Goal: Task Accomplishment & Management: Complete application form

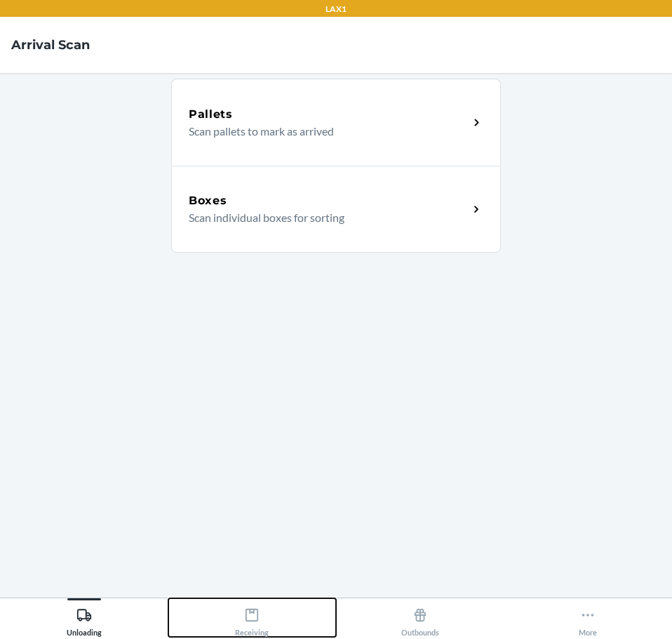
click at [249, 624] on div "Receiving" at bounding box center [252, 619] width 34 height 35
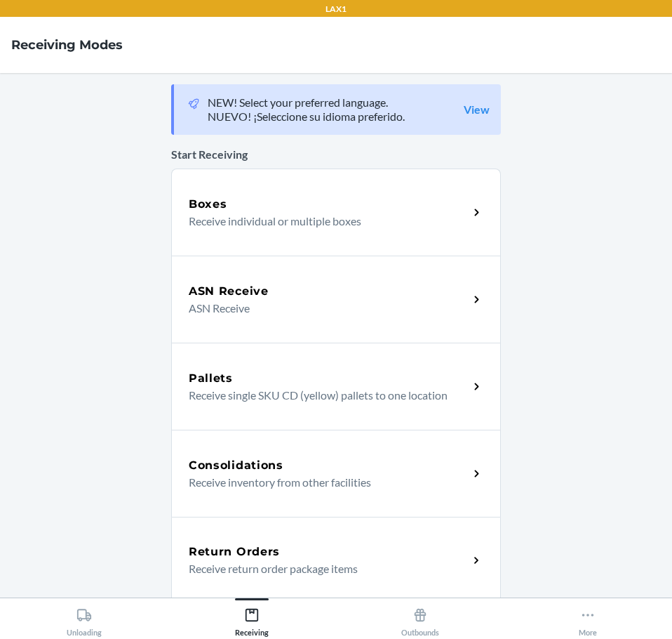
click at [428, 555] on div "Return Orders" at bounding box center [329, 551] width 280 height 17
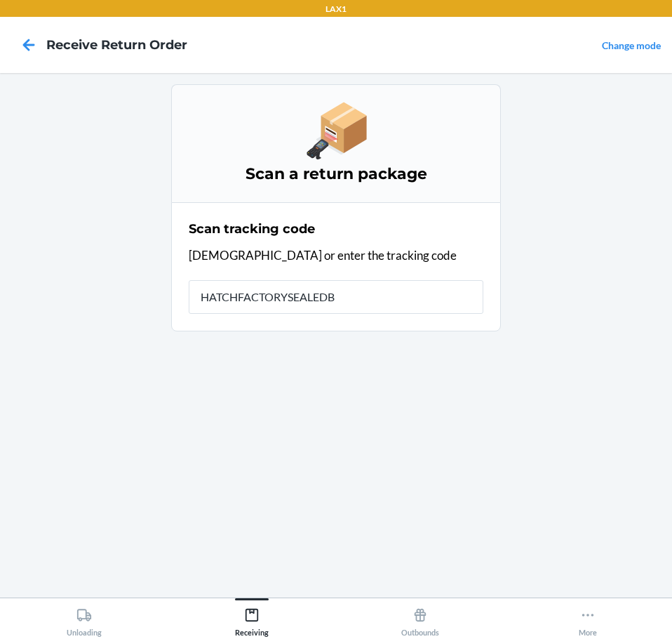
type input "HATCHFACTORYSEALEDBL"
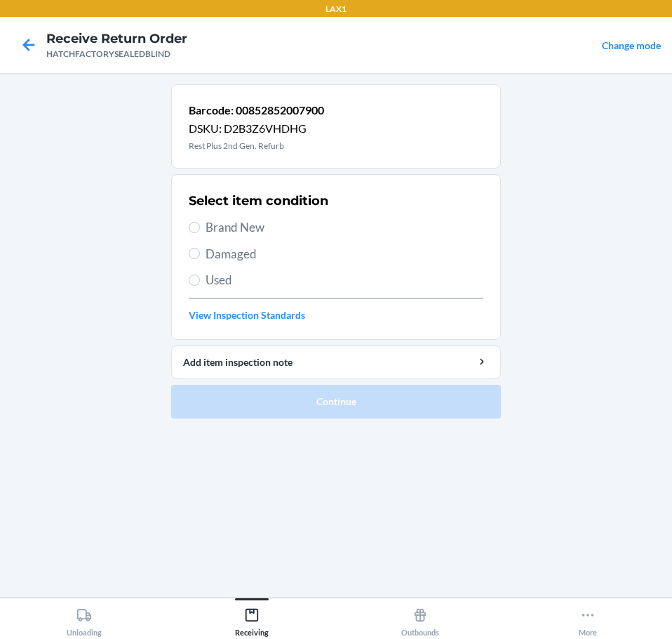
click at [222, 277] on span "Used" at bounding box center [345, 280] width 278 height 18
click at [200, 277] on input "Used" at bounding box center [194, 279] width 11 height 11
radio input "true"
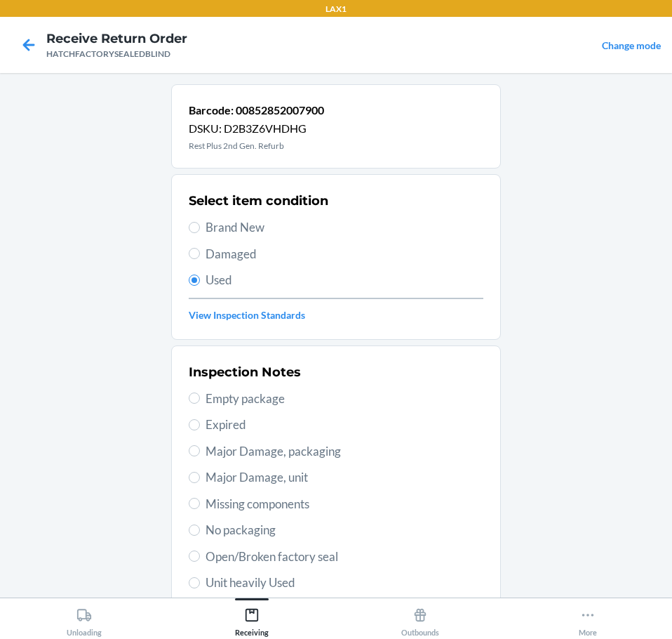
drag, startPoint x: 340, startPoint y: 481, endPoint x: 347, endPoint y: 477, distance: 7.2
click at [341, 481] on span "Major Damage, unit" at bounding box center [345, 477] width 278 height 18
click at [200, 481] on input "Major Damage, unit" at bounding box center [194, 477] width 11 height 11
radio input "true"
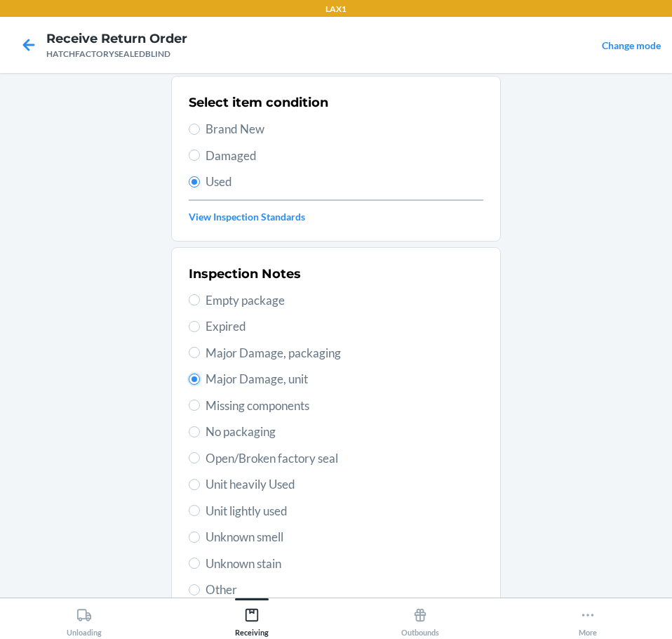
scroll to position [207, 0]
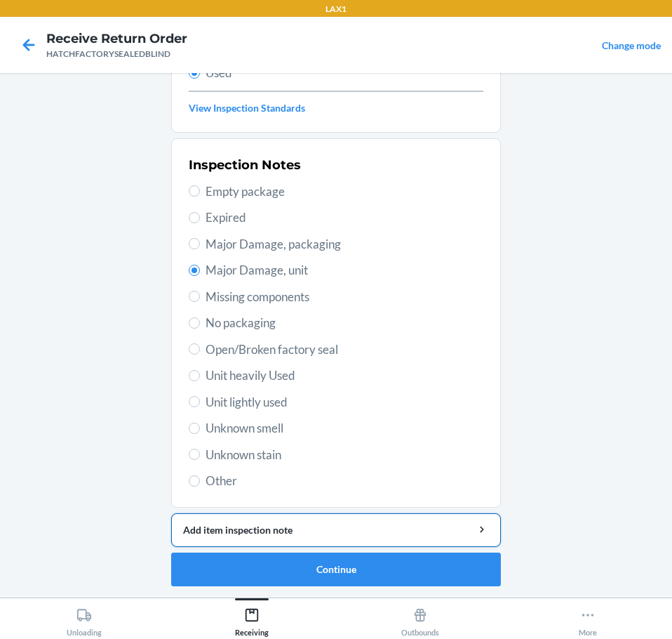
click at [389, 525] on div "Add item inspection note" at bounding box center [336, 529] width 306 height 15
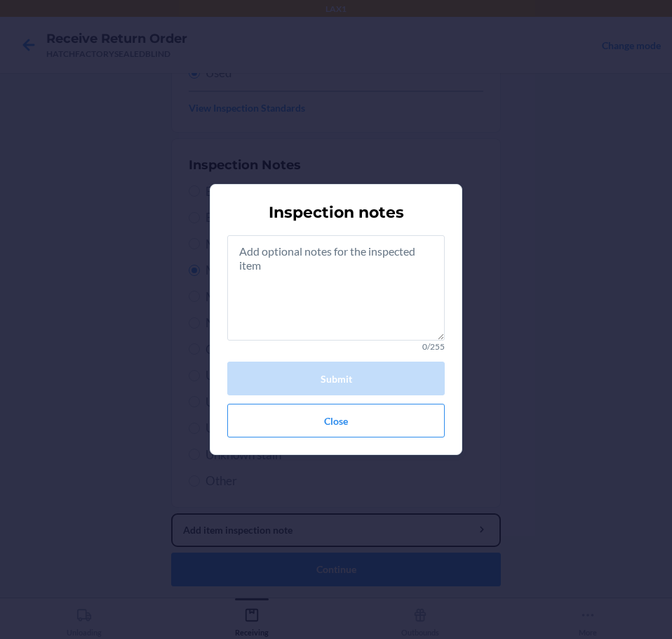
click at [171, 513] on button "Add item inspection note" at bounding box center [336, 530] width 330 height 34
click at [349, 312] on textarea at bounding box center [336, 287] width 218 height 105
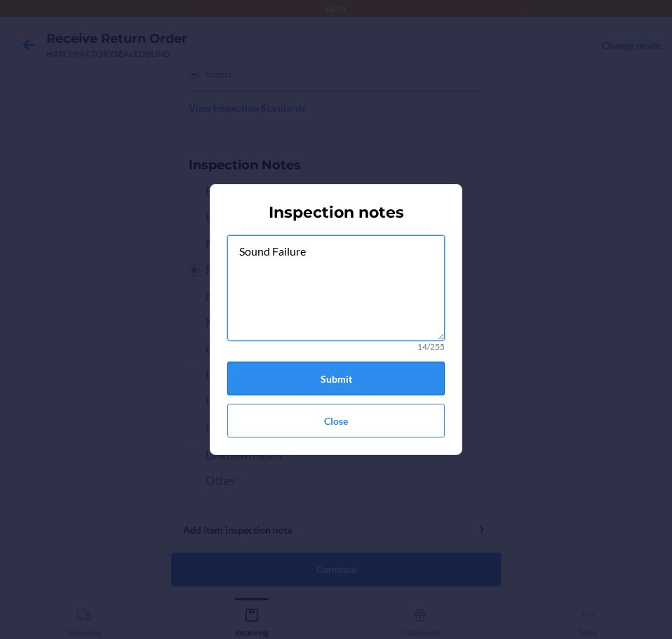
type textarea "Sound Failure"
click at [392, 374] on button "Submit" at bounding box center [336, 378] width 218 height 34
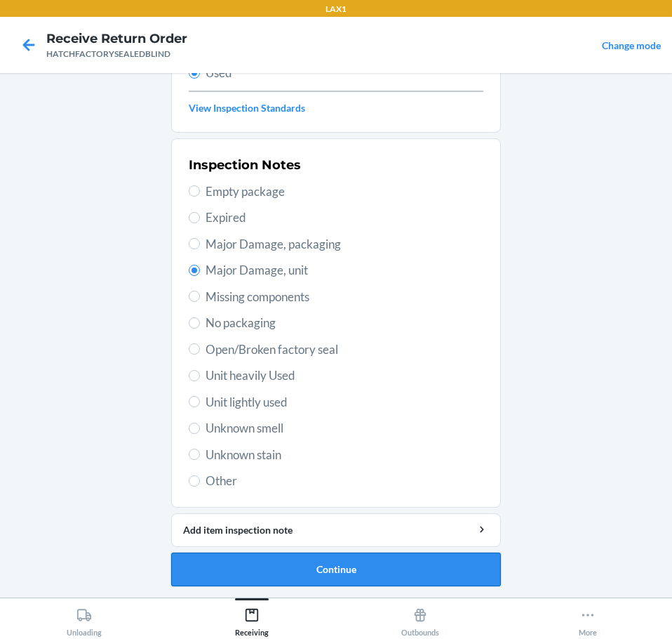
click at [427, 567] on button "Continue" at bounding box center [336, 569] width 330 height 34
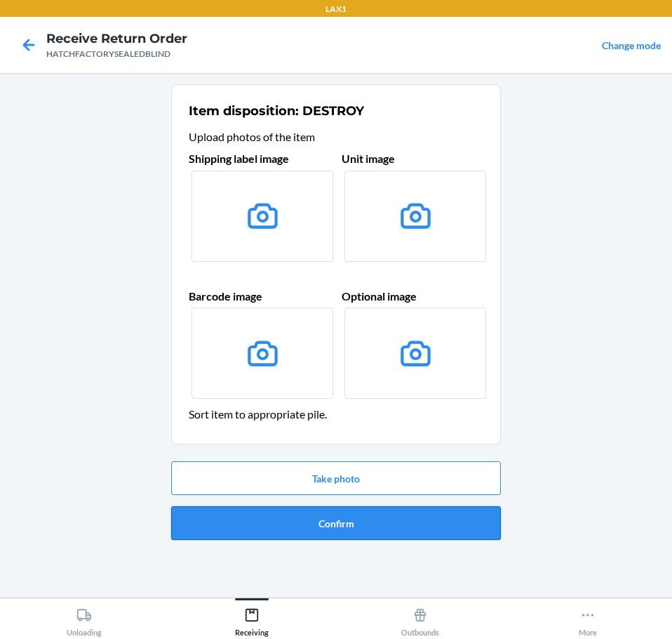
click at [451, 535] on button "Confirm" at bounding box center [336, 523] width 330 height 34
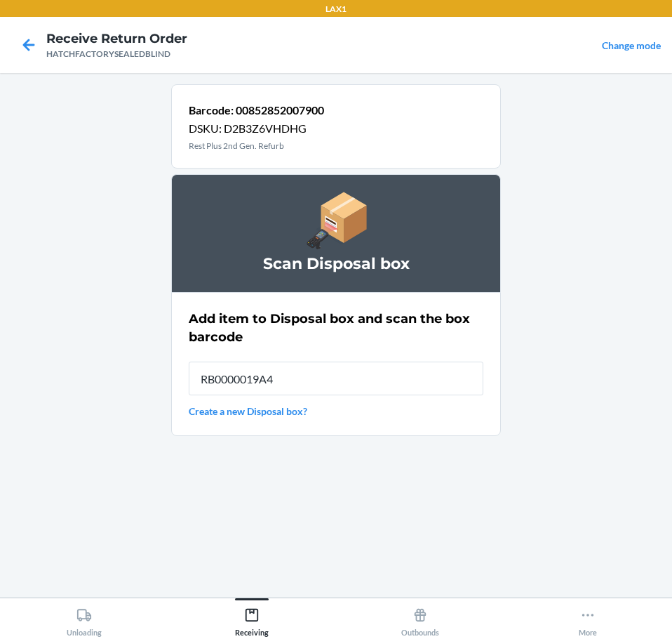
type input "RB0000019A4"
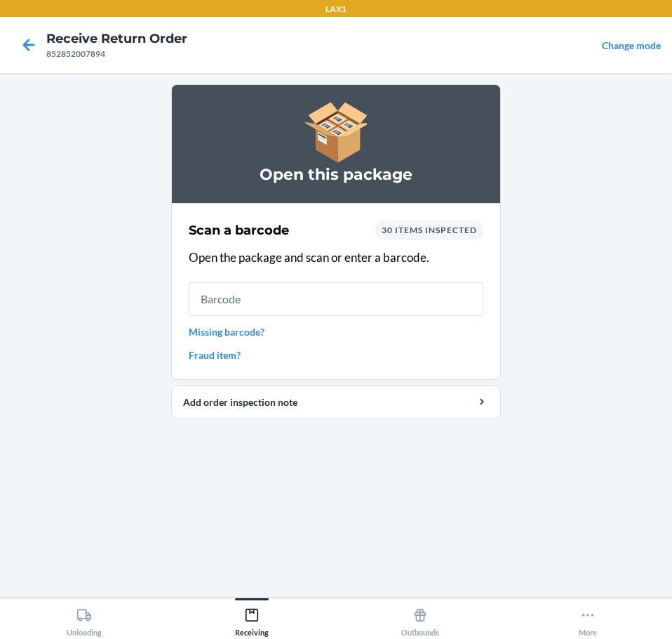
drag, startPoint x: 415, startPoint y: 290, endPoint x: 422, endPoint y: 293, distance: 7.6
click at [420, 290] on input "text" at bounding box center [336, 299] width 295 height 34
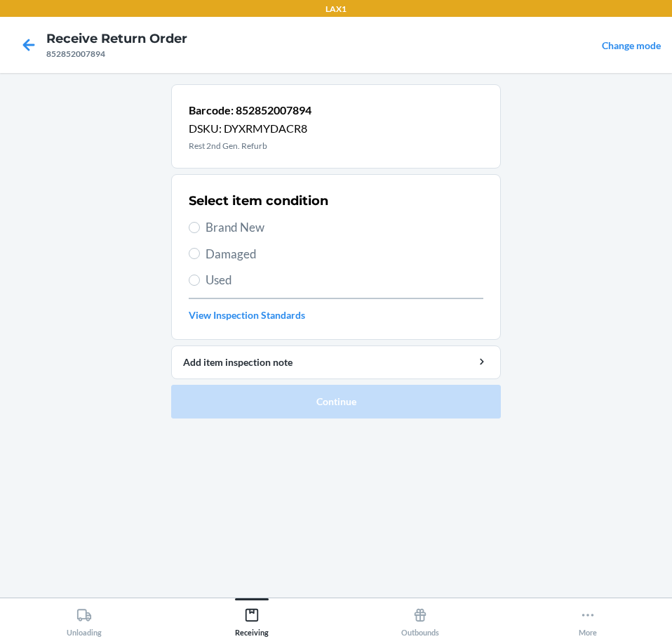
click at [228, 250] on span "Damaged" at bounding box center [345, 254] width 278 height 18
click at [200, 250] on input "Damaged" at bounding box center [194, 253] width 11 height 11
radio input "true"
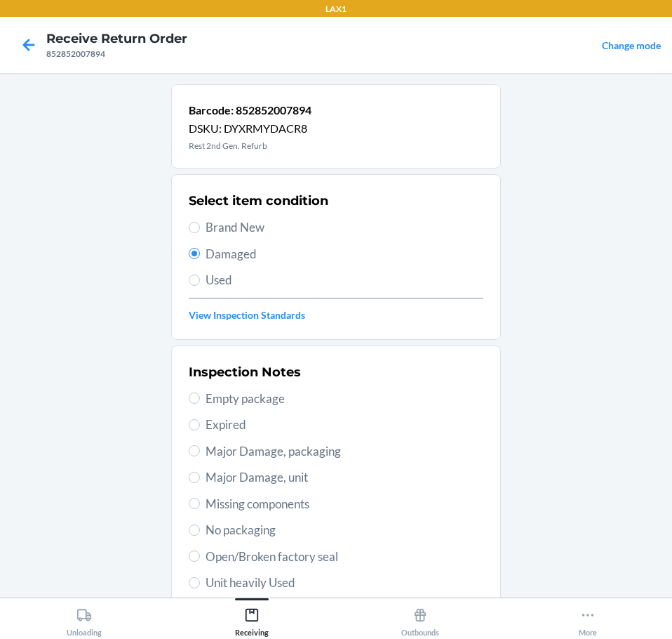
drag, startPoint x: 327, startPoint y: 476, endPoint x: 327, endPoint y: 467, distance: 8.4
click at [328, 474] on span "Major Damage, unit" at bounding box center [345, 477] width 278 height 18
click at [200, 474] on input "Major Damage, unit" at bounding box center [194, 477] width 11 height 11
radio input "true"
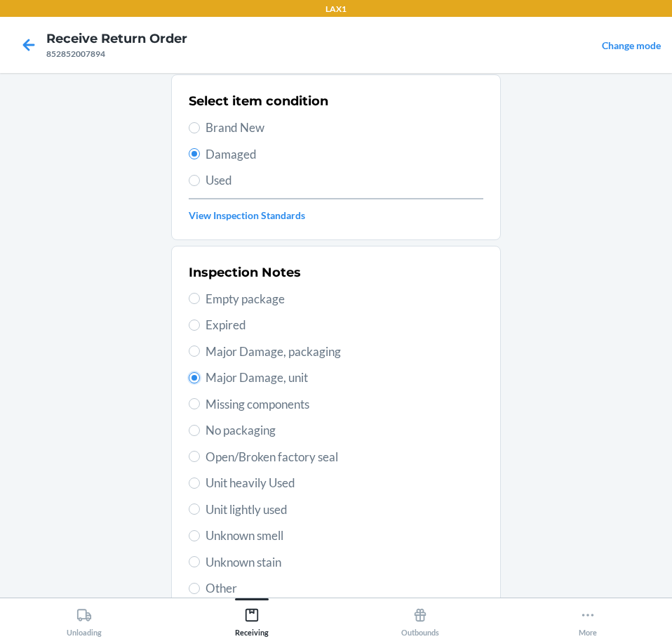
scroll to position [207, 0]
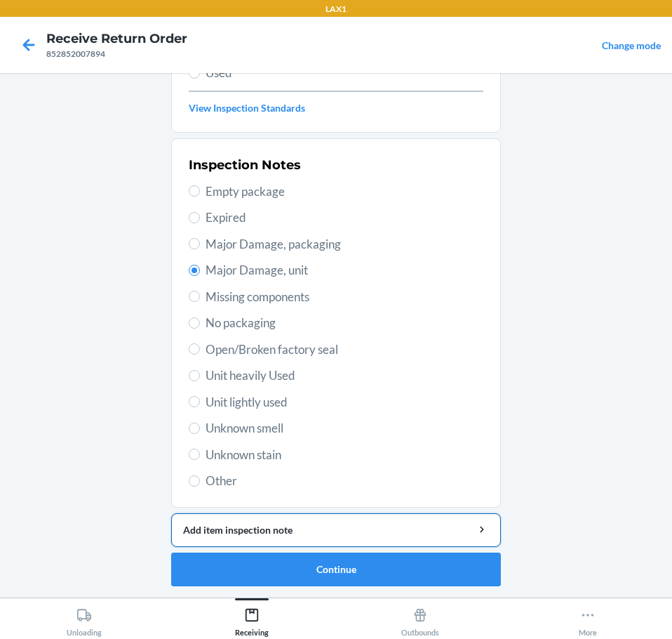
click at [362, 532] on div "Add item inspection note" at bounding box center [336, 529] width 306 height 15
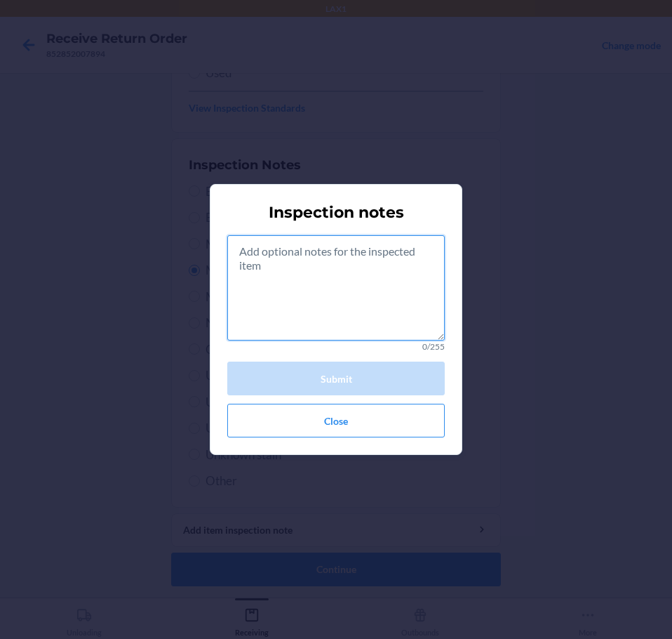
click at [395, 313] on textarea at bounding box center [336, 287] width 218 height 105
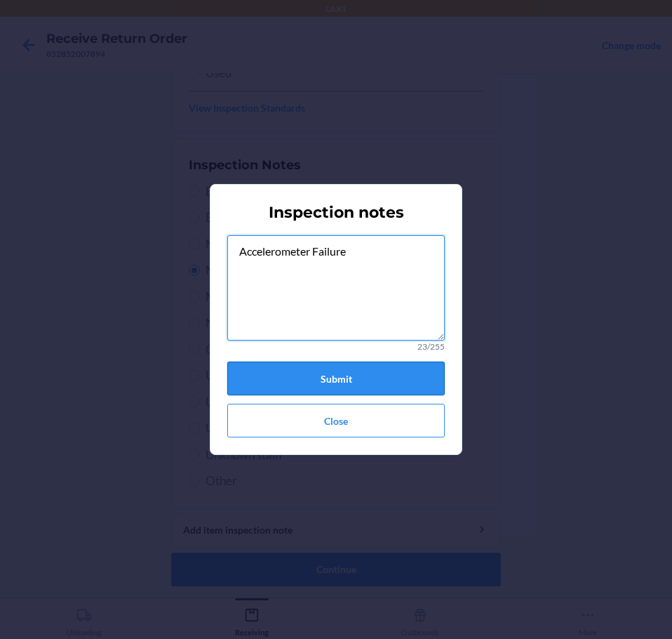
type textarea "Accelerometer Failure"
click at [398, 375] on button "Submit" at bounding box center [336, 378] width 218 height 34
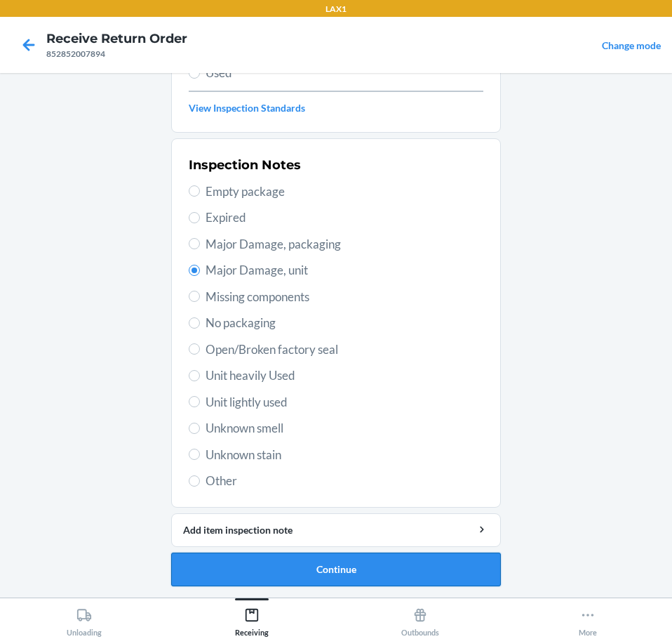
click at [429, 565] on button "Continue" at bounding box center [336, 569] width 330 height 34
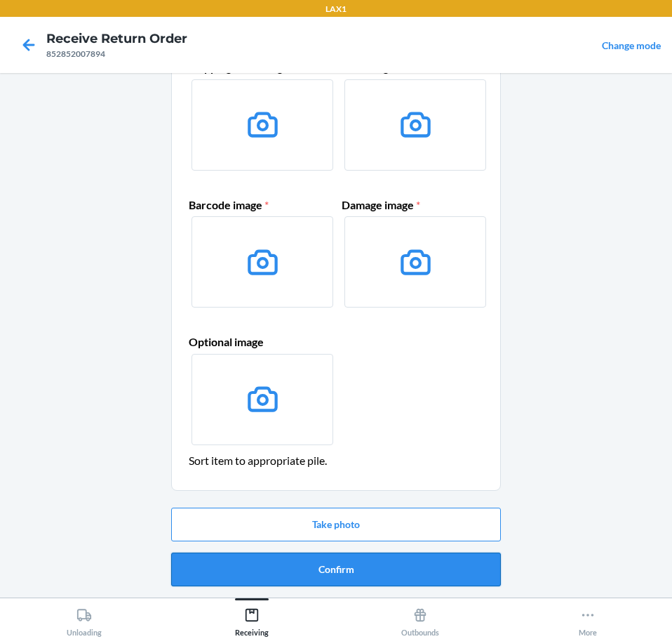
click at [441, 571] on button "Confirm" at bounding box center [336, 569] width 330 height 34
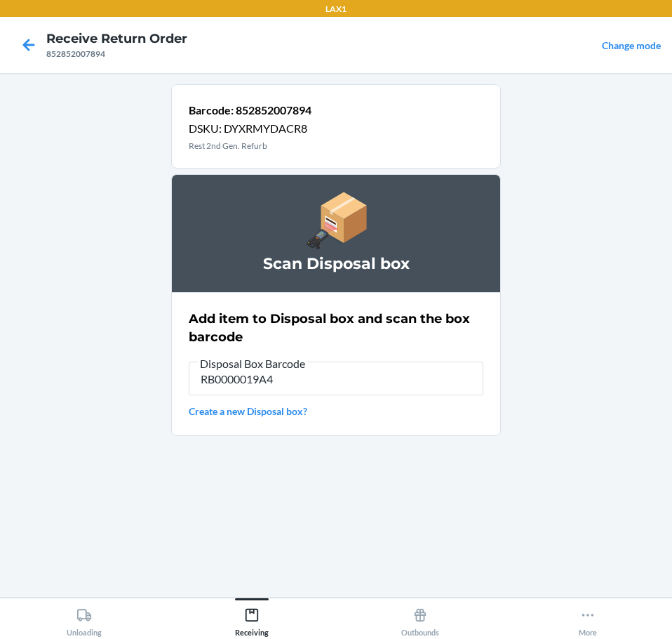
type input "RB0000019A4"
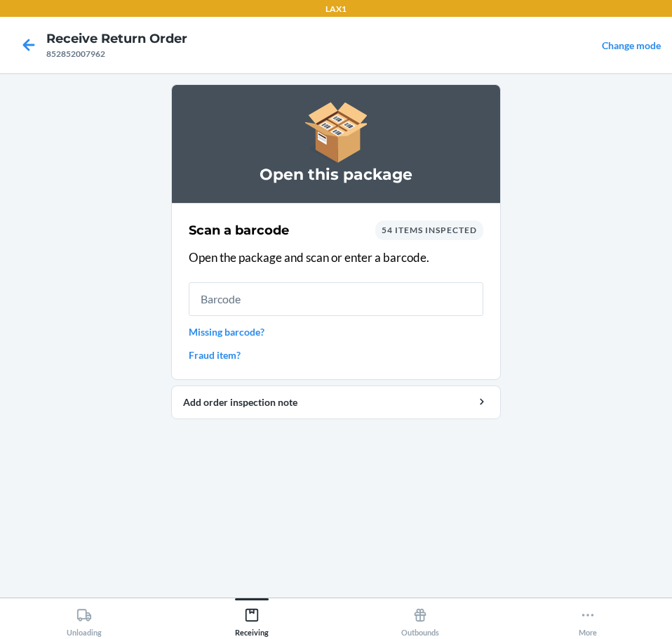
click at [317, 303] on input "text" at bounding box center [336, 299] width 295 height 34
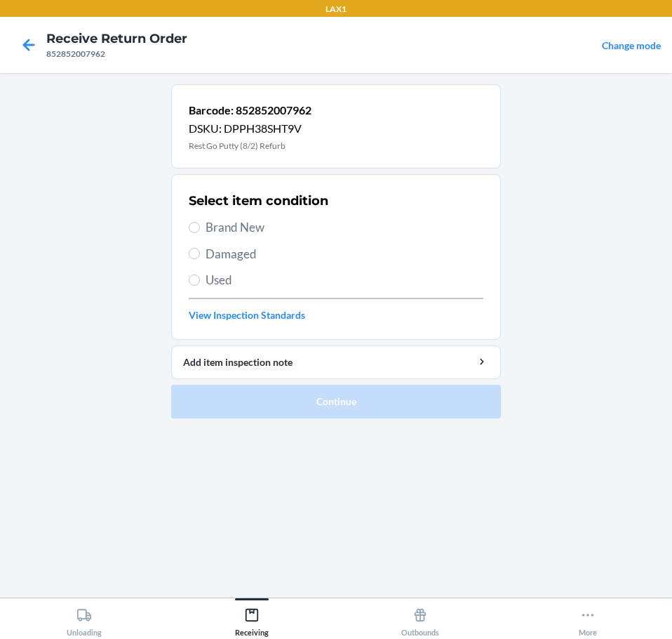
click at [251, 252] on span "Damaged" at bounding box center [345, 254] width 278 height 18
click at [200, 252] on input "Damaged" at bounding box center [194, 253] width 11 height 11
radio input "true"
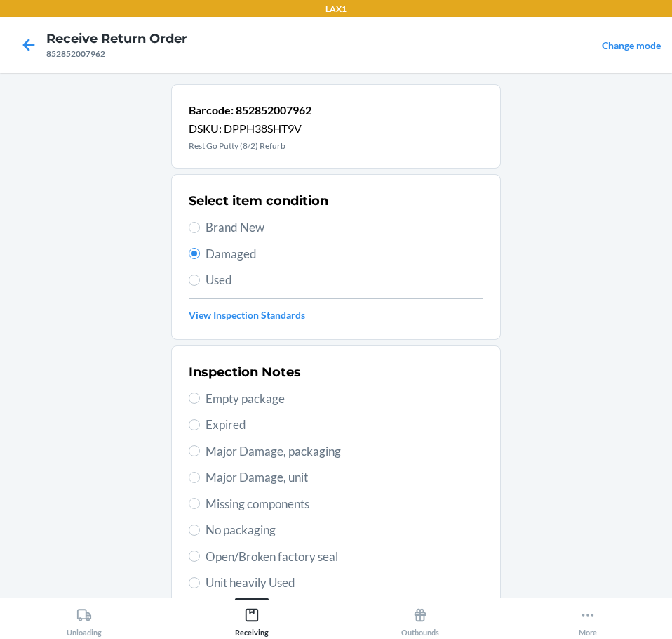
click at [345, 559] on span "Open/Broken factory seal" at bounding box center [345, 556] width 278 height 18
click at [200, 559] on input "Open/Broken factory seal" at bounding box center [194, 555] width 11 height 11
radio input "true"
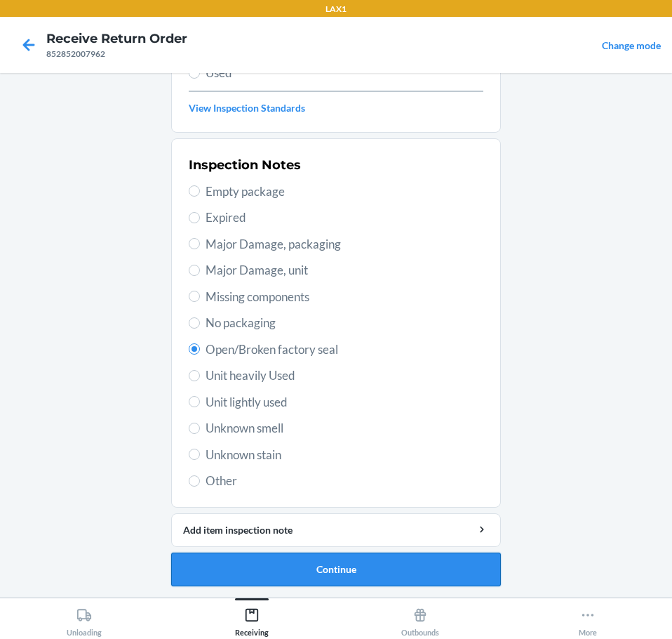
click at [413, 576] on button "Continue" at bounding box center [336, 569] width 330 height 34
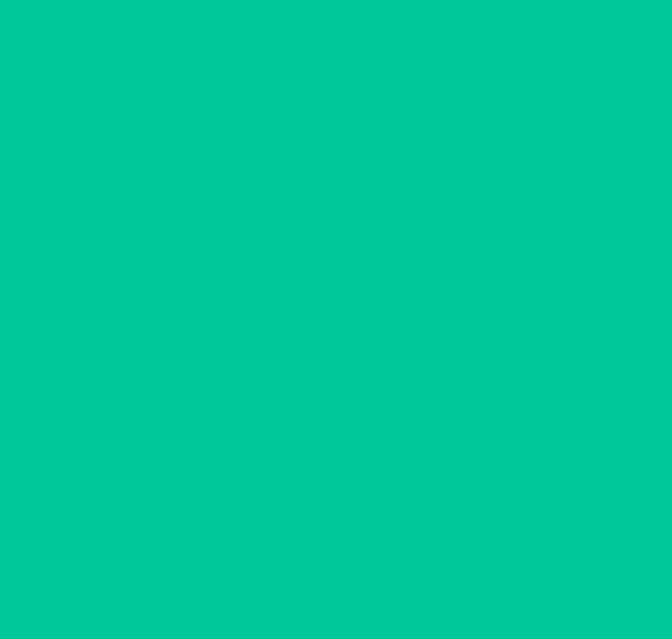
scroll to position [91, 0]
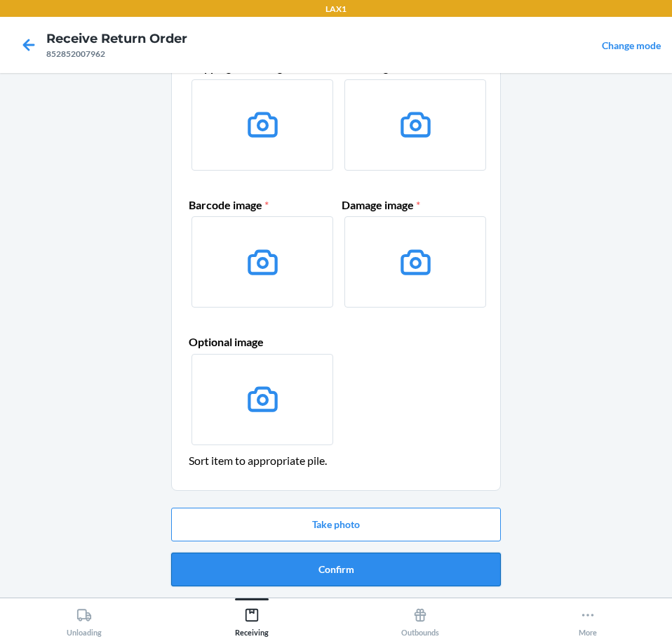
click at [426, 572] on button "Confirm" at bounding box center [336, 569] width 330 height 34
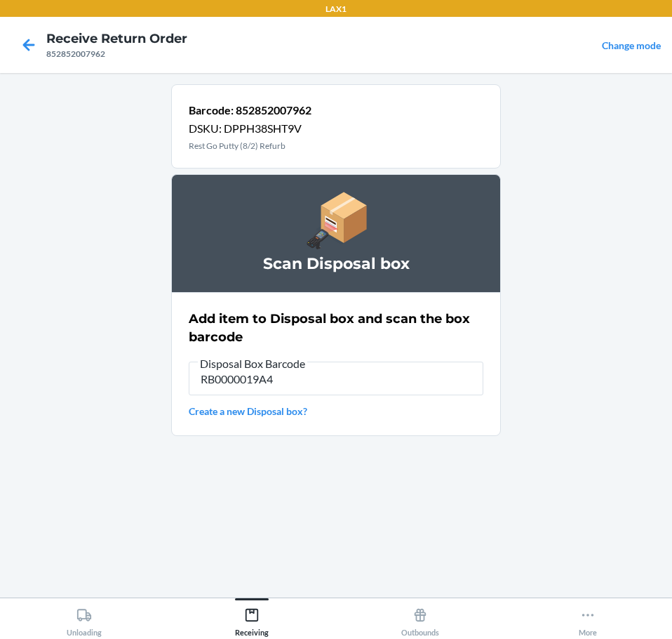
type input "RB0000019A4"
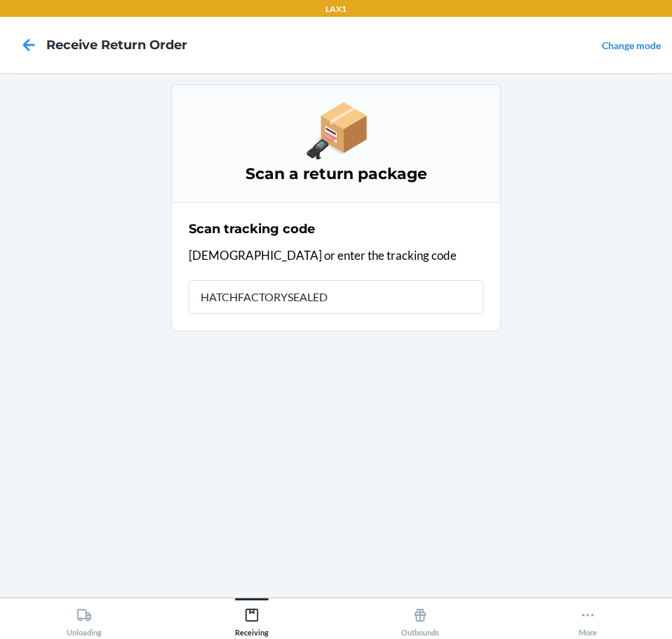
type input "HATCHFACTORYSEALEDB"
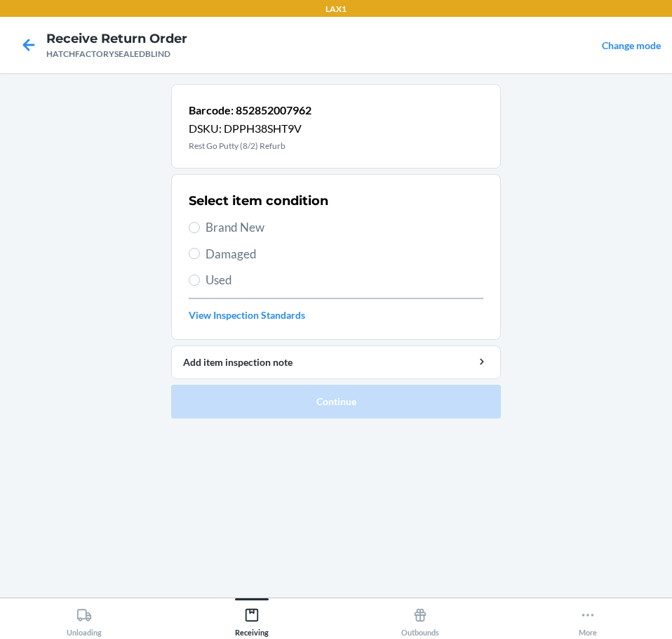
click at [246, 252] on span "Damaged" at bounding box center [345, 254] width 278 height 18
click at [200, 252] on input "Damaged" at bounding box center [194, 253] width 11 height 11
radio input "true"
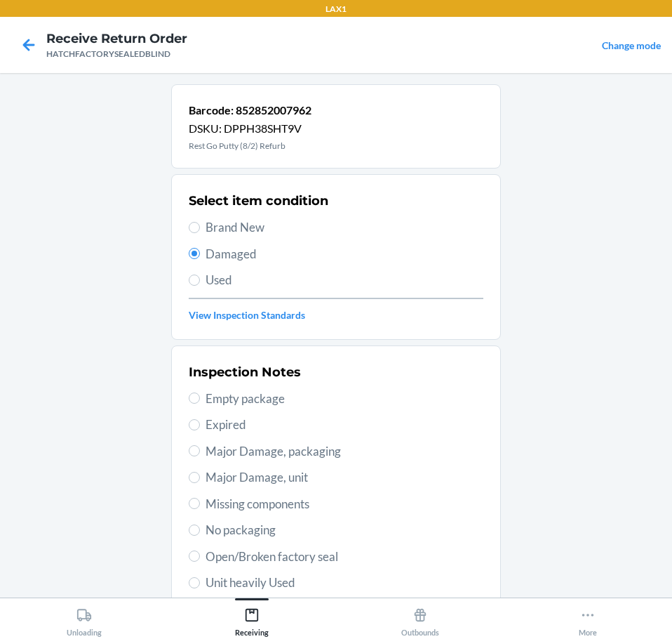
click at [333, 552] on span "Open/Broken factory seal" at bounding box center [345, 556] width 278 height 18
click at [200, 552] on input "Open/Broken factory seal" at bounding box center [194, 555] width 11 height 11
radio input "true"
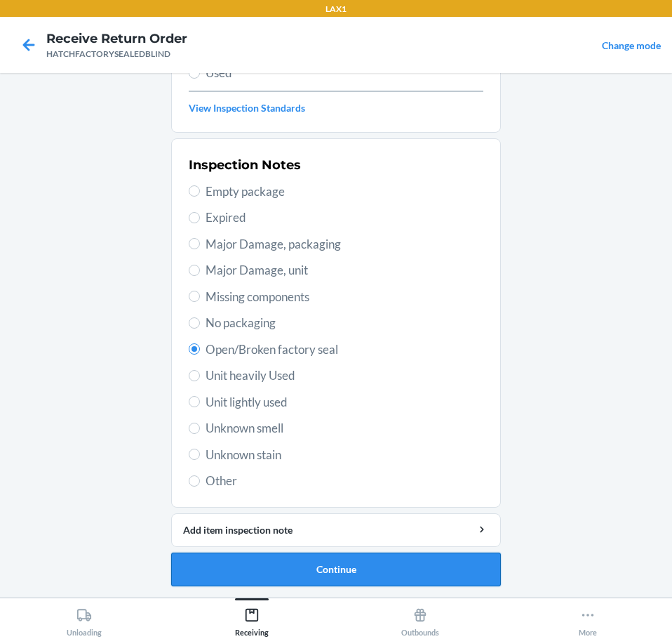
click at [438, 570] on button "Continue" at bounding box center [336, 569] width 330 height 34
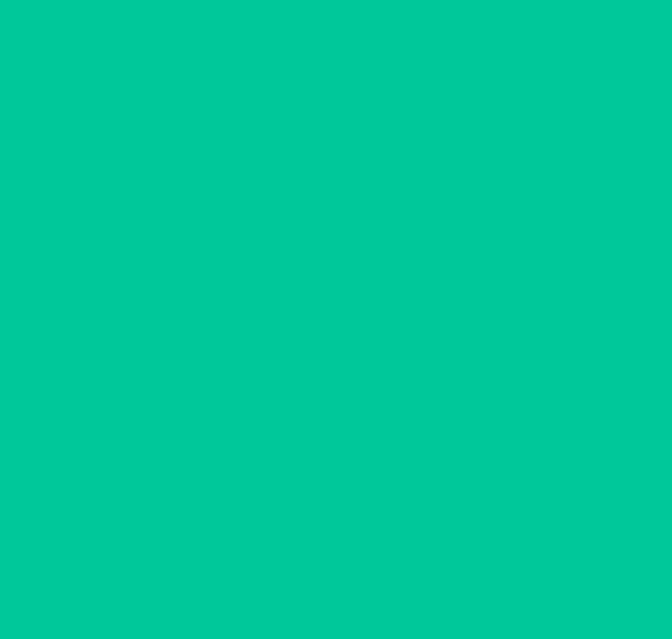
scroll to position [91, 0]
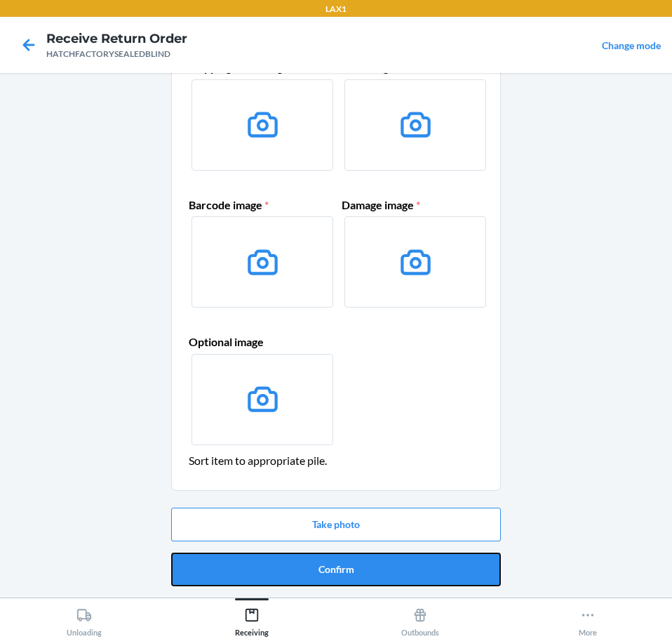
click at [438, 570] on button "Confirm" at bounding box center [336, 569] width 330 height 34
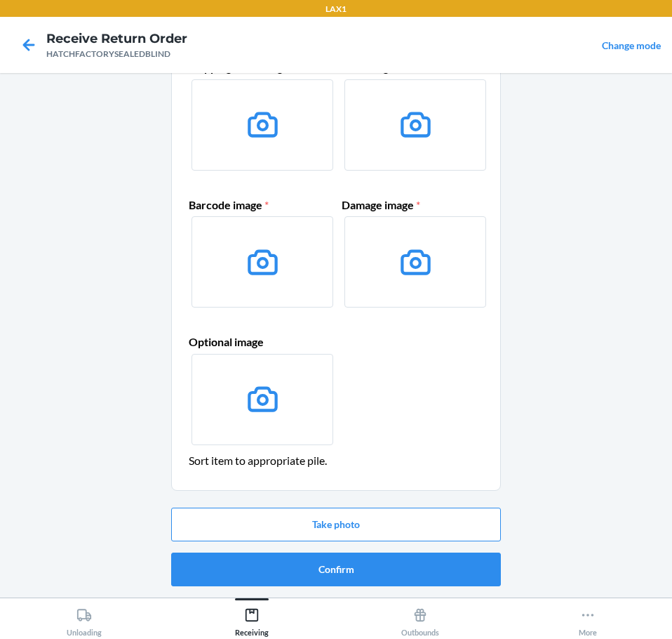
scroll to position [0, 0]
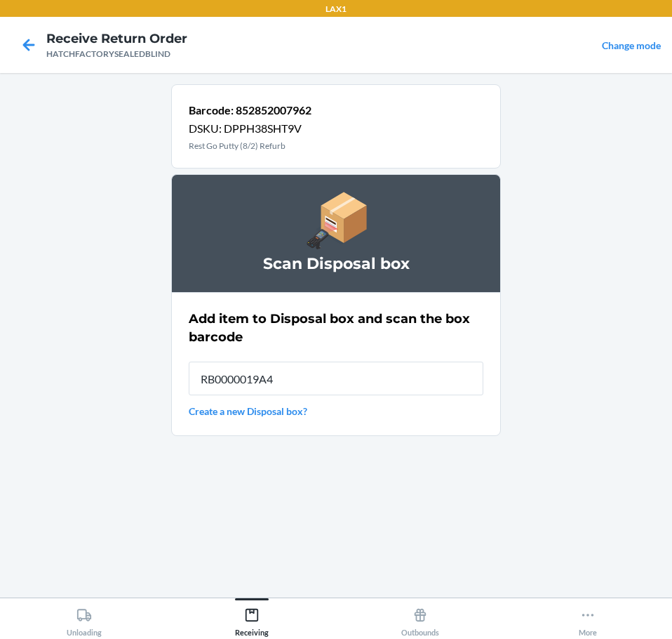
type input "RB0000019A4"
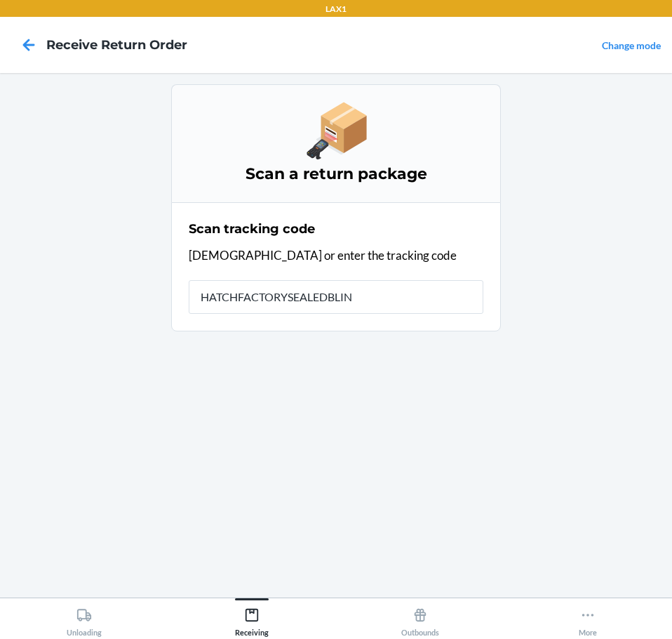
type input "HATCHFACTORYSEALEDBLIND"
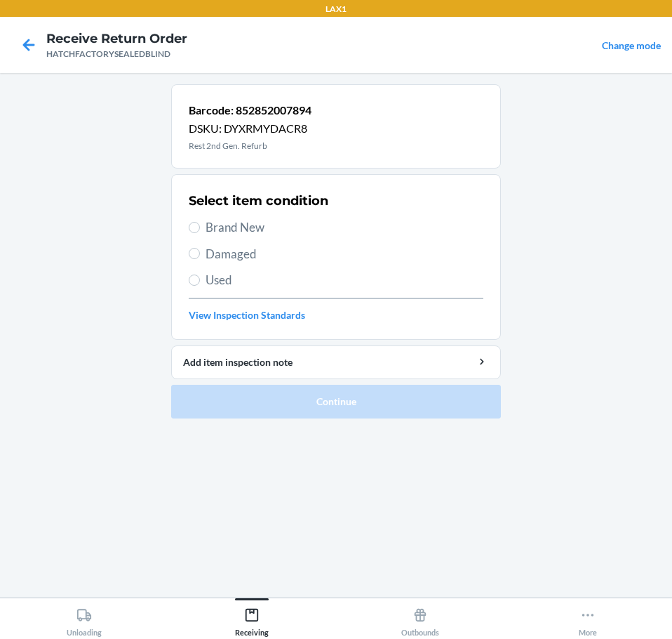
click at [261, 255] on span "Damaged" at bounding box center [345, 254] width 278 height 18
click at [200, 255] on input "Damaged" at bounding box center [194, 253] width 11 height 11
radio input "true"
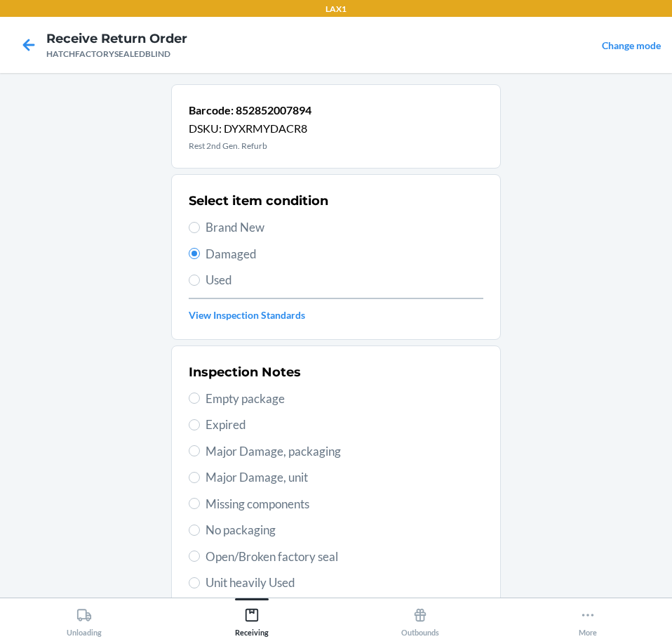
click at [305, 486] on span "Major Damage, unit" at bounding box center [345, 477] width 278 height 18
click at [200, 483] on input "Major Damage, unit" at bounding box center [194, 477] width 11 height 11
radio input "true"
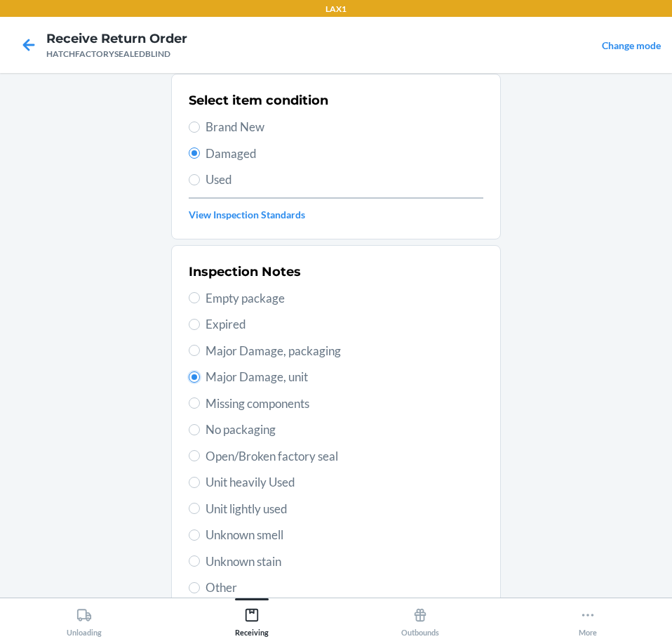
scroll to position [207, 0]
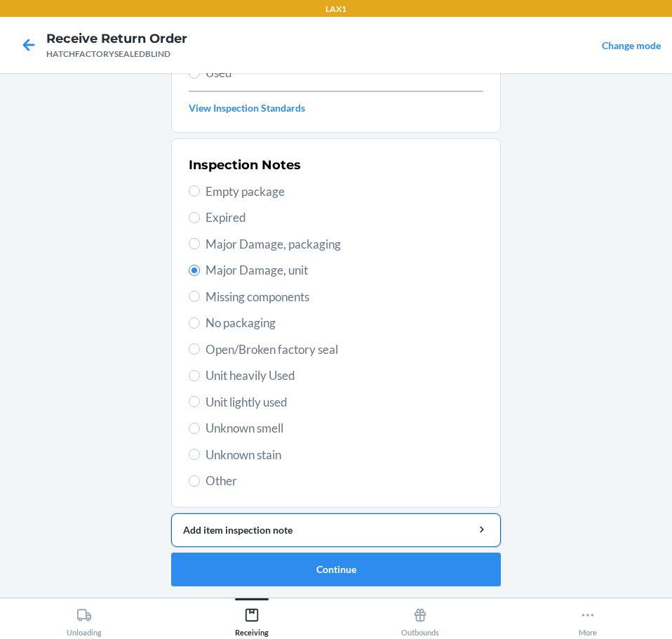
click at [427, 530] on div "Add item inspection note" at bounding box center [336, 529] width 306 height 15
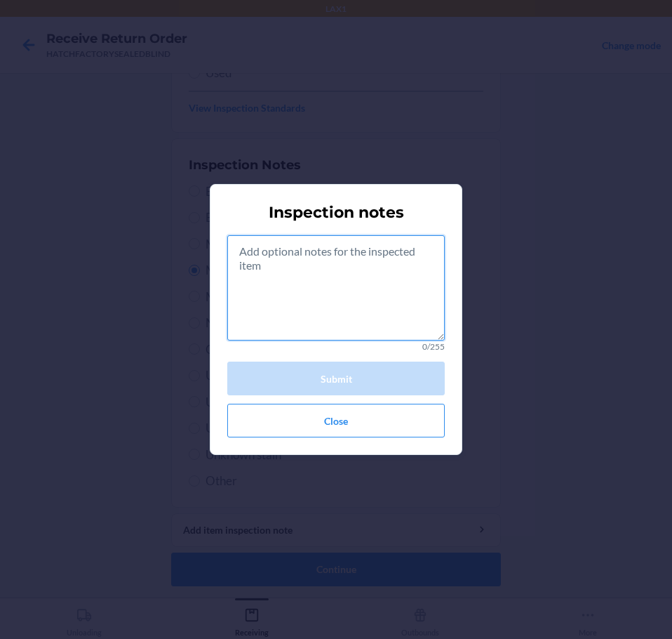
click at [359, 296] on textarea at bounding box center [336, 287] width 218 height 105
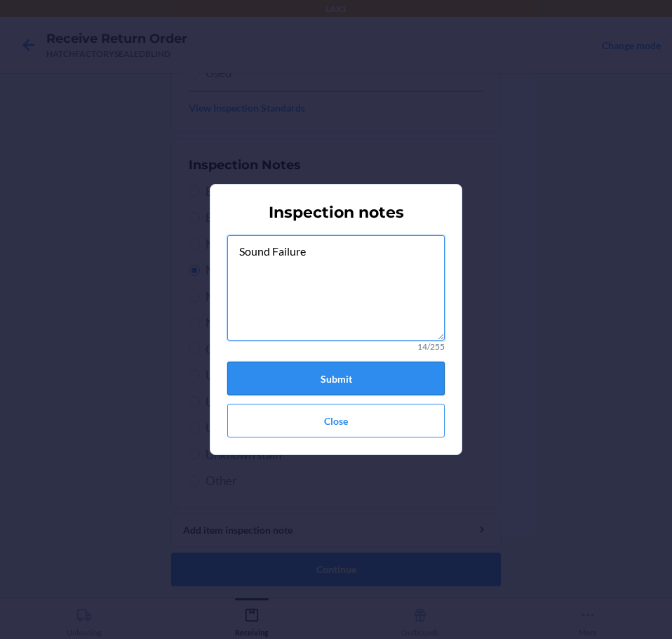
type textarea "Sound Failure"
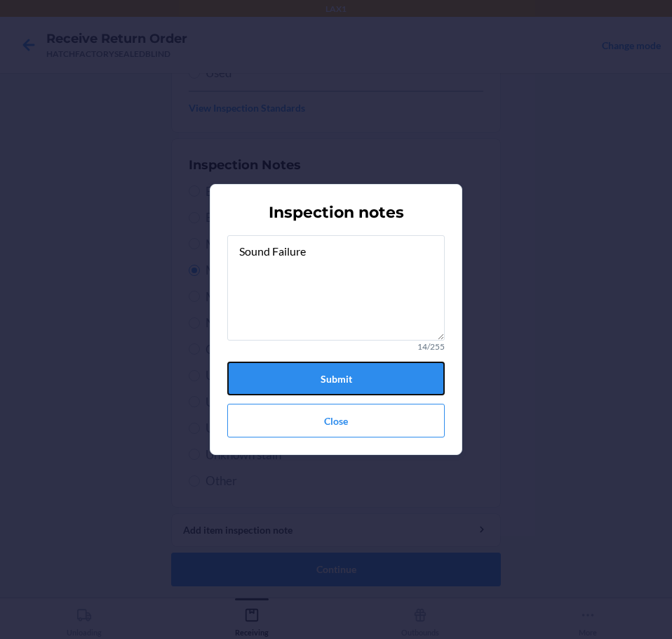
click at [366, 378] on button "Submit" at bounding box center [336, 378] width 218 height 34
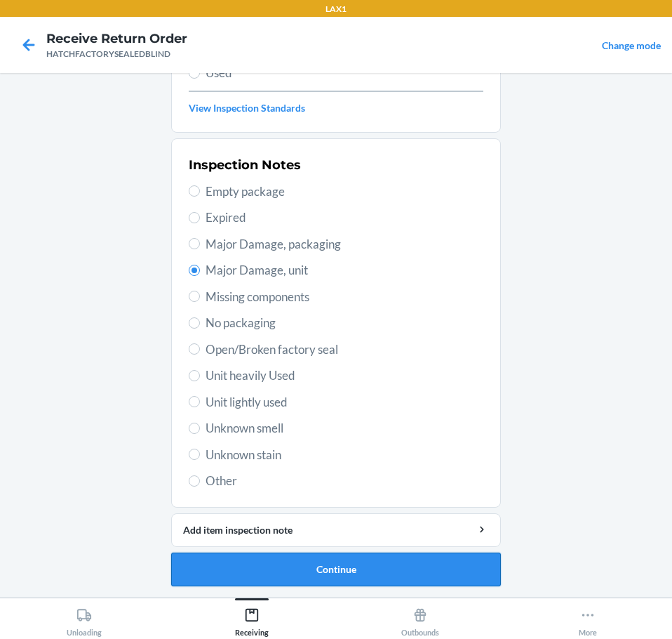
click at [425, 568] on button "Continue" at bounding box center [336, 569] width 330 height 34
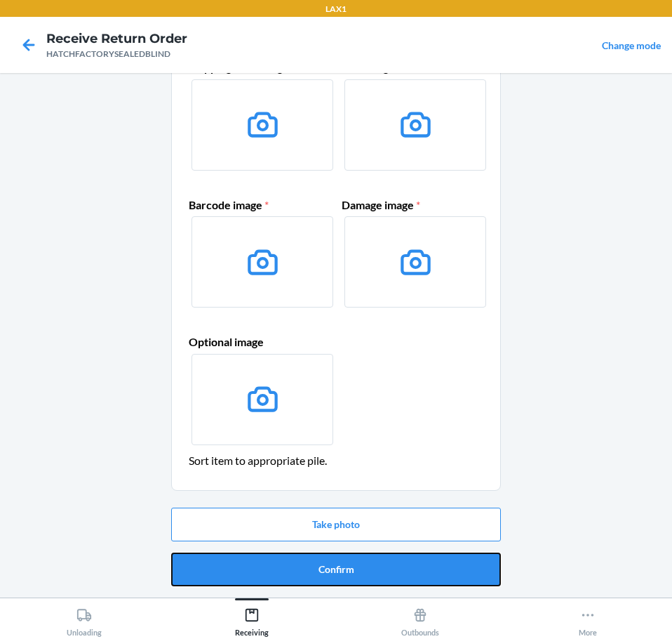
click at [425, 568] on button "Confirm" at bounding box center [336, 569] width 330 height 34
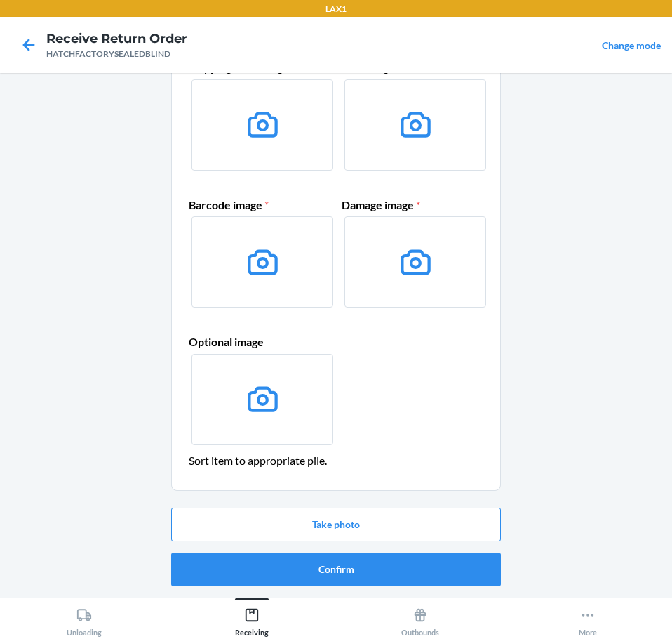
scroll to position [0, 0]
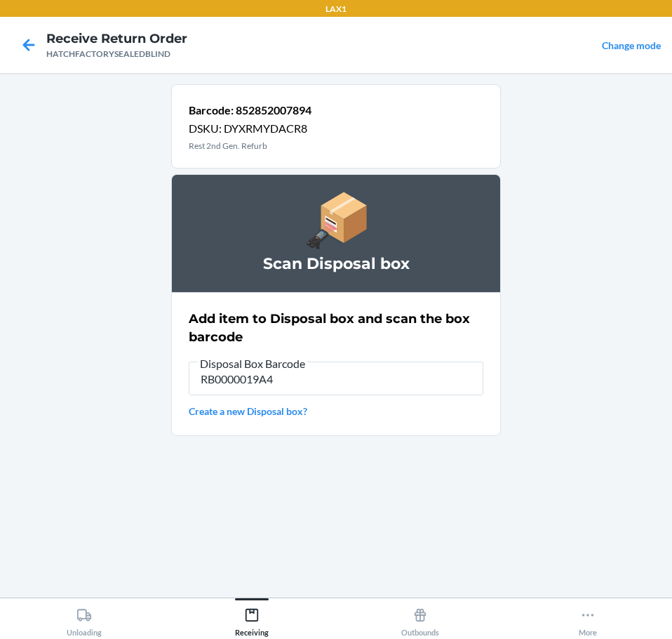
type input "RB0000019A4"
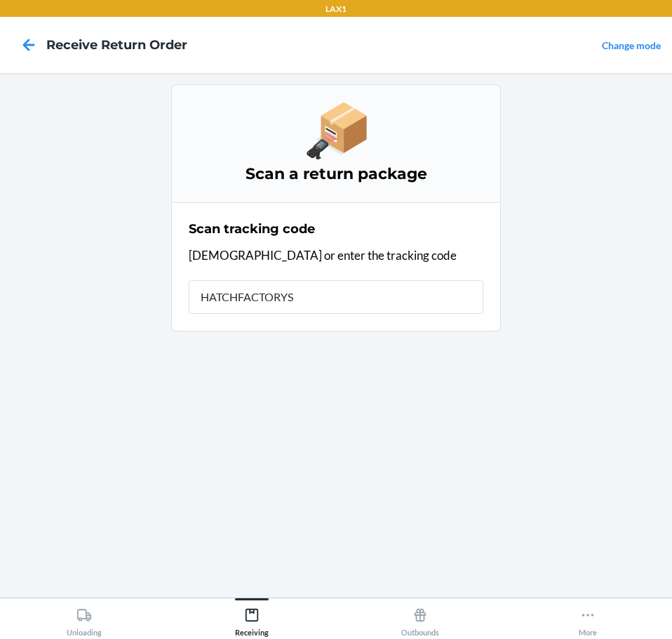
type input "HATCHFACTORYSE"
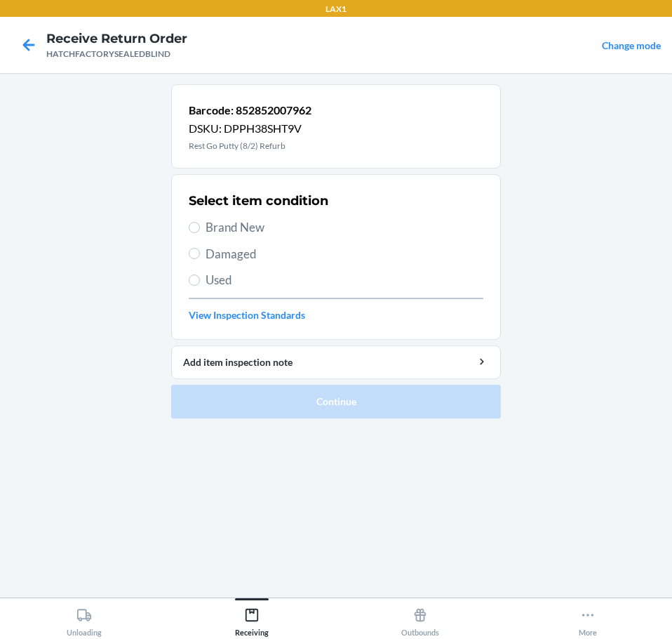
click at [259, 253] on span "Damaged" at bounding box center [345, 254] width 278 height 18
click at [200, 253] on input "Damaged" at bounding box center [194, 253] width 11 height 11
radio input "true"
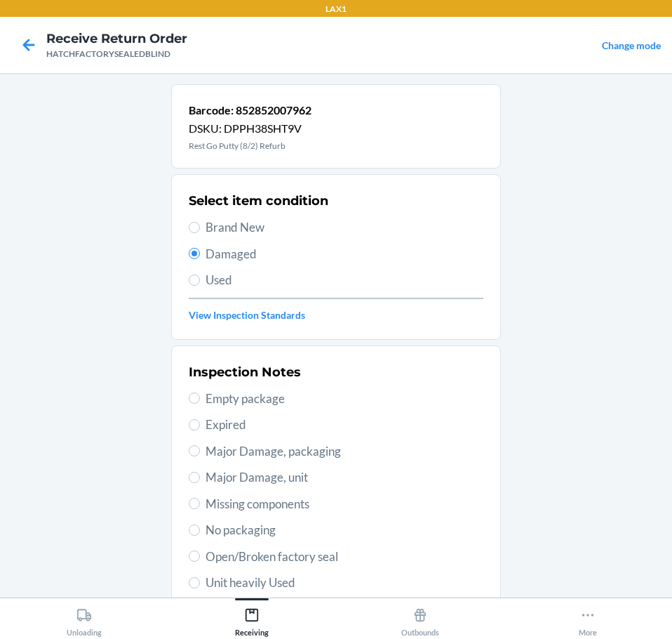
click at [358, 563] on span "Open/Broken factory seal" at bounding box center [345, 556] width 278 height 18
click at [200, 562] on input "Open/Broken factory seal" at bounding box center [194, 555] width 11 height 11
radio input "true"
drag, startPoint x: 396, startPoint y: 528, endPoint x: 441, endPoint y: 624, distance: 106.4
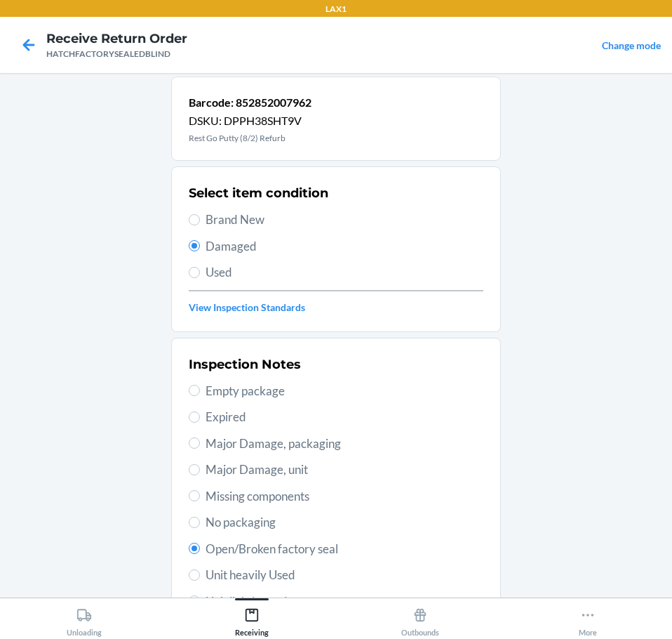
drag, startPoint x: 440, startPoint y: 543, endPoint x: 448, endPoint y: 568, distance: 25.8
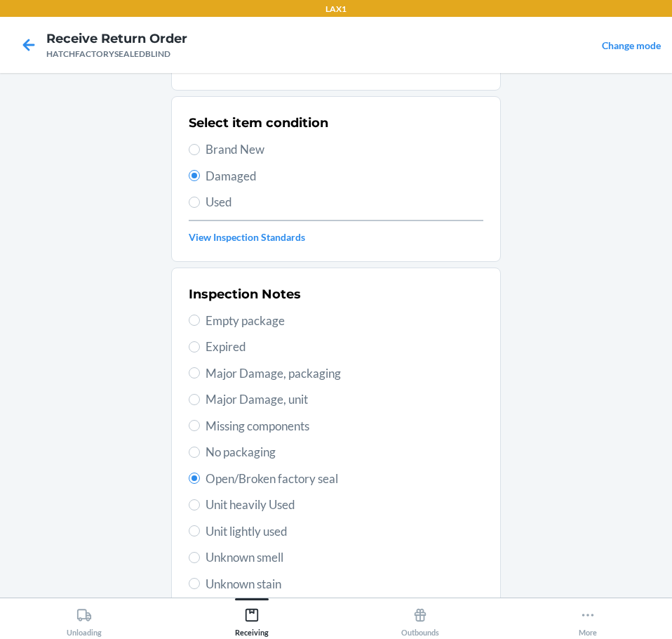
drag, startPoint x: 427, startPoint y: 533, endPoint x: 446, endPoint y: 617, distance: 86.5
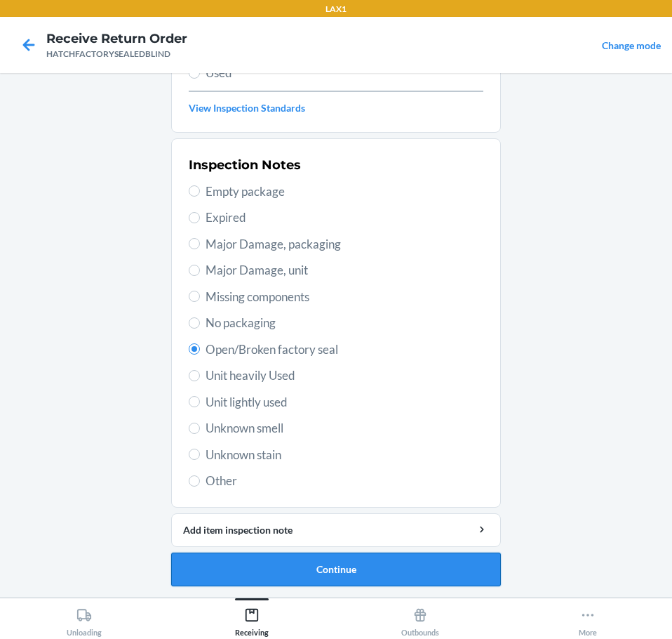
click at [416, 571] on button "Continue" at bounding box center [336, 569] width 330 height 34
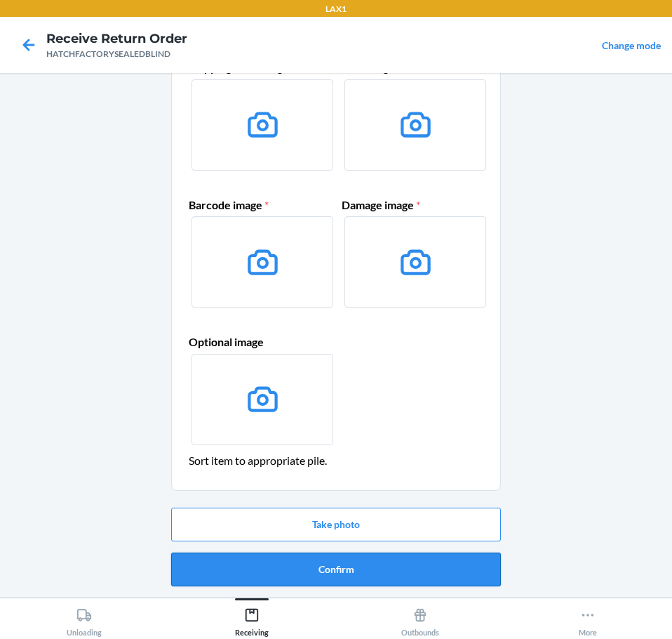
click at [460, 582] on button "Confirm" at bounding box center [336, 569] width 330 height 34
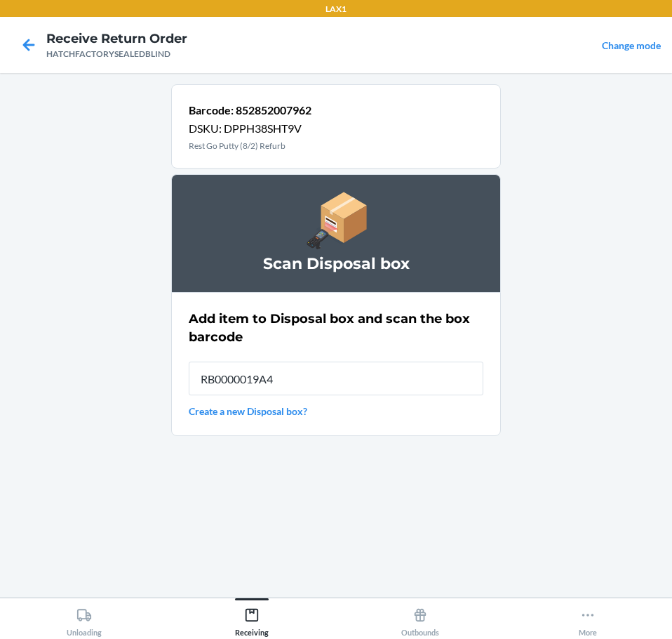
type input "RB0000019A4"
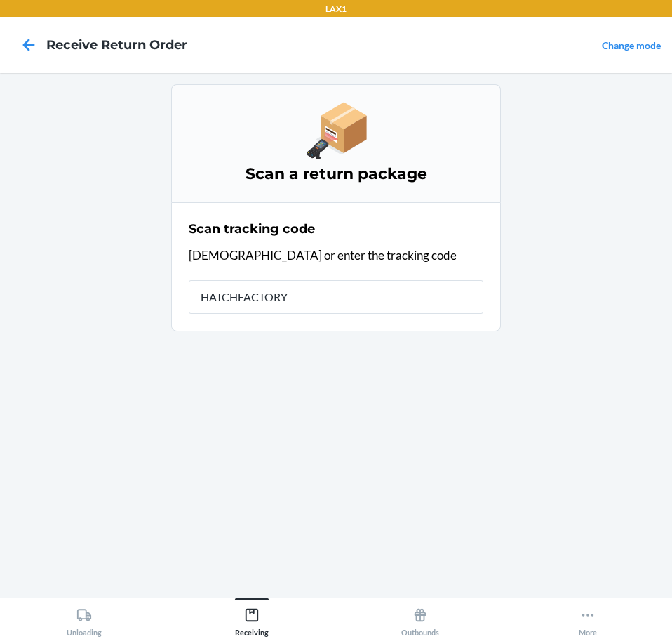
type input "HATCHFACTORYS"
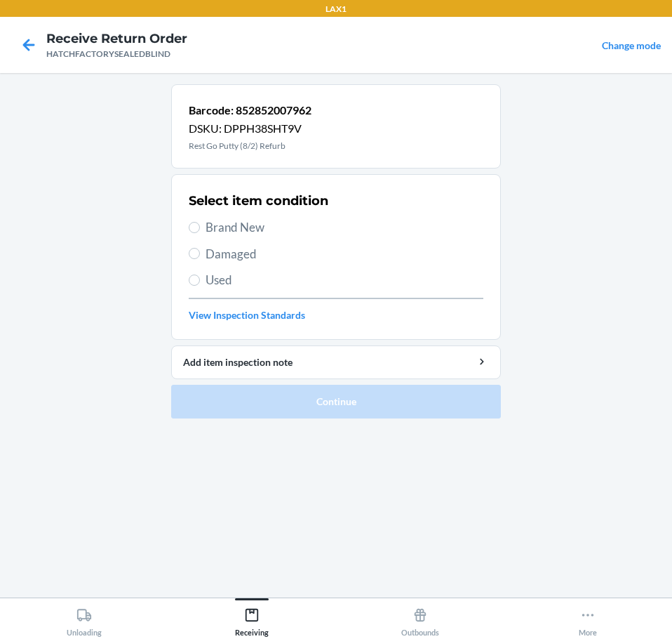
click at [258, 255] on span "Damaged" at bounding box center [345, 254] width 278 height 18
click at [200, 255] on input "Damaged" at bounding box center [194, 253] width 11 height 11
radio input "true"
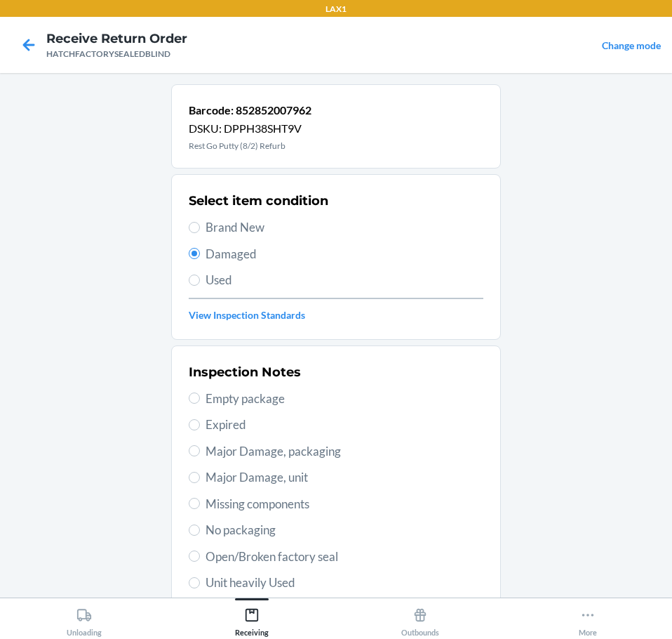
click at [347, 547] on span "Open/Broken factory seal" at bounding box center [345, 556] width 278 height 18
click at [200, 550] on input "Open/Broken factory seal" at bounding box center [194, 555] width 11 height 11
radio input "true"
drag, startPoint x: 423, startPoint y: 556, endPoint x: 457, endPoint y: 627, distance: 79.4
drag, startPoint x: 441, startPoint y: 562, endPoint x: 455, endPoint y: 581, distance: 23.8
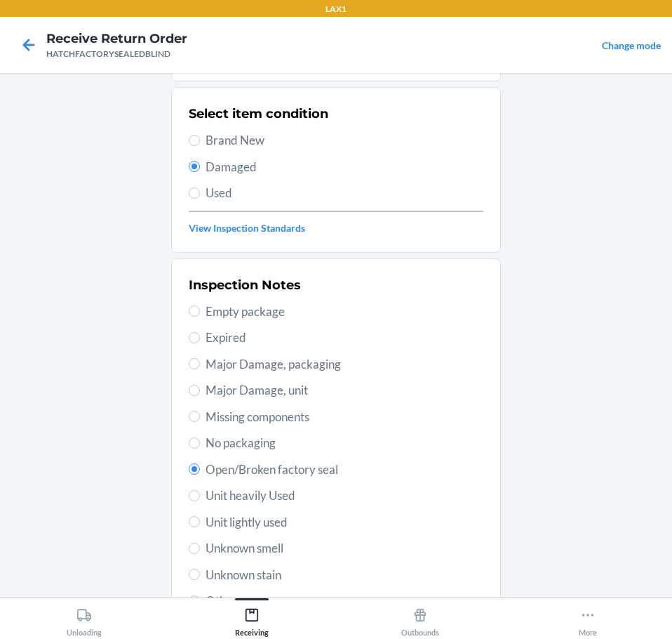
drag, startPoint x: 468, startPoint y: 580, endPoint x: 471, endPoint y: 599, distance: 19.2
drag, startPoint x: 449, startPoint y: 540, endPoint x: 453, endPoint y: 603, distance: 62.7
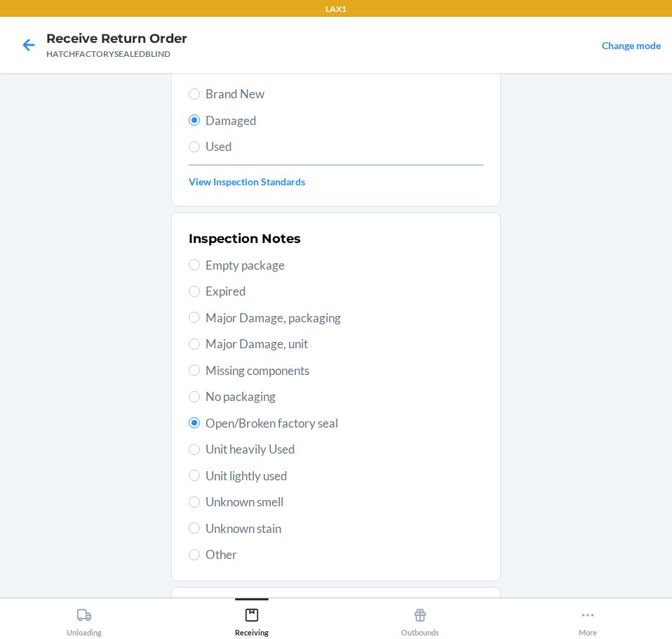
scroll to position [159, 0]
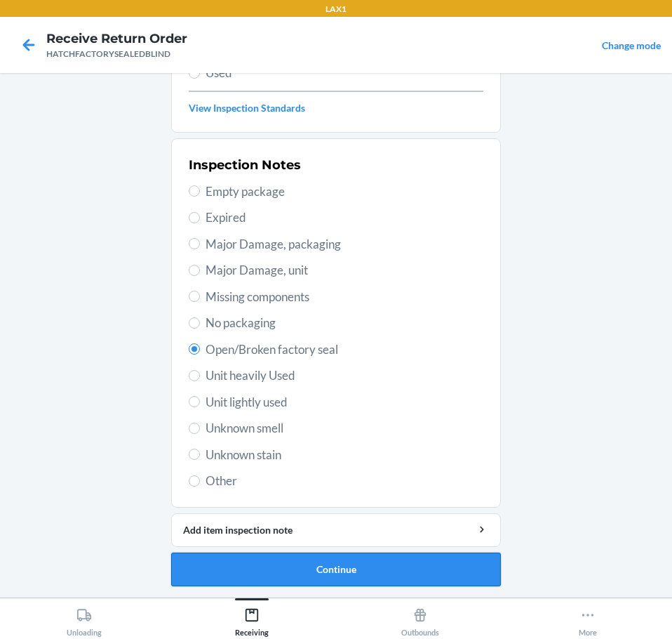
click at [412, 574] on button "Continue" at bounding box center [336, 569] width 330 height 34
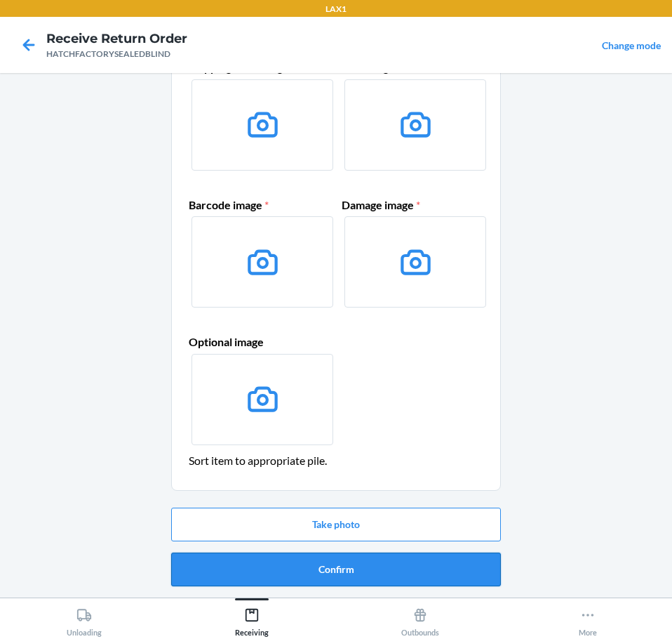
click at [429, 576] on button "Confirm" at bounding box center [336, 569] width 330 height 34
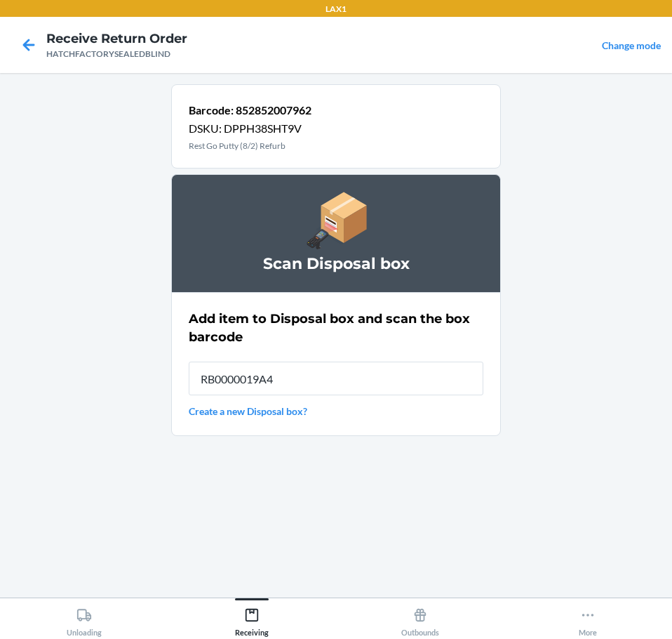
type input "RB0000019A4"
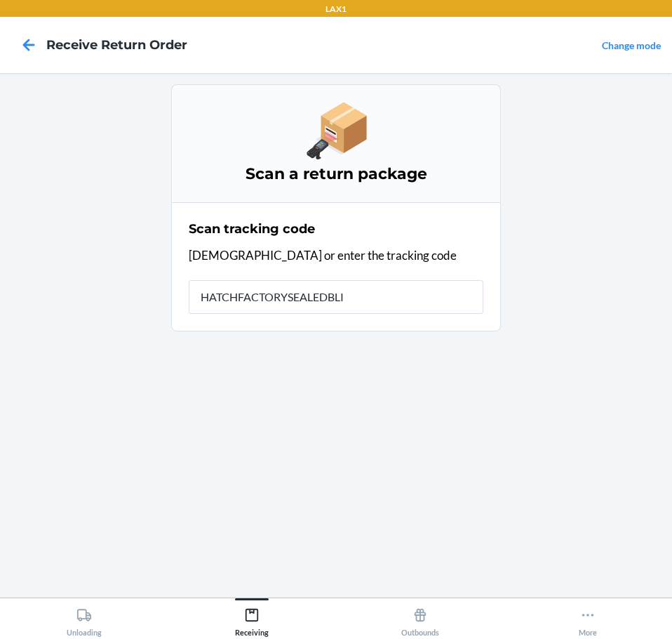
type input "HATCHFACTORYSEALEDBLIN"
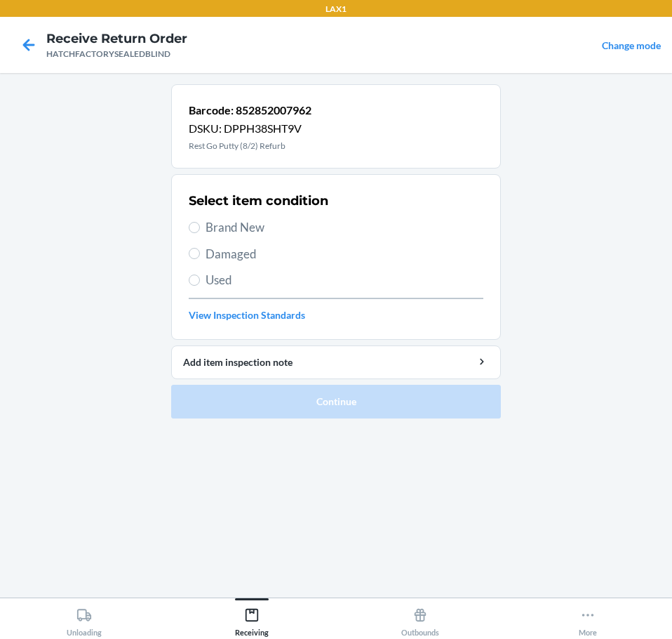
click at [244, 263] on div "Select item condition Brand New Damaged Used View Inspection Standards" at bounding box center [336, 256] width 295 height 139
click at [250, 257] on span "Damaged" at bounding box center [345, 254] width 278 height 18
click at [200, 257] on input "Damaged" at bounding box center [194, 253] width 11 height 11
radio input "true"
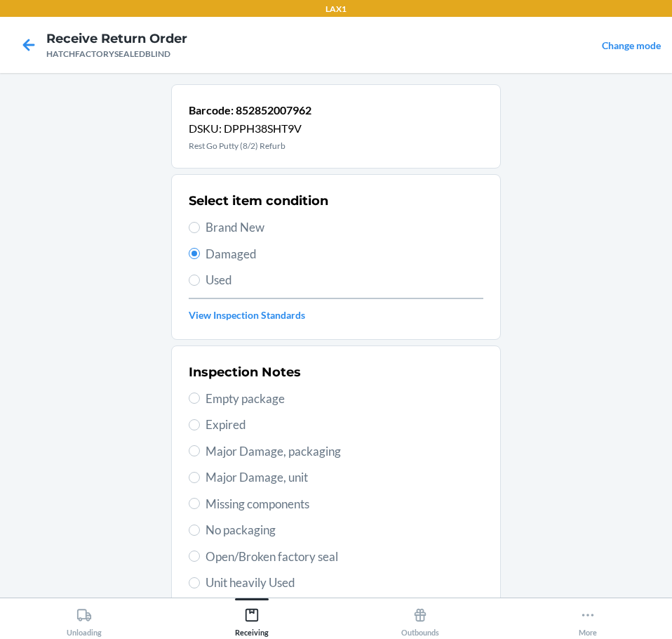
click at [360, 563] on span "Open/Broken factory seal" at bounding box center [345, 556] width 278 height 18
click at [200, 562] on input "Open/Broken factory seal" at bounding box center [194, 555] width 11 height 11
radio input "true"
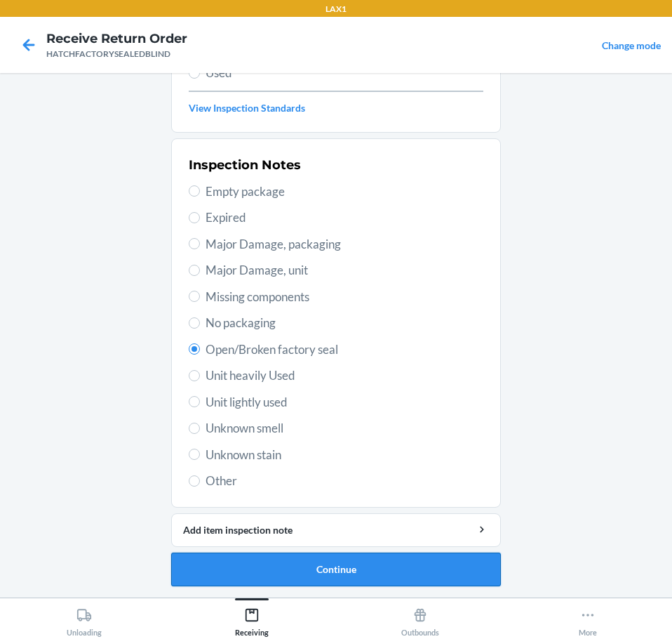
click at [463, 578] on button "Continue" at bounding box center [336, 569] width 330 height 34
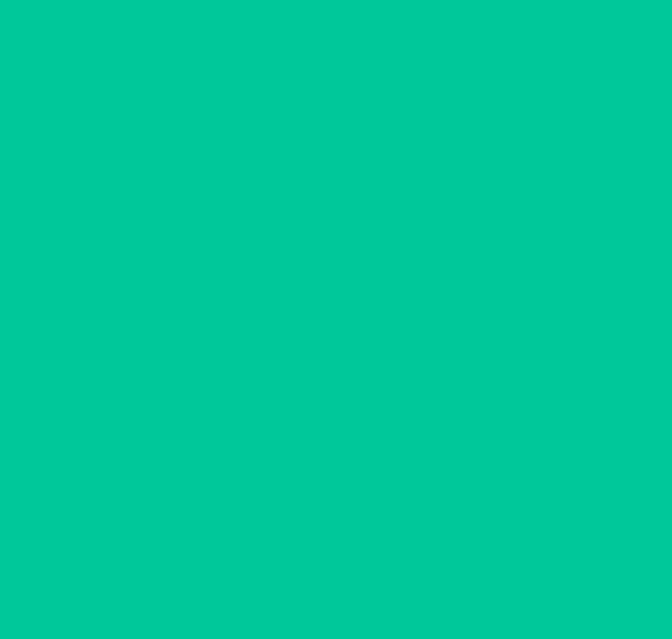
scroll to position [91, 0]
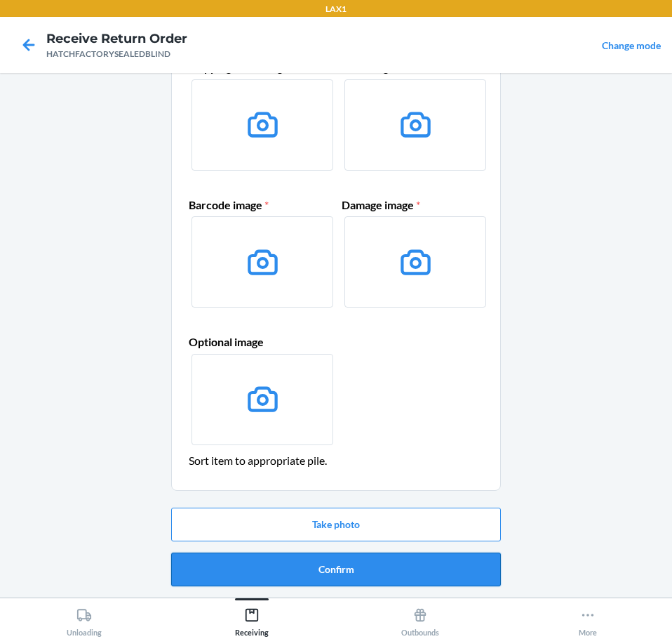
click at [467, 576] on button "Confirm" at bounding box center [336, 569] width 330 height 34
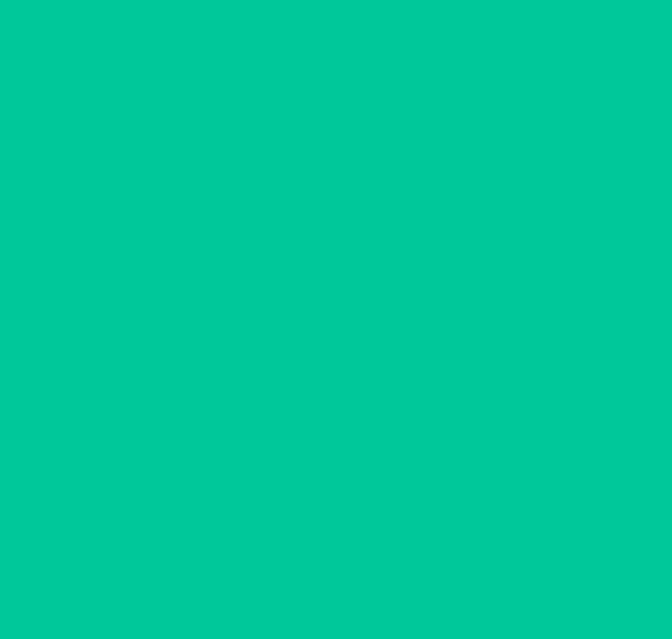
scroll to position [0, 0]
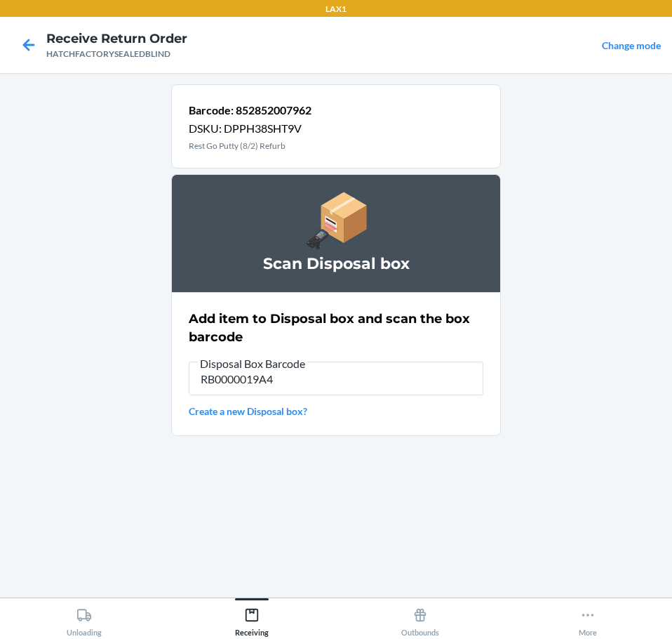
type input "RB0000019A4"
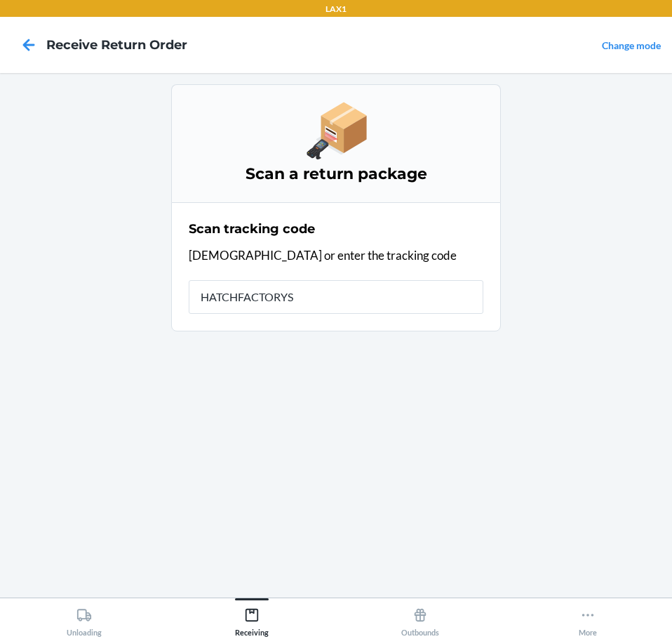
type input "HATCHFACTORYSE"
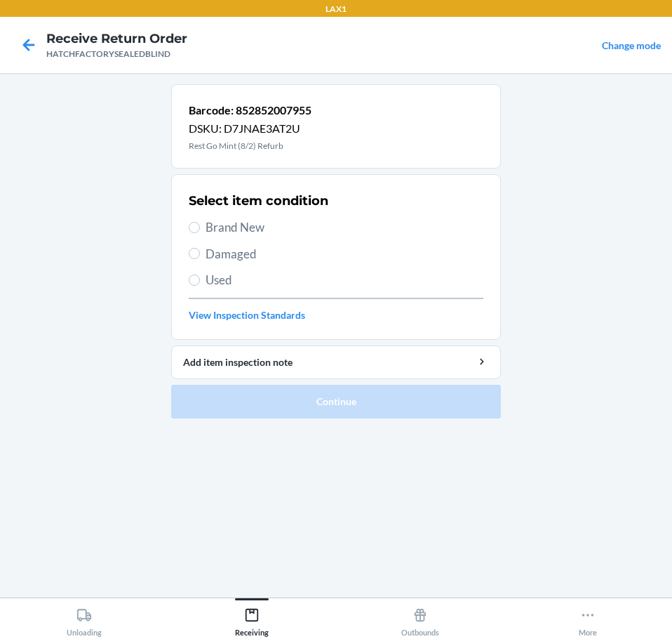
drag, startPoint x: 255, startPoint y: 258, endPoint x: 270, endPoint y: 321, distance: 64.9
click at [258, 258] on span "Damaged" at bounding box center [345, 254] width 278 height 18
click at [200, 258] on input "Damaged" at bounding box center [194, 253] width 11 height 11
radio input "true"
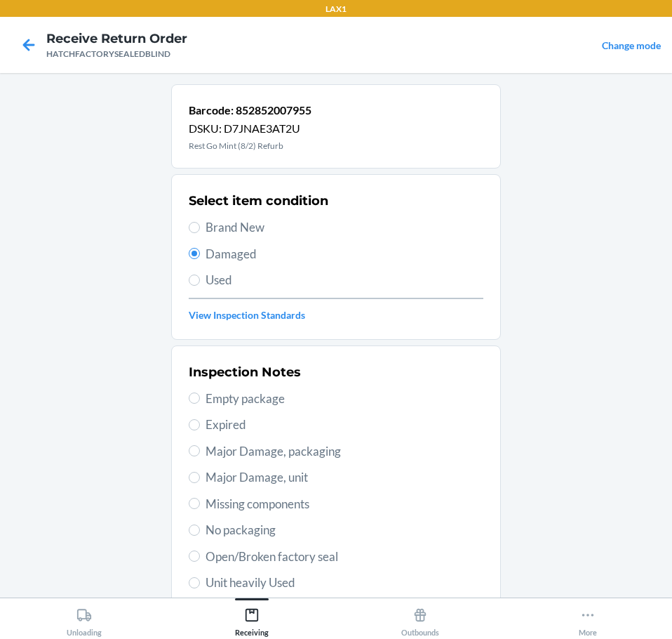
click at [340, 559] on span "Open/Broken factory seal" at bounding box center [345, 556] width 278 height 18
click at [200, 559] on input "Open/Broken factory seal" at bounding box center [194, 555] width 11 height 11
radio input "true"
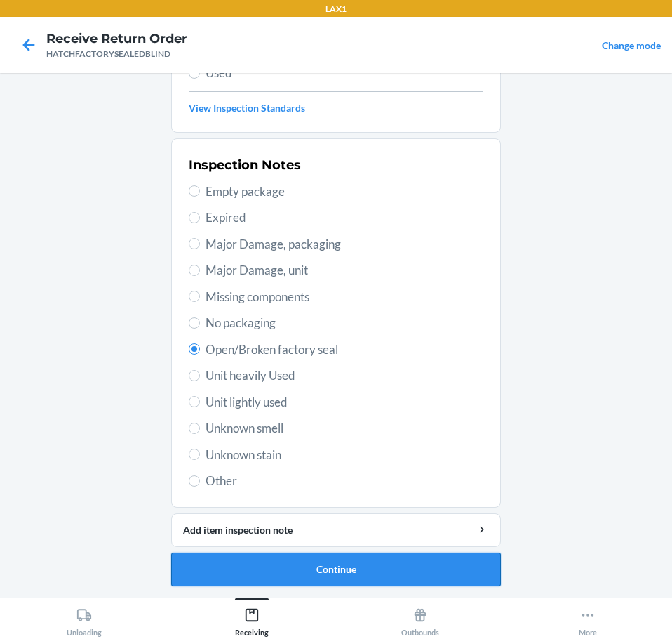
click at [409, 571] on button "Continue" at bounding box center [336, 569] width 330 height 34
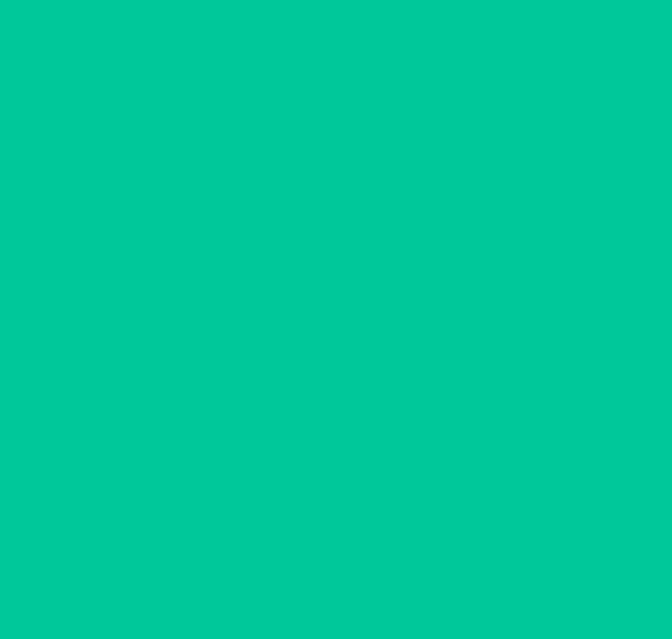
scroll to position [91, 0]
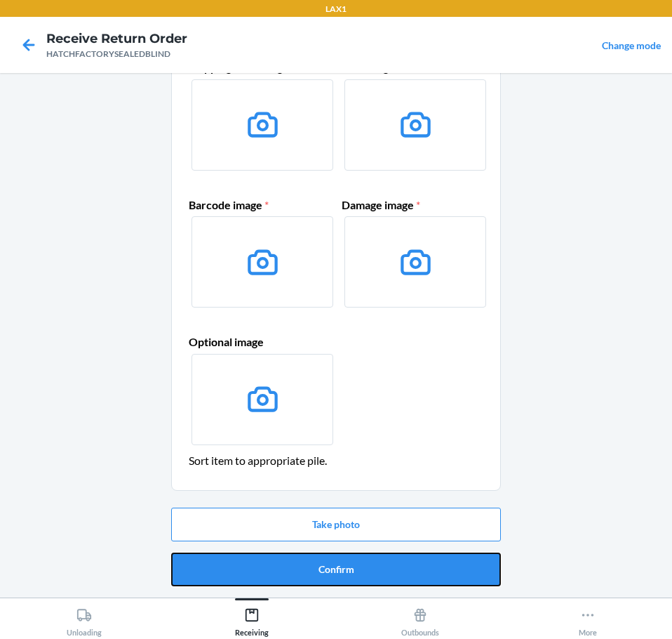
click at [458, 571] on button "Confirm" at bounding box center [336, 569] width 330 height 34
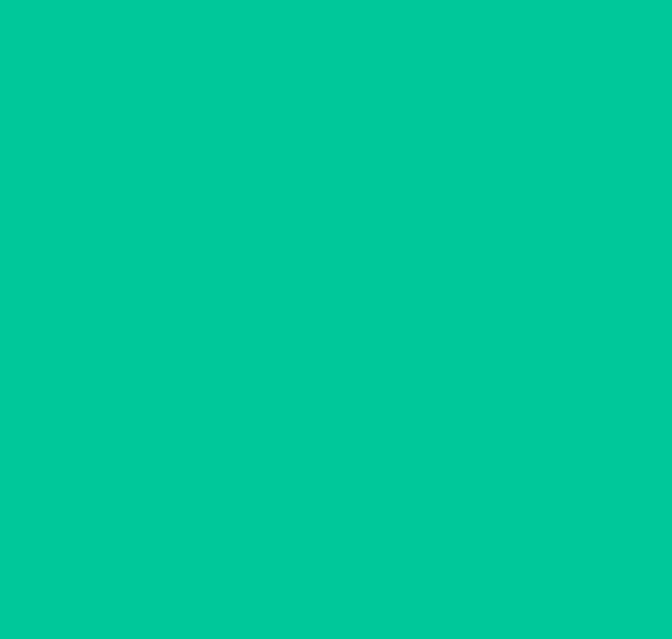
scroll to position [0, 0]
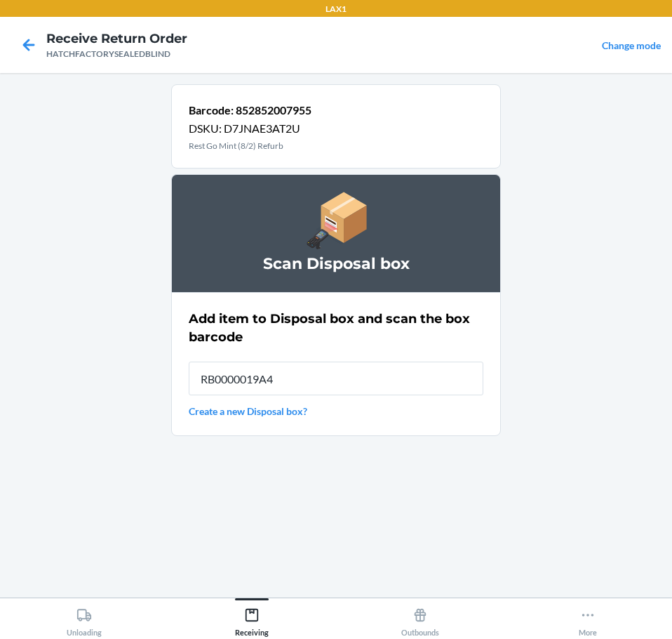
type input "RB0000019A4"
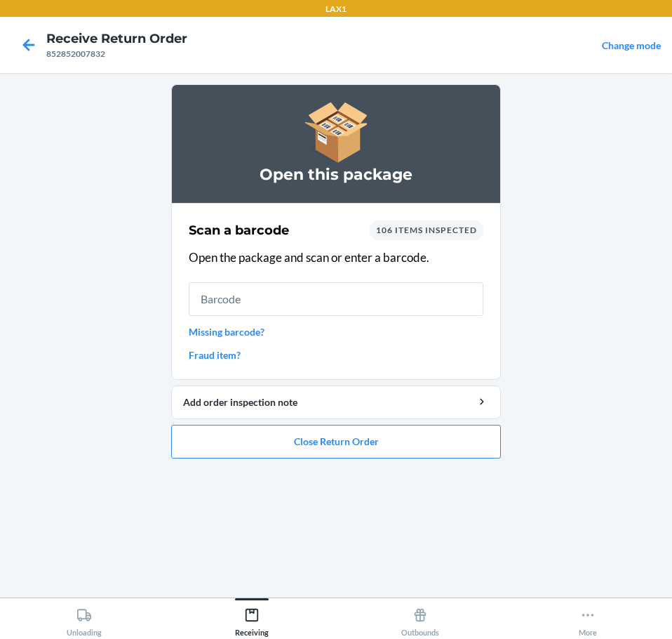
click at [370, 308] on input "text" at bounding box center [336, 299] width 295 height 34
click at [246, 611] on icon at bounding box center [252, 615] width 13 height 13
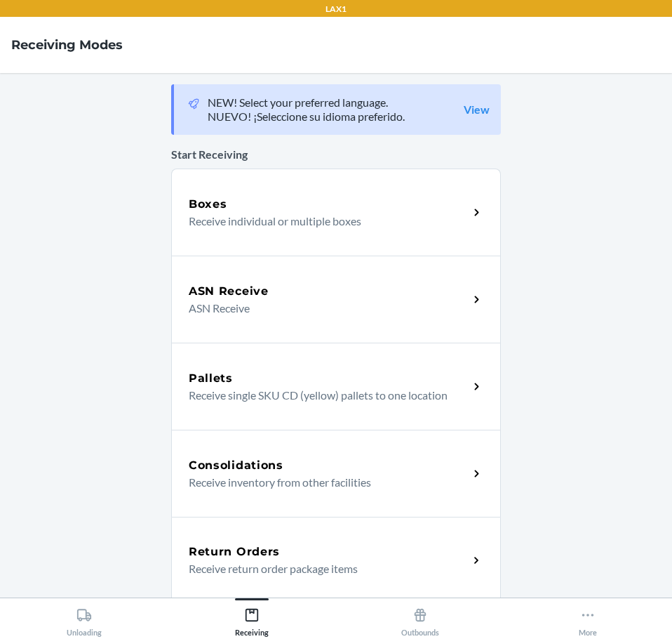
click at [460, 563] on div "Return Orders Receive return order package items" at bounding box center [329, 560] width 280 height 34
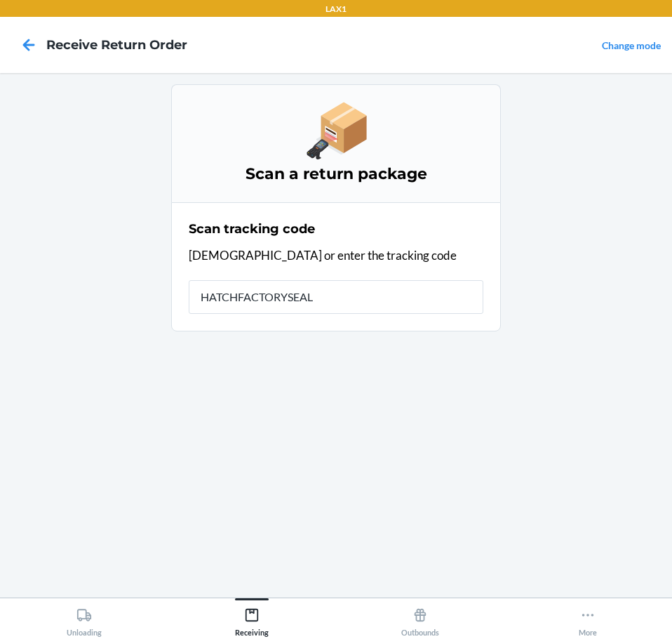
type input "HATCHFACTORYSEALE"
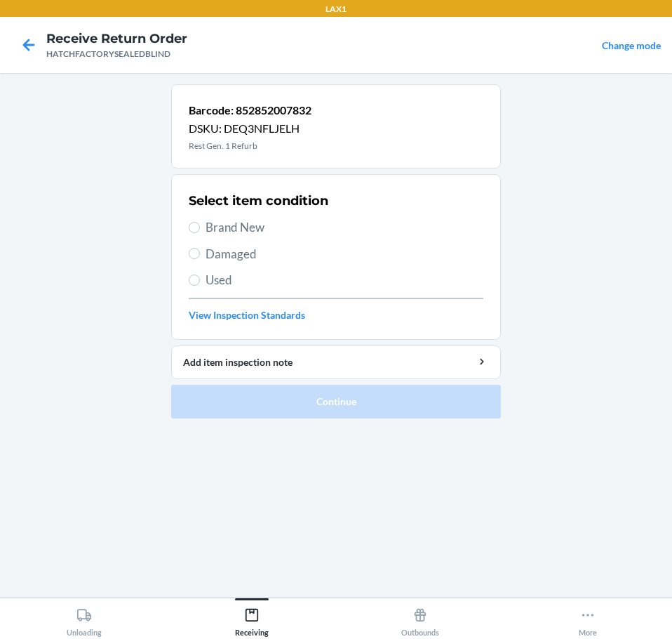
click at [262, 259] on span "Damaged" at bounding box center [345, 254] width 278 height 18
click at [200, 259] on input "Damaged" at bounding box center [194, 253] width 11 height 11
radio input "true"
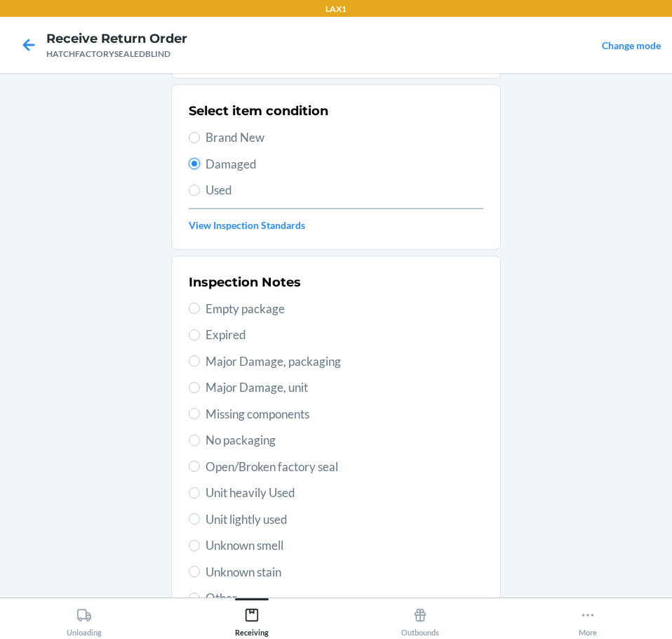
scroll to position [207, 0]
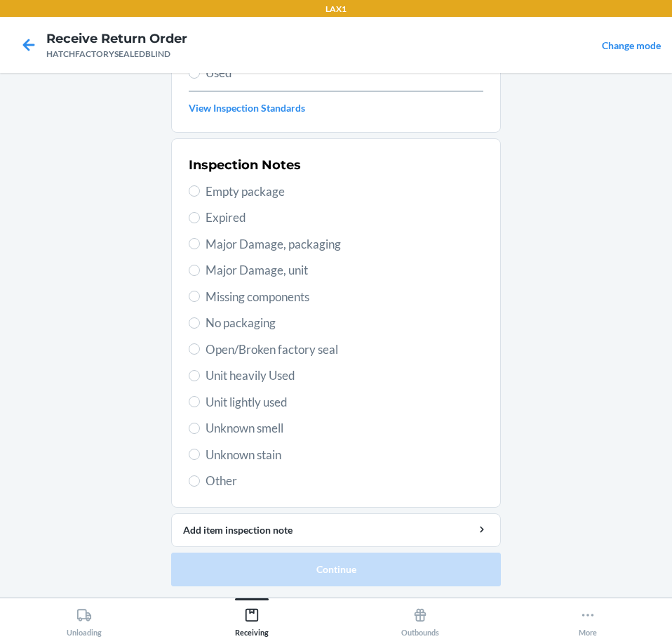
click at [311, 276] on span "Major Damage, unit" at bounding box center [345, 270] width 278 height 18
click at [200, 276] on input "Major Damage, unit" at bounding box center [194, 270] width 11 height 11
radio input "true"
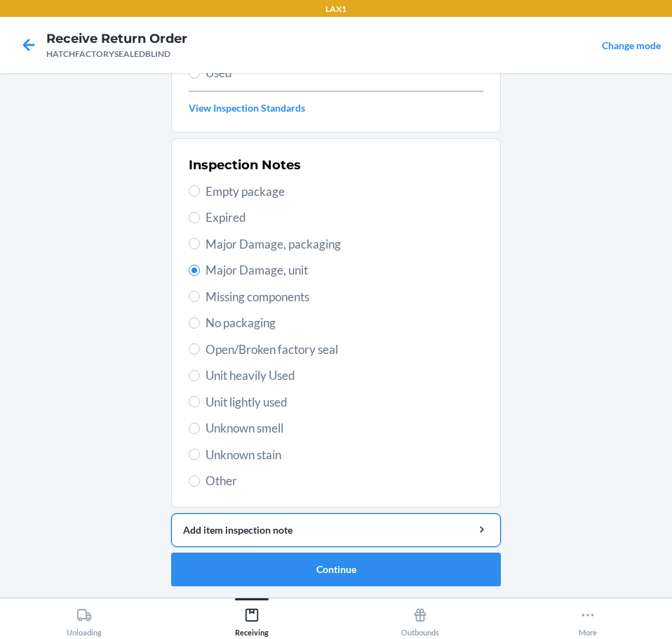
click at [434, 531] on div "Add item inspection note" at bounding box center [336, 529] width 306 height 15
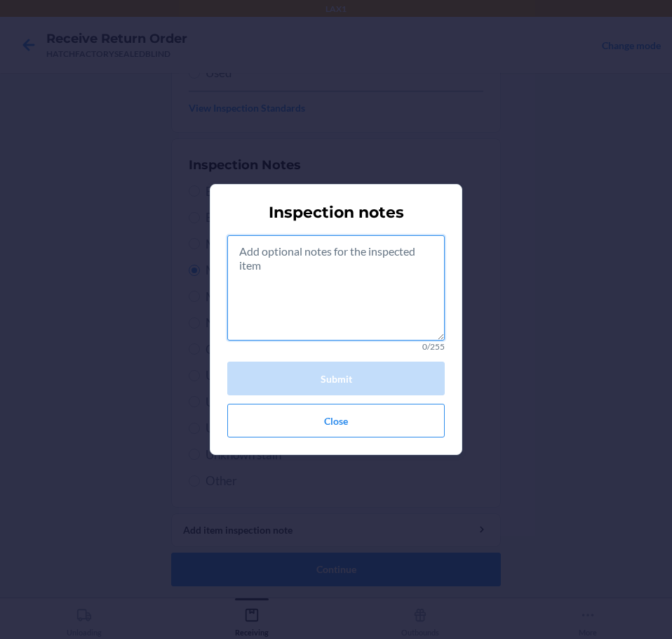
click at [383, 298] on textarea at bounding box center [336, 287] width 218 height 105
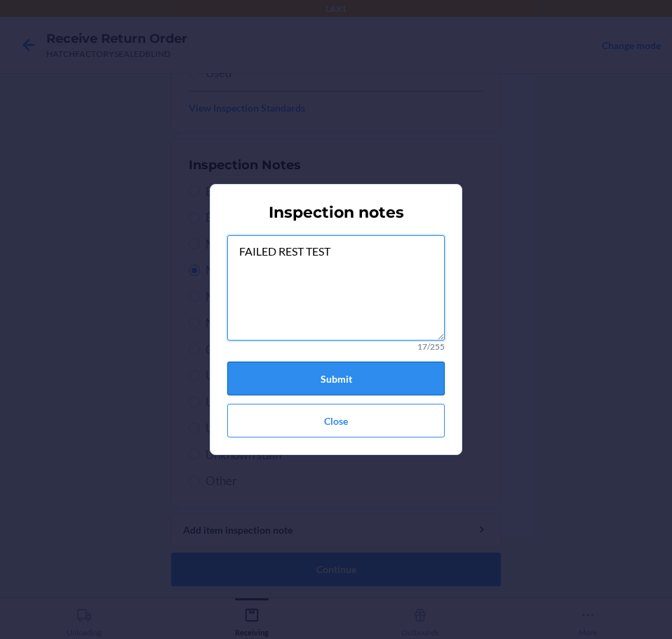
type textarea "FAILED REST TEST"
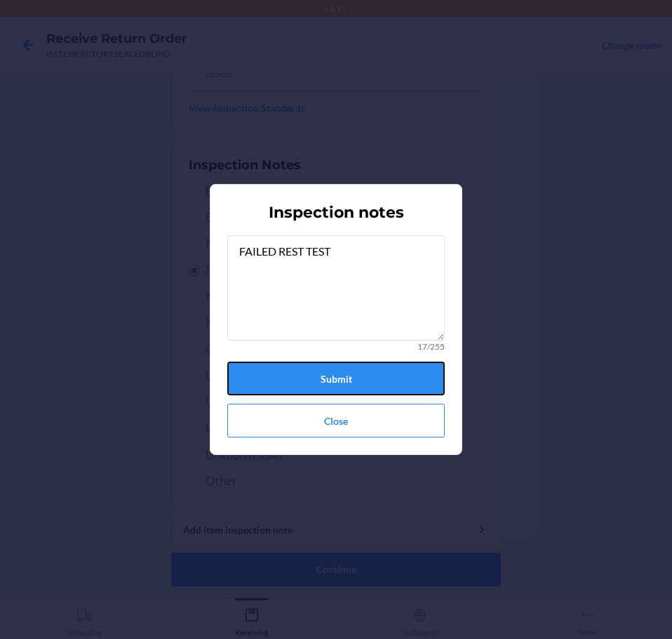
click at [403, 381] on button "Submit" at bounding box center [336, 378] width 218 height 34
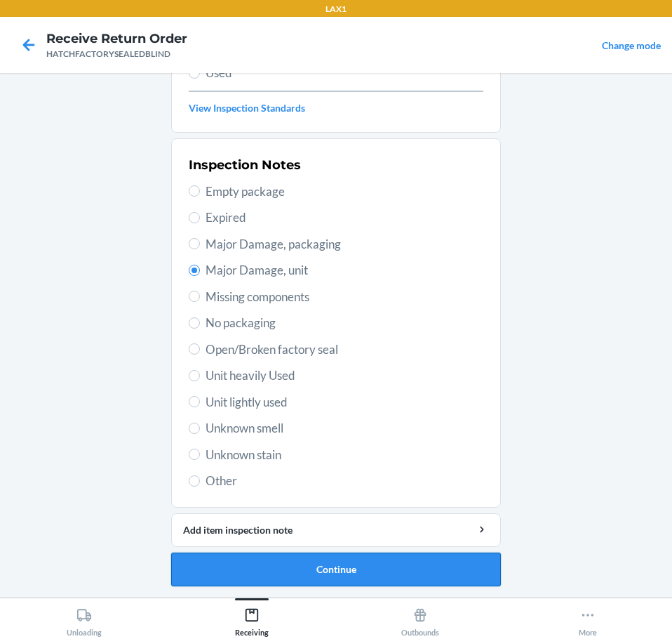
click at [427, 578] on button "Continue" at bounding box center [336, 569] width 330 height 34
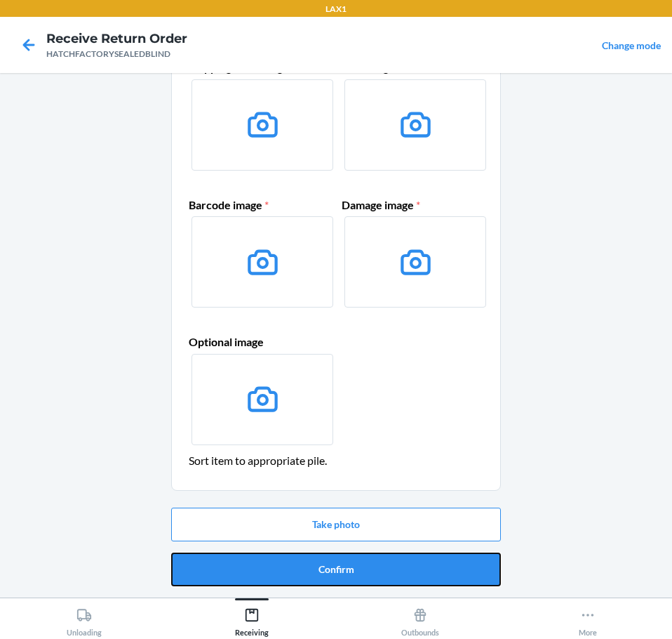
click at [465, 574] on button "Confirm" at bounding box center [336, 569] width 330 height 34
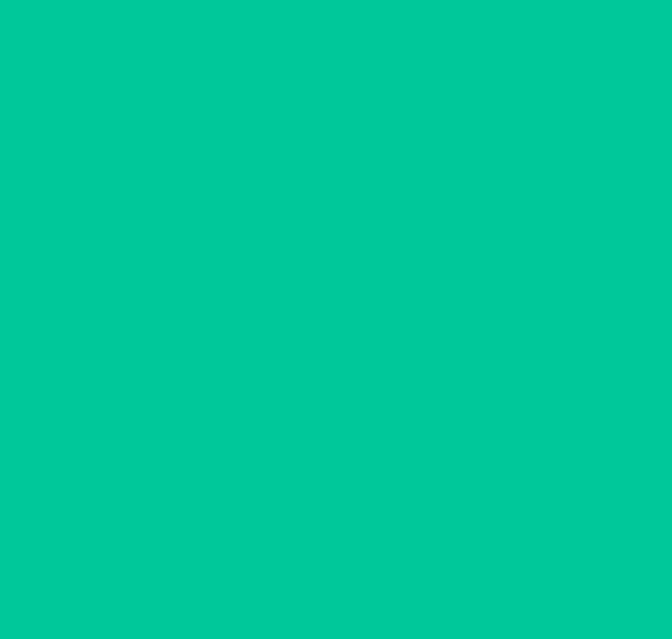
scroll to position [0, 0]
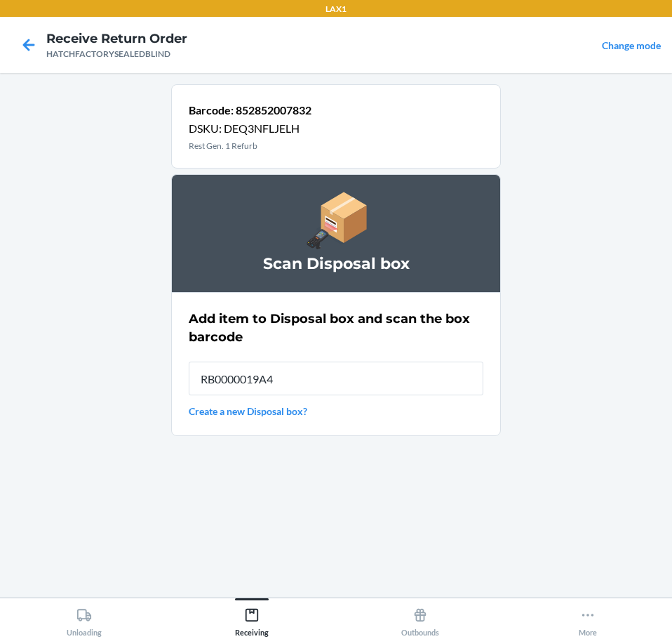
type input "RB0000019A4"
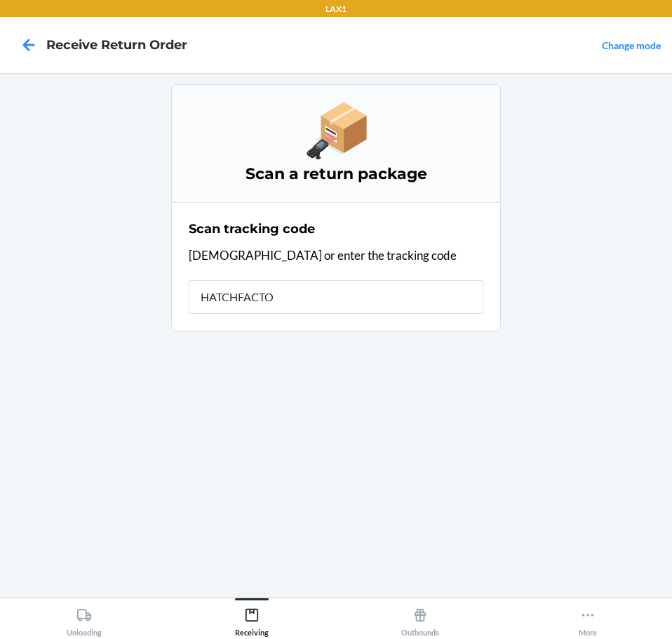
type input "HATCHFACTOR"
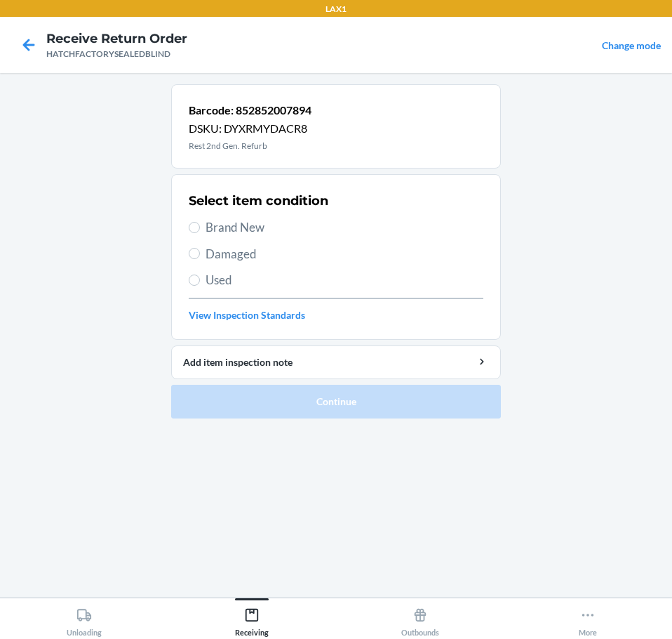
click at [248, 253] on span "Damaged" at bounding box center [345, 254] width 278 height 18
click at [200, 253] on input "Damaged" at bounding box center [194, 253] width 11 height 11
radio input "true"
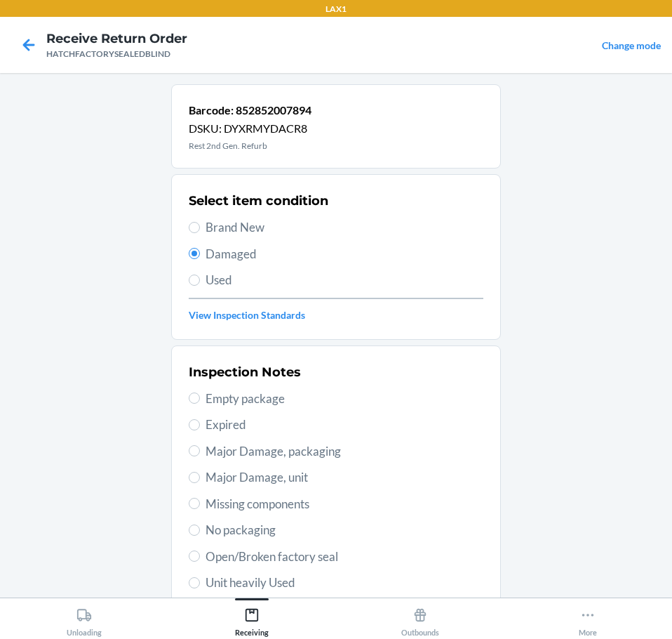
click at [310, 476] on span "Major Damage, unit" at bounding box center [345, 477] width 278 height 18
click at [200, 476] on input "Major Damage, unit" at bounding box center [194, 477] width 11 height 11
radio input "true"
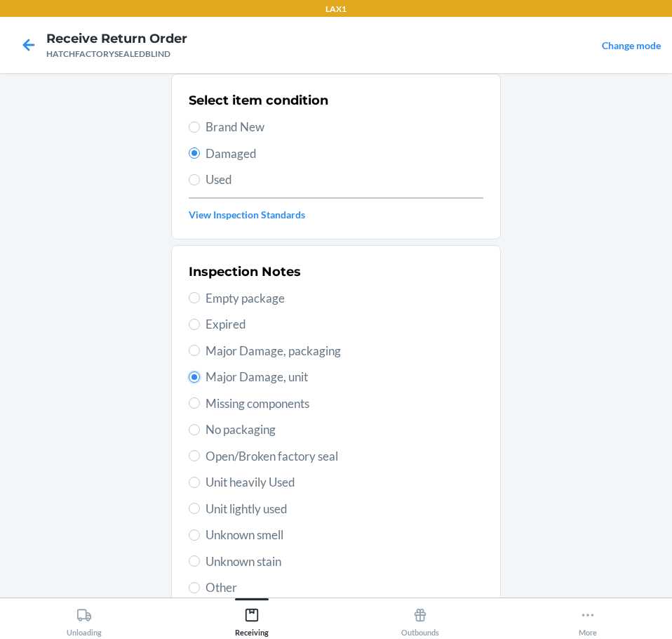
scroll to position [207, 0]
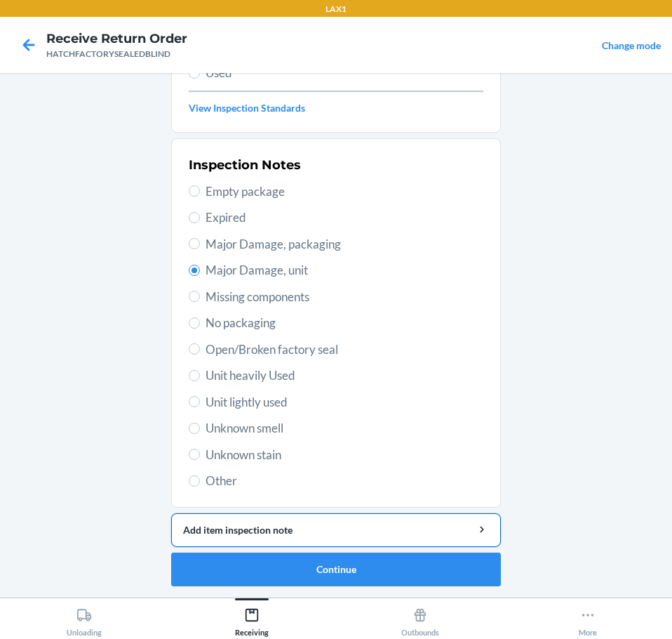
click at [416, 527] on div "Add item inspection note" at bounding box center [336, 529] width 306 height 15
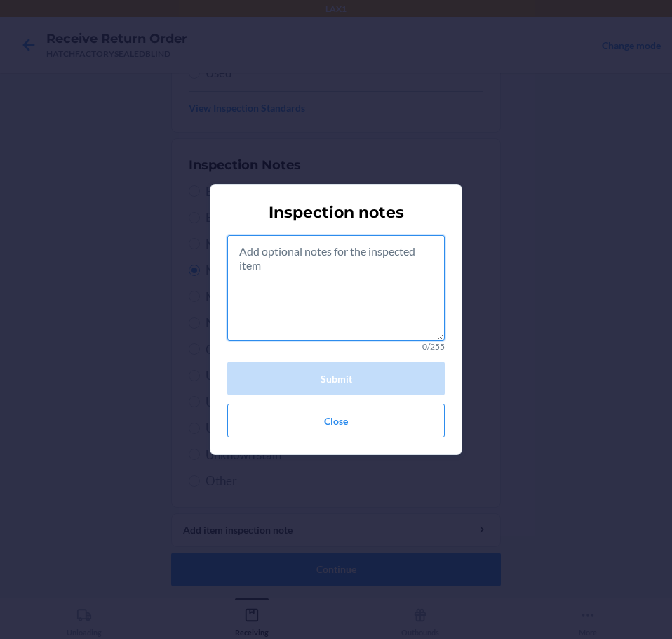
click at [356, 297] on textarea at bounding box center [336, 287] width 218 height 105
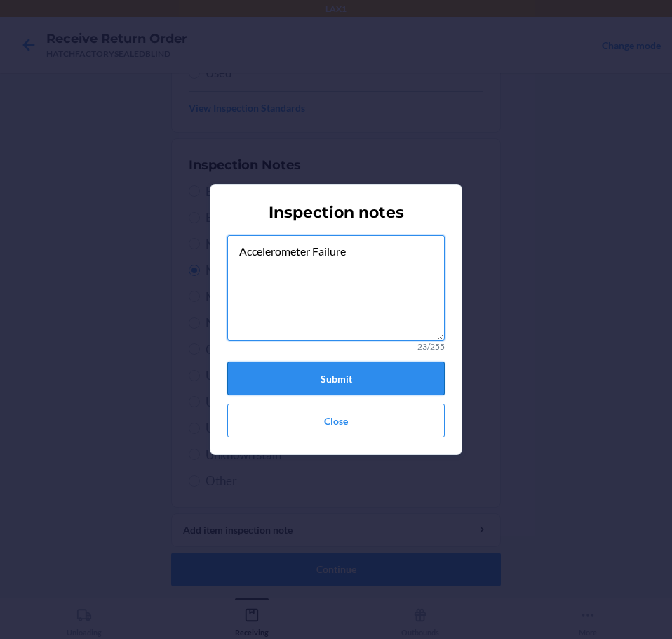
type textarea "Accelerometer Failure"
click at [315, 370] on button "Submit" at bounding box center [336, 378] width 218 height 34
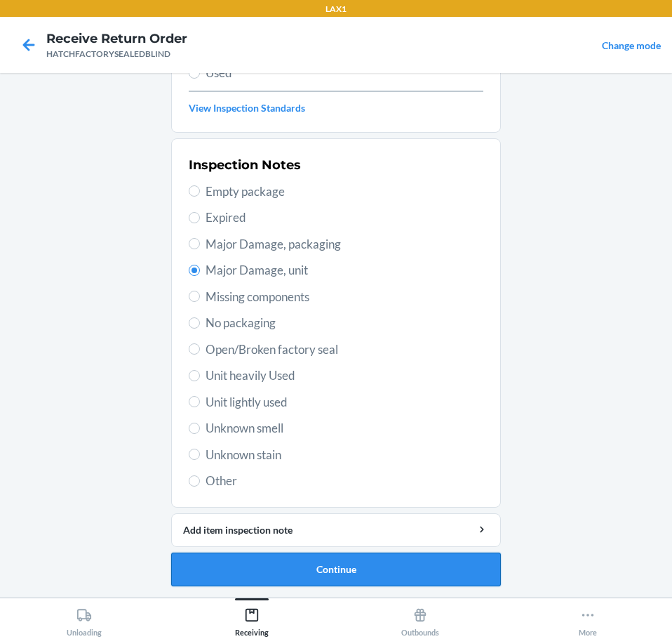
click at [404, 577] on button "Continue" at bounding box center [336, 569] width 330 height 34
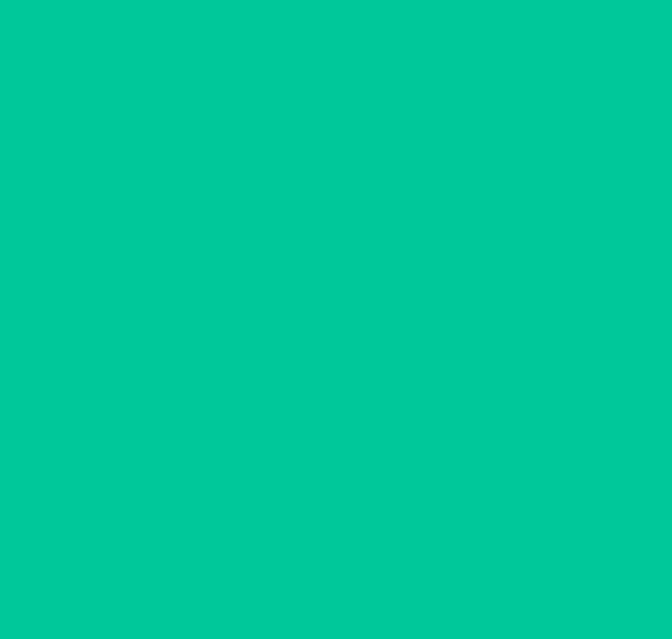
scroll to position [91, 0]
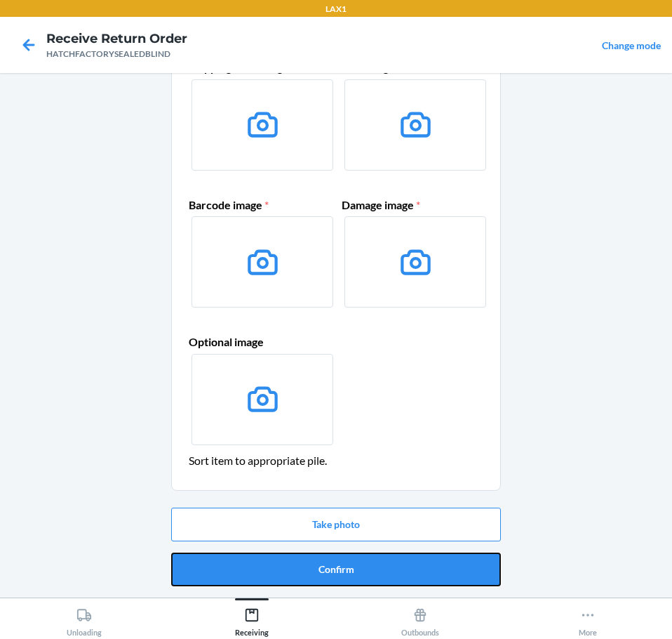
click at [432, 572] on button "Confirm" at bounding box center [336, 569] width 330 height 34
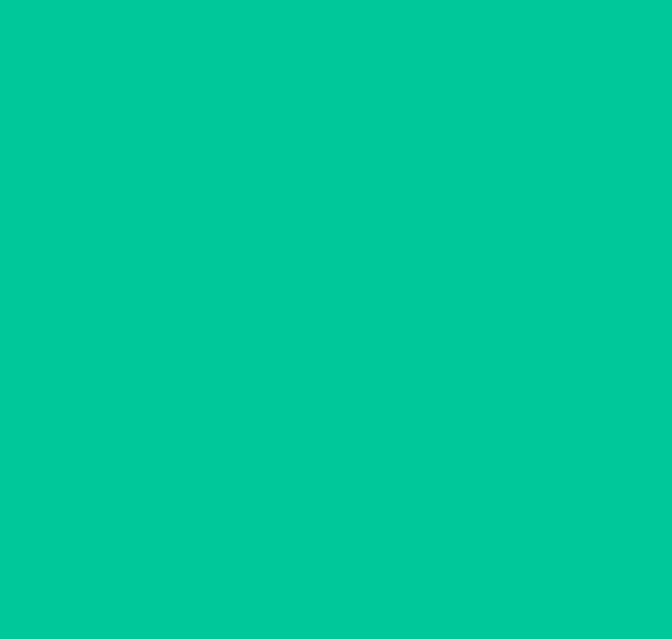
scroll to position [0, 0]
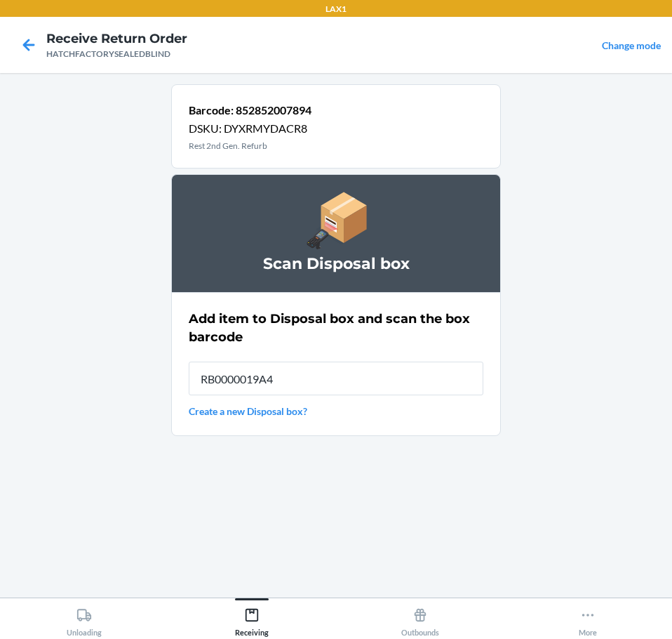
type input "RB0000019A4"
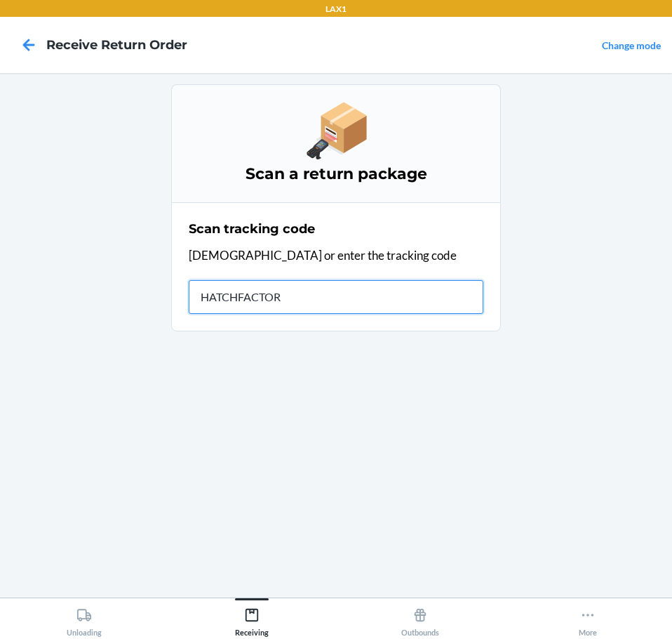
type input "HATCHFACTORY"
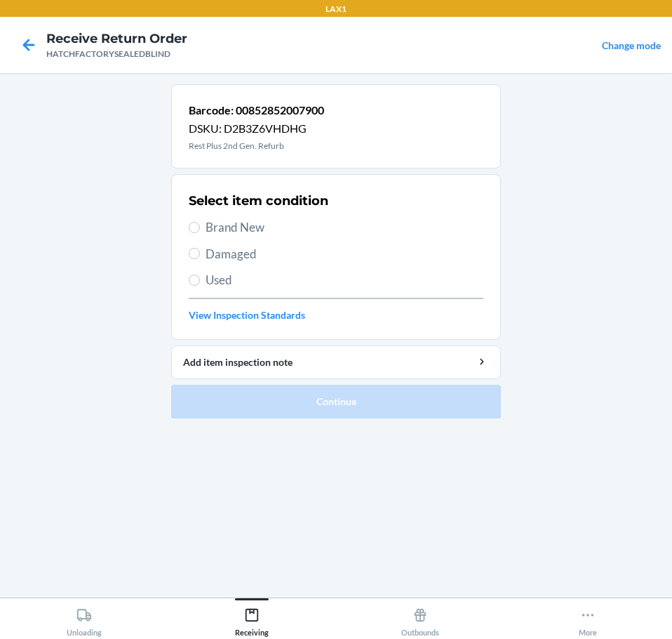
drag, startPoint x: 245, startPoint y: 226, endPoint x: 253, endPoint y: 222, distance: 8.5
click at [252, 223] on span "Brand New" at bounding box center [345, 227] width 278 height 18
click at [190, 231] on input "Brand New" at bounding box center [194, 227] width 11 height 11
radio input "true"
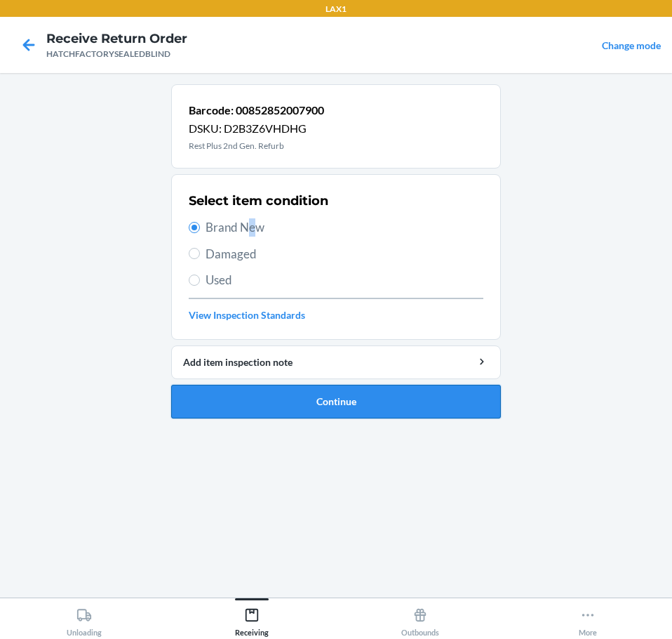
click at [388, 410] on button "Continue" at bounding box center [336, 402] width 330 height 34
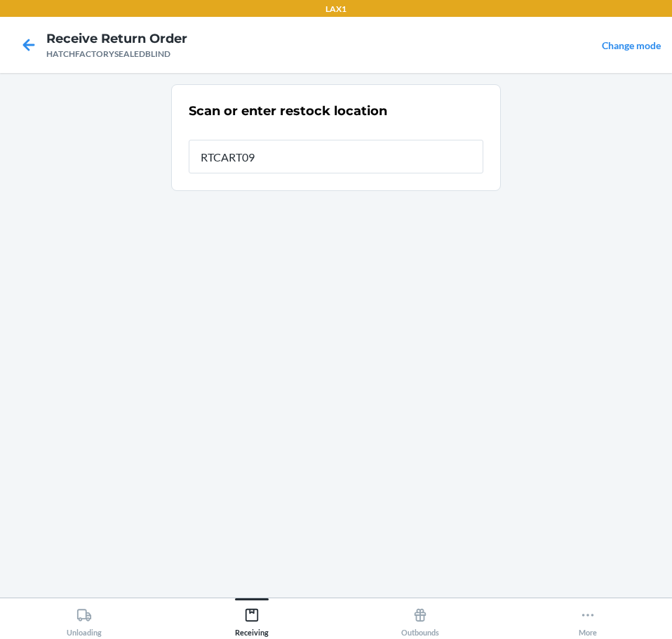
type input "RTCART094"
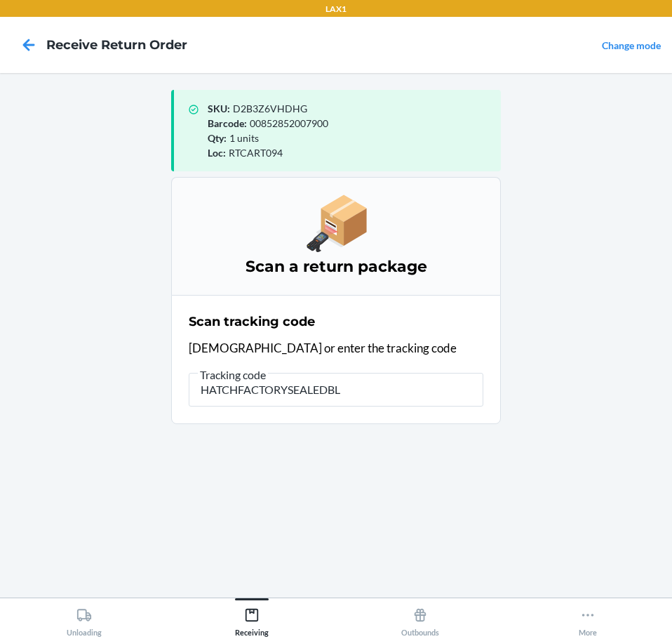
type input "HATCHFACTORYSEALEDBLI"
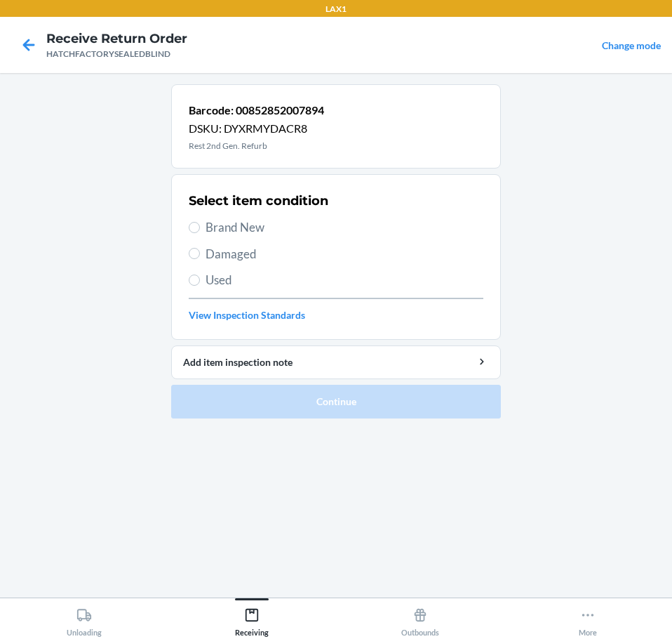
click at [237, 227] on span "Brand New" at bounding box center [345, 227] width 278 height 18
click at [200, 227] on input "Brand New" at bounding box center [194, 227] width 11 height 11
radio input "true"
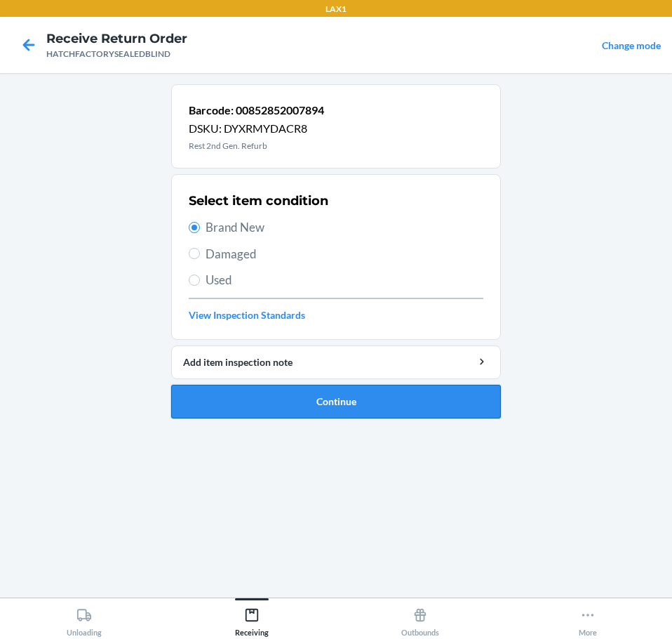
click at [406, 401] on button "Continue" at bounding box center [336, 402] width 330 height 34
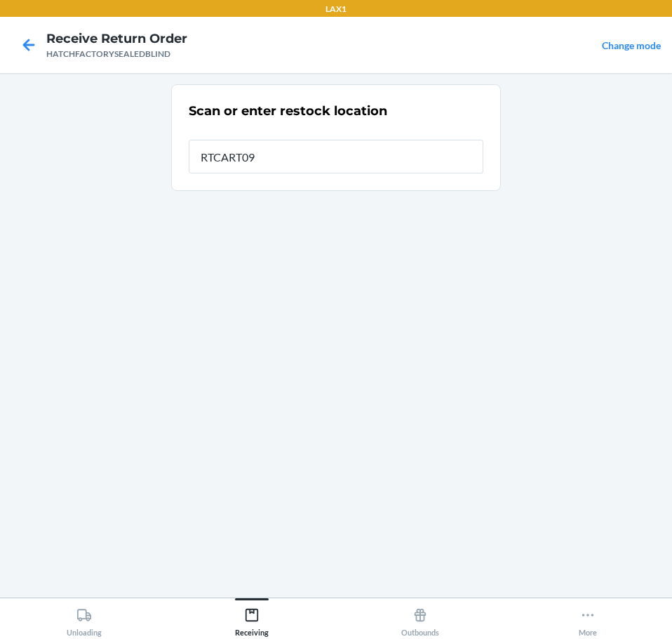
type input "RTCART094"
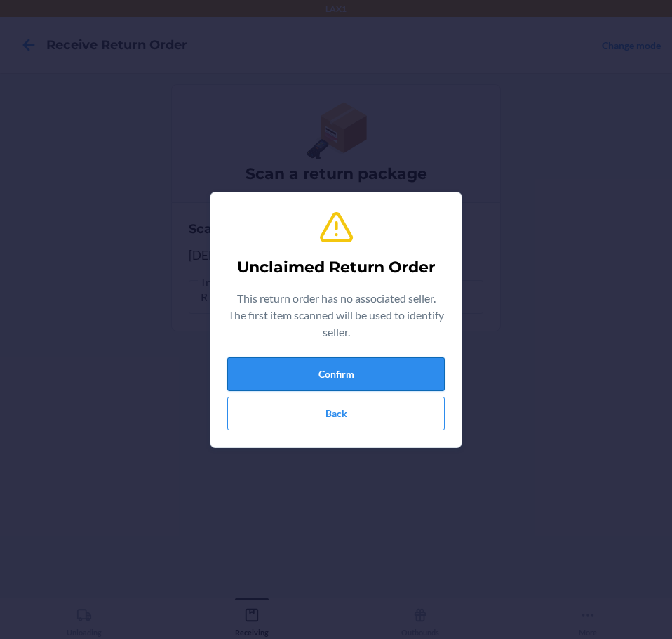
click at [397, 380] on button "Confirm" at bounding box center [336, 374] width 218 height 34
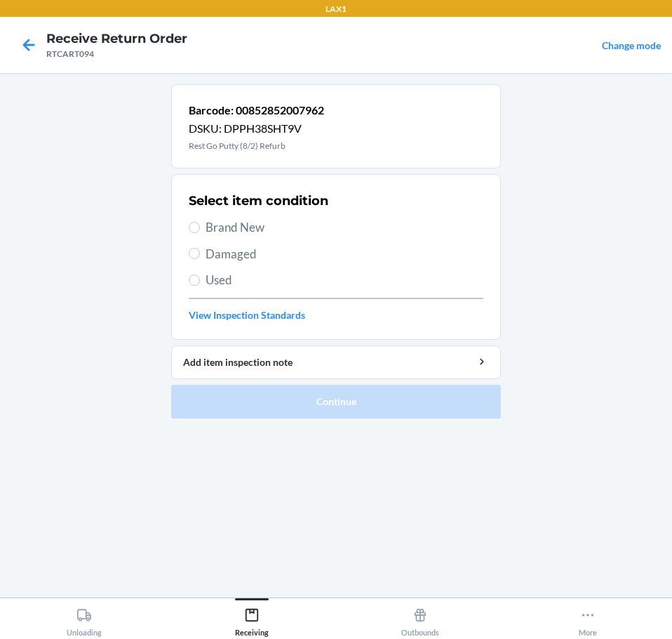
click at [274, 232] on span "Brand New" at bounding box center [345, 227] width 278 height 18
click at [200, 232] on input "Brand New" at bounding box center [194, 227] width 11 height 11
radio input "true"
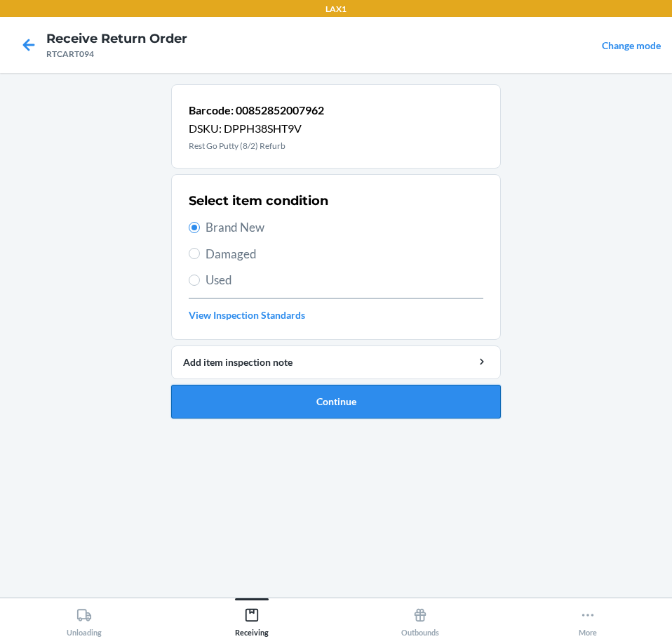
click at [385, 402] on button "Continue" at bounding box center [336, 402] width 330 height 34
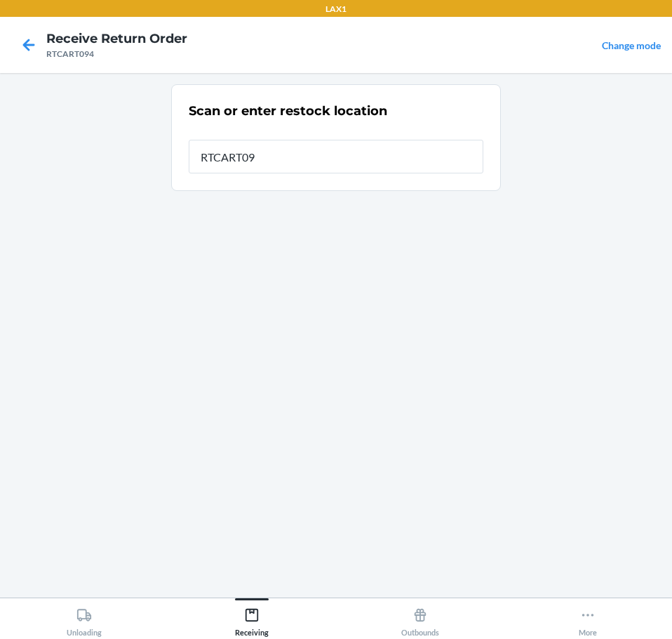
type input "RTCART094"
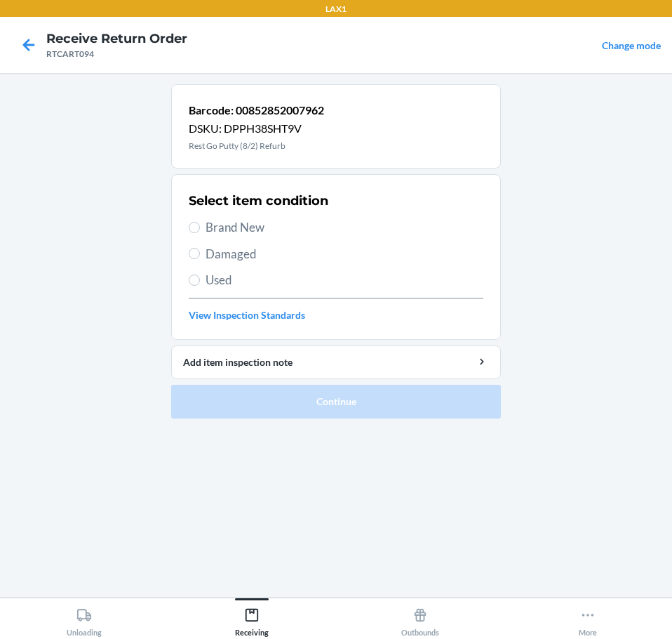
click at [273, 232] on span "Brand New" at bounding box center [345, 227] width 278 height 18
click at [200, 232] on input "Brand New" at bounding box center [194, 227] width 11 height 11
radio input "true"
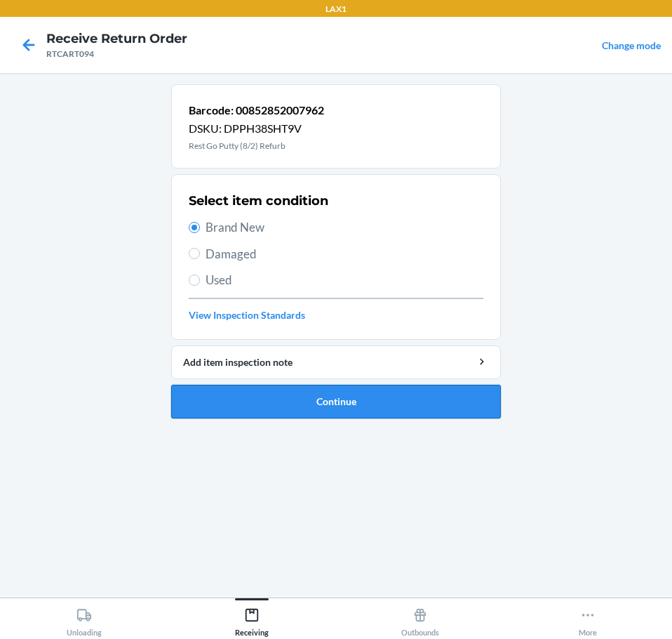
click at [389, 408] on button "Continue" at bounding box center [336, 402] width 330 height 34
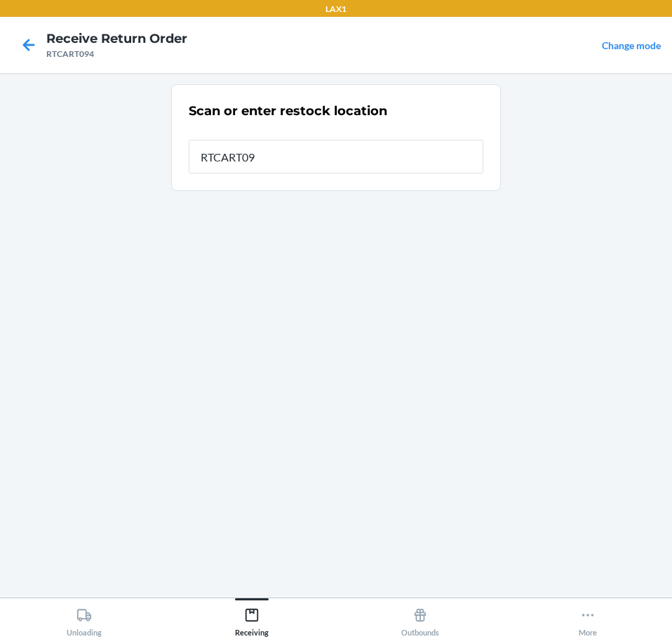
type input "RTCART094"
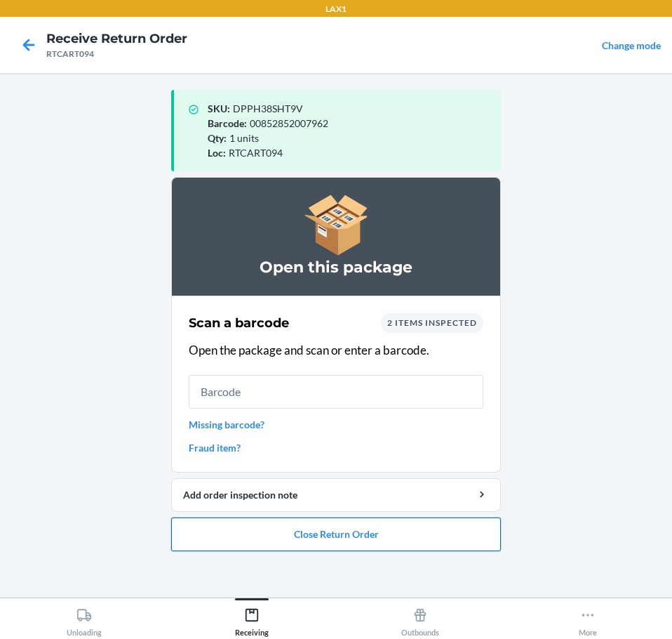
click at [431, 539] on button "Close Return Order" at bounding box center [336, 534] width 330 height 34
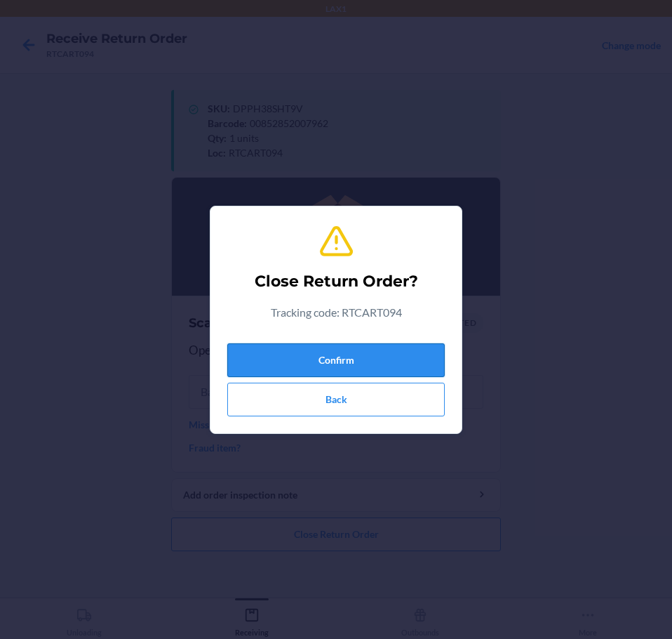
click at [416, 359] on button "Confirm" at bounding box center [336, 360] width 218 height 34
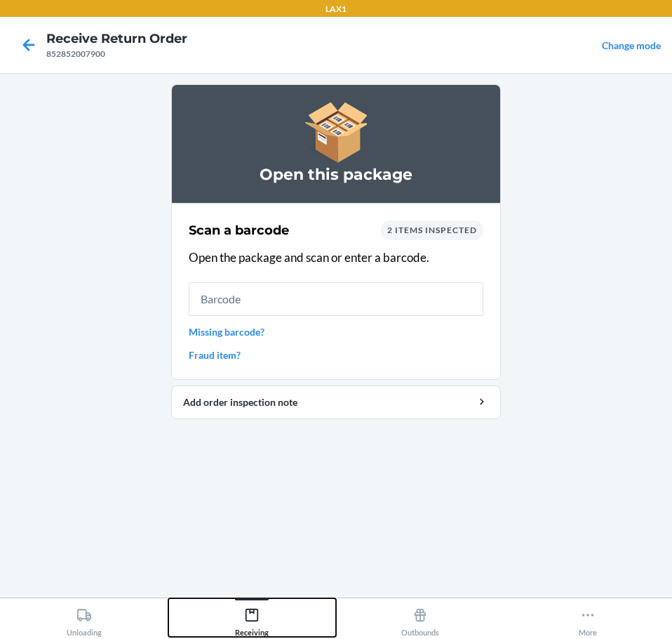
click at [245, 617] on icon at bounding box center [251, 614] width 15 height 15
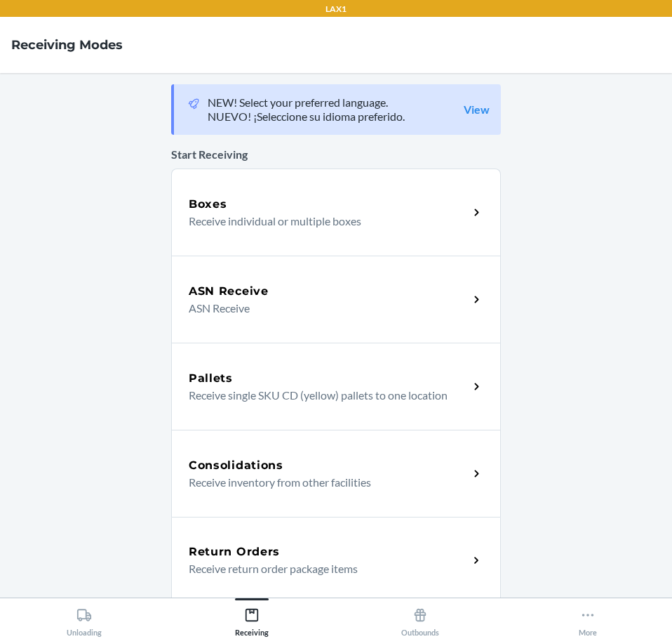
click at [423, 557] on div "Return Orders" at bounding box center [329, 551] width 280 height 17
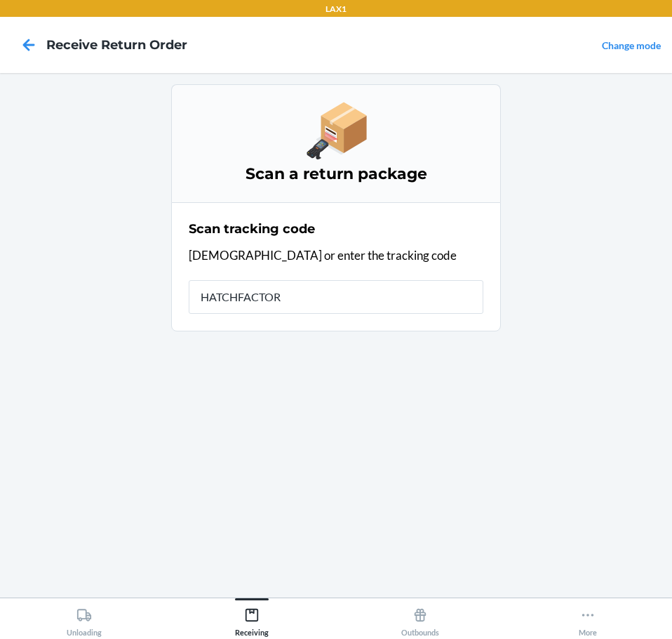
type input "HATCHFACTORY"
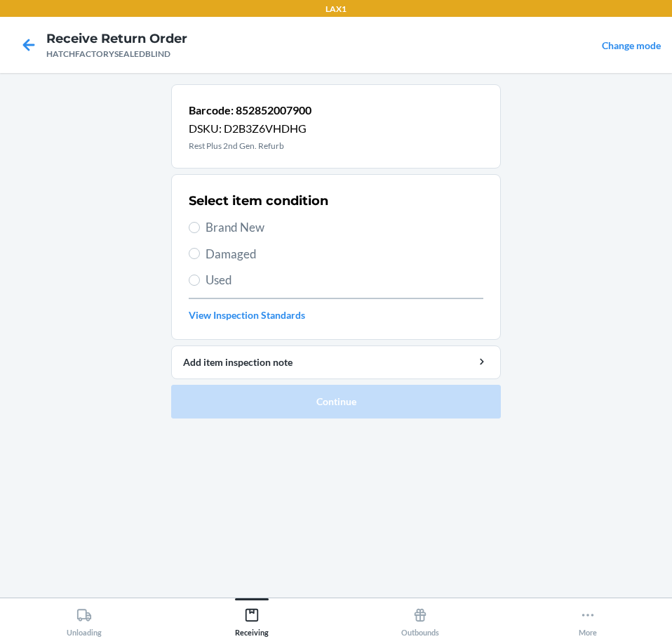
click at [229, 253] on span "Damaged" at bounding box center [345, 254] width 278 height 18
click at [200, 253] on input "Damaged" at bounding box center [194, 253] width 11 height 11
radio input "true"
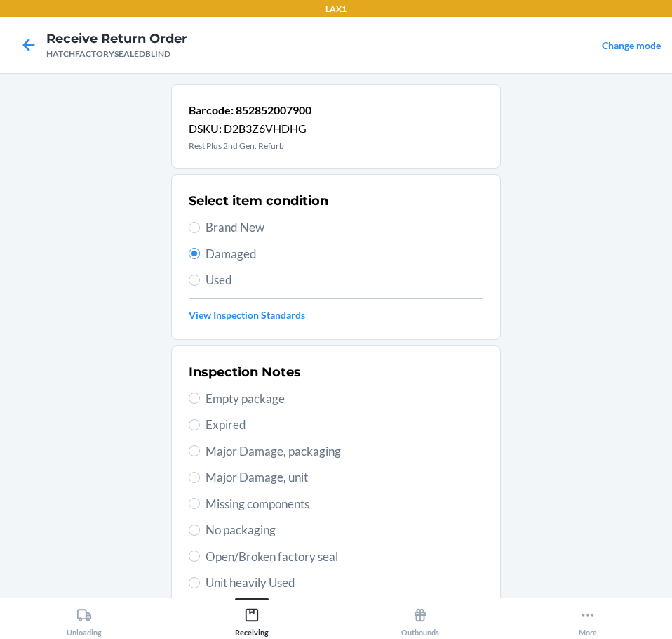
drag, startPoint x: 307, startPoint y: 477, endPoint x: 314, endPoint y: 479, distance: 7.2
click at [311, 478] on span "Major Damage, unit" at bounding box center [345, 477] width 278 height 18
click at [200, 478] on input "Major Damage, unit" at bounding box center [194, 477] width 11 height 11
radio input "true"
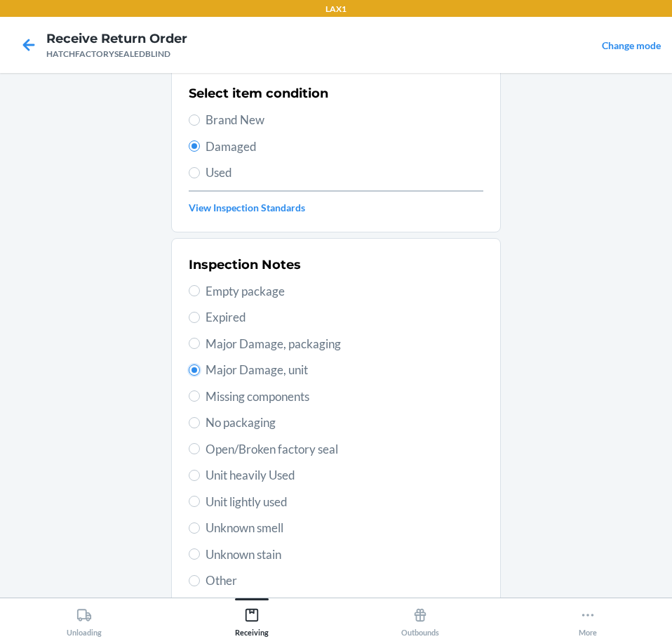
scroll to position [207, 0]
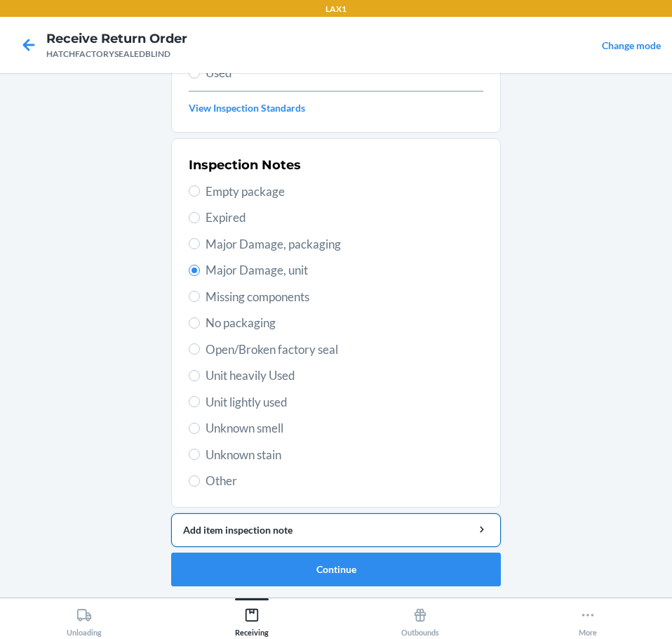
click at [394, 524] on div "Add item inspection note" at bounding box center [336, 529] width 306 height 15
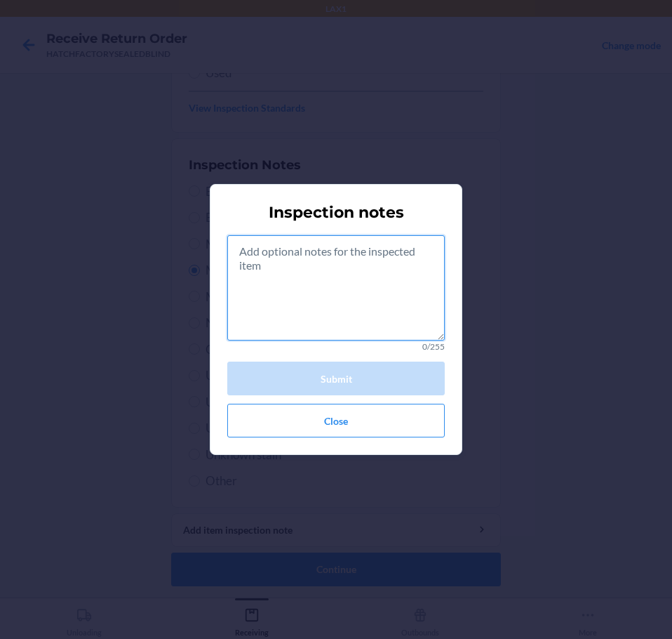
click at [344, 291] on textarea at bounding box center [336, 287] width 218 height 105
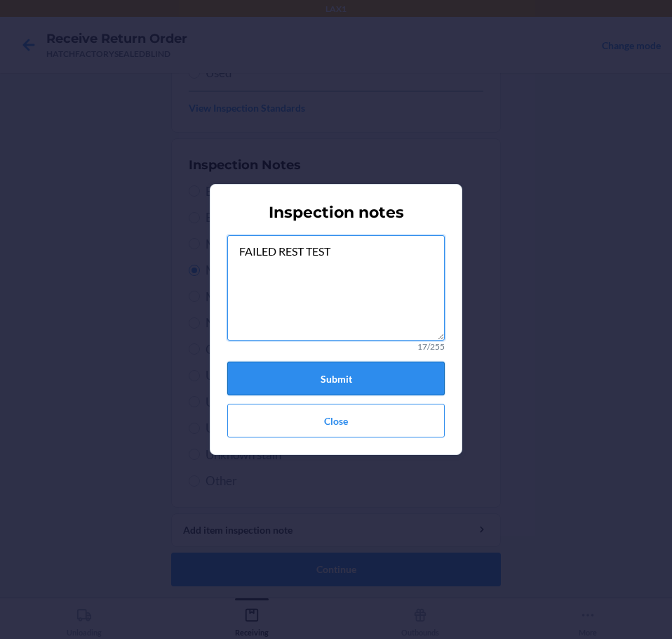
type textarea "FAILED REST TEST"
click at [411, 376] on button "Submit" at bounding box center [336, 378] width 218 height 34
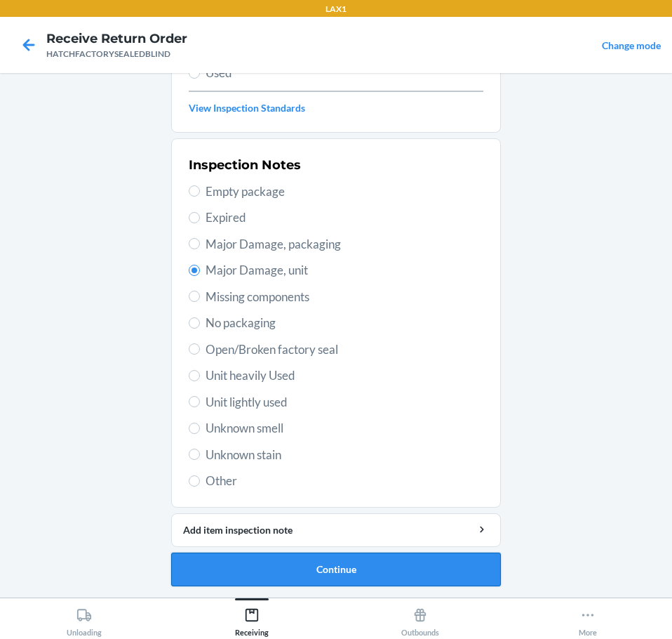
click at [444, 576] on button "Continue" at bounding box center [336, 569] width 330 height 34
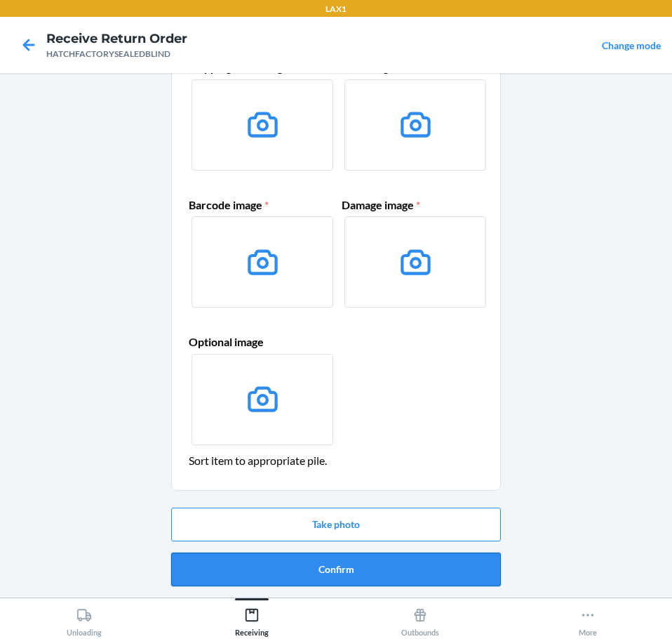
click at [470, 572] on button "Confirm" at bounding box center [336, 569] width 330 height 34
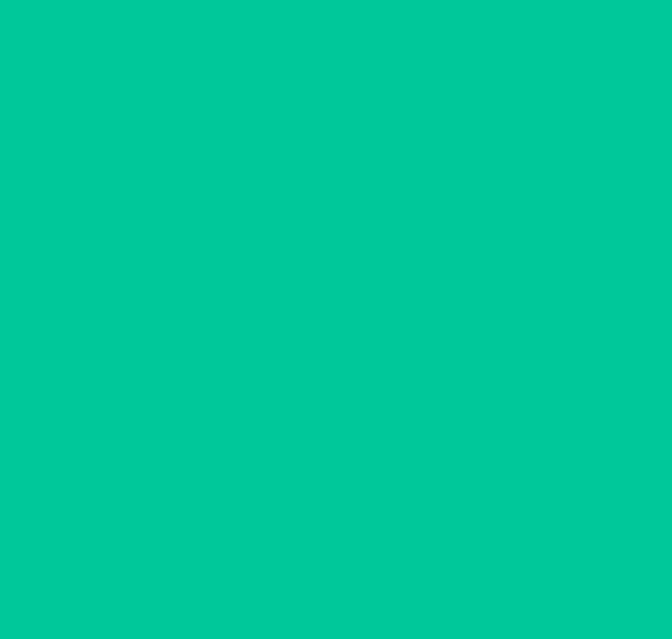
scroll to position [0, 0]
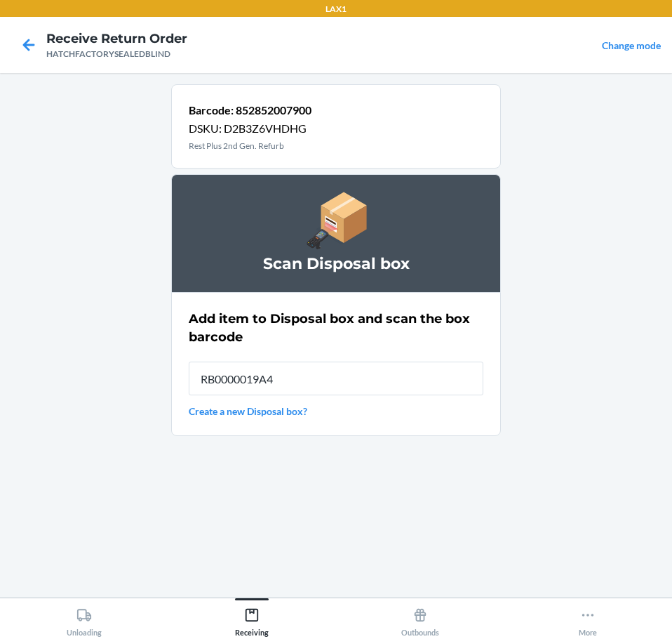
type input "RB0000019A4"
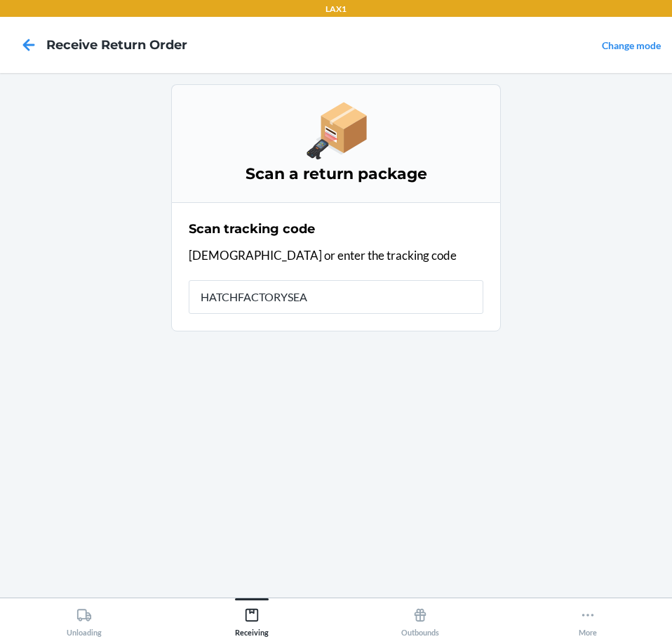
type input "HATCHFACTORYSEAL"
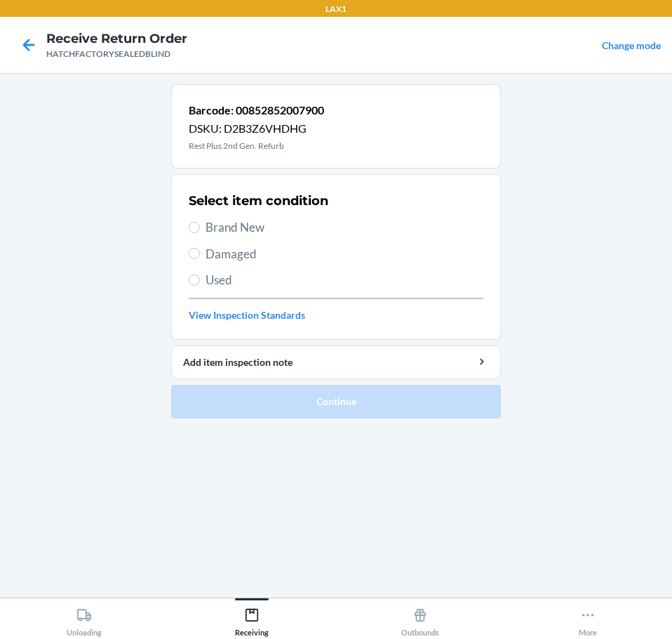
click at [264, 230] on span "Brand New" at bounding box center [345, 227] width 278 height 18
click at [200, 230] on input "Brand New" at bounding box center [194, 227] width 11 height 11
radio input "true"
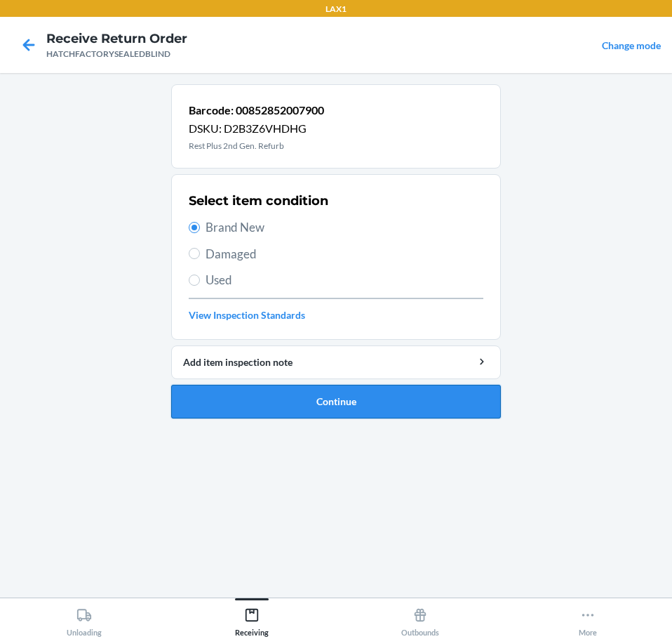
click at [444, 409] on button "Continue" at bounding box center [336, 402] width 330 height 34
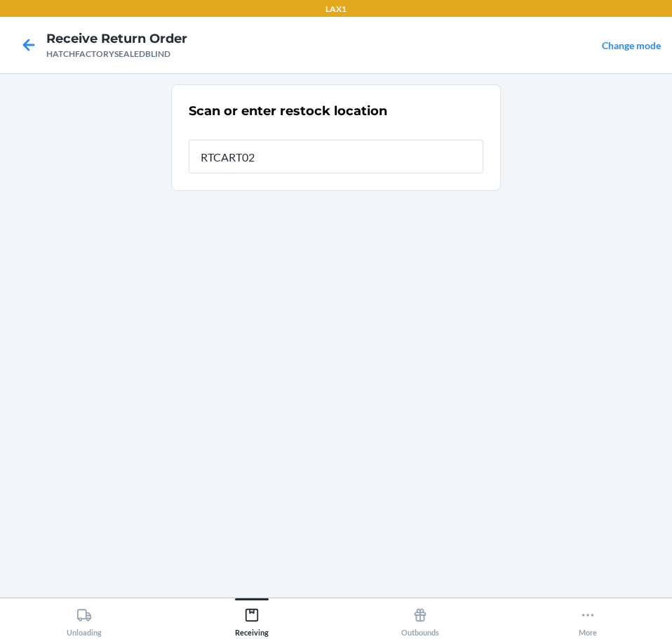
type input "RTCART027"
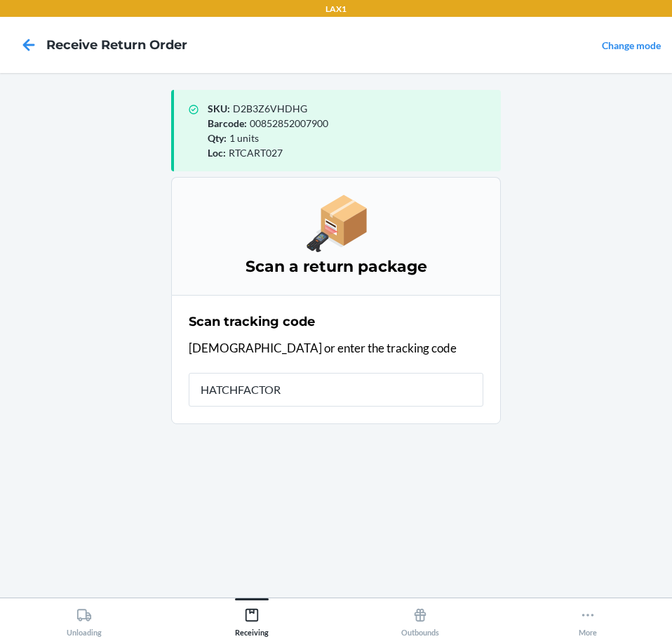
type input "HATCHFACTORY"
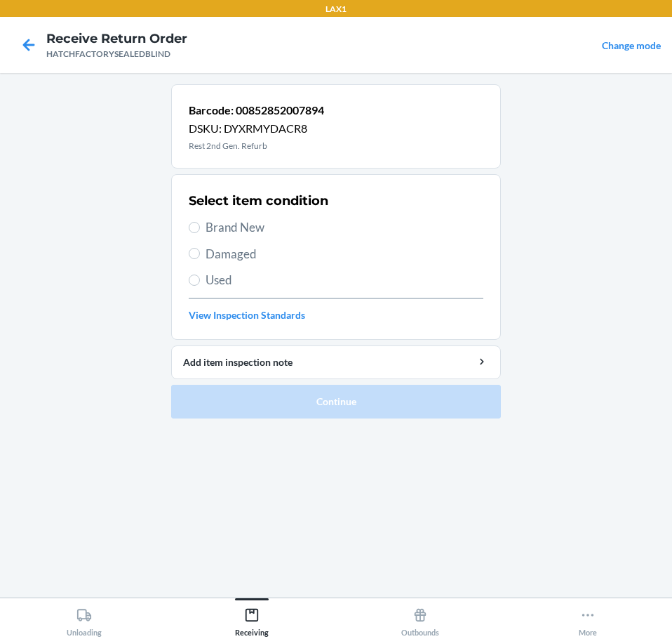
click at [253, 228] on span "Brand New" at bounding box center [345, 227] width 278 height 18
click at [200, 228] on input "Brand New" at bounding box center [194, 227] width 11 height 11
radio input "true"
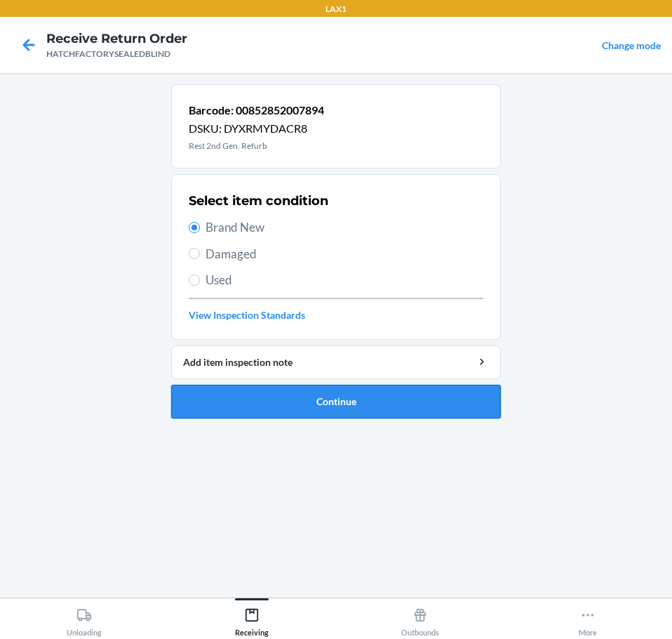
click at [425, 393] on button "Continue" at bounding box center [336, 402] width 330 height 34
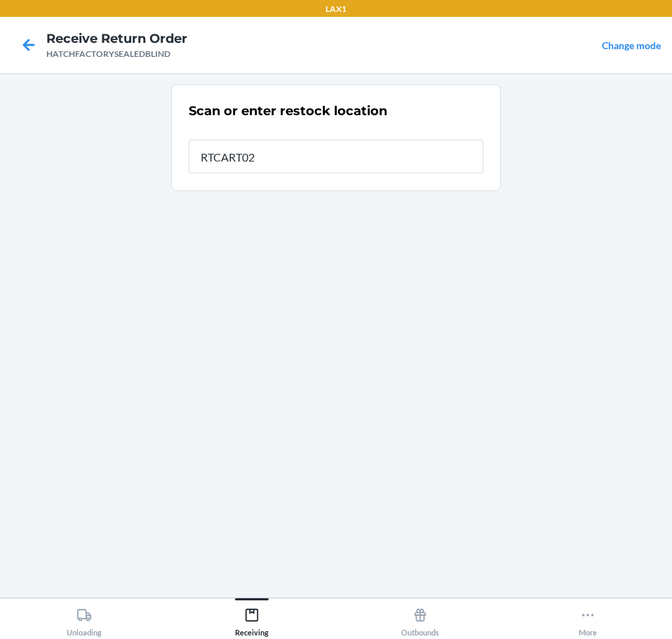
type input "RTCART027"
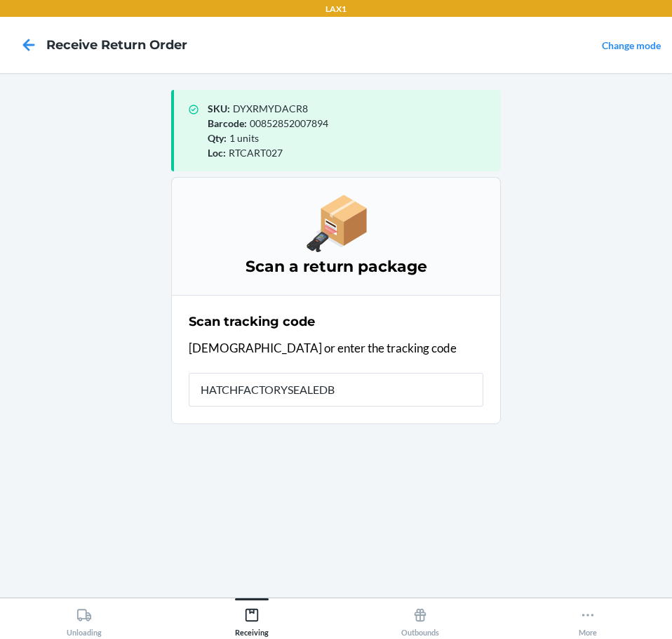
type input "HATCHFACTORYSEALEDBL"
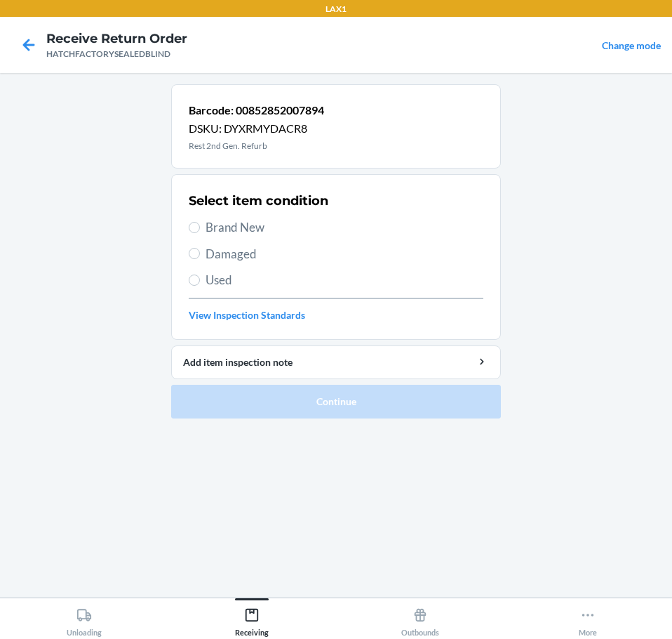
click at [233, 230] on span "Brand New" at bounding box center [345, 227] width 278 height 18
click at [200, 230] on input "Brand New" at bounding box center [194, 227] width 11 height 11
radio input "true"
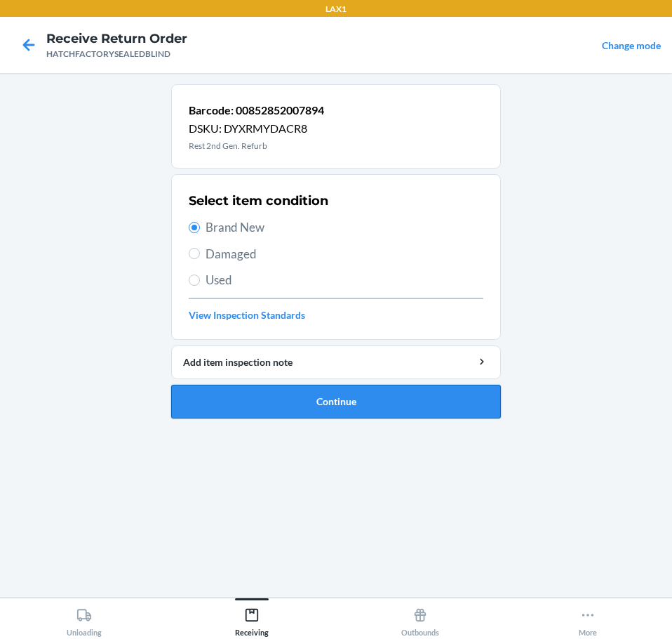
click at [400, 404] on button "Continue" at bounding box center [336, 402] width 330 height 34
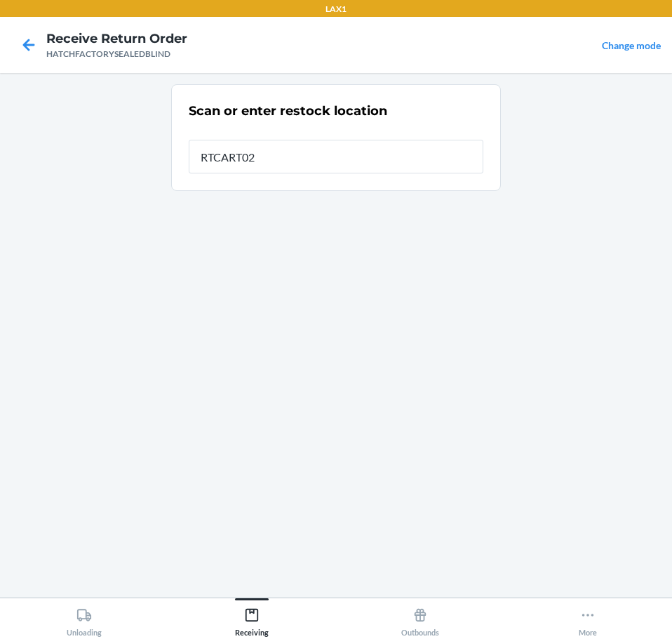
type input "RTCART027"
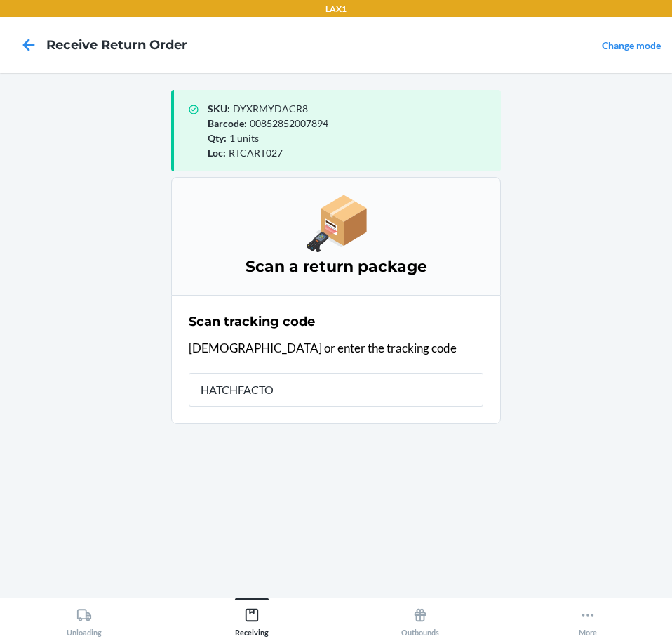
type input "HATCHFACTOR"
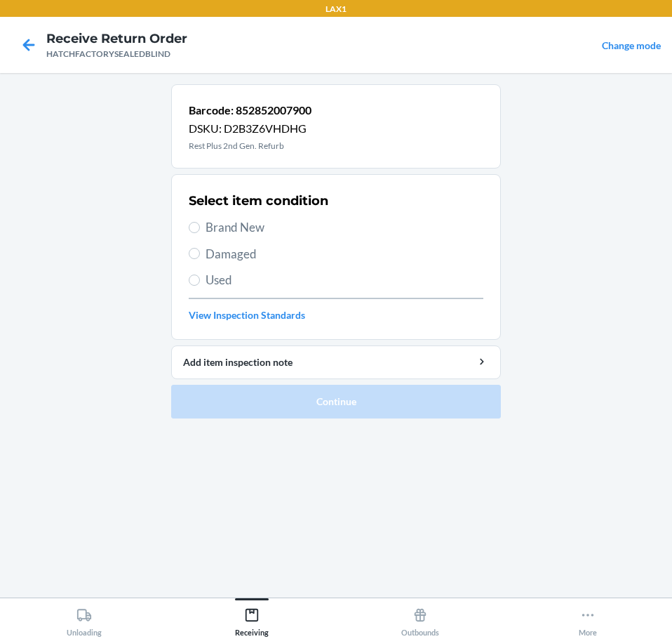
click at [261, 257] on span "Damaged" at bounding box center [345, 254] width 278 height 18
click at [200, 257] on input "Damaged" at bounding box center [194, 253] width 11 height 11
radio input "true"
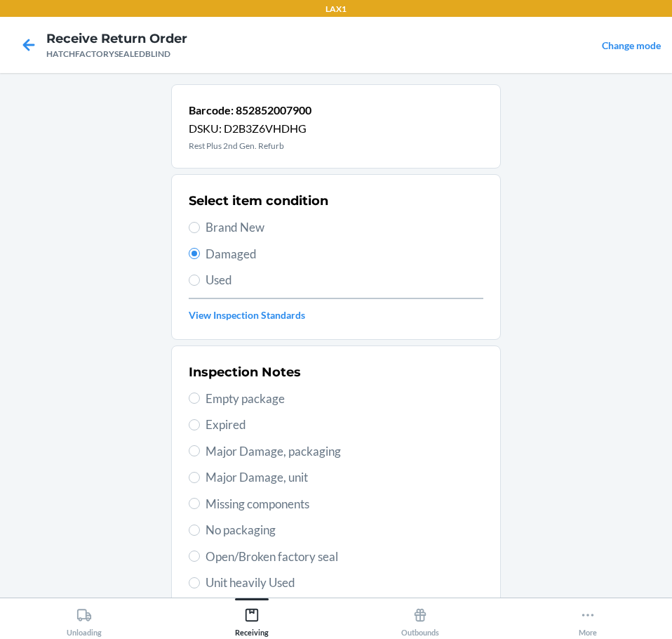
click at [321, 489] on div "Inspection Notes Empty package Expired Major Damage, packaging Major Damage, un…" at bounding box center [336, 530] width 295 height 343
click at [253, 474] on span "Major Damage, unit" at bounding box center [345, 477] width 278 height 18
click at [200, 474] on input "Major Damage, unit" at bounding box center [194, 477] width 11 height 11
radio input "true"
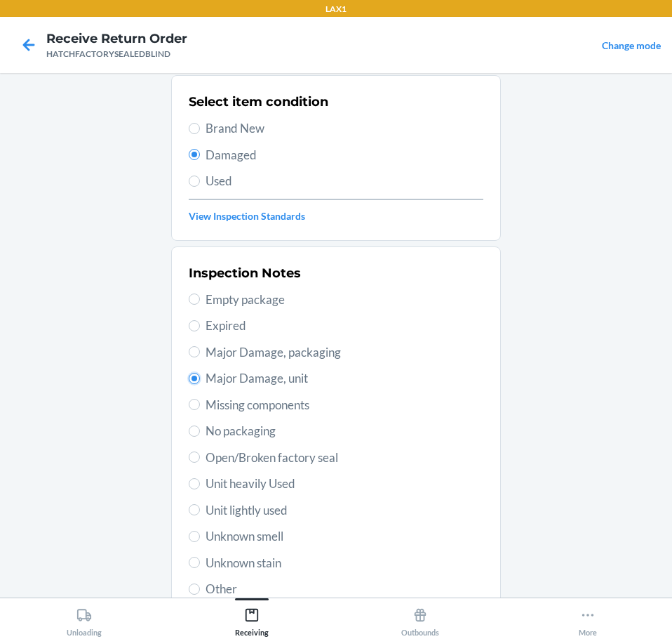
scroll to position [207, 0]
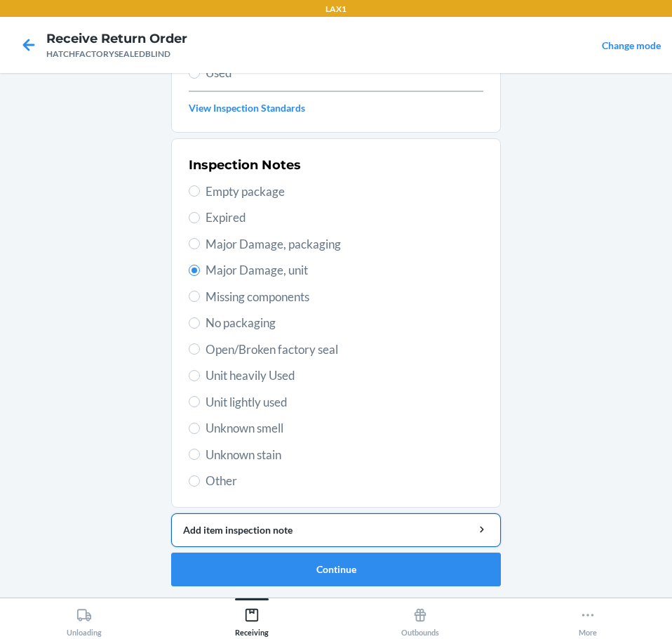
click at [423, 534] on div "Add item inspection note" at bounding box center [336, 529] width 306 height 15
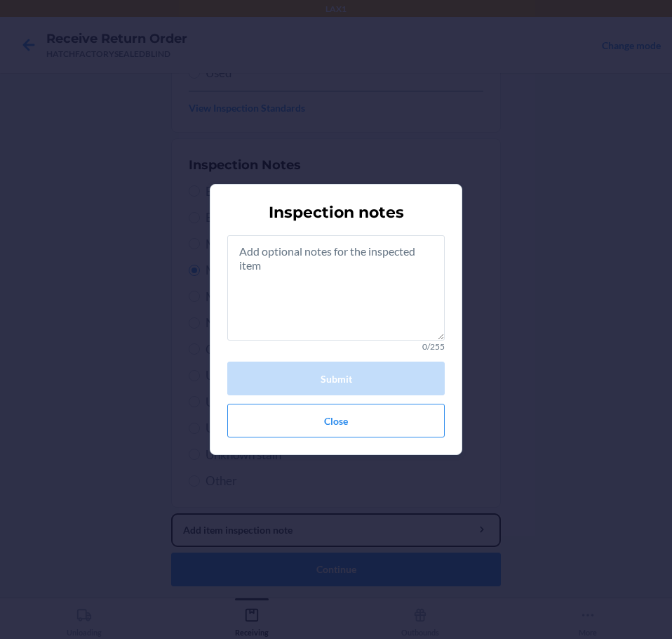
click at [171, 513] on button "Add item inspection note" at bounding box center [336, 530] width 330 height 34
click at [380, 324] on textarea at bounding box center [336, 287] width 218 height 105
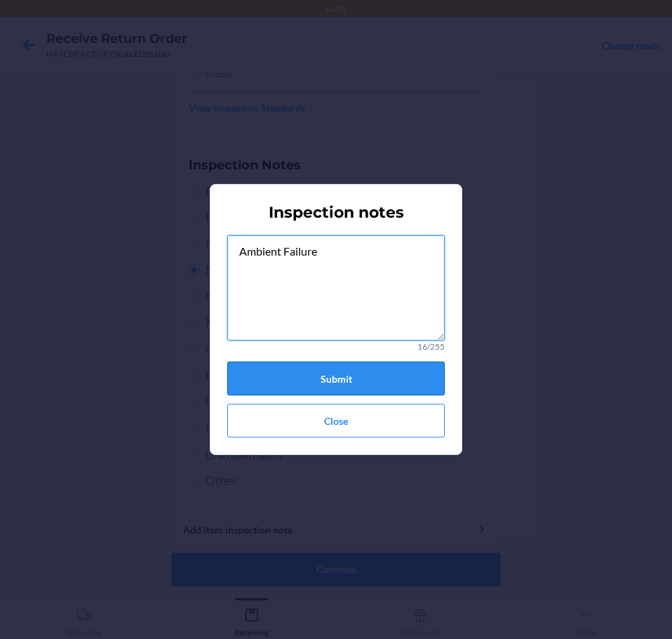
type textarea "Ambient Failure"
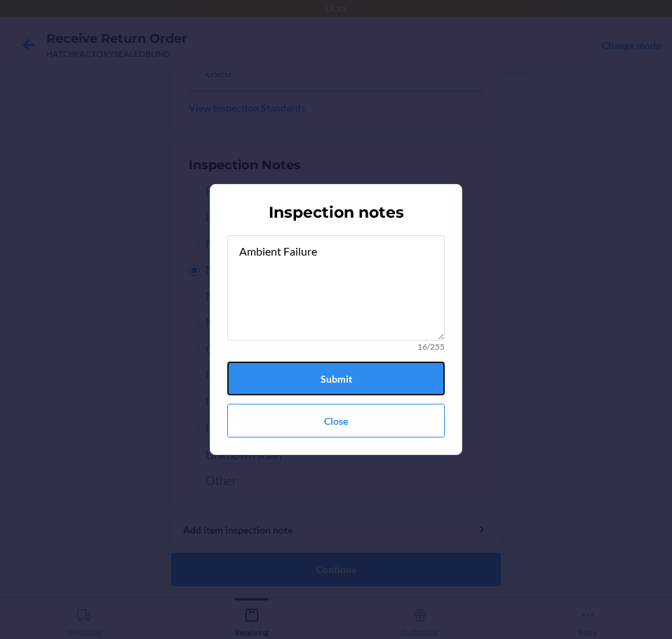
click at [355, 366] on button "Submit" at bounding box center [336, 378] width 218 height 34
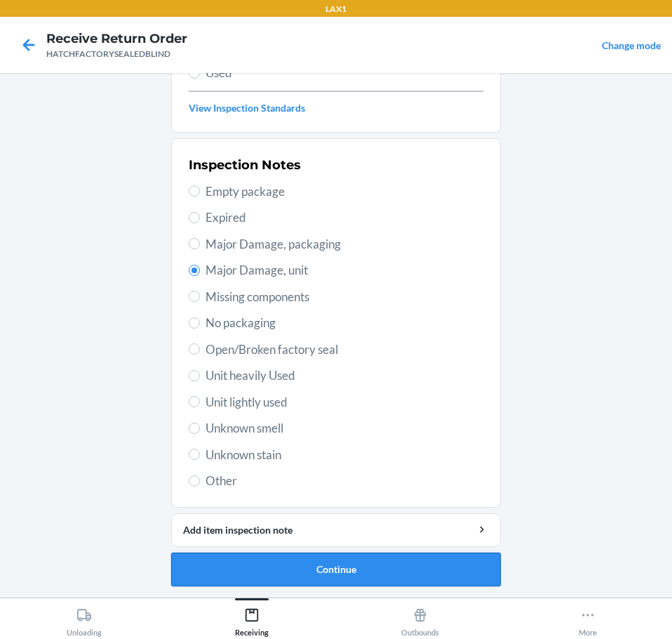
click at [427, 578] on button "Continue" at bounding box center [336, 569] width 330 height 34
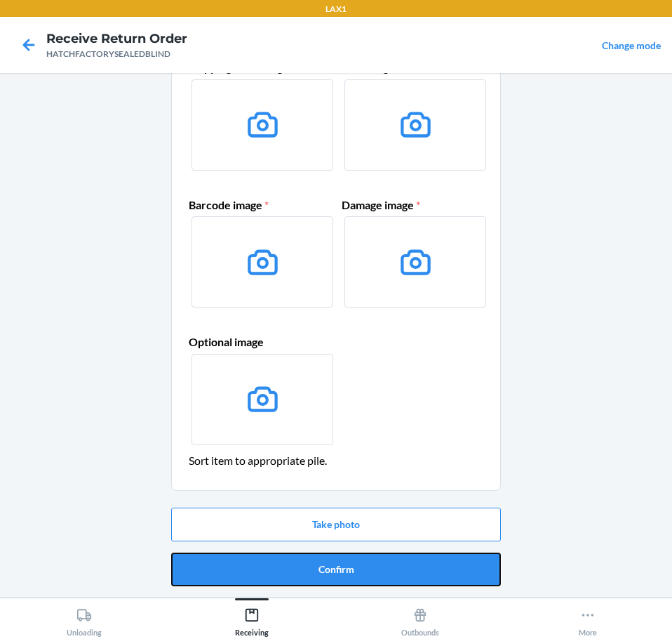
click at [456, 573] on button "Confirm" at bounding box center [336, 569] width 330 height 34
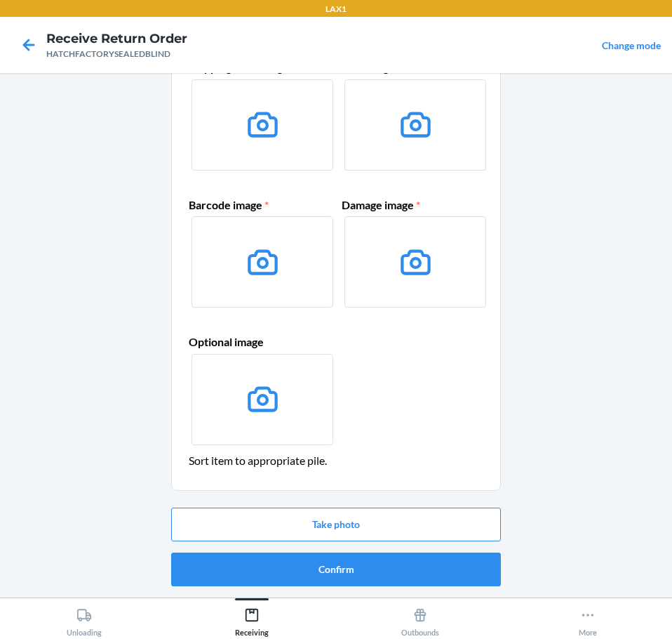
scroll to position [0, 0]
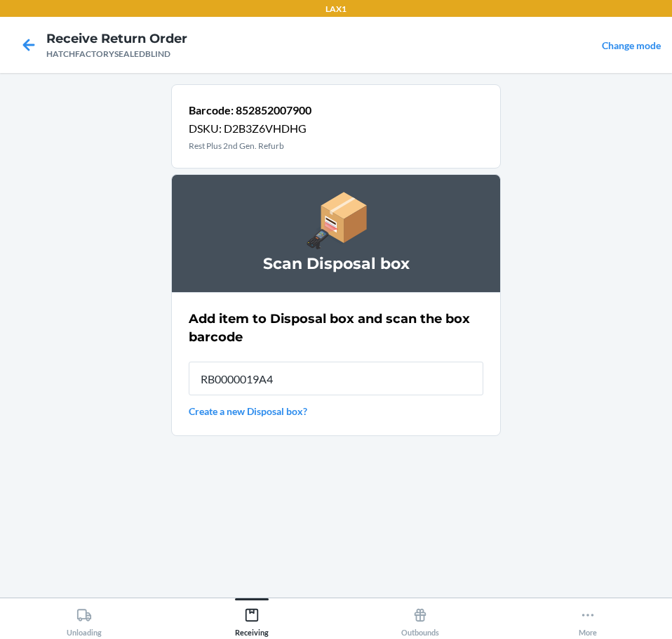
type input "RB0000019A4"
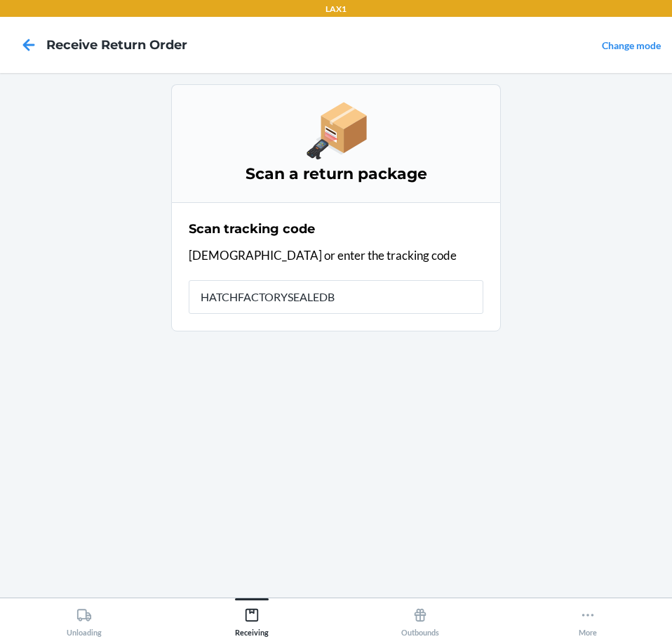
type input "HATCHFACTORYSEALEDBL"
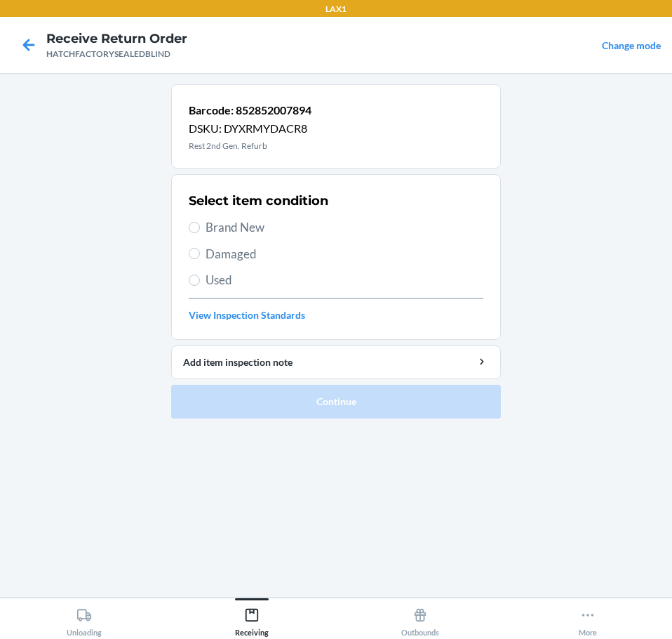
click at [241, 258] on span "Damaged" at bounding box center [345, 254] width 278 height 18
click at [200, 258] on input "Damaged" at bounding box center [194, 253] width 11 height 11
radio input "true"
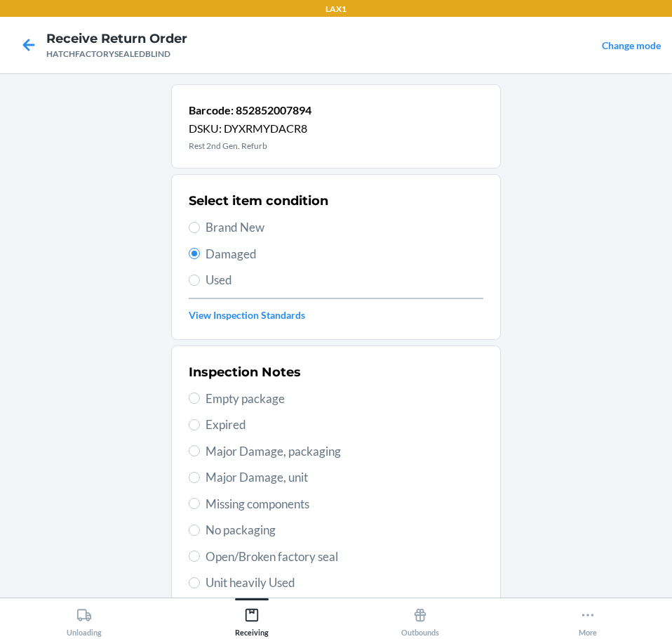
click at [308, 478] on span "Major Damage, unit" at bounding box center [345, 477] width 278 height 18
click at [200, 478] on input "Major Damage, unit" at bounding box center [194, 477] width 11 height 11
radio input "true"
drag, startPoint x: 399, startPoint y: 496, endPoint x: 426, endPoint y: 543, distance: 54.7
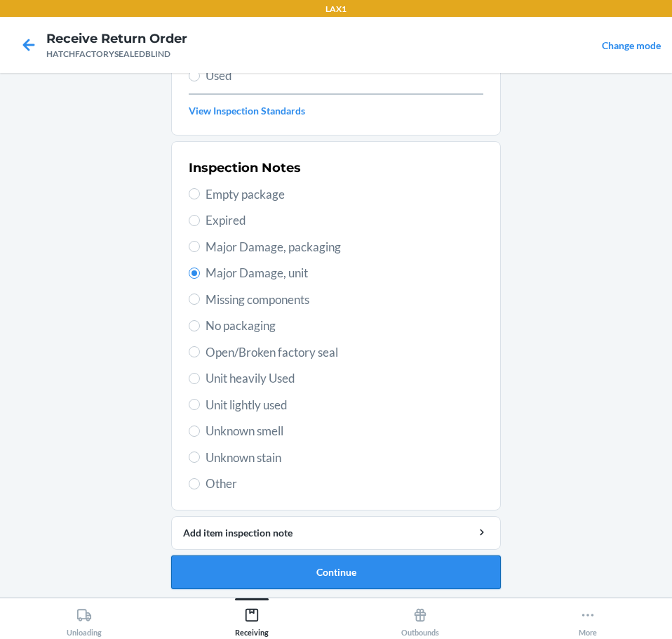
scroll to position [207, 0]
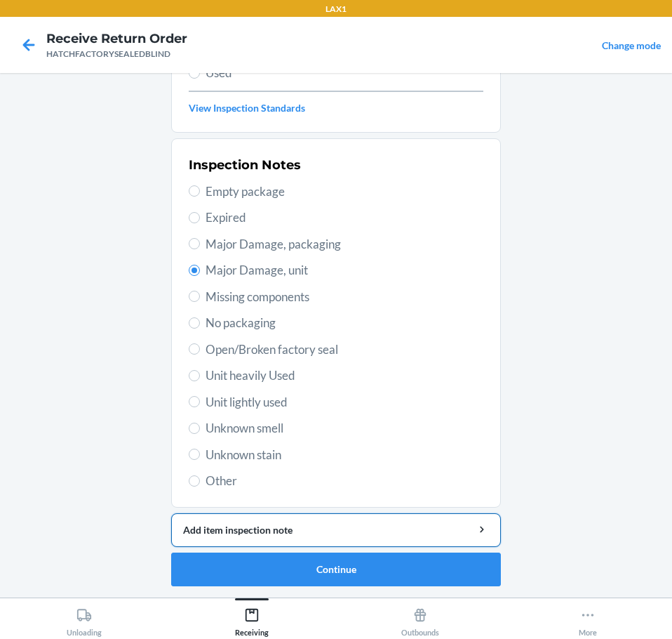
click at [395, 529] on div "Add item inspection note" at bounding box center [336, 529] width 306 height 15
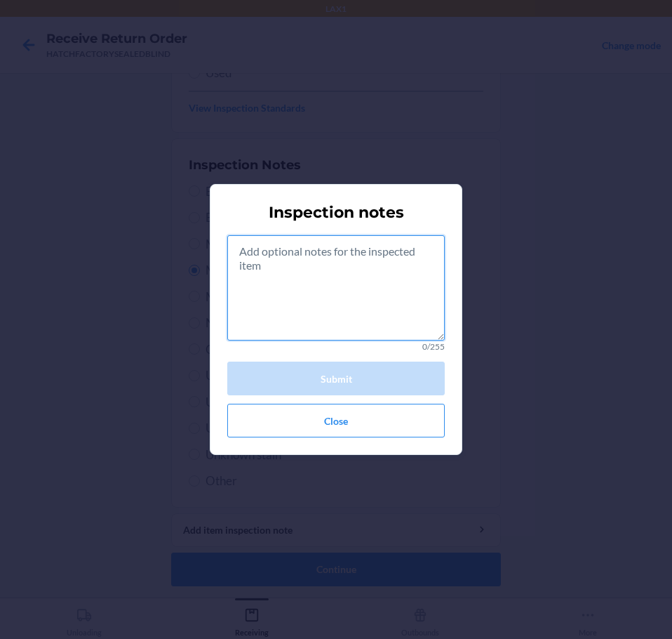
click at [352, 276] on textarea at bounding box center [336, 287] width 218 height 105
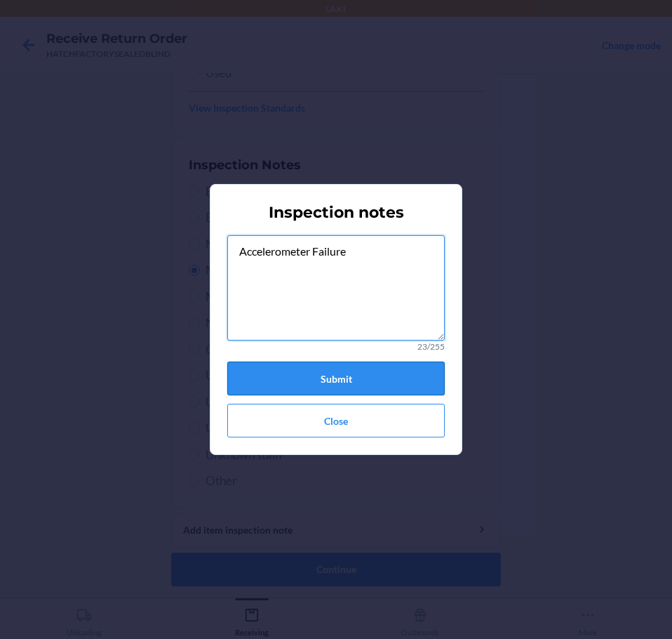
type textarea "Accelerometer Failure"
click at [368, 377] on button "Submit" at bounding box center [336, 378] width 218 height 34
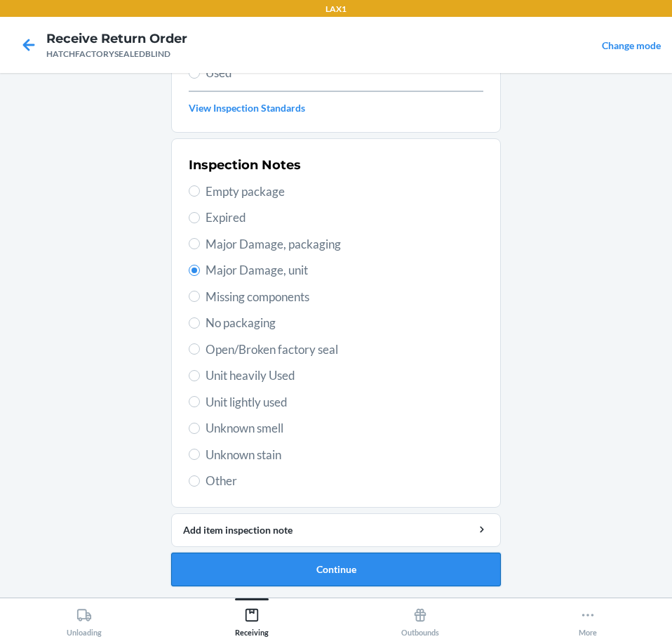
click at [461, 584] on button "Continue" at bounding box center [336, 569] width 330 height 34
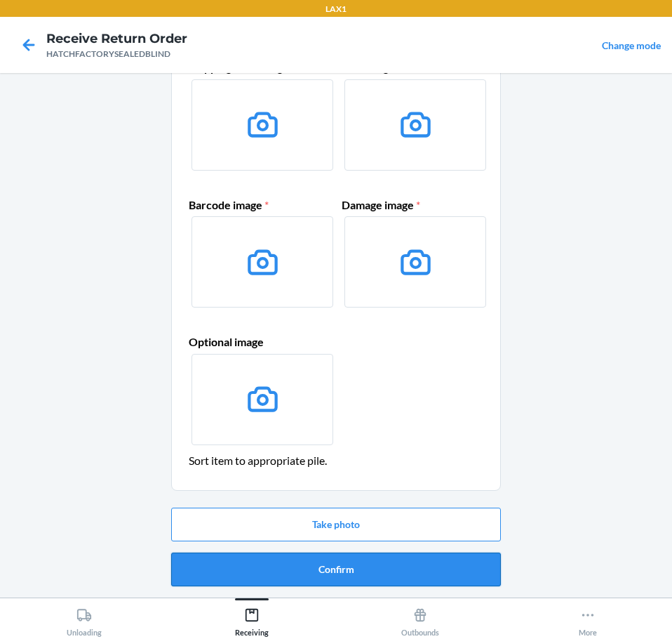
click at [480, 572] on button "Confirm" at bounding box center [336, 569] width 330 height 34
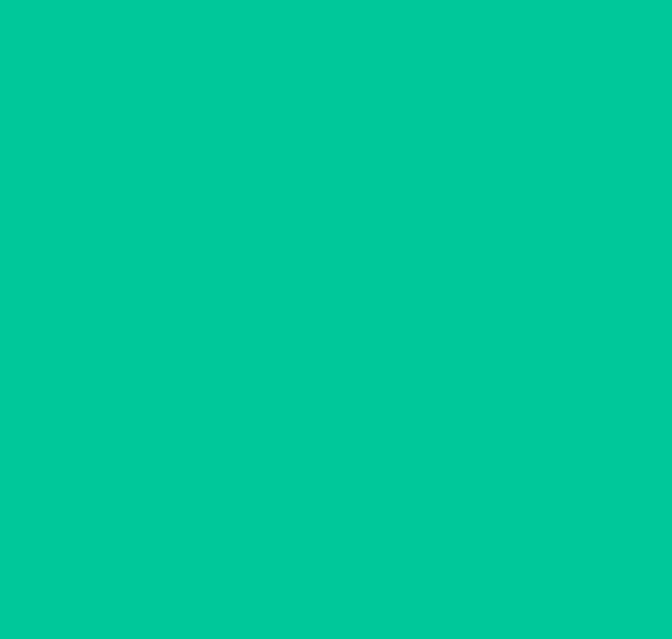
scroll to position [0, 0]
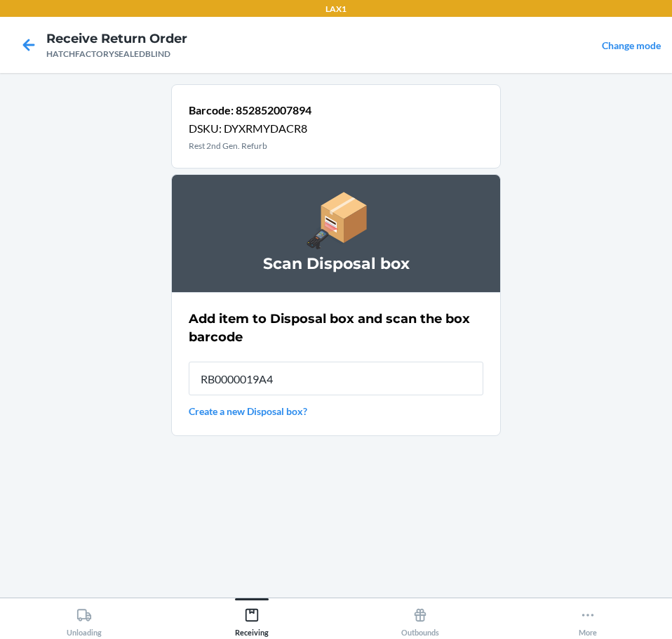
type input "RB0000019A4"
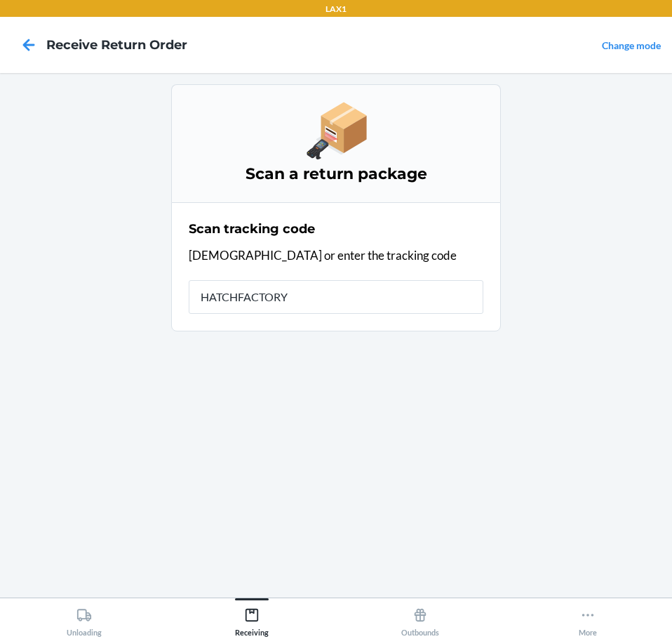
type input "HATCHFACTORYS"
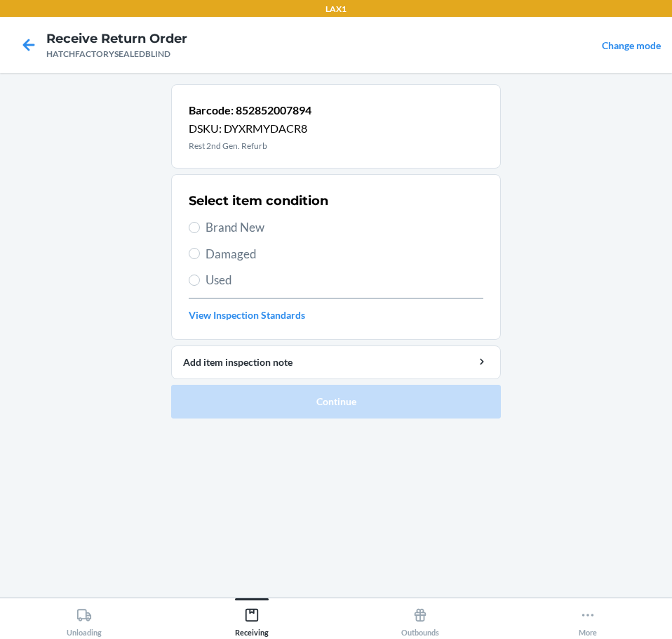
click at [260, 257] on span "Damaged" at bounding box center [345, 254] width 278 height 18
click at [200, 257] on input "Damaged" at bounding box center [194, 253] width 11 height 11
radio input "true"
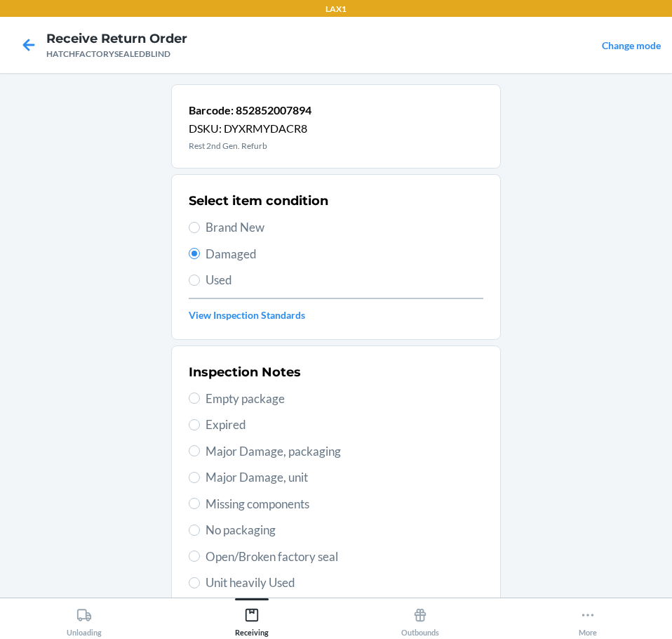
click at [321, 477] on span "Major Damage, unit" at bounding box center [345, 477] width 278 height 18
click at [200, 477] on input "Major Damage, unit" at bounding box center [194, 477] width 11 height 11
radio input "true"
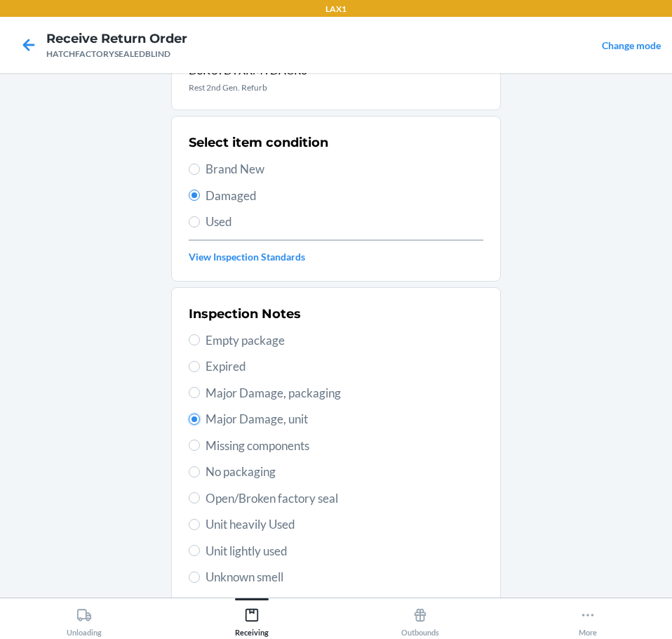
scroll to position [207, 0]
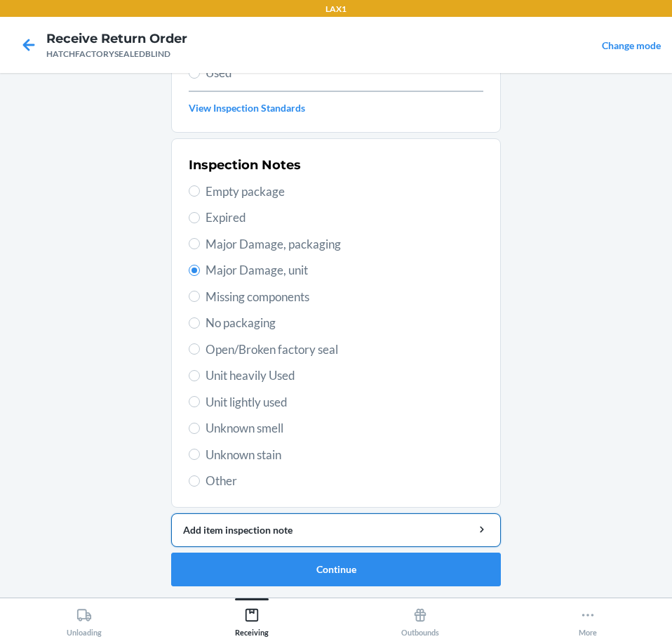
click at [439, 531] on div "Add item inspection note" at bounding box center [336, 529] width 306 height 15
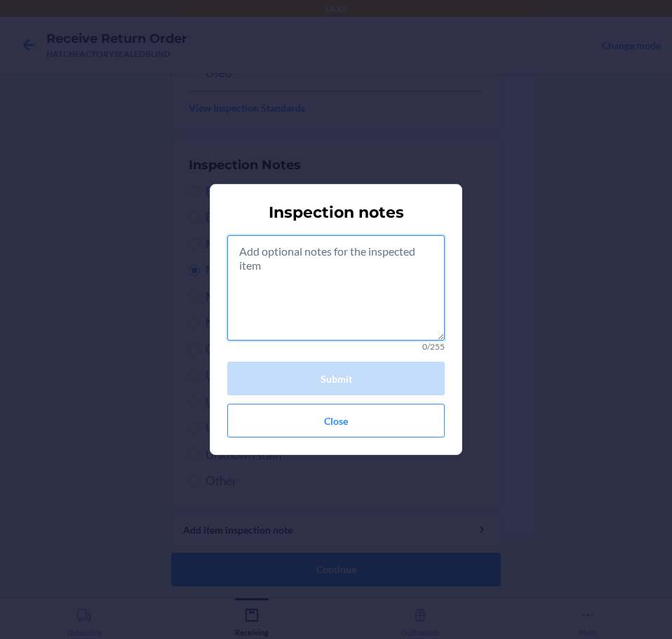
click at [346, 278] on textarea at bounding box center [336, 287] width 218 height 105
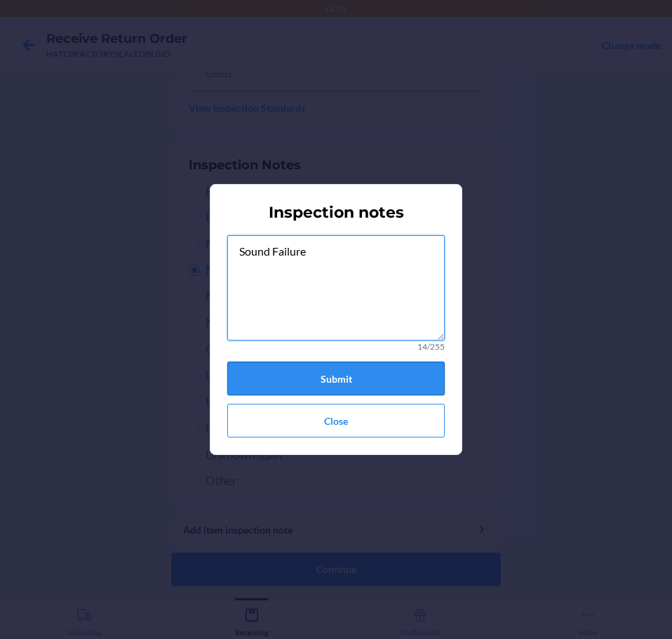
type textarea "Sound Failure"
drag, startPoint x: 378, startPoint y: 376, endPoint x: 366, endPoint y: 398, distance: 25.4
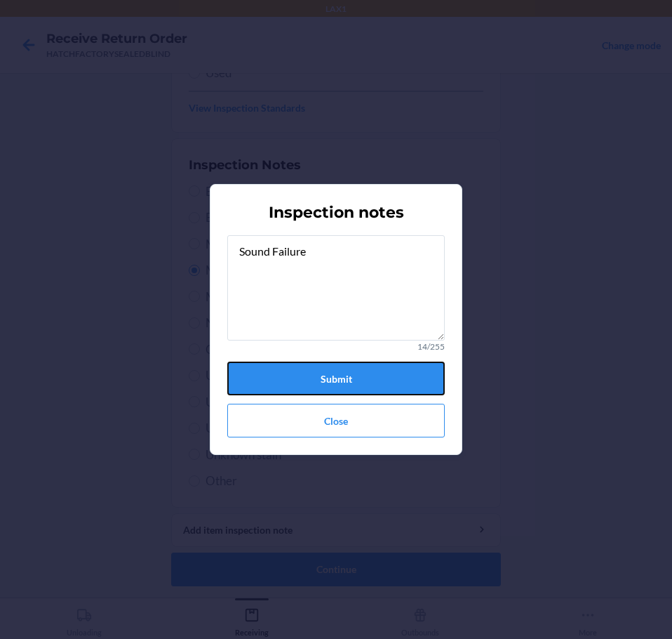
click at [378, 376] on button "Submit" at bounding box center [336, 378] width 218 height 34
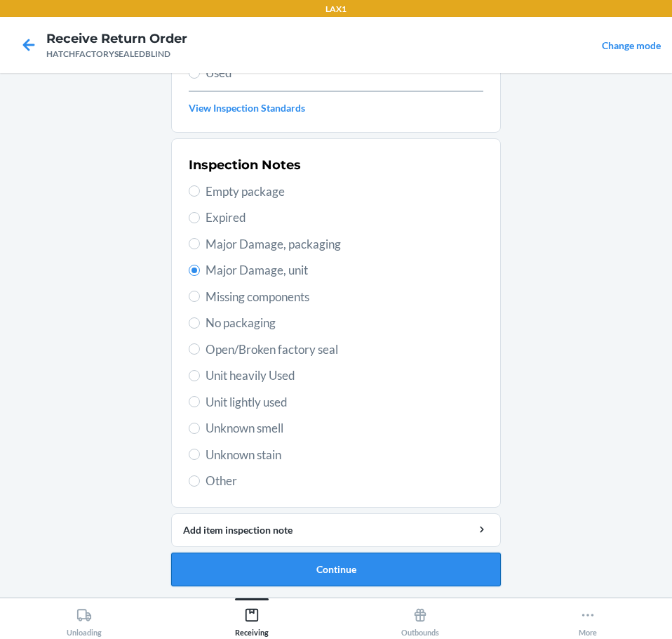
drag, startPoint x: 372, startPoint y: 574, endPoint x: 380, endPoint y: 573, distance: 7.8
click at [380, 573] on button "Continue" at bounding box center [336, 569] width 330 height 34
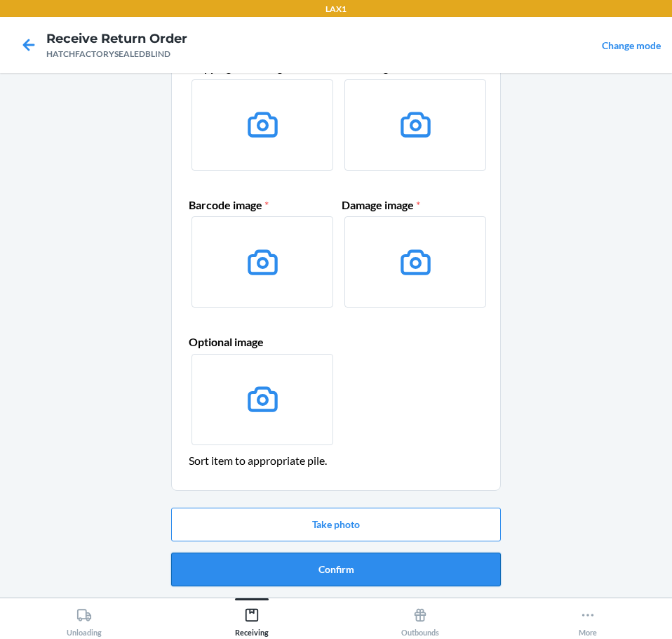
click at [396, 581] on button "Confirm" at bounding box center [336, 569] width 330 height 34
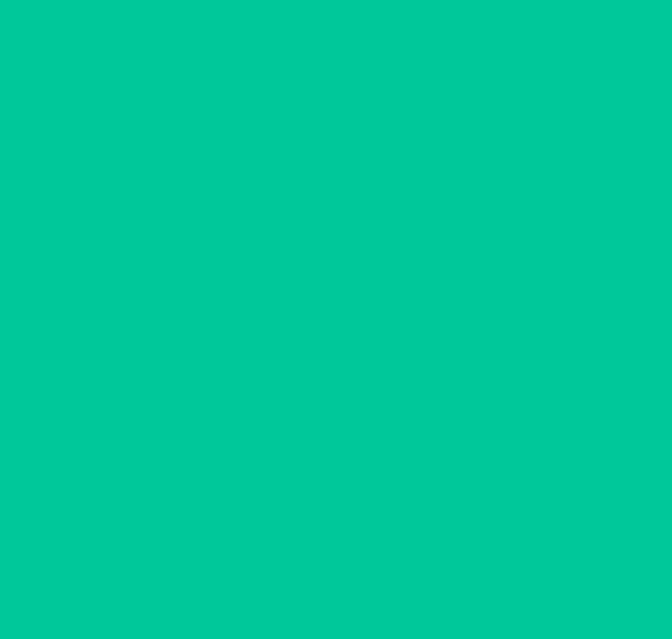
scroll to position [0, 0]
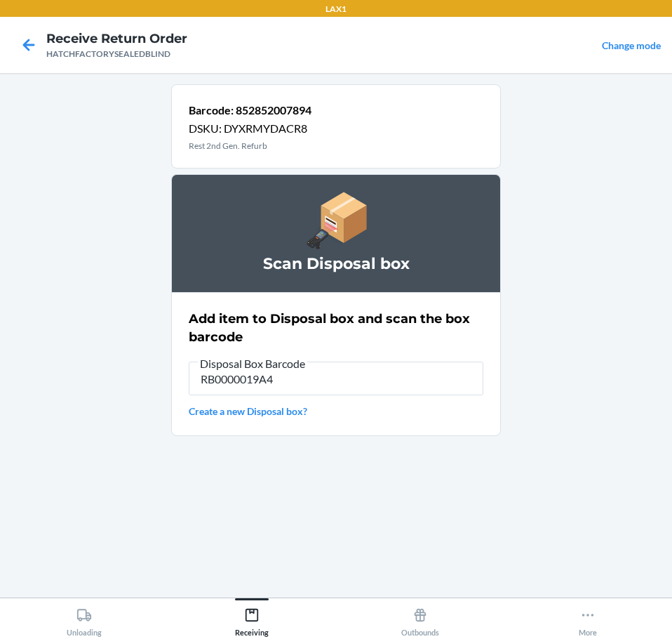
type input "RB0000019A4"
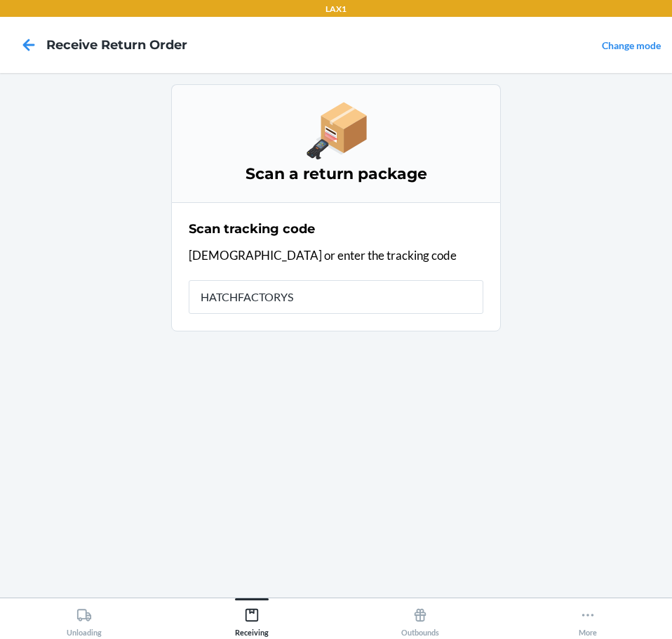
type input "HATCHFACTORYSE"
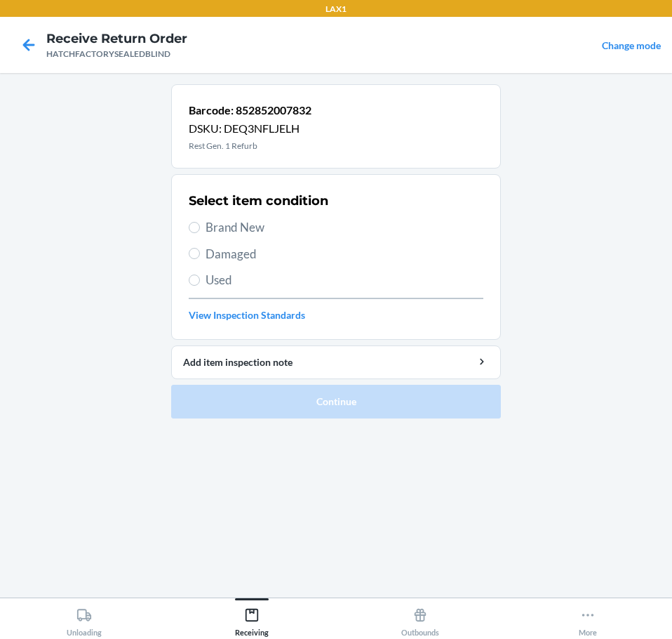
click at [246, 250] on span "Damaged" at bounding box center [345, 254] width 278 height 18
click at [200, 250] on input "Damaged" at bounding box center [194, 253] width 11 height 11
radio input "true"
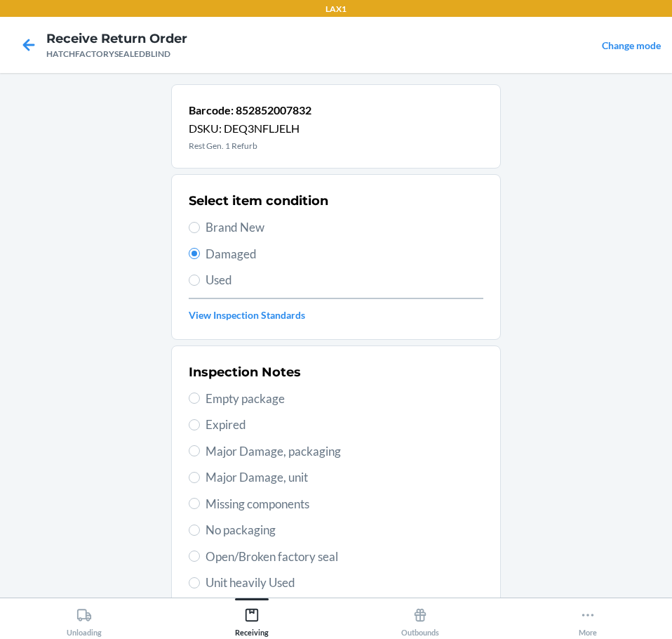
click at [310, 473] on span "Major Damage, unit" at bounding box center [345, 477] width 278 height 18
click at [200, 473] on input "Major Damage, unit" at bounding box center [194, 477] width 11 height 11
radio input "true"
drag, startPoint x: 411, startPoint y: 482, endPoint x: 440, endPoint y: 525, distance: 52.0
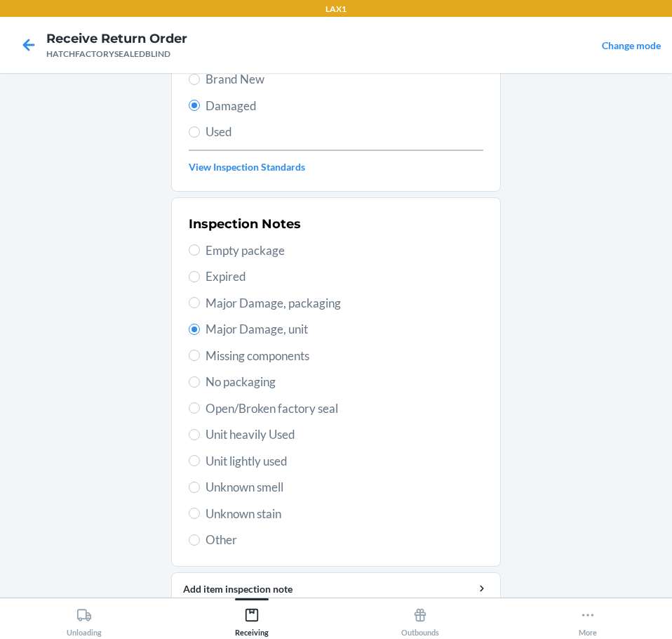
scroll to position [207, 0]
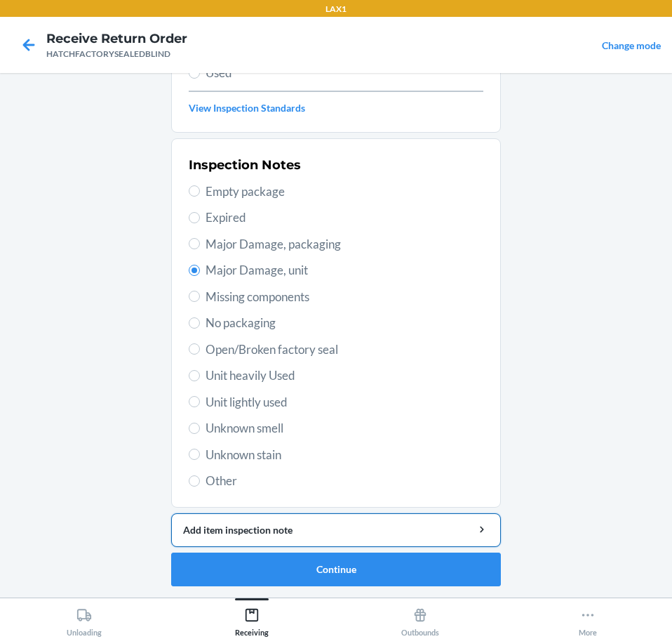
click at [440, 532] on div "Add item inspection note" at bounding box center [336, 529] width 306 height 15
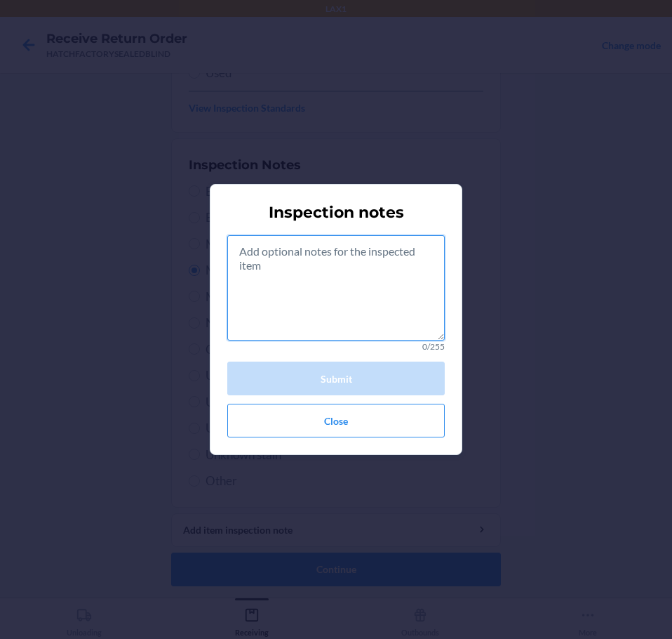
click at [355, 279] on textarea at bounding box center [336, 287] width 218 height 105
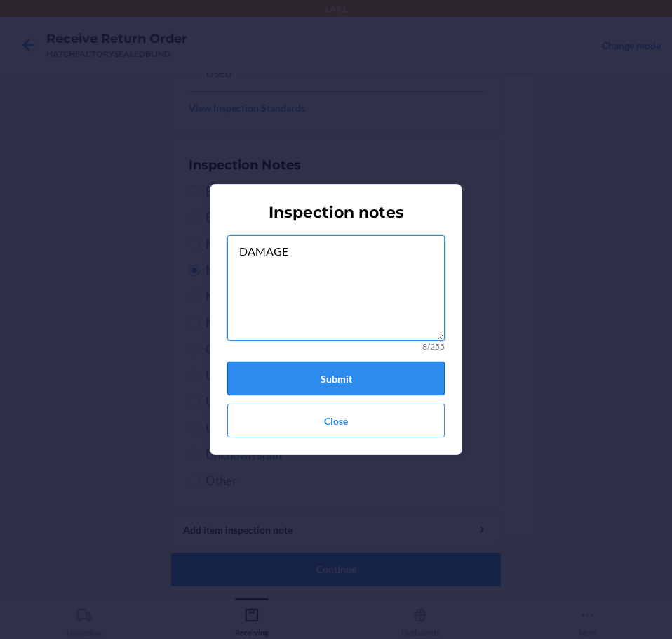
type textarea "DAMAGE"
click at [400, 383] on button "Submit" at bounding box center [336, 378] width 218 height 34
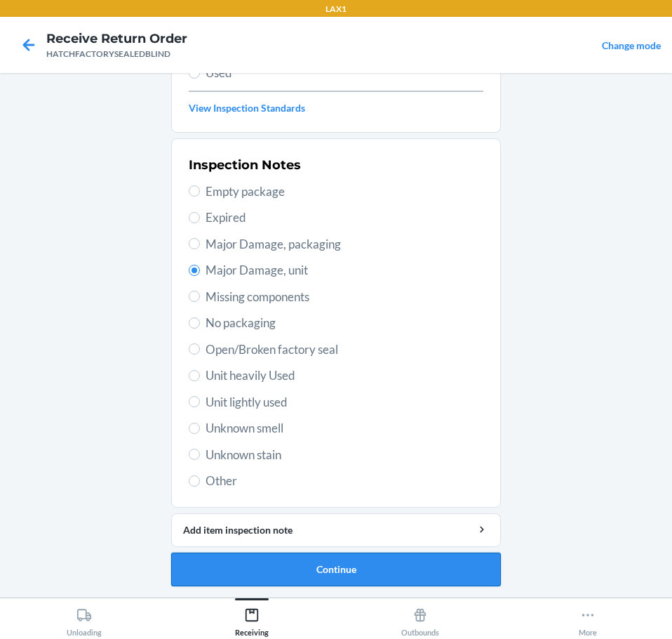
click at [465, 571] on button "Continue" at bounding box center [336, 569] width 330 height 34
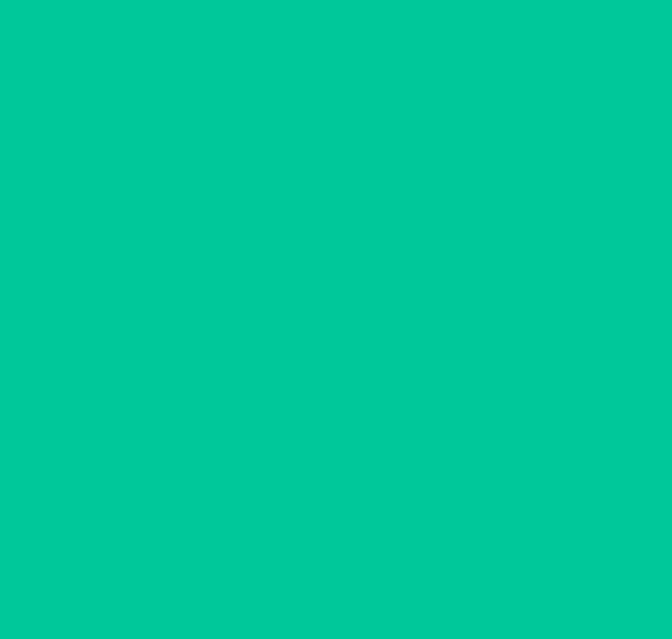
scroll to position [91, 0]
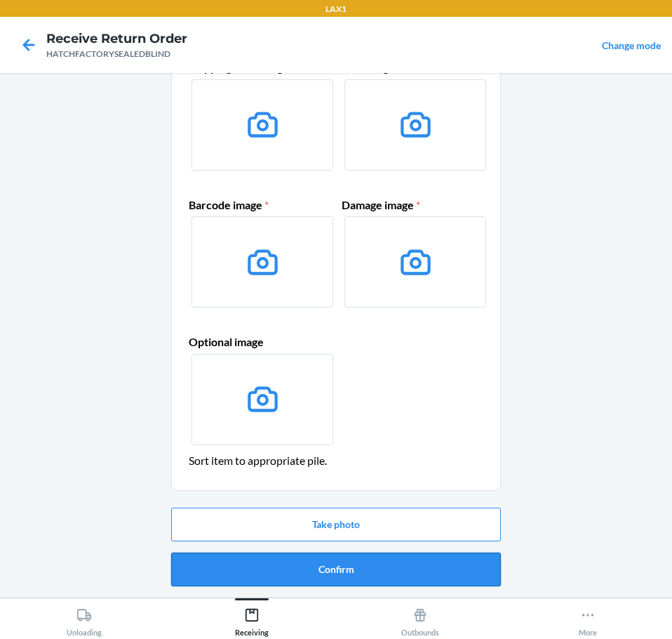
click at [465, 572] on button "Confirm" at bounding box center [336, 569] width 330 height 34
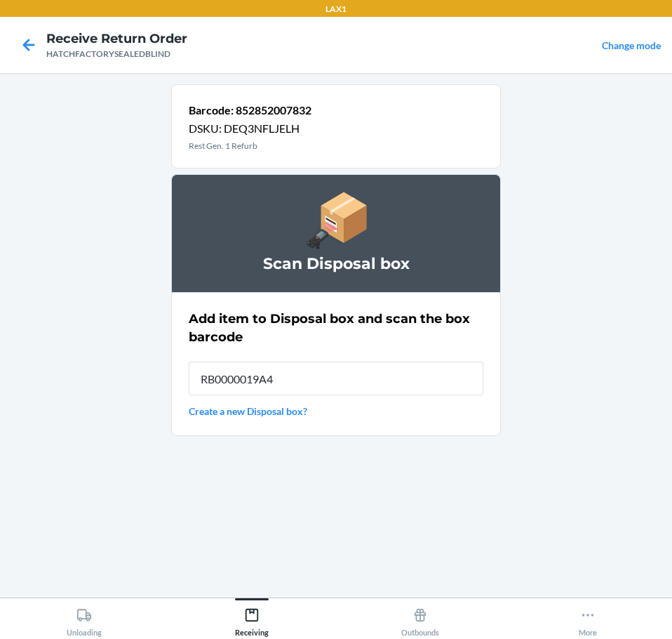
type input "RB0000019A4"
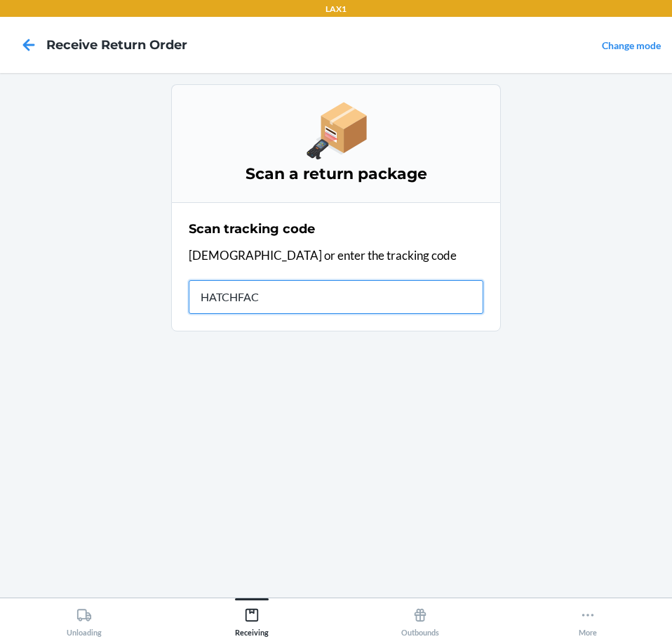
type input "HATCHFACT"
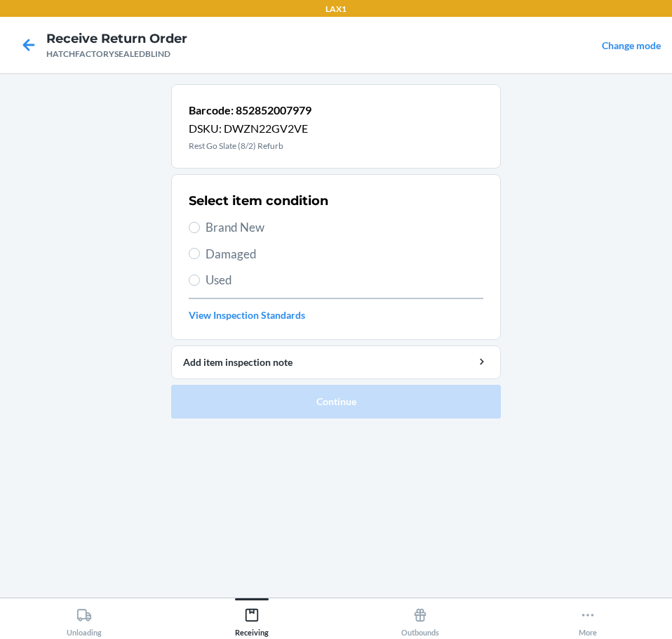
click at [258, 256] on span "Damaged" at bounding box center [345, 254] width 278 height 18
click at [200, 256] on input "Damaged" at bounding box center [194, 253] width 11 height 11
radio input "true"
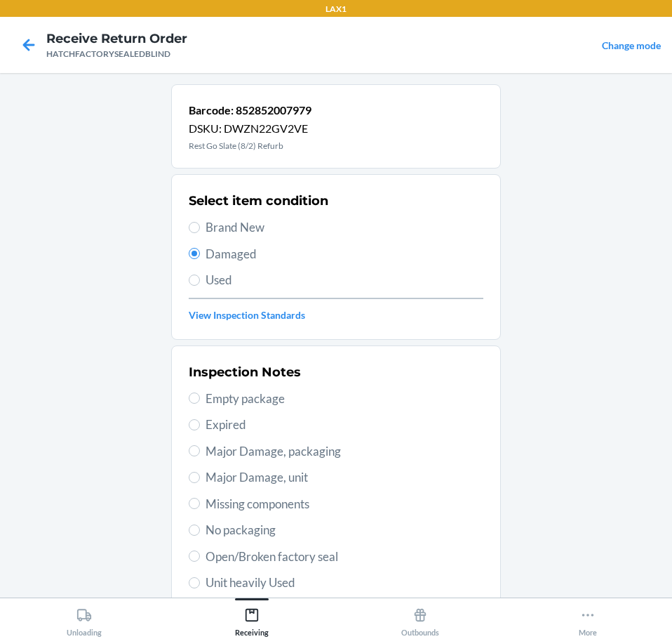
click at [312, 479] on span "Major Damage, unit" at bounding box center [345, 477] width 278 height 18
click at [200, 479] on input "Major Damage, unit" at bounding box center [194, 477] width 11 height 11
radio input "true"
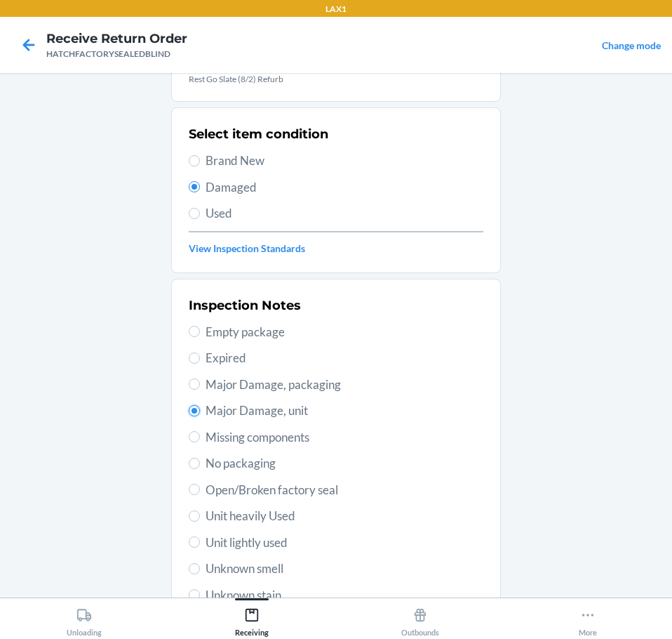
scroll to position [207, 0]
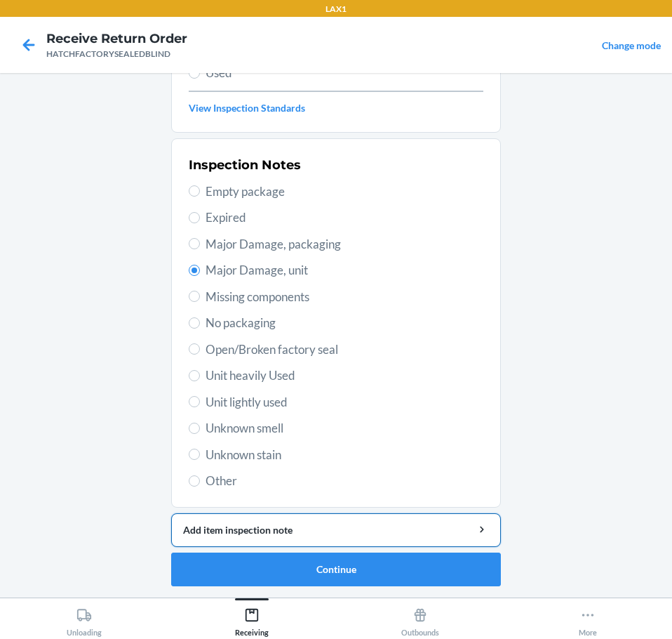
click at [408, 523] on div "Add item inspection note" at bounding box center [336, 529] width 306 height 15
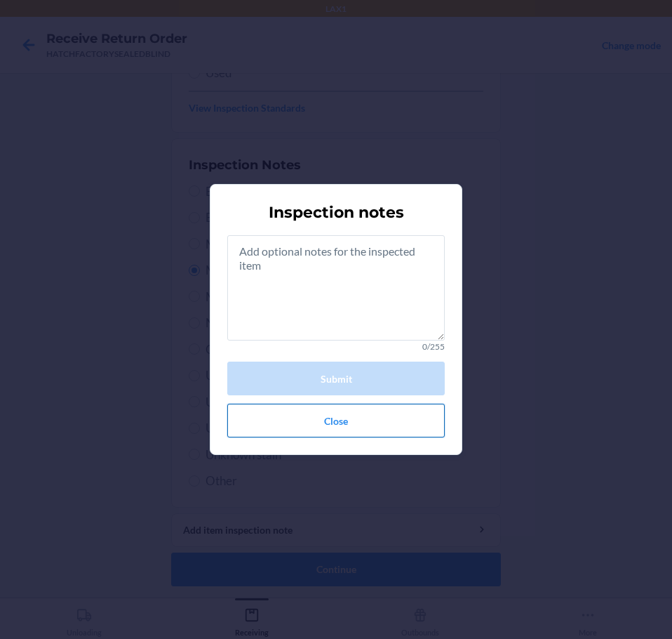
click at [347, 423] on button "Close" at bounding box center [336, 421] width 218 height 34
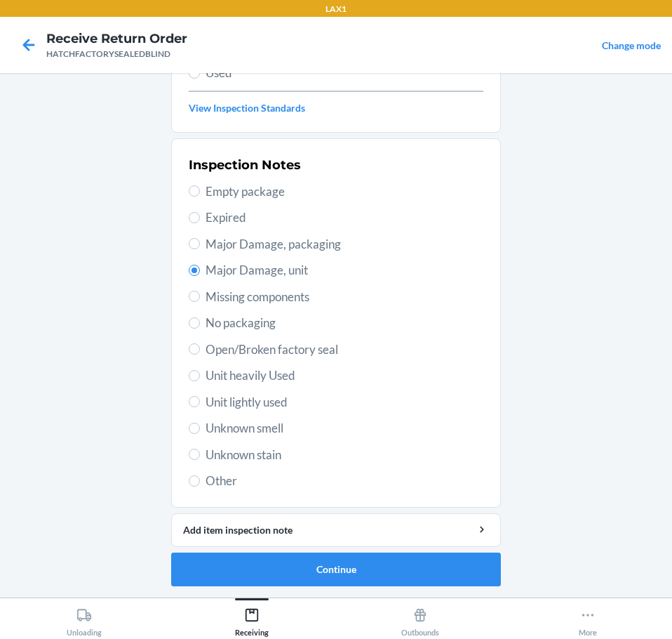
click at [336, 350] on span "Open/Broken factory seal" at bounding box center [345, 349] width 278 height 18
click at [200, 350] on input "Open/Broken factory seal" at bounding box center [194, 348] width 11 height 11
radio input "true"
radio input "false"
click at [441, 564] on button "Continue" at bounding box center [336, 569] width 330 height 34
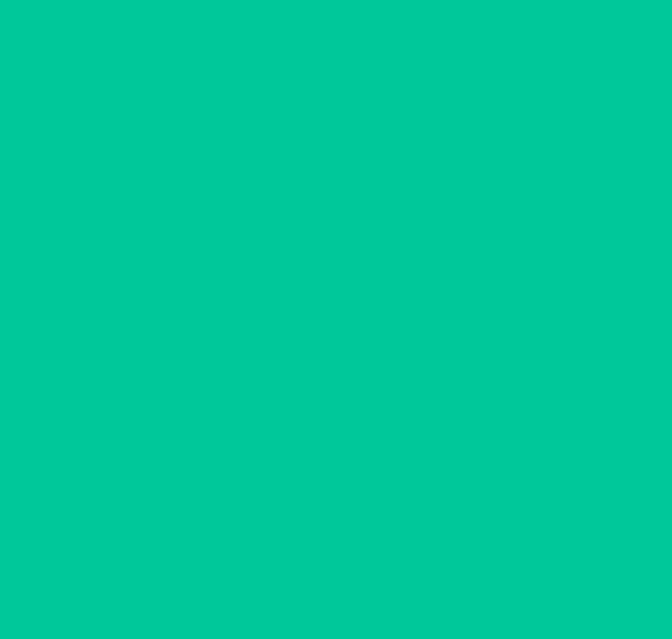
scroll to position [91, 0]
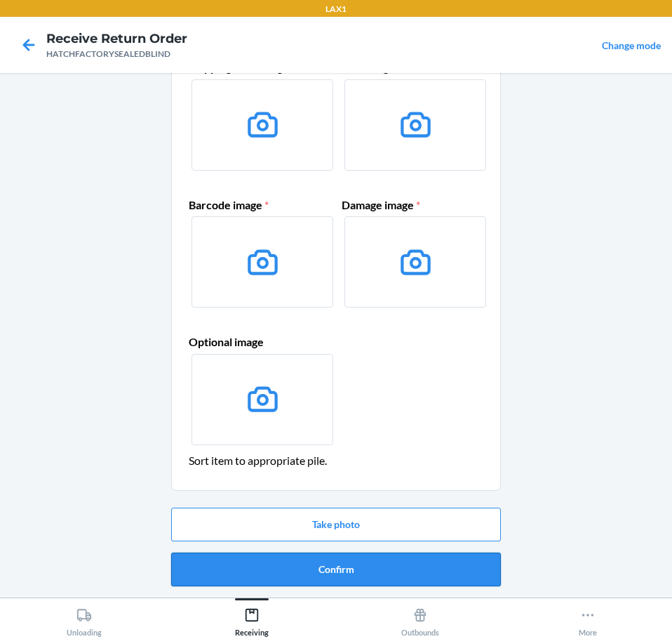
click at [439, 570] on button "Confirm" at bounding box center [336, 569] width 330 height 34
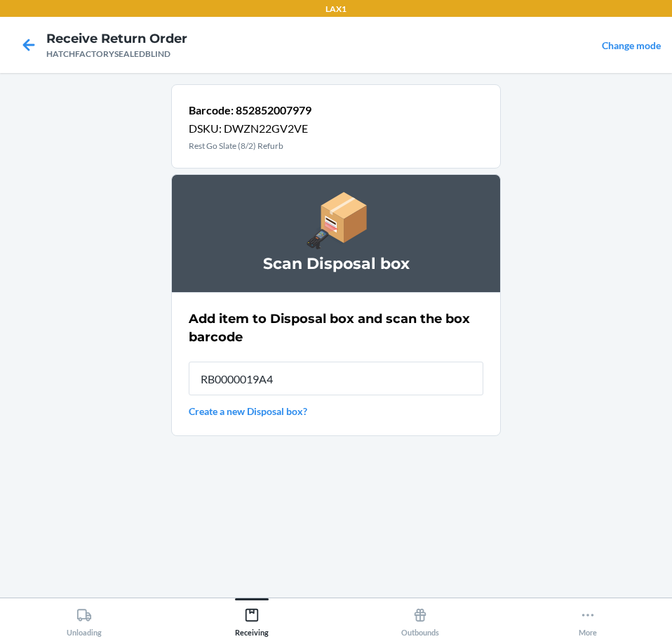
type input "RB0000019A4"
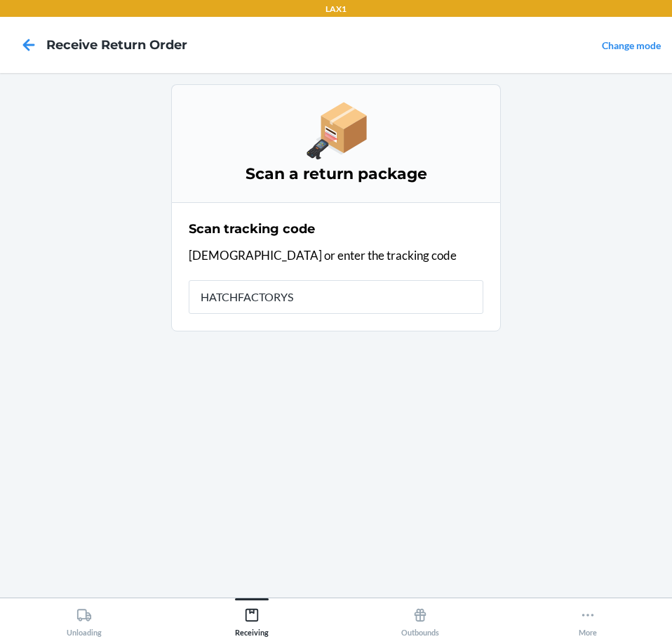
type input "HATCHFACTORYSE"
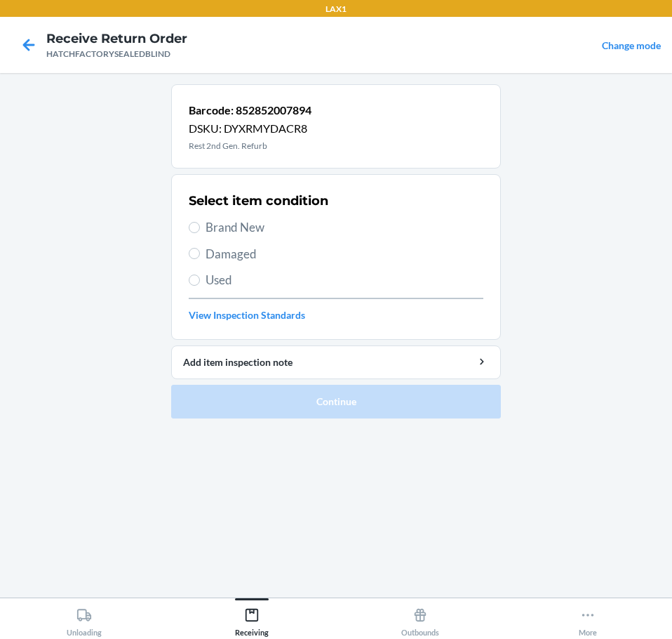
drag, startPoint x: 262, startPoint y: 256, endPoint x: 248, endPoint y: 288, distance: 34.6
click at [260, 256] on span "Damaged" at bounding box center [345, 254] width 278 height 18
click at [200, 256] on input "Damaged" at bounding box center [194, 253] width 11 height 11
radio input "true"
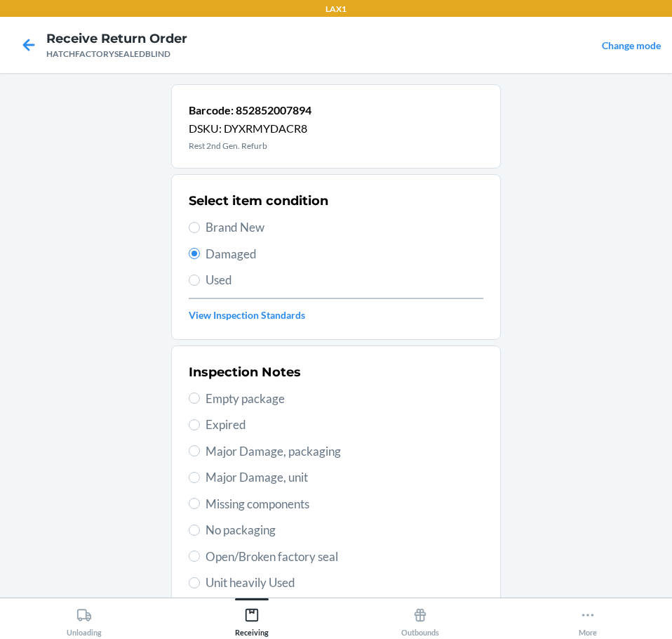
click at [319, 484] on span "Major Damage, unit" at bounding box center [345, 477] width 278 height 18
click at [200, 483] on input "Major Damage, unit" at bounding box center [194, 477] width 11 height 11
radio input "true"
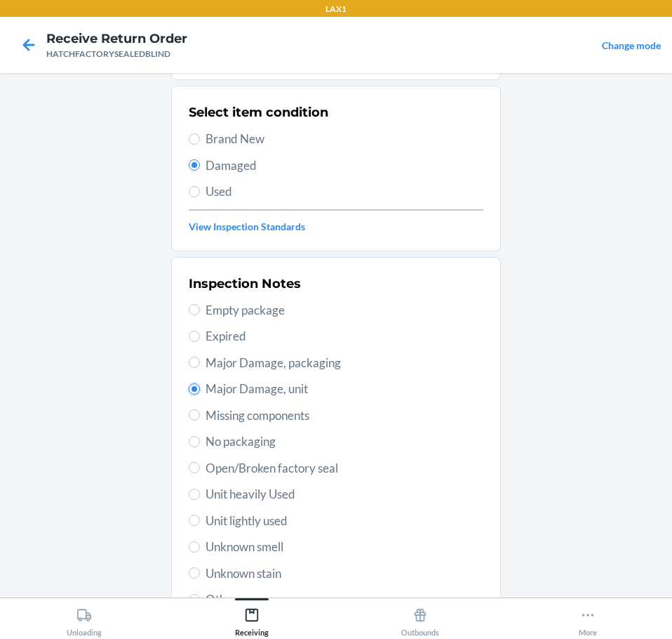
scroll to position [207, 0]
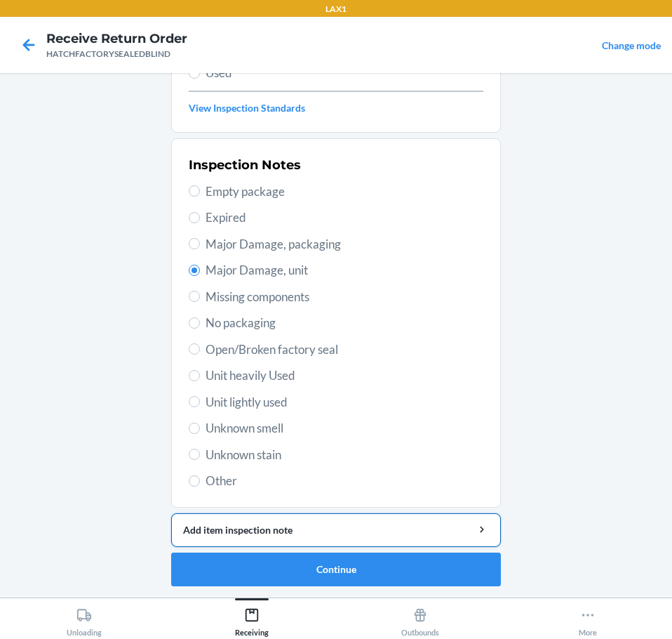
click at [432, 530] on div "Add item inspection note" at bounding box center [336, 529] width 306 height 15
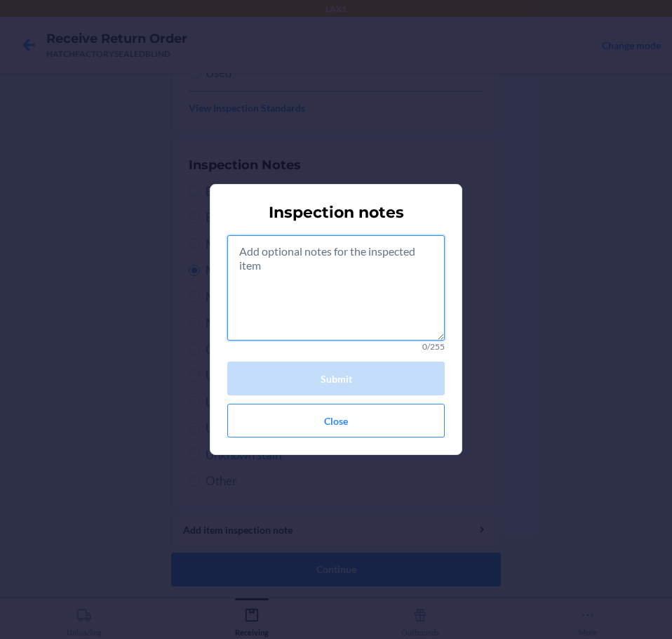
click at [404, 305] on textarea at bounding box center [336, 287] width 218 height 105
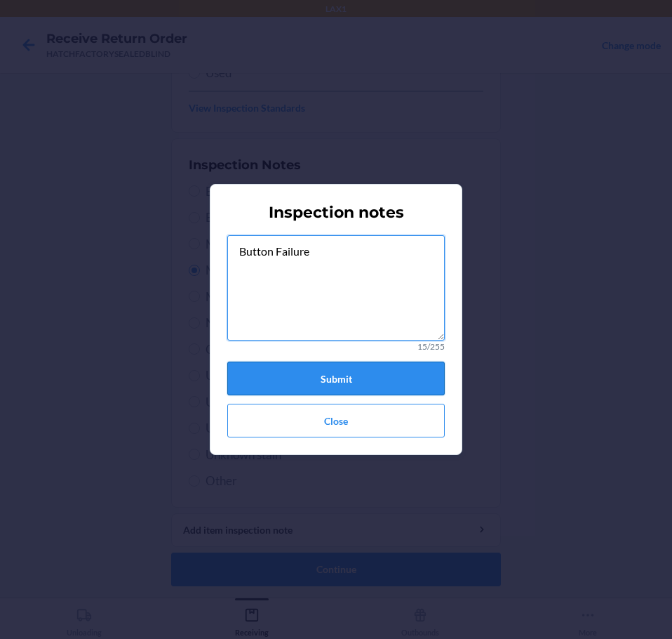
type textarea "Button Failure"
drag, startPoint x: 380, startPoint y: 375, endPoint x: 373, endPoint y: 383, distance: 10.5
click at [373, 383] on button "Submit" at bounding box center [336, 378] width 218 height 34
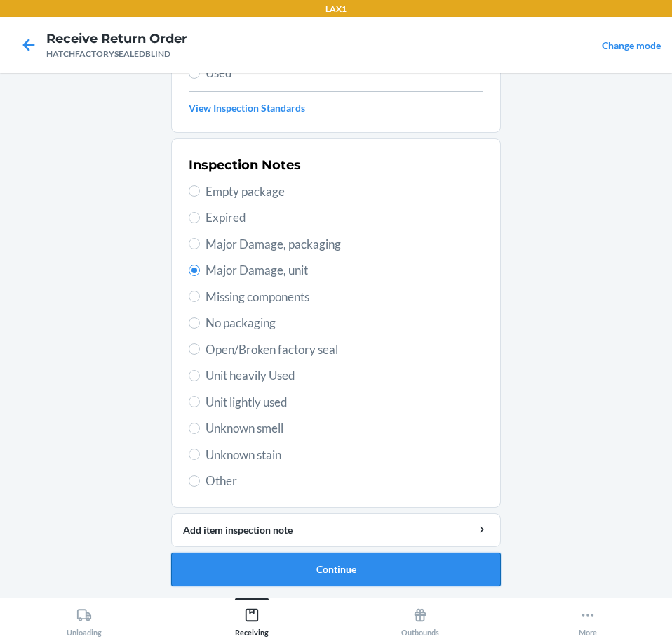
click at [404, 567] on button "Continue" at bounding box center [336, 569] width 330 height 34
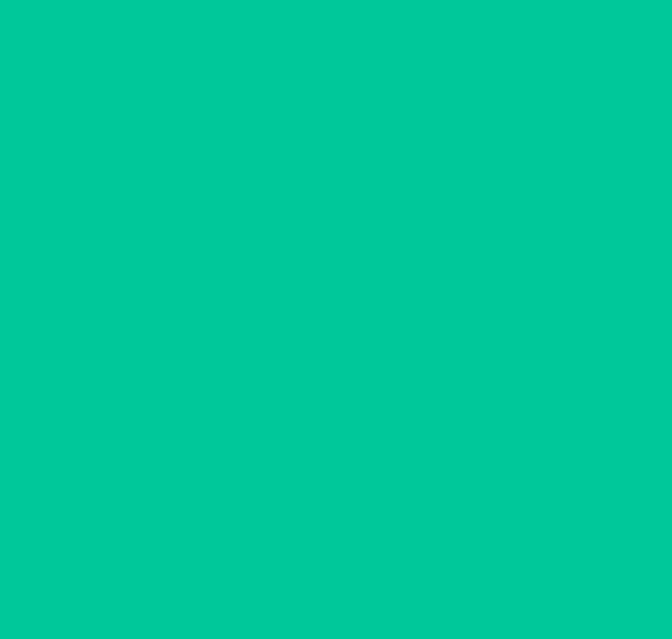
scroll to position [91, 0]
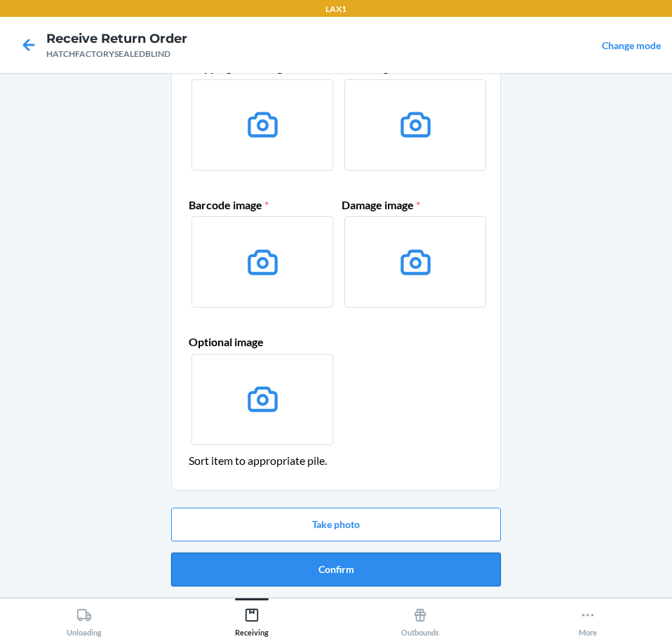
click at [427, 569] on button "Confirm" at bounding box center [336, 569] width 330 height 34
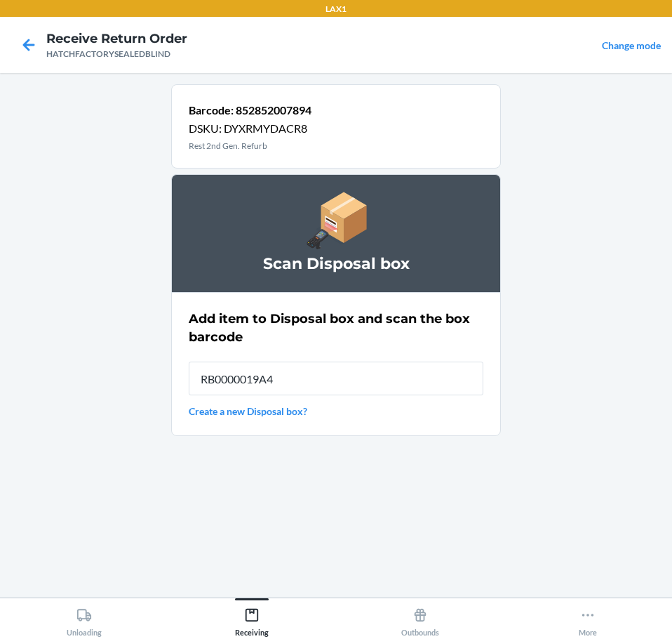
type input "RB0000019A4"
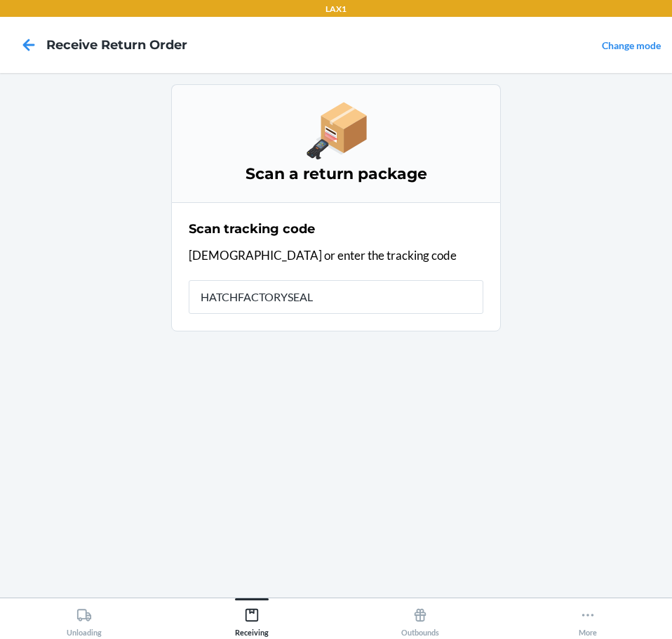
type input "HATCHFACTORYSEALE"
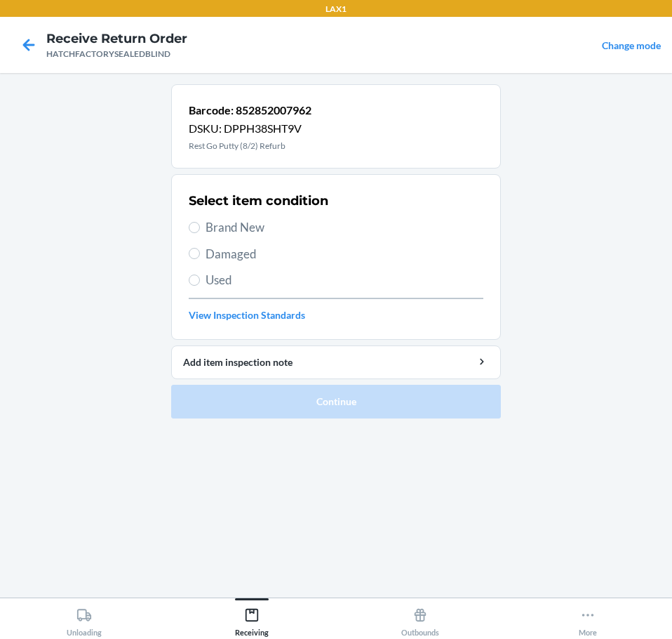
drag, startPoint x: 230, startPoint y: 257, endPoint x: 222, endPoint y: 298, distance: 42.0
click at [232, 257] on span "Damaged" at bounding box center [345, 254] width 278 height 18
click at [200, 257] on input "Damaged" at bounding box center [194, 253] width 11 height 11
radio input "true"
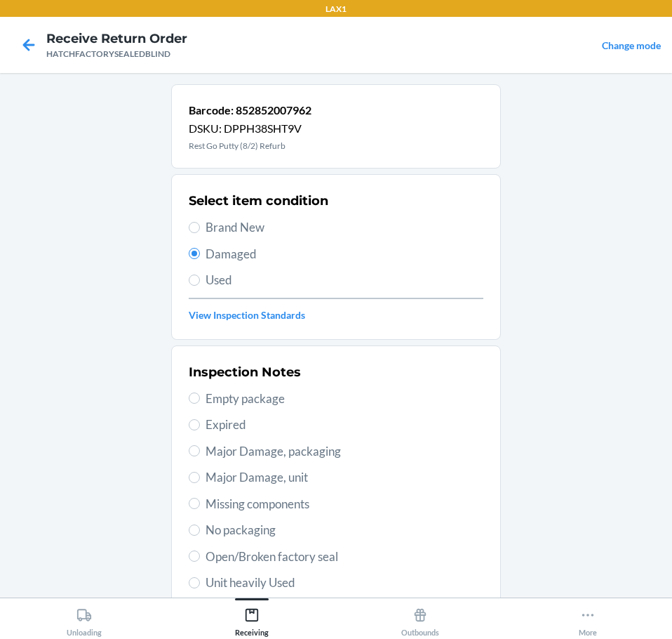
click at [321, 557] on span "Open/Broken factory seal" at bounding box center [345, 556] width 278 height 18
click at [200, 557] on input "Open/Broken factory seal" at bounding box center [194, 555] width 11 height 11
radio input "true"
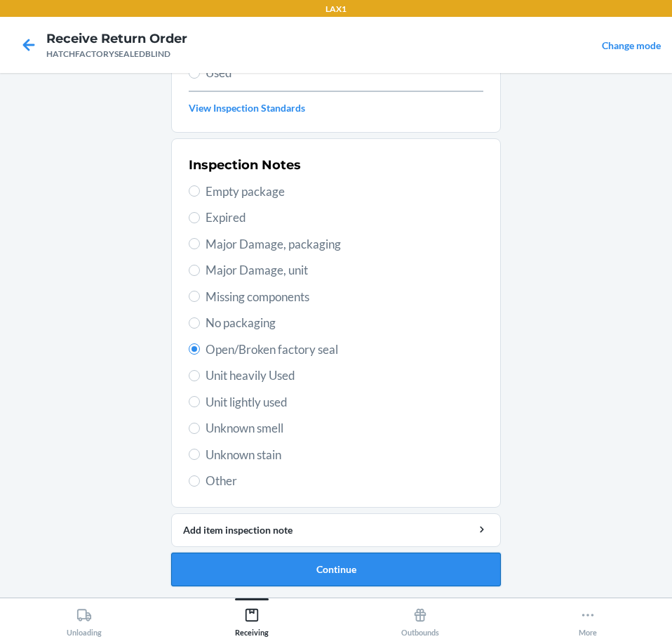
drag, startPoint x: 415, startPoint y: 571, endPoint x: 427, endPoint y: 574, distance: 12.4
click at [427, 574] on button "Continue" at bounding box center [336, 569] width 330 height 34
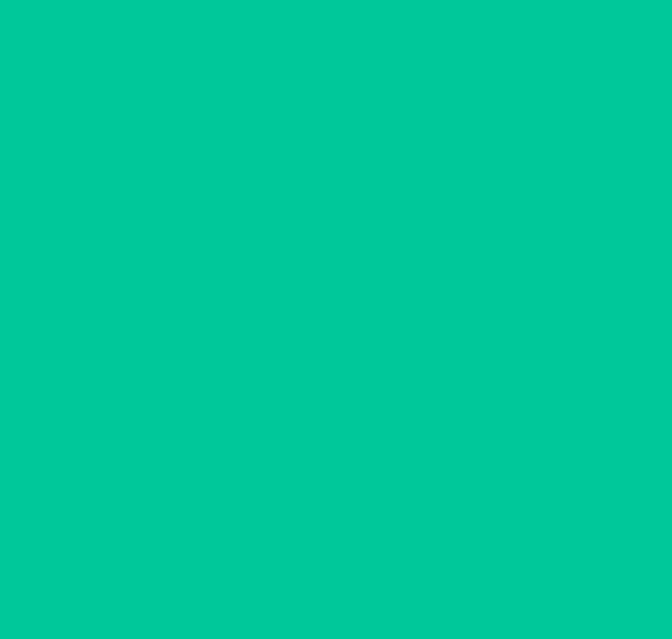
scroll to position [91, 0]
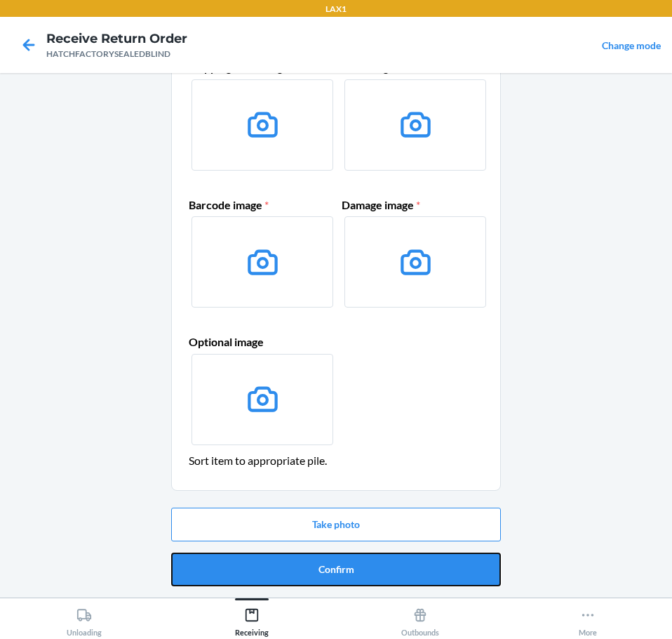
click at [444, 574] on button "Confirm" at bounding box center [336, 569] width 330 height 34
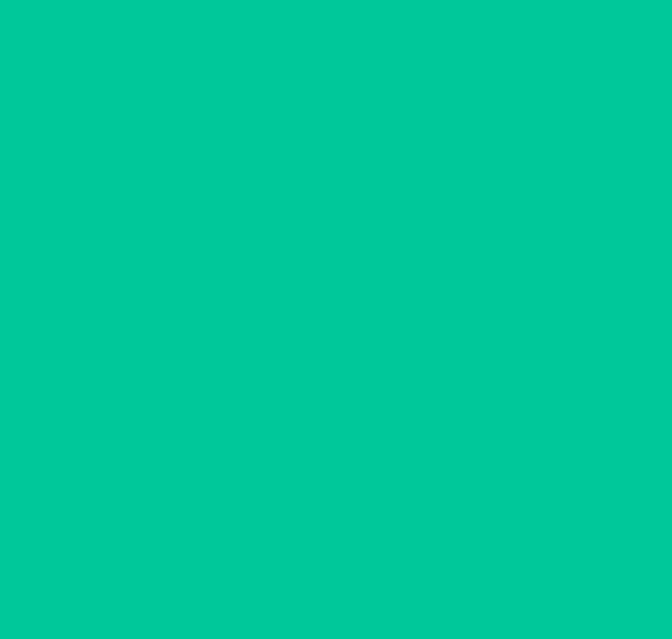
scroll to position [0, 0]
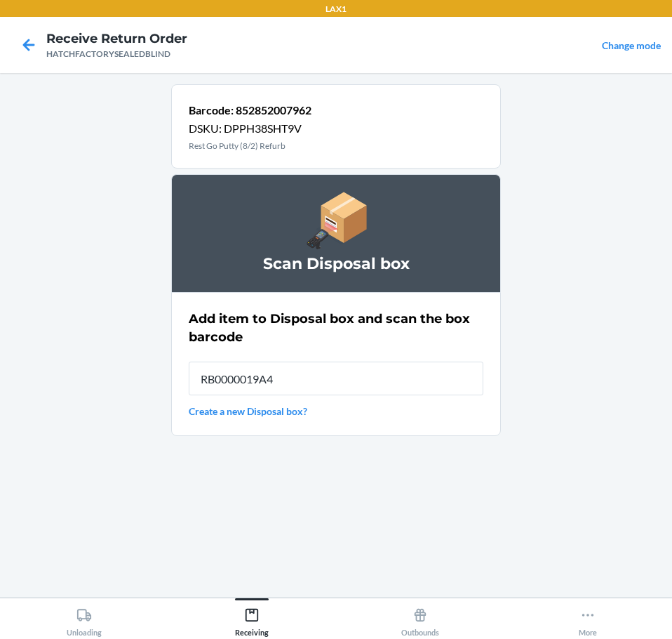
type input "RB0000019A4"
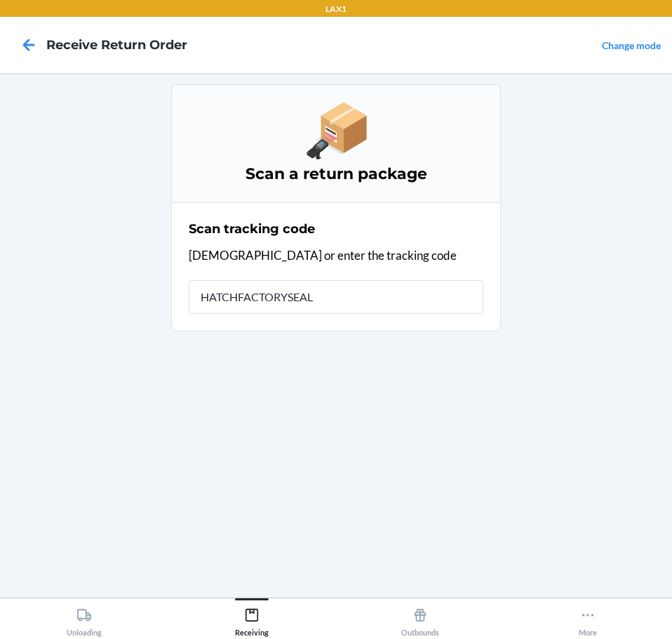
type input "HATCHFACTORYSEALE"
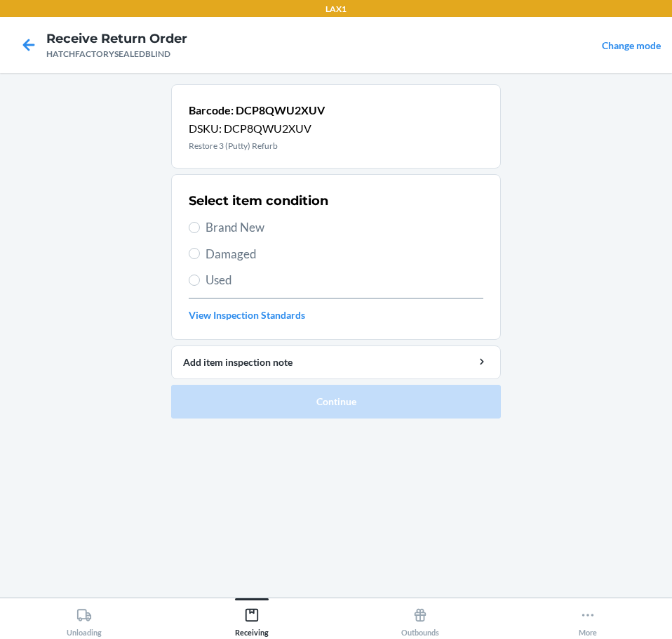
click at [259, 227] on span "Brand New" at bounding box center [345, 227] width 278 height 18
click at [200, 227] on input "Brand New" at bounding box center [194, 227] width 11 height 11
radio input "true"
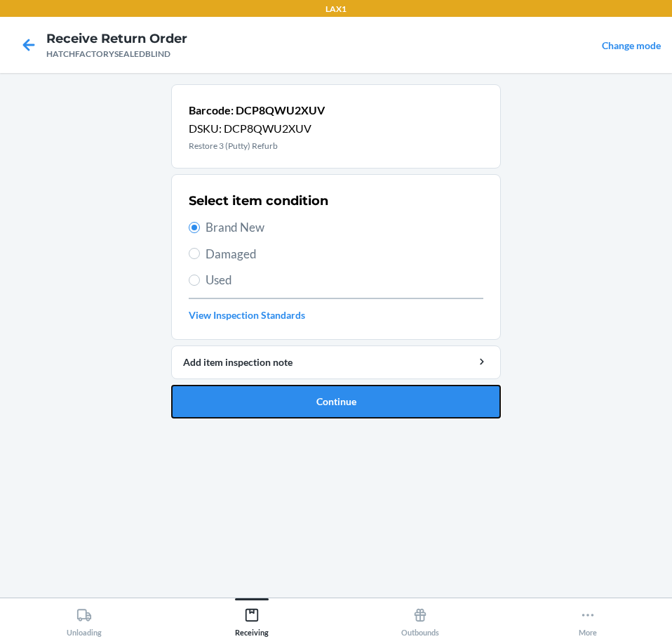
click at [412, 401] on button "Continue" at bounding box center [336, 402] width 330 height 34
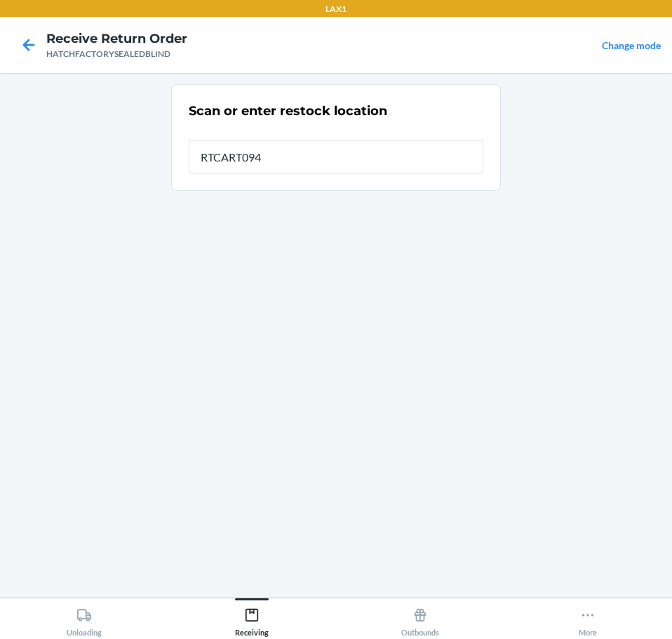
type input "RTCART094"
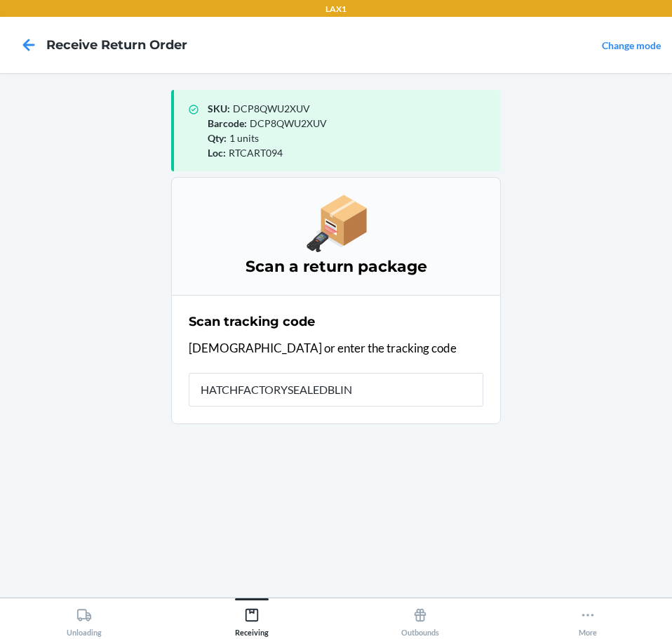
type input "HATCHFACTORYSEALEDBLIND"
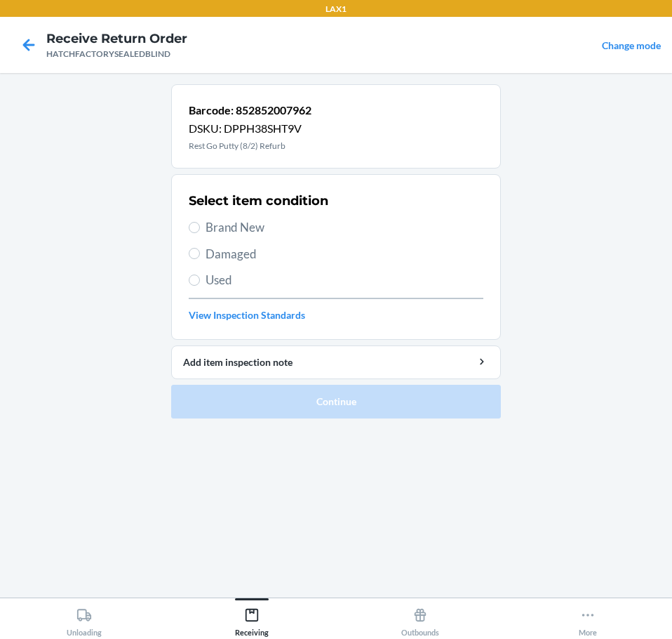
click at [275, 252] on span "Damaged" at bounding box center [345, 254] width 278 height 18
click at [200, 252] on input "Damaged" at bounding box center [194, 253] width 11 height 11
radio input "true"
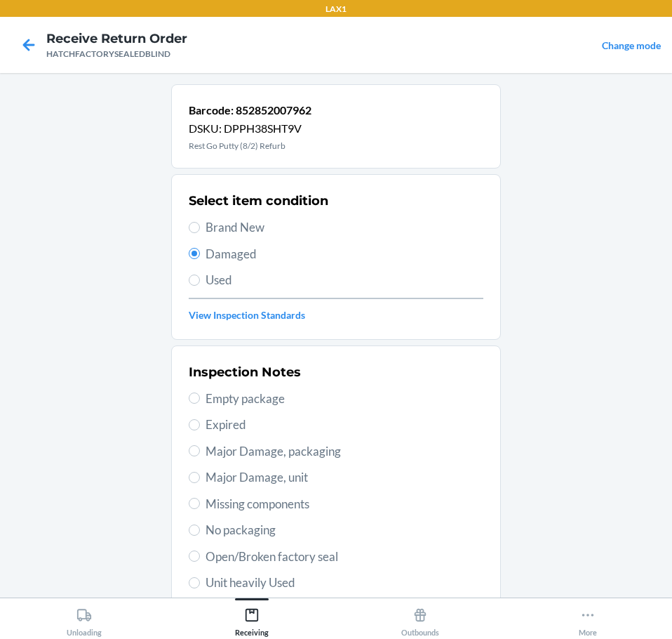
click at [334, 551] on span "Open/Broken factory seal" at bounding box center [345, 556] width 278 height 18
click at [200, 551] on input "Open/Broken factory seal" at bounding box center [194, 555] width 11 height 11
radio input "true"
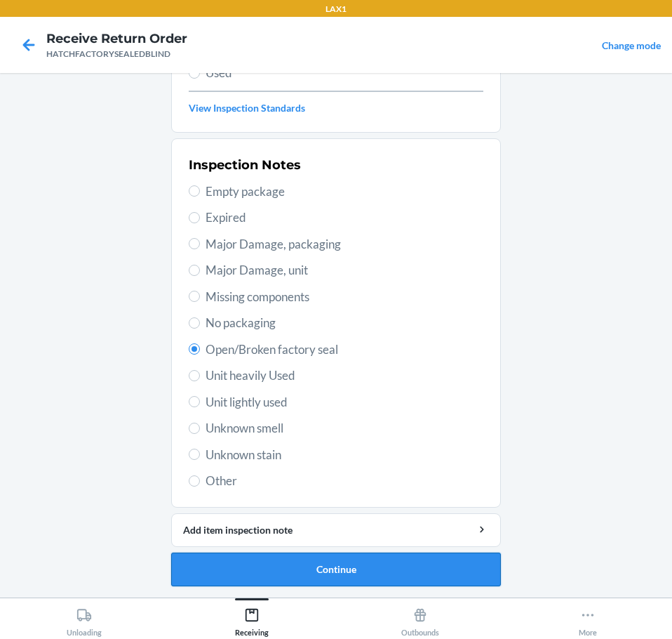
click at [404, 570] on button "Continue" at bounding box center [336, 569] width 330 height 34
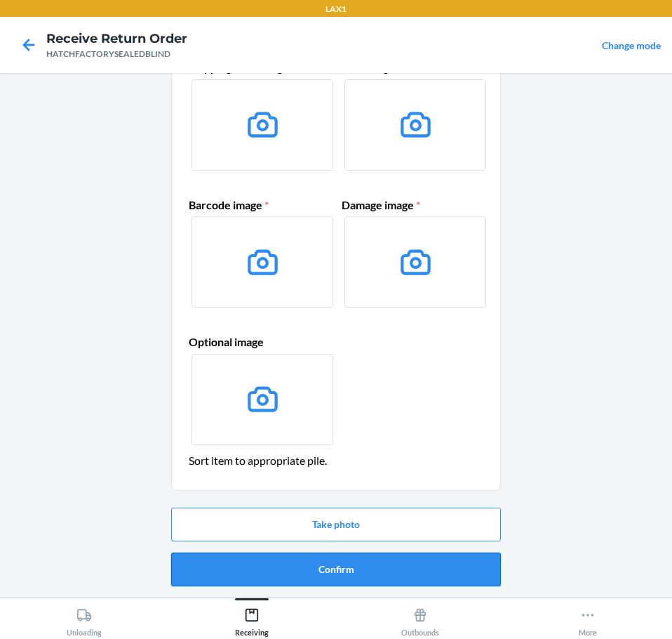
click at [404, 570] on button "Confirm" at bounding box center [336, 569] width 330 height 34
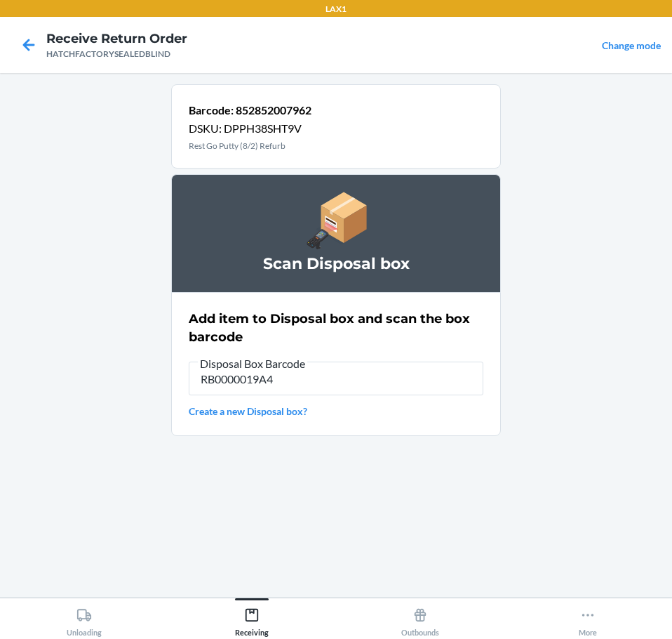
type input "RB0000019A4"
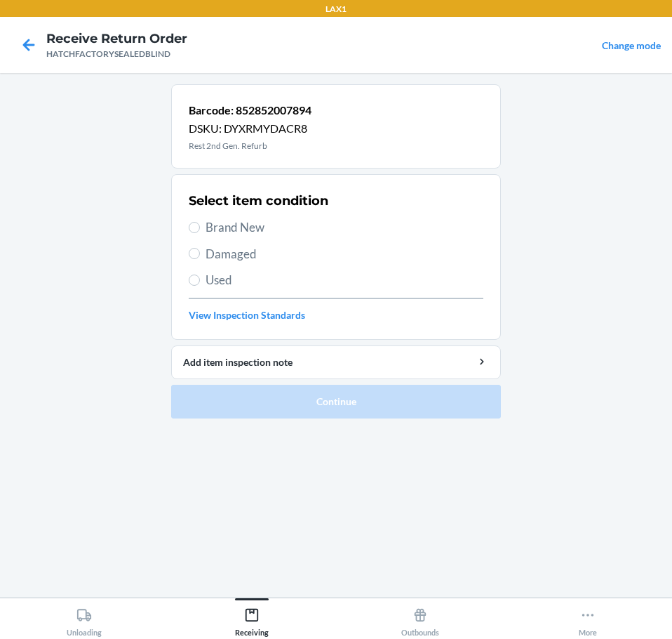
click at [251, 251] on span "Damaged" at bounding box center [345, 254] width 278 height 18
click at [200, 251] on input "Damaged" at bounding box center [194, 253] width 11 height 11
radio input "true"
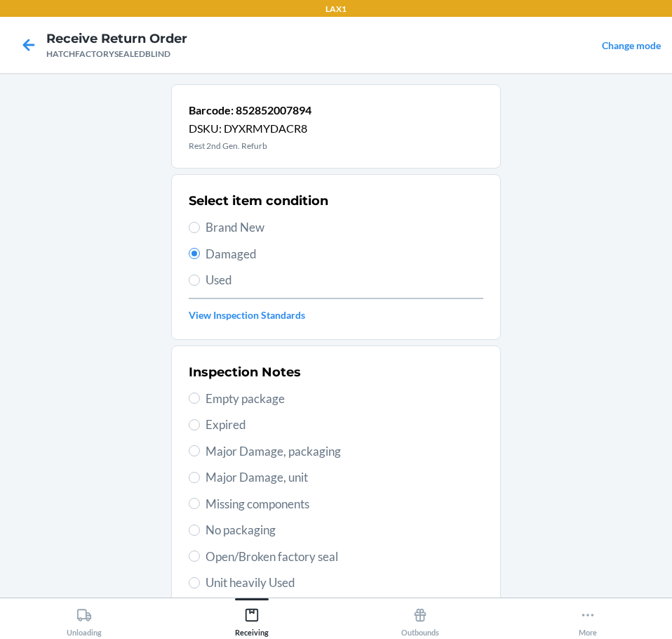
click at [300, 479] on span "Major Damage, unit" at bounding box center [345, 477] width 278 height 18
click at [200, 479] on input "Major Damage, unit" at bounding box center [194, 477] width 11 height 11
radio input "true"
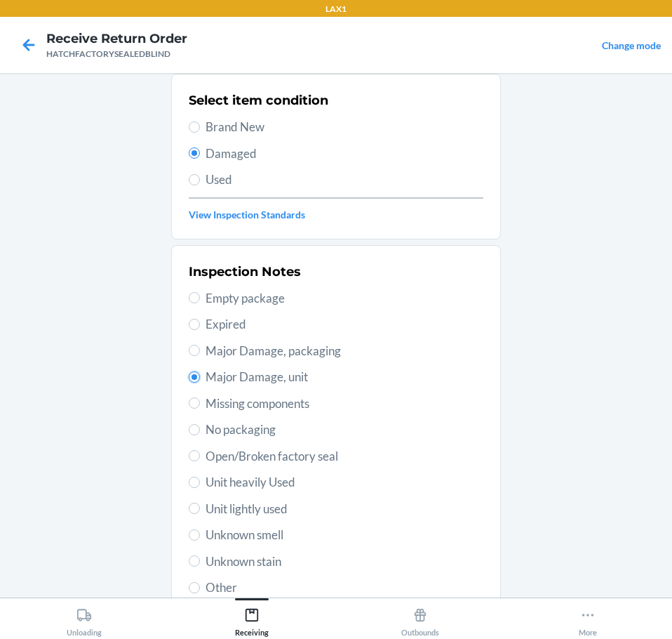
scroll to position [207, 0]
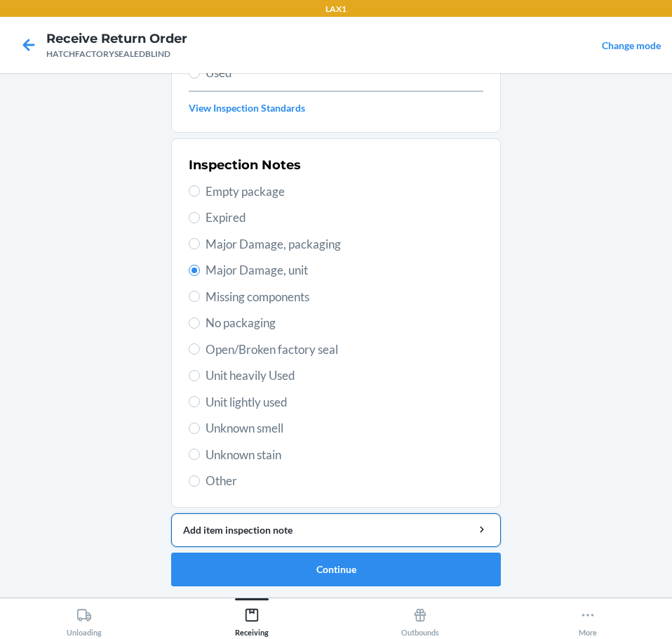
click at [429, 526] on div "Add item inspection note" at bounding box center [336, 529] width 306 height 15
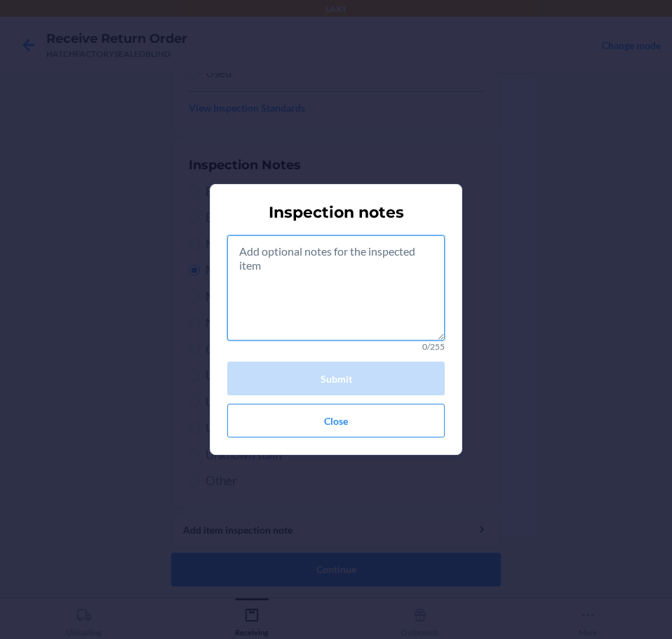
click at [347, 317] on textarea at bounding box center [336, 287] width 218 height 105
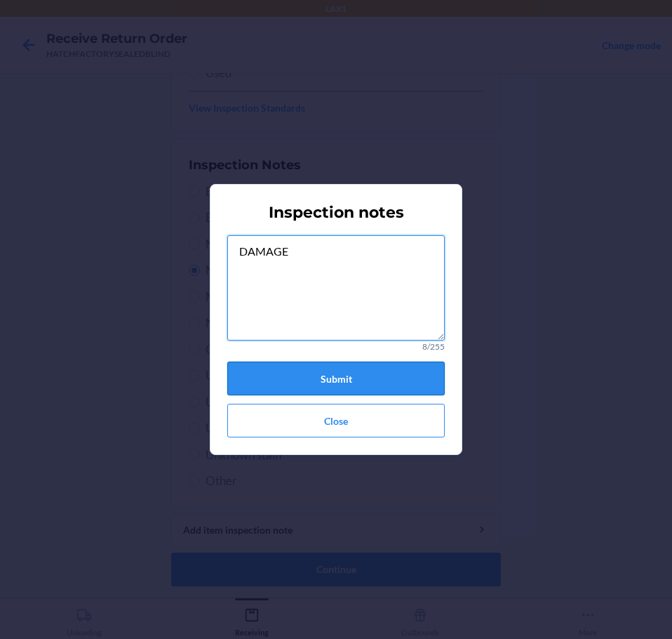
type textarea "DAMAGE"
click at [380, 384] on button "Submit" at bounding box center [336, 378] width 218 height 34
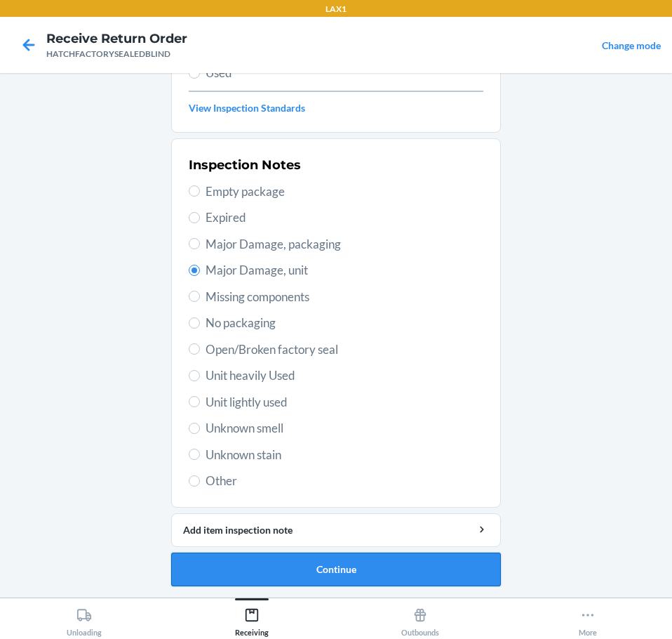
click at [425, 571] on button "Continue" at bounding box center [336, 569] width 330 height 34
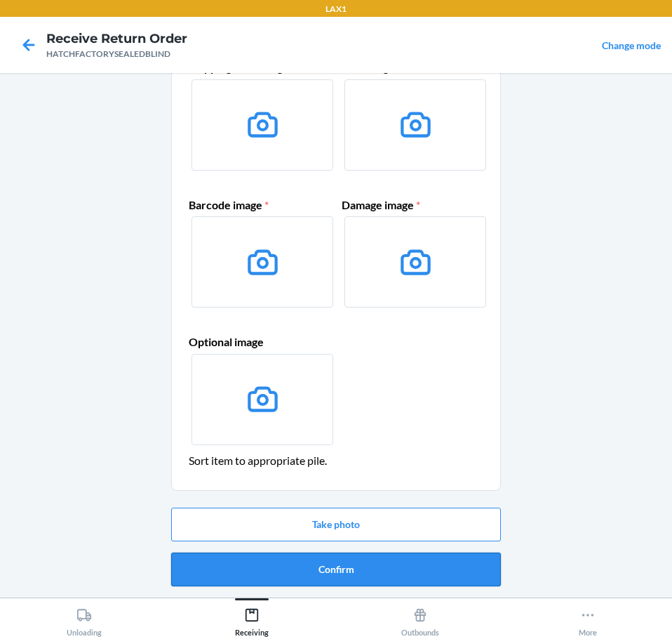
click at [440, 571] on button "Confirm" at bounding box center [336, 569] width 330 height 34
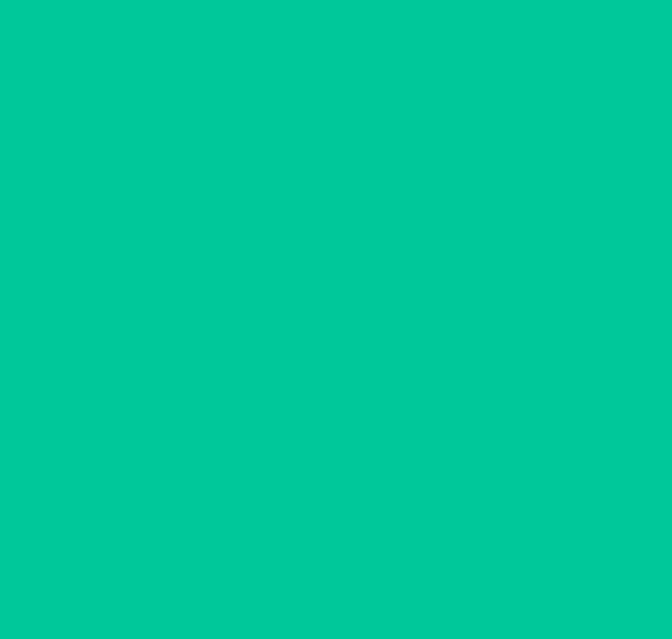
scroll to position [0, 0]
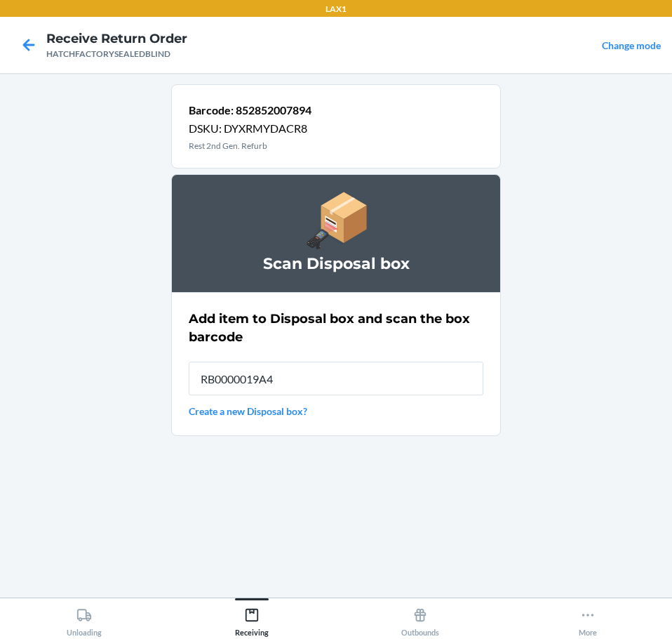
type input "RB0000019A4"
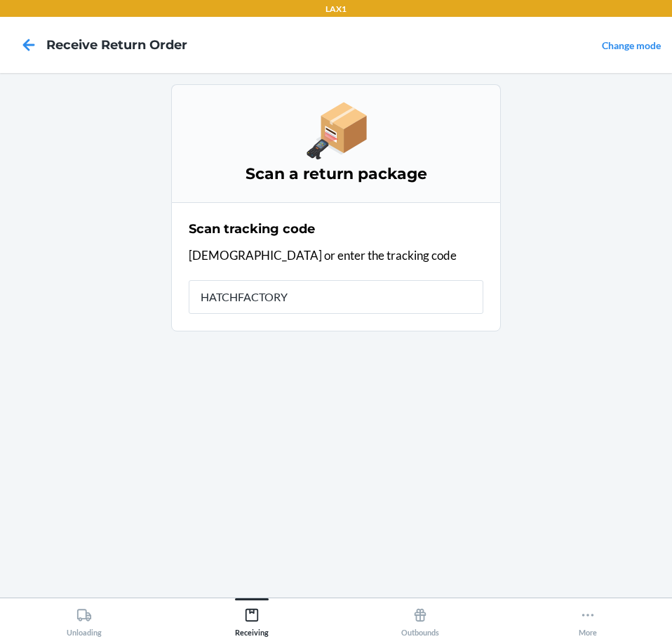
type input "HATCHFACTORYS"
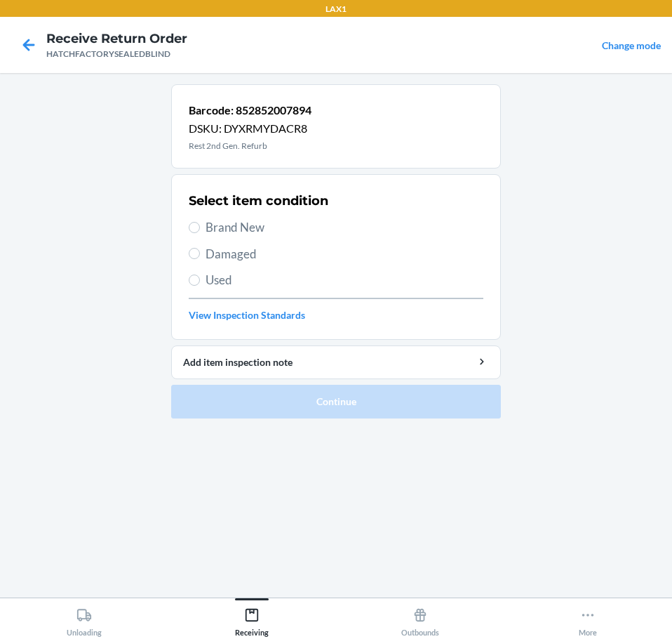
click at [249, 255] on span "Damaged" at bounding box center [345, 254] width 278 height 18
click at [200, 255] on input "Damaged" at bounding box center [194, 253] width 11 height 11
radio input "true"
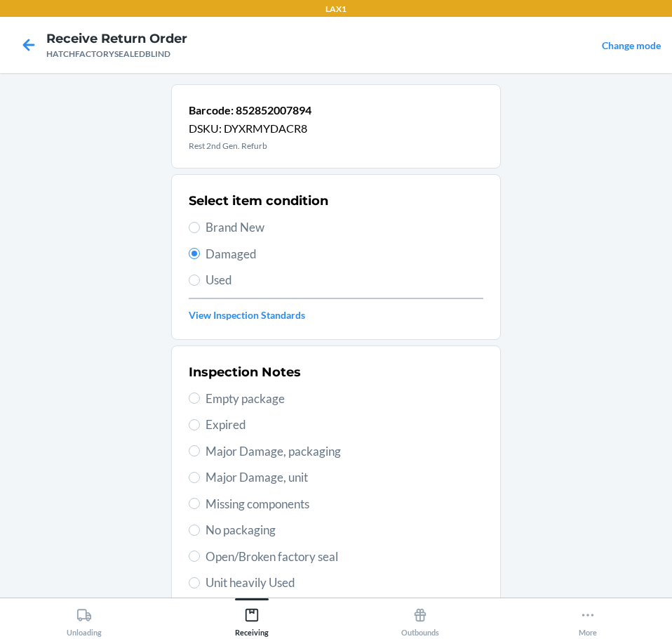
click at [321, 480] on span "Major Damage, unit" at bounding box center [345, 477] width 278 height 18
click at [200, 480] on input "Major Damage, unit" at bounding box center [194, 477] width 11 height 11
radio input "true"
drag, startPoint x: 347, startPoint y: 478, endPoint x: 372, endPoint y: 509, distance: 39.5
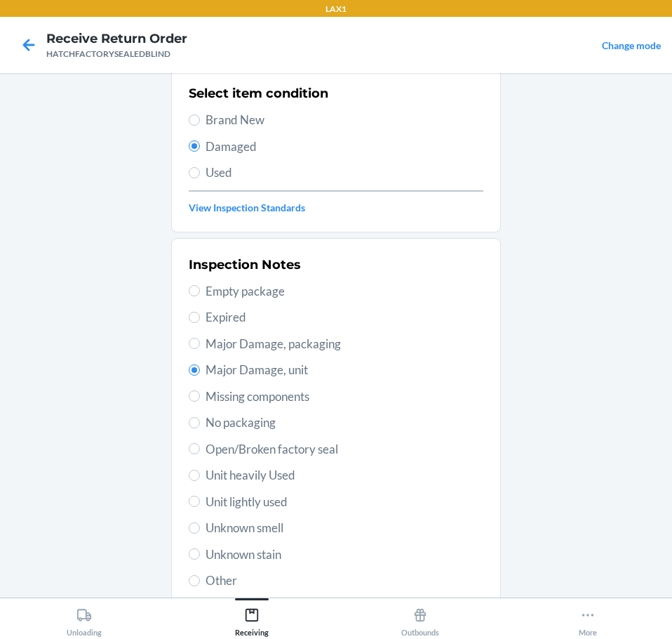
scroll to position [207, 0]
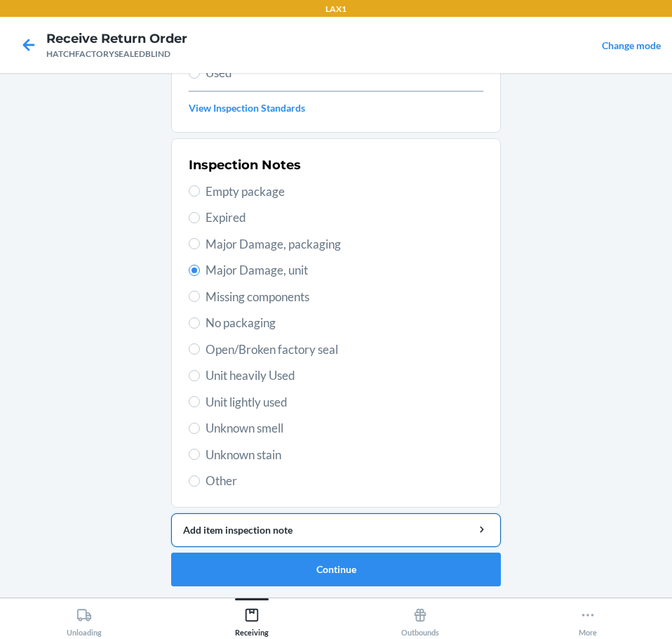
click at [379, 531] on div "Add item inspection note" at bounding box center [336, 529] width 306 height 15
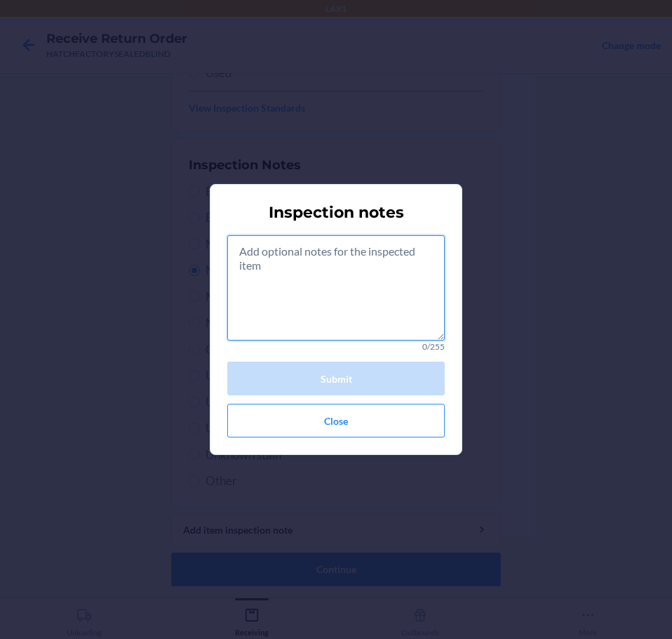
click at [374, 303] on textarea at bounding box center [336, 287] width 218 height 105
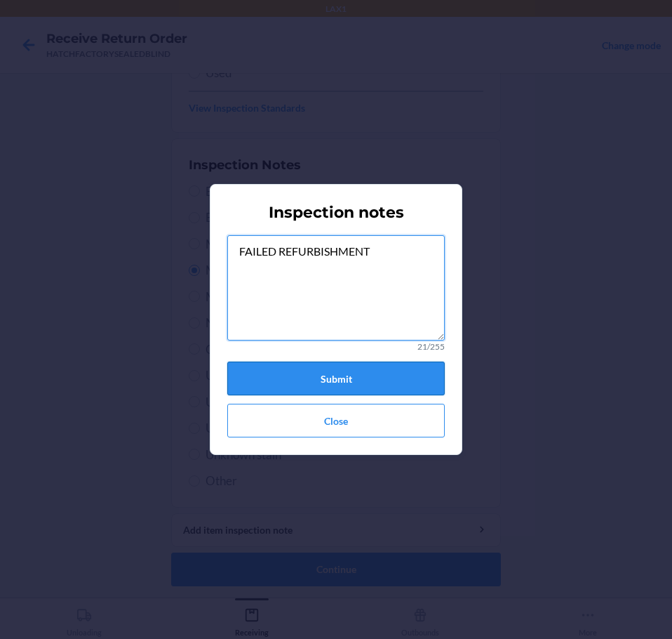
type textarea "FAILED REFURBISHMENT"
click at [417, 376] on button "Submit" at bounding box center [336, 378] width 218 height 34
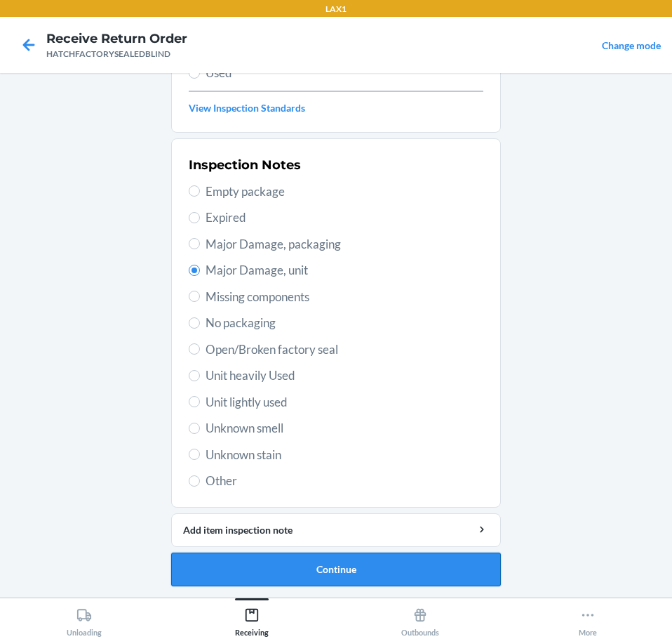
click at [453, 566] on button "Continue" at bounding box center [336, 569] width 330 height 34
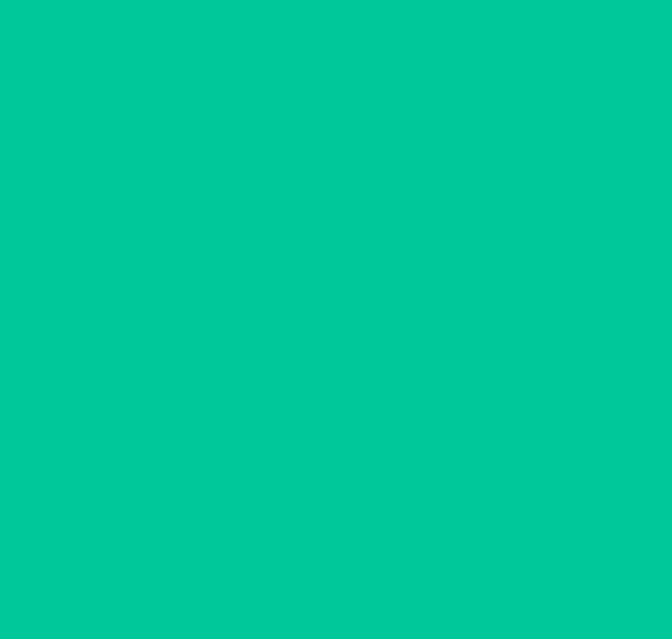
scroll to position [91, 0]
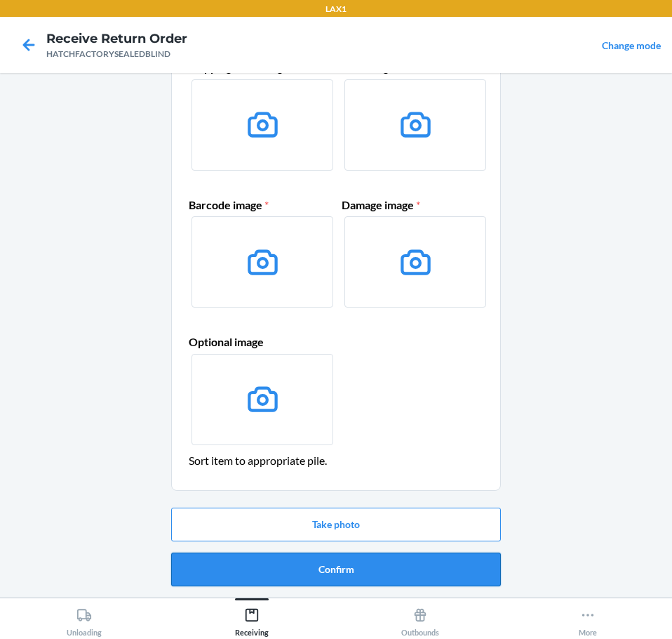
click at [470, 574] on button "Confirm" at bounding box center [336, 569] width 330 height 34
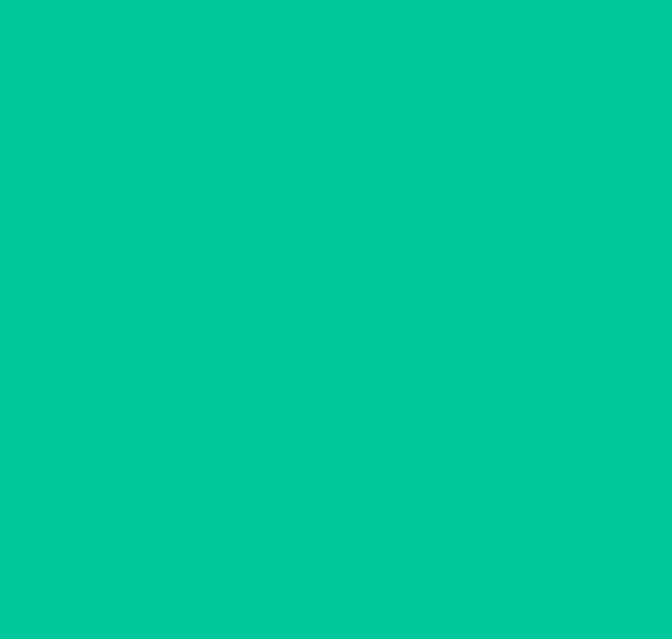
scroll to position [0, 0]
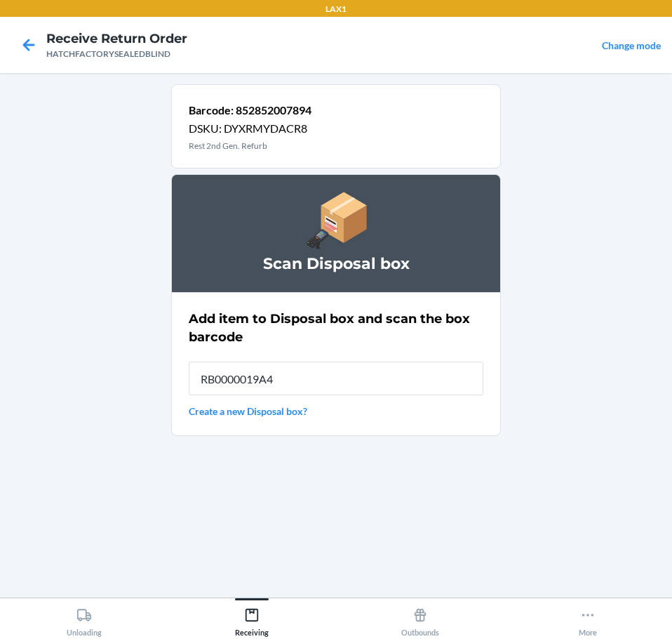
type input "RB0000019A4"
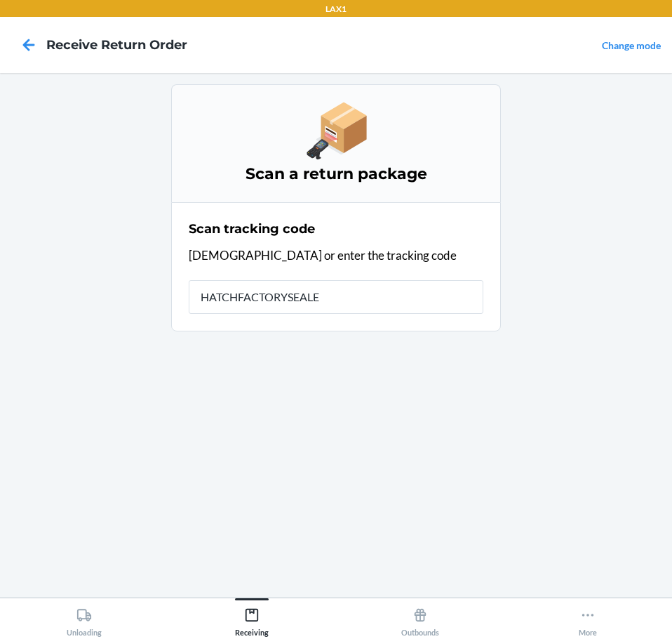
type input "HATCHFACTORYSEALED"
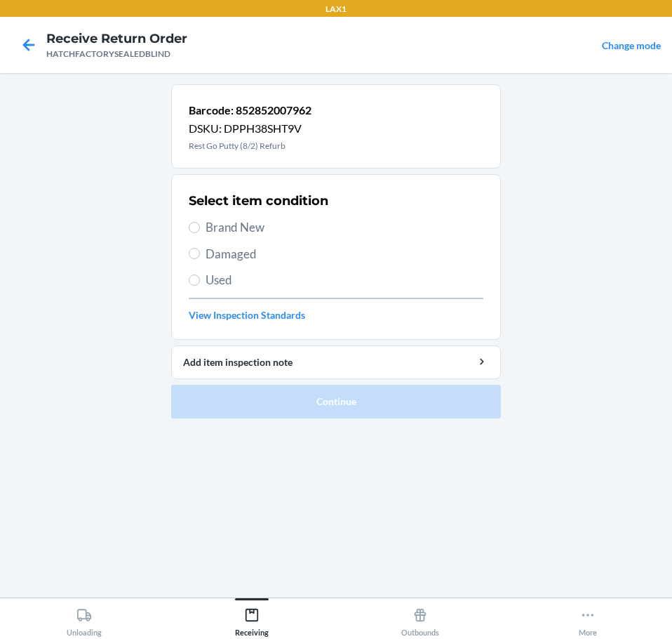
click at [283, 258] on span "Damaged" at bounding box center [345, 254] width 278 height 18
click at [200, 258] on input "Damaged" at bounding box center [194, 253] width 11 height 11
radio input "true"
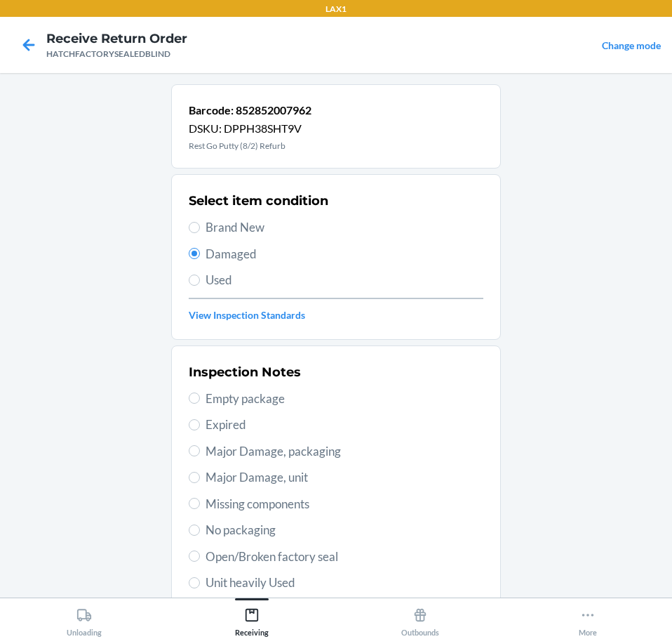
click at [342, 557] on span "Open/Broken factory seal" at bounding box center [345, 556] width 278 height 18
click at [200, 557] on input "Open/Broken factory seal" at bounding box center [194, 555] width 11 height 11
radio input "true"
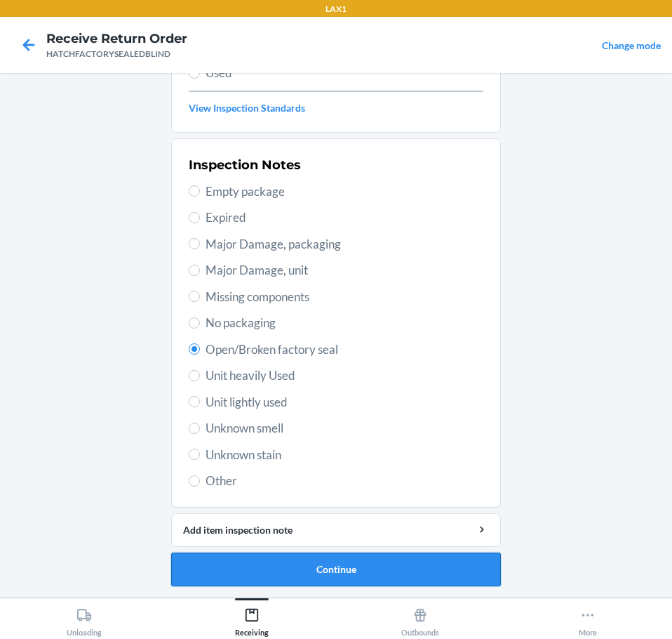
click at [458, 578] on button "Continue" at bounding box center [336, 569] width 330 height 34
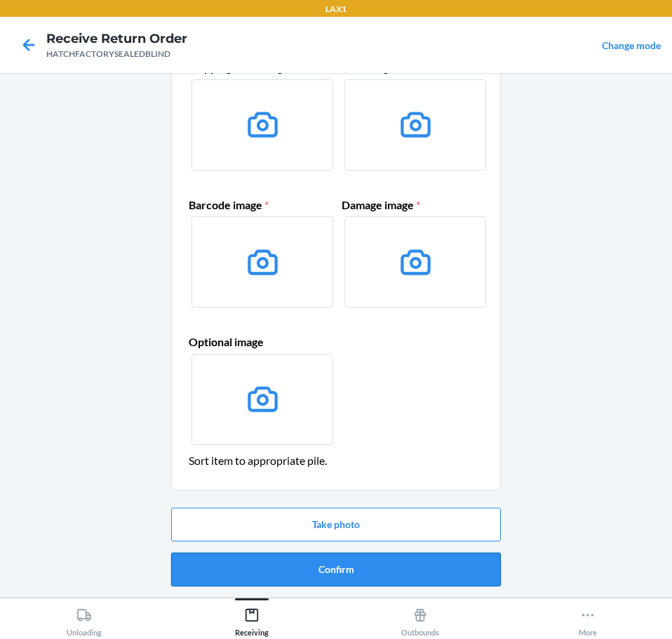
click at [465, 572] on button "Confirm" at bounding box center [336, 569] width 330 height 34
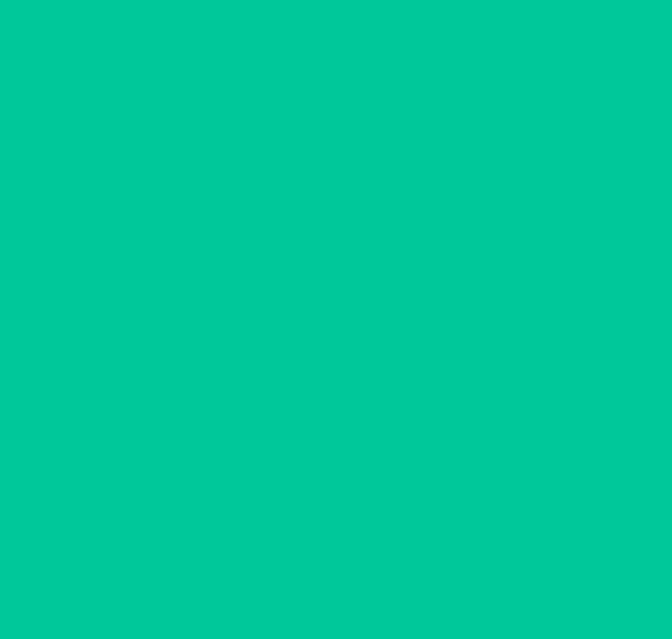
scroll to position [0, 0]
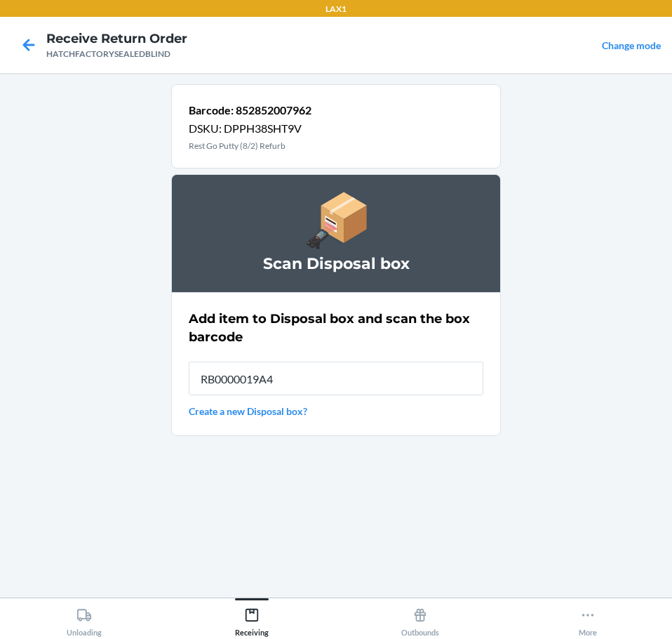
type input "RB0000019A4"
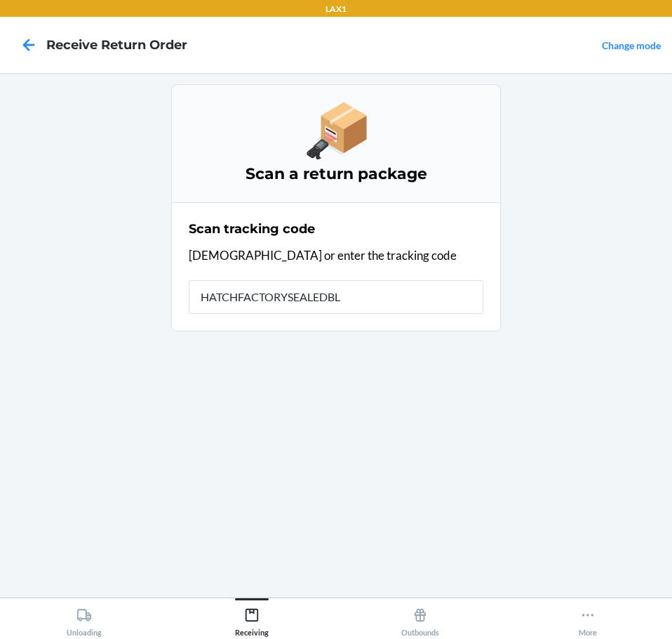
type input "HATCHFACTORYSEALEDBLI"
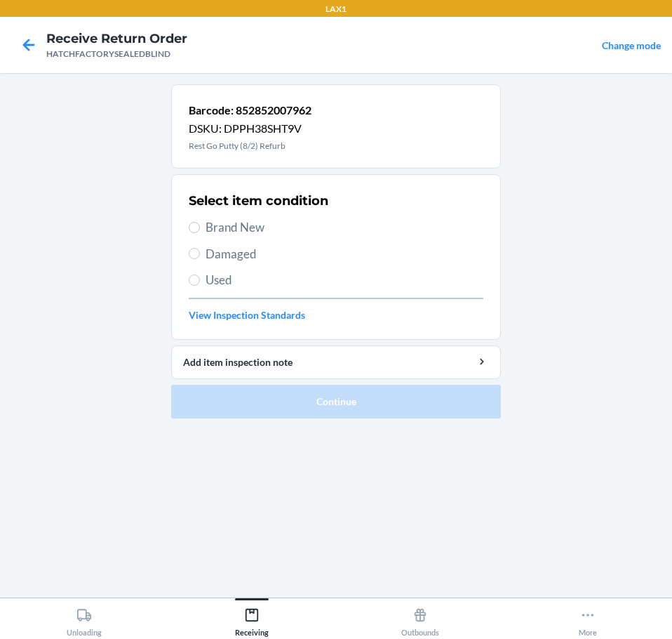
click at [244, 255] on span "Damaged" at bounding box center [345, 254] width 278 height 18
click at [200, 255] on input "Damaged" at bounding box center [194, 253] width 11 height 11
radio input "true"
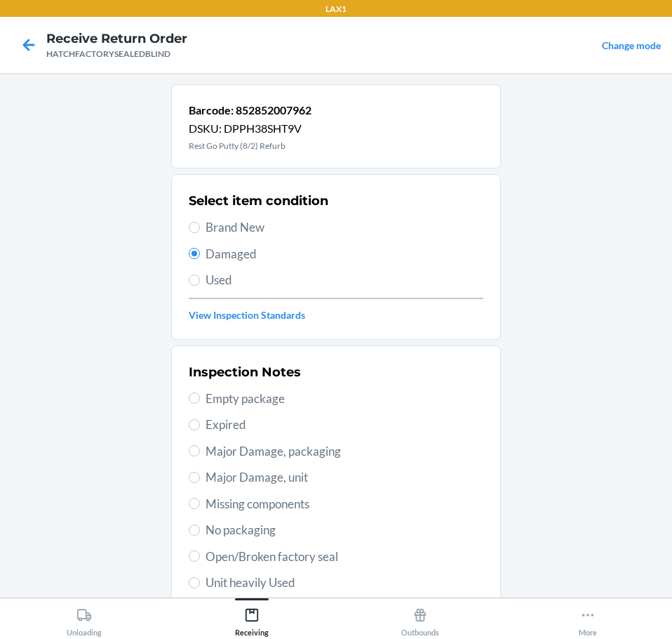
click at [343, 554] on span "Open/Broken factory seal" at bounding box center [345, 556] width 278 height 18
click at [200, 554] on input "Open/Broken factory seal" at bounding box center [194, 555] width 11 height 11
radio input "true"
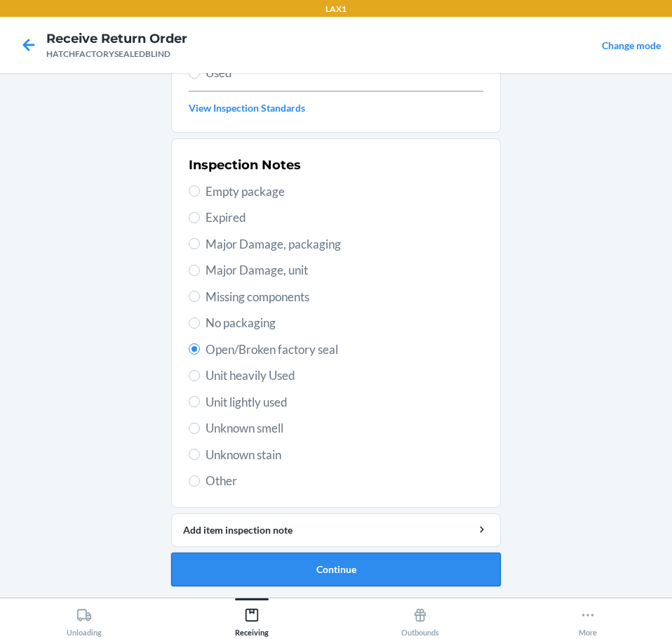
click at [436, 574] on button "Continue" at bounding box center [336, 569] width 330 height 34
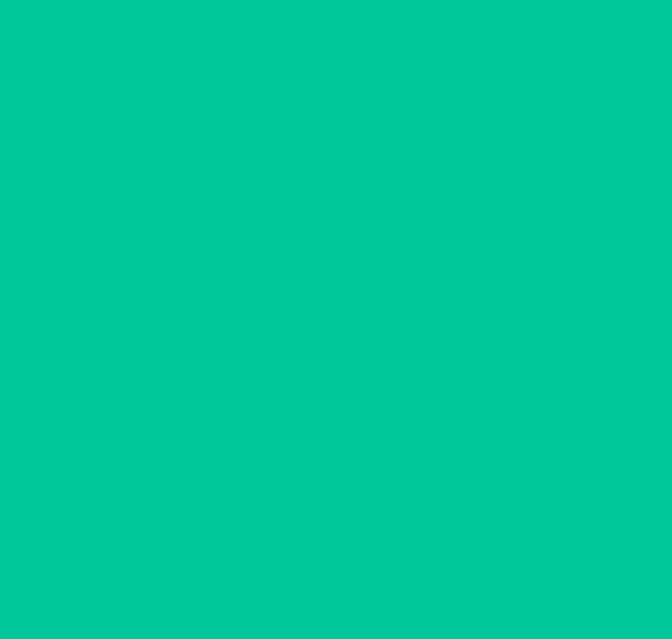
scroll to position [91, 0]
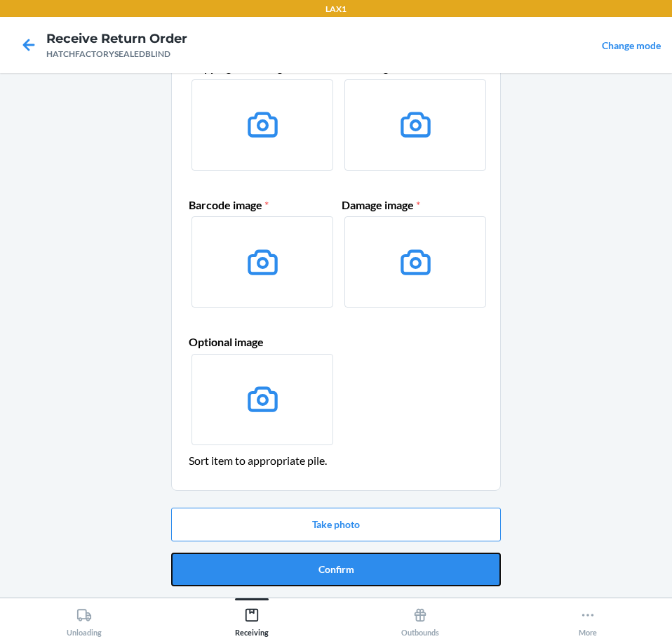
click at [439, 574] on button "Confirm" at bounding box center [336, 569] width 330 height 34
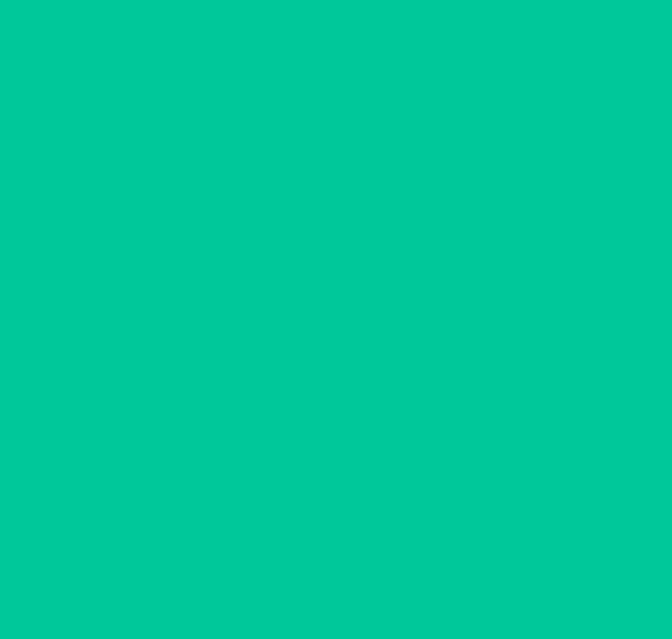
scroll to position [0, 0]
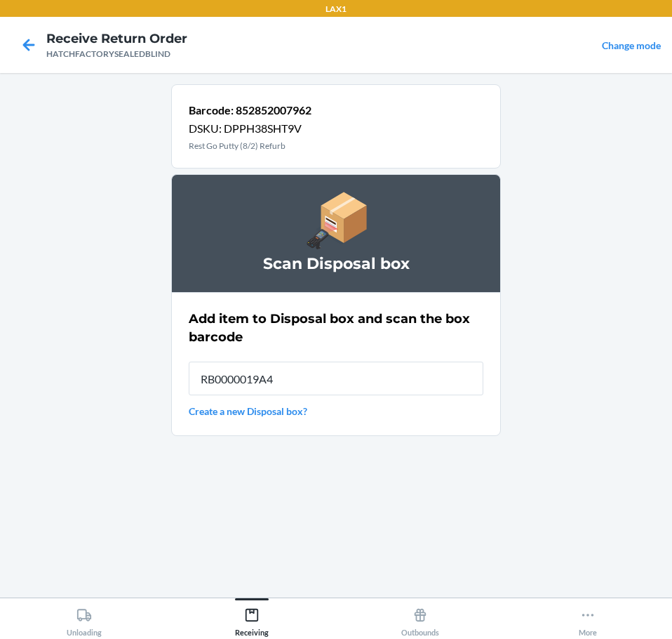
type input "RB0000019A4"
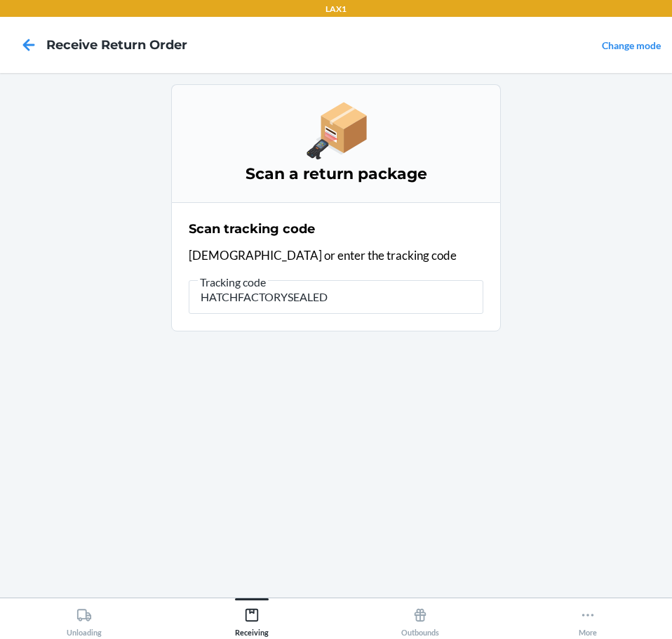
type input "HATCHFACTORYSEALEDB"
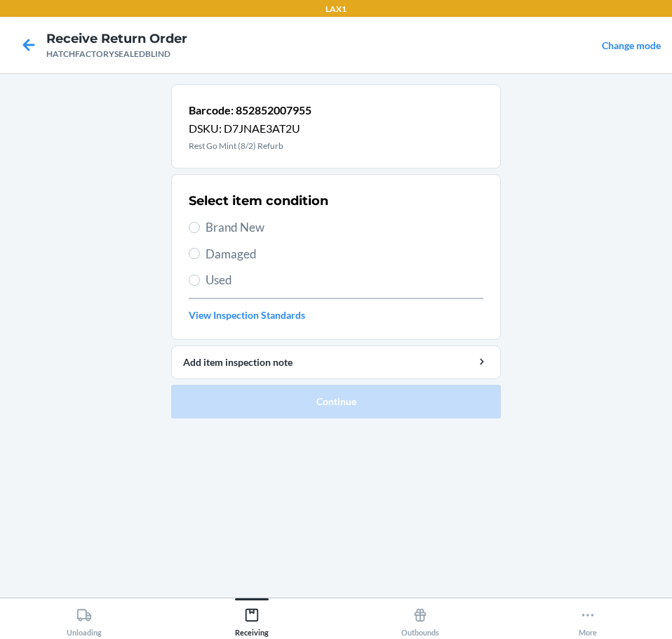
click at [251, 253] on span "Damaged" at bounding box center [345, 254] width 278 height 18
click at [200, 253] on input "Damaged" at bounding box center [194, 253] width 11 height 11
radio input "true"
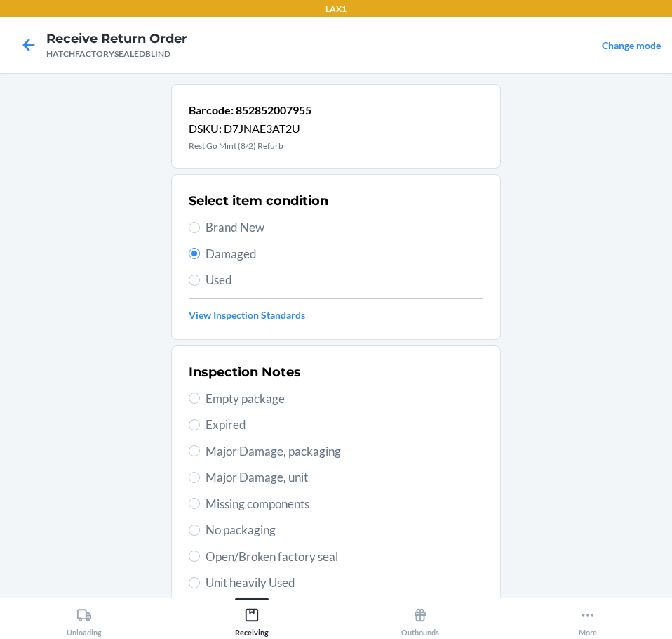
click at [321, 558] on span "Open/Broken factory seal" at bounding box center [345, 556] width 278 height 18
click at [200, 558] on input "Open/Broken factory seal" at bounding box center [194, 555] width 11 height 11
radio input "true"
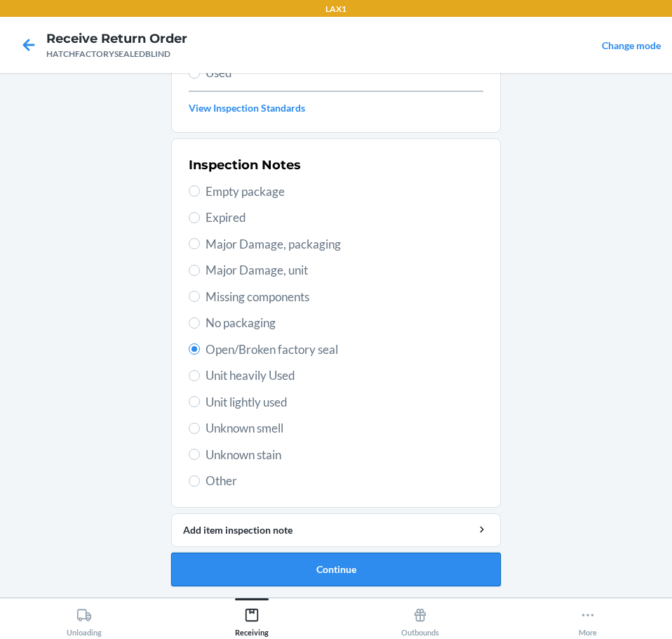
click at [432, 566] on button "Continue" at bounding box center [336, 569] width 330 height 34
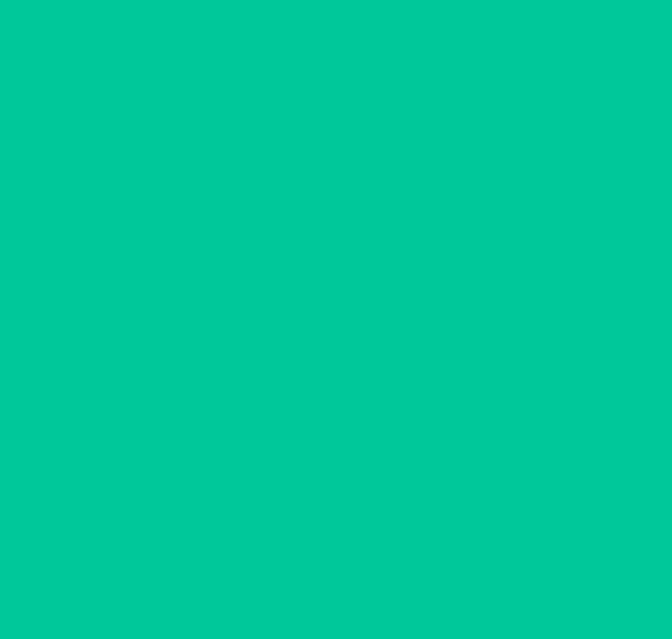
scroll to position [91, 0]
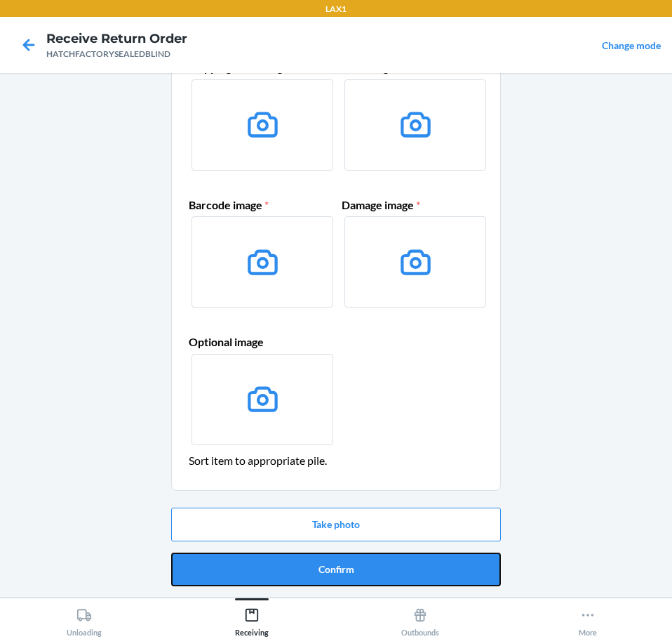
click at [436, 566] on button "Confirm" at bounding box center [336, 569] width 330 height 34
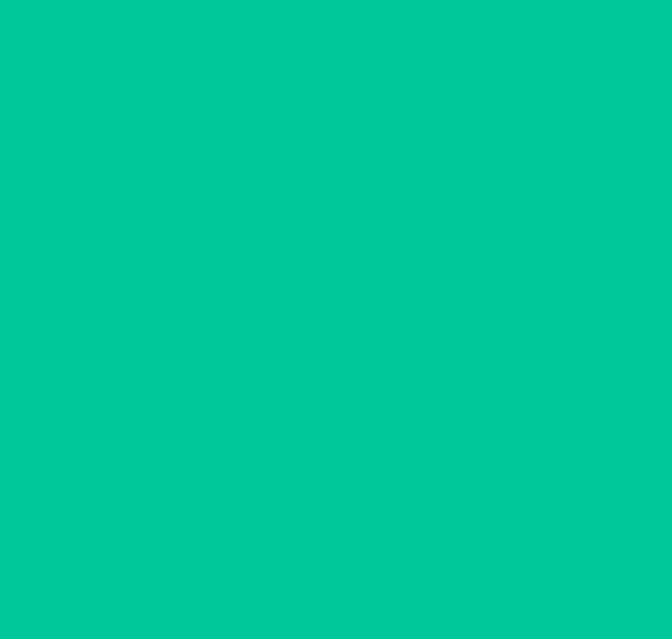
scroll to position [0, 0]
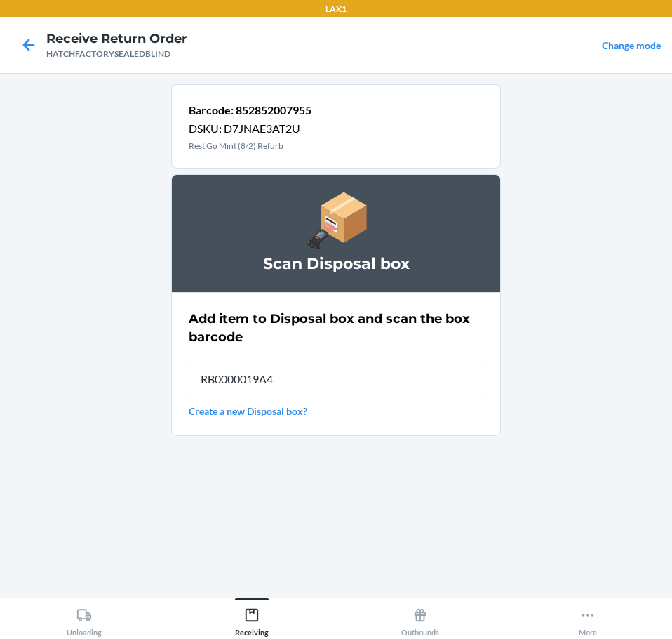
type input "RB0000019A4"
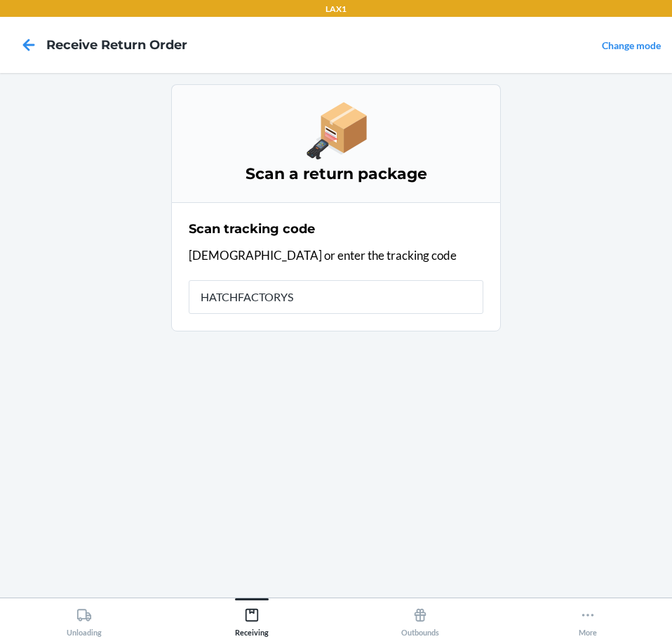
type input "HATCHFACTORYSE"
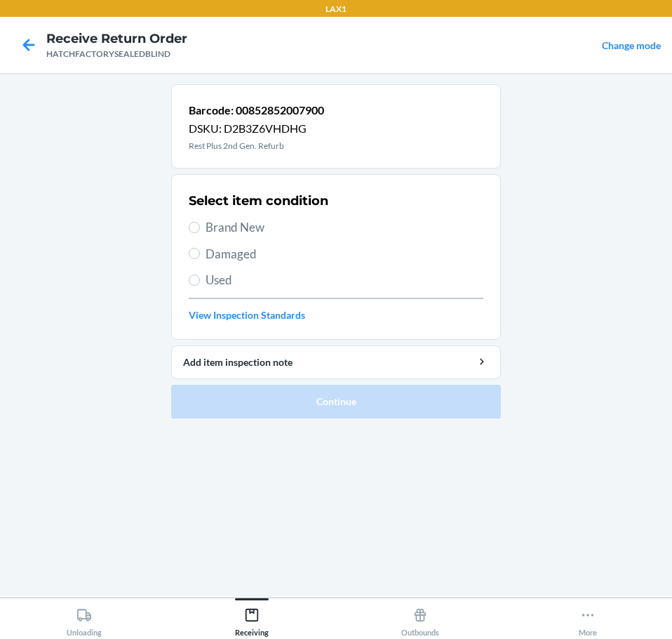
click at [218, 222] on span "Brand New" at bounding box center [345, 227] width 278 height 18
click at [200, 222] on input "Brand New" at bounding box center [194, 227] width 11 height 11
radio input "true"
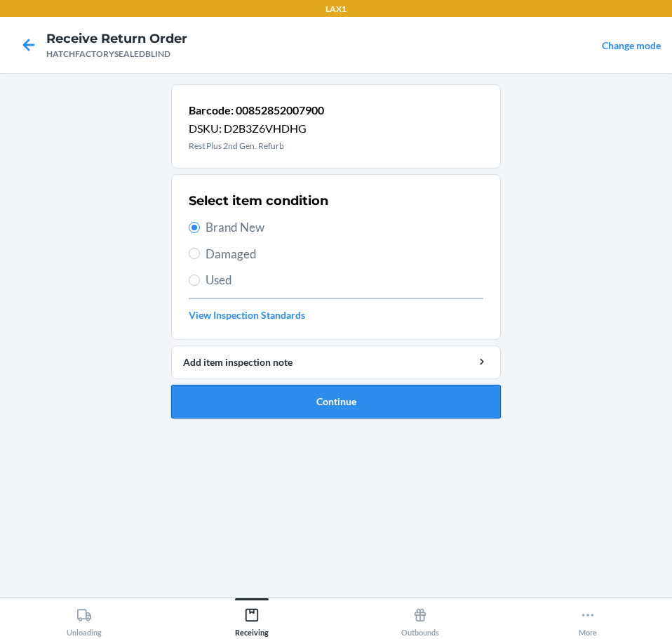
click at [453, 409] on button "Continue" at bounding box center [336, 402] width 330 height 34
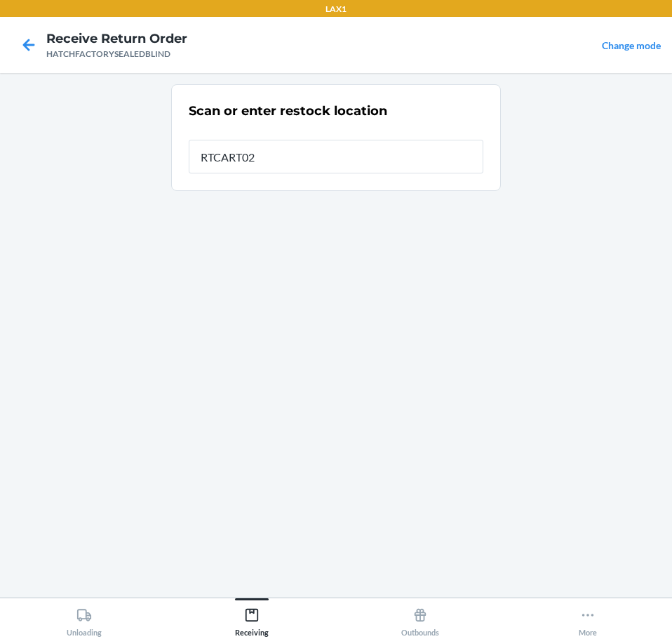
type input "RTCART027"
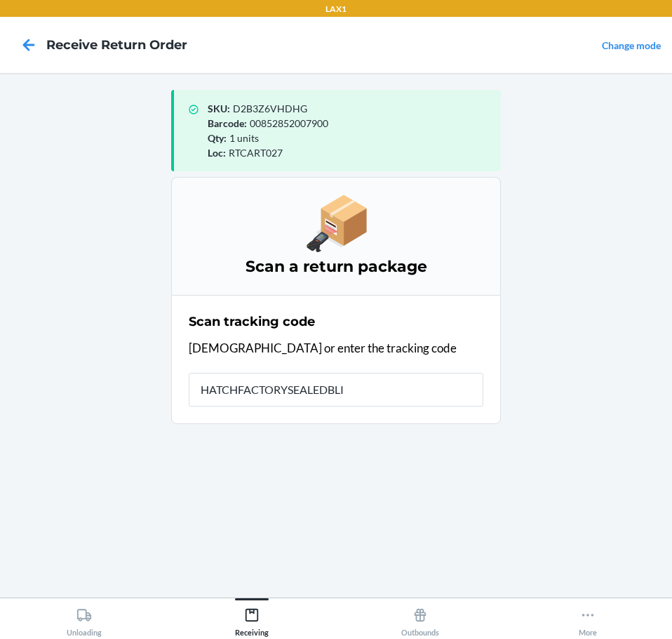
type input "HATCHFACTORYSEALEDBLIN"
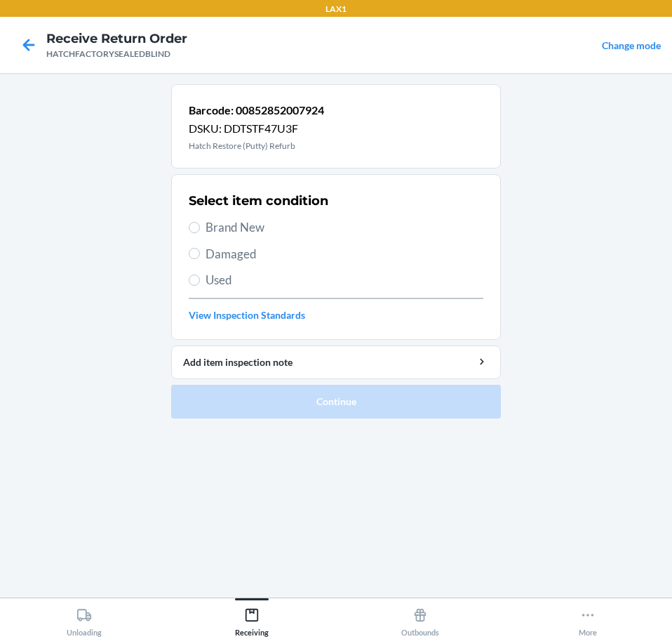
drag, startPoint x: 258, startPoint y: 232, endPoint x: 261, endPoint y: 262, distance: 29.6
click at [227, 229] on span "Brand New" at bounding box center [345, 227] width 278 height 18
click at [200, 229] on input "Brand New" at bounding box center [194, 227] width 11 height 11
radio input "true"
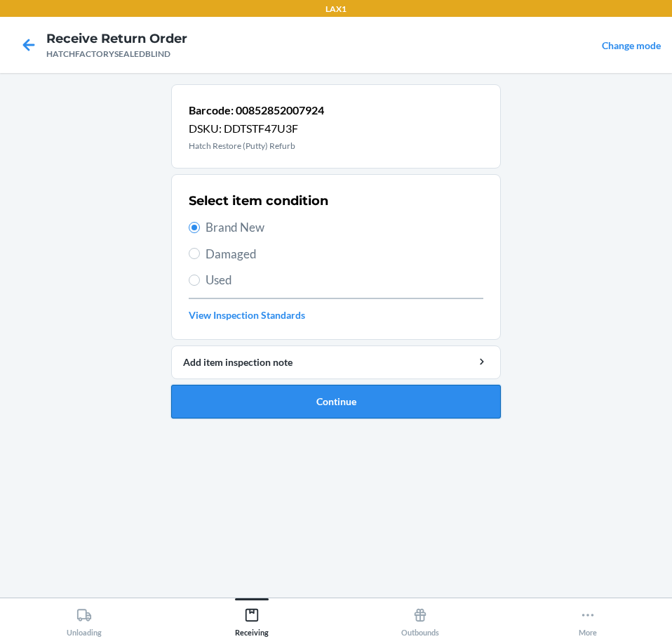
click at [400, 399] on button "Continue" at bounding box center [336, 402] width 330 height 34
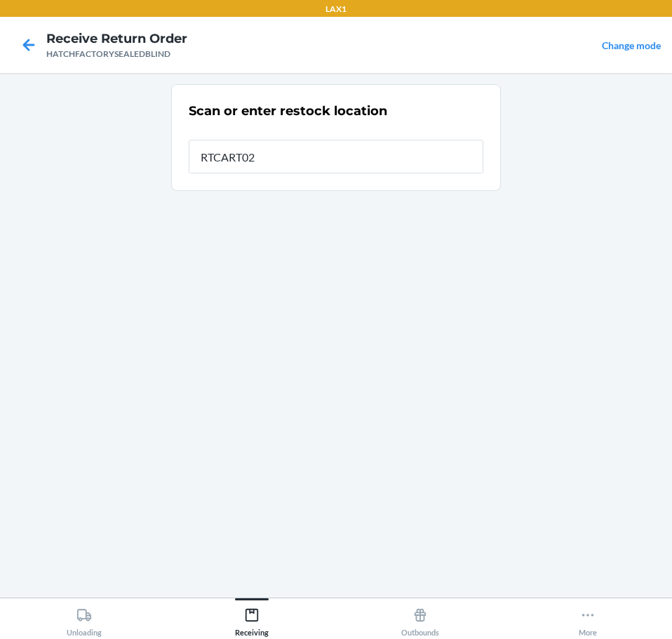
type input "RTCART027"
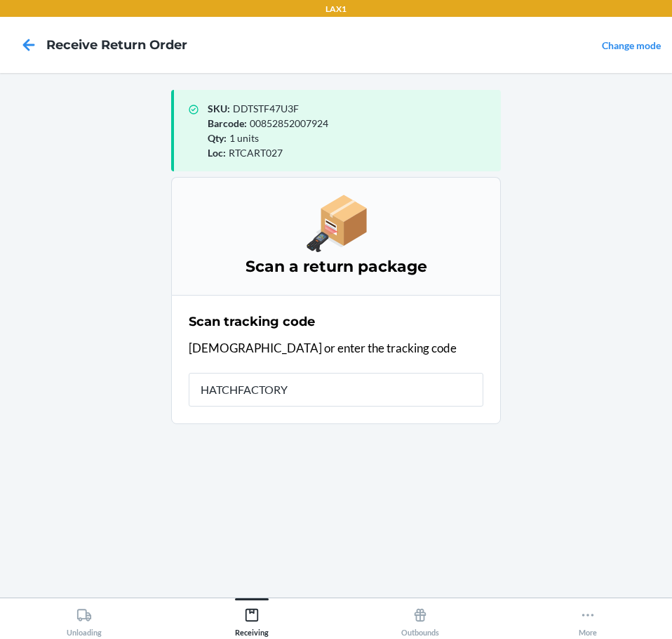
type input "HATCHFACTORYS"
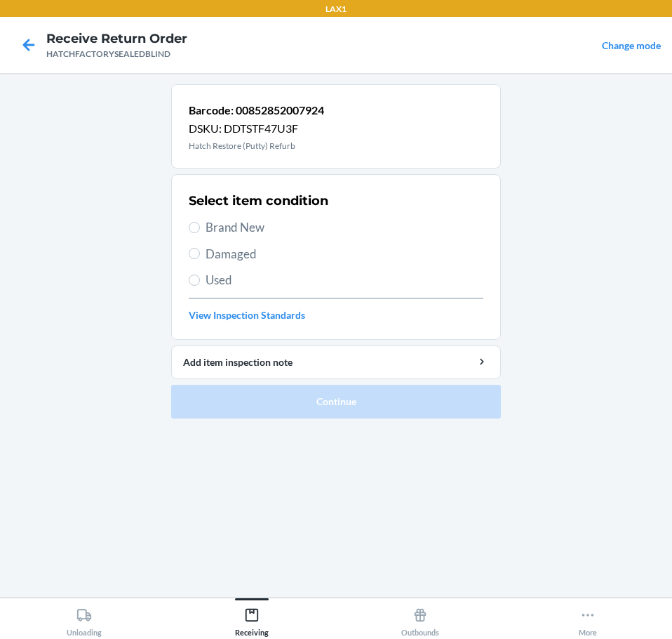
click at [250, 225] on span "Brand New" at bounding box center [345, 227] width 278 height 18
click at [200, 225] on input "Brand New" at bounding box center [194, 227] width 11 height 11
radio input "true"
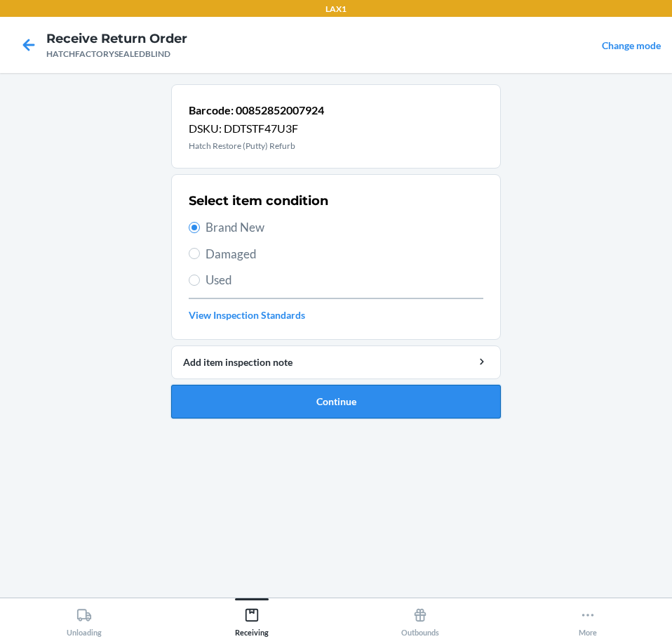
click at [423, 399] on button "Continue" at bounding box center [336, 402] width 330 height 34
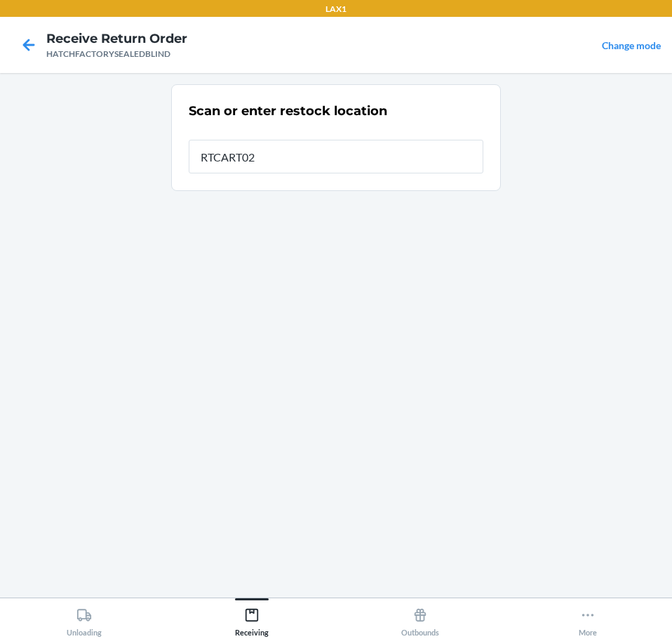
type input "RTCART027"
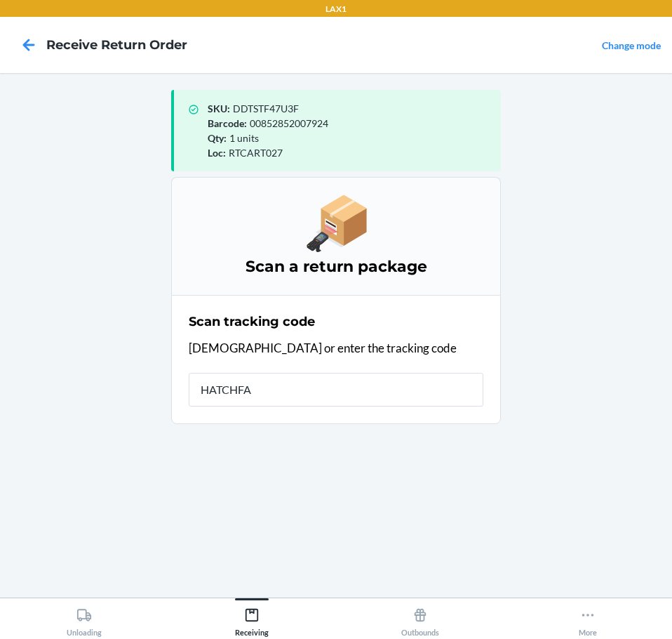
type input "HATCHFAC"
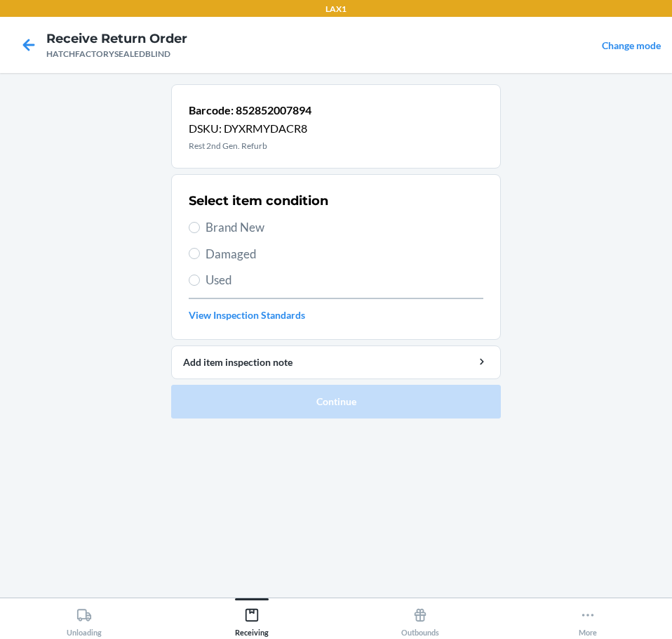
click at [253, 259] on span "Damaged" at bounding box center [345, 254] width 278 height 18
click at [200, 259] on input "Damaged" at bounding box center [194, 253] width 11 height 11
radio input "true"
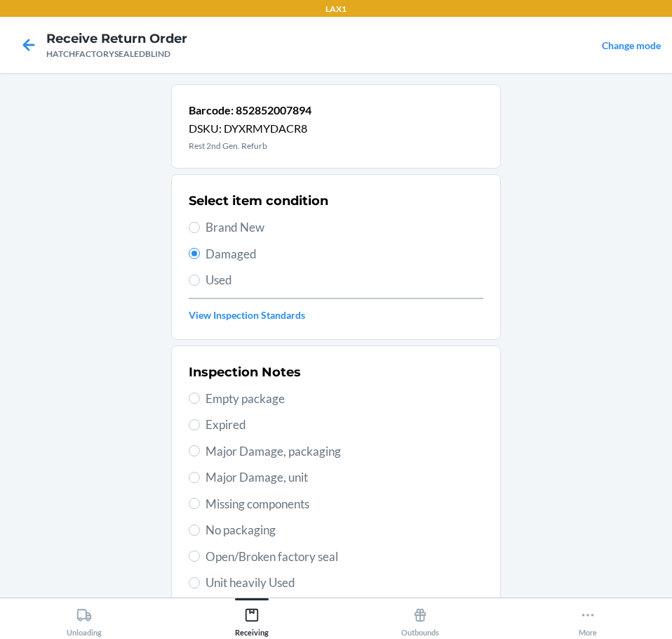
click at [312, 479] on span "Major Damage, unit" at bounding box center [345, 477] width 278 height 18
click at [200, 479] on input "Major Damage, unit" at bounding box center [194, 477] width 11 height 11
radio input "true"
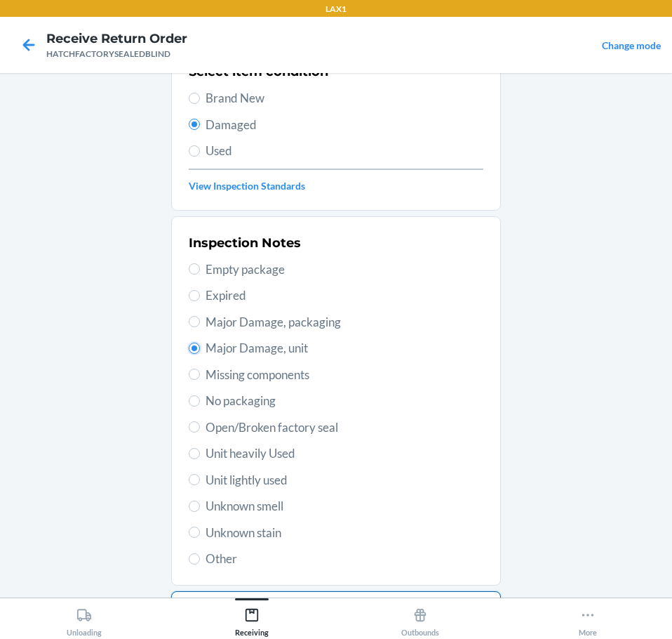
scroll to position [207, 0]
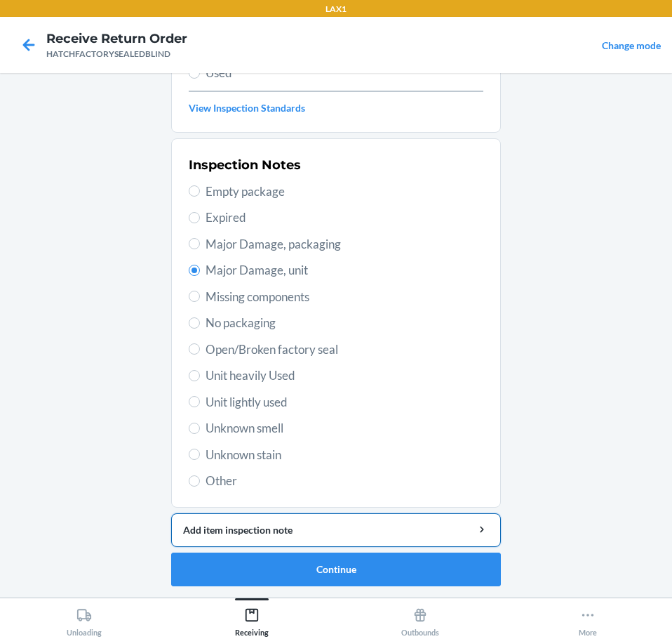
click at [439, 532] on button "Add item inspection note" at bounding box center [336, 530] width 330 height 34
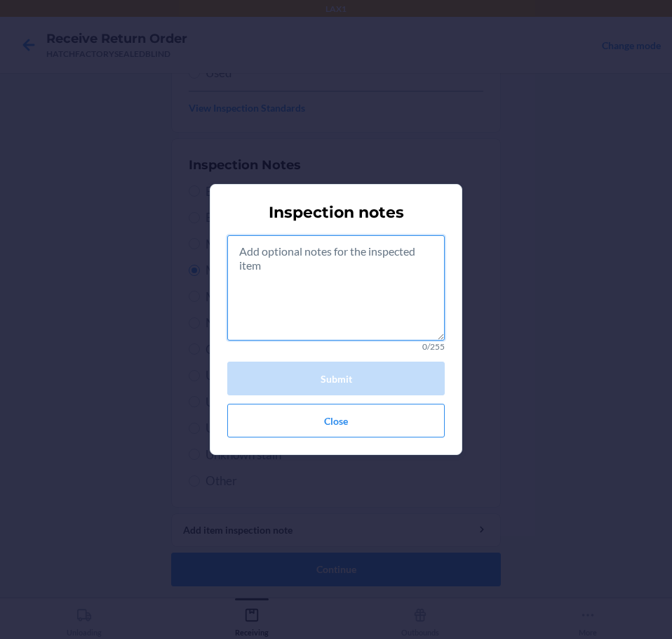
click at [379, 302] on textarea at bounding box center [336, 287] width 218 height 105
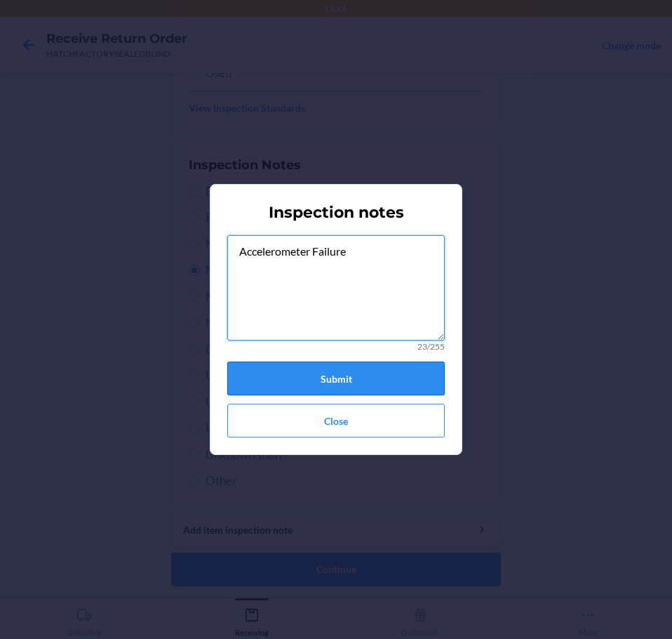
type textarea "Accelerometer Failure"
click at [394, 382] on button "Submit" at bounding box center [336, 378] width 218 height 34
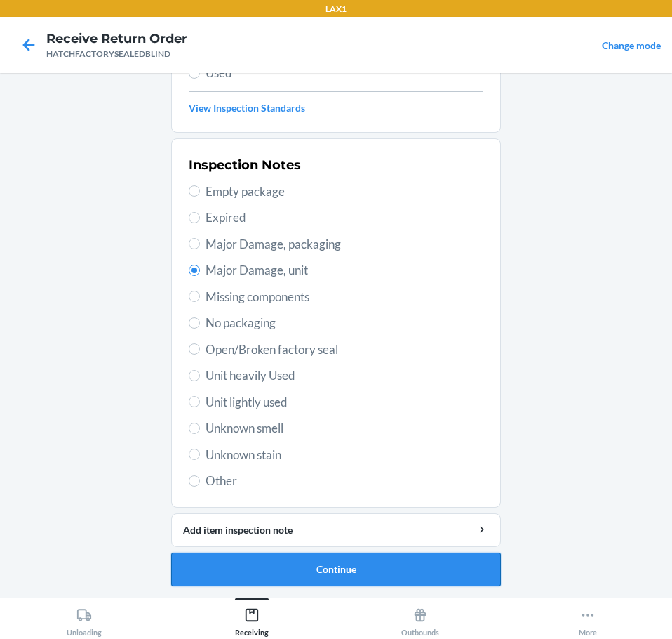
click at [440, 573] on button "Continue" at bounding box center [336, 569] width 330 height 34
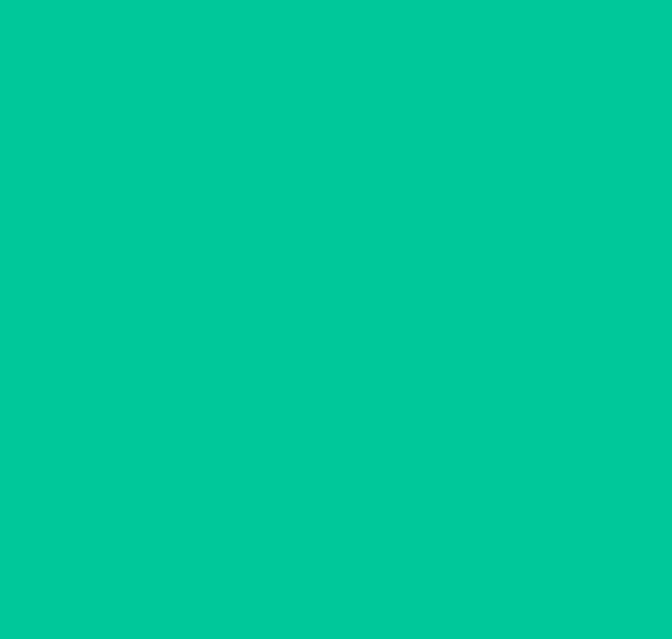
scroll to position [91, 0]
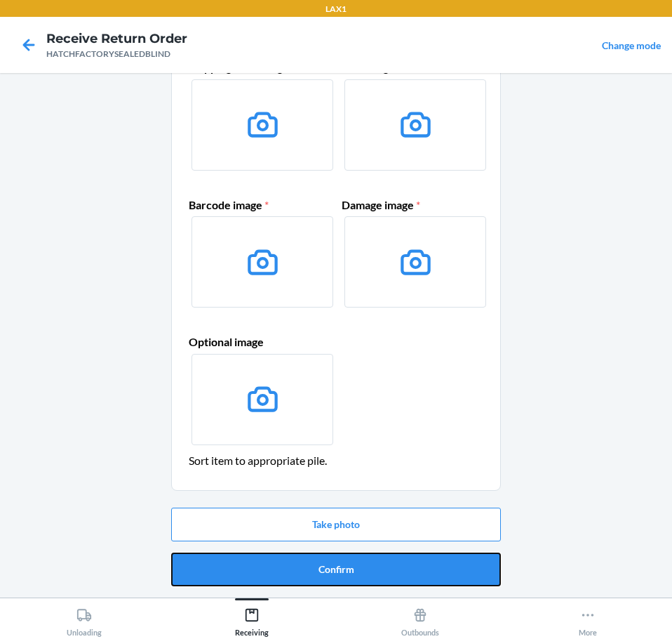
click at [440, 573] on button "Confirm" at bounding box center [336, 569] width 330 height 34
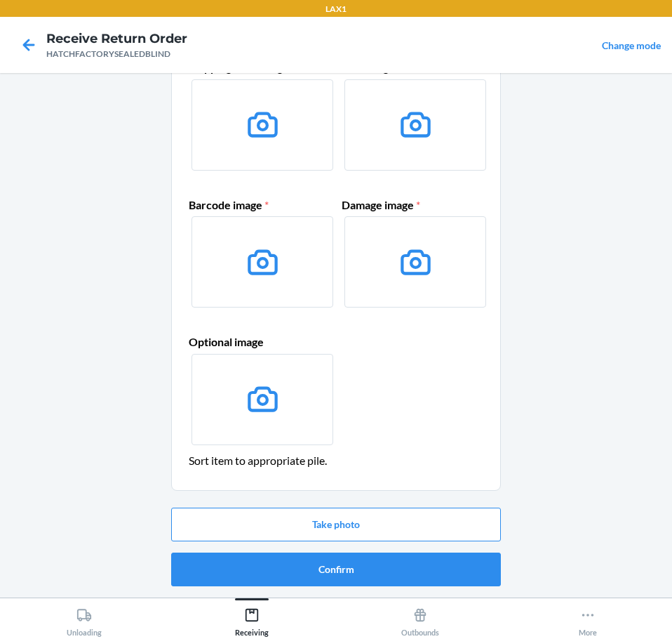
scroll to position [0, 0]
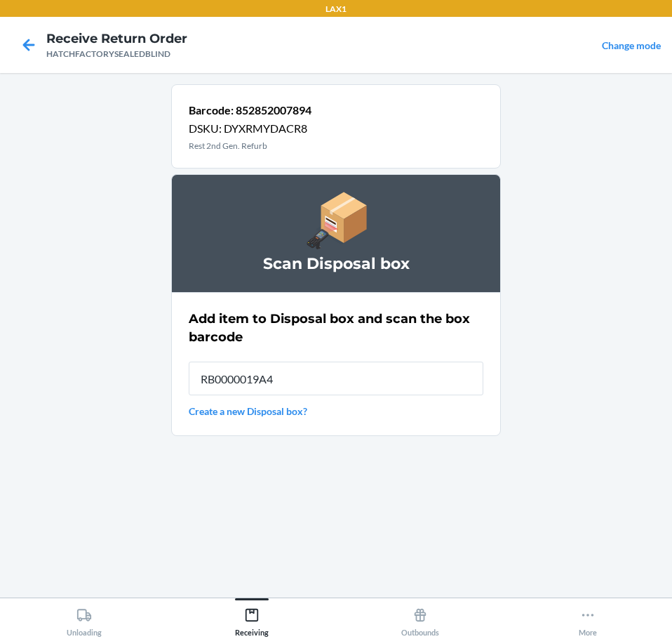
type input "RB0000019A4"
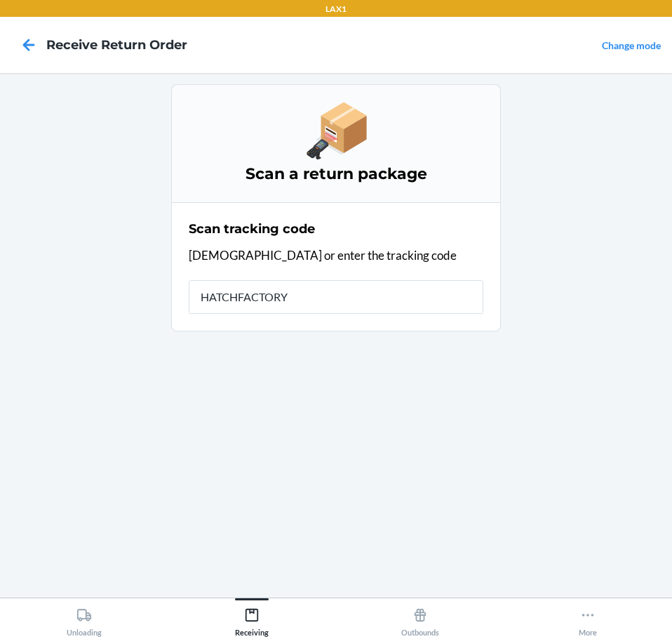
type input "HATCHFACTORYS"
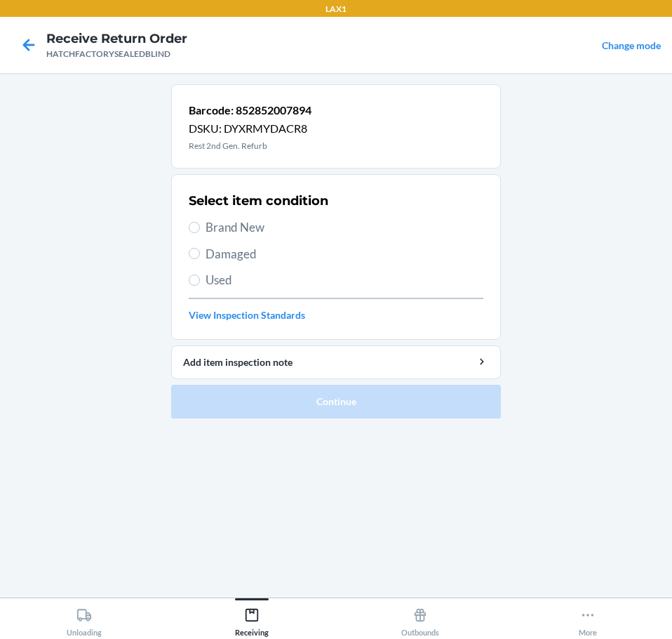
click at [253, 255] on span "Damaged" at bounding box center [345, 254] width 278 height 18
click at [200, 255] on input "Damaged" at bounding box center [194, 253] width 11 height 11
radio input "true"
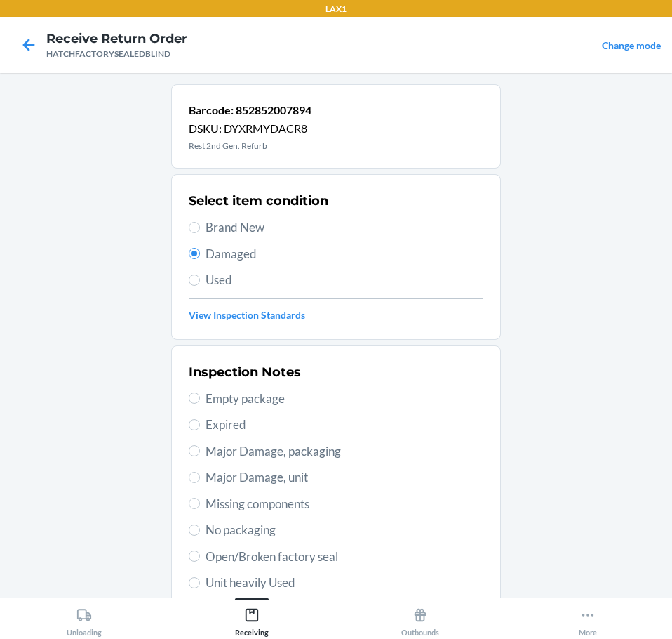
click at [331, 491] on div "Inspection Notes Empty package Expired Major Damage, packaging Major Damage, un…" at bounding box center [336, 530] width 295 height 343
click at [261, 482] on span "Major Damage, unit" at bounding box center [345, 477] width 278 height 18
click at [200, 482] on input "Major Damage, unit" at bounding box center [194, 477] width 11 height 11
radio input "true"
drag, startPoint x: 345, startPoint y: 479, endPoint x: 367, endPoint y: 508, distance: 36.6
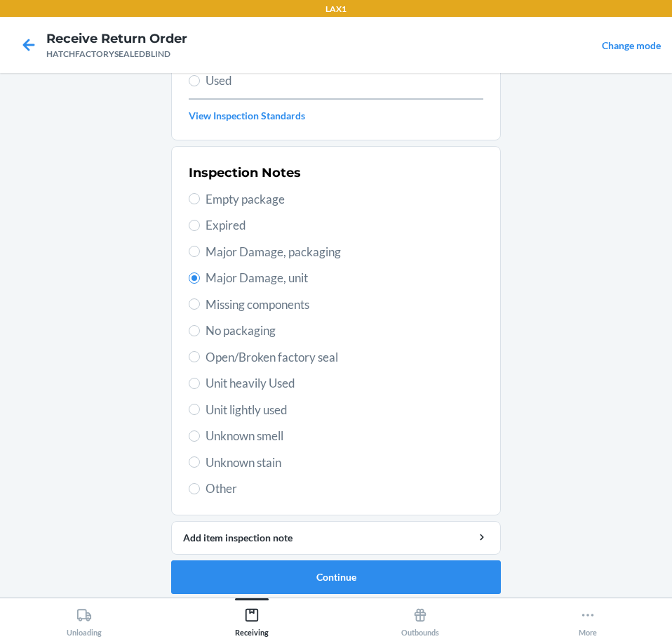
scroll to position [207, 0]
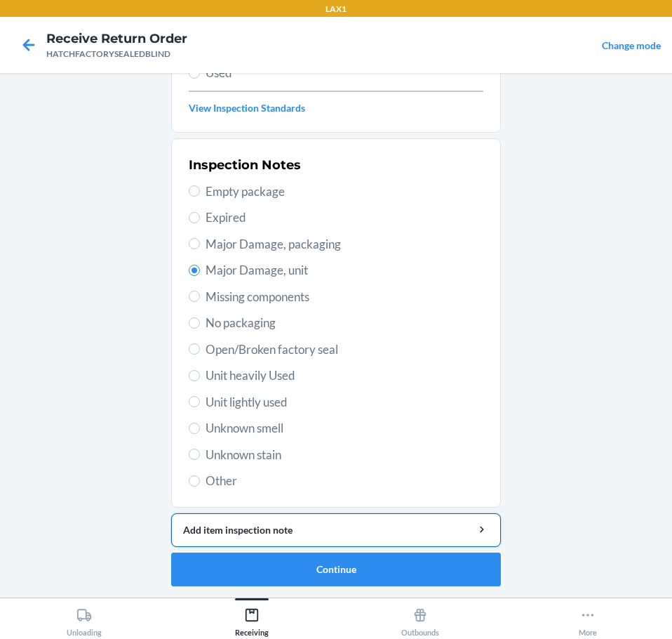
click at [413, 532] on div "Add item inspection note" at bounding box center [336, 529] width 306 height 15
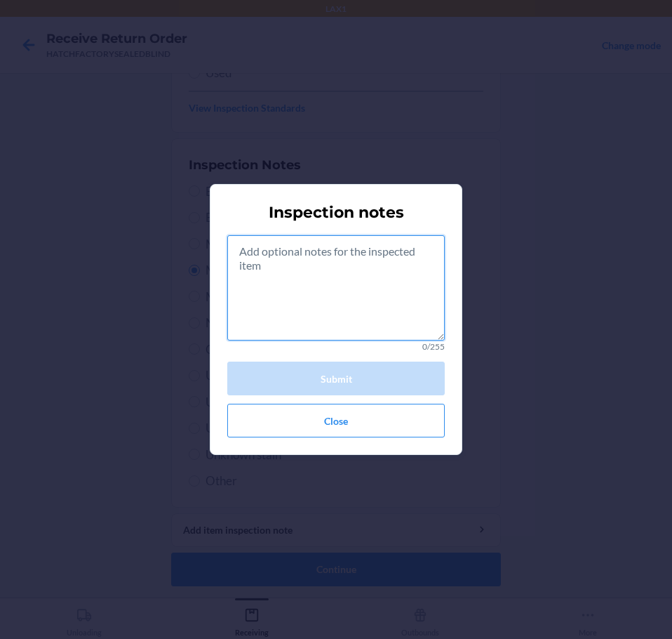
click at [394, 305] on textarea at bounding box center [336, 287] width 218 height 105
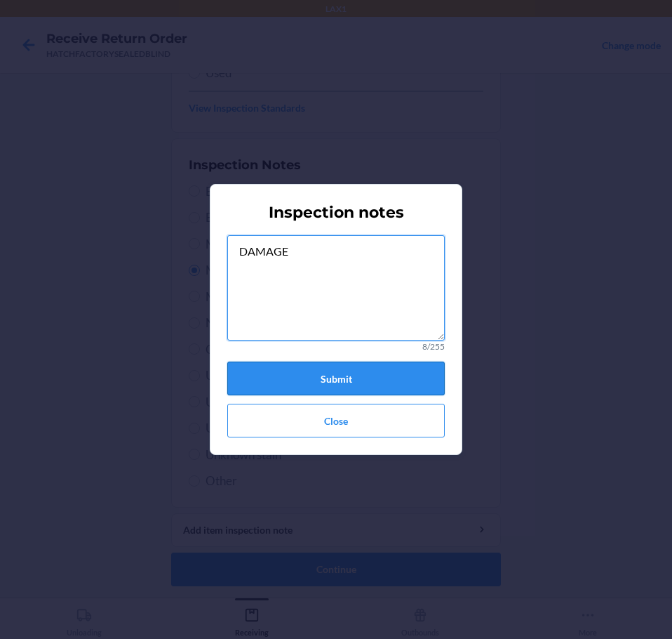
type textarea "DAMAGE"
click at [385, 373] on button "Submit" at bounding box center [336, 378] width 218 height 34
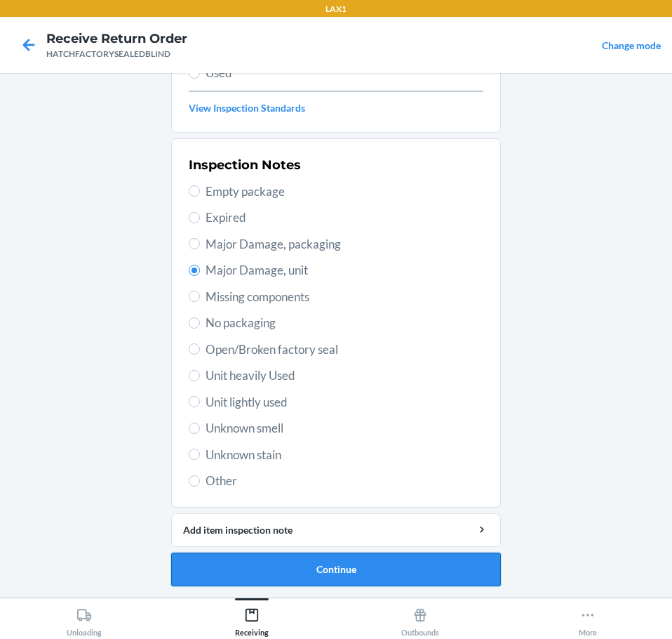
click at [405, 570] on button "Continue" at bounding box center [336, 569] width 330 height 34
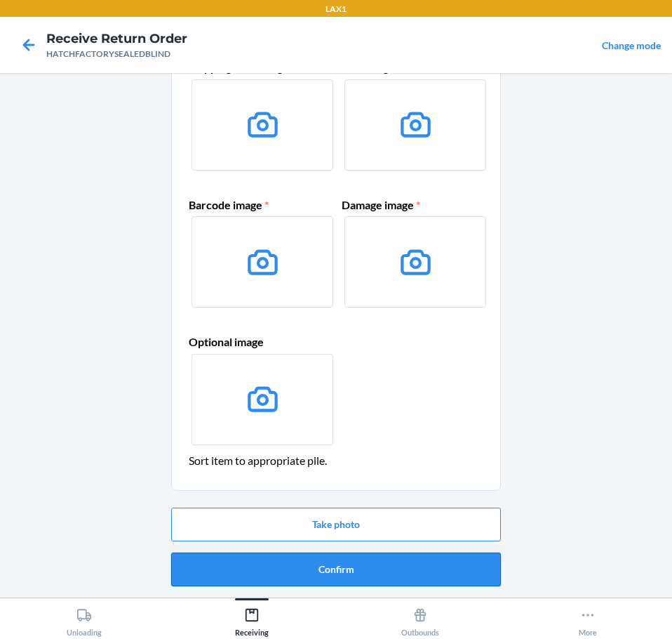
click at [408, 570] on button "Confirm" at bounding box center [336, 569] width 330 height 34
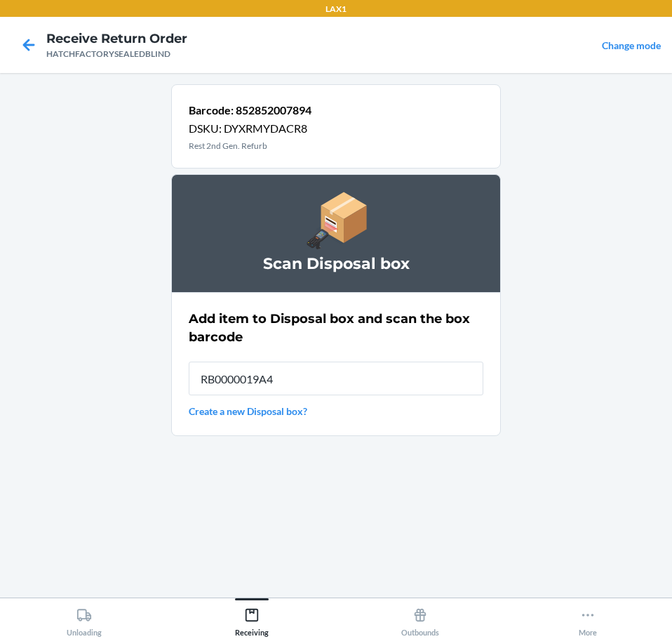
type input "RB0000019A4"
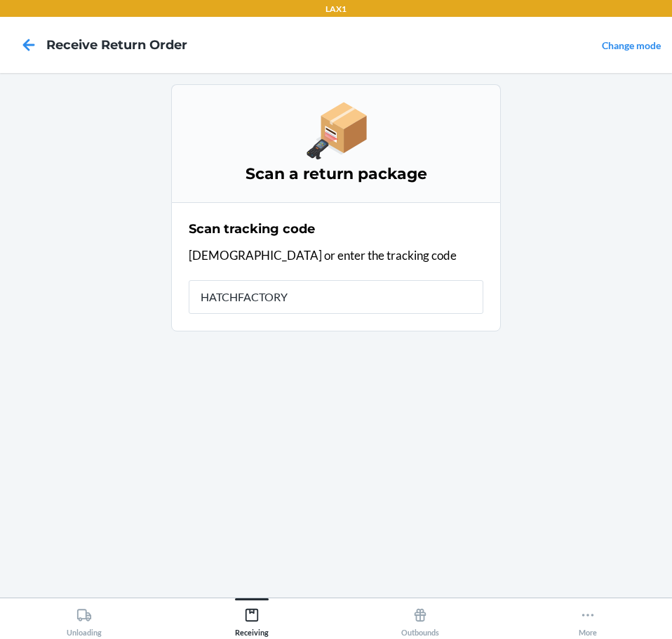
type input "HATCHFACTORYS"
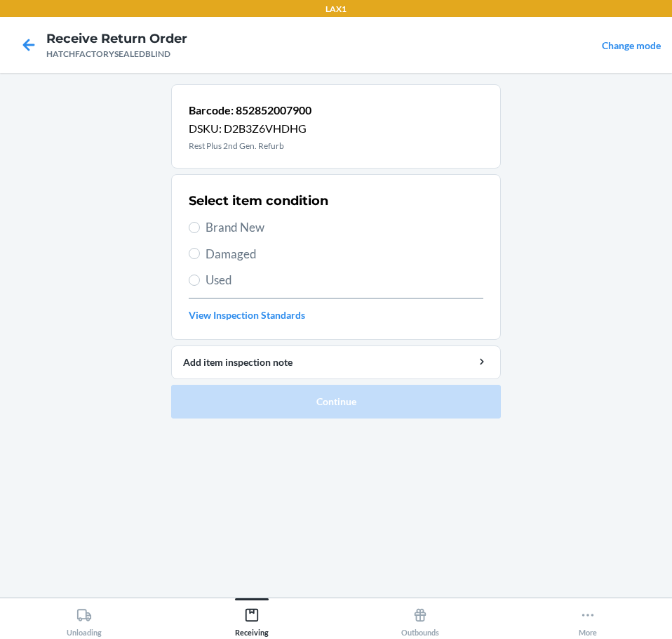
click at [255, 256] on span "Damaged" at bounding box center [345, 254] width 278 height 18
click at [200, 256] on input "Damaged" at bounding box center [194, 253] width 11 height 11
radio input "true"
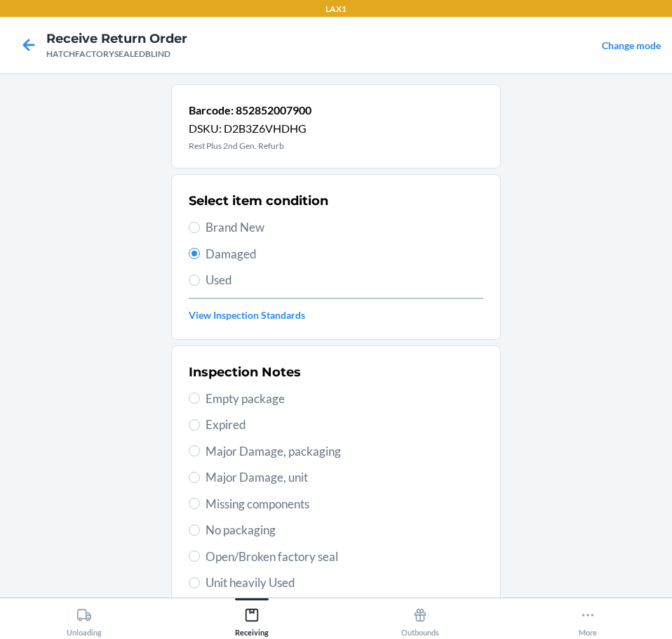
click at [320, 479] on span "Major Damage, unit" at bounding box center [345, 477] width 278 height 18
click at [200, 479] on input "Major Damage, unit" at bounding box center [194, 477] width 11 height 11
radio input "true"
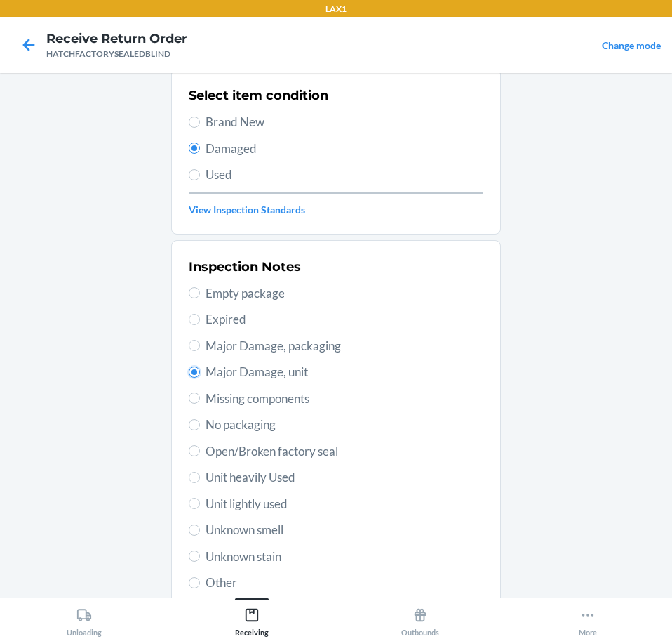
scroll to position [207, 0]
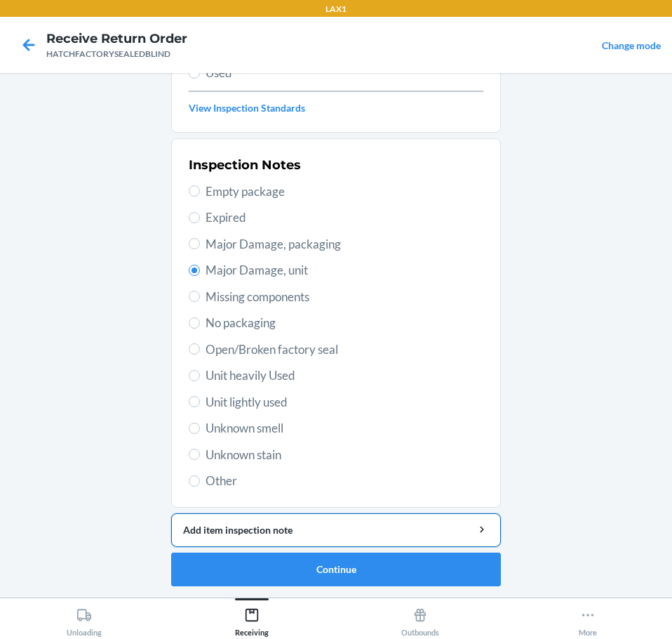
click at [413, 533] on div "Add item inspection note" at bounding box center [336, 529] width 306 height 15
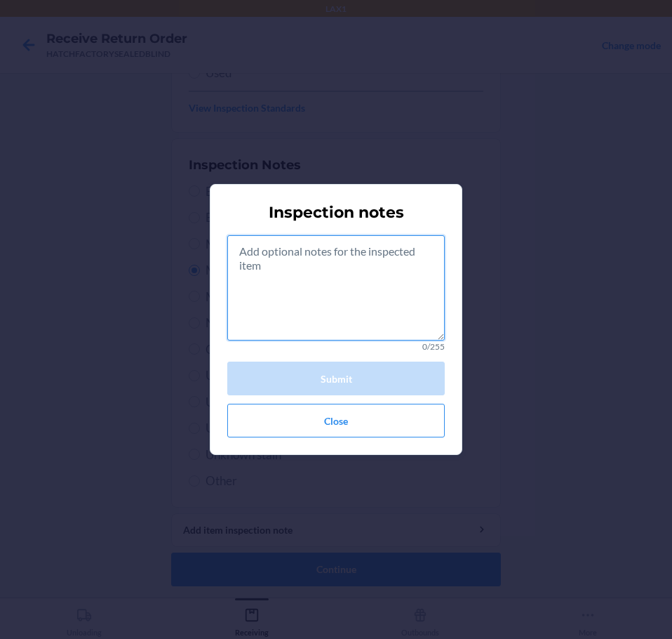
click at [353, 288] on textarea at bounding box center [336, 287] width 218 height 105
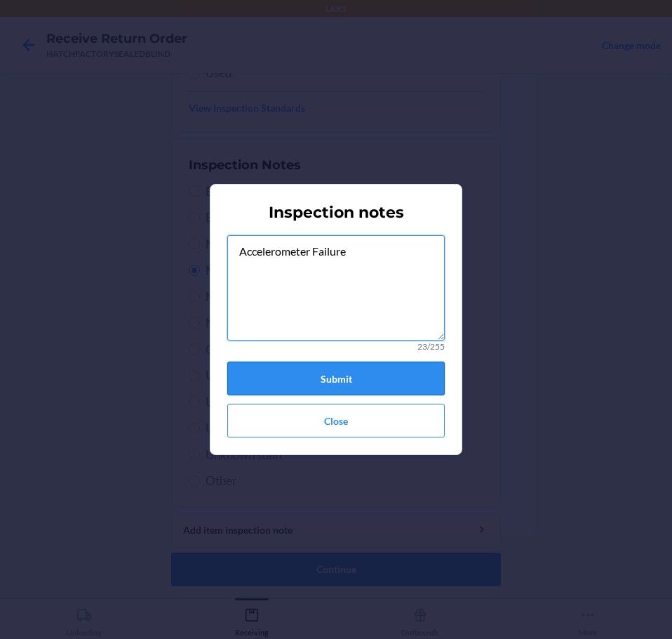
type textarea "Accelerometer Failure"
click at [399, 387] on button "Submit" at bounding box center [336, 378] width 218 height 34
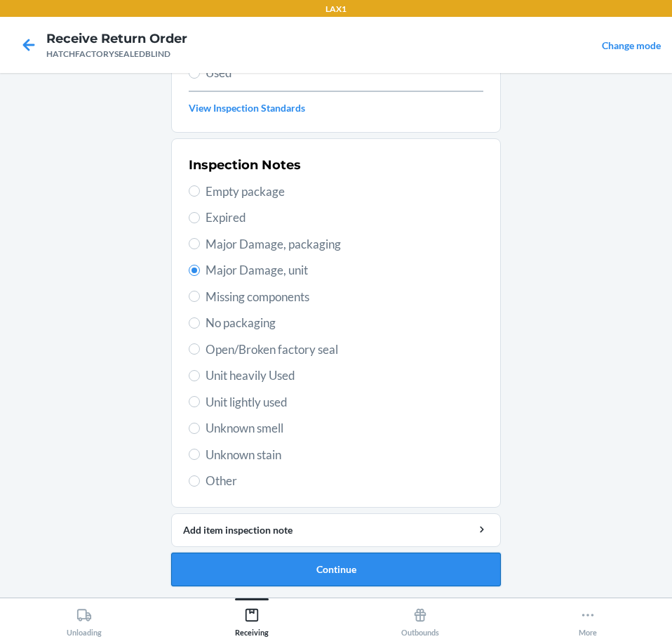
click at [436, 569] on button "Continue" at bounding box center [336, 569] width 330 height 34
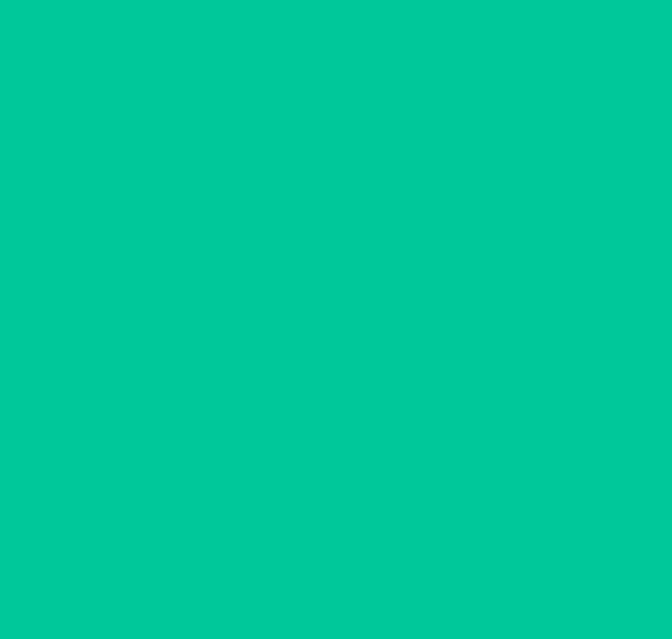
scroll to position [91, 0]
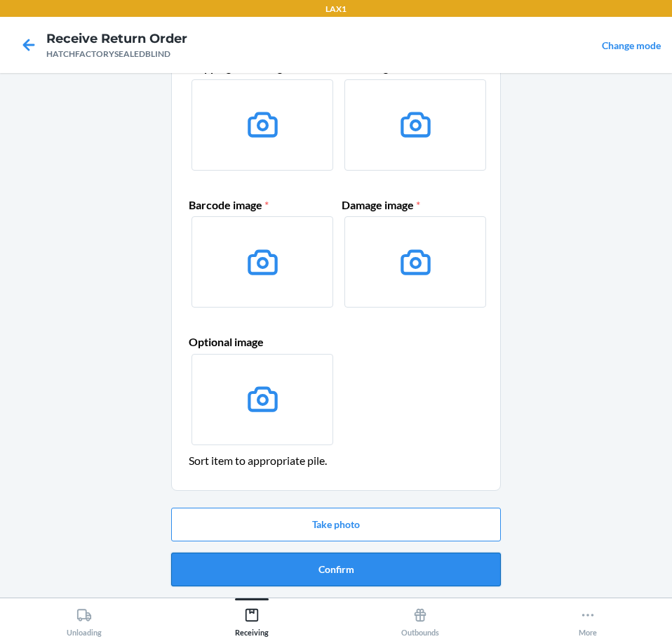
click at [459, 573] on button "Confirm" at bounding box center [336, 569] width 330 height 34
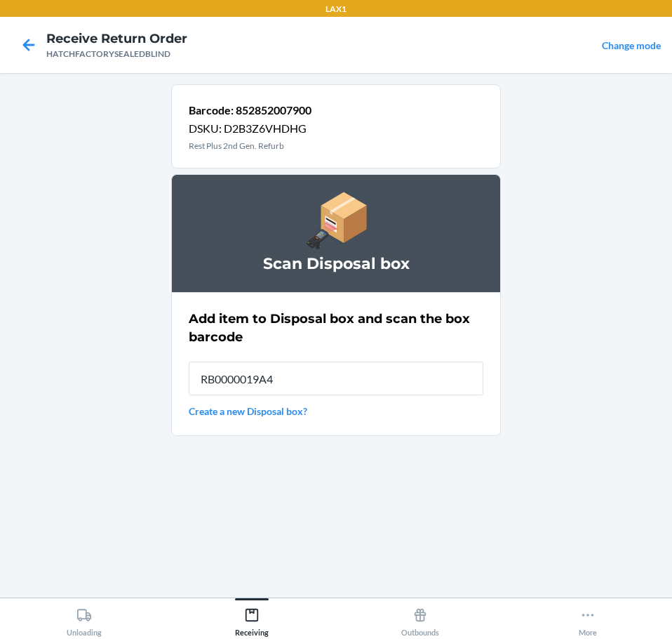
type input "RB0000019A4"
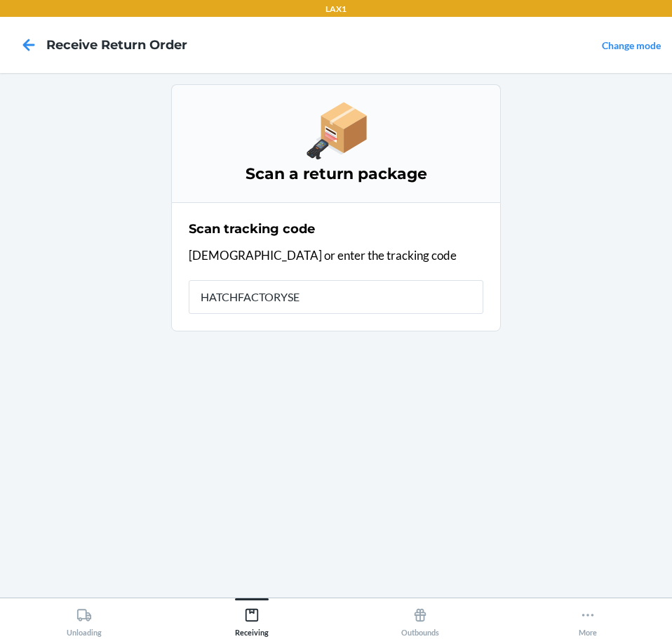
type input "HATCHFACTORYSEA"
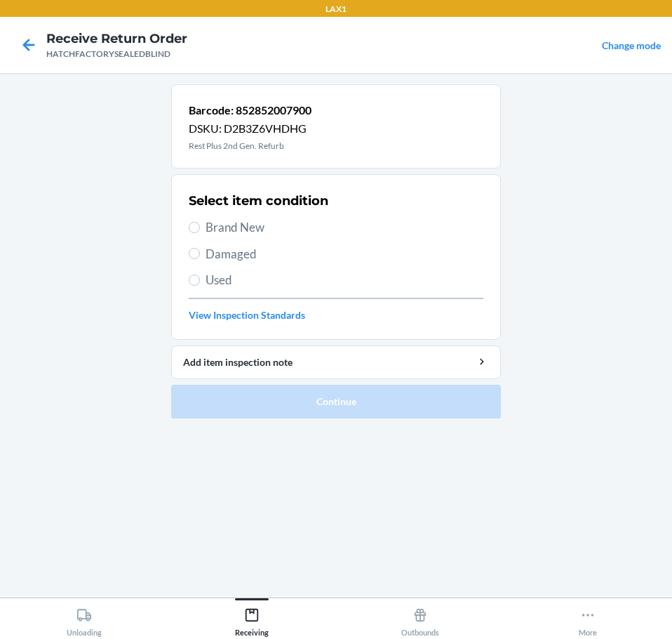
click at [249, 254] on span "Damaged" at bounding box center [345, 254] width 278 height 18
click at [200, 254] on input "Damaged" at bounding box center [194, 253] width 11 height 11
radio input "true"
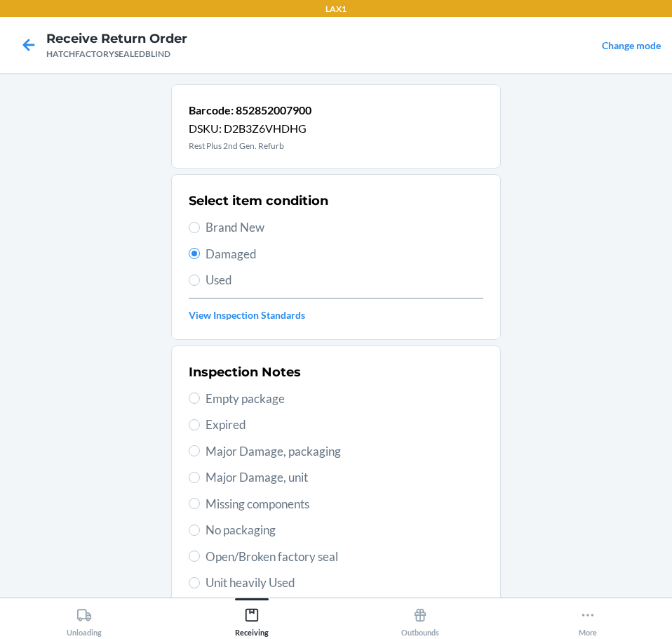
click at [307, 475] on span "Major Damage, unit" at bounding box center [345, 477] width 278 height 18
click at [200, 475] on input "Major Damage, unit" at bounding box center [194, 477] width 11 height 11
radio input "true"
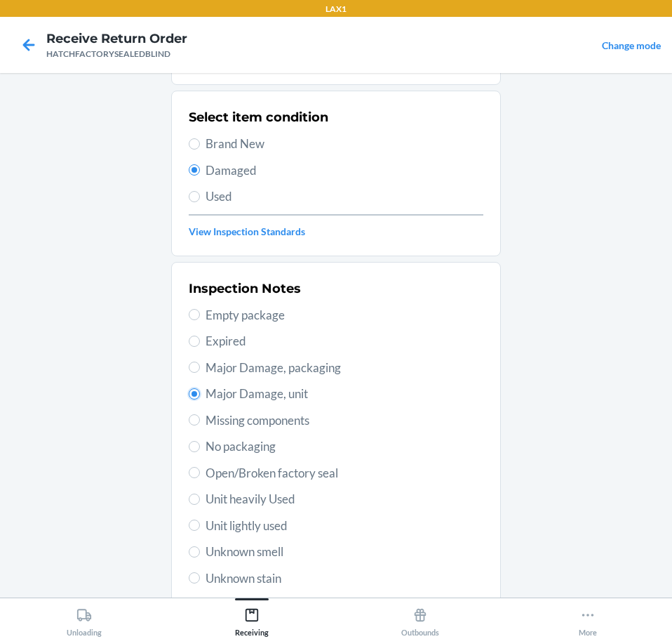
scroll to position [207, 0]
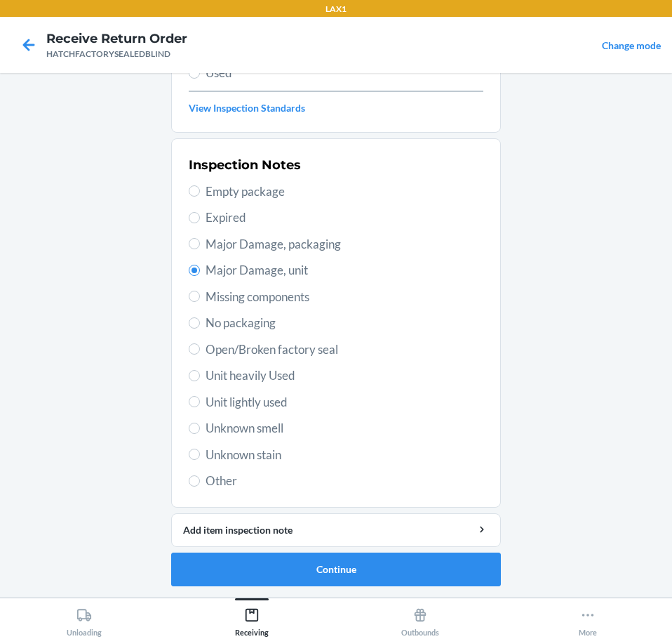
click at [395, 512] on li "Barcode: 852852007900 DSKU: D2B3Z6VHDHG Rest Plus 2nd Gen. Refurb Select item c…" at bounding box center [336, 231] width 330 height 709
click at [401, 533] on div "Add item inspection note" at bounding box center [336, 529] width 306 height 15
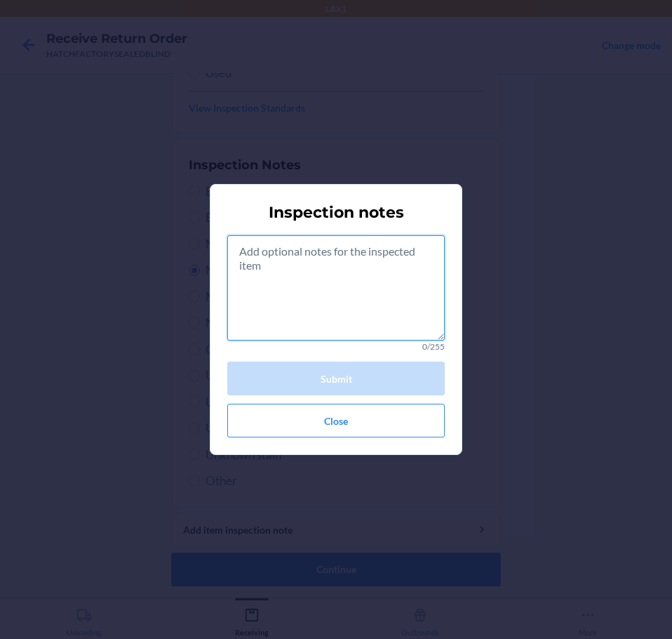
click at [376, 299] on textarea at bounding box center [336, 287] width 218 height 105
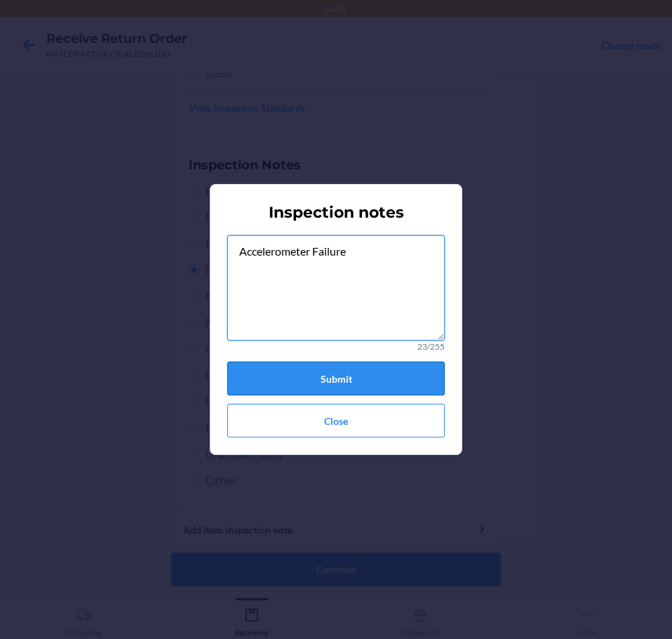
type textarea "Accelerometer Failure"
click at [398, 373] on button "Submit" at bounding box center [336, 378] width 218 height 34
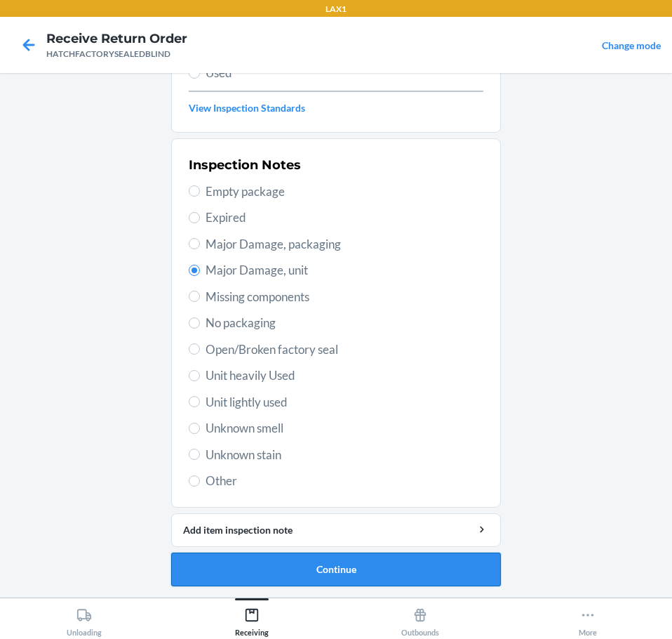
click at [437, 575] on button "Continue" at bounding box center [336, 569] width 330 height 34
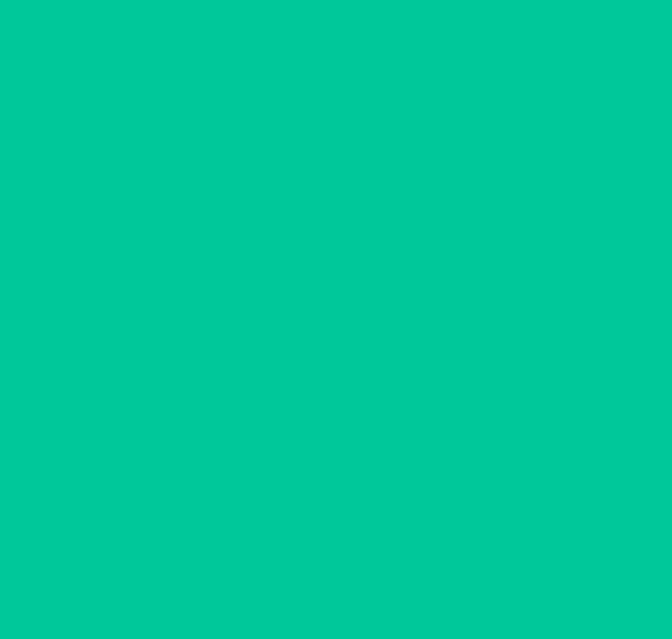
scroll to position [91, 0]
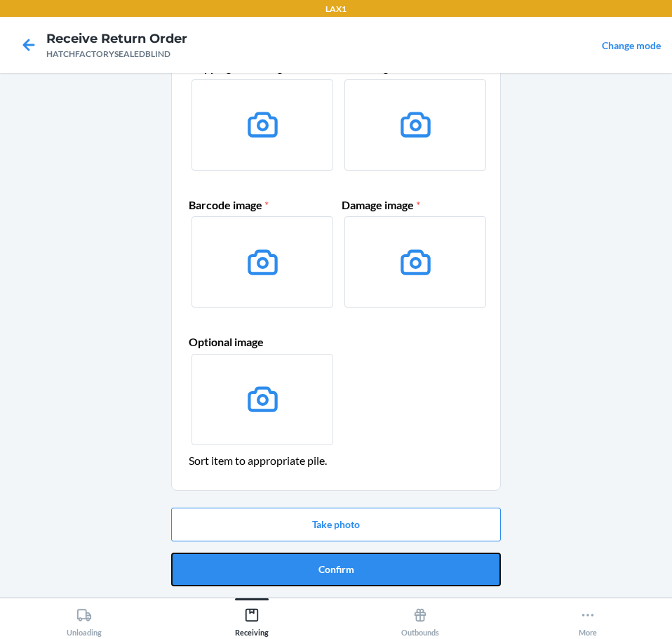
click at [457, 569] on button "Confirm" at bounding box center [336, 569] width 330 height 34
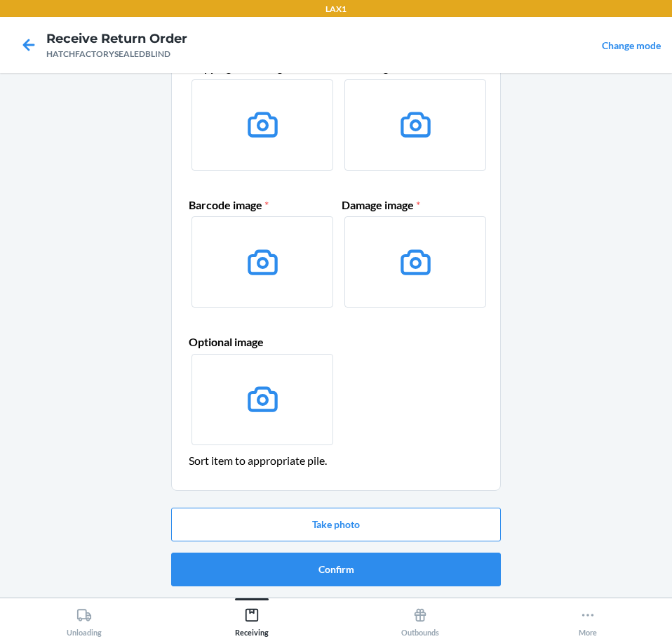
scroll to position [0, 0]
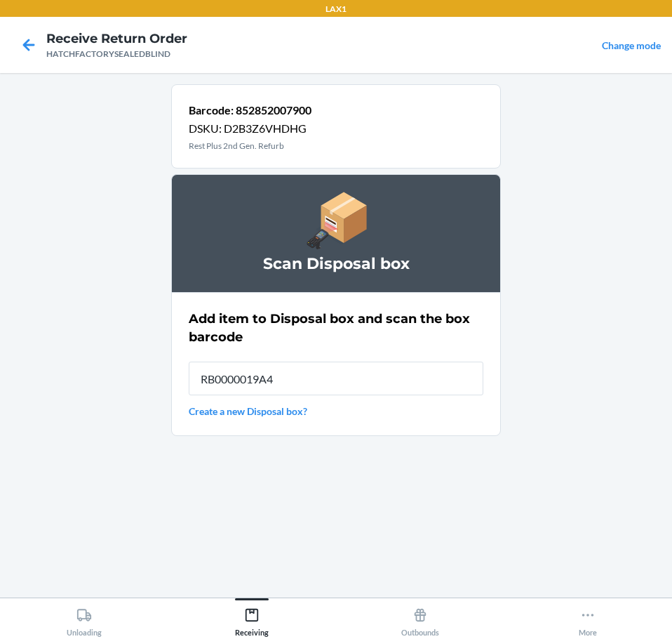
type input "RB0000019A4"
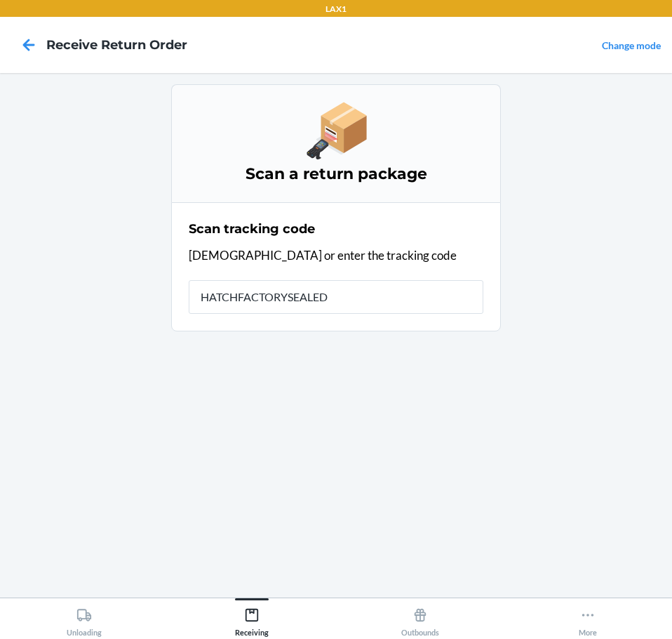
type input "HATCHFACTORYSEALEDB"
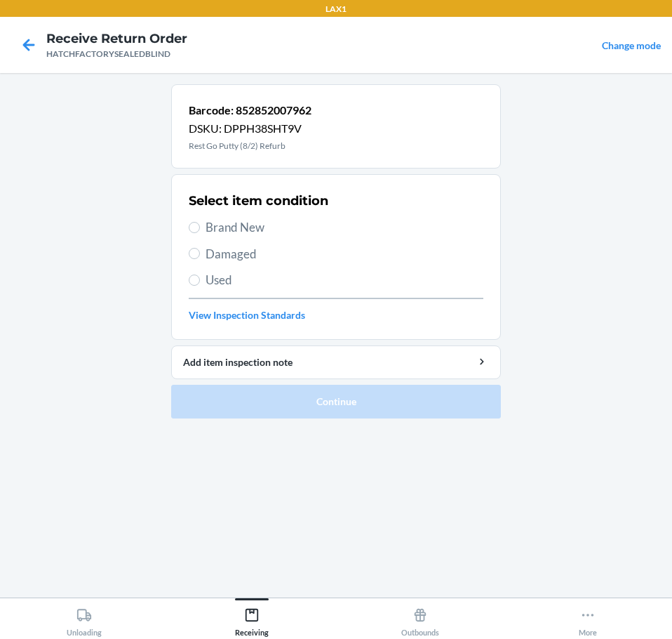
click at [251, 250] on span "Damaged" at bounding box center [345, 254] width 278 height 18
click at [200, 250] on input "Damaged" at bounding box center [194, 253] width 11 height 11
radio input "true"
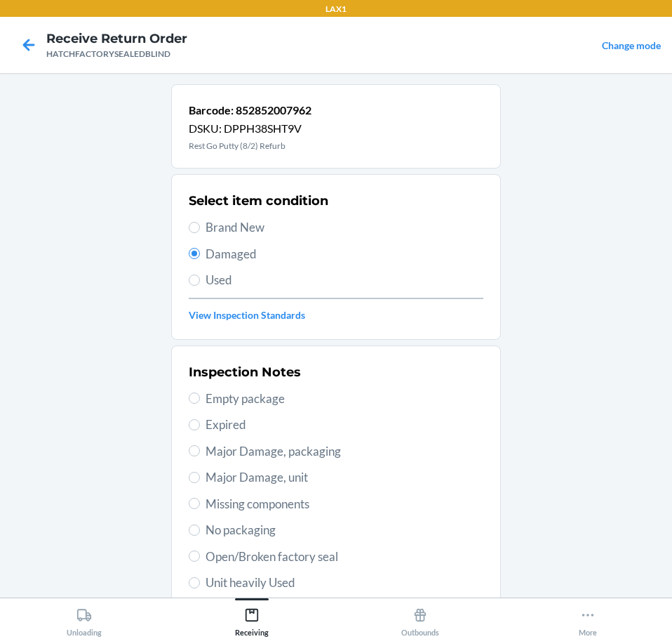
click at [337, 558] on span "Open/Broken factory seal" at bounding box center [345, 556] width 278 height 18
click at [200, 558] on input "Open/Broken factory seal" at bounding box center [194, 555] width 11 height 11
radio input "true"
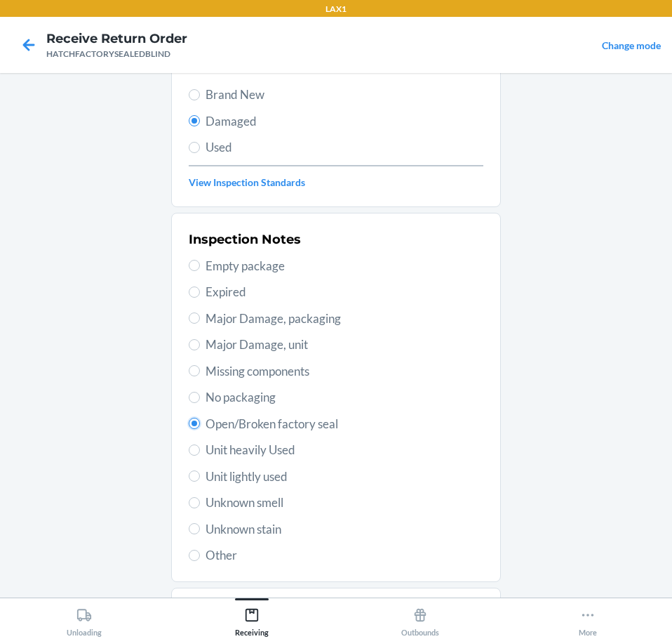
scroll to position [207, 0]
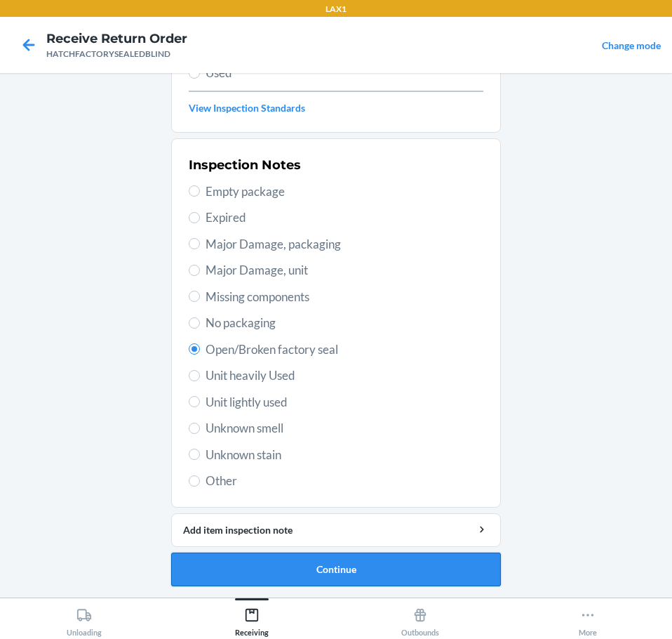
click at [411, 565] on button "Continue" at bounding box center [336, 569] width 330 height 34
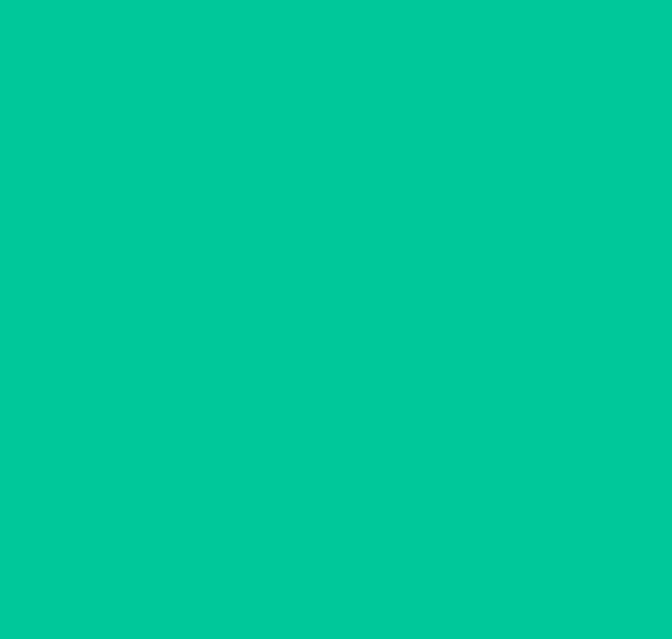
scroll to position [91, 0]
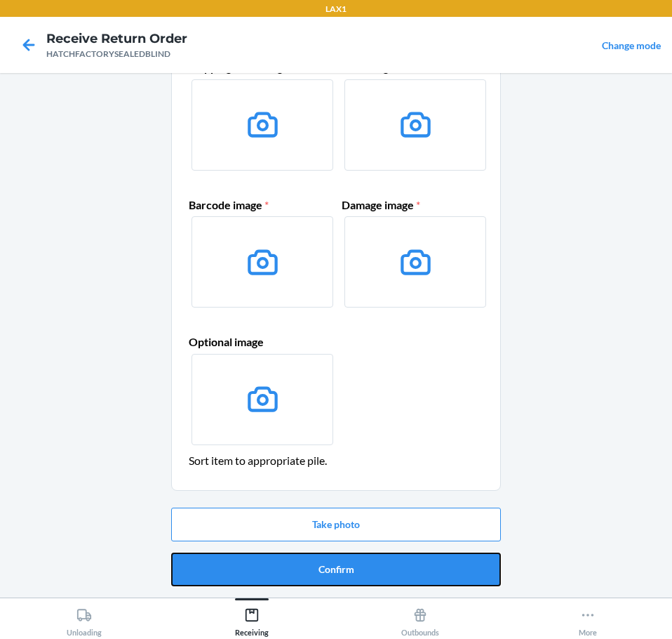
drag, startPoint x: 411, startPoint y: 565, endPoint x: 417, endPoint y: 569, distance: 7.6
click at [414, 567] on button "Confirm" at bounding box center [336, 569] width 330 height 34
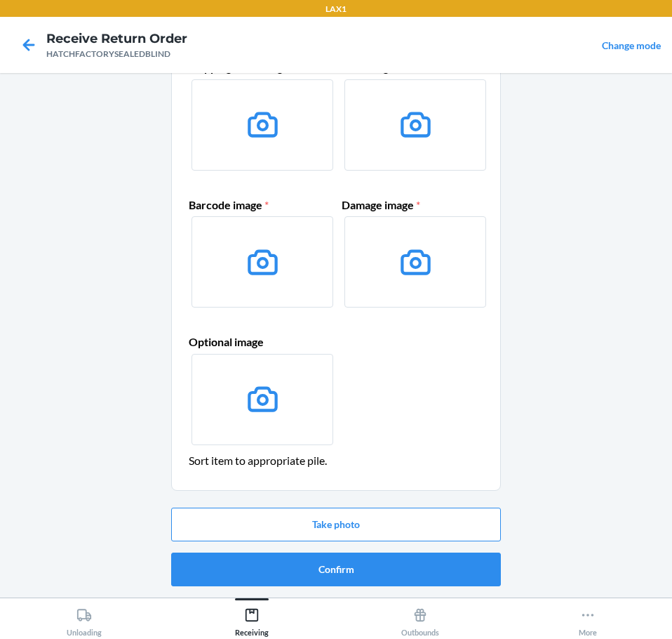
scroll to position [0, 0]
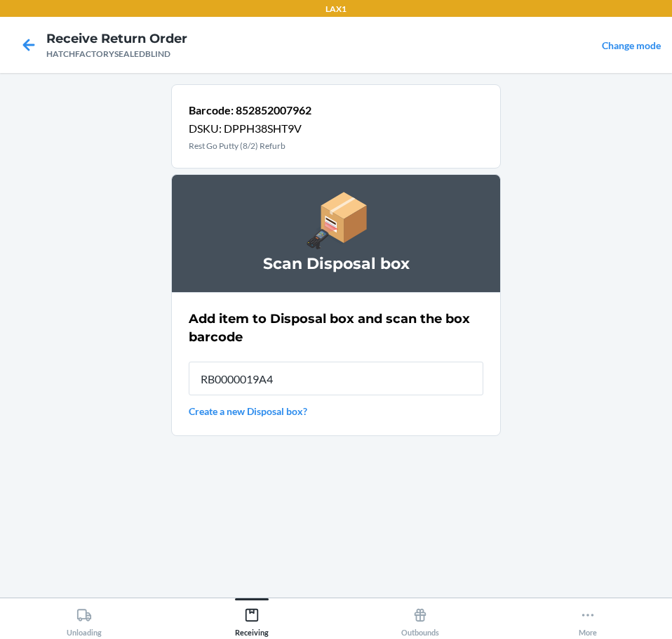
type input "RB0000019A4"
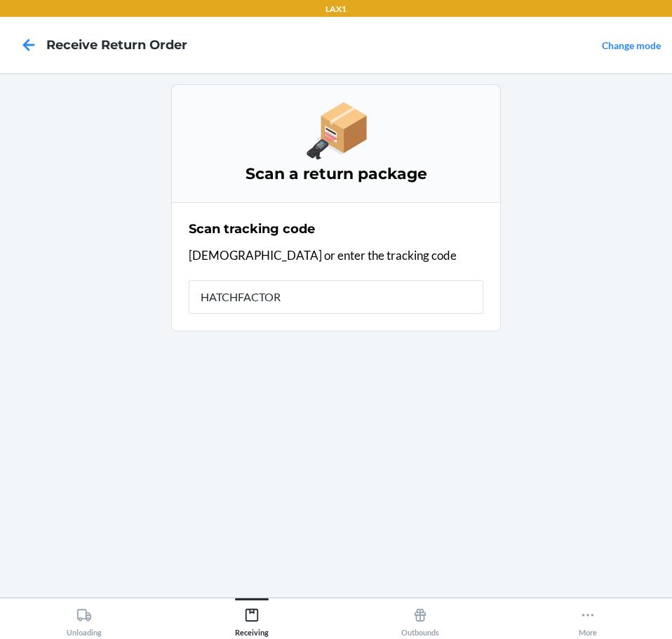
type input "HATCHFACTORY"
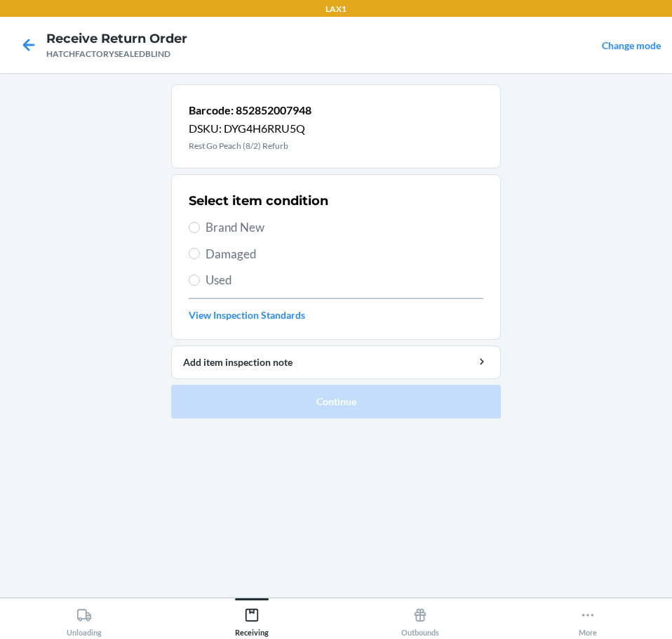
drag, startPoint x: 263, startPoint y: 253, endPoint x: 272, endPoint y: 259, distance: 10.7
click at [275, 261] on span "Damaged" at bounding box center [345, 254] width 278 height 18
click at [200, 259] on input "Damaged" at bounding box center [194, 253] width 11 height 11
radio input "true"
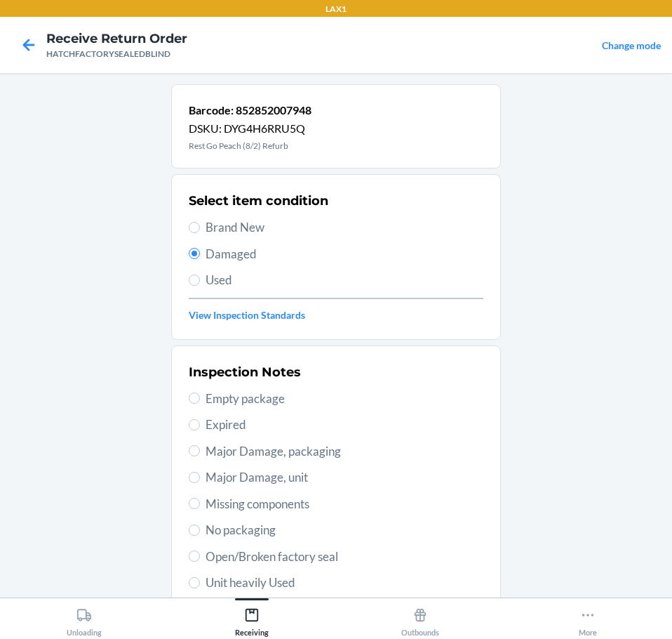
click at [341, 510] on span "Missing components" at bounding box center [345, 504] width 278 height 18
click at [200, 509] on input "Missing components" at bounding box center [194, 503] width 11 height 11
radio input "true"
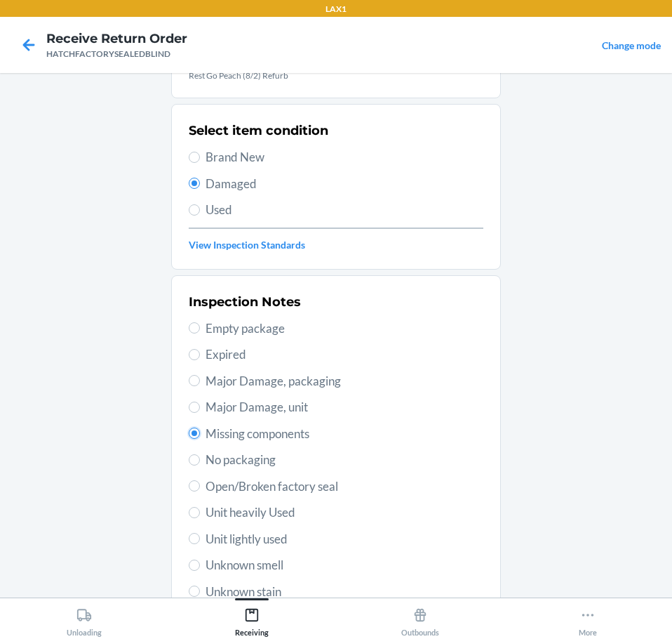
scroll to position [140, 0]
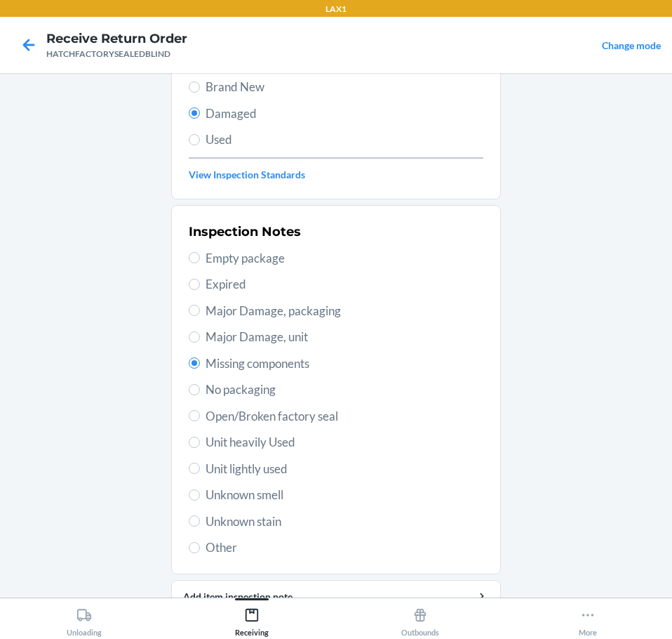
click at [349, 416] on span "Open/Broken factory seal" at bounding box center [345, 416] width 278 height 18
click at [200, 416] on input "Open/Broken factory seal" at bounding box center [194, 415] width 11 height 11
radio input "true"
radio input "false"
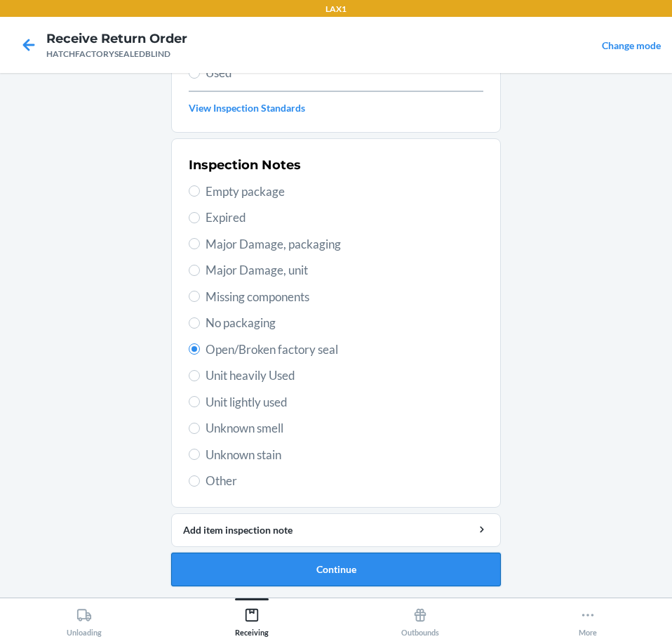
click at [453, 571] on button "Continue" at bounding box center [336, 569] width 330 height 34
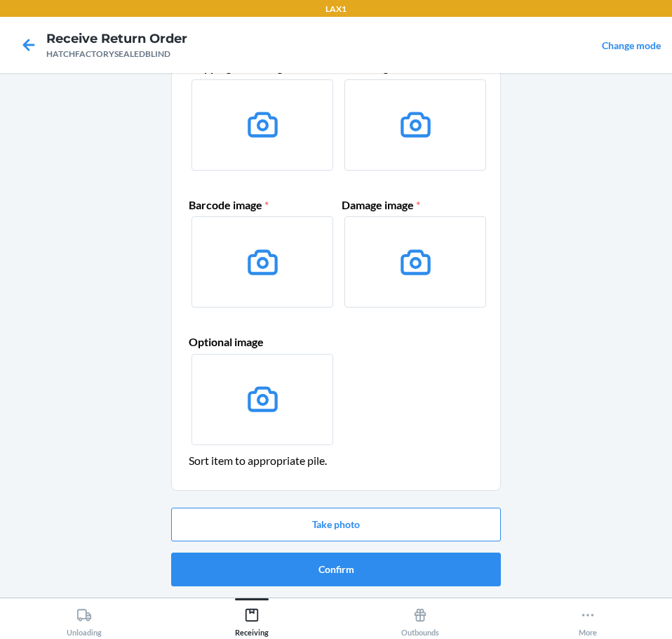
click at [453, 571] on button "Confirm" at bounding box center [336, 569] width 330 height 34
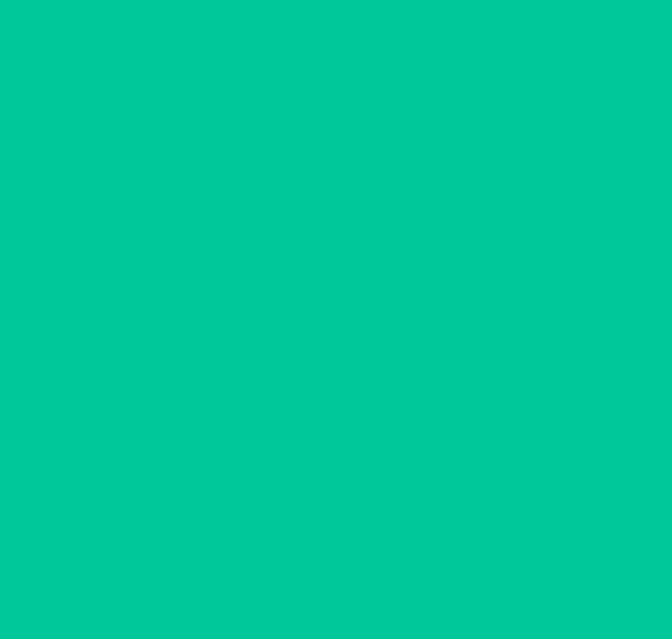
scroll to position [0, 0]
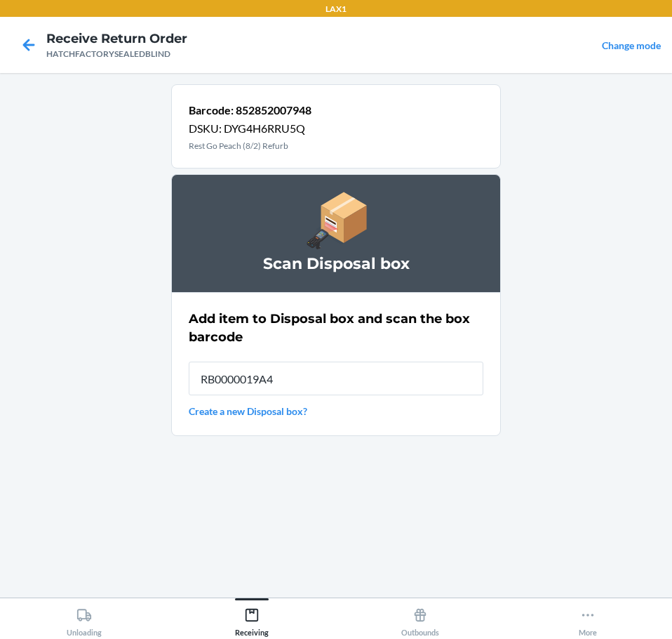
type input "RB0000019A4"
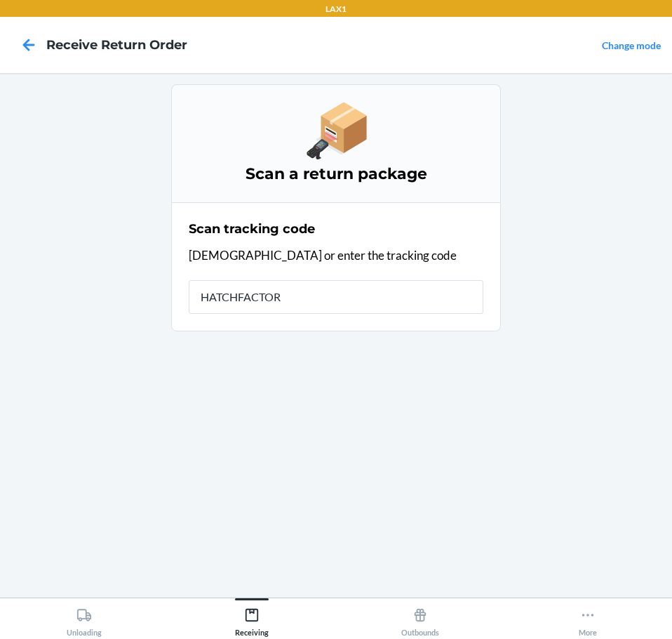
type input "HATCHFACTORY"
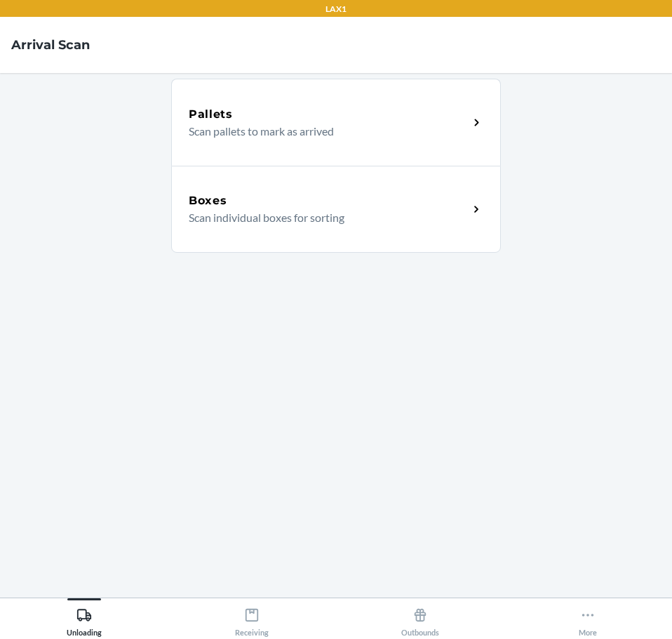
click at [477, 208] on icon at bounding box center [476, 209] width 4 height 7
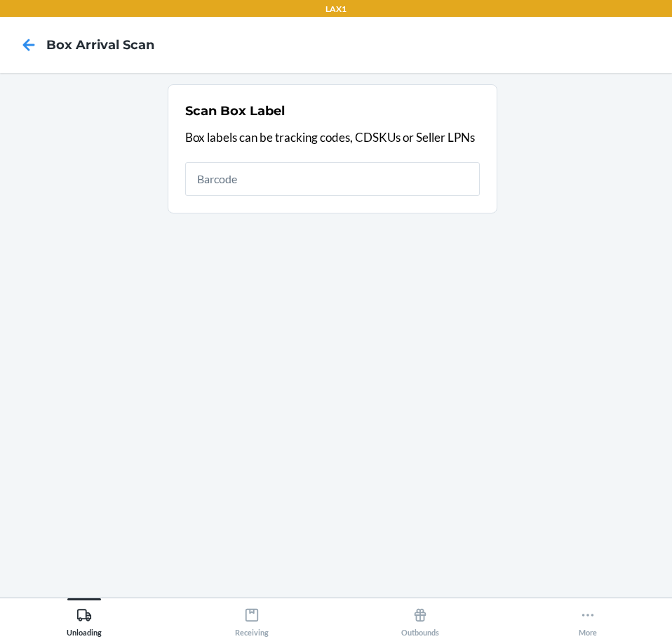
drag, startPoint x: 269, startPoint y: 491, endPoint x: 291, endPoint y: 384, distance: 109.6
click at [289, 396] on section "Scan Box Label Box labels can be tracking codes, CDSKUs or Seller LPNs" at bounding box center [336, 335] width 650 height 502
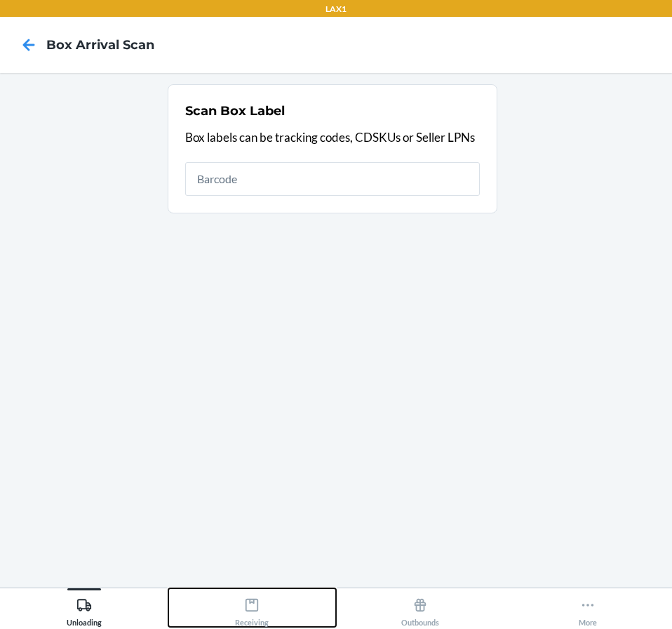
click at [253, 606] on icon at bounding box center [251, 604] width 15 height 15
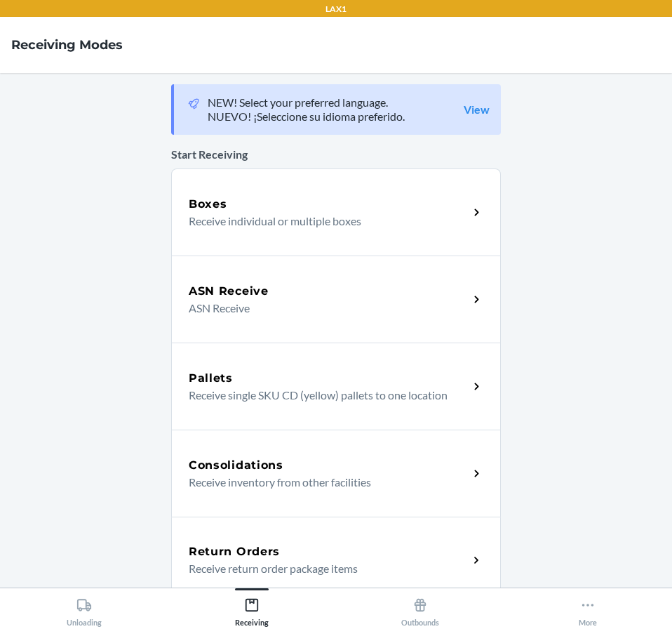
click at [474, 557] on icon at bounding box center [476, 560] width 4 height 7
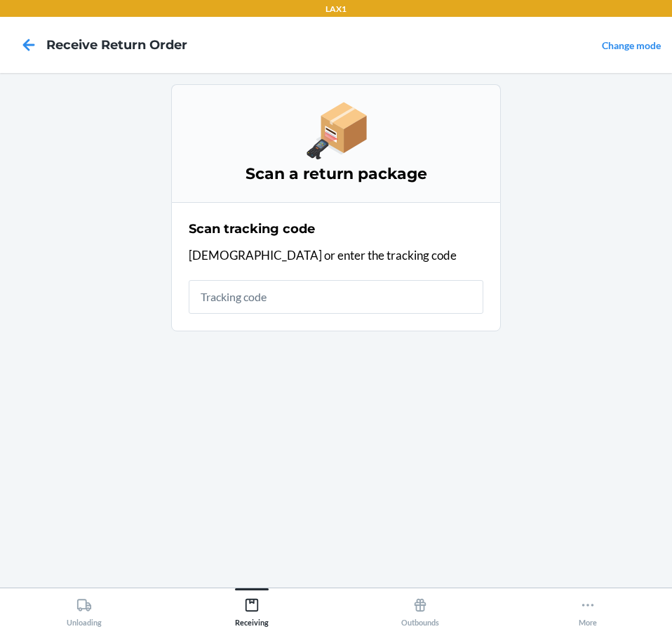
click at [401, 299] on input "text" at bounding box center [336, 297] width 295 height 34
type input "HATCHFACTORYSEAL"
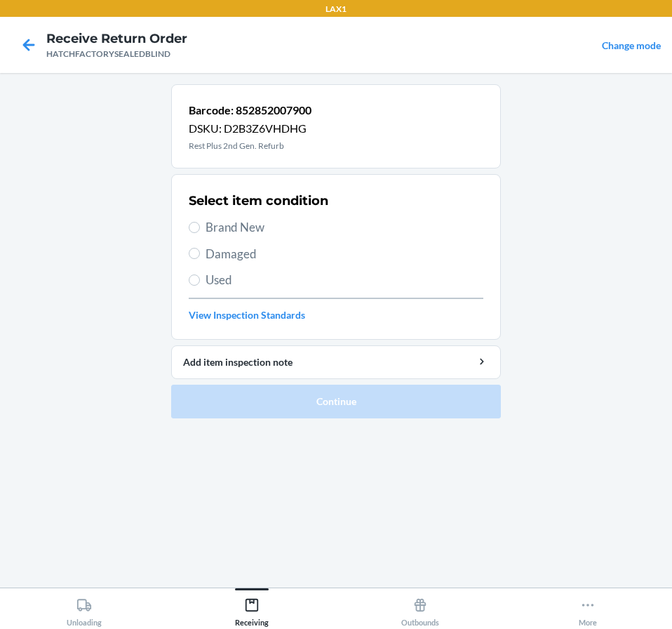
click at [264, 252] on span "Damaged" at bounding box center [345, 254] width 278 height 18
click at [200, 252] on input "Damaged" at bounding box center [194, 253] width 11 height 11
radio input "true"
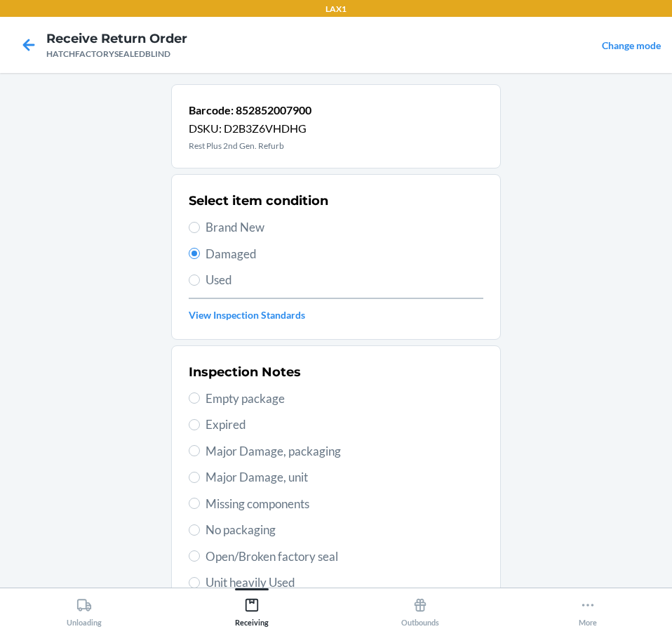
click at [343, 486] on span "Major Damage, unit" at bounding box center [345, 477] width 278 height 18
click at [200, 483] on input "Major Damage, unit" at bounding box center [194, 477] width 11 height 11
radio input "true"
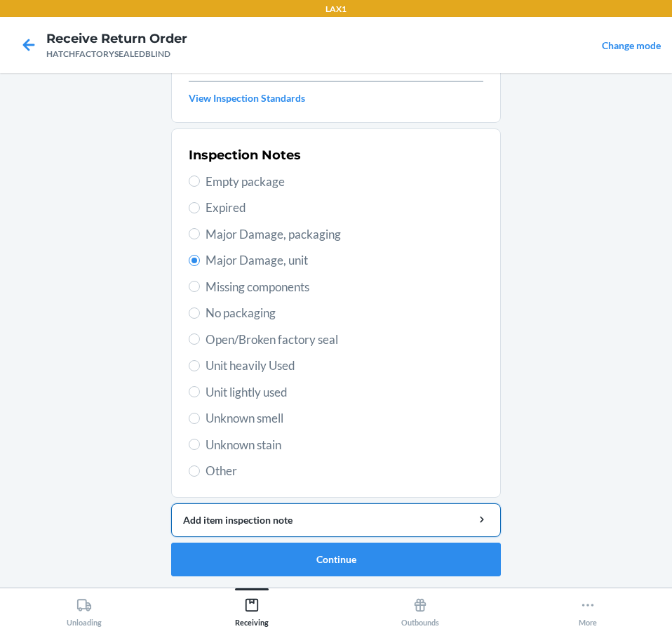
click at [423, 520] on div "Add item inspection note" at bounding box center [336, 519] width 306 height 15
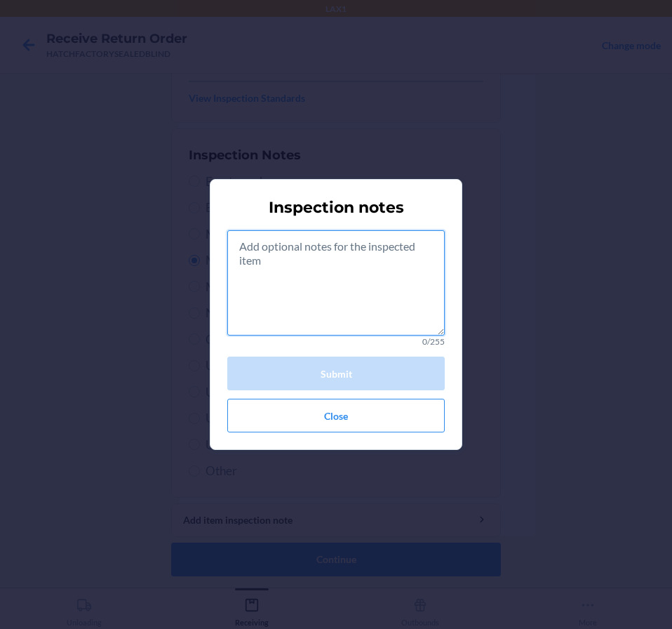
click at [411, 290] on textarea at bounding box center [336, 282] width 218 height 105
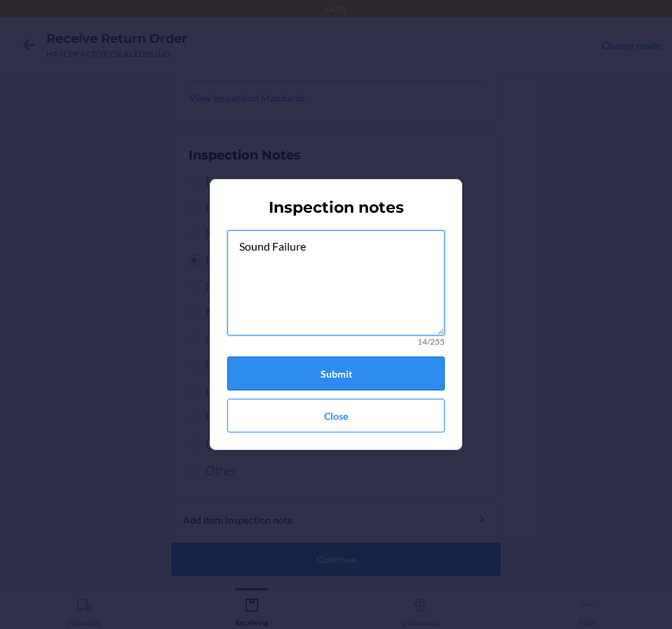
type textarea "Sound Failure"
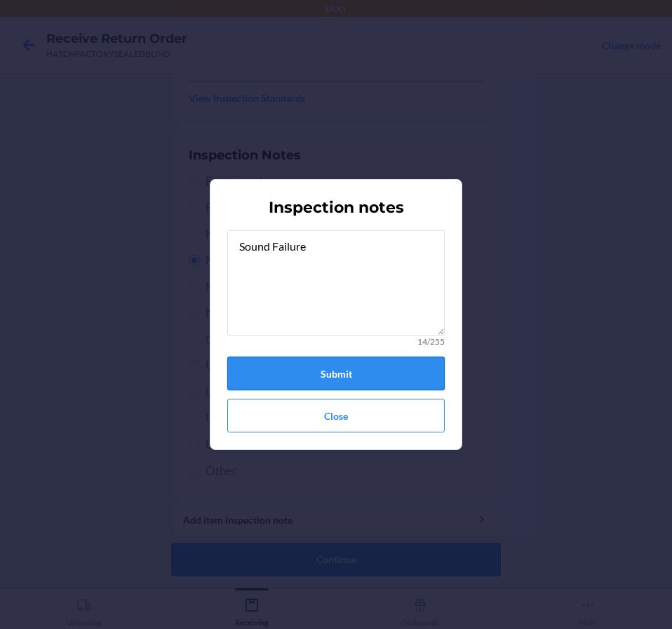
click at [394, 379] on button "Submit" at bounding box center [336, 374] width 218 height 34
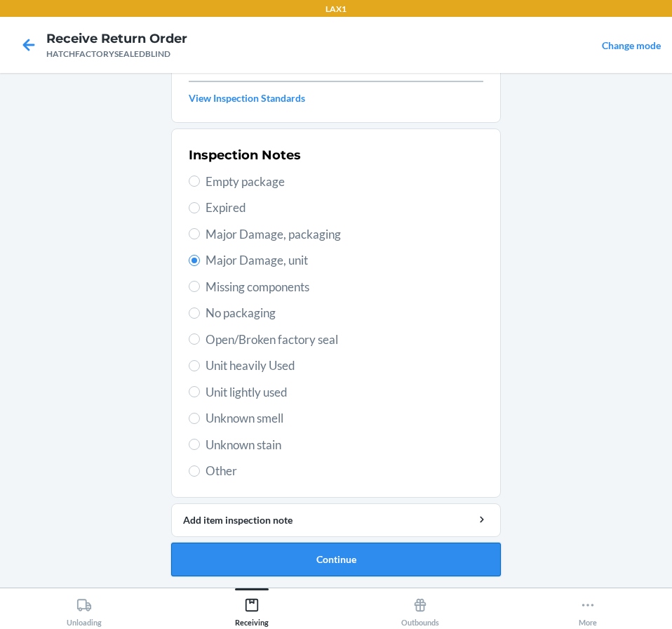
click at [440, 559] on button "Continue" at bounding box center [336, 560] width 330 height 34
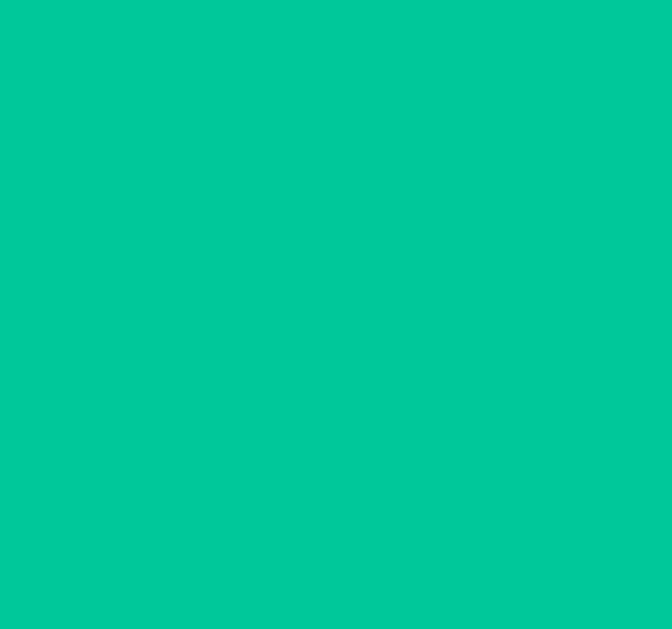
scroll to position [93, 0]
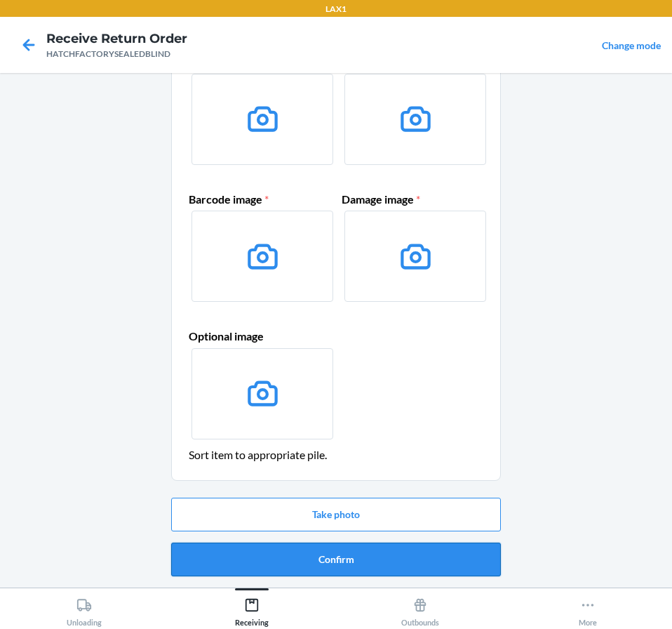
click at [441, 559] on button "Confirm" at bounding box center [336, 560] width 330 height 34
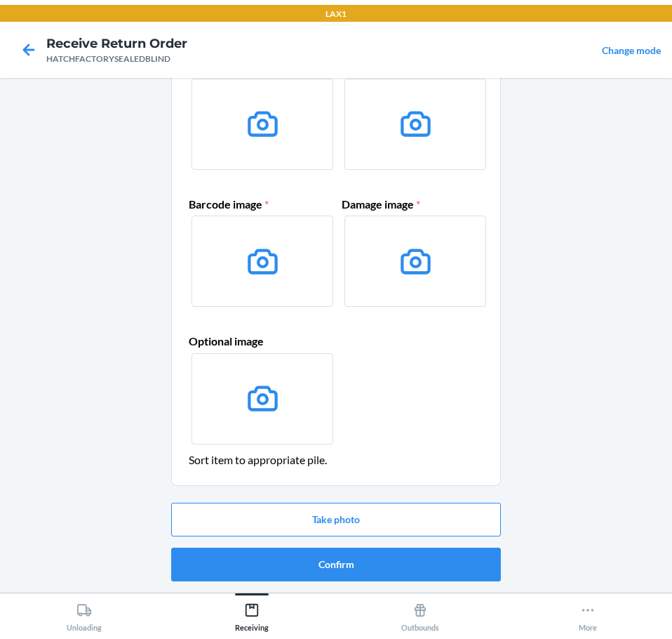
scroll to position [0, 0]
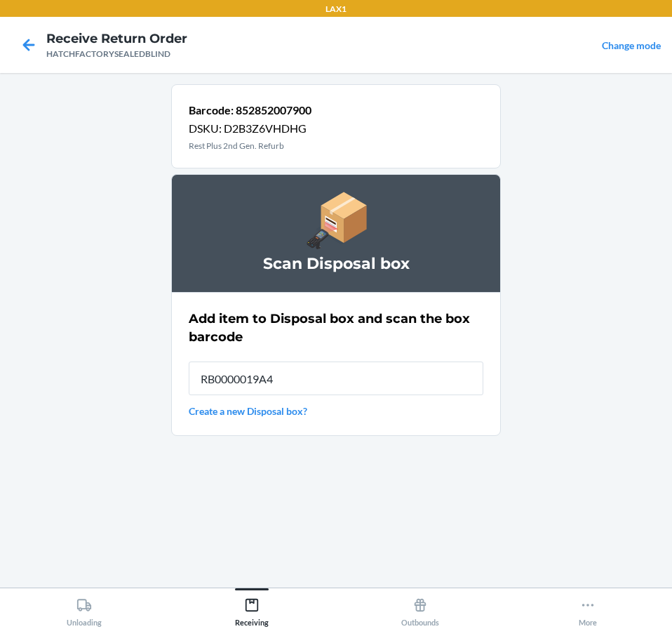
type input "RB0000019A4"
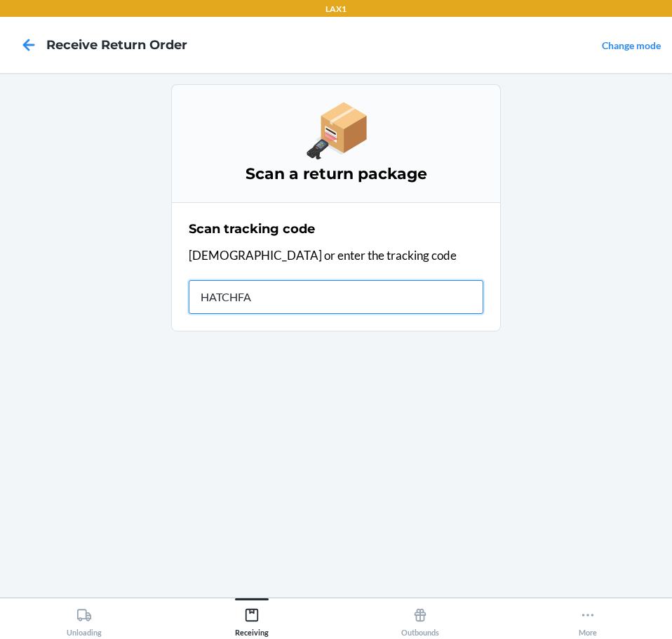
type input "HATCHFAC"
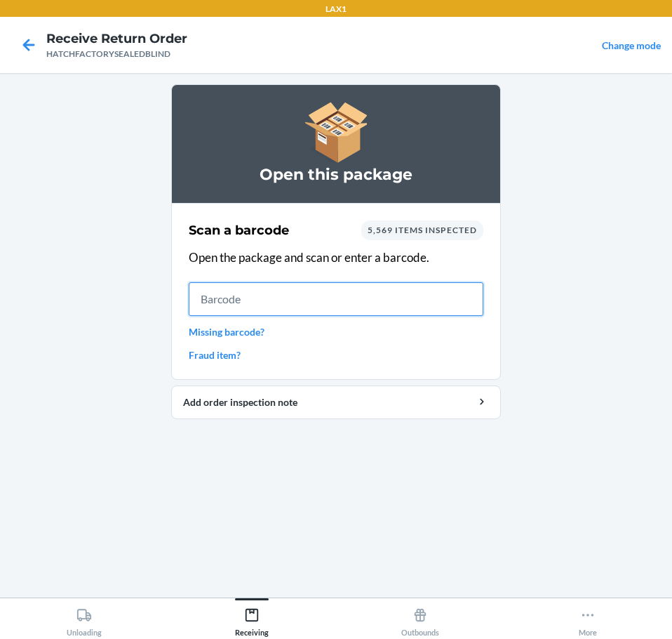
click at [364, 303] on input "text" at bounding box center [336, 299] width 295 height 34
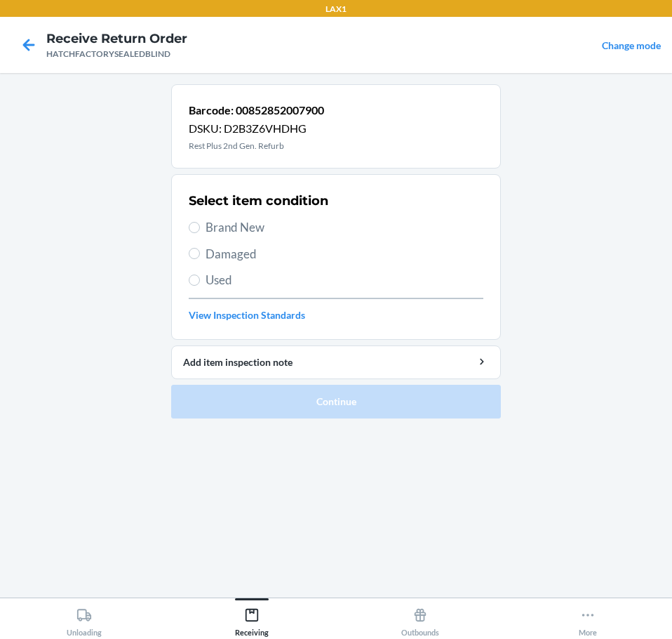
click at [247, 229] on span "Brand New" at bounding box center [345, 227] width 278 height 18
click at [200, 229] on input "Brand New" at bounding box center [194, 227] width 11 height 11
radio input "true"
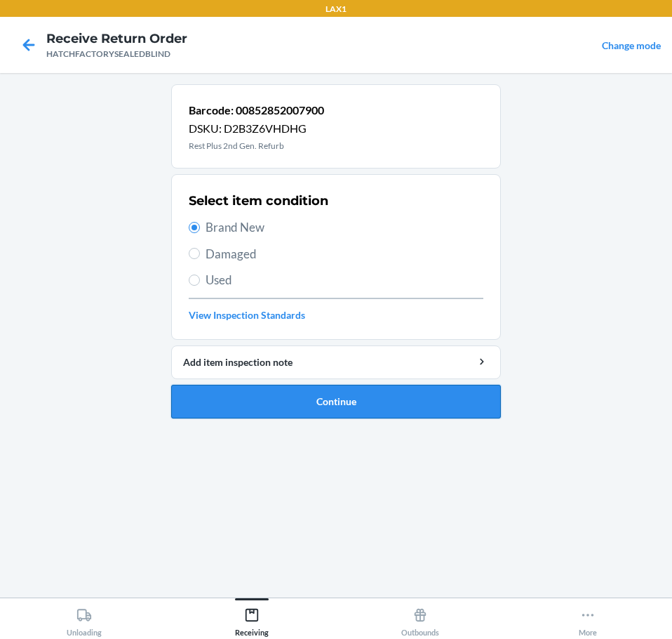
click at [382, 392] on button "Continue" at bounding box center [336, 402] width 330 height 34
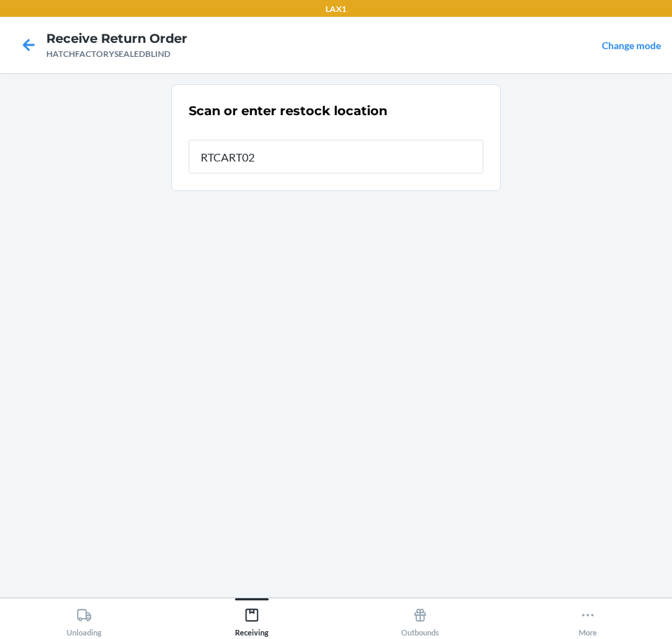
type input "RTCART027"
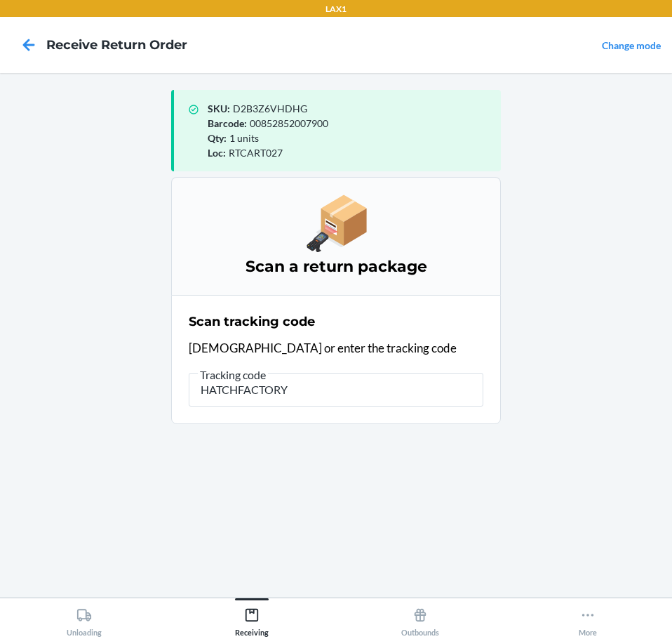
type input "HATCHFACTORYS"
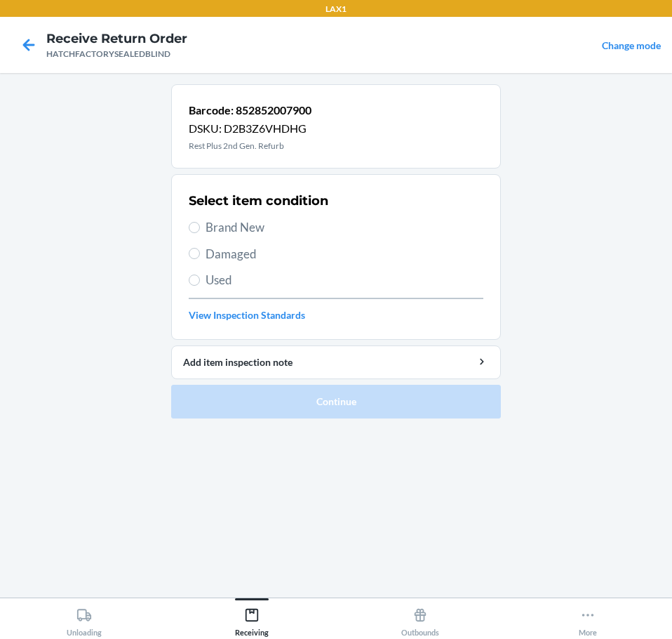
click at [270, 260] on span "Damaged" at bounding box center [345, 254] width 278 height 18
click at [200, 259] on input "Damaged" at bounding box center [194, 253] width 11 height 11
radio input "true"
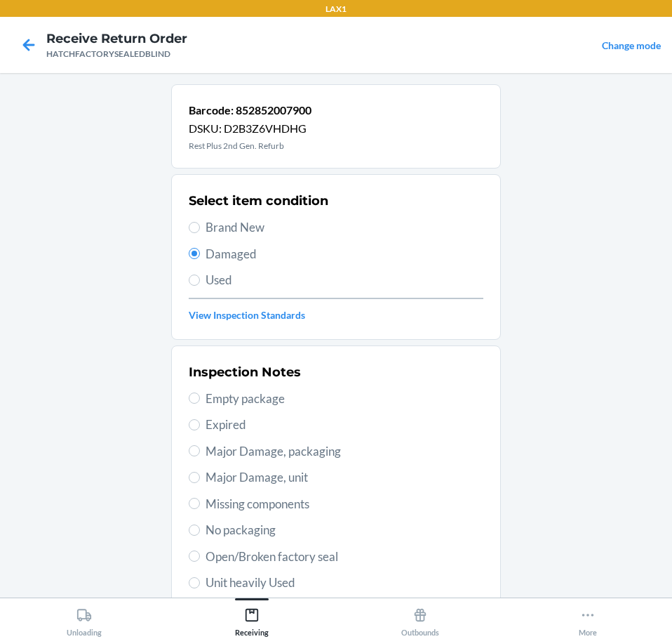
click at [301, 481] on span "Major Damage, unit" at bounding box center [345, 477] width 278 height 18
click at [200, 481] on input "Major Damage, unit" at bounding box center [194, 477] width 11 height 11
radio input "true"
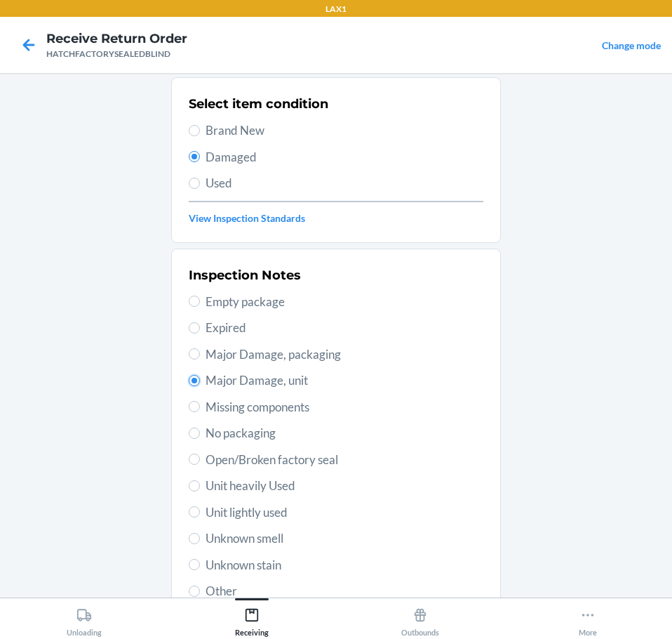
scroll to position [207, 0]
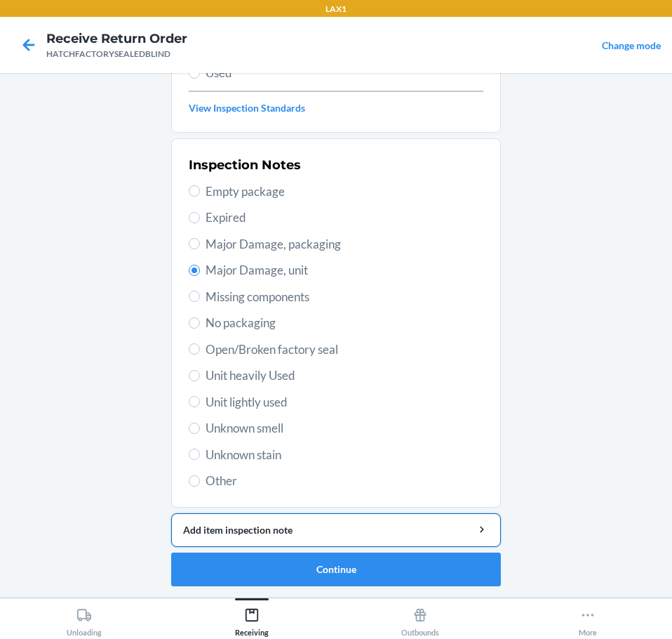
click at [446, 528] on div "Add item inspection note" at bounding box center [336, 529] width 306 height 15
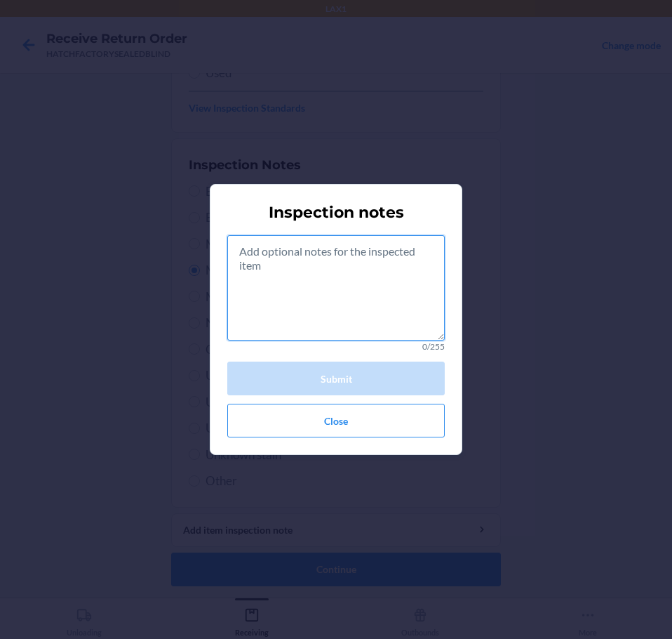
click at [389, 295] on textarea at bounding box center [336, 287] width 218 height 105
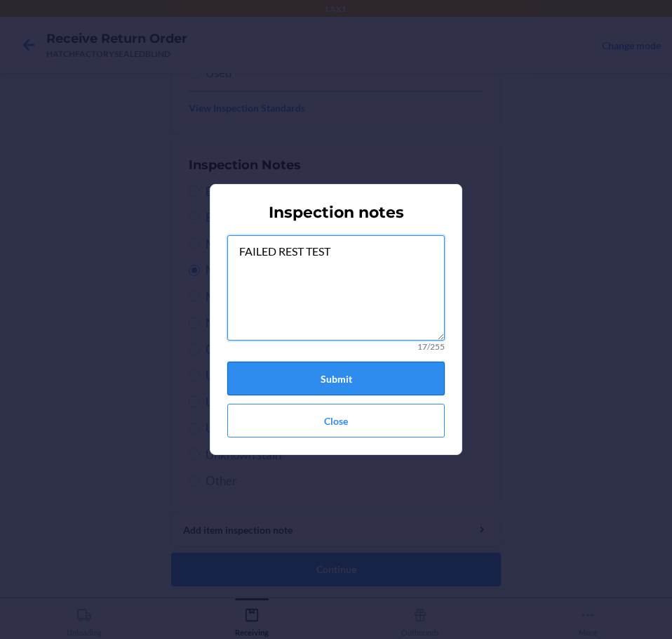
type textarea "FAILED REST TEST"
click at [395, 378] on button "Submit" at bounding box center [336, 378] width 218 height 34
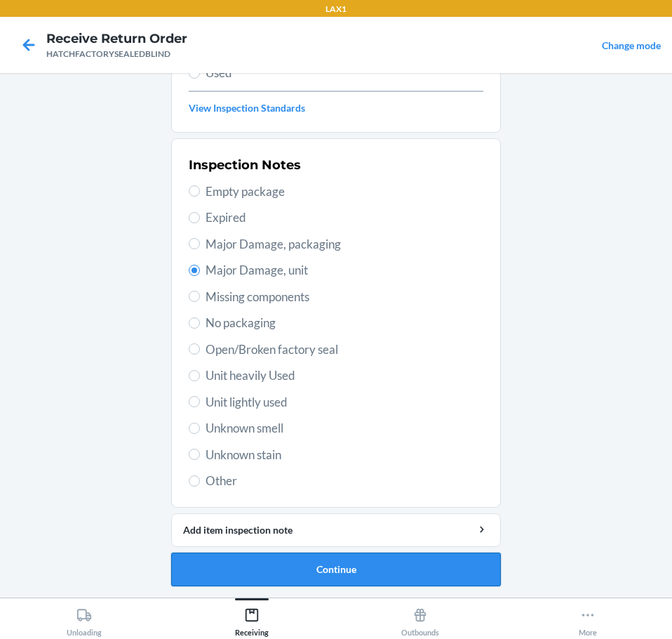
click at [401, 562] on button "Continue" at bounding box center [336, 569] width 330 height 34
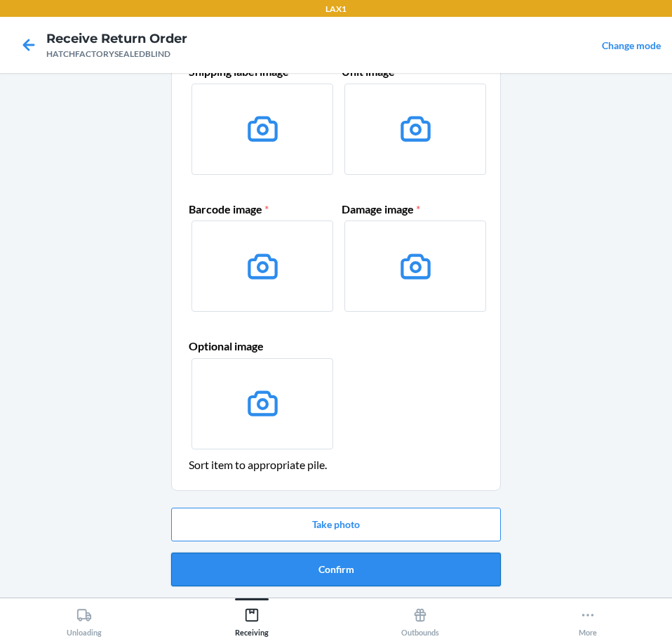
click at [432, 566] on button "Confirm" at bounding box center [336, 569] width 330 height 34
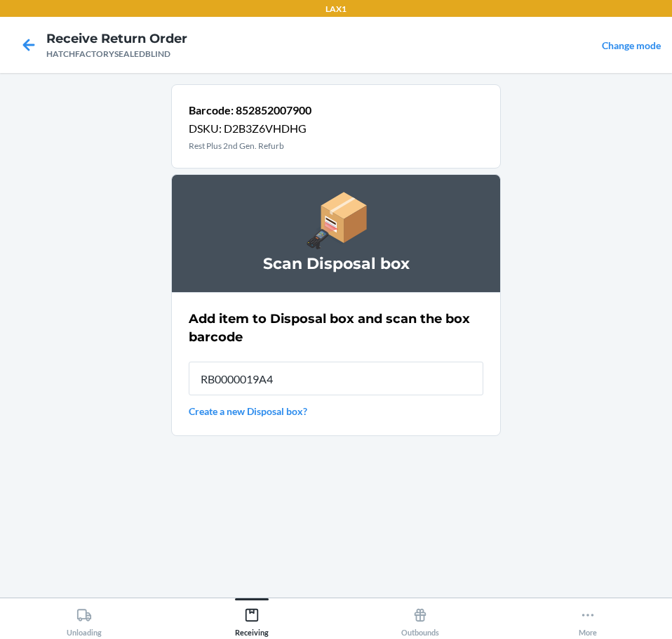
type input "RB0000019A4"
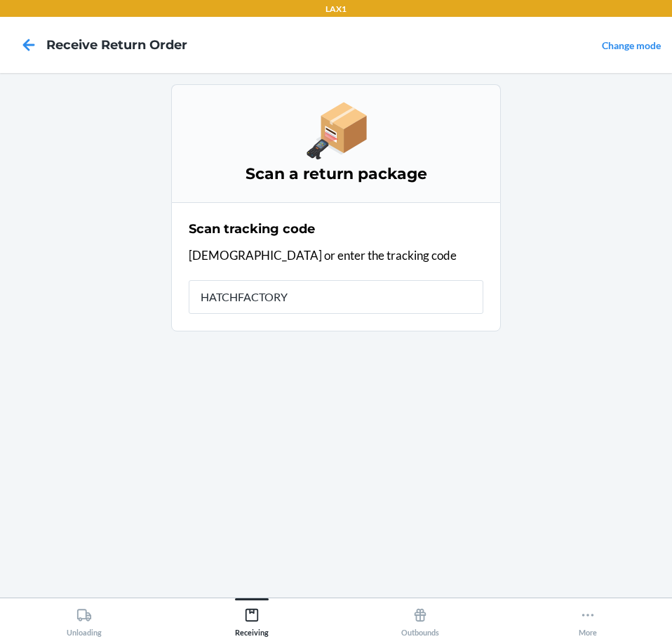
type input "HATCHFACTORYS"
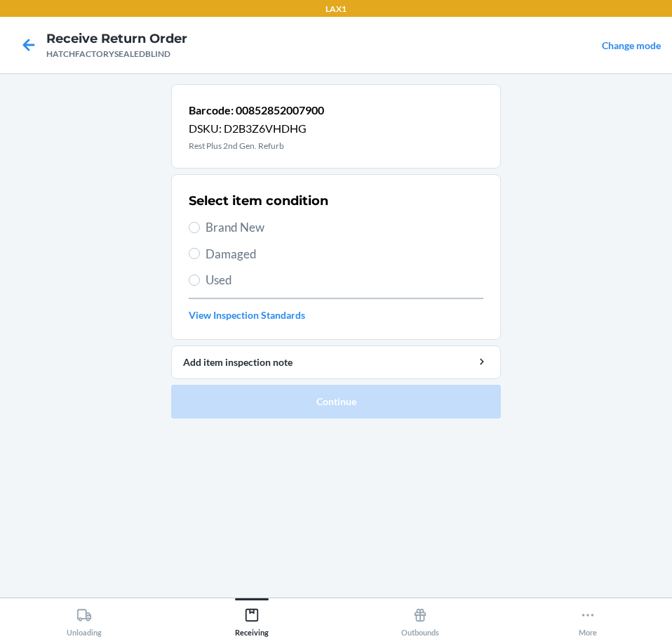
click at [239, 223] on span "Brand New" at bounding box center [345, 227] width 278 height 18
click at [200, 223] on input "Brand New" at bounding box center [194, 227] width 11 height 11
radio input "true"
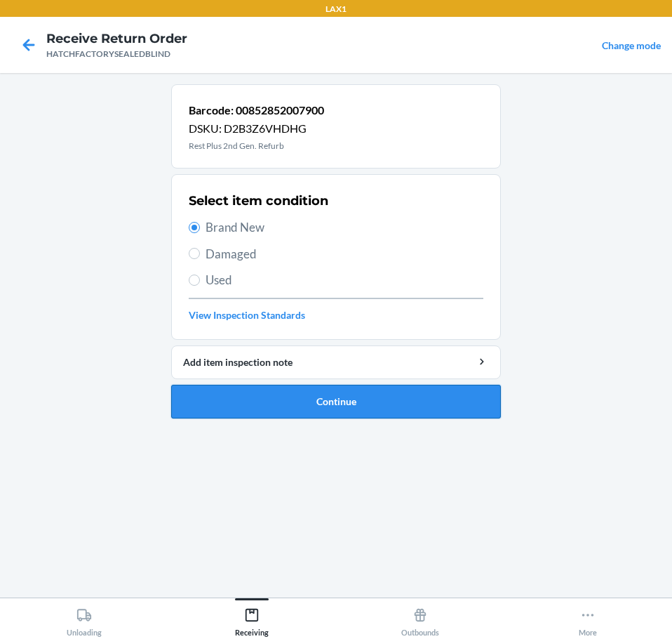
click at [406, 399] on button "Continue" at bounding box center [336, 402] width 330 height 34
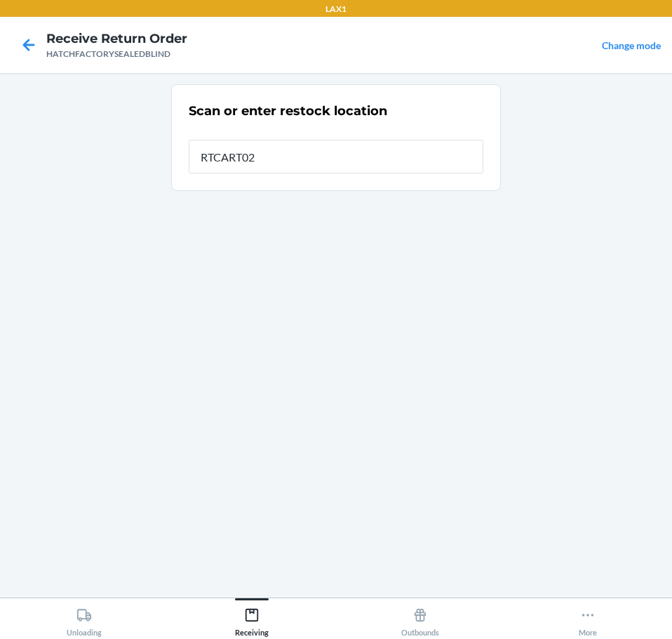
type input "RTCART027"
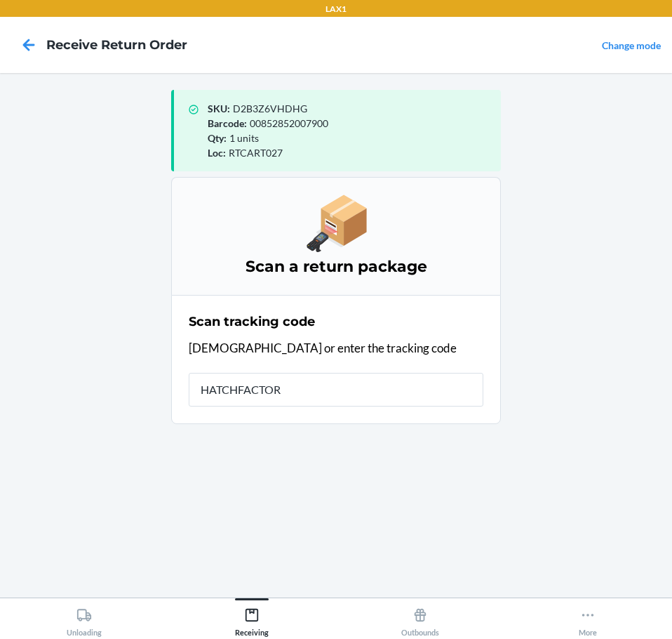
type input "HATCHFACTORY"
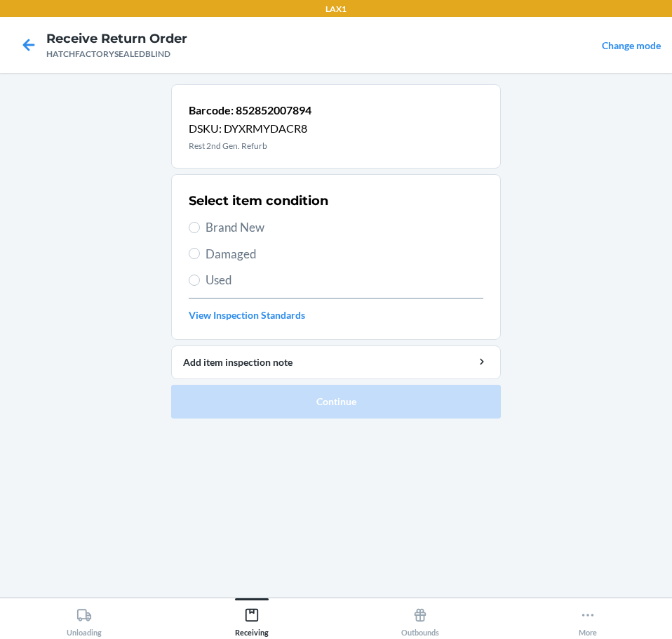
drag, startPoint x: 256, startPoint y: 255, endPoint x: 248, endPoint y: 287, distance: 33.4
click at [255, 257] on span "Damaged" at bounding box center [345, 254] width 278 height 18
click at [200, 257] on input "Damaged" at bounding box center [194, 253] width 11 height 11
radio input "true"
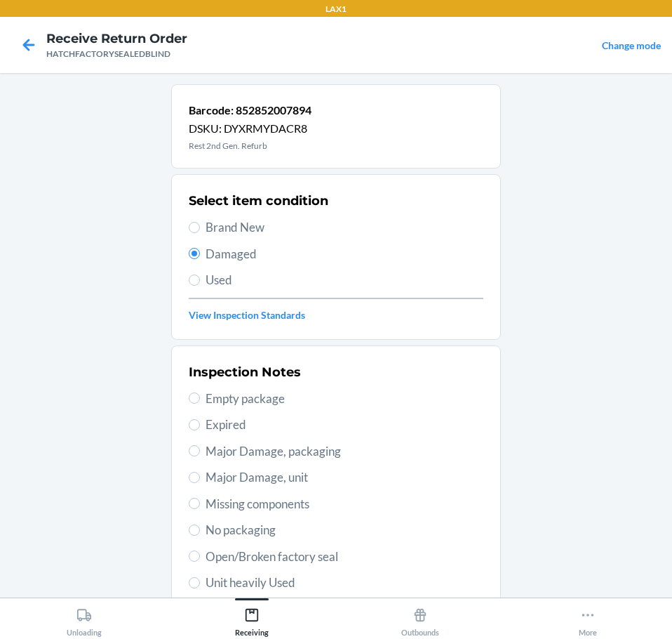
click at [312, 481] on span "Major Damage, unit" at bounding box center [345, 477] width 278 height 18
click at [200, 481] on input "Major Damage, unit" at bounding box center [194, 477] width 11 height 11
radio input "true"
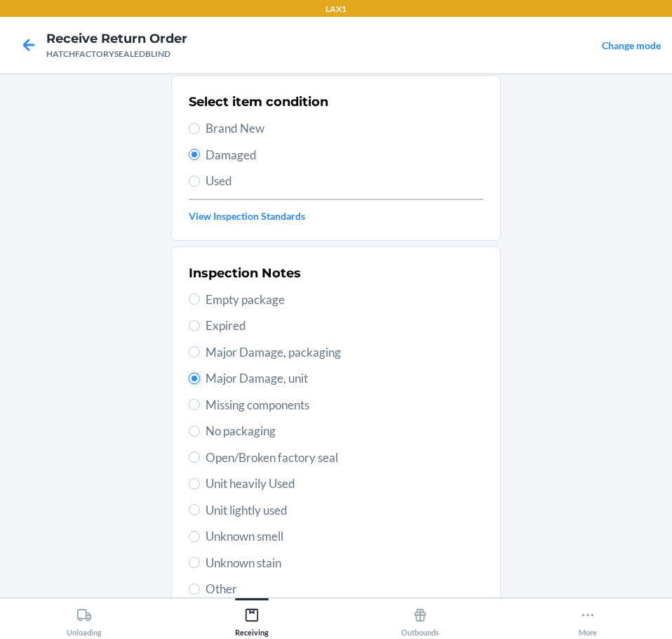
scroll to position [207, 0]
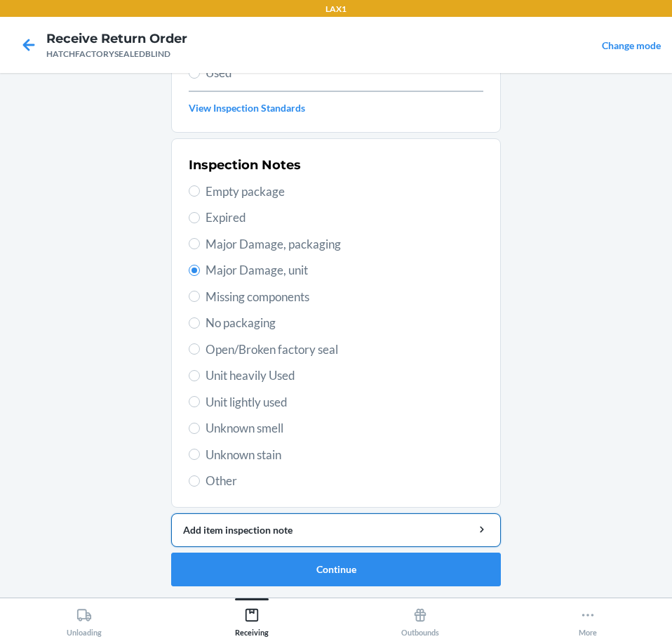
click at [399, 527] on div "Add item inspection note" at bounding box center [336, 529] width 306 height 15
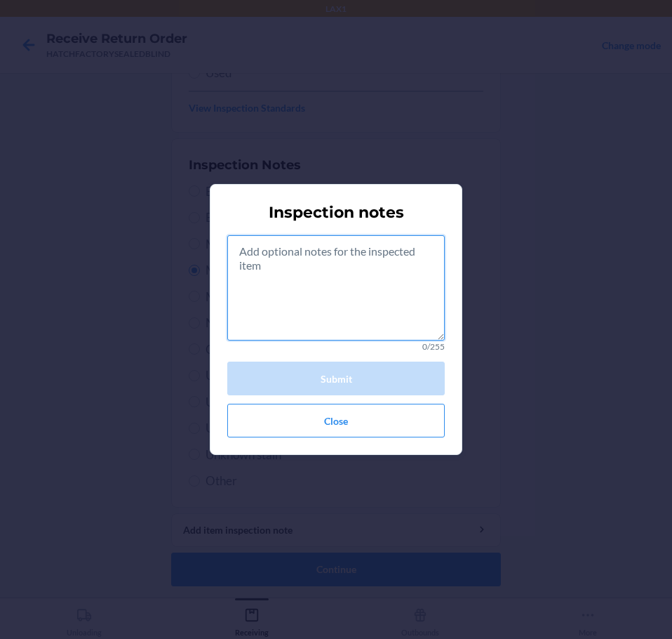
click at [317, 281] on textarea at bounding box center [336, 287] width 218 height 105
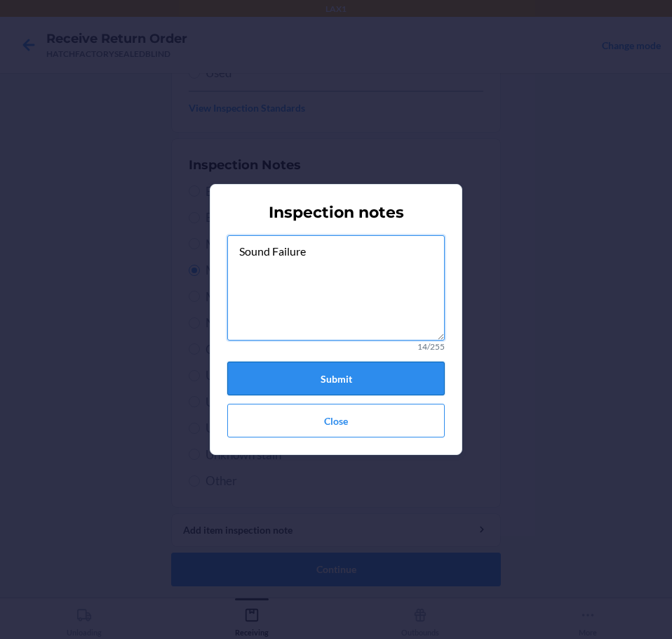
type textarea "Sound Failure"
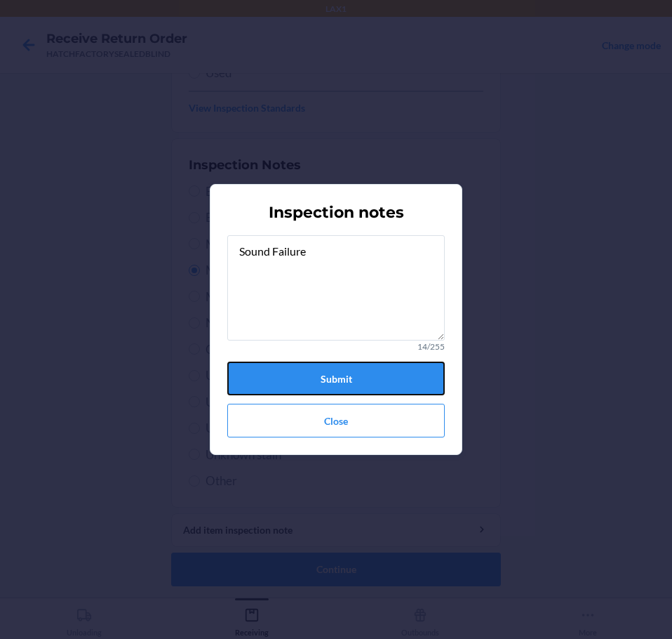
drag, startPoint x: 375, startPoint y: 376, endPoint x: 365, endPoint y: 415, distance: 40.5
click at [367, 390] on button "Submit" at bounding box center [336, 378] width 218 height 34
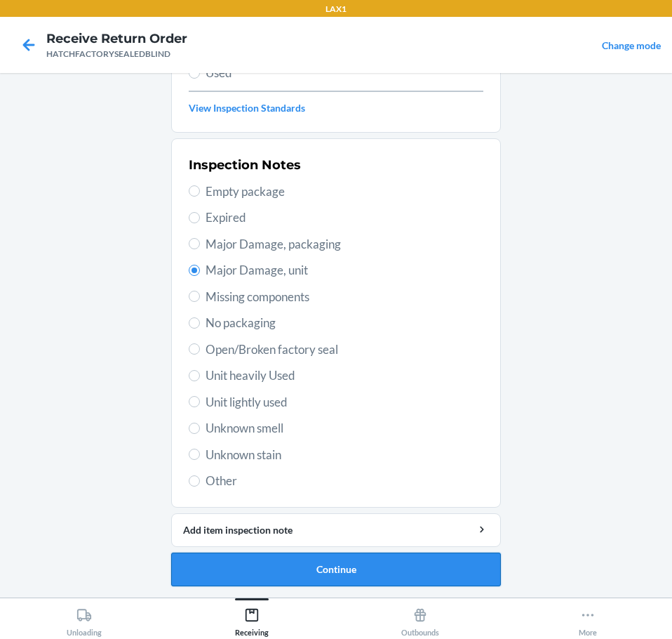
click at [399, 566] on button "Continue" at bounding box center [336, 569] width 330 height 34
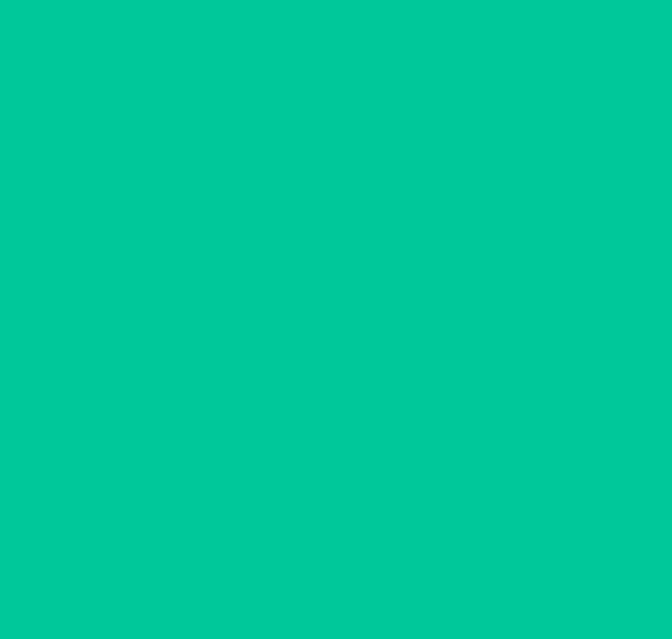
scroll to position [83, 0]
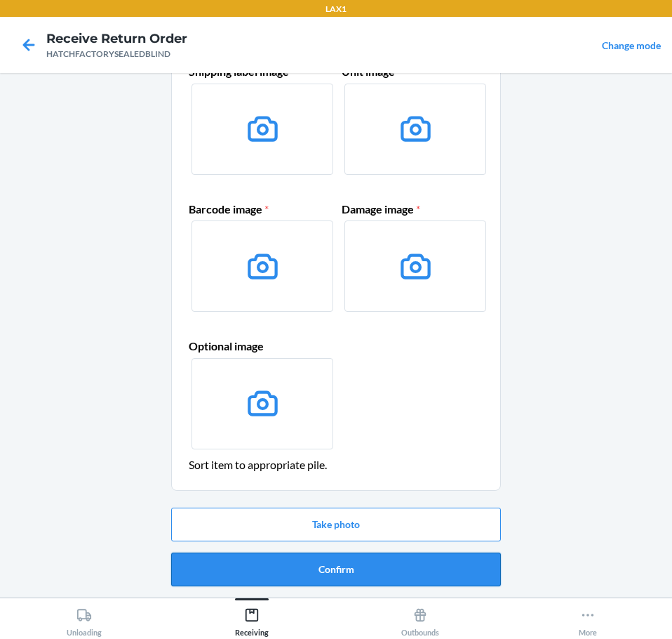
click at [423, 566] on button "Confirm" at bounding box center [336, 569] width 330 height 34
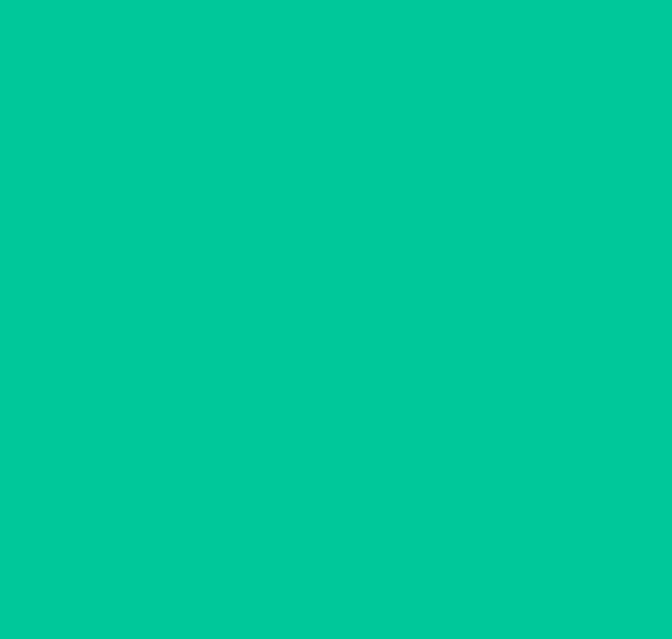
scroll to position [0, 0]
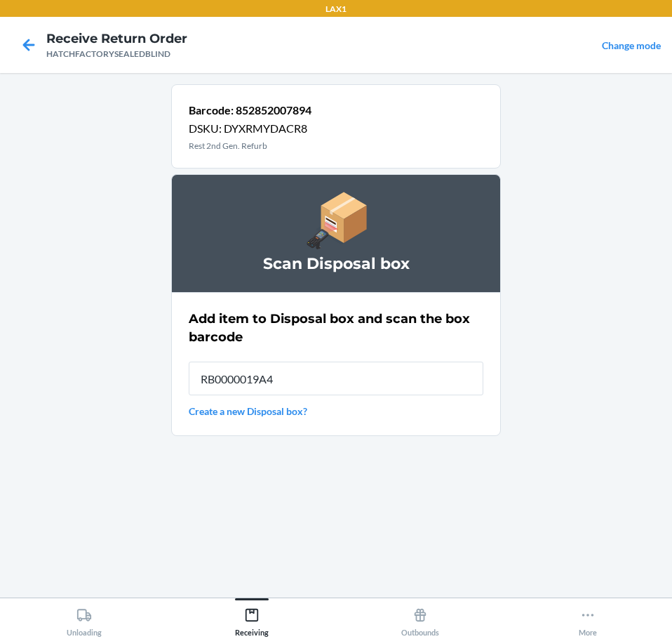
type input "RB0000019A4"
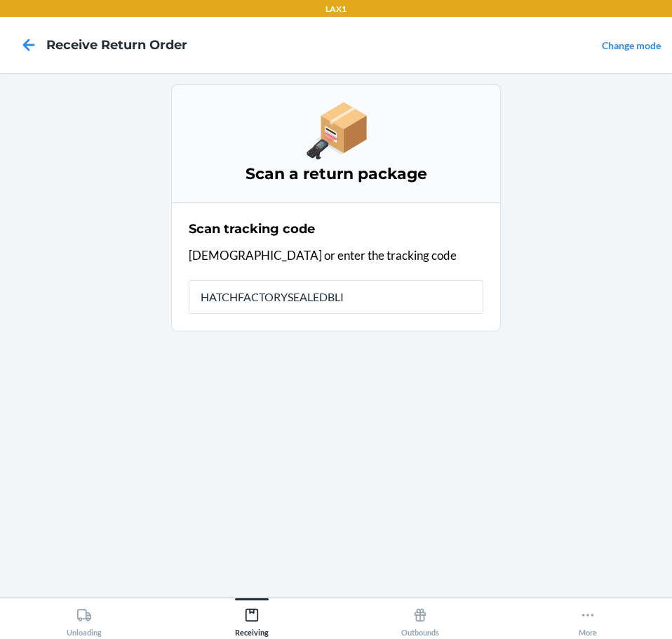
type input "HATCHFACTORYSEALEDBLIN"
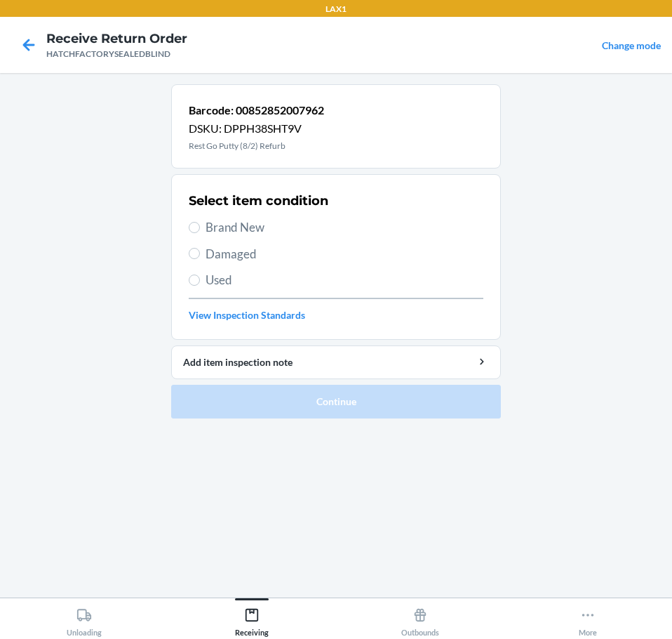
click at [244, 228] on span "Brand New" at bounding box center [345, 227] width 278 height 18
click at [200, 228] on input "Brand New" at bounding box center [194, 227] width 11 height 11
radio input "true"
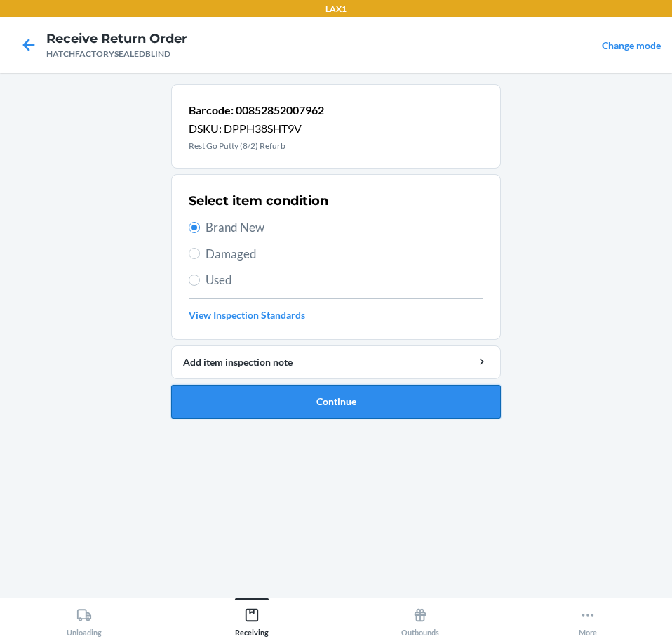
click at [396, 401] on button "Continue" at bounding box center [336, 402] width 330 height 34
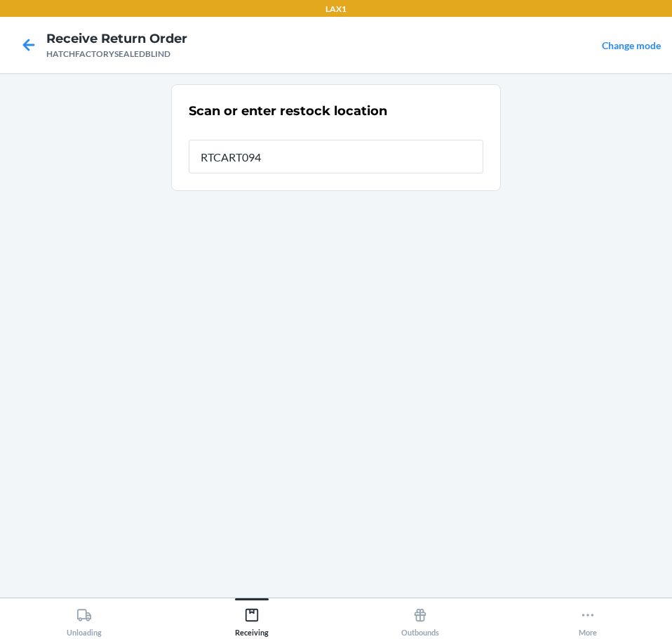
type input "RTCART094"
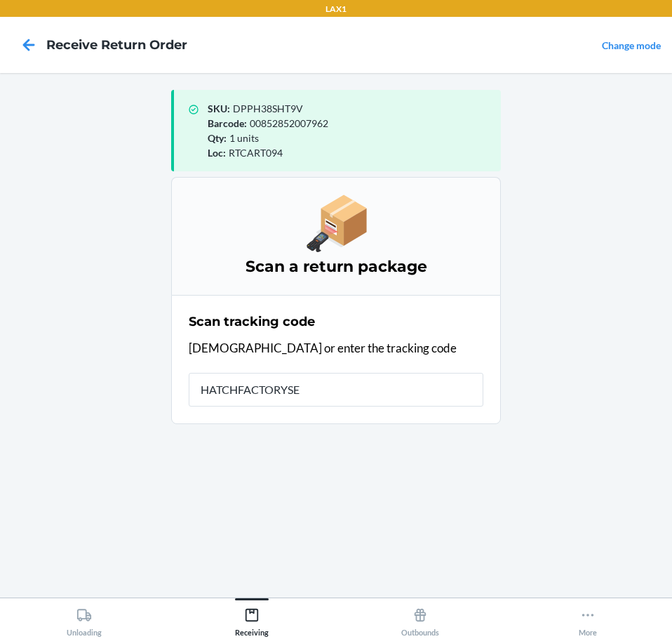
type input "HATCHFACTORYSEA"
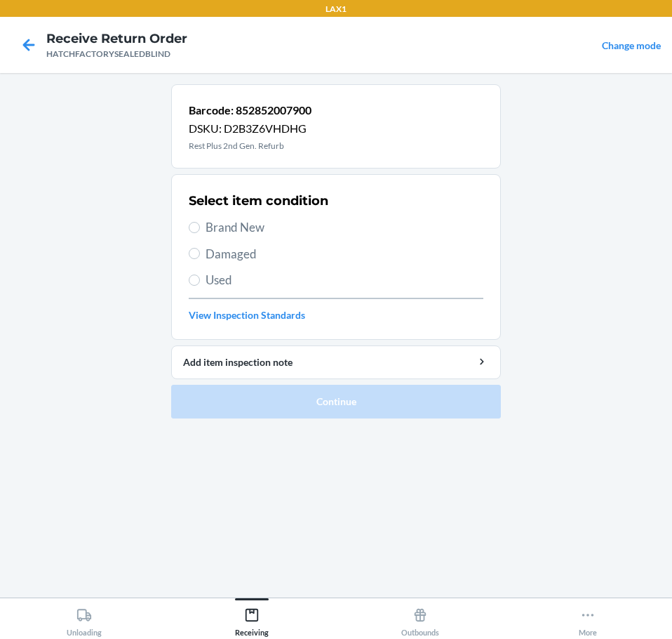
click at [256, 257] on span "Damaged" at bounding box center [345, 254] width 278 height 18
click at [200, 257] on input "Damaged" at bounding box center [194, 253] width 11 height 11
radio input "true"
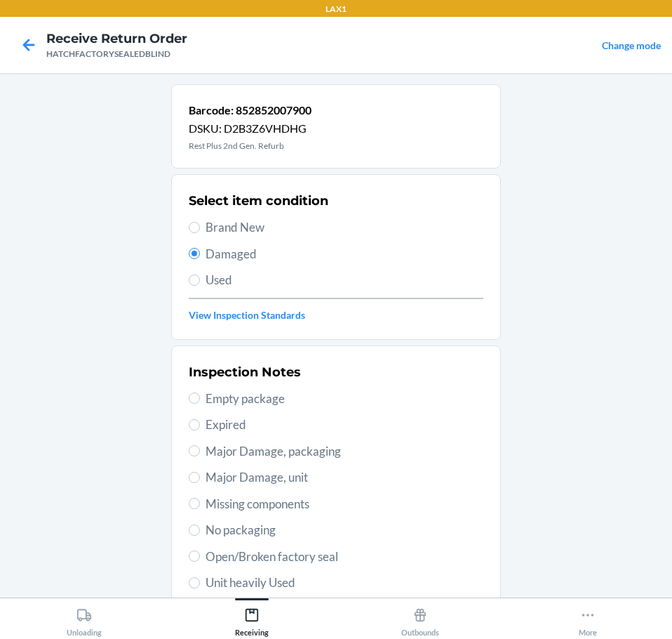
click at [314, 475] on span "Major Damage, unit" at bounding box center [345, 477] width 278 height 18
click at [200, 475] on input "Major Damage, unit" at bounding box center [194, 477] width 11 height 11
radio input "true"
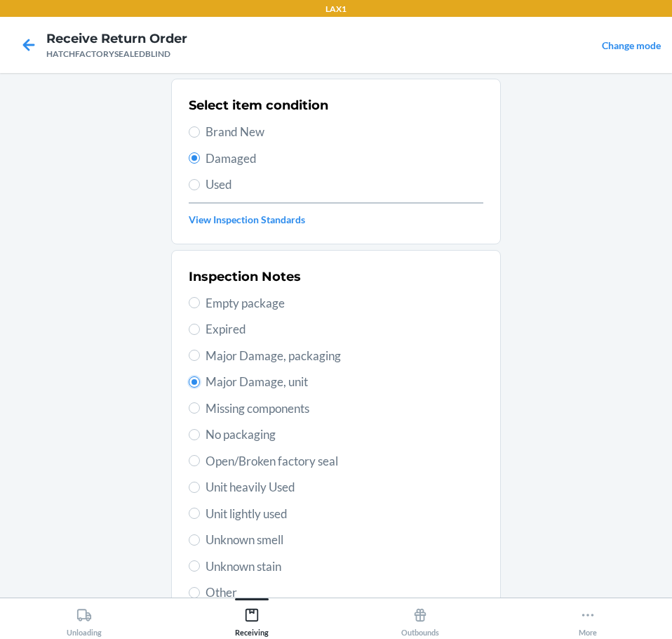
scroll to position [207, 0]
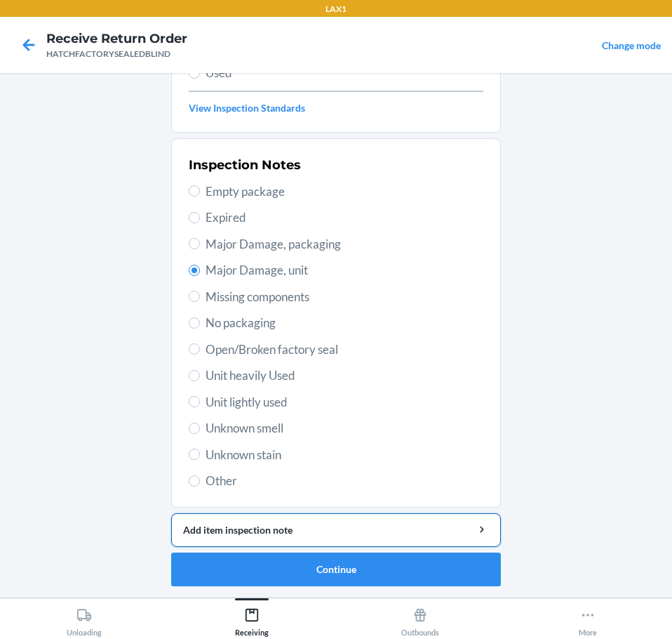
click at [387, 538] on button "Add item inspection note" at bounding box center [336, 530] width 330 height 34
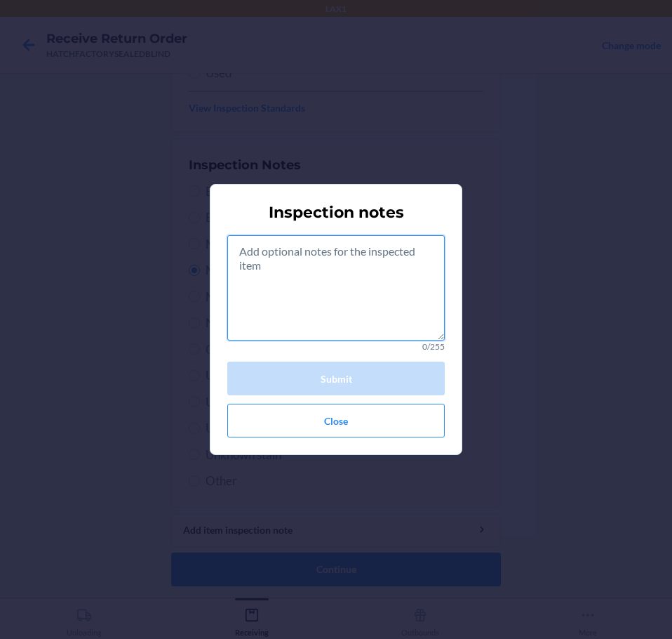
click at [377, 336] on textarea at bounding box center [336, 287] width 218 height 105
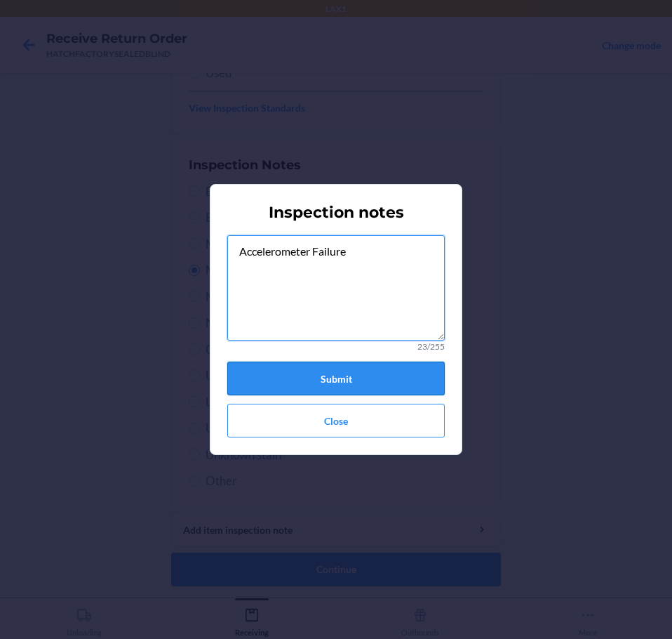
type textarea "Accelerometer Failure"
click at [385, 379] on button "Submit" at bounding box center [336, 378] width 218 height 34
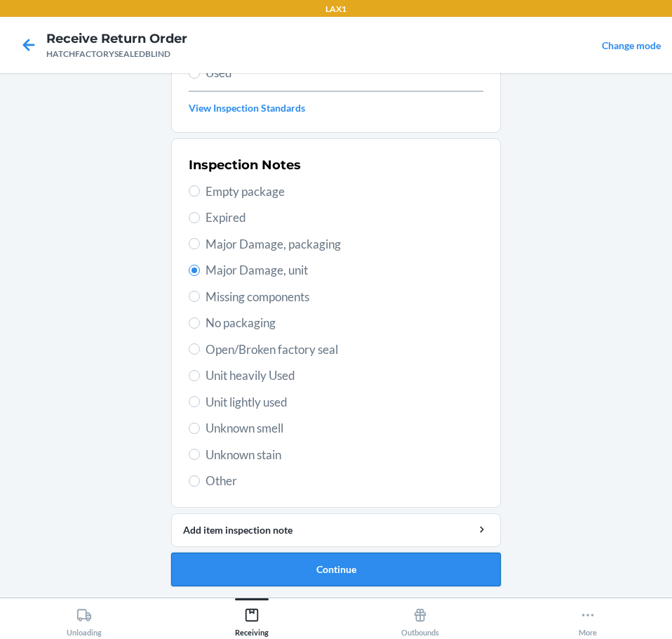
click at [422, 572] on button "Continue" at bounding box center [336, 569] width 330 height 34
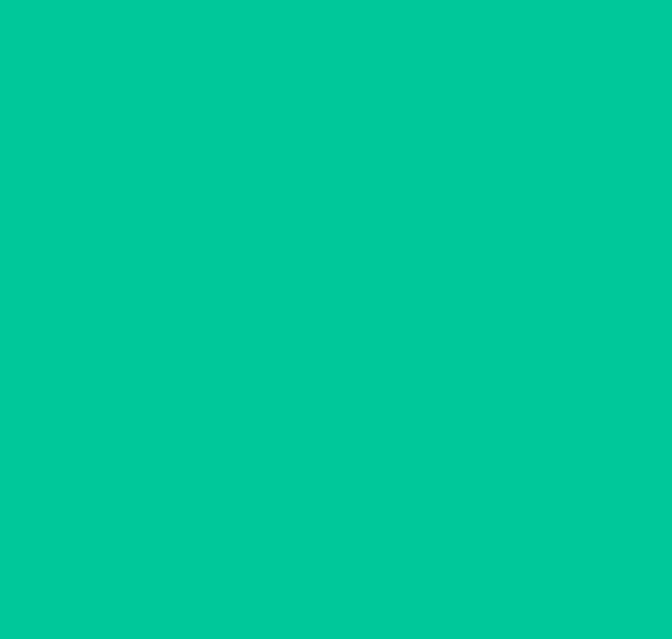
scroll to position [83, 0]
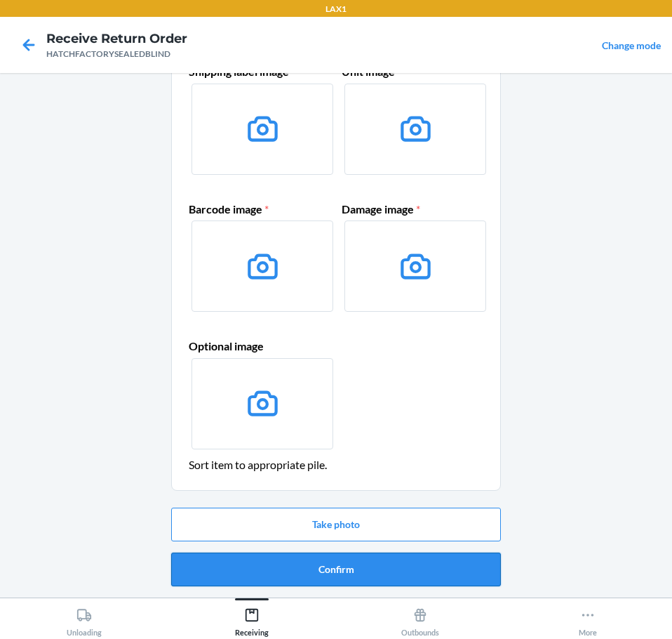
click at [425, 573] on button "Confirm" at bounding box center [336, 569] width 330 height 34
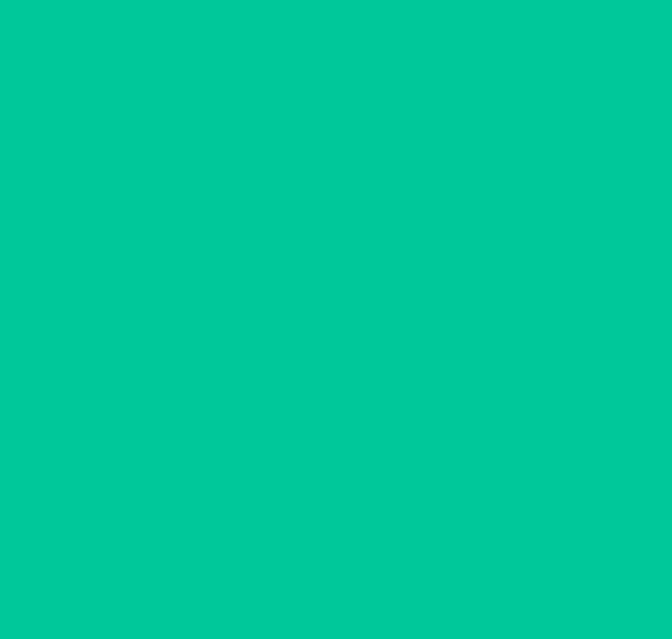
scroll to position [0, 0]
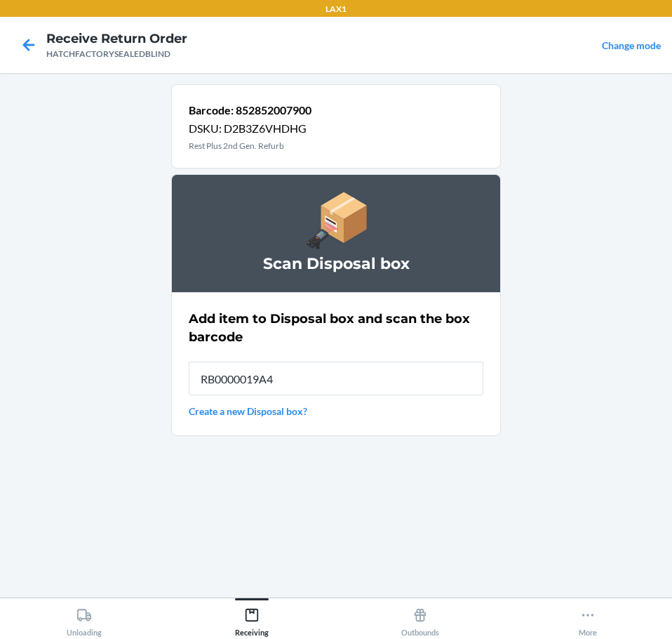
type input "RB0000019A4"
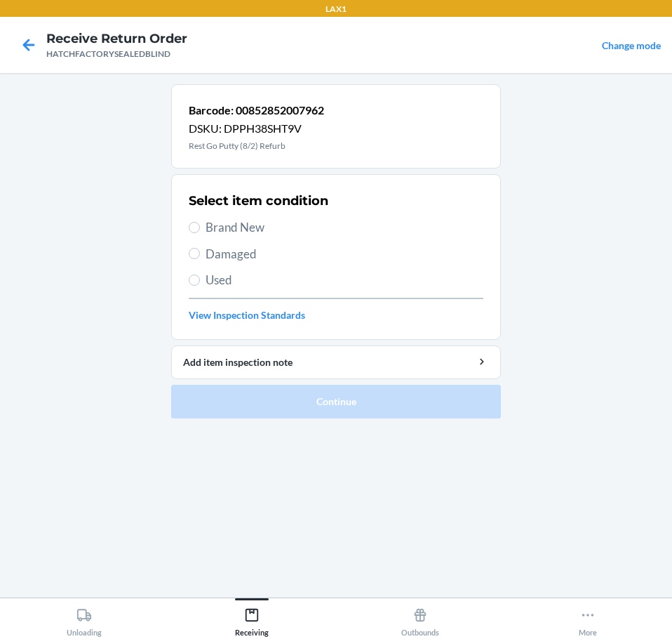
click at [253, 224] on span "Brand New" at bounding box center [345, 227] width 278 height 18
click at [200, 224] on input "Brand New" at bounding box center [194, 227] width 11 height 11
radio input "true"
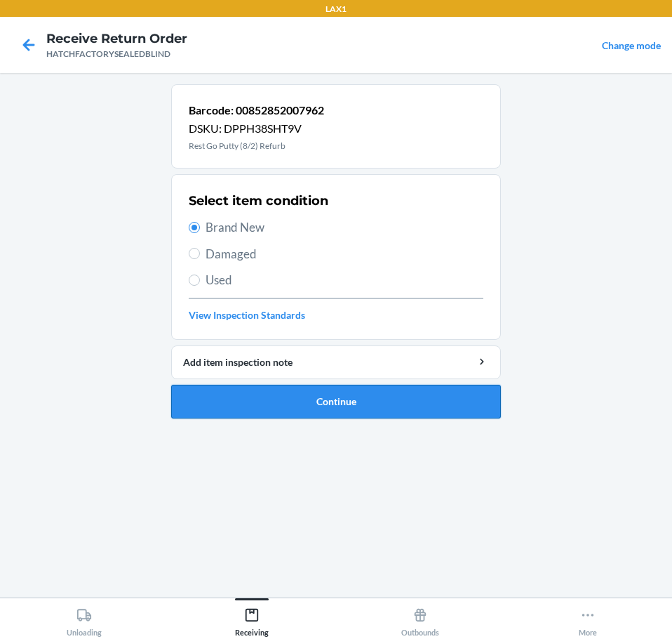
click at [432, 402] on button "Continue" at bounding box center [336, 402] width 330 height 34
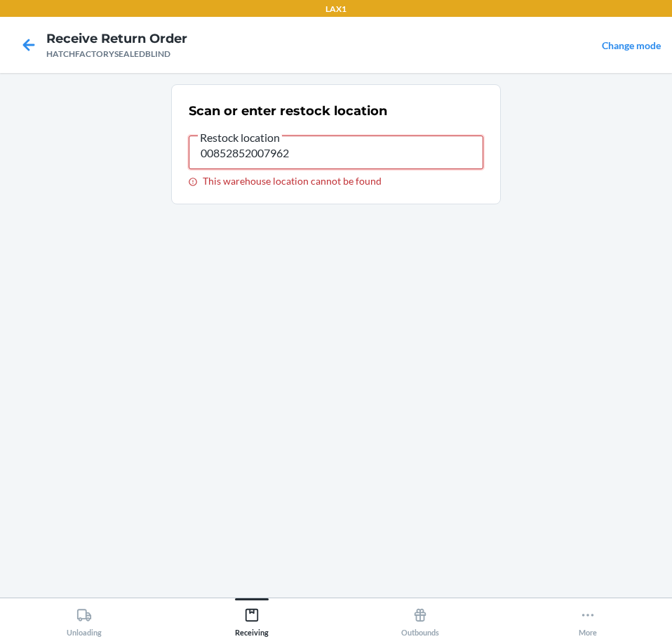
click at [328, 150] on input "00852852007962" at bounding box center [336, 152] width 295 height 34
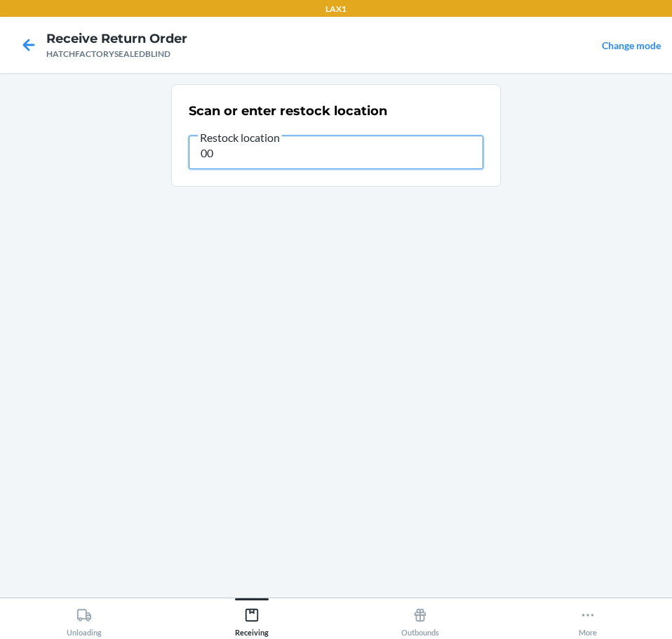
type input "0"
type input "RTCART094"
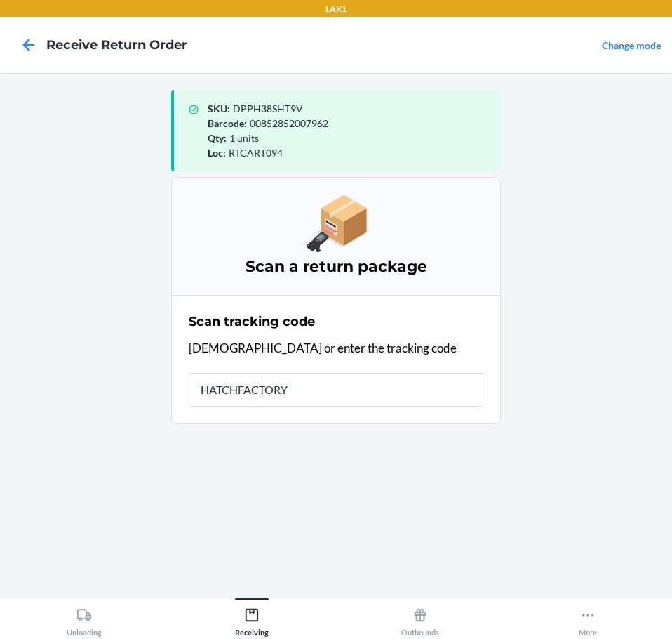
type input "HATCHFACTORYS"
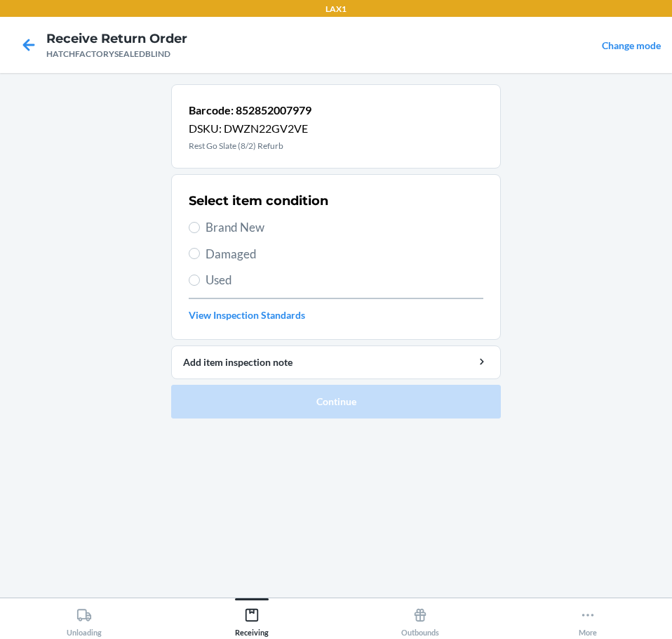
click at [267, 258] on span "Damaged" at bounding box center [345, 254] width 278 height 18
click at [200, 258] on input "Damaged" at bounding box center [194, 253] width 11 height 11
radio input "true"
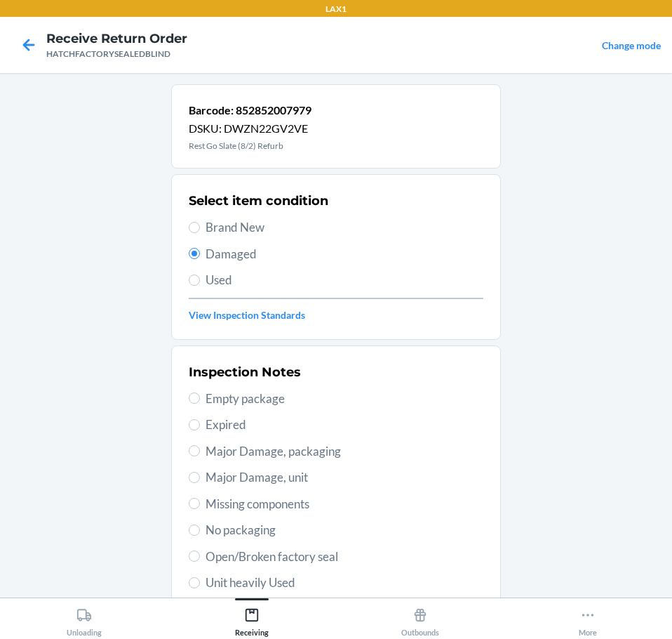
click at [335, 557] on span "Open/Broken factory seal" at bounding box center [345, 556] width 278 height 18
click at [200, 557] on input "Open/Broken factory seal" at bounding box center [194, 555] width 11 height 11
radio input "true"
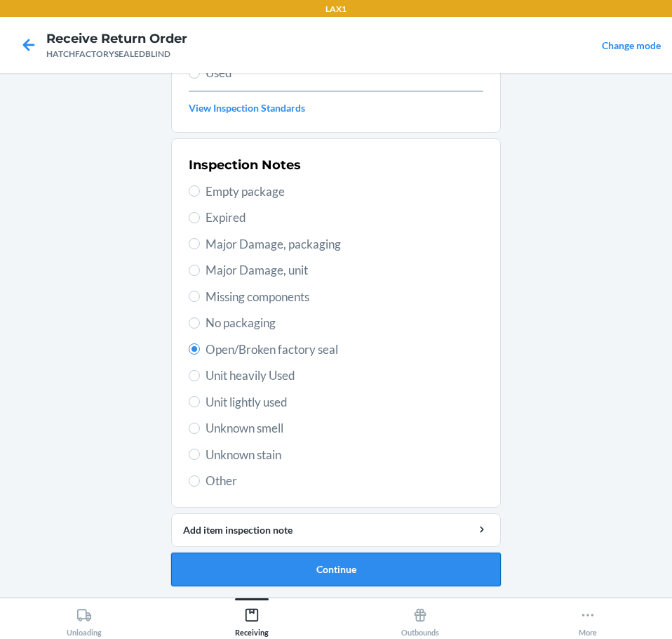
click at [421, 573] on button "Continue" at bounding box center [336, 569] width 330 height 34
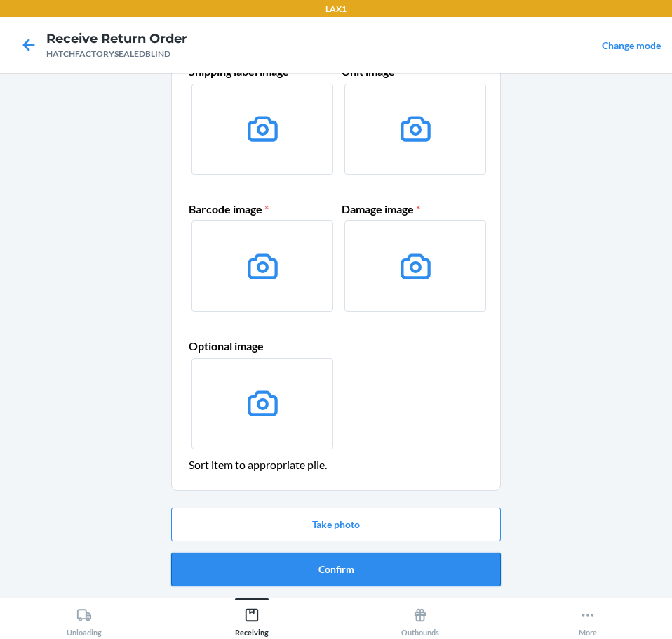
click at [423, 573] on button "Confirm" at bounding box center [336, 569] width 330 height 34
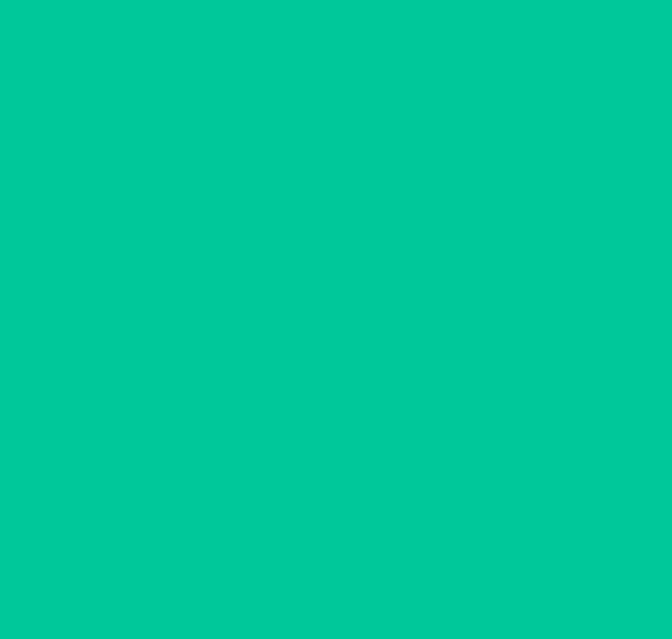
scroll to position [0, 0]
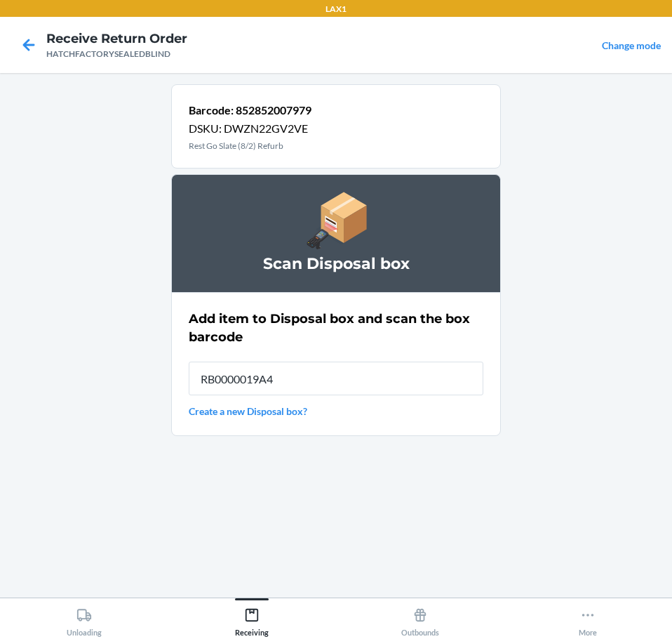
type input "RB0000019A4"
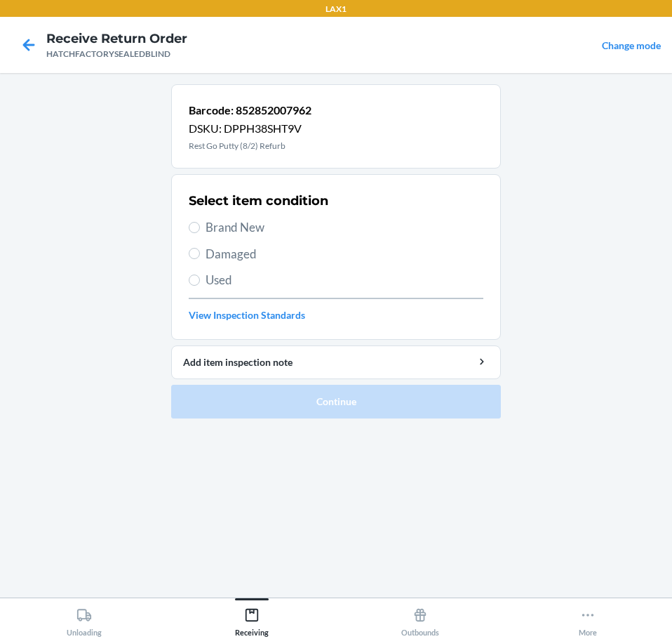
click at [250, 260] on span "Damaged" at bounding box center [345, 254] width 278 height 18
click at [200, 259] on input "Damaged" at bounding box center [194, 253] width 11 height 11
radio input "true"
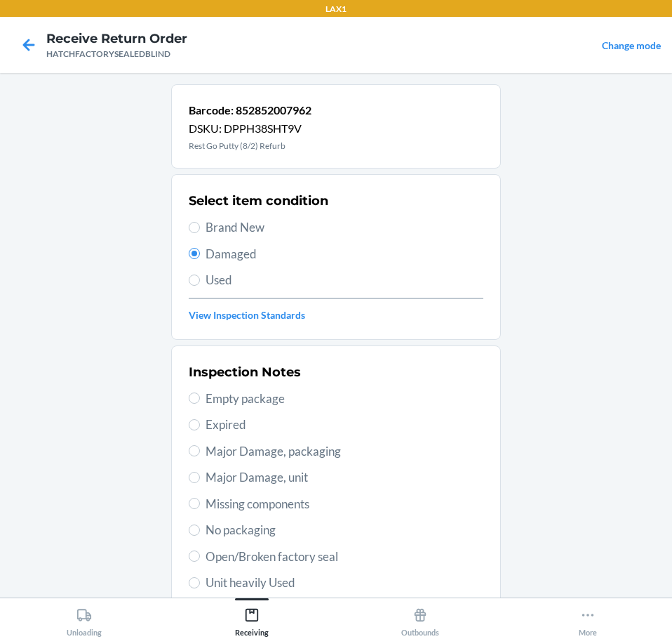
click at [314, 477] on span "Major Damage, unit" at bounding box center [345, 477] width 278 height 18
click at [200, 477] on input "Major Damage, unit" at bounding box center [194, 477] width 11 height 11
radio input "true"
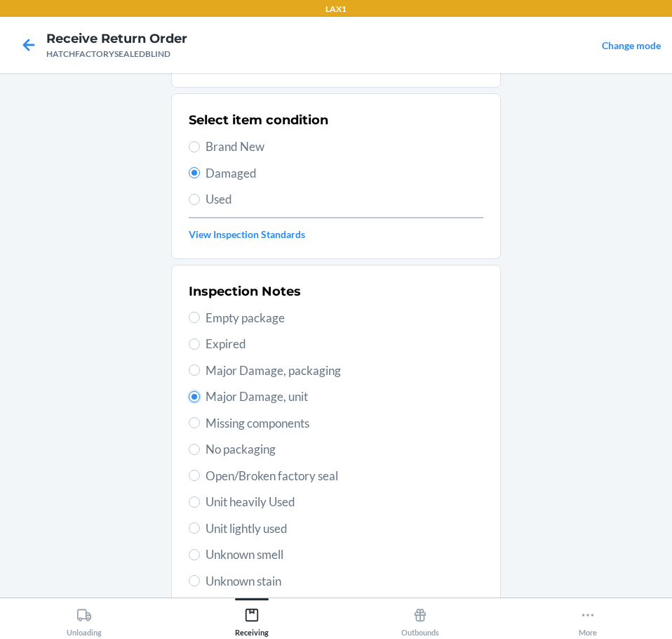
scroll to position [207, 0]
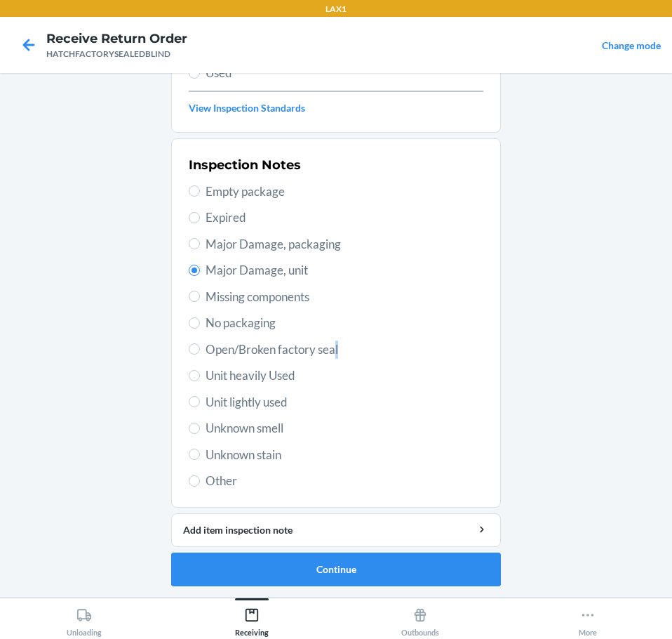
click at [333, 350] on span "Open/Broken factory seal" at bounding box center [345, 349] width 278 height 18
click at [206, 348] on span "Open/Broken factory seal" at bounding box center [345, 349] width 278 height 18
click at [200, 348] on input "Open/Broken factory seal" at bounding box center [194, 348] width 11 height 11
radio input "true"
radio input "false"
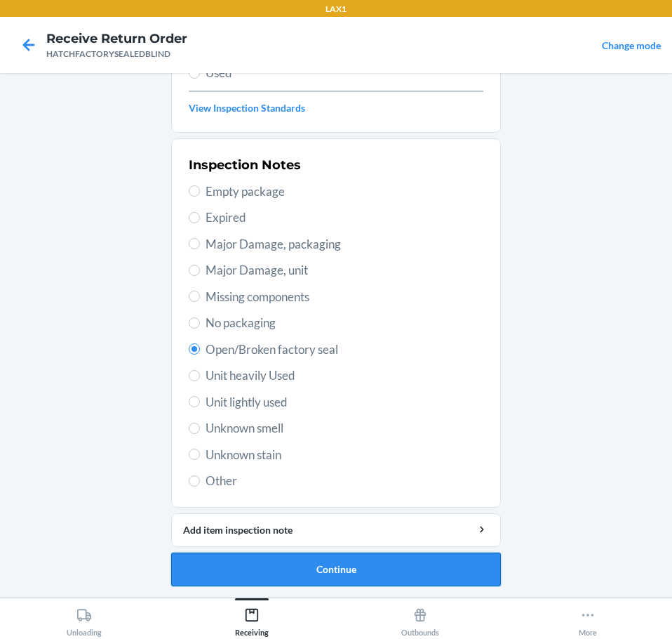
click at [397, 571] on button "Continue" at bounding box center [336, 569] width 330 height 34
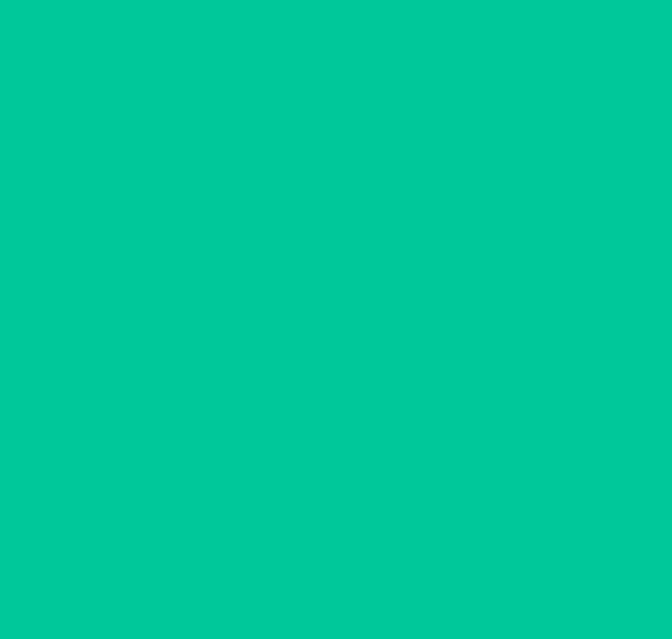
scroll to position [83, 0]
click at [412, 564] on button "Confirm" at bounding box center [336, 569] width 330 height 34
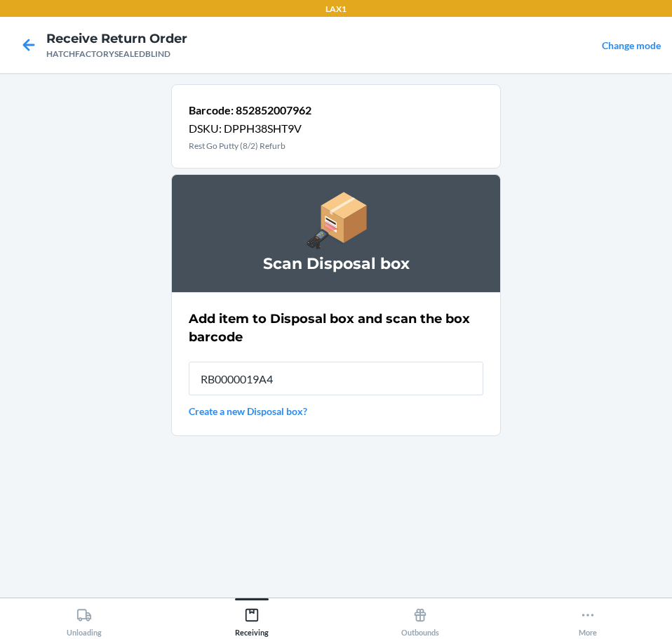
type input "RB0000019A4"
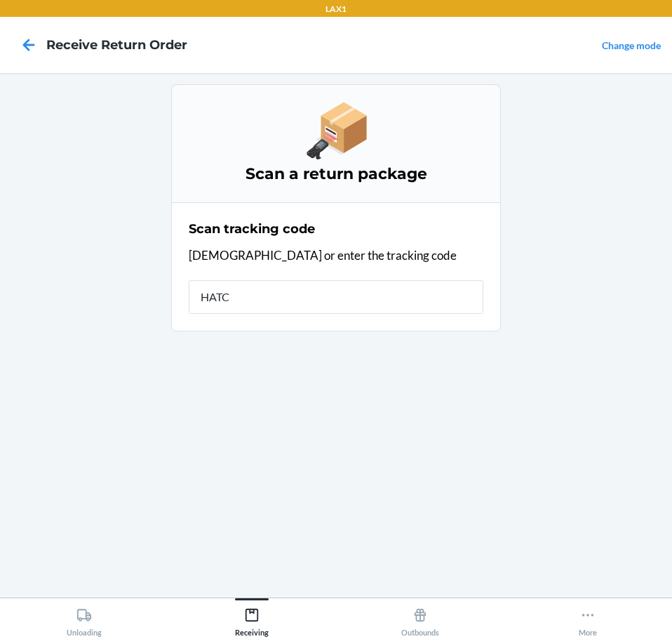
type input "HATCH"
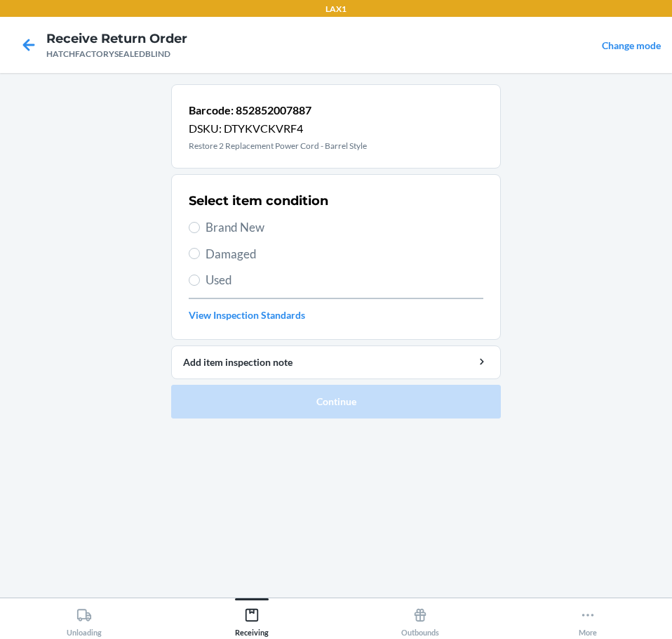
click at [256, 255] on span "Damaged" at bounding box center [345, 254] width 278 height 18
click at [200, 255] on input "Damaged" at bounding box center [194, 253] width 11 height 11
radio input "true"
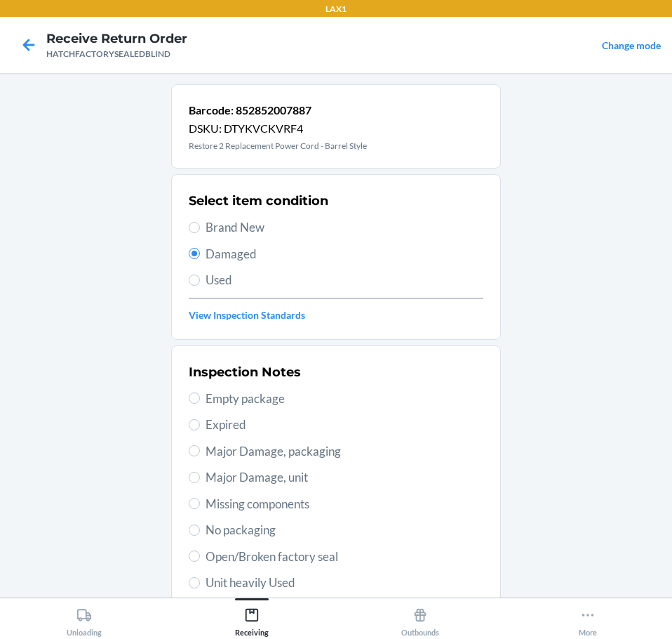
click at [320, 559] on span "Open/Broken factory seal" at bounding box center [345, 556] width 278 height 18
click at [200, 559] on input "Open/Broken factory seal" at bounding box center [194, 555] width 11 height 11
radio input "true"
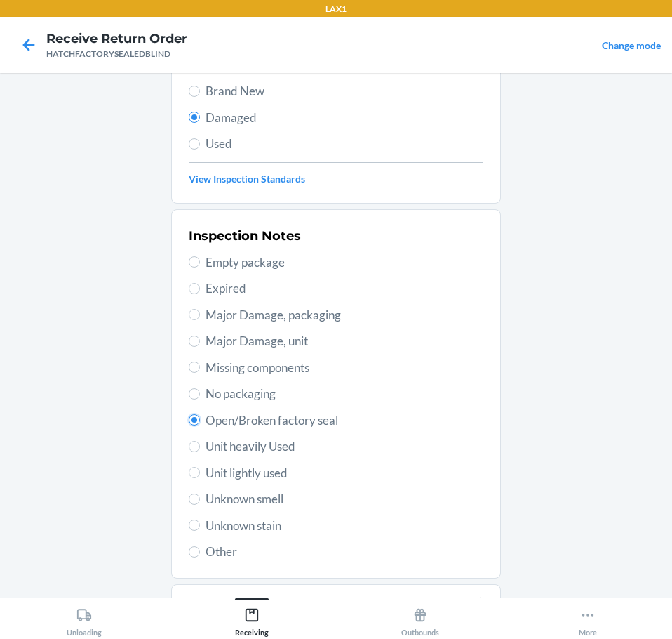
scroll to position [207, 0]
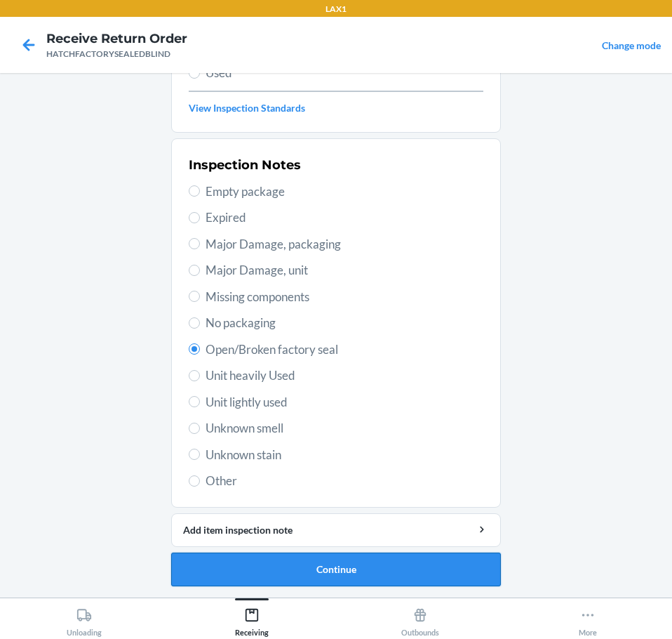
click at [416, 568] on button "Continue" at bounding box center [336, 569] width 330 height 34
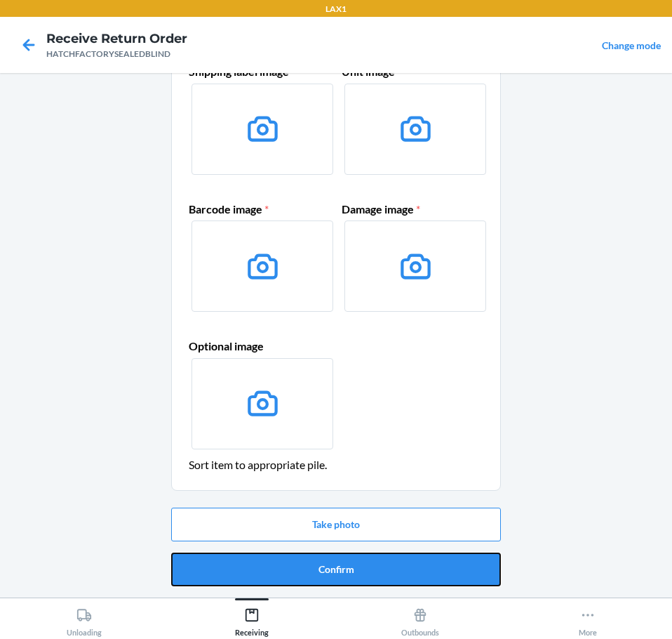
click at [420, 572] on button "Confirm" at bounding box center [336, 569] width 330 height 34
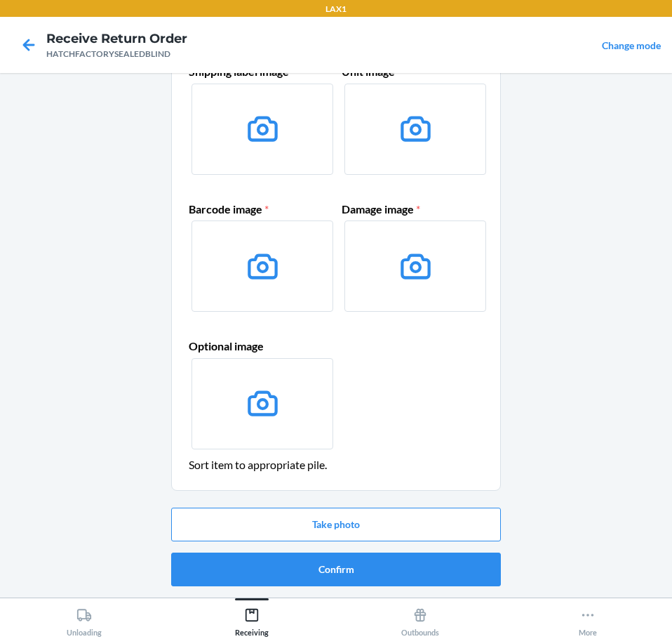
scroll to position [0, 0]
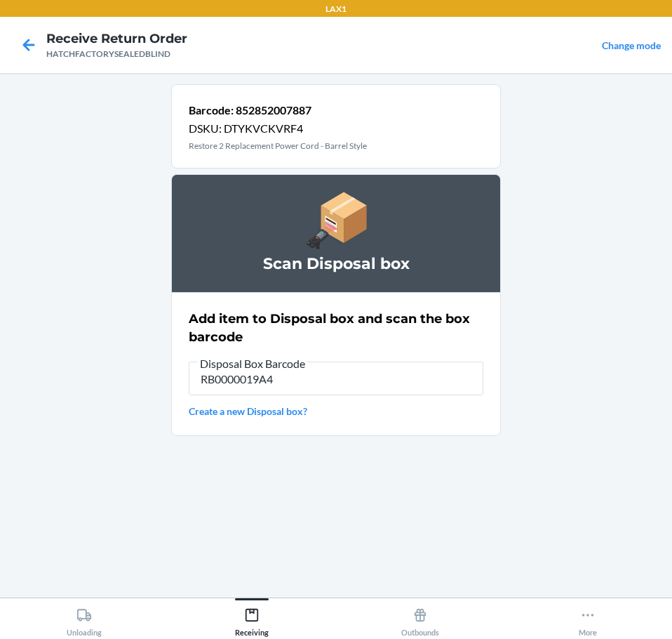
type input "RB0000019A4"
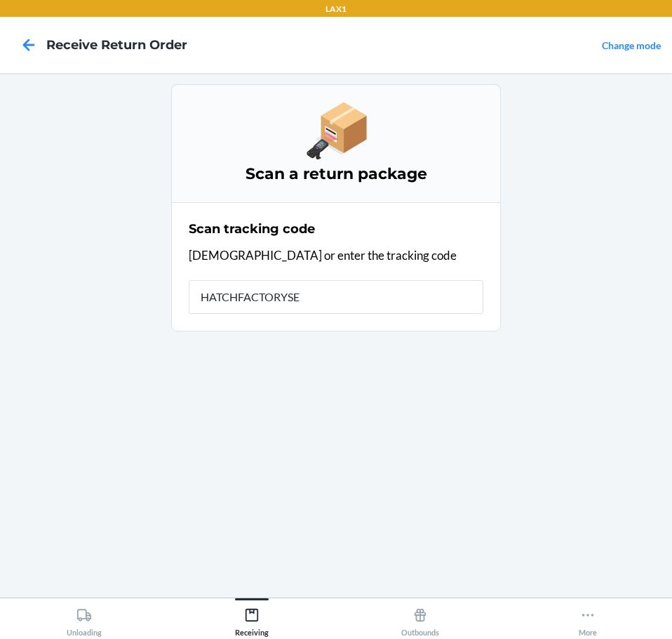
type input "HATCHFACTORYSEA"
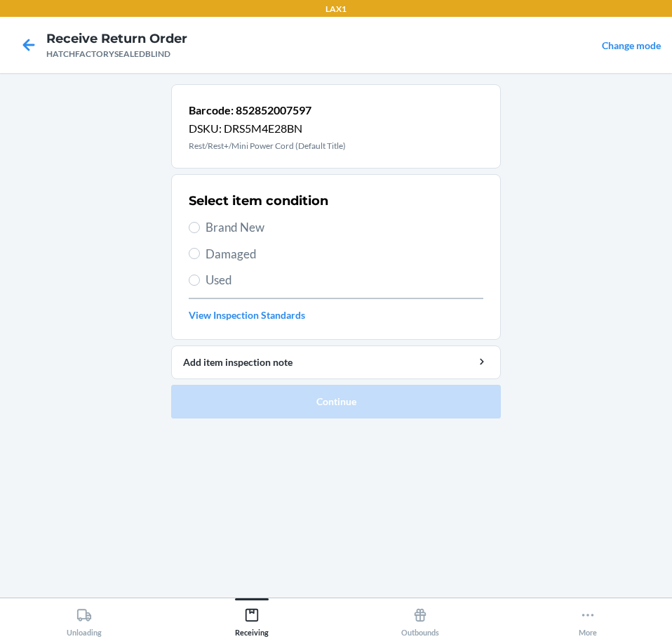
click at [258, 258] on span "Damaged" at bounding box center [345, 254] width 278 height 18
click at [200, 258] on input "Damaged" at bounding box center [194, 253] width 11 height 11
radio input "true"
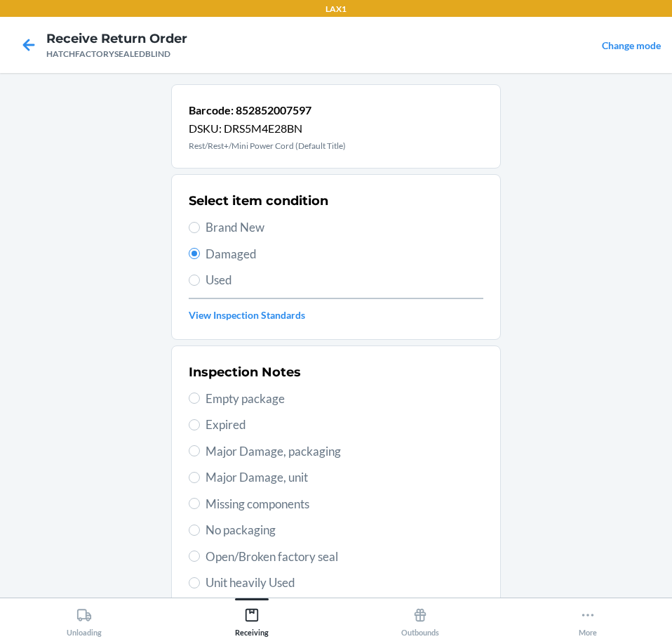
click at [350, 561] on span "Open/Broken factory seal" at bounding box center [345, 556] width 278 height 18
click at [200, 561] on input "Open/Broken factory seal" at bounding box center [194, 555] width 11 height 11
radio input "true"
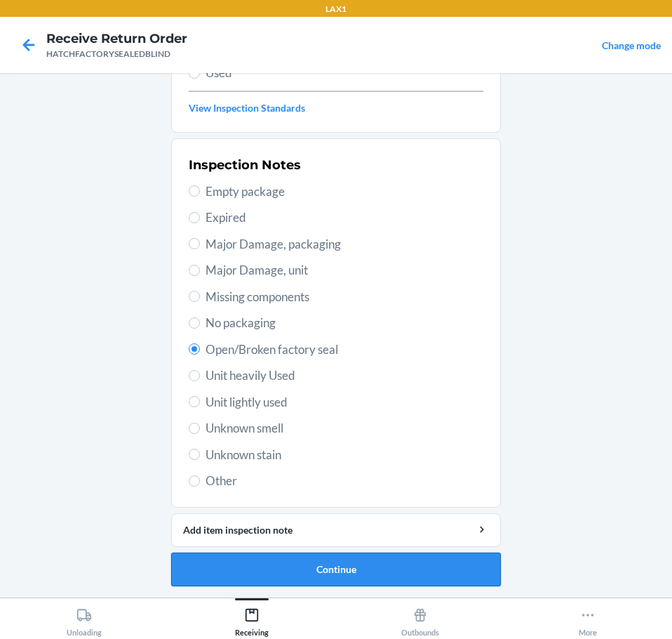
click at [389, 571] on button "Continue" at bounding box center [336, 569] width 330 height 34
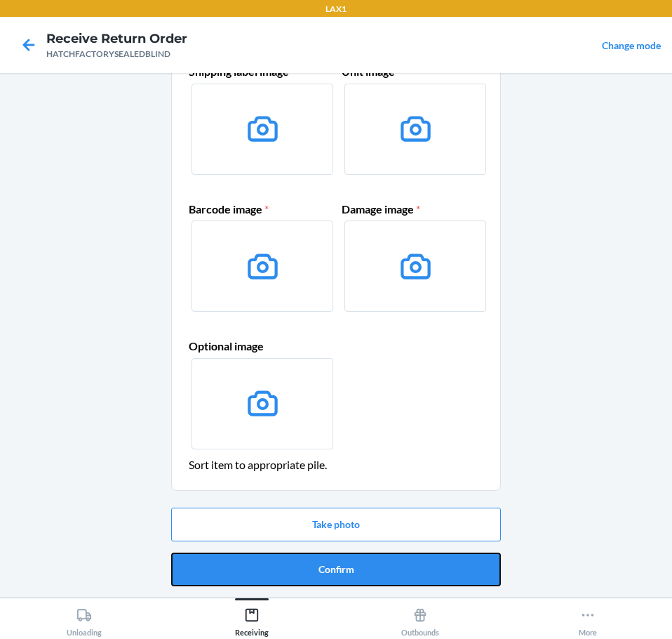
click at [389, 571] on button "Confirm" at bounding box center [336, 569] width 330 height 34
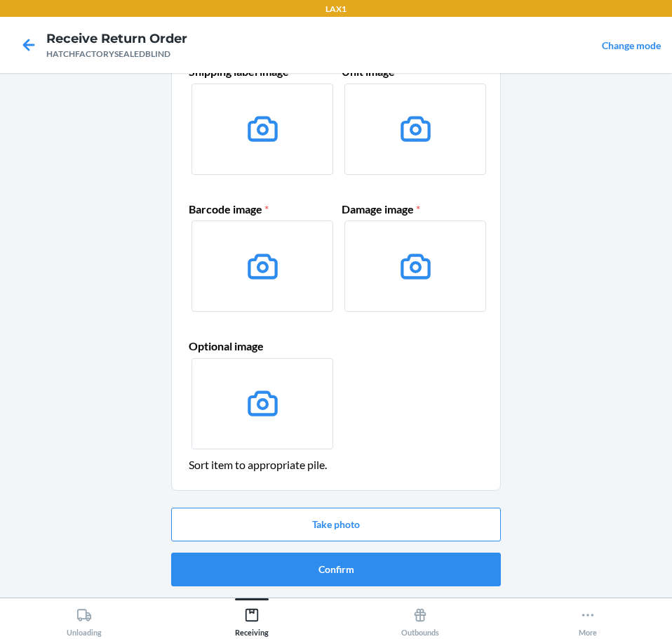
scroll to position [0, 0]
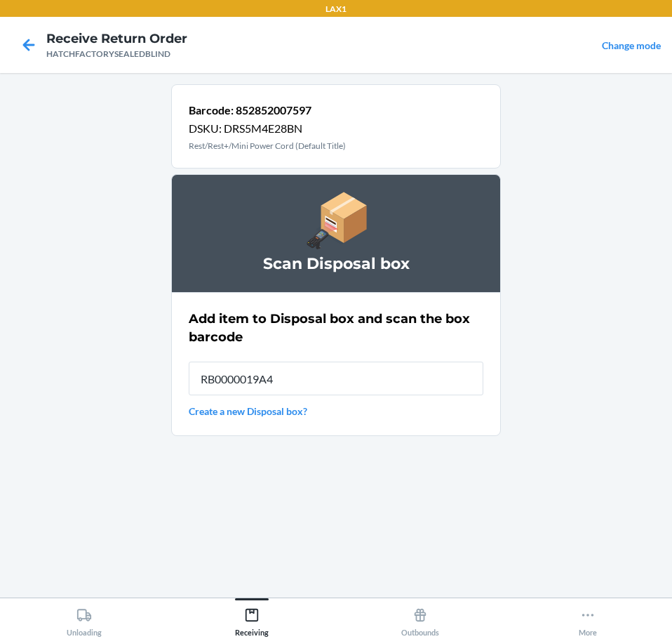
type input "RB0000019A4"
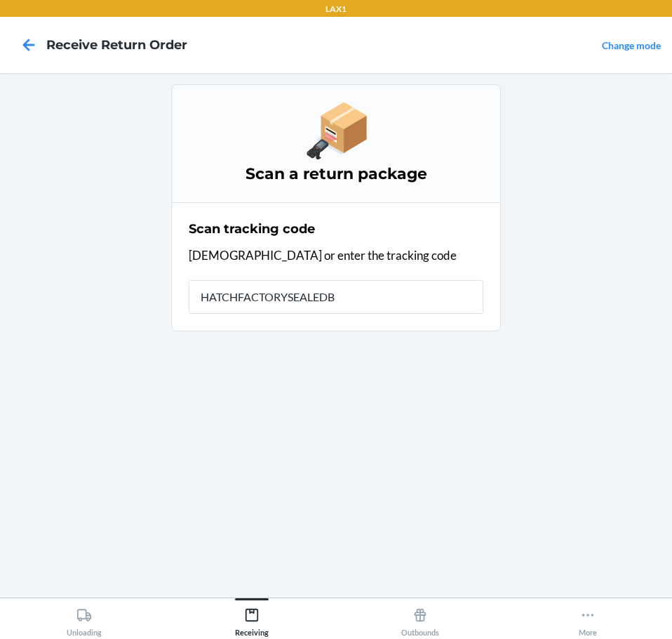
type input "HATCHFACTORYSEALEDBL"
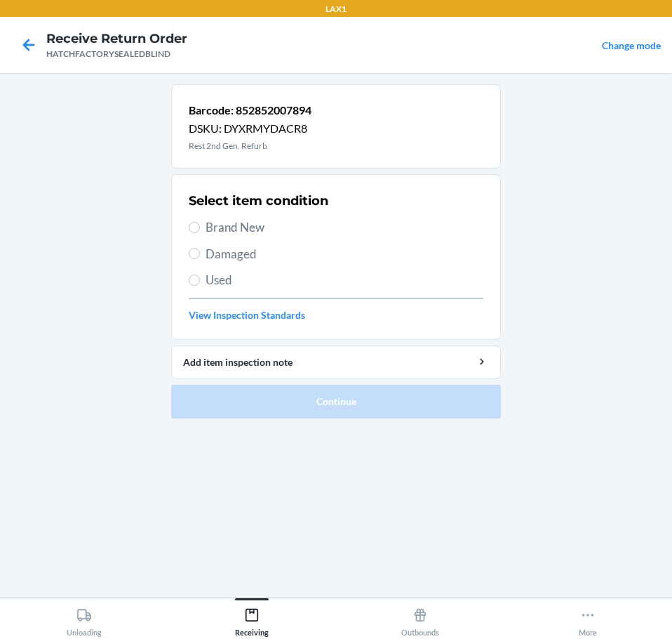
click at [232, 251] on span "Damaged" at bounding box center [345, 254] width 278 height 18
click at [200, 251] on input "Damaged" at bounding box center [194, 253] width 11 height 11
radio input "true"
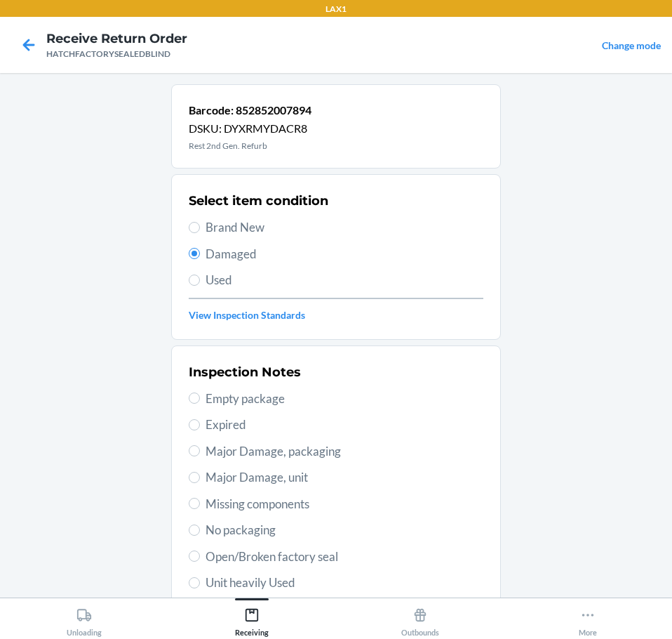
click at [304, 478] on span "Major Damage, unit" at bounding box center [345, 477] width 278 height 18
click at [200, 478] on input "Major Damage, unit" at bounding box center [194, 477] width 11 height 11
radio input "true"
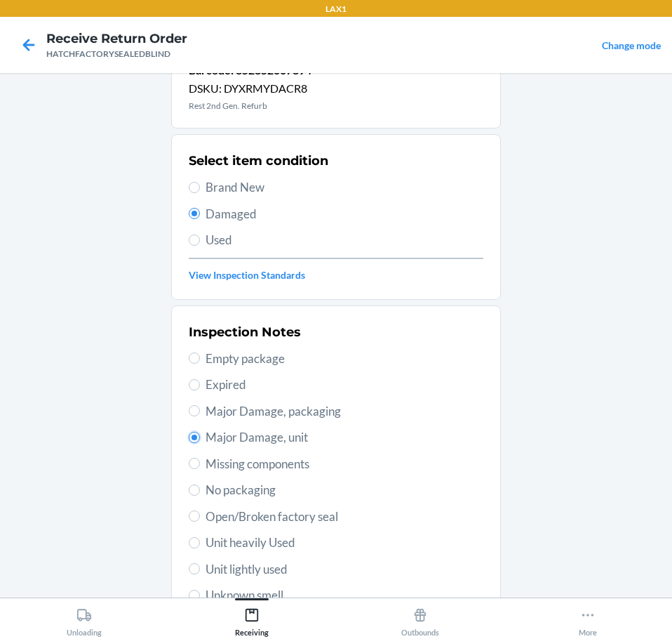
scroll to position [207, 0]
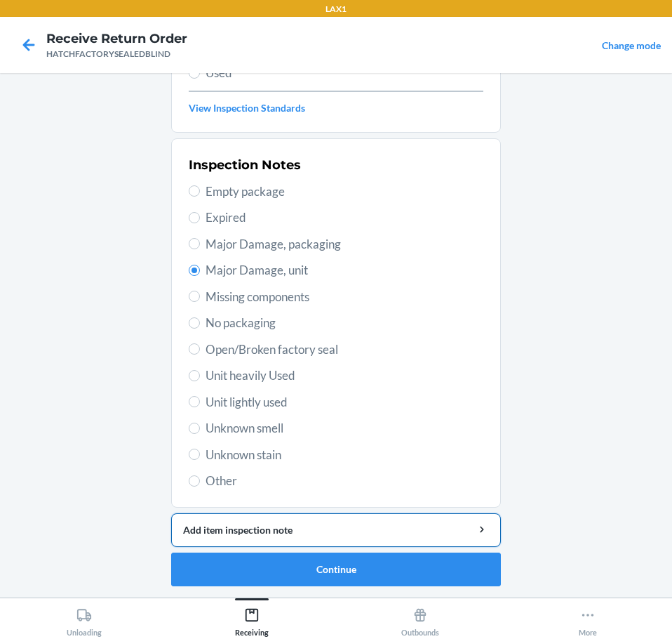
click at [391, 525] on div "Add item inspection note" at bounding box center [336, 529] width 306 height 15
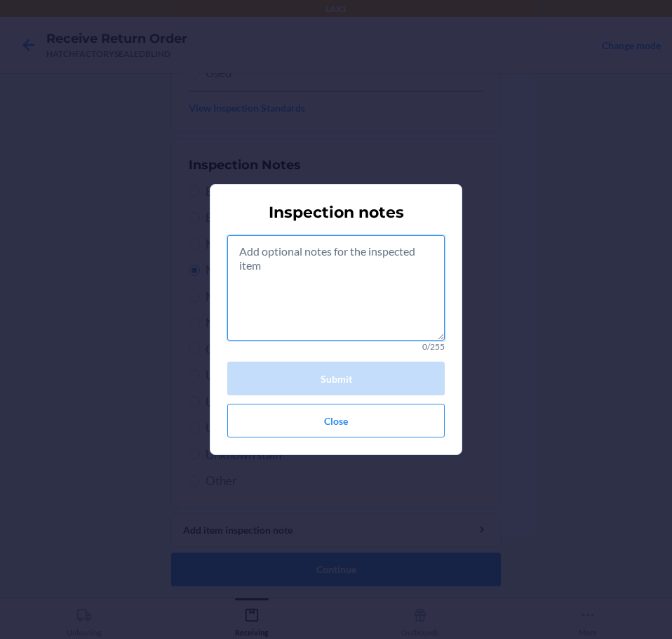
click at [334, 301] on textarea at bounding box center [336, 287] width 218 height 105
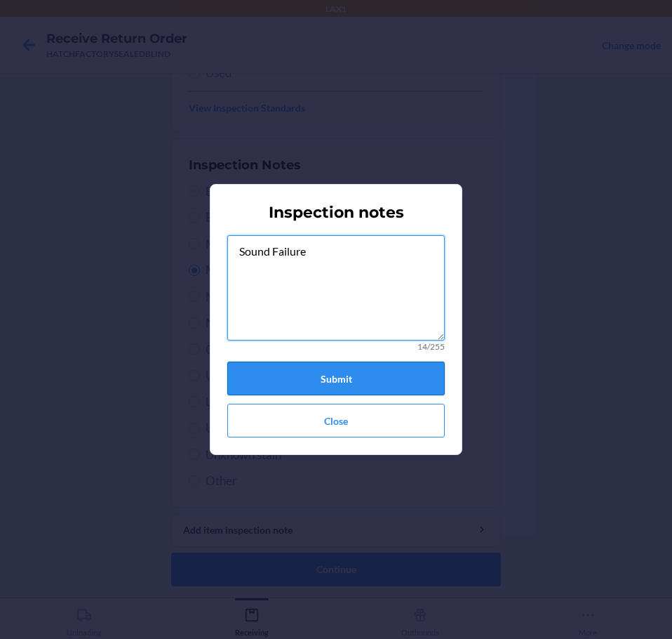
type textarea "Sound Failure"
click at [362, 381] on button "Submit" at bounding box center [336, 378] width 218 height 34
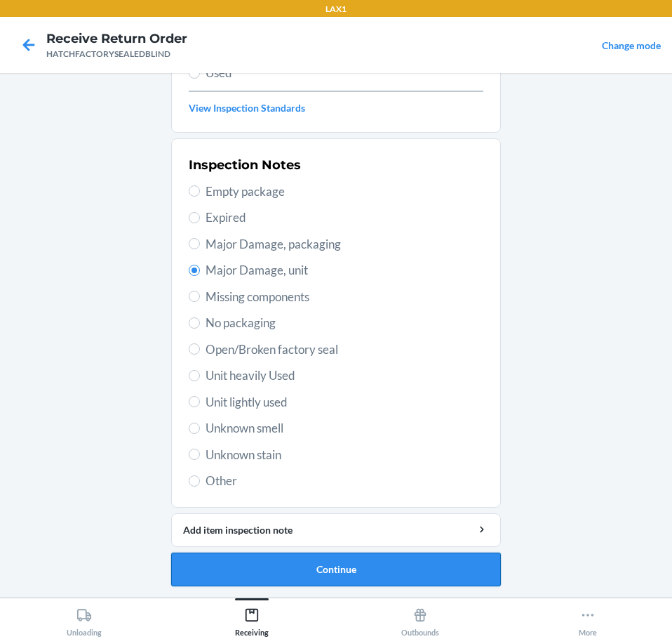
click at [428, 561] on button "Continue" at bounding box center [336, 569] width 330 height 34
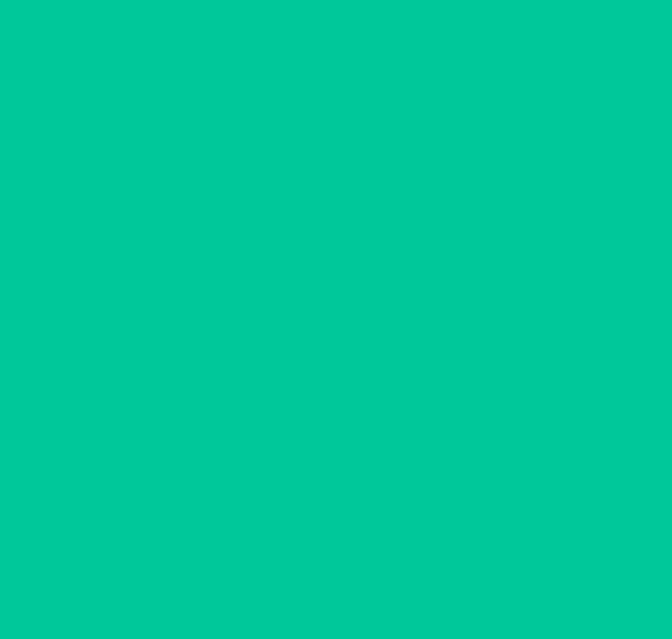
scroll to position [83, 0]
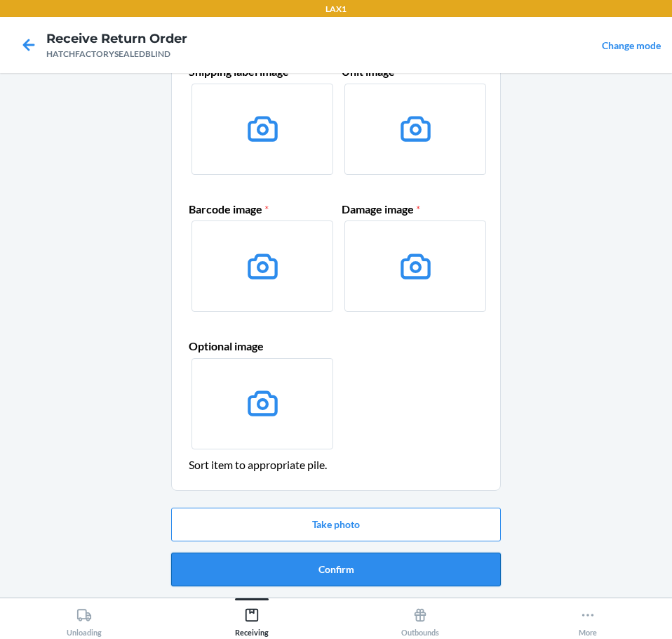
click at [441, 569] on button "Confirm" at bounding box center [336, 569] width 330 height 34
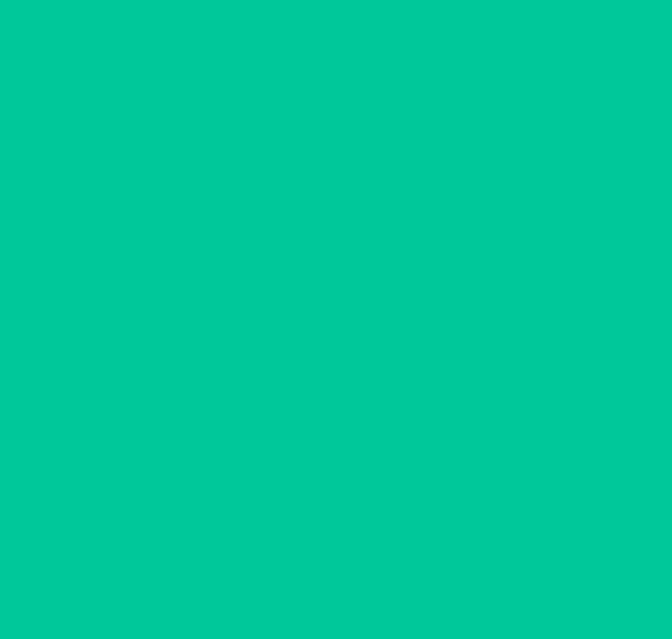
scroll to position [0, 0]
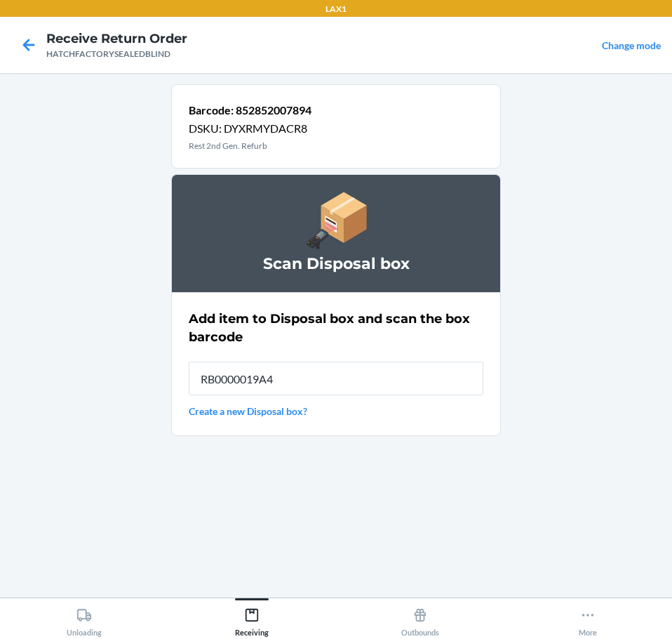
type input "RB0000019A4"
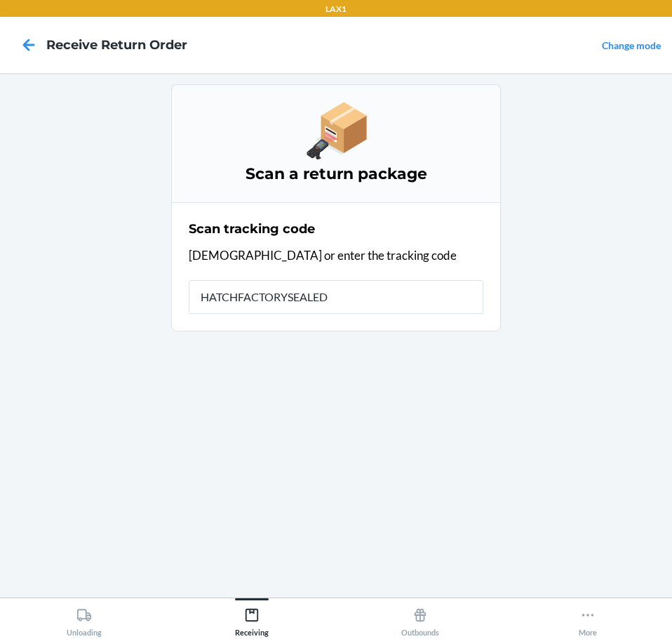
type input "HATCHFACTORYSEALEDB"
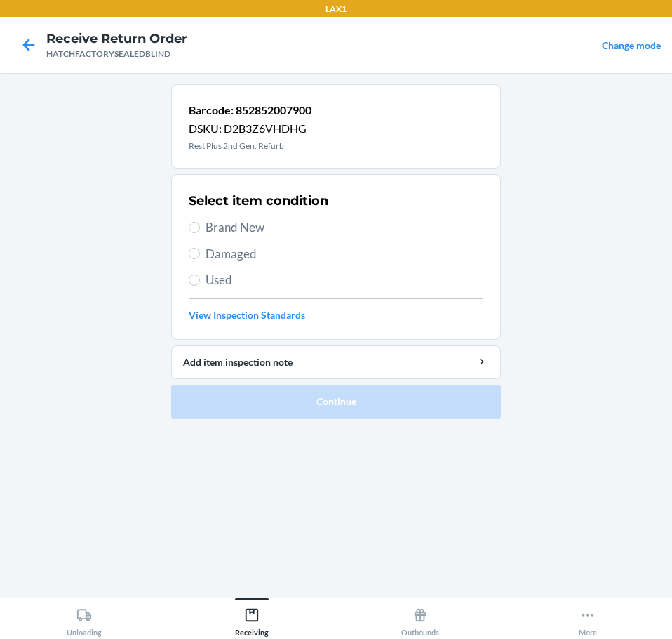
click at [210, 246] on span "Damaged" at bounding box center [345, 254] width 278 height 18
click at [200, 248] on input "Damaged" at bounding box center [194, 253] width 11 height 11
radio input "true"
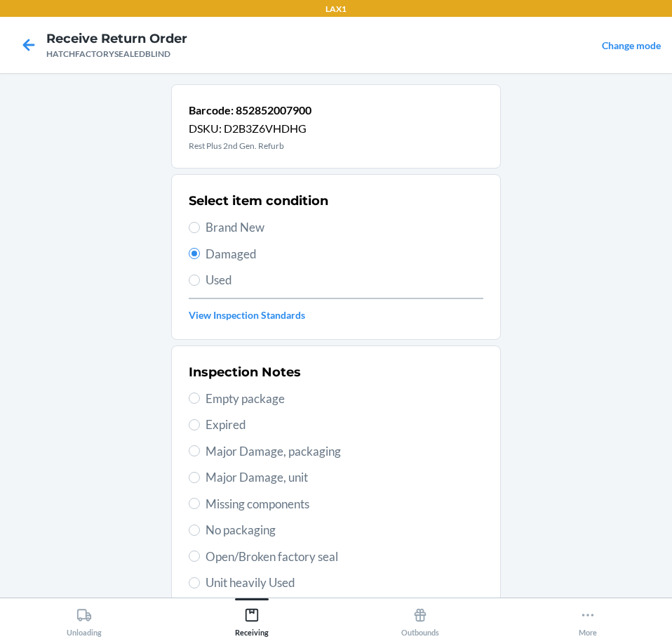
click at [322, 478] on span "Major Damage, unit" at bounding box center [345, 477] width 278 height 18
click at [200, 478] on input "Major Damage, unit" at bounding box center [194, 477] width 11 height 11
radio input "true"
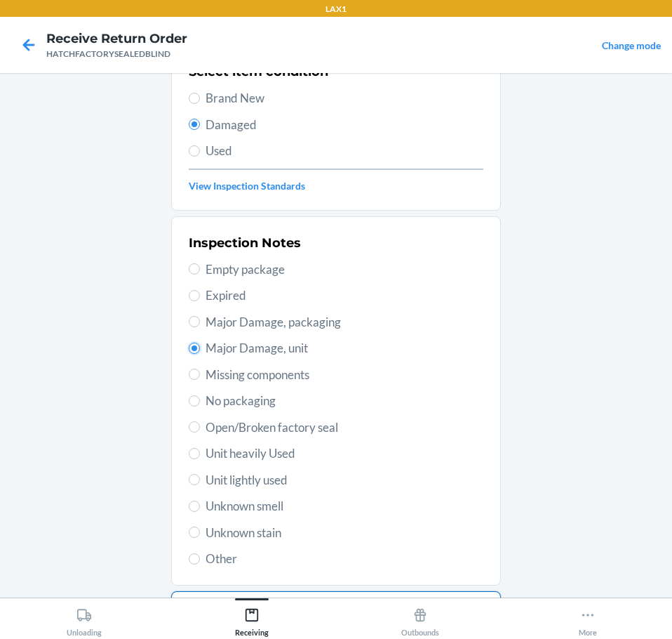
scroll to position [207, 0]
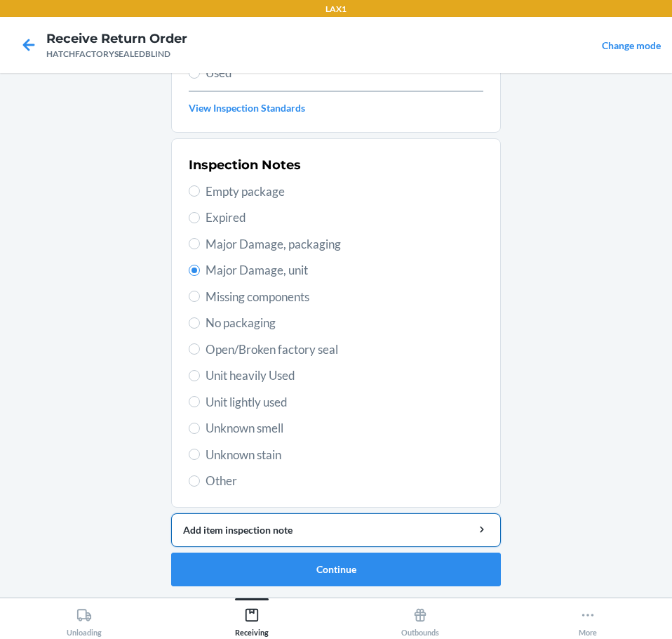
click at [410, 528] on div "Add item inspection note" at bounding box center [336, 529] width 306 height 15
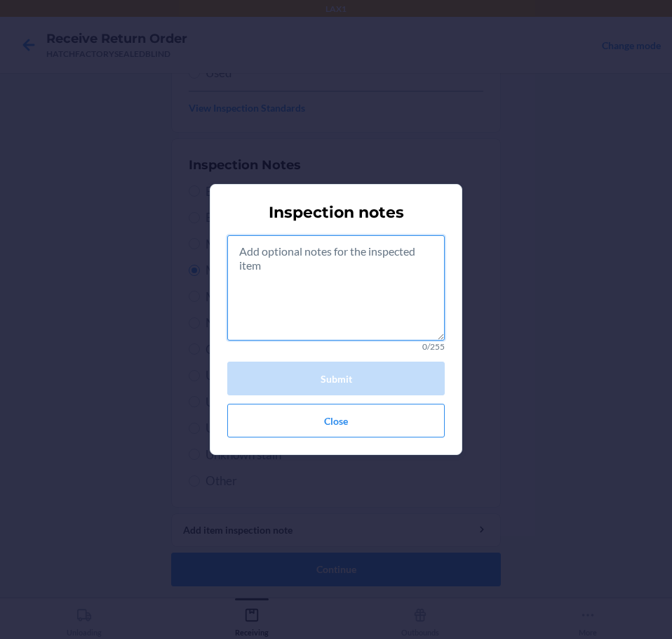
click at [351, 298] on textarea at bounding box center [336, 287] width 218 height 105
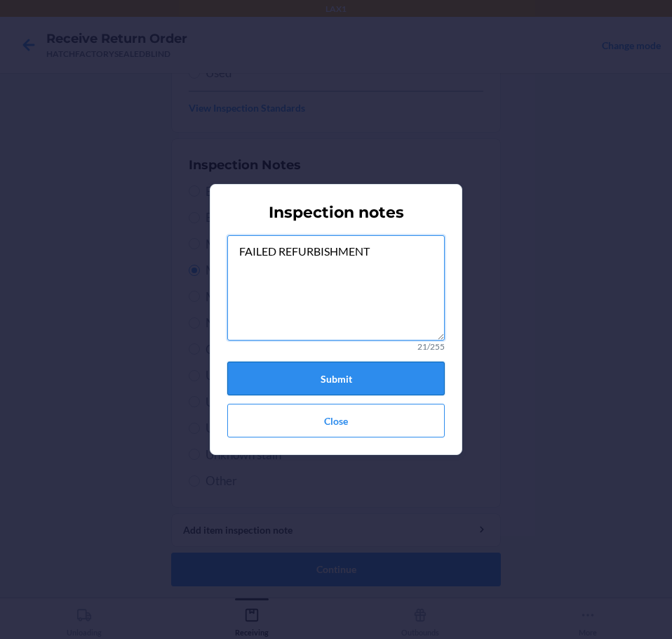
type textarea "FAILED REFURBISHMENT"
click at [353, 376] on button "Submit" at bounding box center [336, 378] width 218 height 34
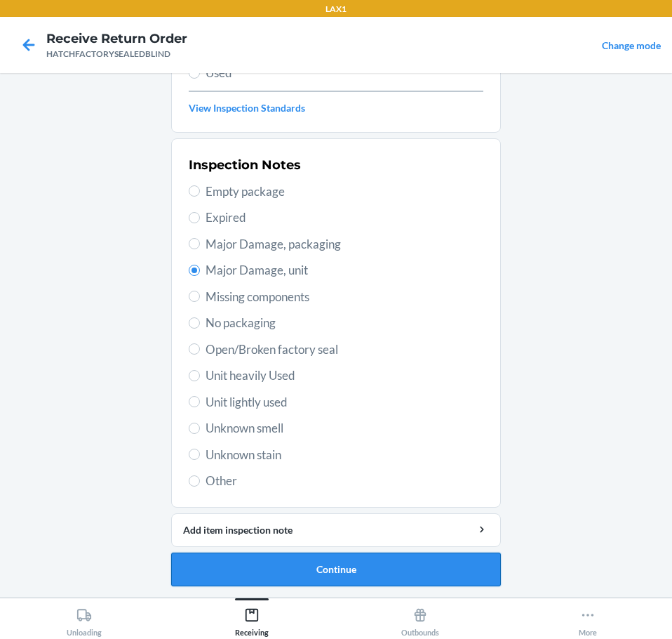
click at [438, 571] on button "Continue" at bounding box center [336, 569] width 330 height 34
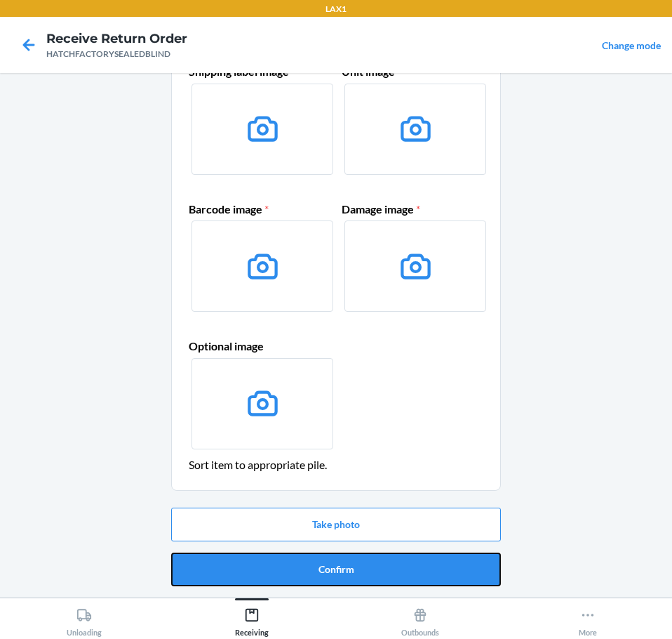
click at [451, 578] on button "Confirm" at bounding box center [336, 569] width 330 height 34
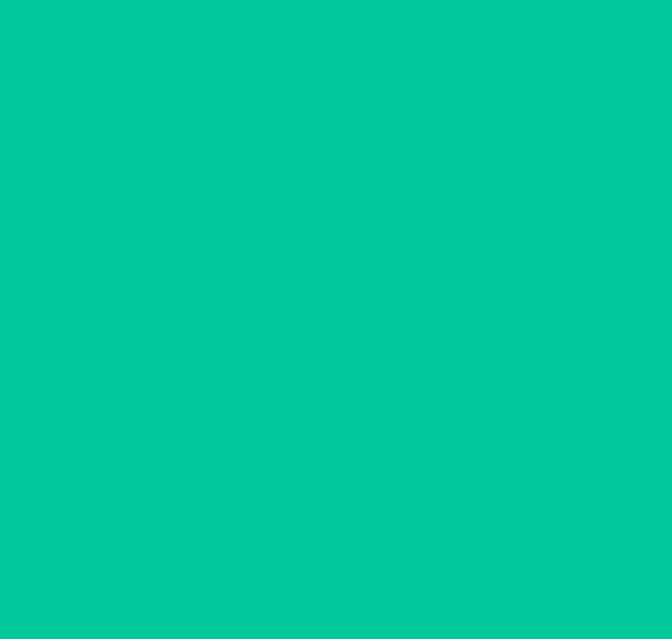
scroll to position [0, 0]
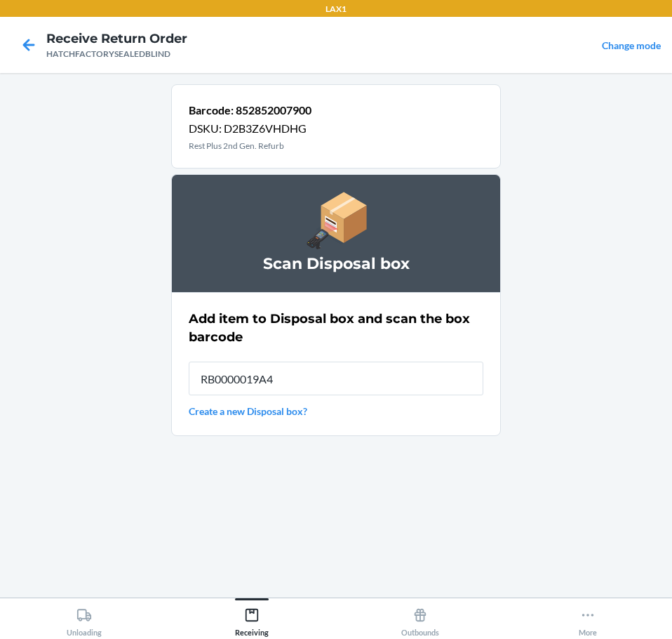
type input "RB0000019A4"
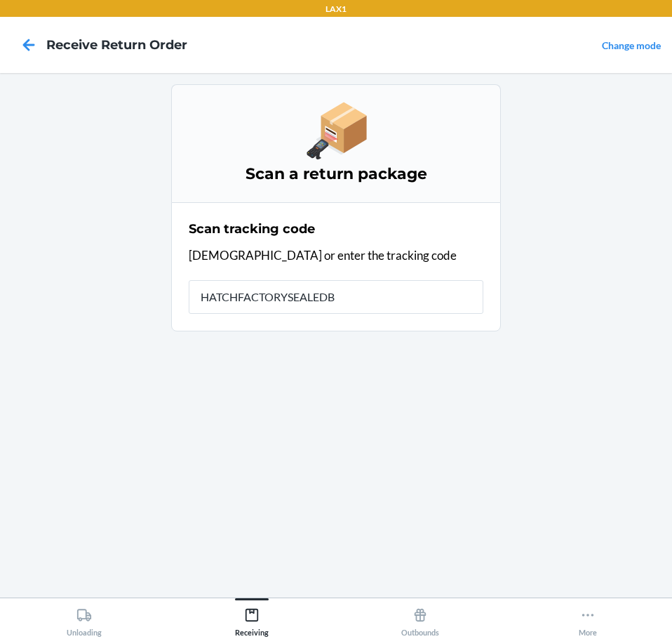
type input "HATCHFACTORYSEALEDBL"
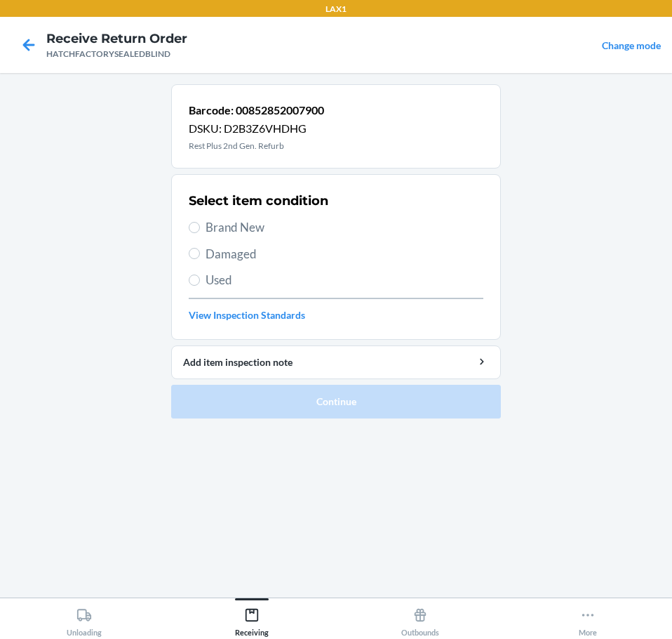
click at [247, 234] on span "Brand New" at bounding box center [345, 227] width 278 height 18
click at [200, 233] on input "Brand New" at bounding box center [194, 227] width 11 height 11
radio input "true"
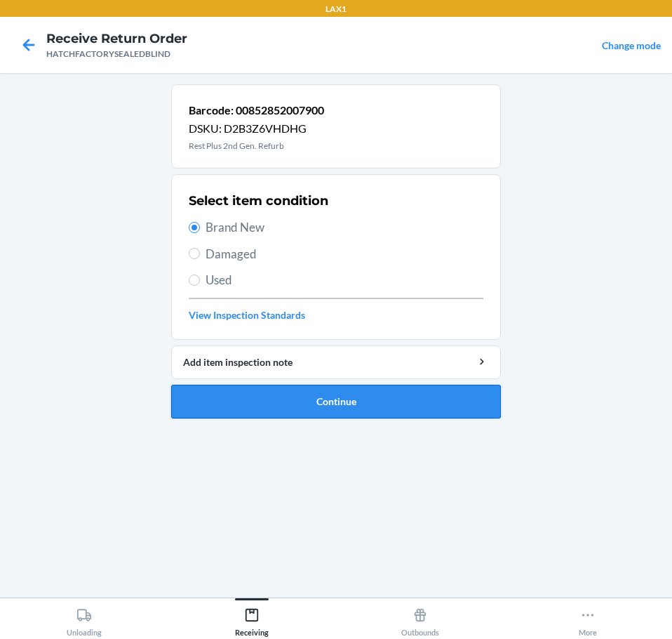
click at [378, 401] on button "Continue" at bounding box center [336, 402] width 330 height 34
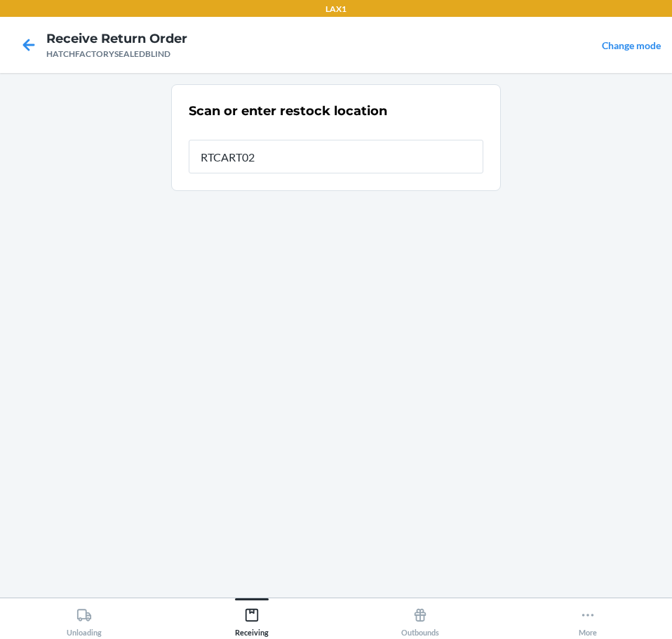
type input "RTCART027"
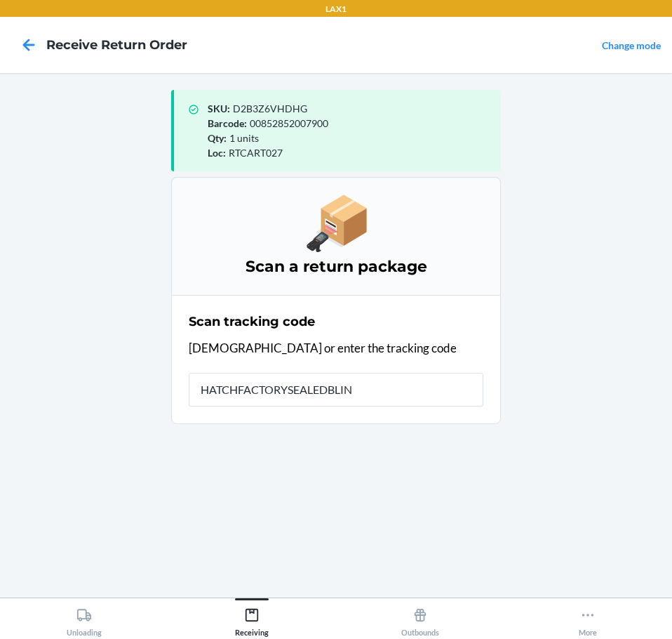
type input "HATCHFACTORYSEALEDBLIND"
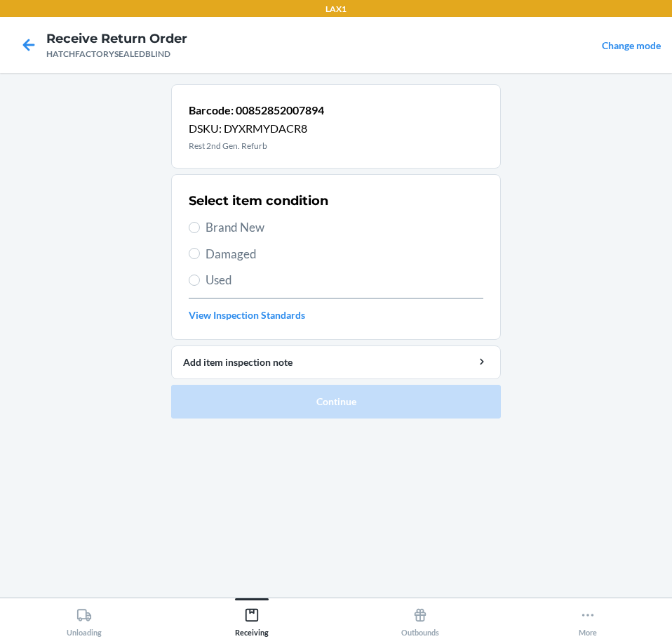
drag, startPoint x: 255, startPoint y: 230, endPoint x: 250, endPoint y: 324, distance: 94.2
click at [252, 234] on span "Brand New" at bounding box center [345, 227] width 278 height 18
click at [200, 233] on input "Brand New" at bounding box center [194, 227] width 11 height 11
radio input "true"
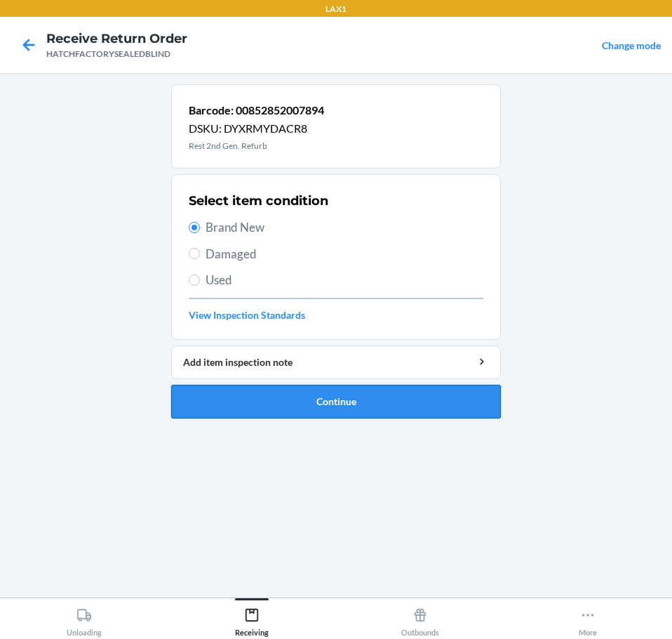
click at [384, 402] on button "Continue" at bounding box center [336, 402] width 330 height 34
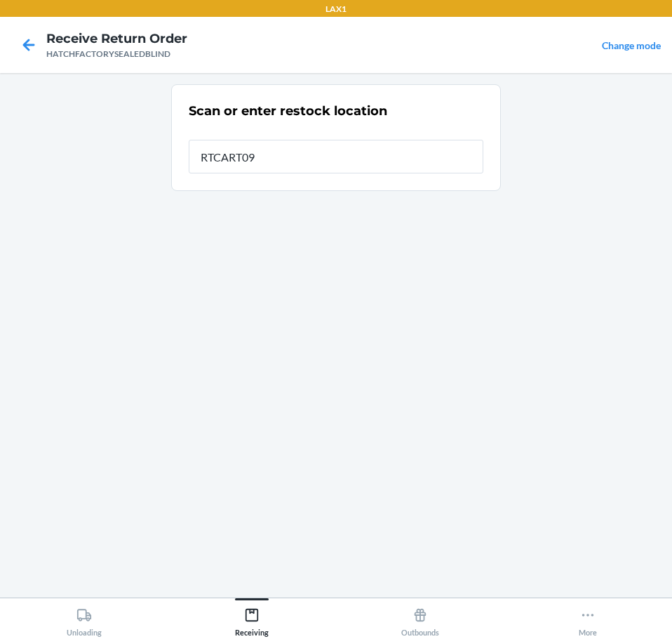
type input "RTCART094"
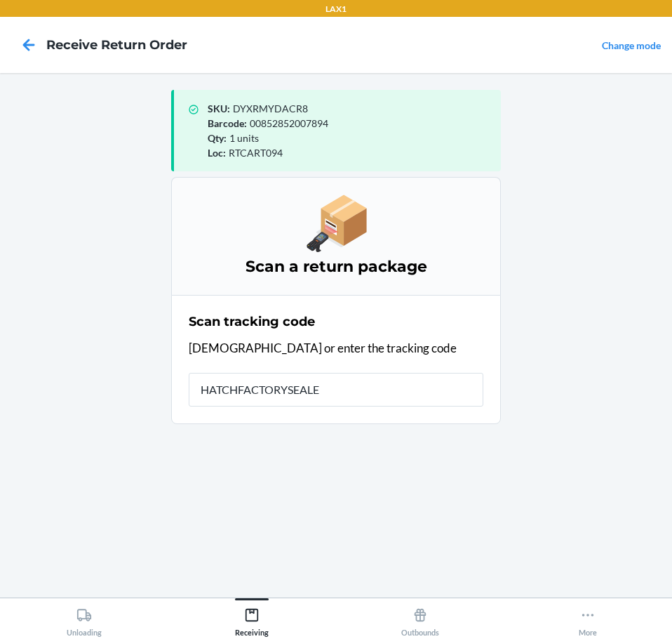
type input "HATCHFACTORYSEALED"
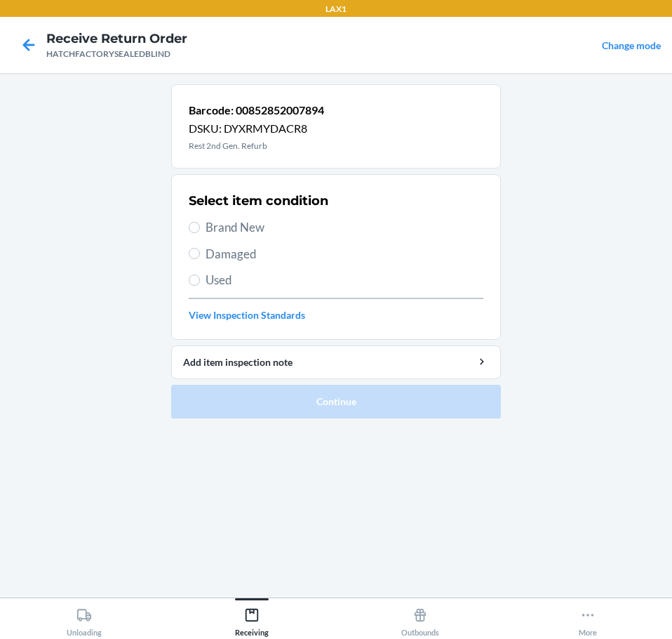
click at [258, 227] on span "Brand New" at bounding box center [345, 227] width 278 height 18
click at [208, 232] on span "Brand New" at bounding box center [345, 227] width 278 height 18
click at [200, 232] on input "Brand New" at bounding box center [194, 227] width 11 height 11
radio input "true"
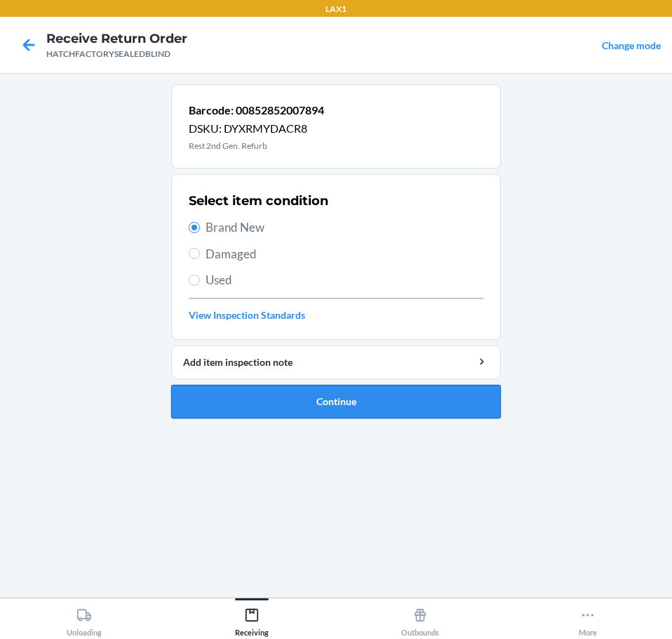
click at [401, 408] on button "Continue" at bounding box center [336, 402] width 330 height 34
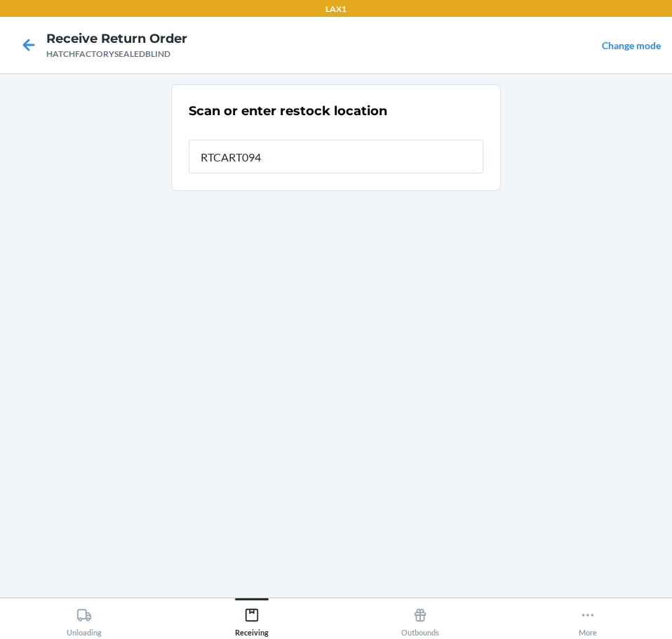
type input "RTCART094"
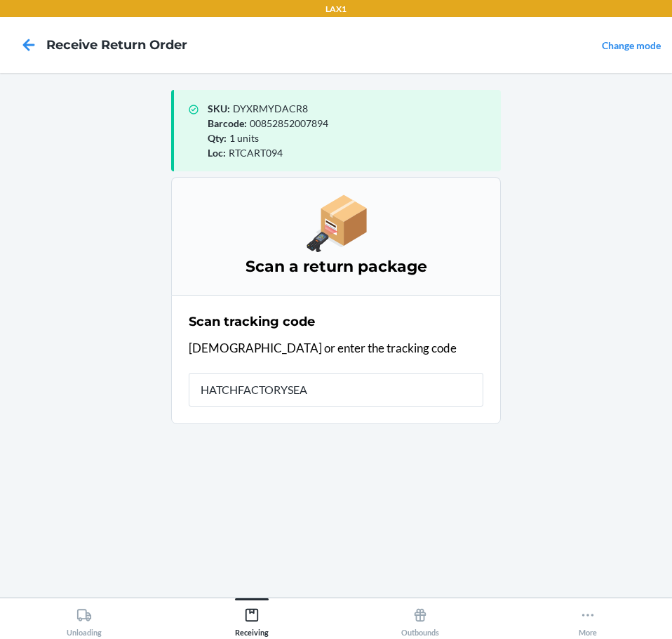
type input "HATCHFACTORYSEAL"
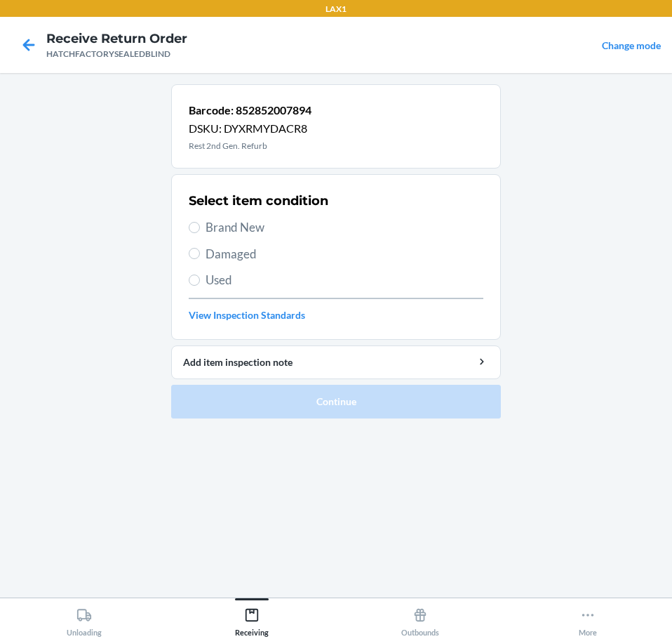
click at [242, 255] on span "Damaged" at bounding box center [345, 254] width 278 height 18
click at [200, 255] on input "Damaged" at bounding box center [194, 253] width 11 height 11
radio input "true"
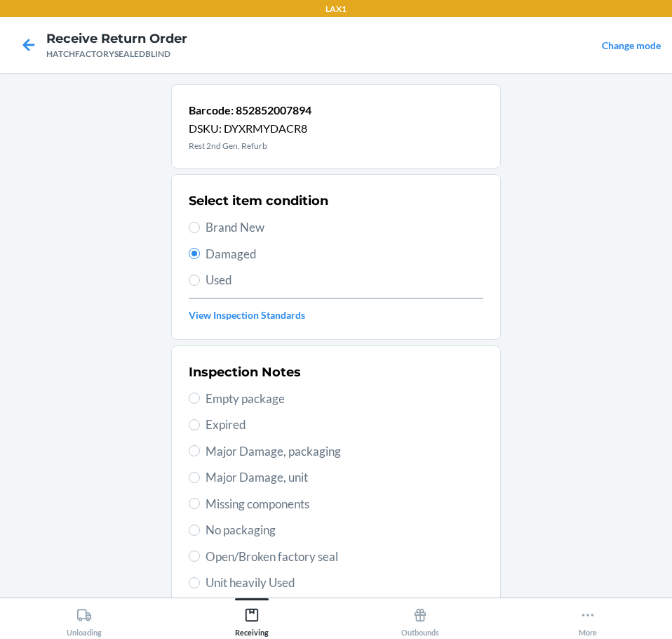
click at [314, 477] on span "Major Damage, unit" at bounding box center [345, 477] width 278 height 18
click at [200, 477] on input "Major Damage, unit" at bounding box center [194, 477] width 11 height 11
radio input "true"
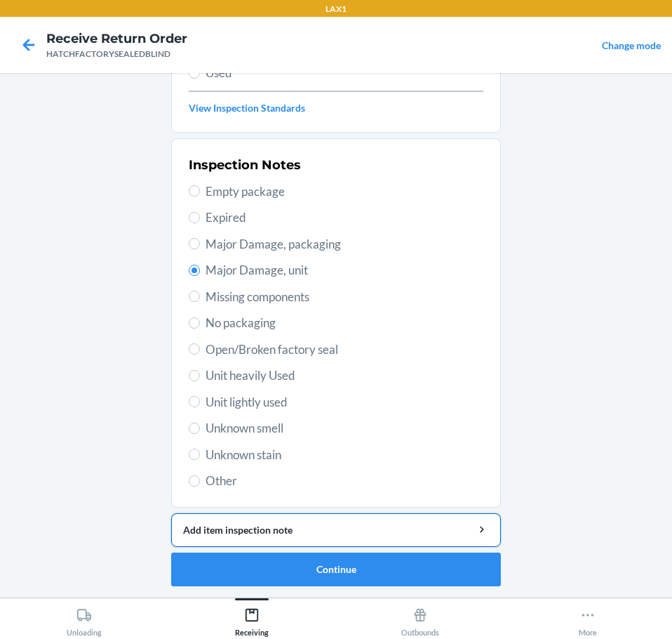
click at [413, 518] on button "Add item inspection note" at bounding box center [336, 530] width 330 height 34
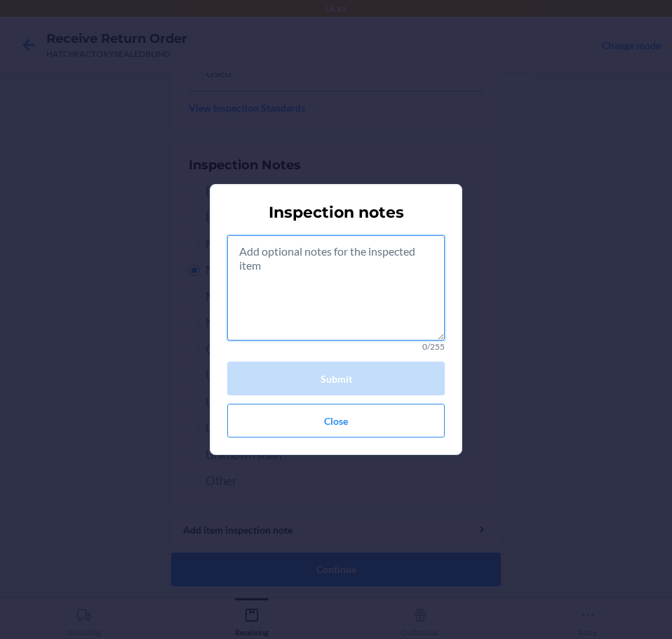
click at [375, 310] on textarea at bounding box center [336, 287] width 218 height 105
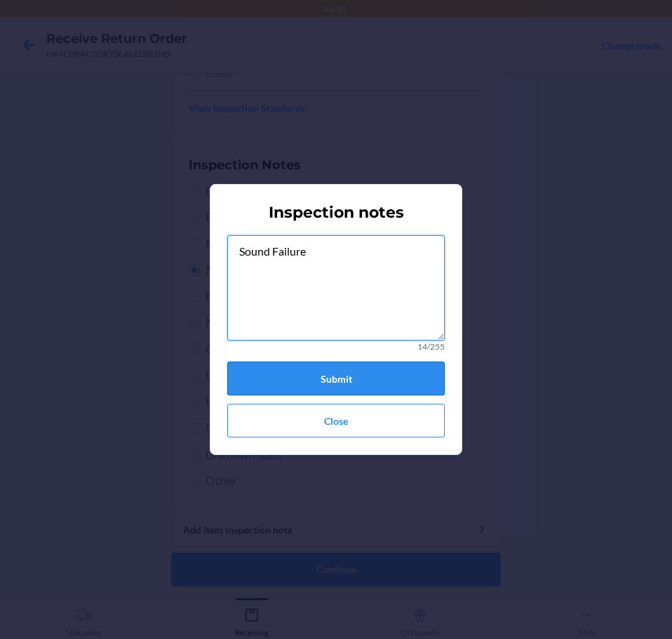
type textarea "Sound Failure"
click at [359, 377] on button "Submit" at bounding box center [336, 378] width 218 height 34
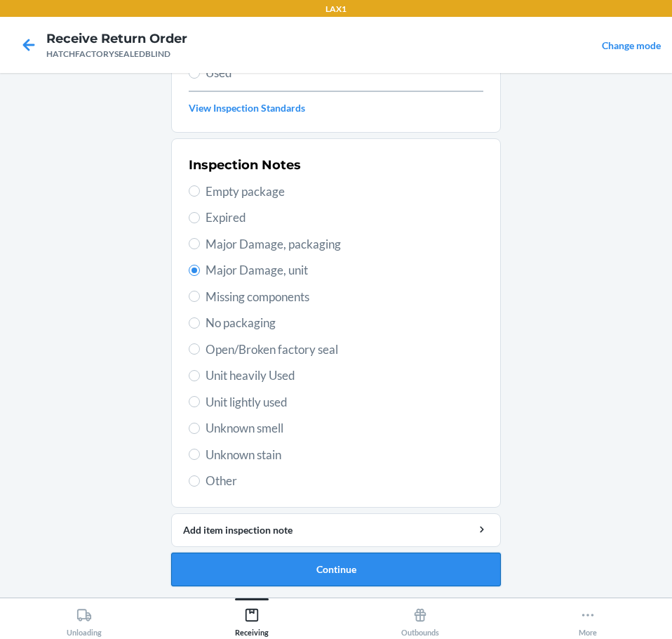
click at [397, 568] on button "Continue" at bounding box center [336, 569] width 330 height 34
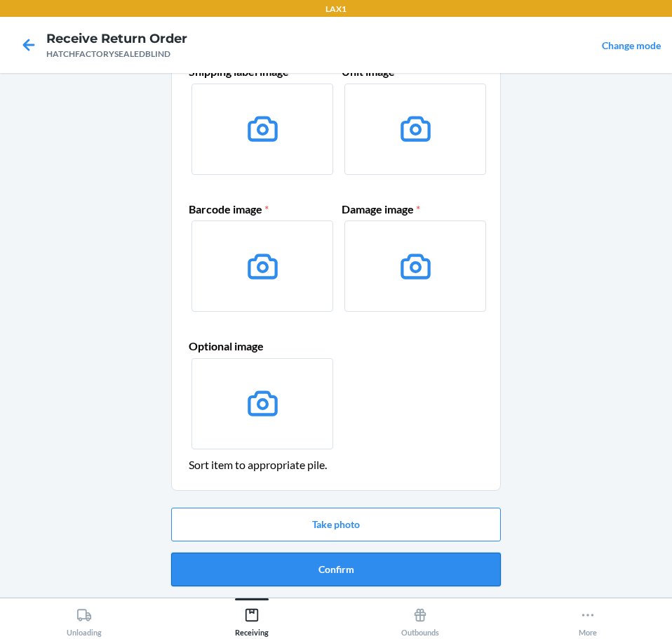
click at [422, 573] on button "Confirm" at bounding box center [336, 569] width 330 height 34
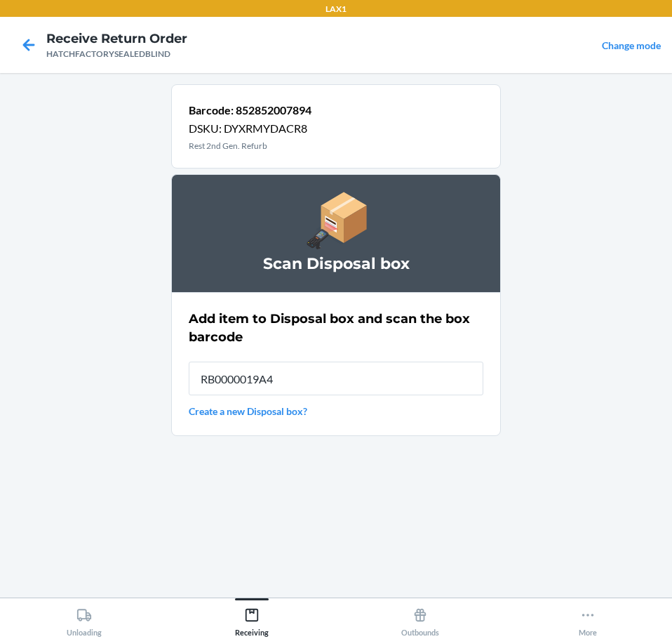
type input "RB0000019A4"
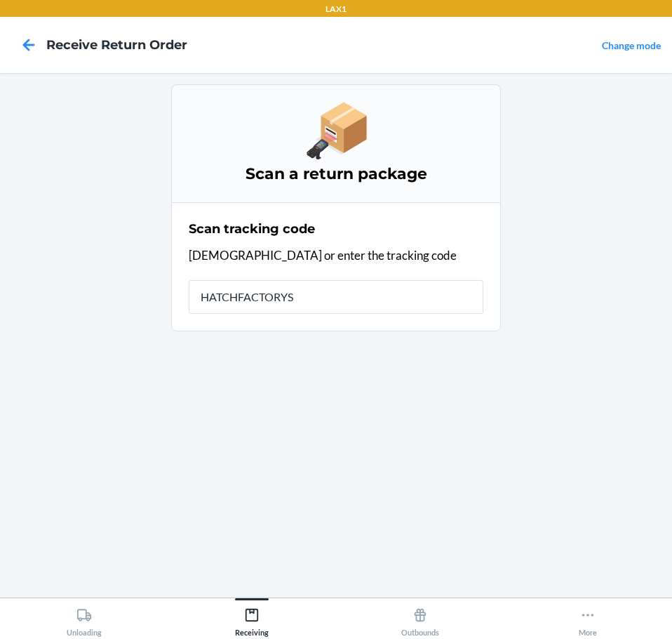
type input "HATCHFACTORYSE"
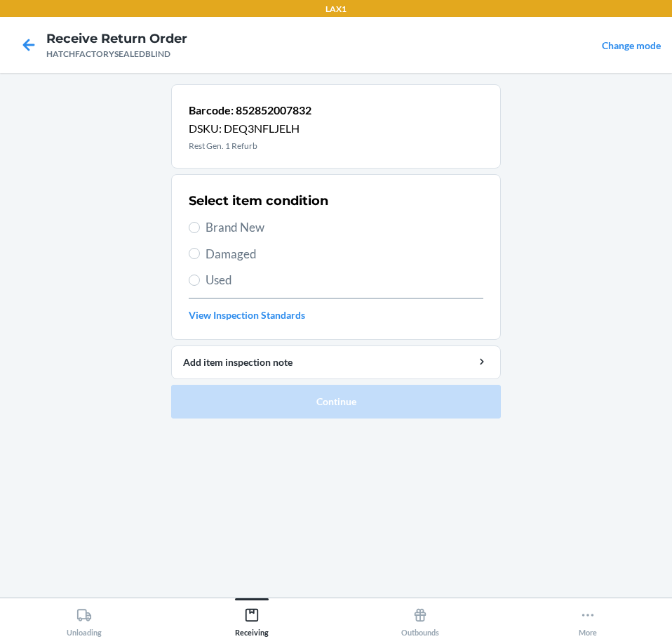
drag, startPoint x: 248, startPoint y: 251, endPoint x: 239, endPoint y: 300, distance: 50.1
click at [248, 253] on span "Damaged" at bounding box center [345, 254] width 278 height 18
click at [200, 253] on input "Damaged" at bounding box center [194, 253] width 11 height 11
radio input "true"
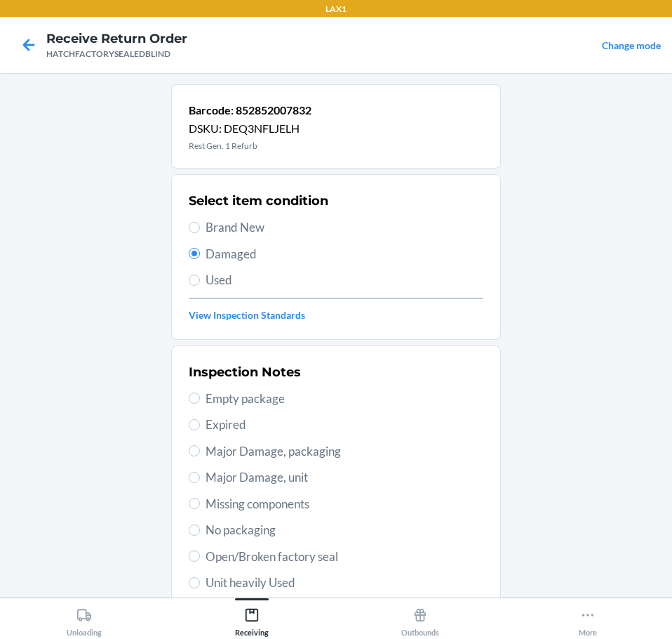
click at [310, 484] on span "Major Damage, unit" at bounding box center [345, 477] width 278 height 18
click at [200, 483] on input "Major Damage, unit" at bounding box center [194, 477] width 11 height 11
radio input "true"
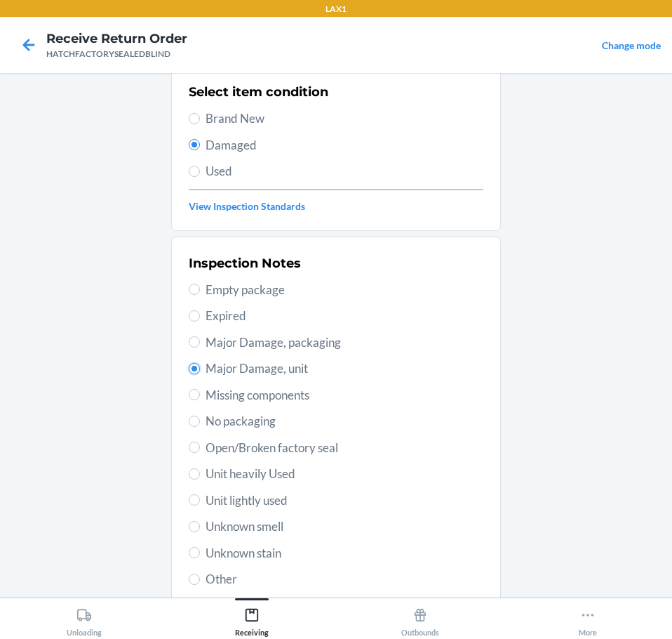
scroll to position [207, 0]
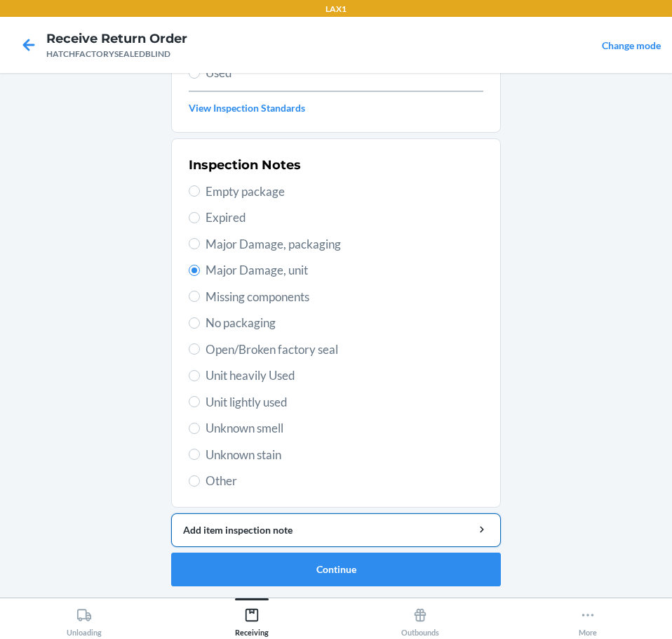
click at [415, 531] on div "Add item inspection note" at bounding box center [336, 529] width 306 height 15
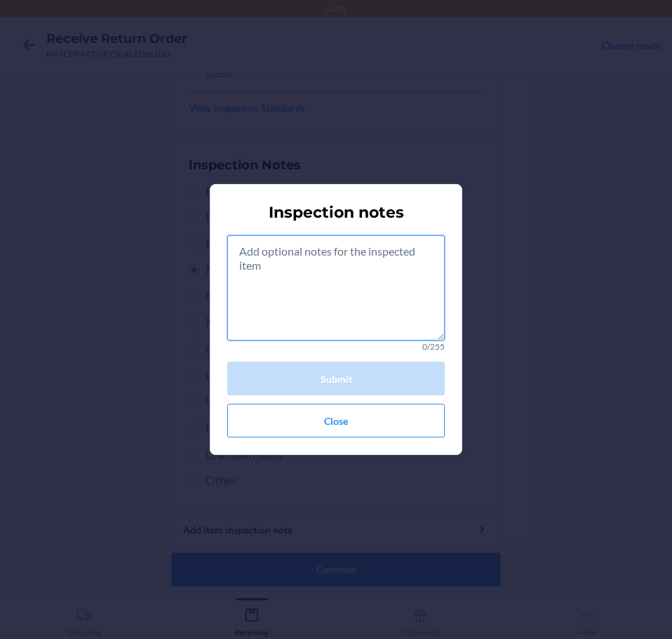
click at [359, 295] on textarea at bounding box center [336, 287] width 218 height 105
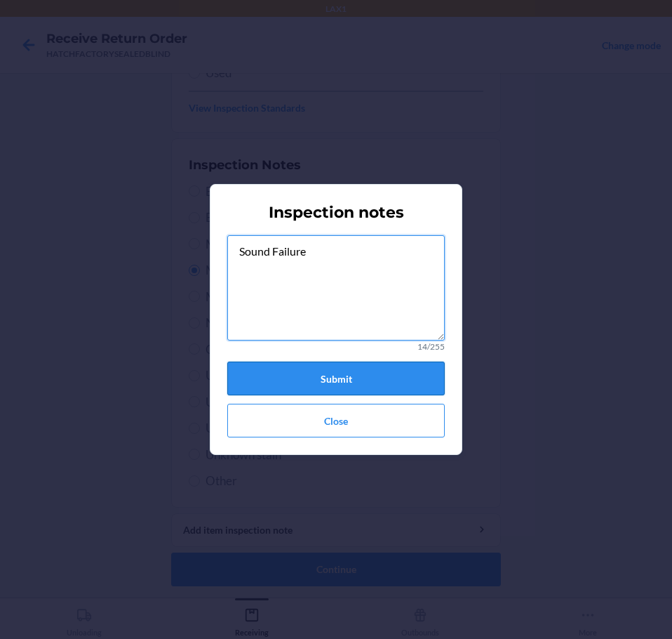
type textarea "Sound Failure"
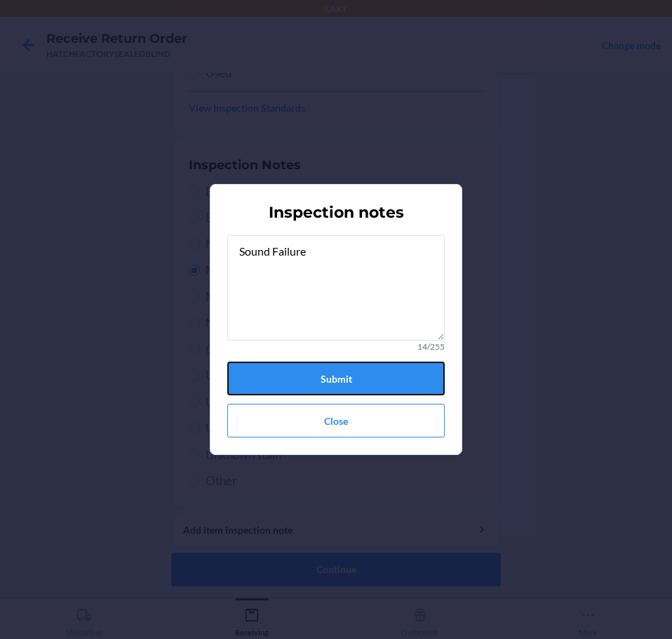
click at [390, 365] on button "Submit" at bounding box center [336, 378] width 218 height 34
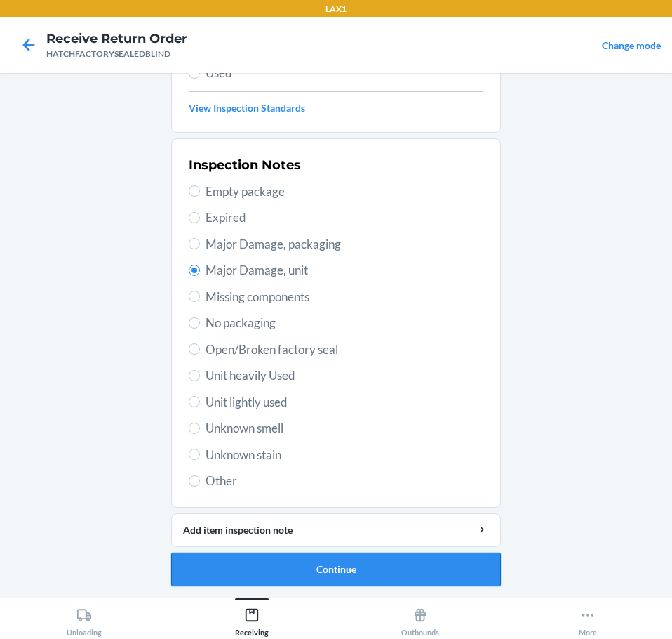
click at [432, 578] on button "Continue" at bounding box center [336, 569] width 330 height 34
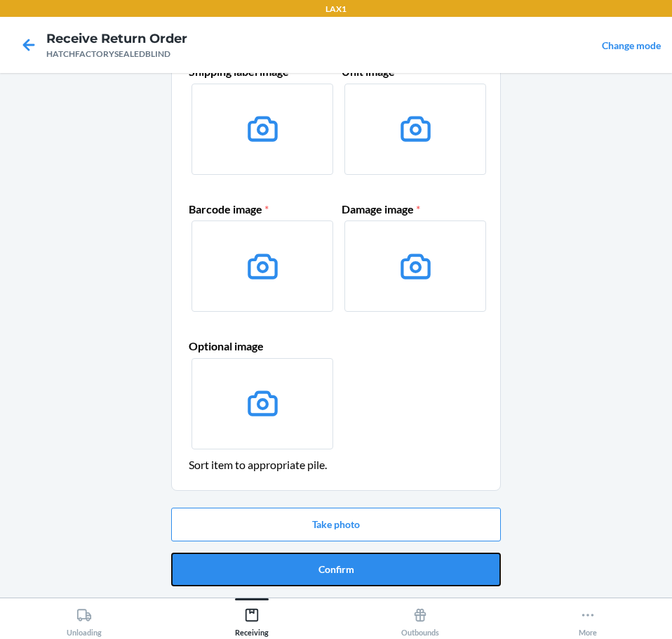
click at [432, 578] on button "Confirm" at bounding box center [336, 569] width 330 height 34
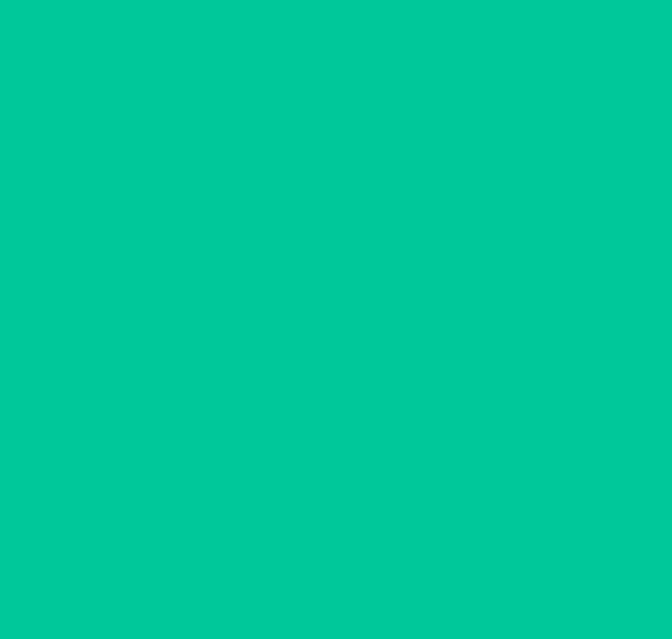
scroll to position [0, 0]
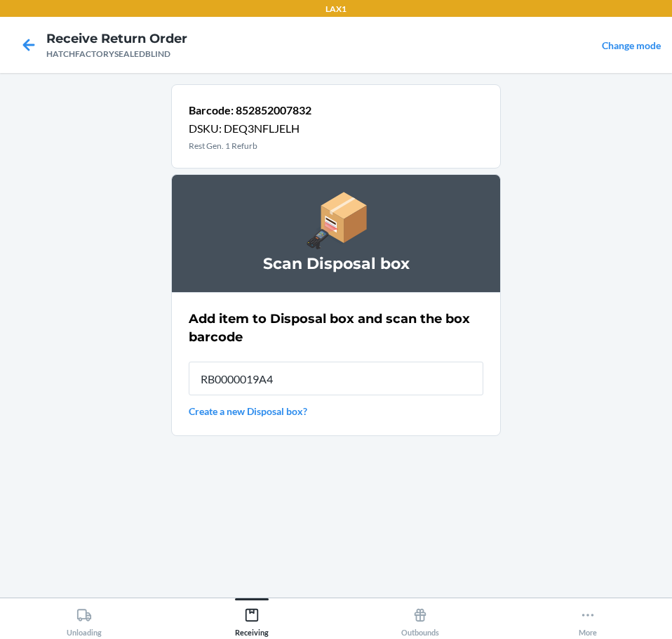
type input "RB0000019A4"
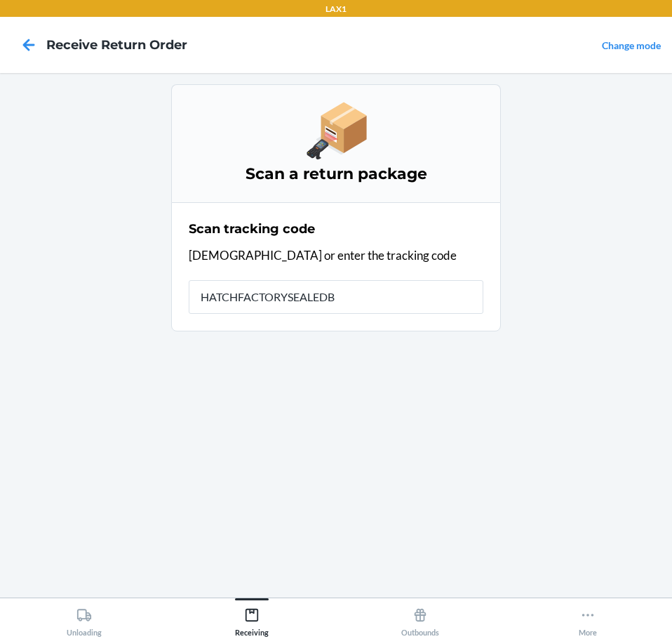
type input "HATCHFACTORYSEALEDBL"
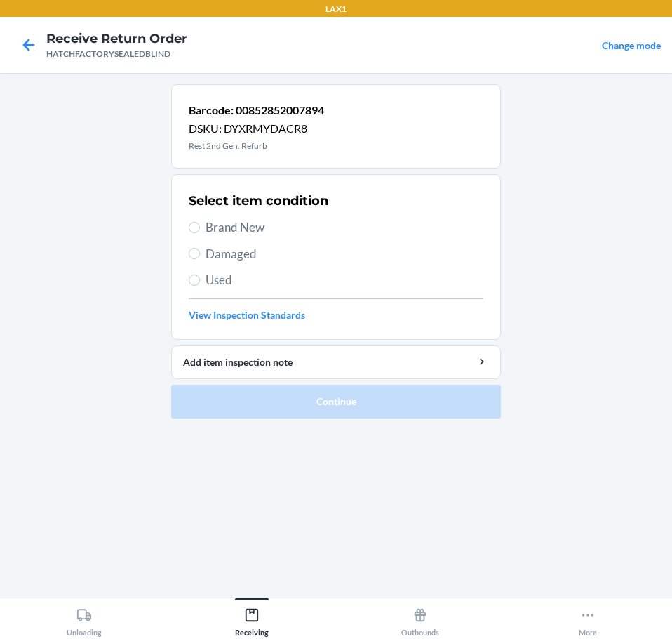
click at [219, 223] on span "Brand New" at bounding box center [345, 227] width 278 height 18
click at [200, 223] on input "Brand New" at bounding box center [194, 227] width 11 height 11
radio input "true"
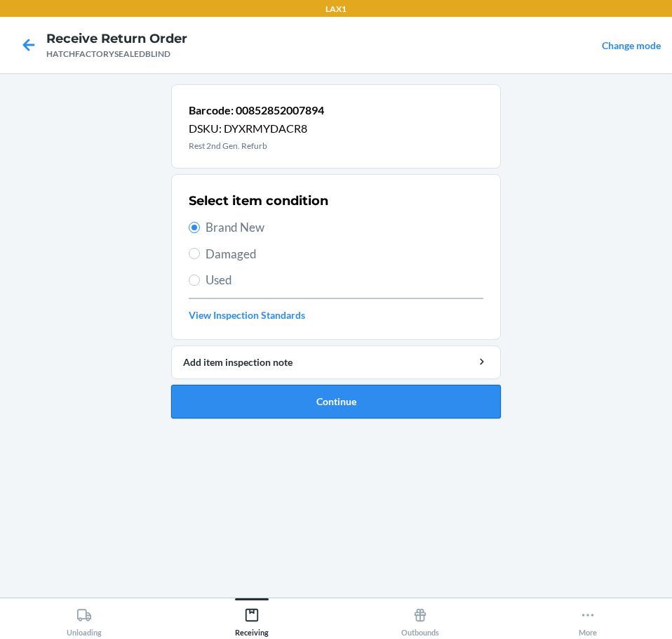
click at [405, 401] on button "Continue" at bounding box center [336, 402] width 330 height 34
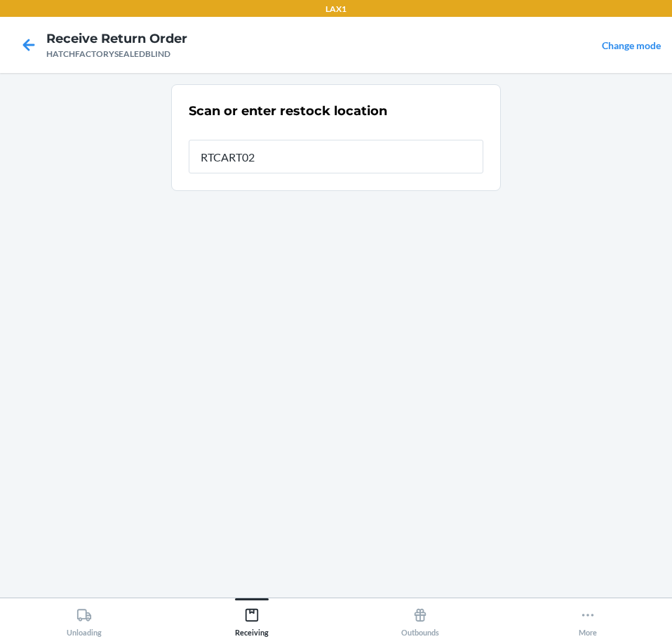
type input "RTCART027"
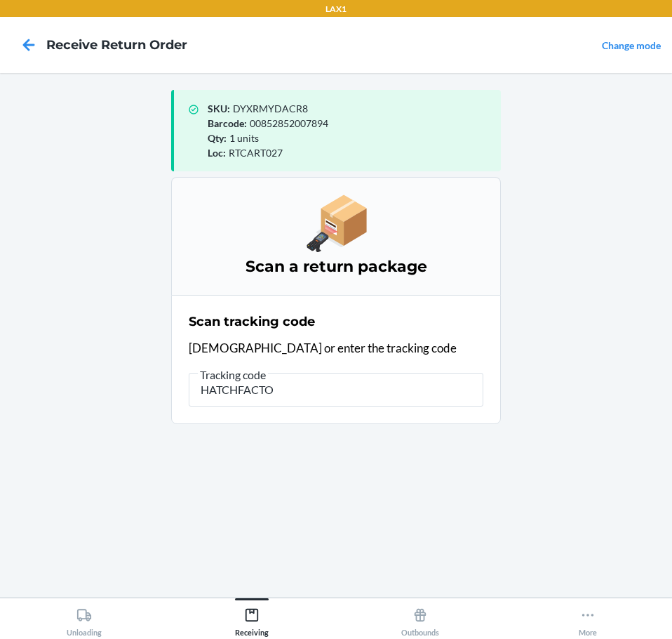
type input "HATCHFACTOR"
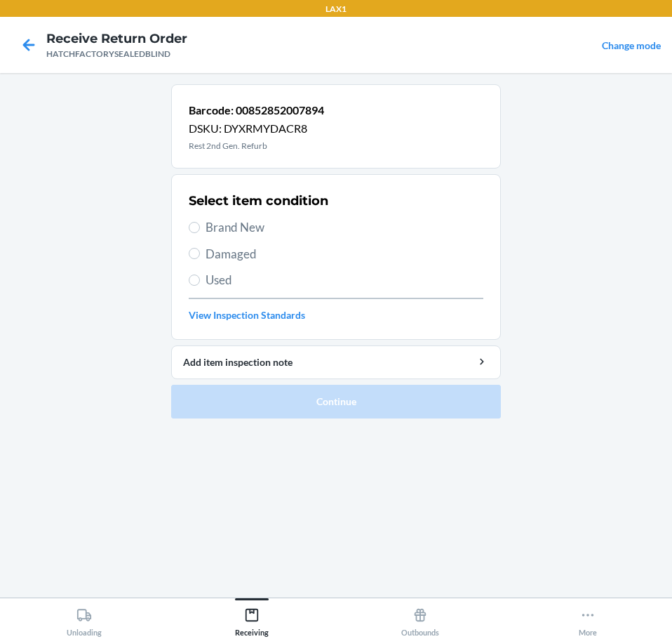
click at [254, 229] on span "Brand New" at bounding box center [345, 227] width 278 height 18
click at [200, 229] on input "Brand New" at bounding box center [194, 227] width 11 height 11
radio input "true"
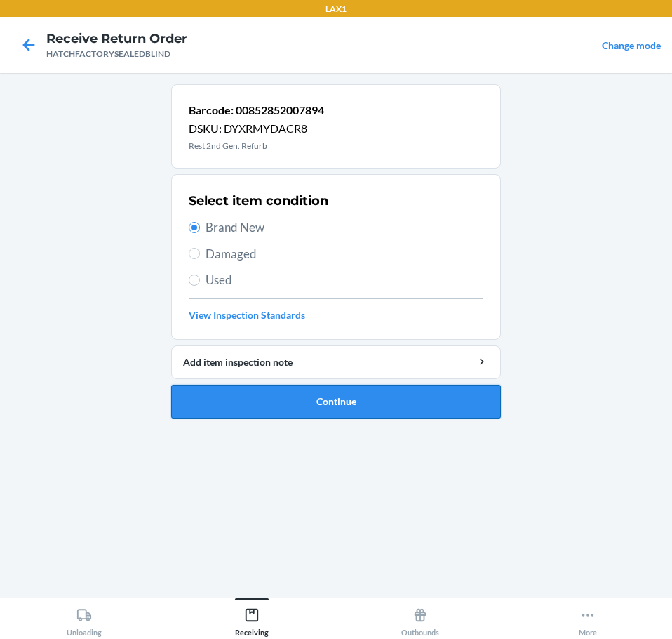
click at [352, 399] on button "Continue" at bounding box center [336, 402] width 330 height 34
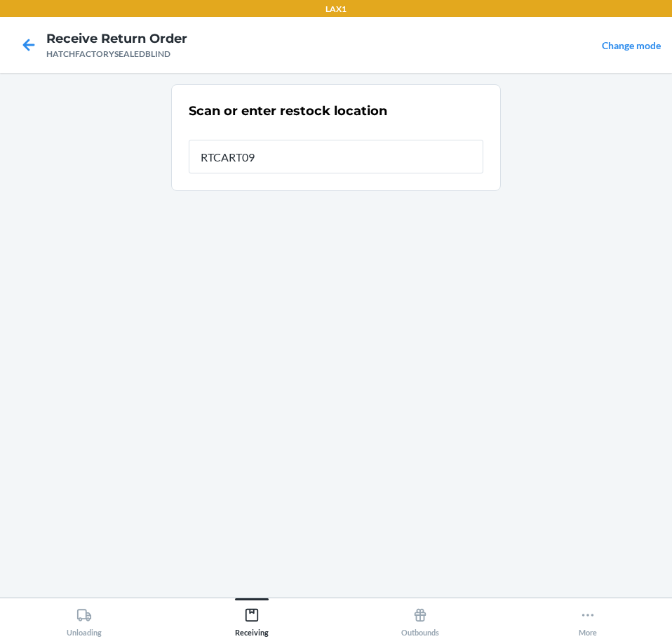
type input "RTCART094"
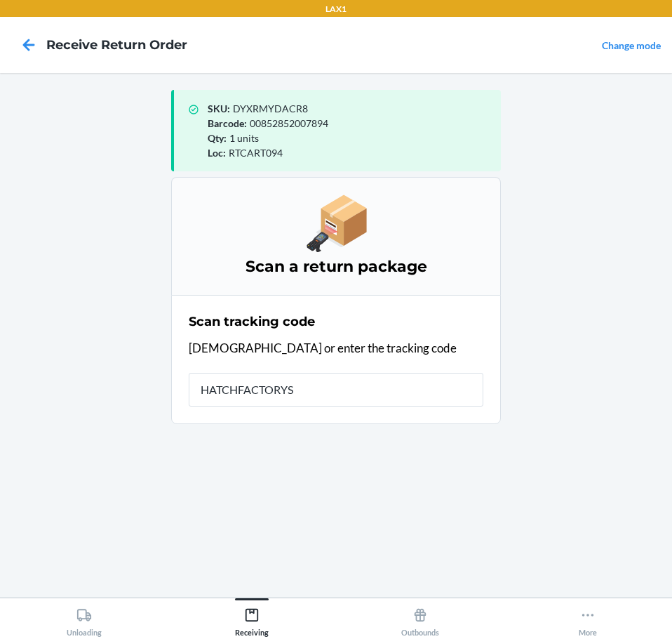
type input "HATCHFACTORYSE"
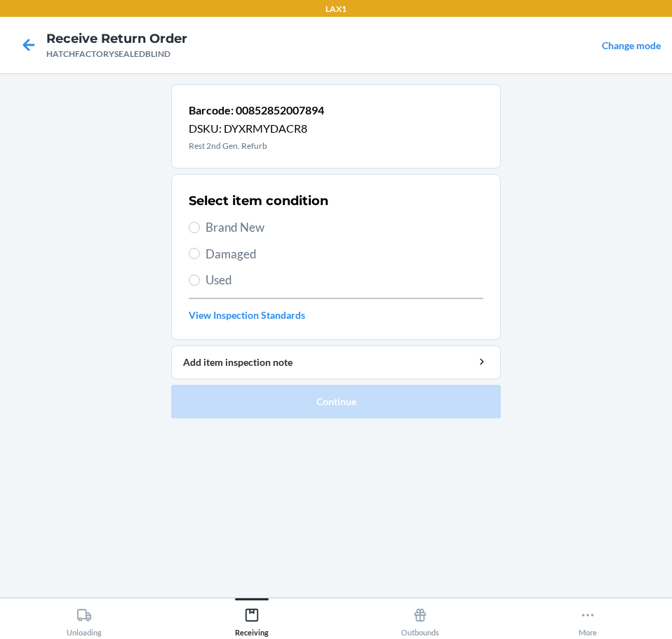
click at [253, 230] on span "Brand New" at bounding box center [345, 227] width 278 height 18
click at [200, 230] on input "Brand New" at bounding box center [194, 227] width 11 height 11
radio input "true"
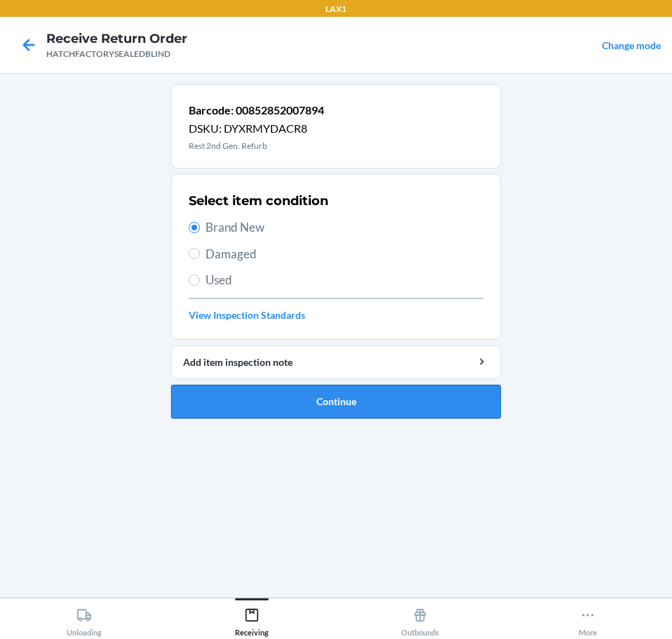
click at [396, 396] on button "Continue" at bounding box center [336, 402] width 330 height 34
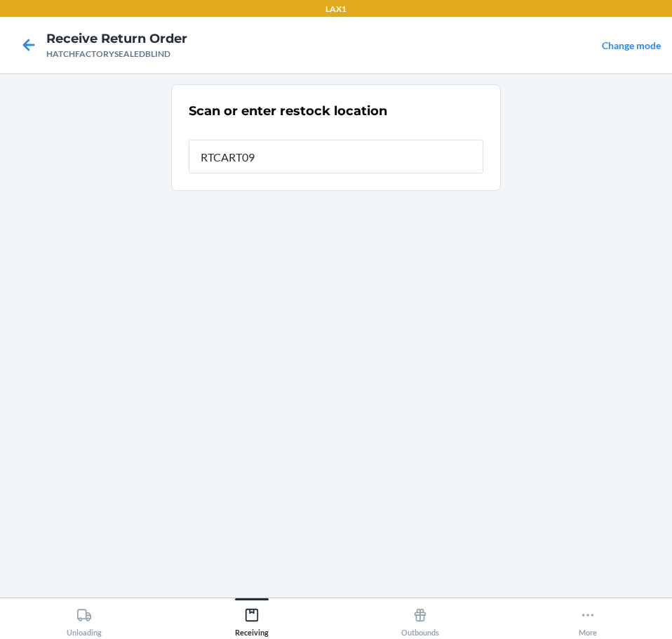
type input "RTCART094"
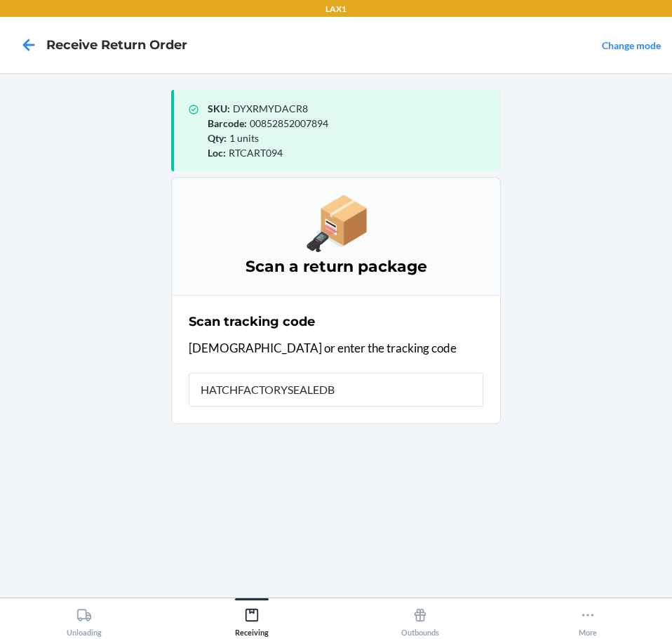
type input "HATCHFACTORYSEALEDBL"
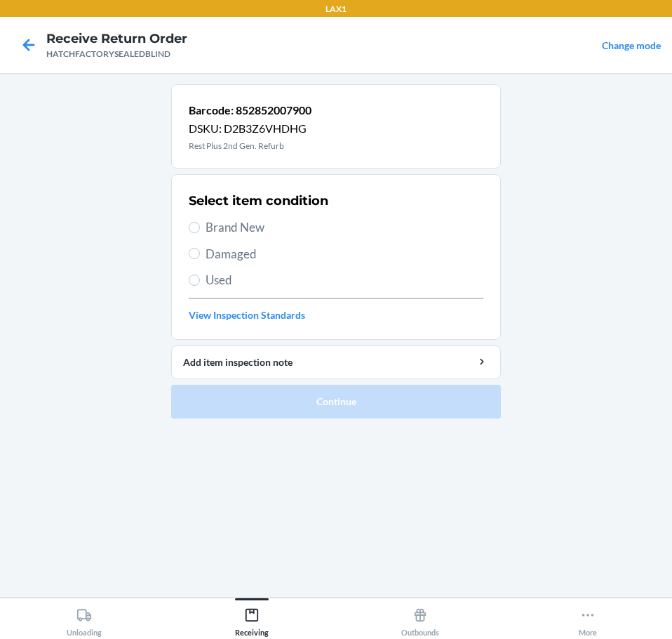
drag, startPoint x: 248, startPoint y: 253, endPoint x: 236, endPoint y: 319, distance: 67.2
click at [247, 259] on span "Damaged" at bounding box center [345, 254] width 278 height 18
click at [200, 259] on input "Damaged" at bounding box center [194, 253] width 11 height 11
radio input "true"
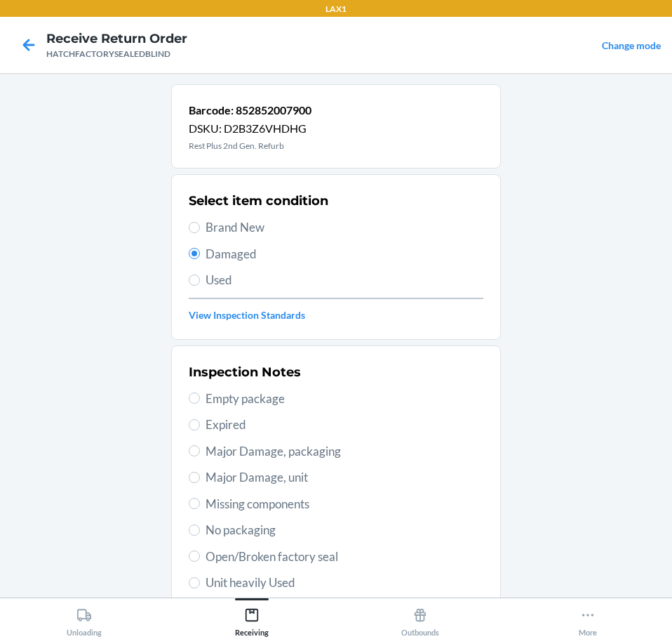
click at [311, 476] on span "Major Damage, unit" at bounding box center [345, 477] width 278 height 18
click at [200, 476] on input "Major Damage, unit" at bounding box center [194, 477] width 11 height 11
radio input "true"
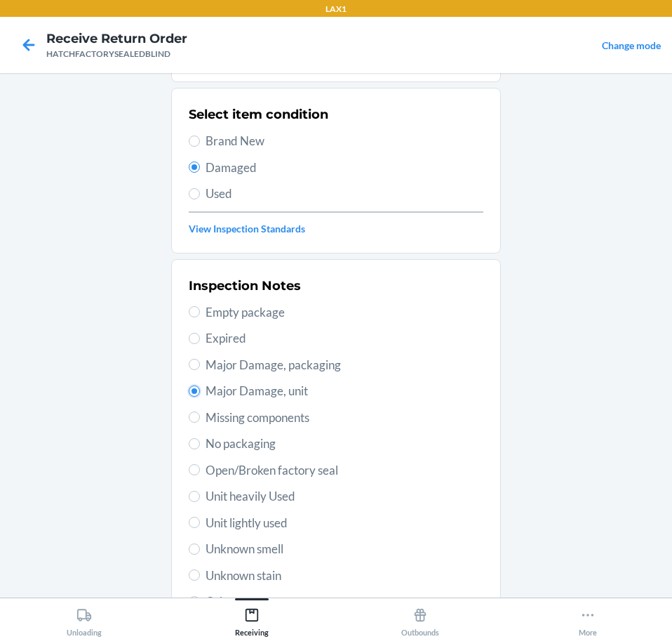
scroll to position [207, 0]
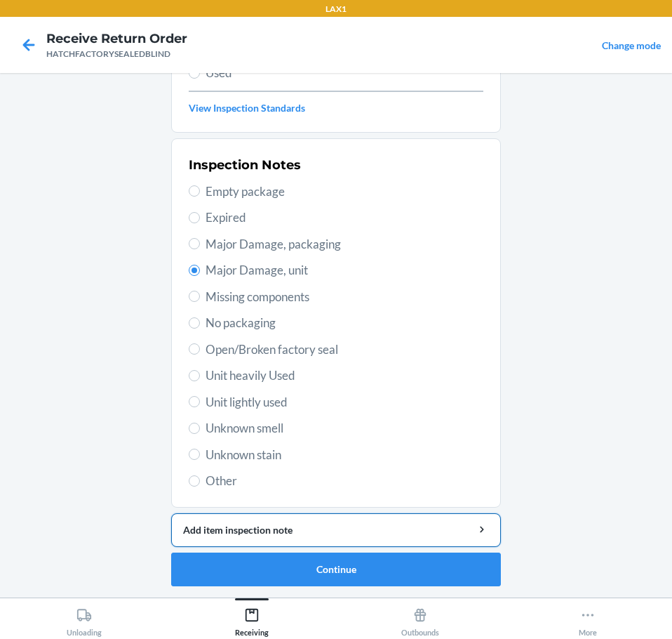
click at [401, 536] on div "Add item inspection note" at bounding box center [336, 529] width 306 height 15
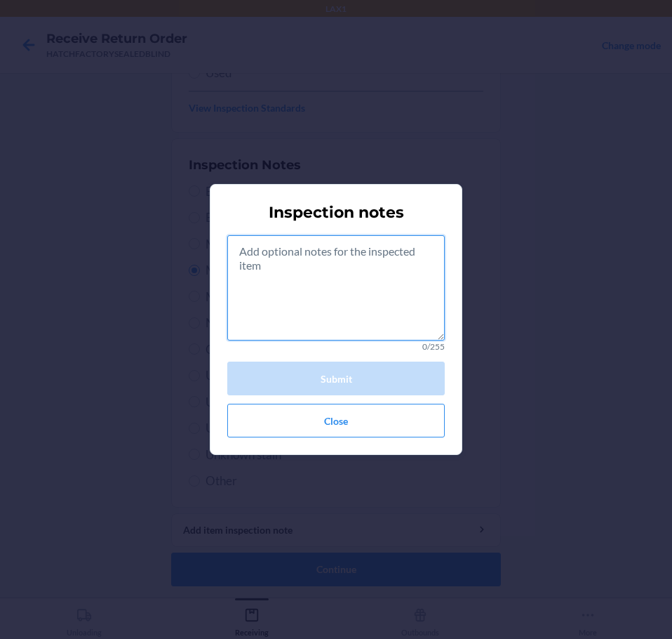
click at [393, 303] on textarea at bounding box center [336, 287] width 218 height 105
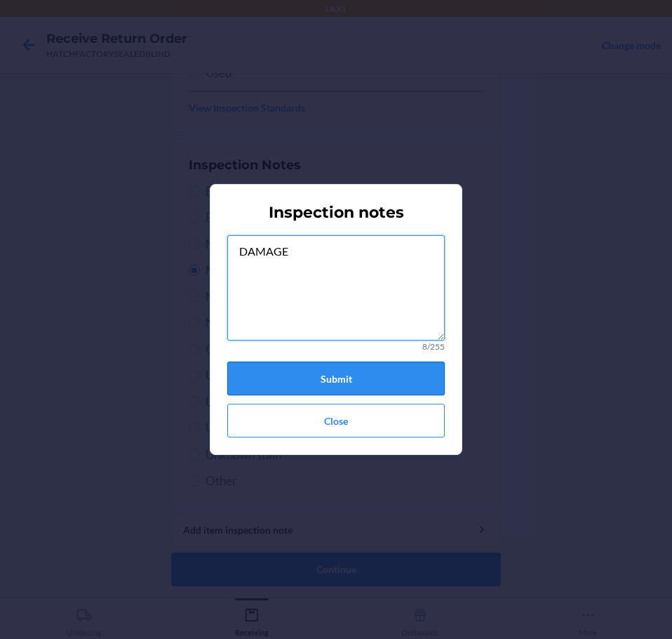
type textarea "DAMAGE"
click at [390, 371] on button "Submit" at bounding box center [336, 378] width 218 height 34
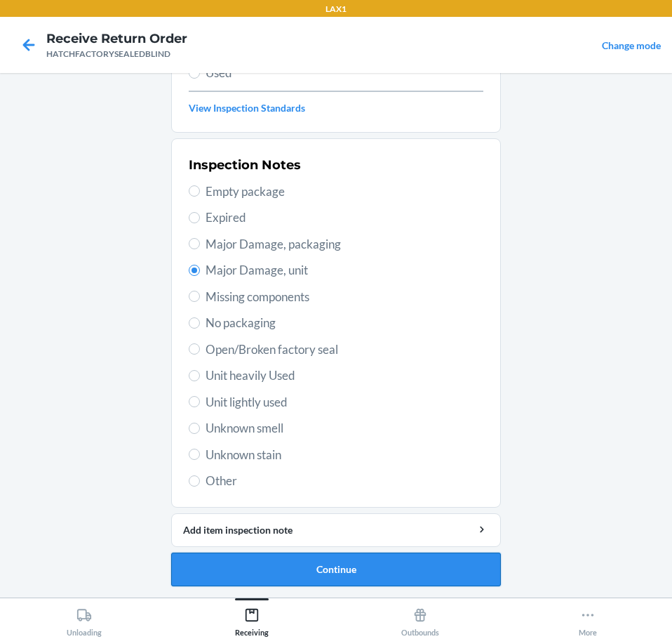
click at [420, 573] on button "Continue" at bounding box center [336, 569] width 330 height 34
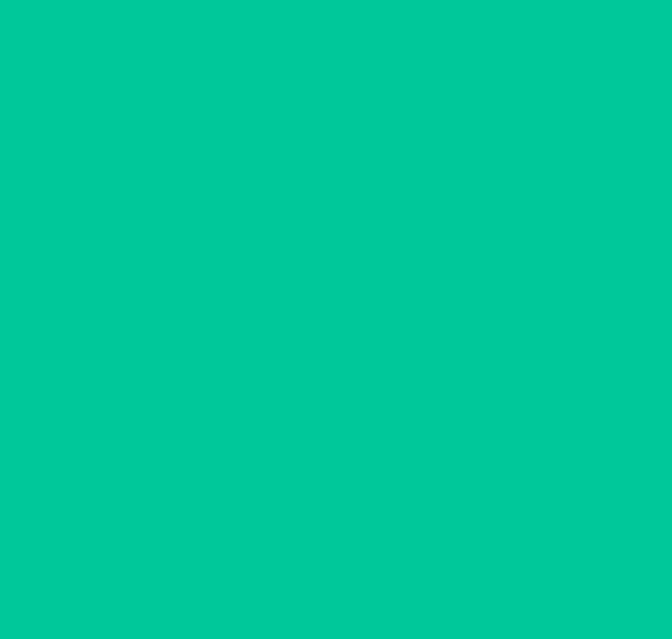
scroll to position [83, 0]
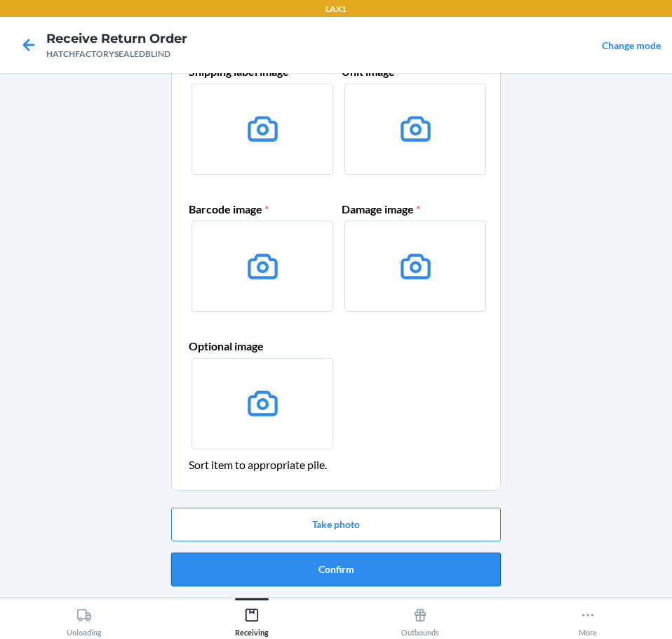
click at [448, 569] on button "Confirm" at bounding box center [336, 569] width 330 height 34
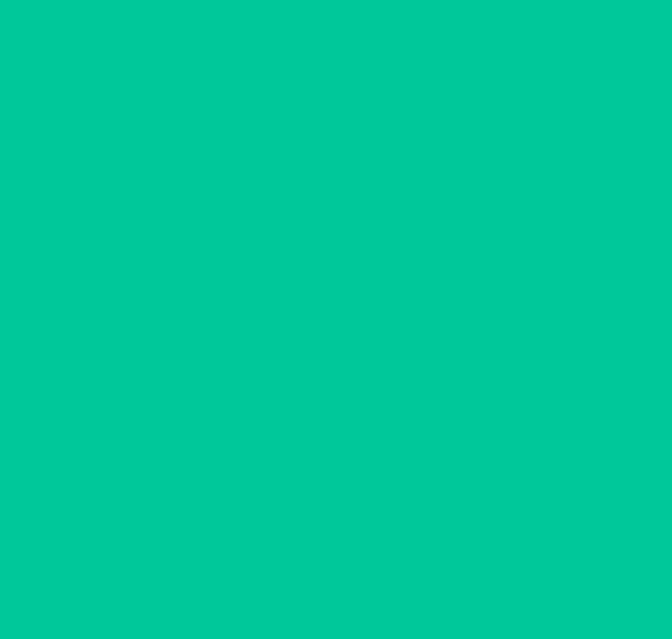
scroll to position [0, 0]
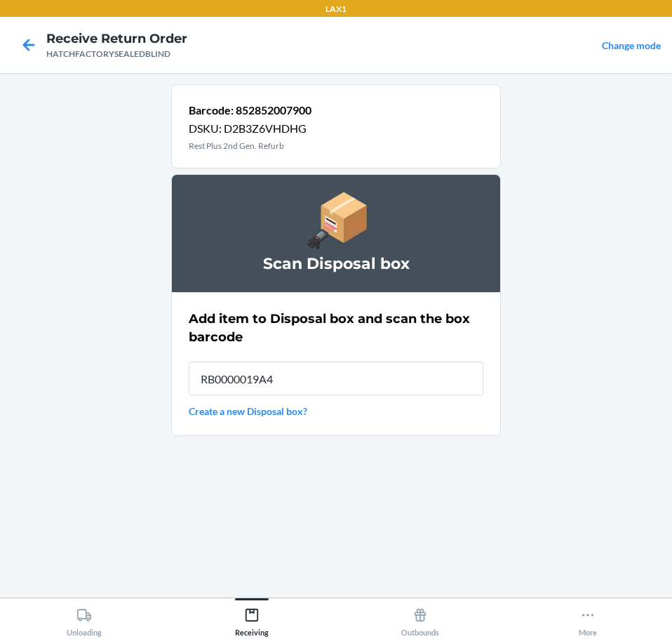
type input "RB0000019A4"
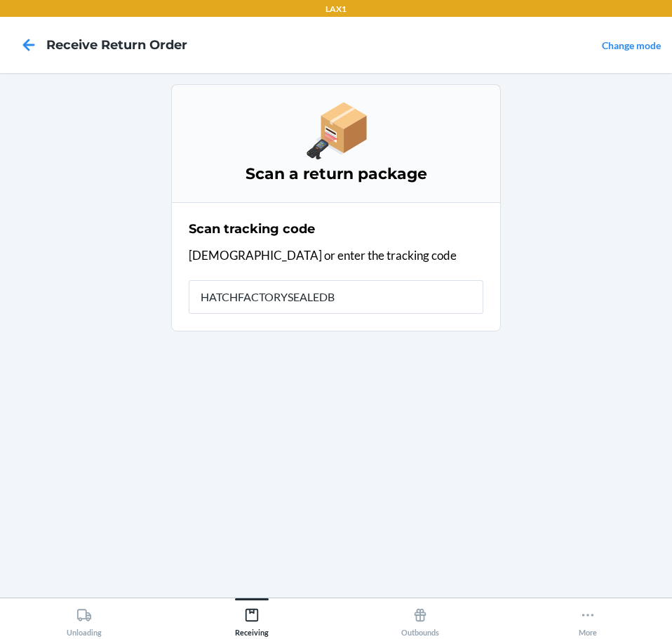
type input "HATCHFACTORYSEALEDBL"
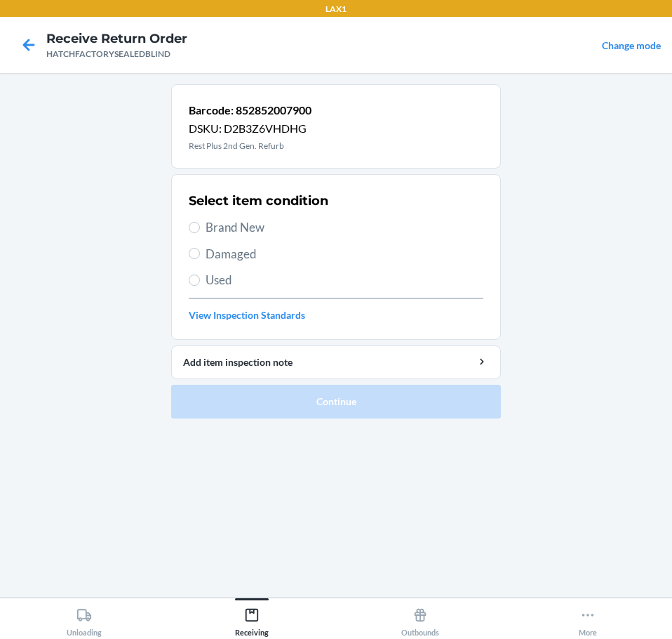
click at [244, 258] on span "Damaged" at bounding box center [345, 254] width 278 height 18
click at [200, 258] on input "Damaged" at bounding box center [194, 253] width 11 height 11
radio input "true"
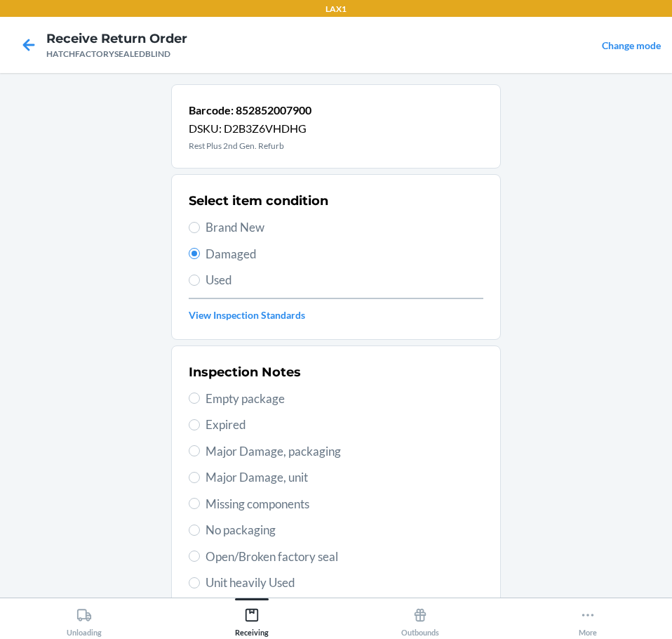
click at [313, 482] on span "Major Damage, unit" at bounding box center [345, 477] width 278 height 18
click at [200, 482] on input "Major Damage, unit" at bounding box center [194, 477] width 11 height 11
radio input "true"
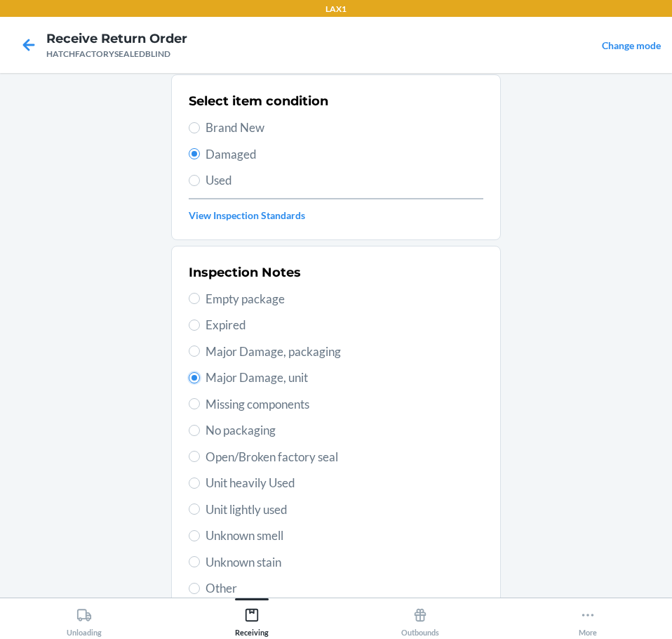
scroll to position [207, 0]
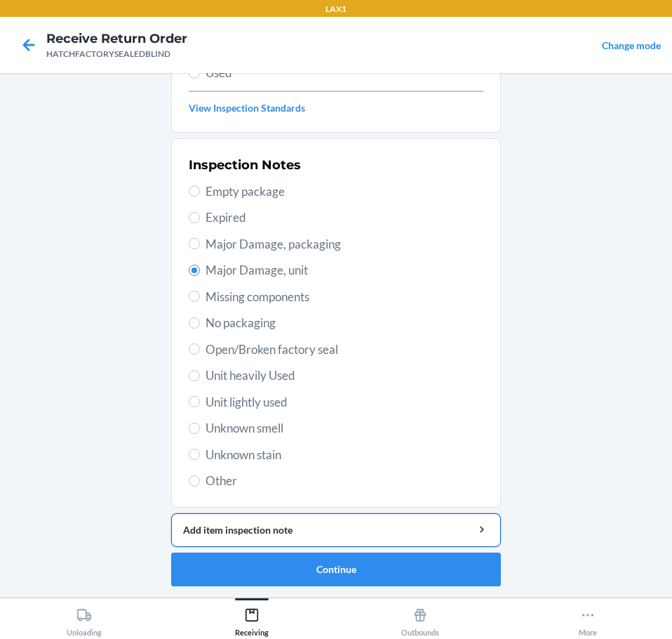
click at [413, 529] on div "Add item inspection note" at bounding box center [336, 529] width 306 height 15
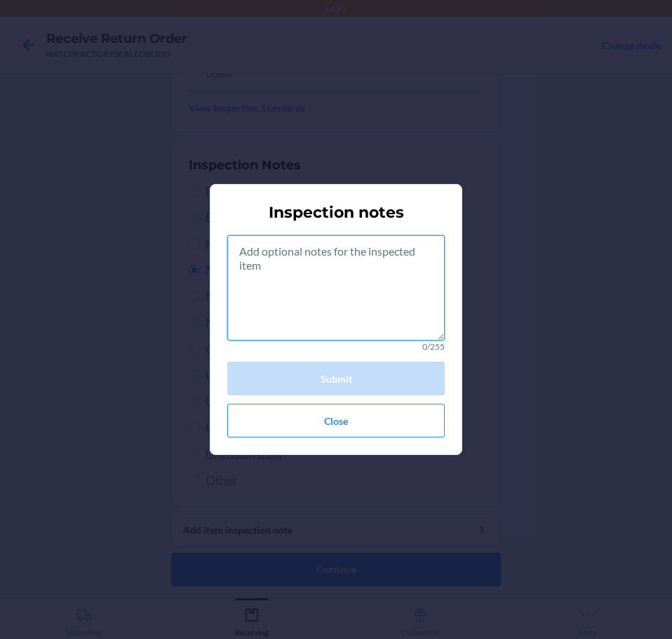
click at [345, 303] on textarea at bounding box center [336, 287] width 218 height 105
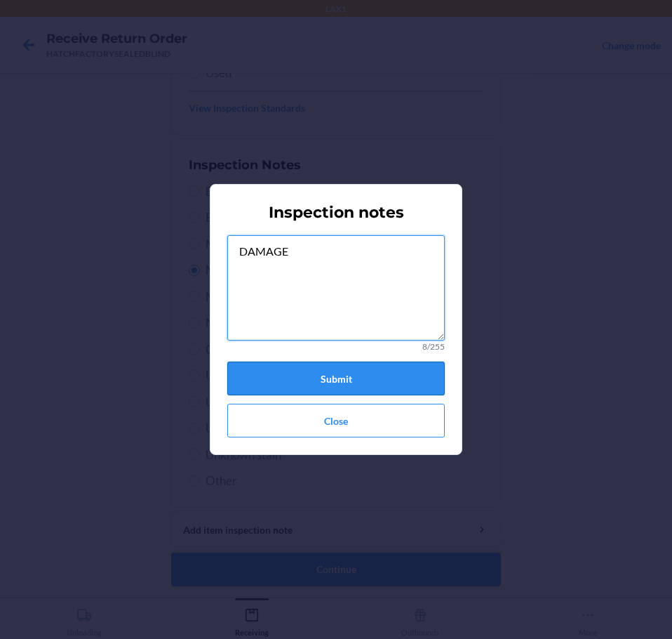
type textarea "DAMAGE"
click at [385, 372] on button "Submit" at bounding box center [336, 378] width 218 height 34
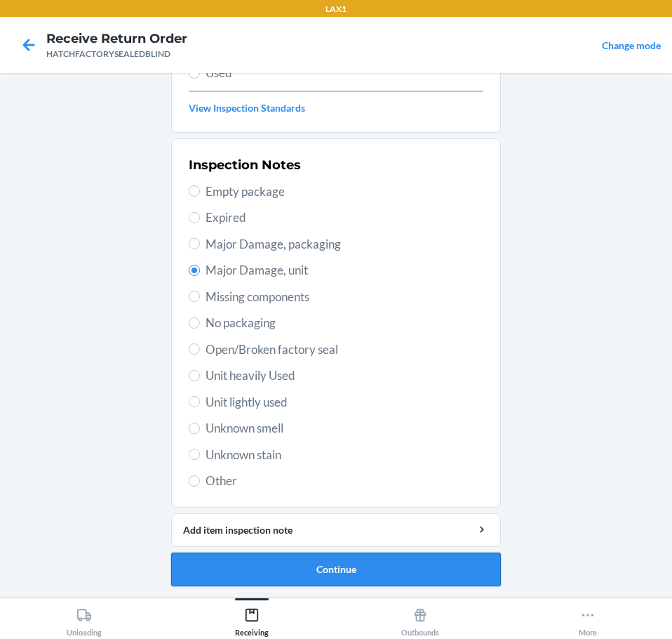
click at [391, 569] on button "Continue" at bounding box center [336, 569] width 330 height 34
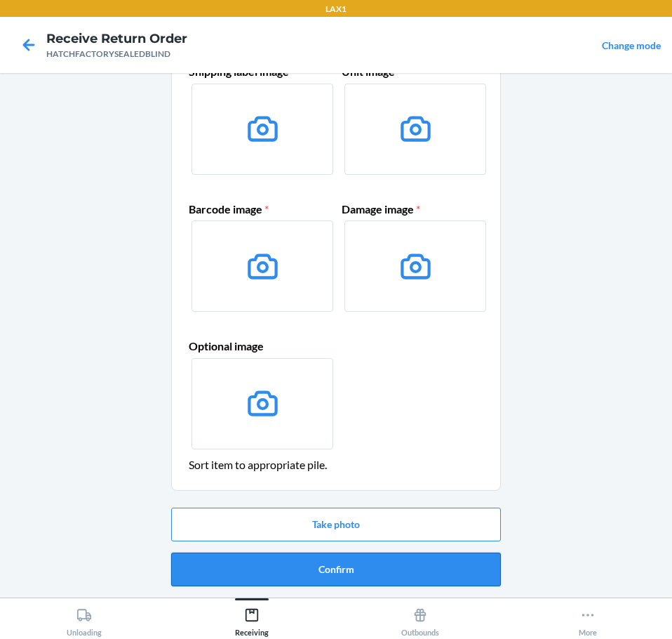
click at [441, 566] on button "Confirm" at bounding box center [336, 569] width 330 height 34
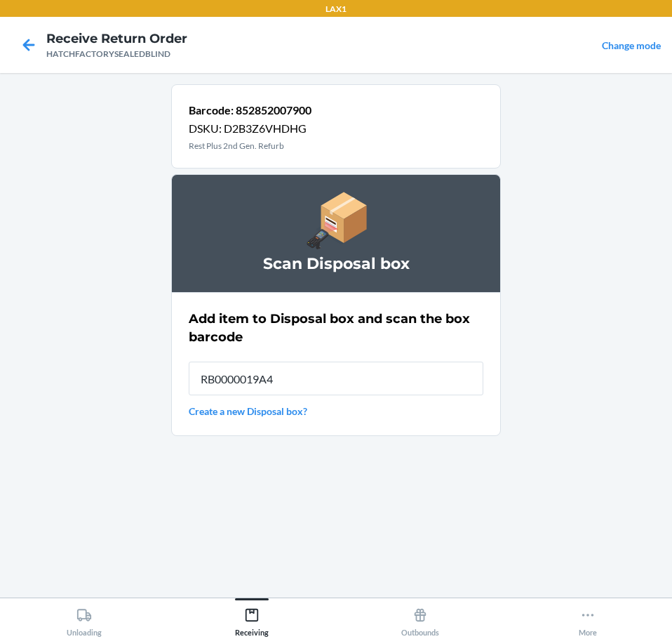
type input "RB0000019A4"
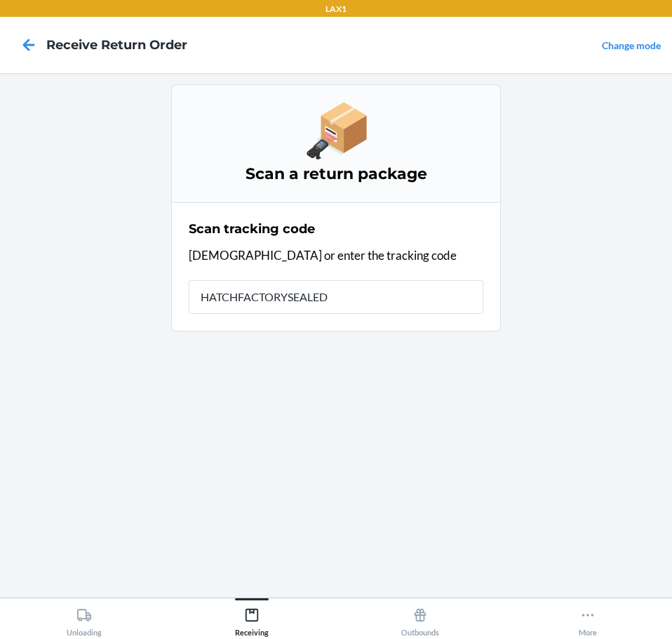
type input "HATCHFACTORYSEALEDB"
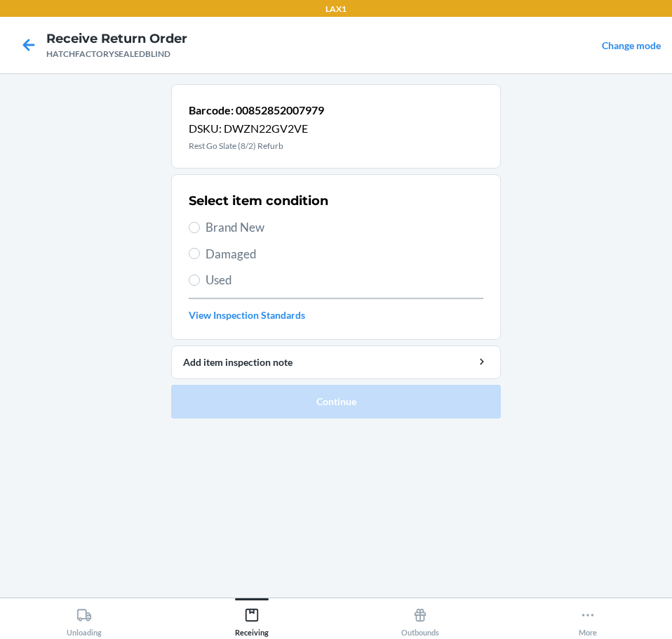
click at [272, 231] on span "Brand New" at bounding box center [345, 227] width 278 height 18
click at [200, 231] on input "Brand New" at bounding box center [194, 227] width 11 height 11
radio input "true"
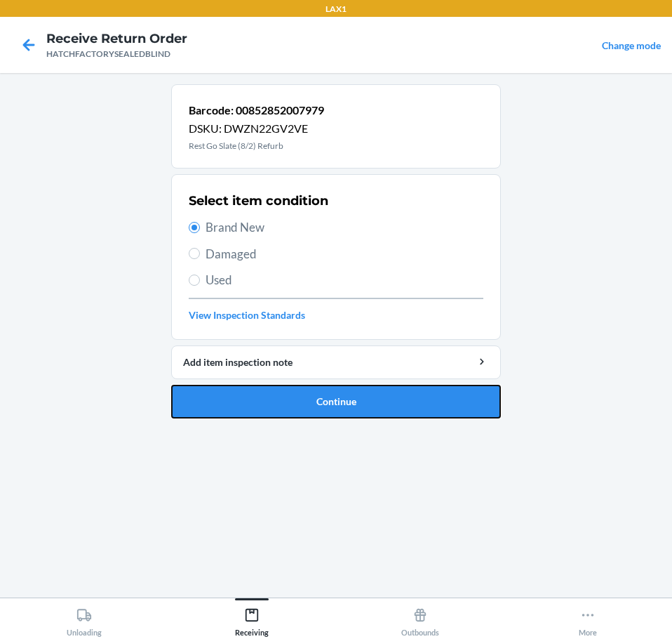
drag, startPoint x: 397, startPoint y: 396, endPoint x: 406, endPoint y: 399, distance: 9.8
click at [404, 399] on button "Continue" at bounding box center [336, 402] width 330 height 34
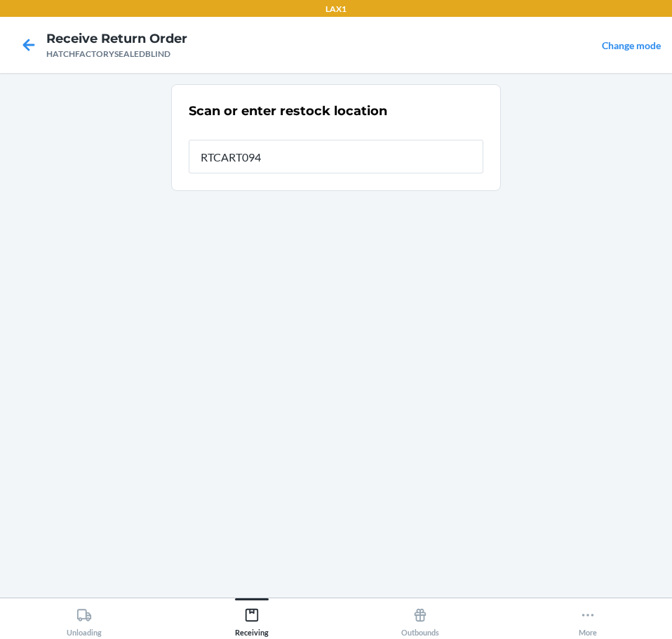
type input "RTCART094"
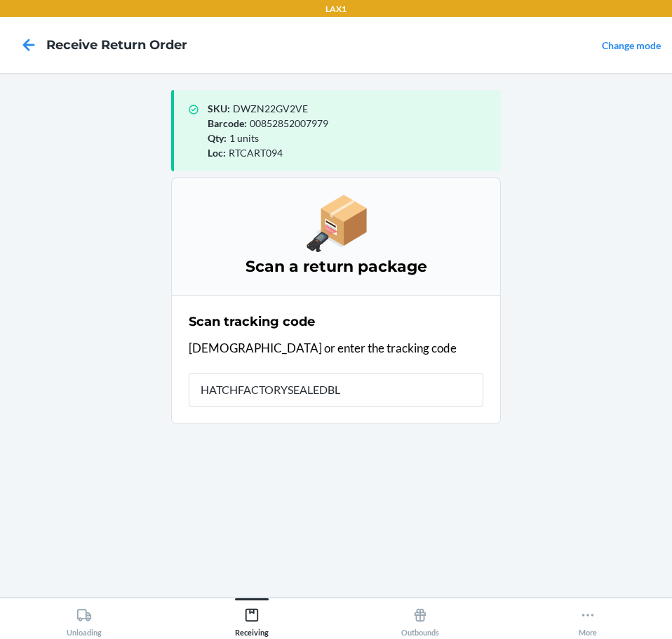
type input "HATCHFACTORYSEALEDBLI"
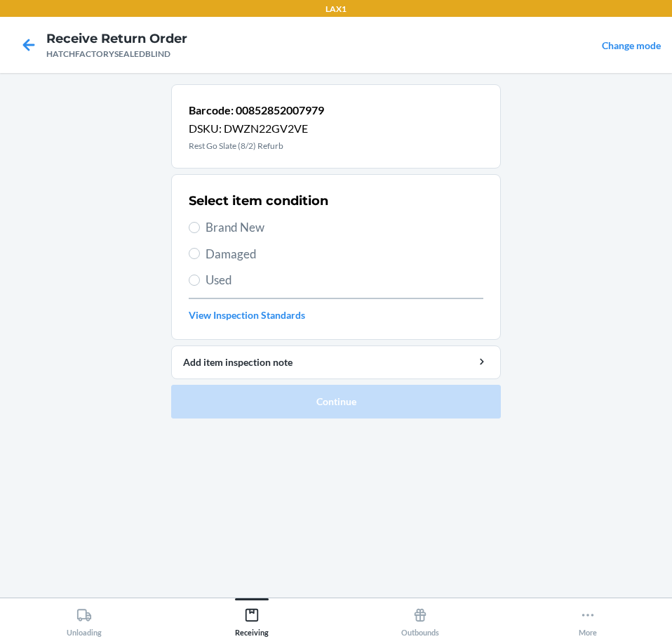
click at [233, 230] on span "Brand New" at bounding box center [345, 227] width 278 height 18
click at [200, 230] on input "Brand New" at bounding box center [194, 227] width 11 height 11
radio input "true"
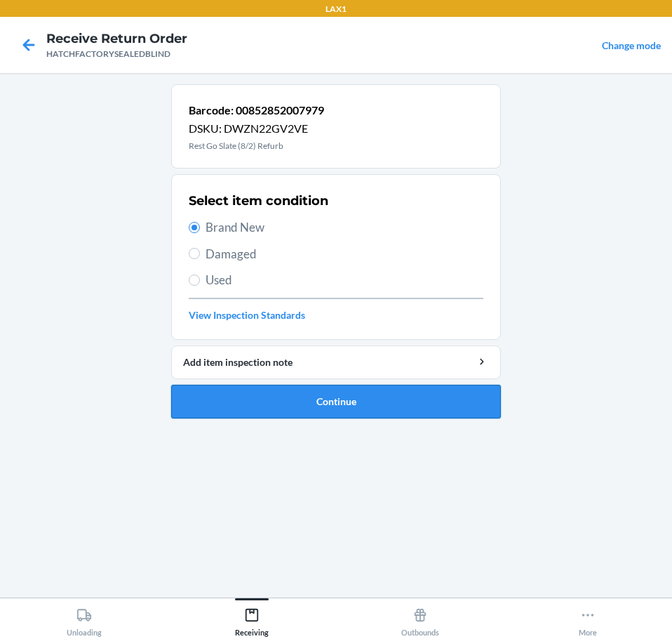
click at [395, 400] on button "Continue" at bounding box center [336, 402] width 330 height 34
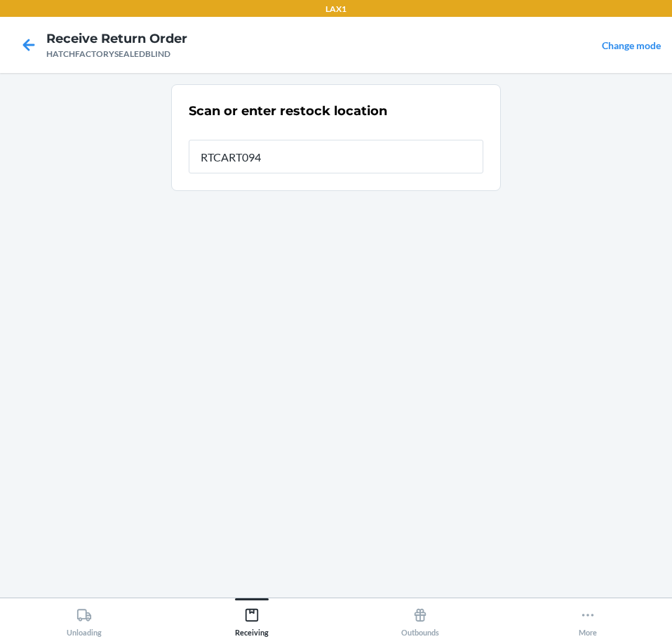
type input "RTCART094"
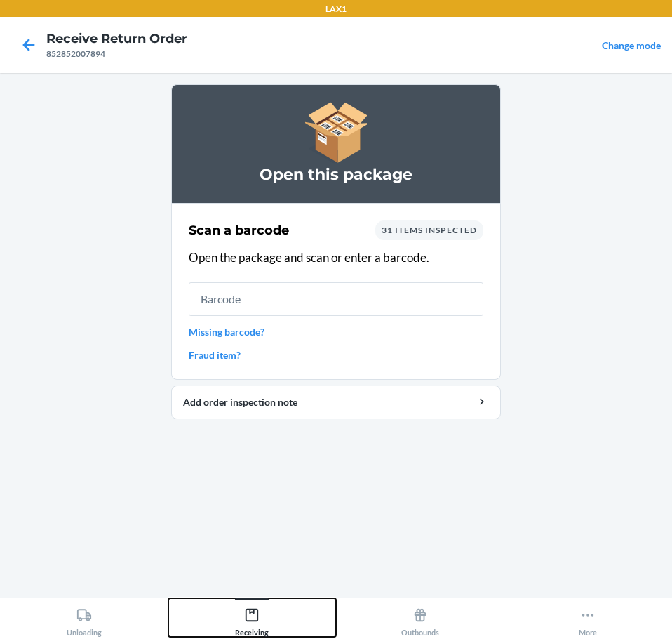
click at [253, 613] on icon at bounding box center [252, 615] width 13 height 13
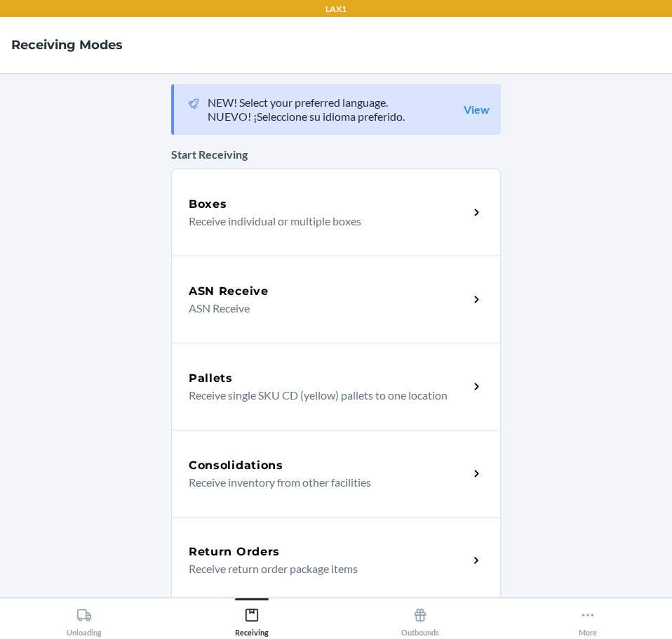
click at [473, 557] on icon at bounding box center [477, 560] width 16 height 16
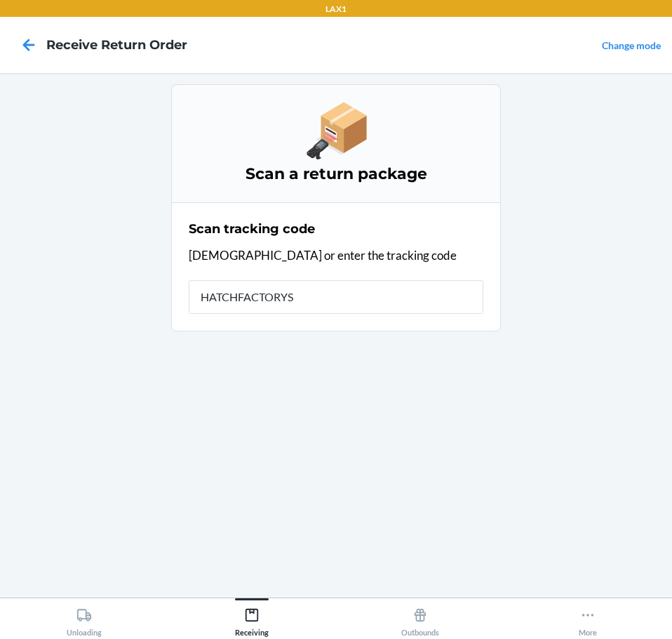
type input "HATCHFACTORYSE"
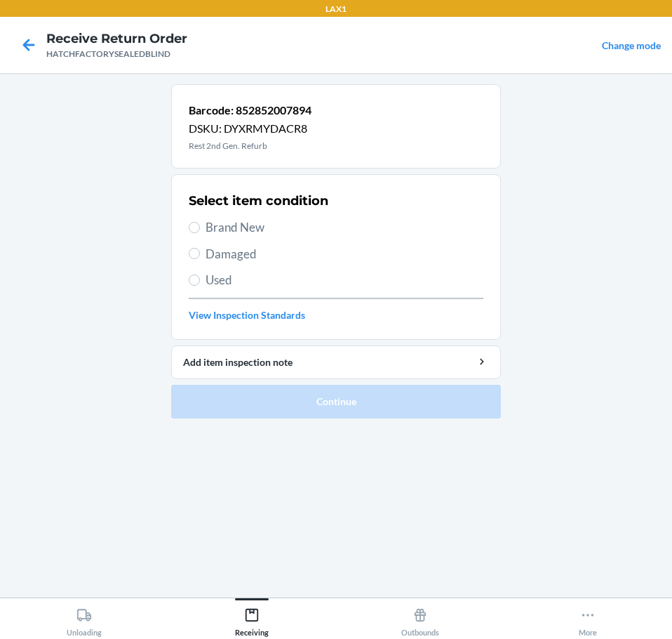
click at [234, 255] on span "Damaged" at bounding box center [345, 254] width 278 height 18
click at [200, 255] on input "Damaged" at bounding box center [194, 253] width 11 height 11
radio input "true"
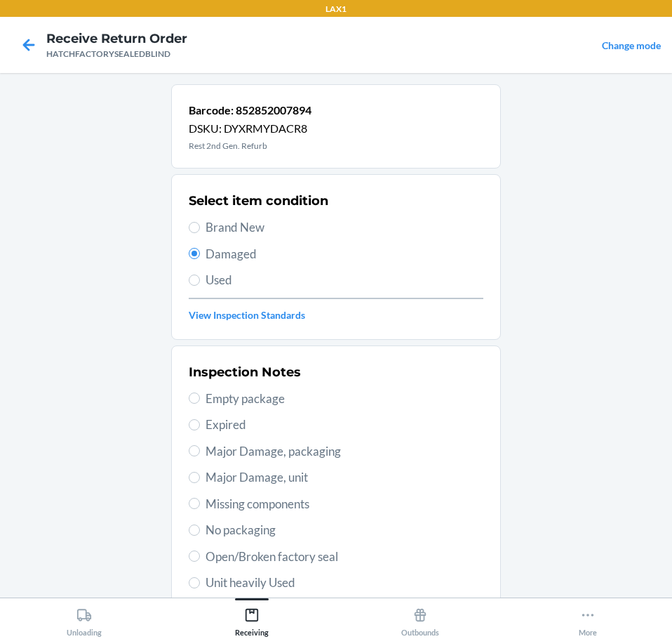
click at [312, 477] on span "Major Damage, unit" at bounding box center [345, 477] width 278 height 18
click at [200, 477] on input "Major Damage, unit" at bounding box center [194, 477] width 11 height 11
radio input "true"
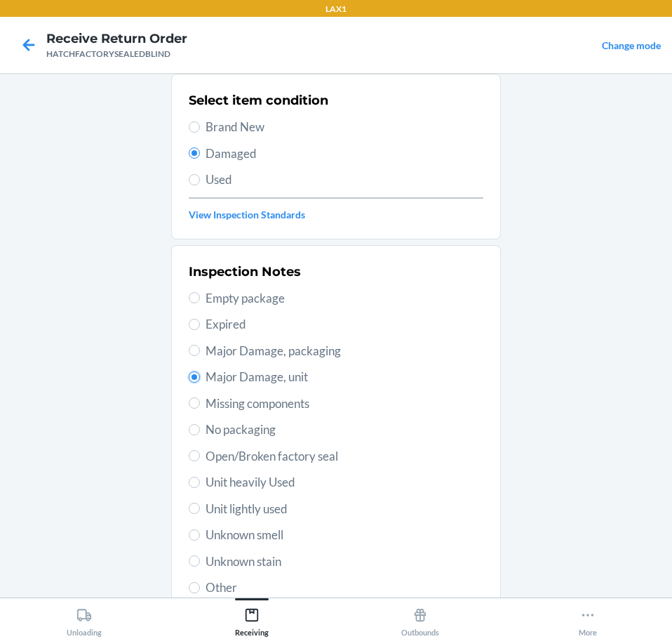
scroll to position [207, 0]
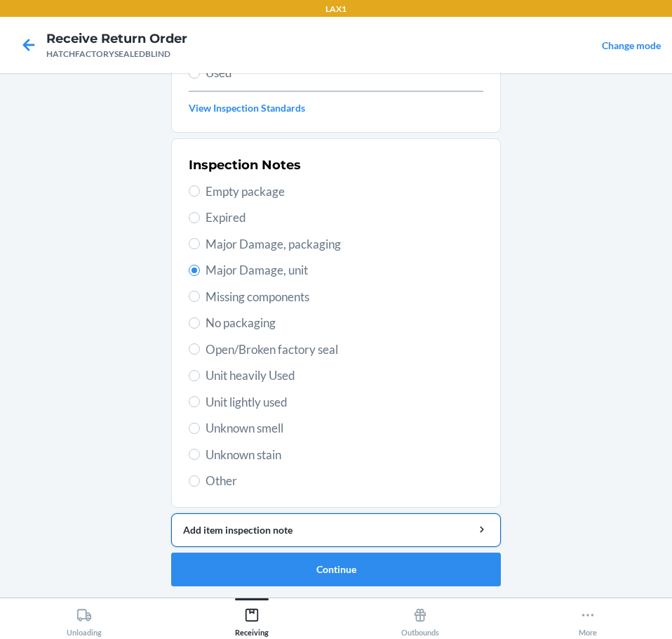
click at [403, 530] on div "Add item inspection note" at bounding box center [336, 529] width 306 height 15
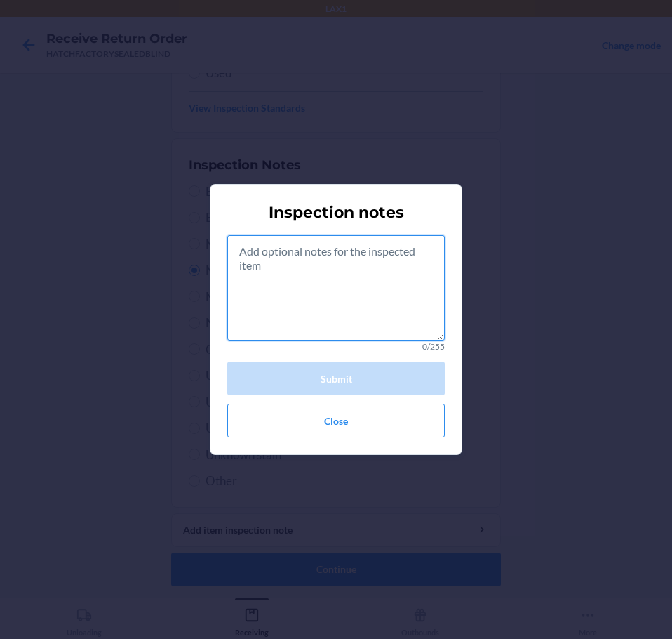
click at [331, 303] on textarea at bounding box center [336, 287] width 218 height 105
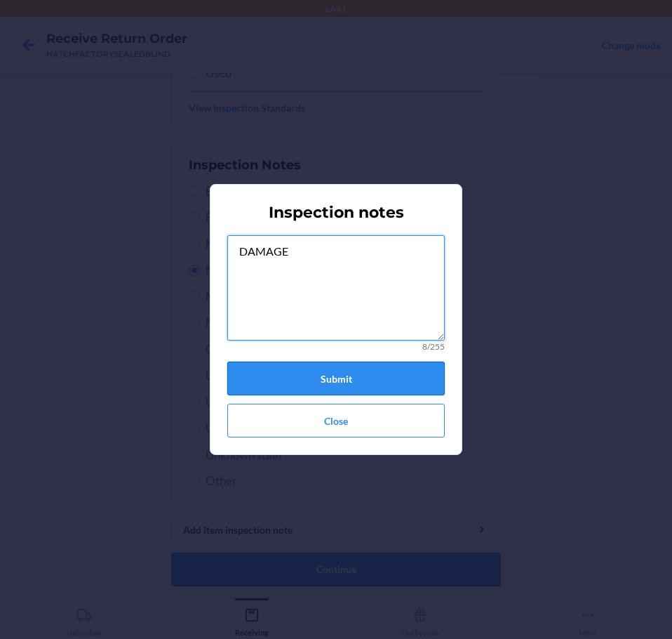
type textarea "DAMAGE"
click at [378, 374] on button "Submit" at bounding box center [336, 378] width 218 height 34
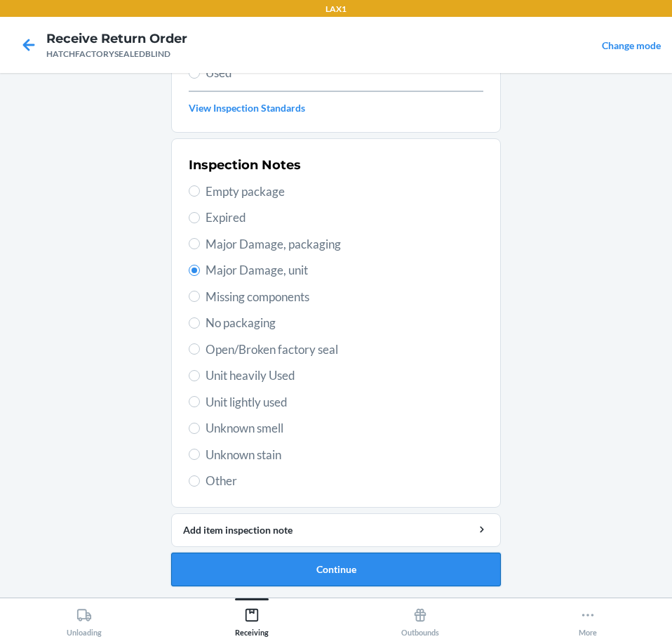
click at [383, 567] on button "Continue" at bounding box center [336, 569] width 330 height 34
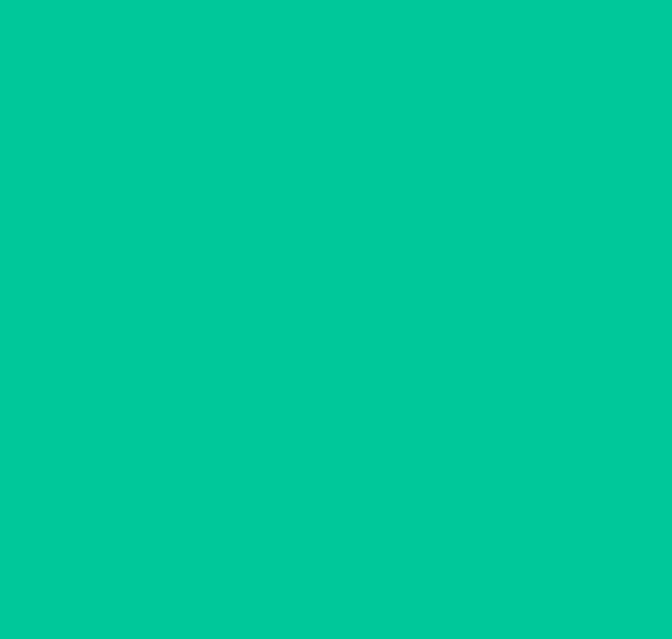
scroll to position [83, 0]
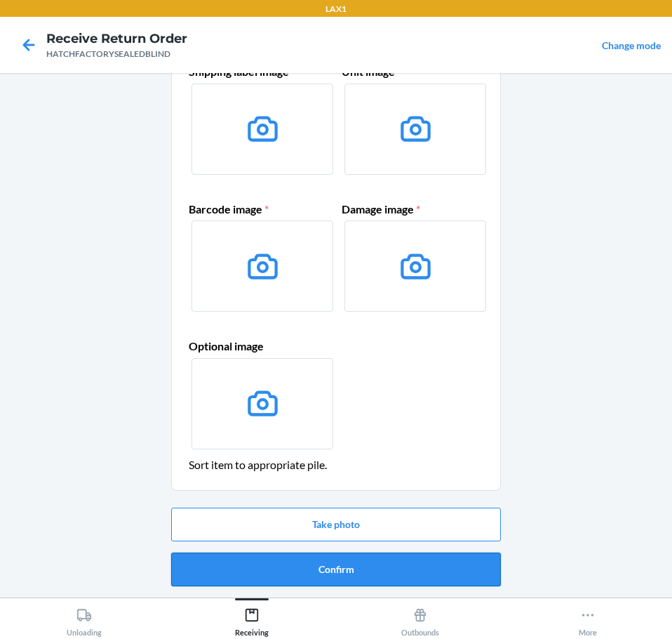
drag, startPoint x: 413, startPoint y: 568, endPoint x: 423, endPoint y: 570, distance: 10.0
click at [423, 570] on button "Confirm" at bounding box center [336, 569] width 330 height 34
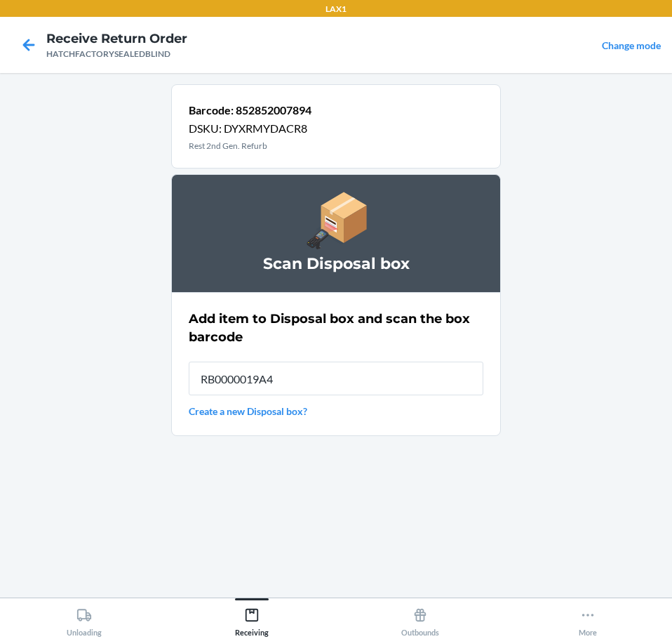
type input "RB0000019A4"
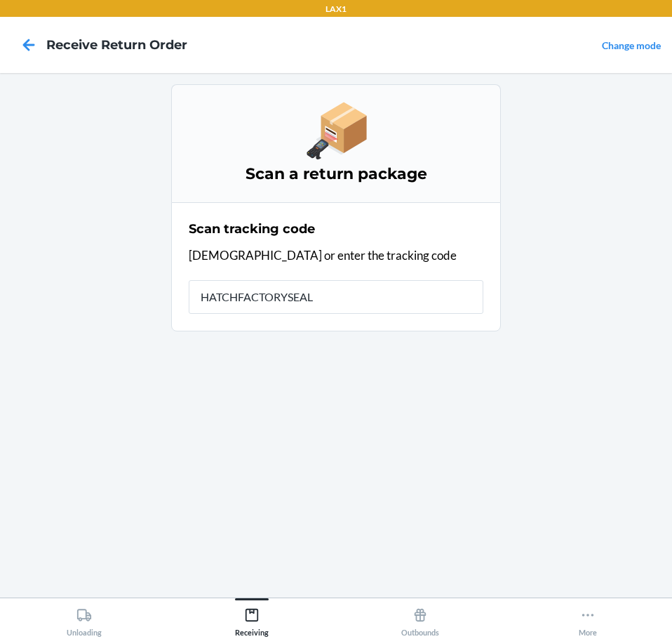
type input "HATCHFACTORYSEALE"
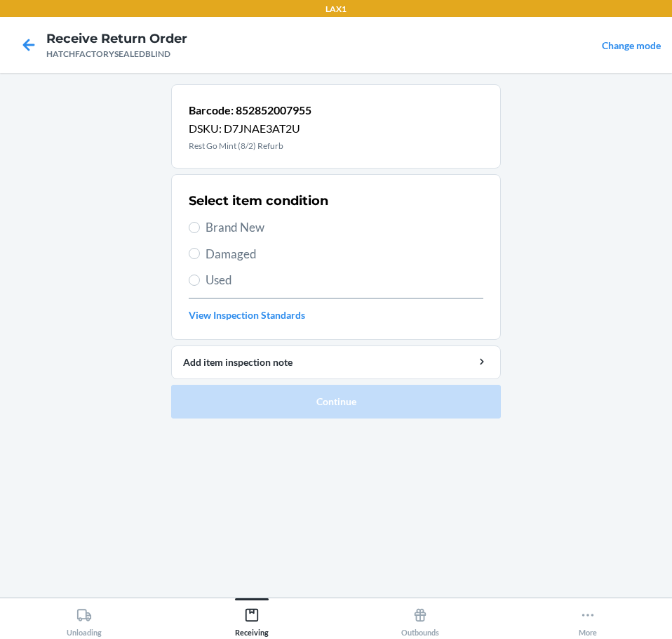
click at [255, 258] on span "Damaged" at bounding box center [345, 254] width 278 height 18
click at [200, 258] on input "Damaged" at bounding box center [194, 253] width 11 height 11
radio input "true"
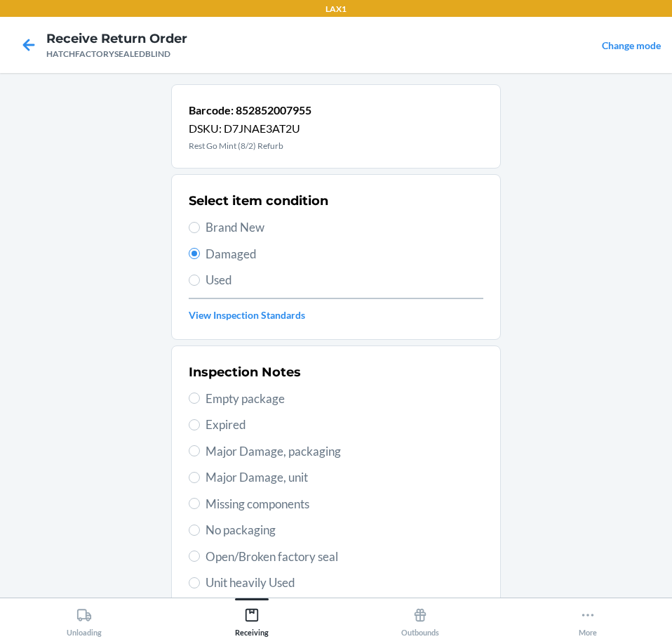
click at [339, 558] on span "Open/Broken factory seal" at bounding box center [345, 556] width 278 height 18
click at [200, 558] on input "Open/Broken factory seal" at bounding box center [194, 555] width 11 height 11
radio input "true"
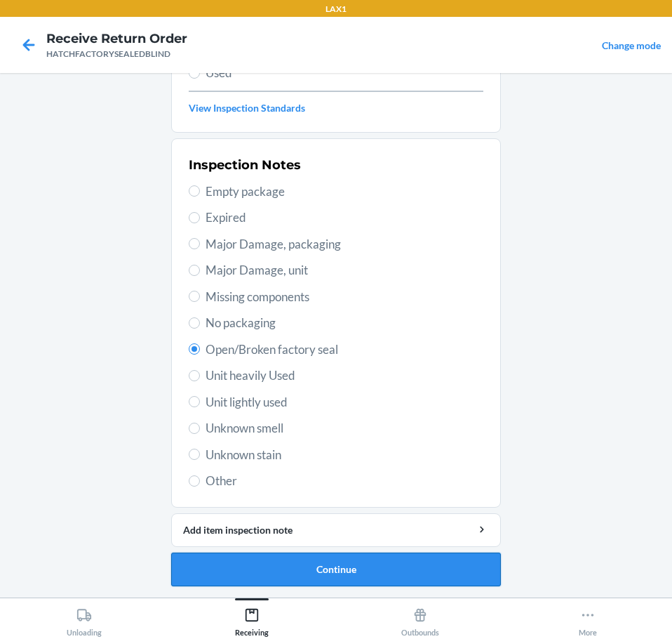
click at [389, 571] on button "Continue" at bounding box center [336, 569] width 330 height 34
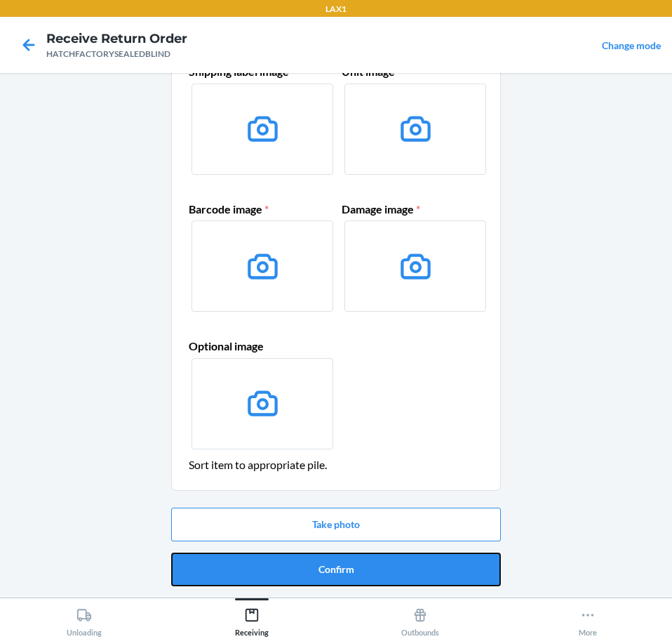
click at [389, 571] on button "Confirm" at bounding box center [336, 569] width 330 height 34
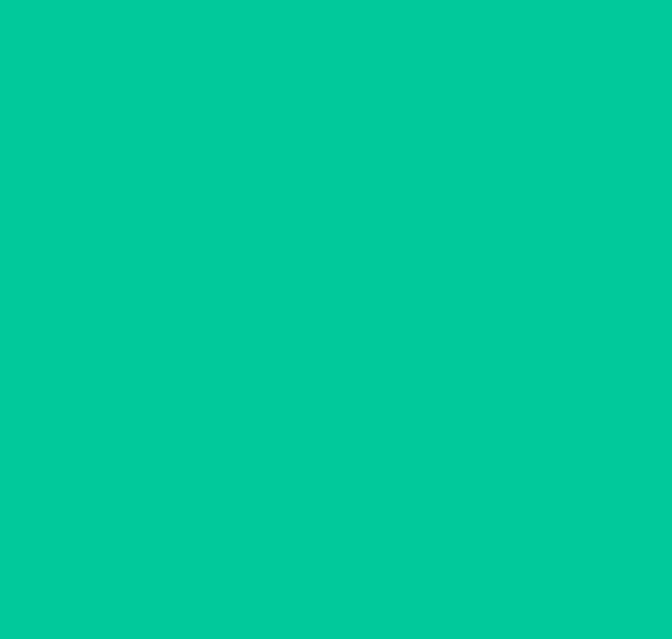
scroll to position [0, 0]
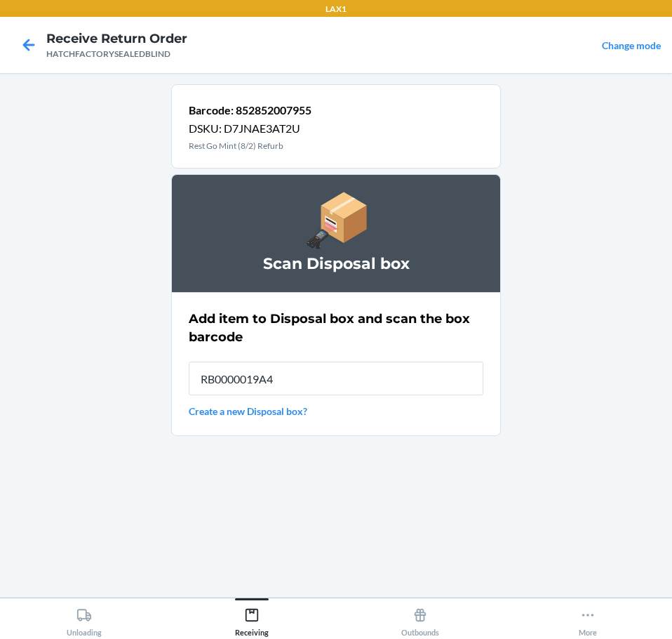
type input "RB0000019A4"
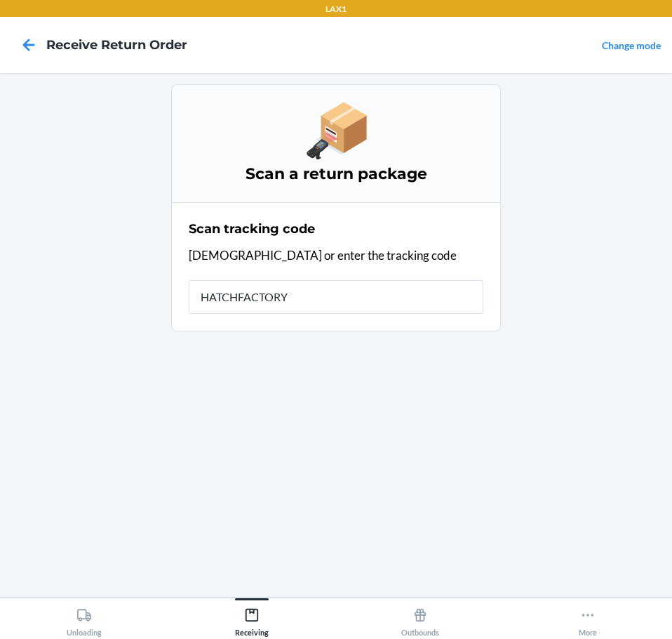
type input "HATCHFACTORYS"
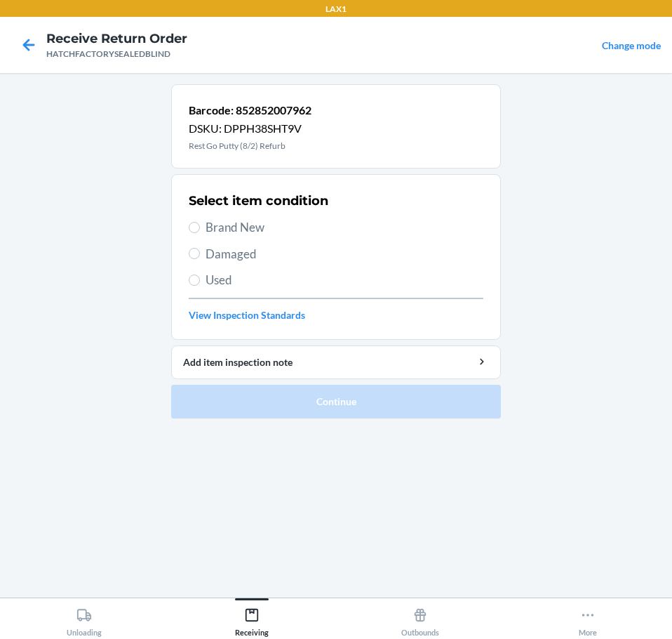
click at [262, 261] on span "Damaged" at bounding box center [345, 254] width 278 height 18
click at [200, 259] on input "Damaged" at bounding box center [194, 253] width 11 height 11
radio input "true"
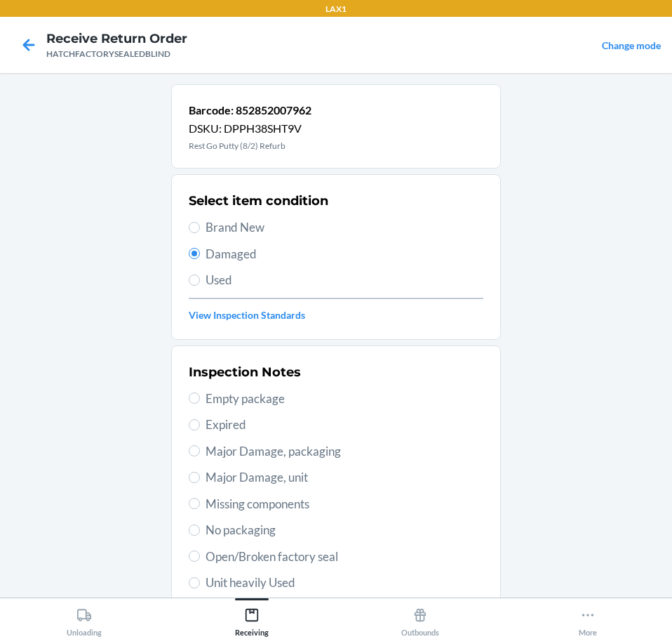
click at [303, 558] on span "Open/Broken factory seal" at bounding box center [345, 556] width 278 height 18
click at [200, 558] on input "Open/Broken factory seal" at bounding box center [194, 555] width 11 height 11
radio input "true"
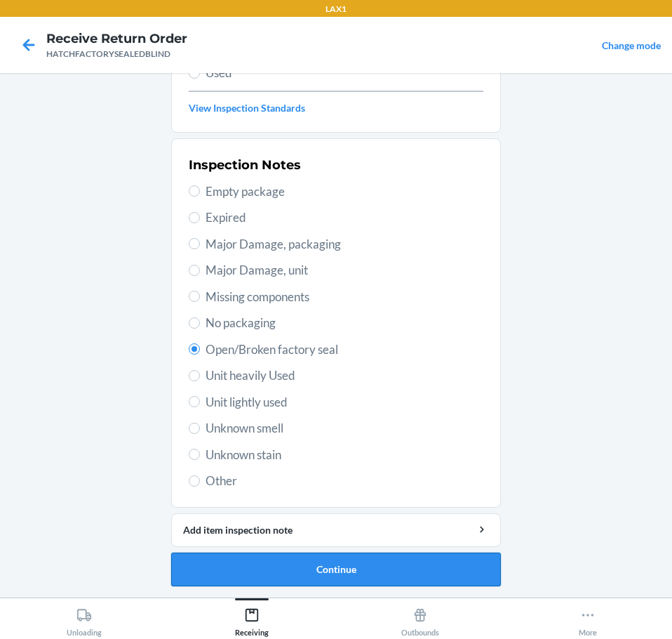
click at [366, 575] on button "Continue" at bounding box center [336, 569] width 330 height 34
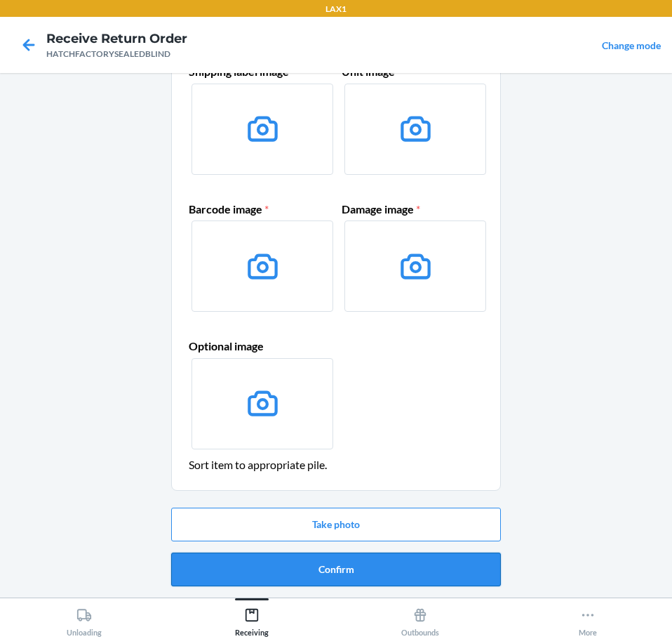
click at [371, 574] on button "Confirm" at bounding box center [336, 569] width 330 height 34
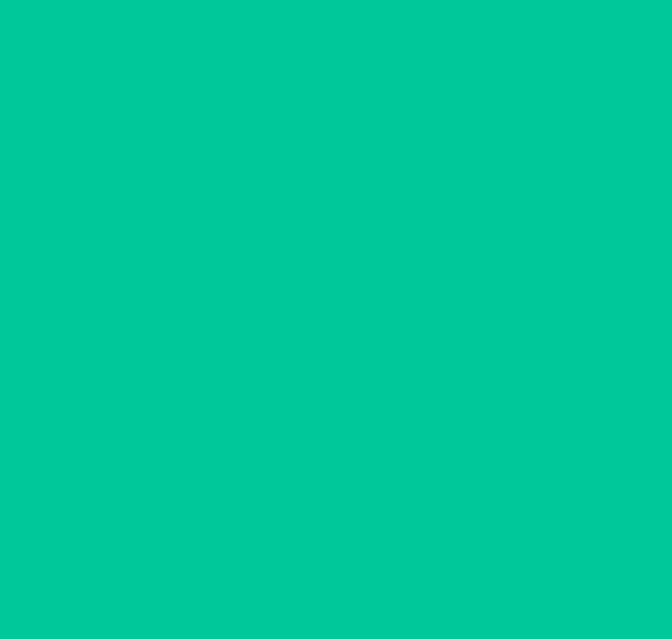
scroll to position [0, 0]
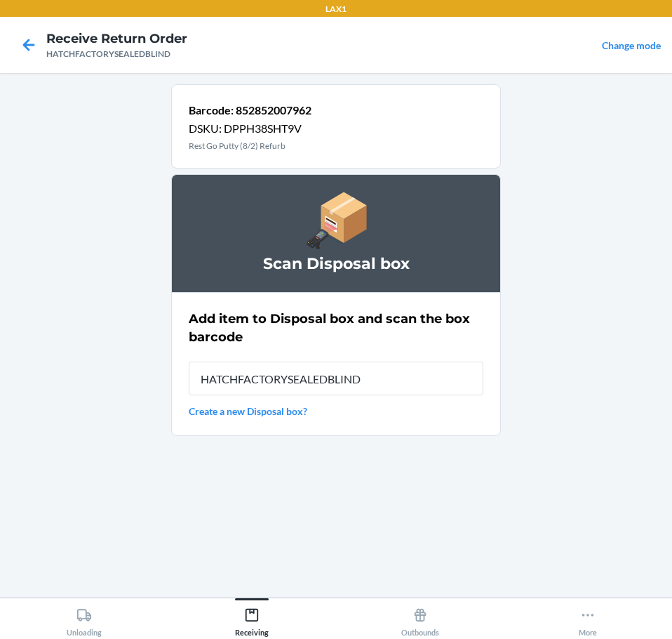
type input "HATCHFACTORYSEALEDBLIND"
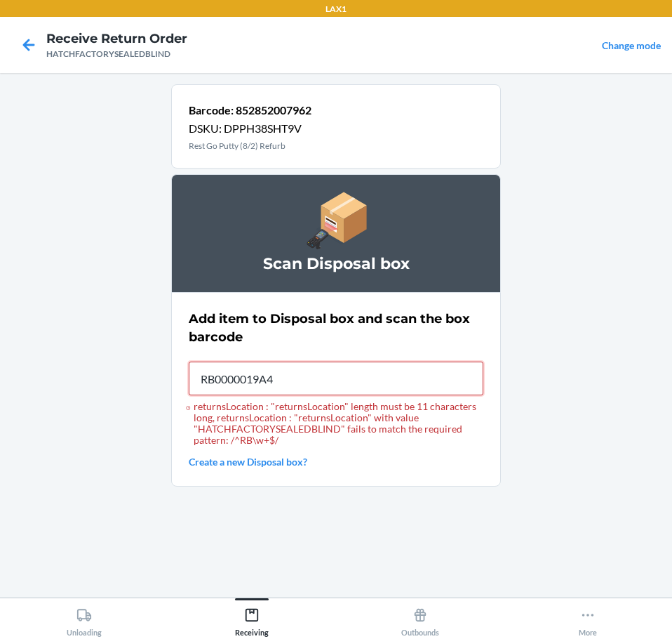
type input "RB0000019A4"
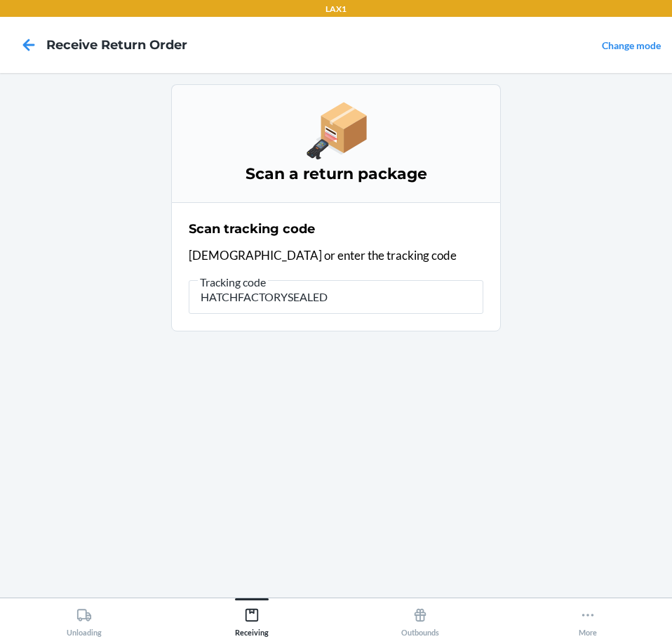
type input "HATCHFACTORYSEALEDB"
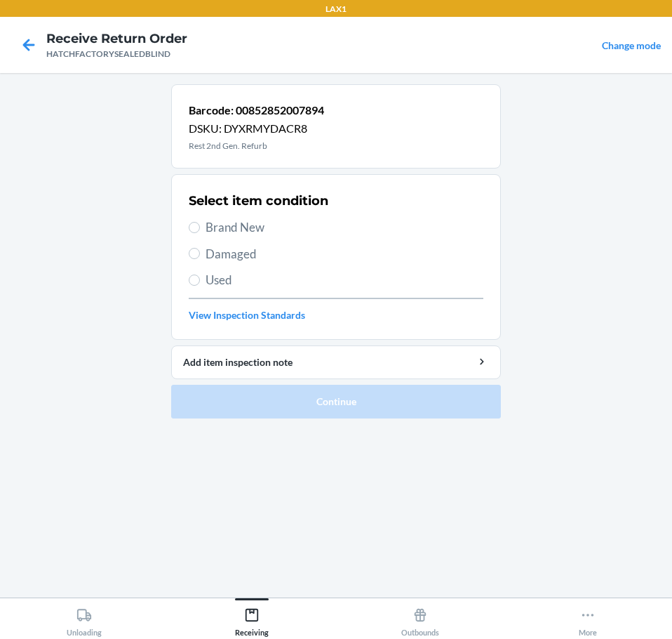
click at [227, 224] on span "Brand New" at bounding box center [345, 227] width 278 height 18
click at [207, 231] on span "Brand New" at bounding box center [345, 227] width 278 height 18
click at [200, 231] on input "Brand New" at bounding box center [194, 227] width 11 height 11
radio input "true"
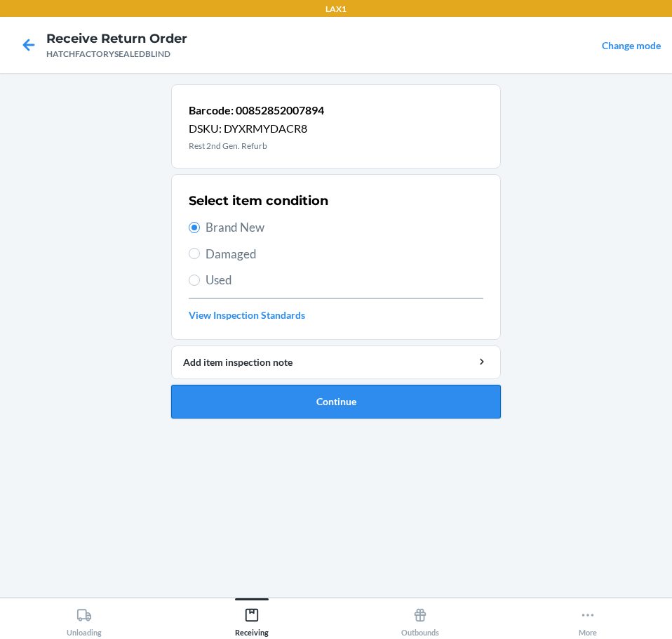
click at [357, 406] on button "Continue" at bounding box center [336, 402] width 330 height 34
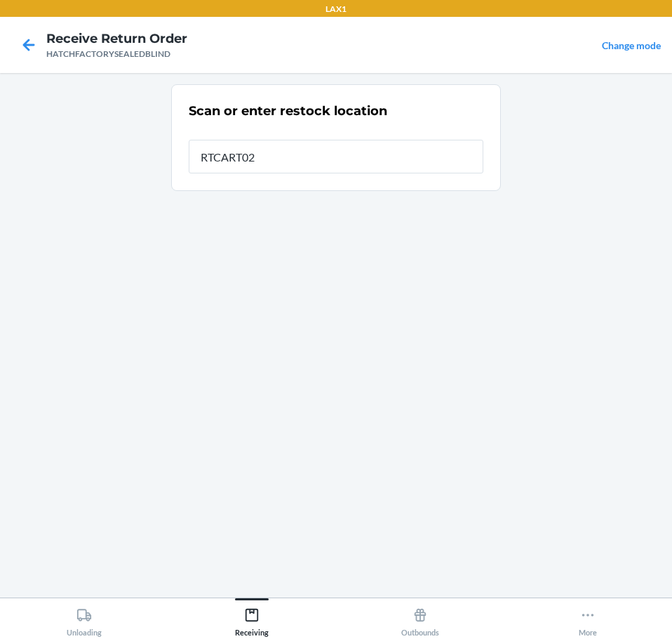
type input "RTCART027"
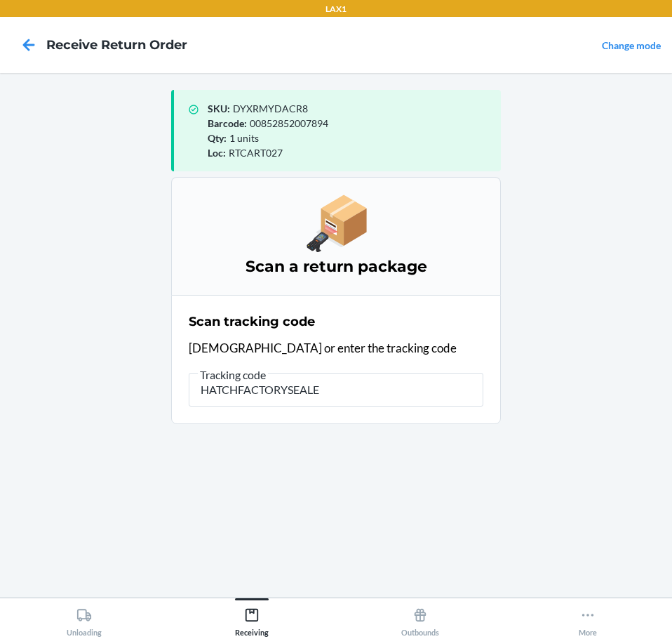
type input "HATCHFACTORYSEALED"
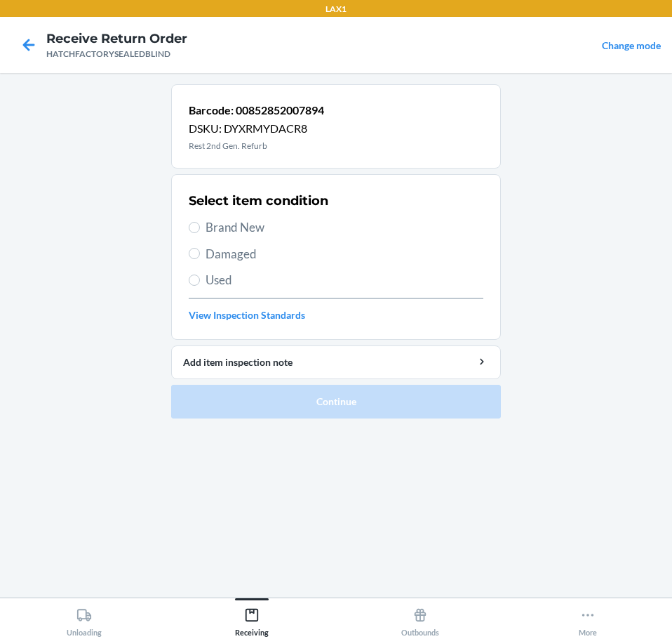
click at [259, 225] on span "Brand New" at bounding box center [345, 227] width 278 height 18
click at [200, 225] on input "Brand New" at bounding box center [194, 227] width 11 height 11
radio input "true"
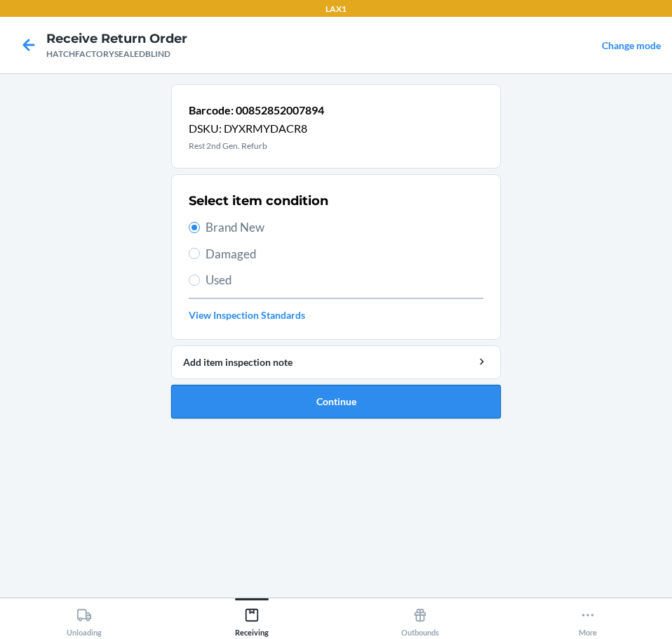
click at [366, 404] on button "Continue" at bounding box center [336, 402] width 330 height 34
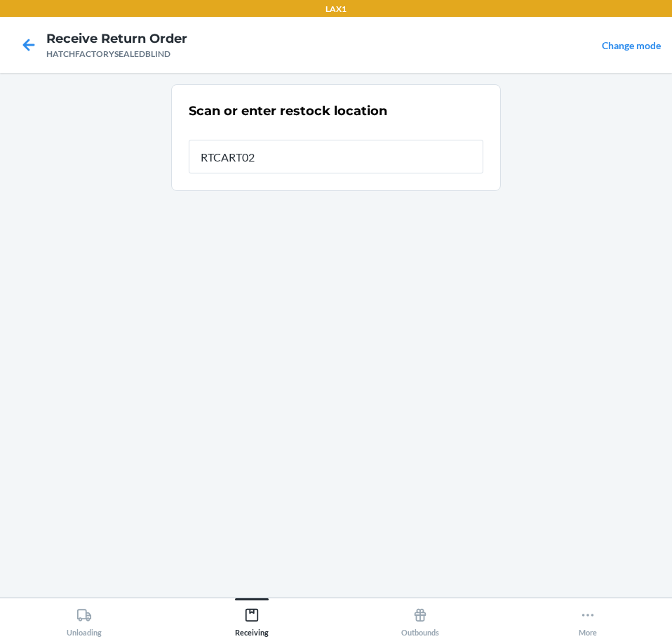
type input "RTCART027"
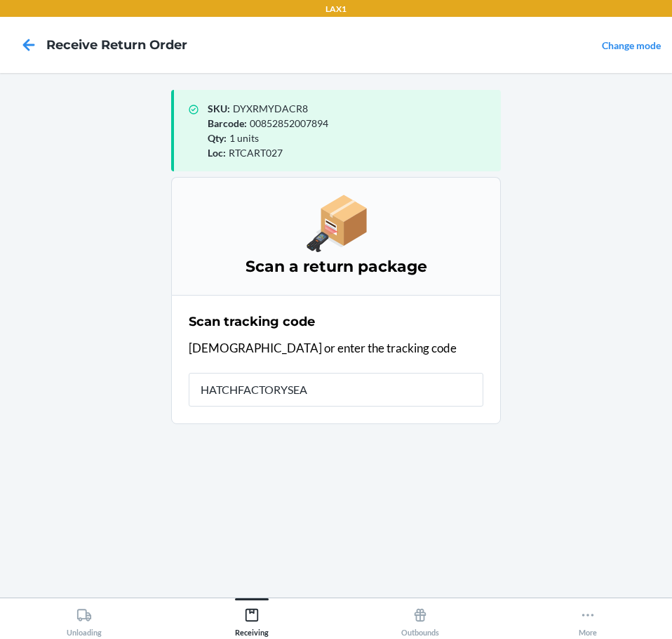
type input "HATCHFACTORYSEAL"
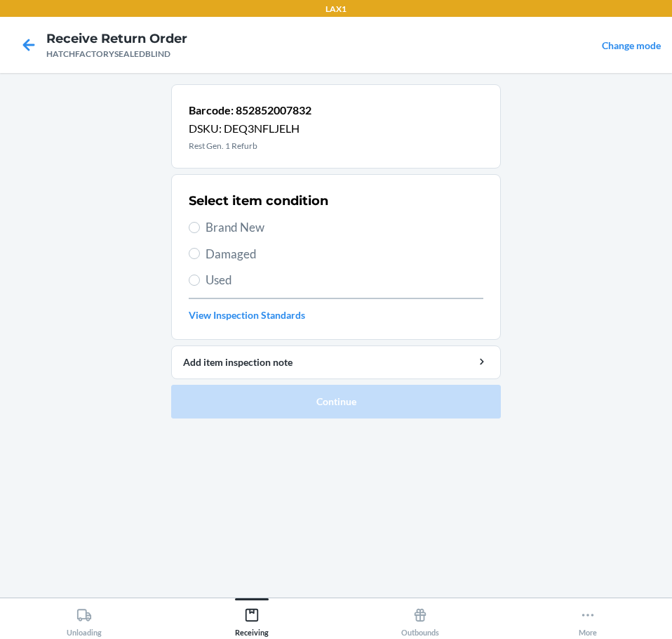
drag, startPoint x: 237, startPoint y: 257, endPoint x: 241, endPoint y: 309, distance: 52.1
click at [239, 256] on span "Damaged" at bounding box center [345, 254] width 278 height 18
click at [200, 256] on input "Damaged" at bounding box center [194, 253] width 11 height 11
radio input "true"
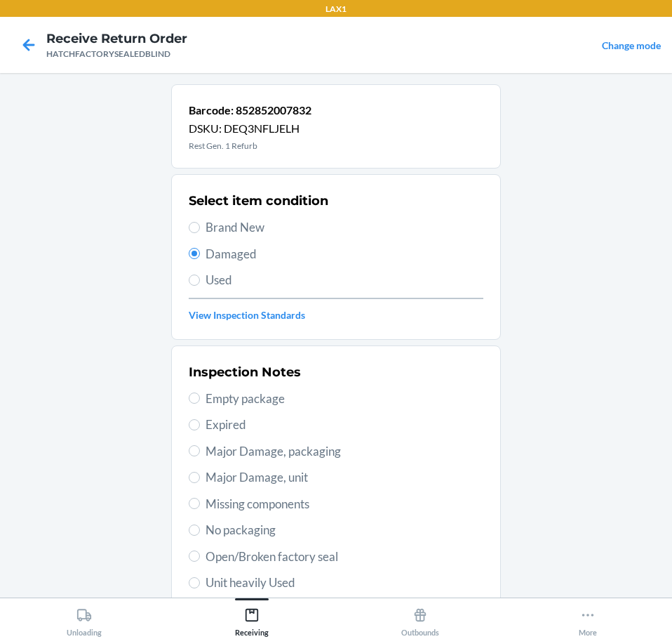
click at [317, 480] on span "Major Damage, unit" at bounding box center [345, 477] width 278 height 18
click at [200, 480] on input "Major Damage, unit" at bounding box center [194, 477] width 11 height 11
radio input "true"
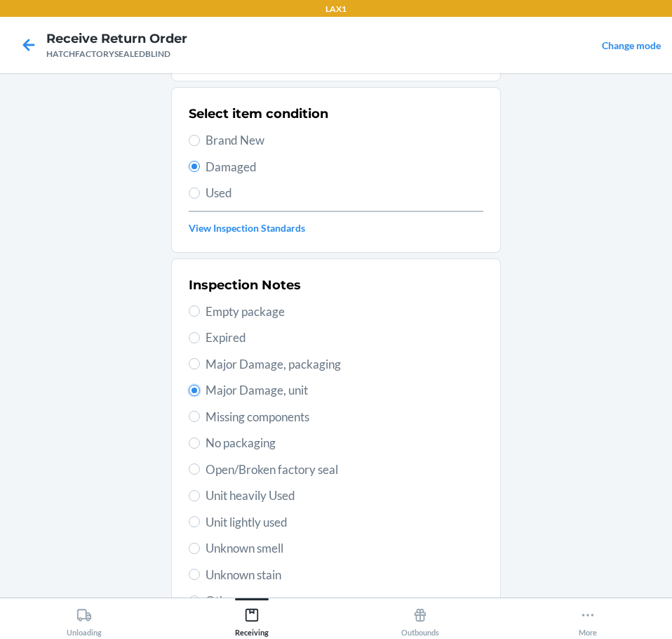
scroll to position [207, 0]
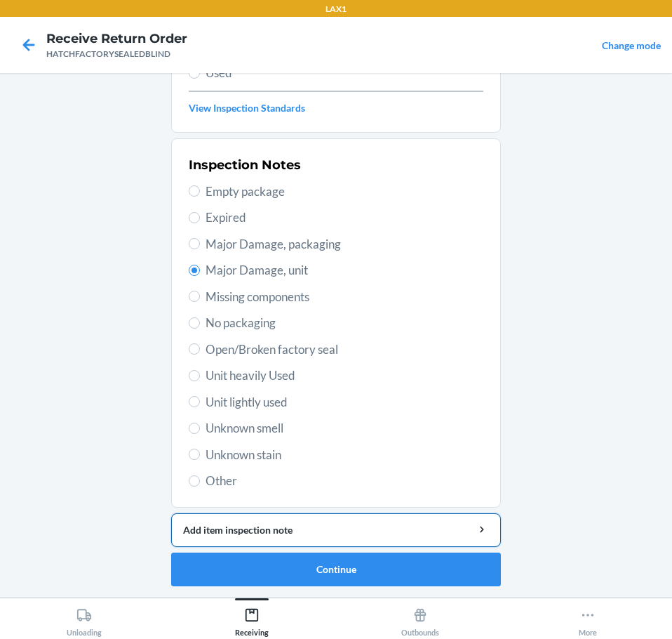
click at [432, 524] on div "Add item inspection note" at bounding box center [336, 529] width 306 height 15
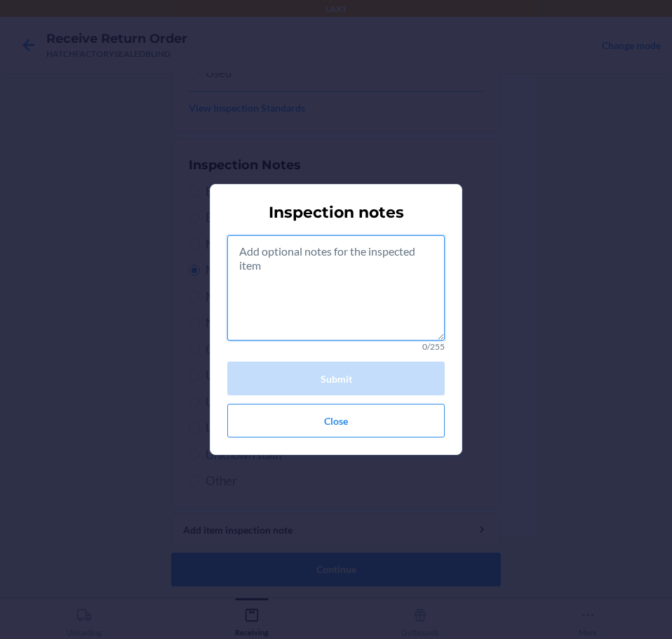
click at [364, 291] on textarea at bounding box center [336, 287] width 218 height 105
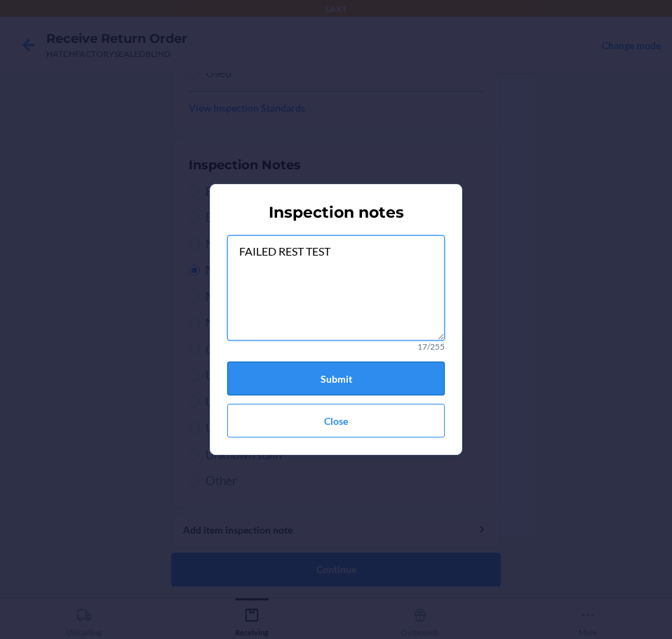
type textarea "FAILED REST TEST"
click at [340, 368] on button "Submit" at bounding box center [336, 378] width 218 height 34
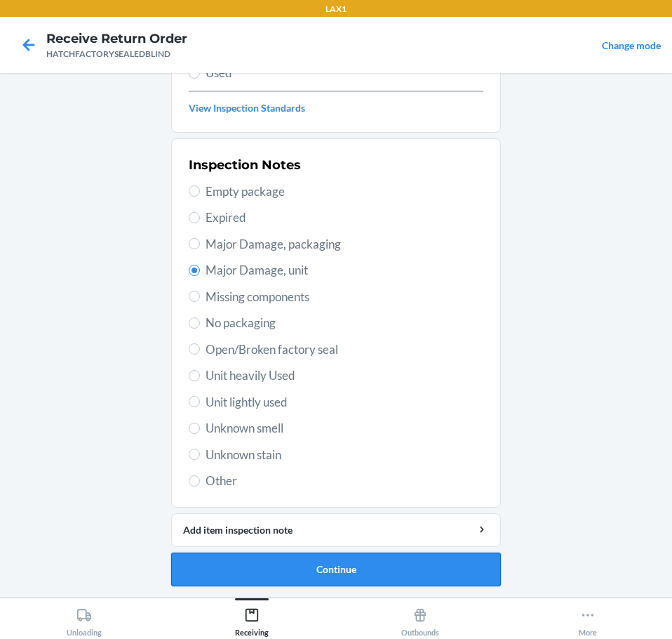
click at [423, 561] on button "Continue" at bounding box center [336, 569] width 330 height 34
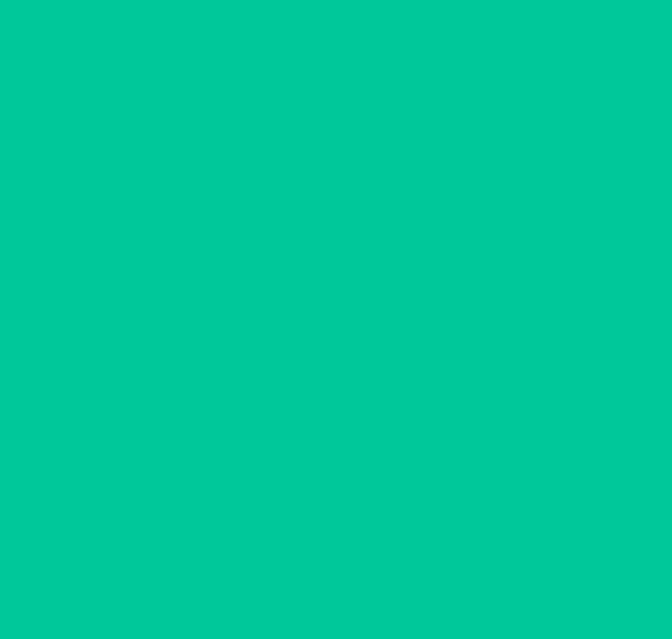
scroll to position [83, 0]
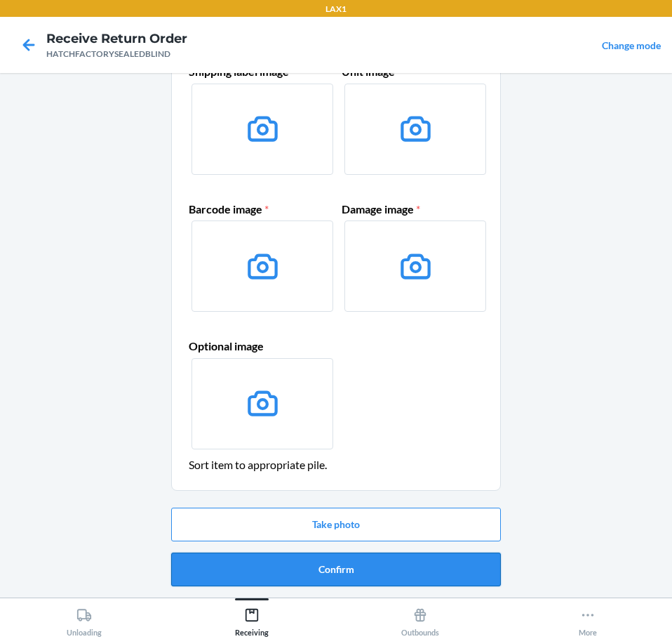
click at [424, 569] on button "Confirm" at bounding box center [336, 569] width 330 height 34
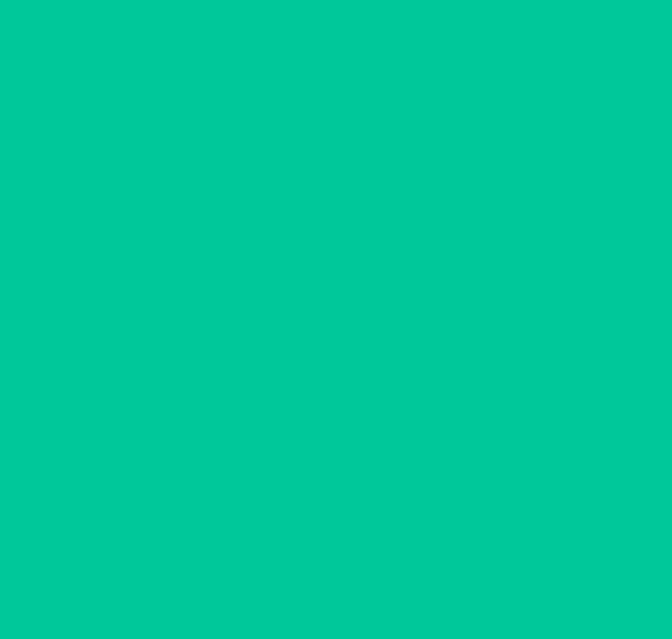
scroll to position [0, 0]
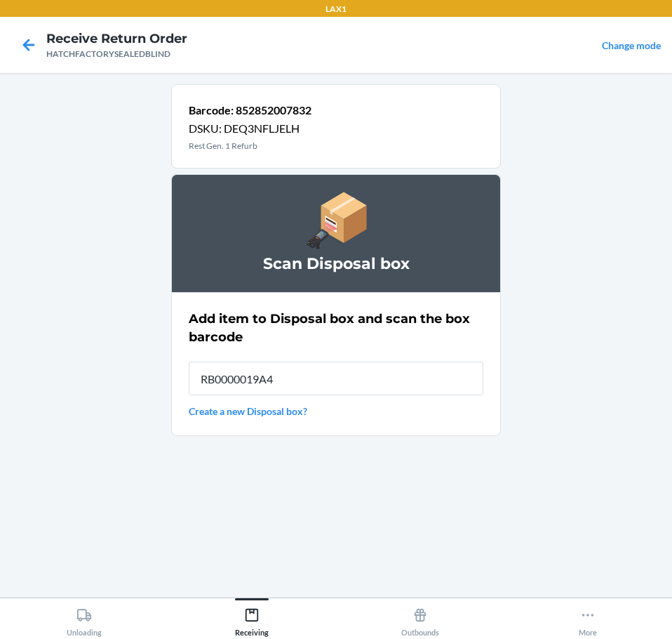
type input "RB0000019A4"
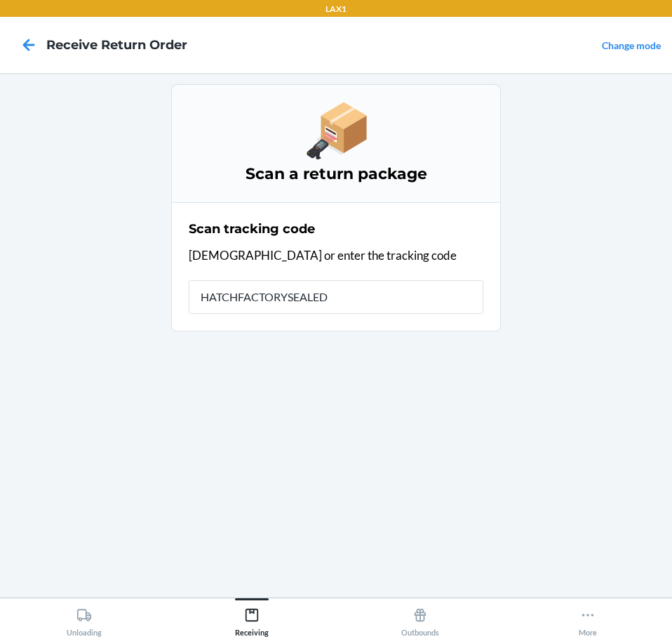
type input "HATCHFACTORYSEALEDB"
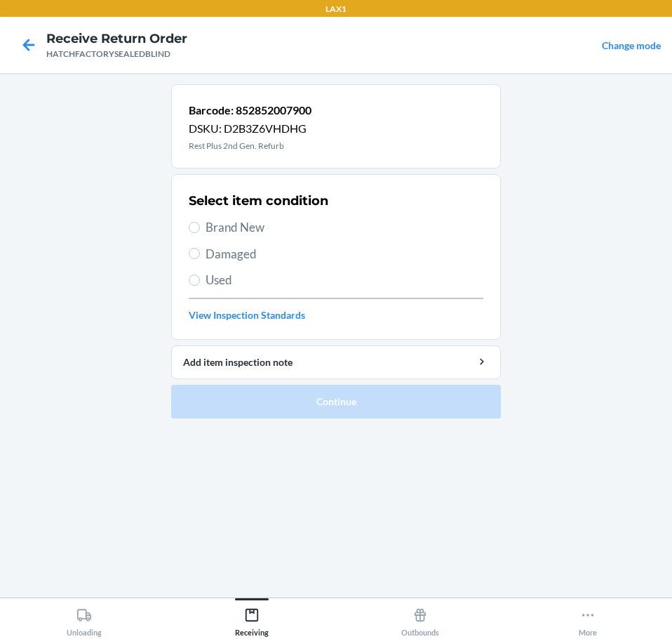
click at [246, 258] on span "Damaged" at bounding box center [345, 254] width 278 height 18
click at [200, 258] on input "Damaged" at bounding box center [194, 253] width 11 height 11
radio input "true"
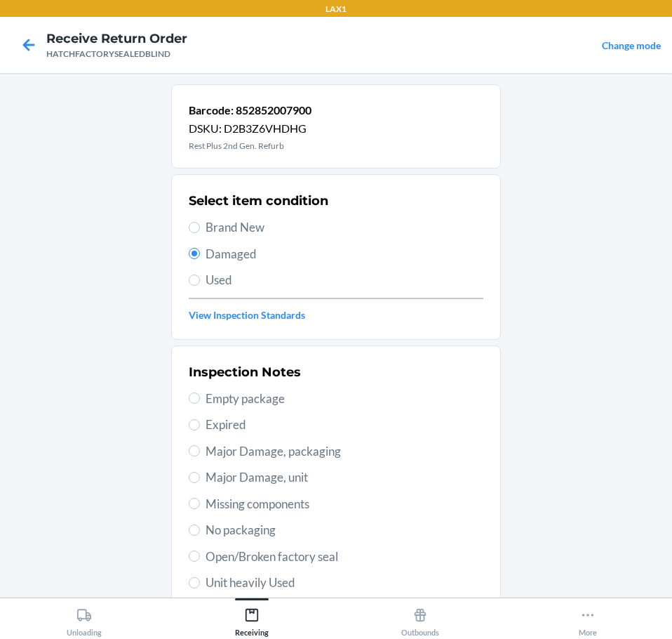
click at [302, 477] on span "Major Damage, unit" at bounding box center [345, 477] width 278 height 18
click at [200, 477] on input "Major Damage, unit" at bounding box center [194, 477] width 11 height 11
radio input "true"
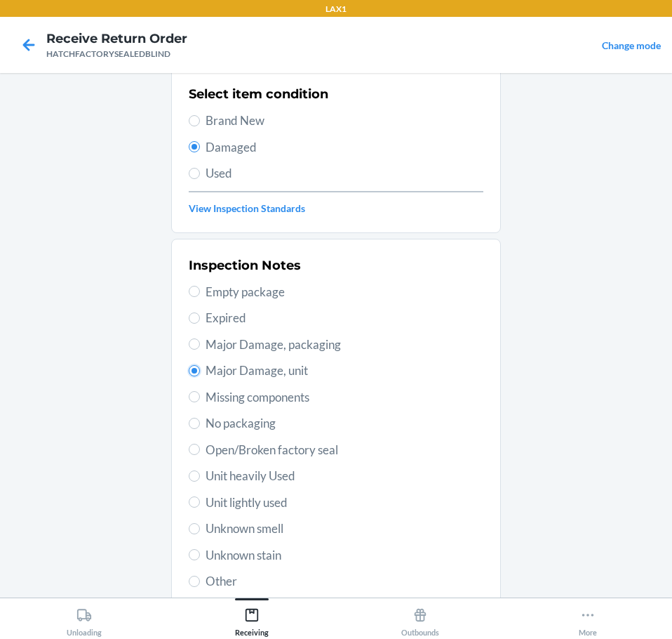
scroll to position [207, 0]
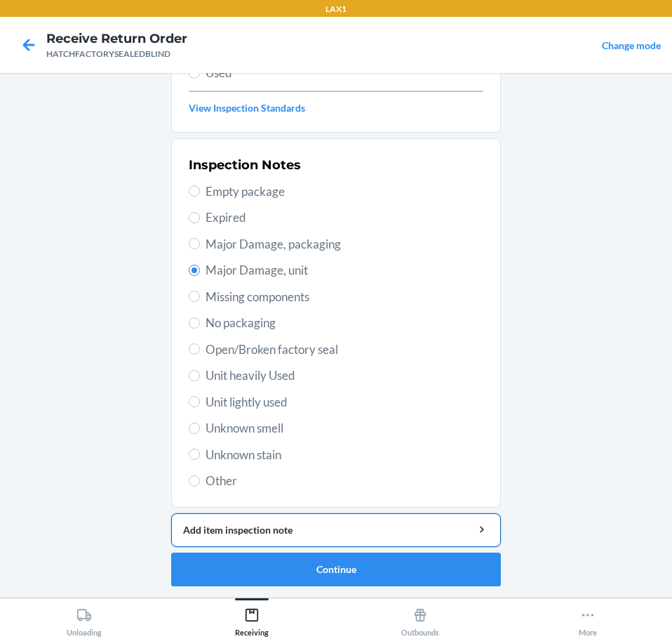
click at [432, 528] on div "Add item inspection note" at bounding box center [336, 529] width 306 height 15
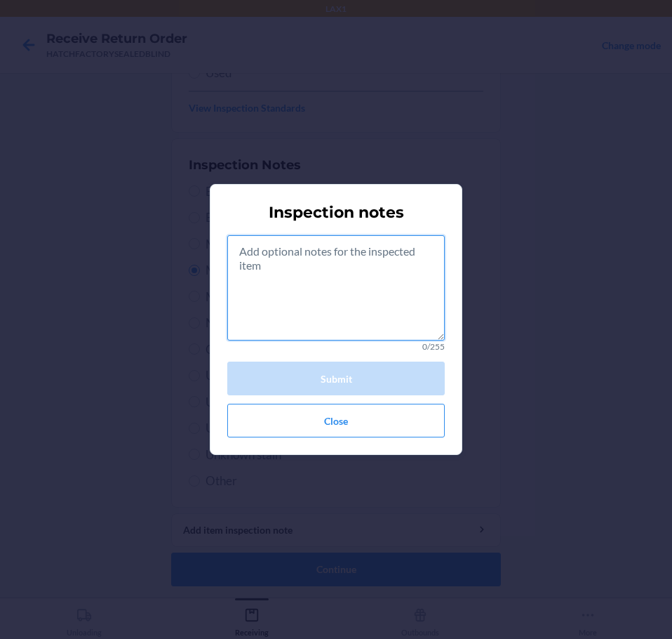
click at [390, 309] on textarea at bounding box center [336, 287] width 218 height 105
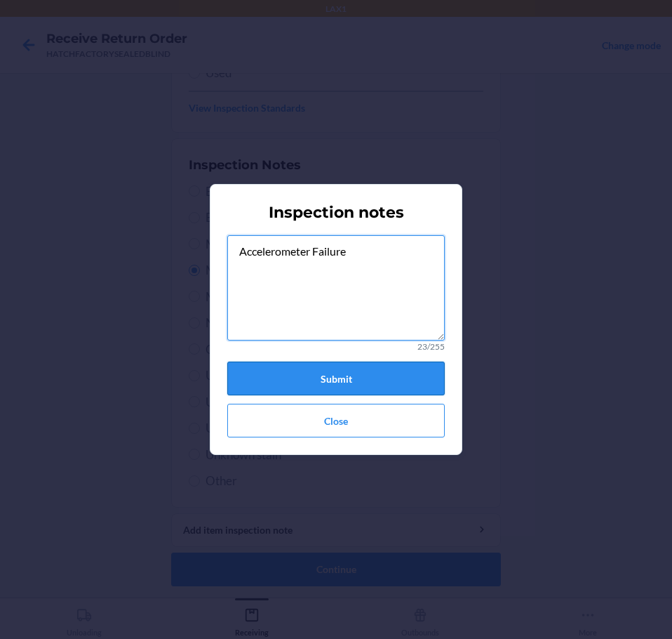
type textarea "Accelerometer Failure"
click at [409, 369] on button "Submit" at bounding box center [336, 378] width 218 height 34
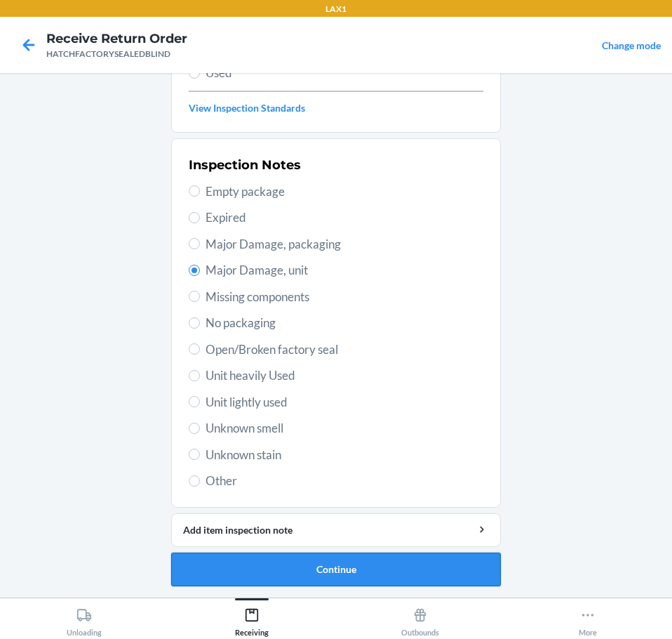
click at [417, 561] on button "Continue" at bounding box center [336, 569] width 330 height 34
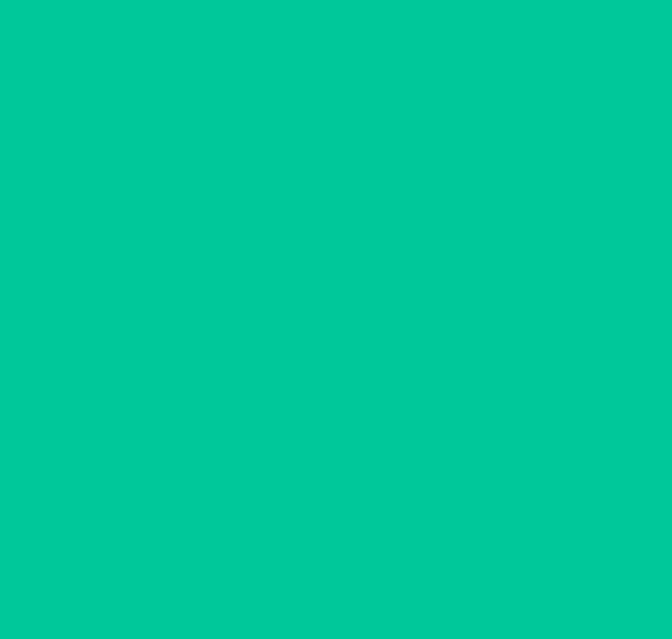
click at [417, 561] on button "Confirm" at bounding box center [336, 569] width 330 height 34
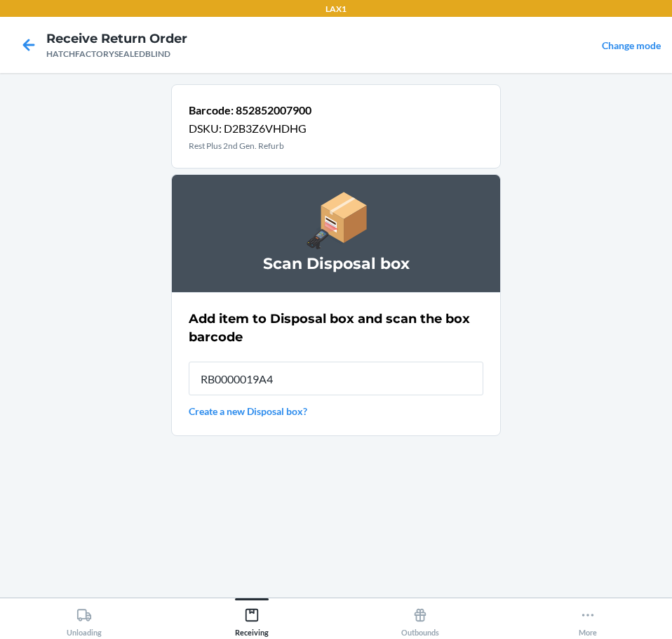
type input "RB0000019A4"
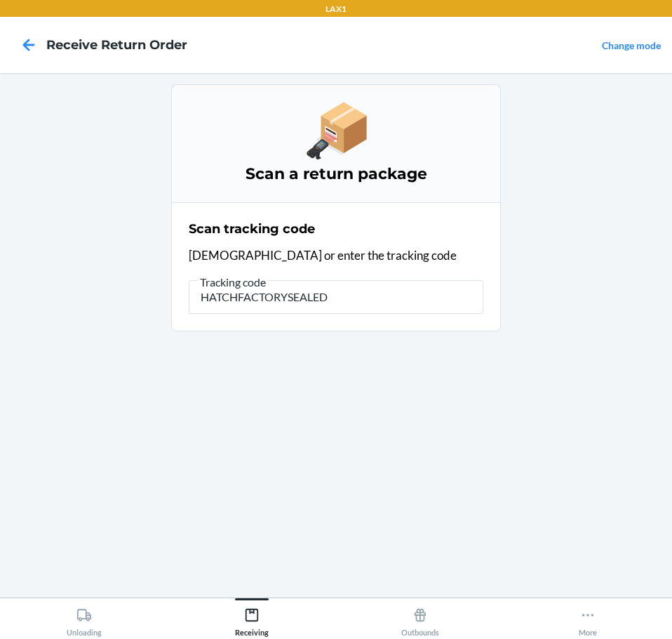
type input "HATCHFACTORYSEALEDB"
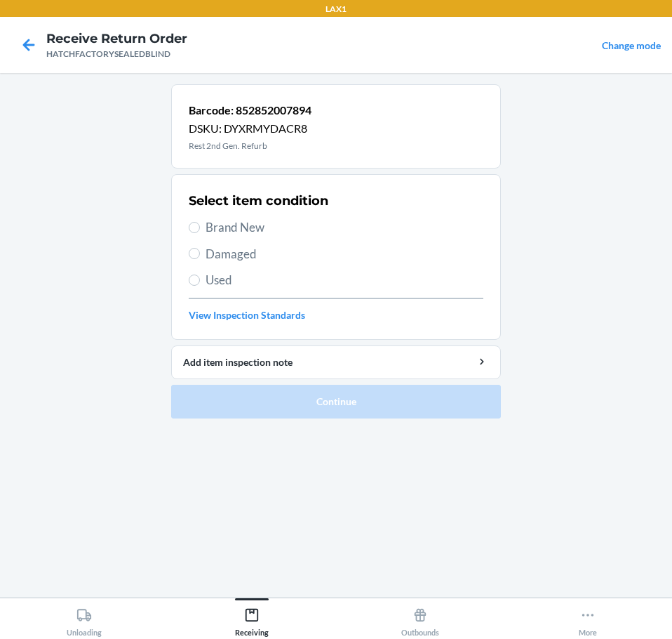
click at [245, 260] on span "Damaged" at bounding box center [345, 254] width 278 height 18
click at [200, 259] on input "Damaged" at bounding box center [194, 253] width 11 height 11
radio input "true"
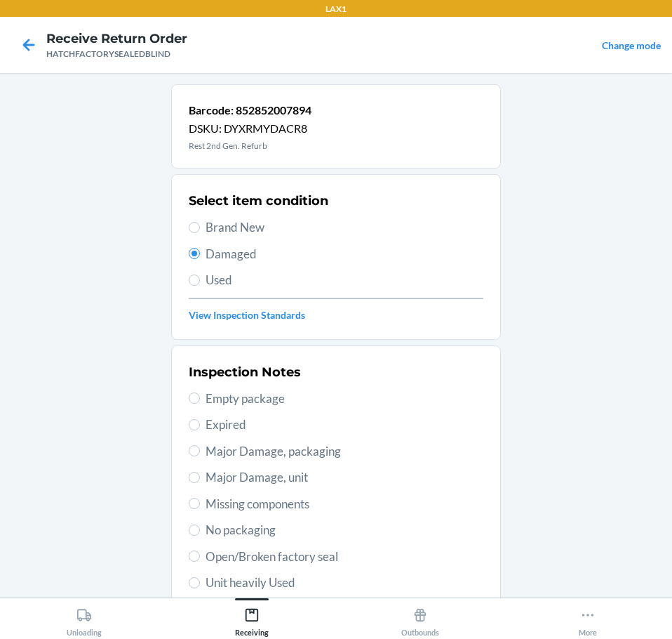
click at [314, 474] on span "Major Damage, unit" at bounding box center [345, 477] width 278 height 18
click at [200, 474] on input "Major Damage, unit" at bounding box center [194, 477] width 11 height 11
radio input "true"
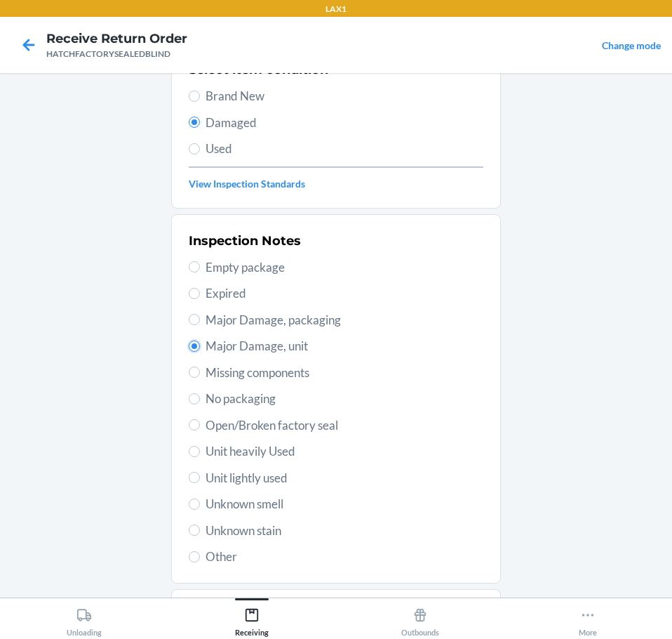
scroll to position [207, 0]
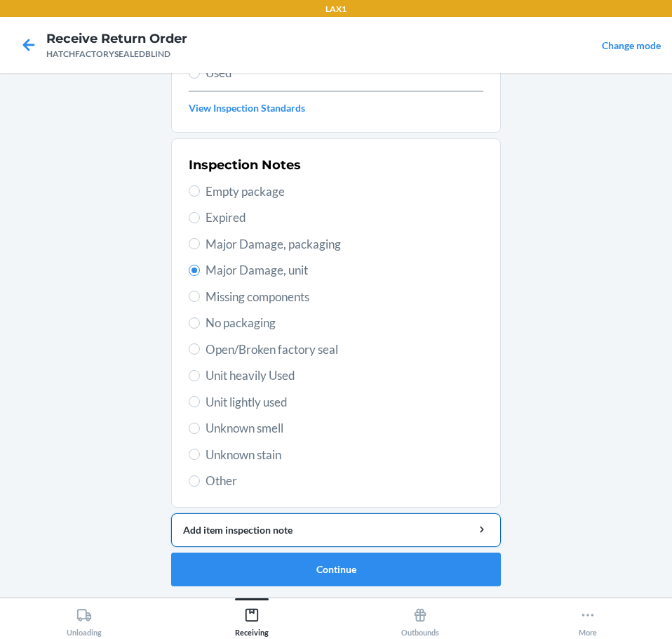
click at [403, 525] on div "Add item inspection note" at bounding box center [336, 529] width 306 height 15
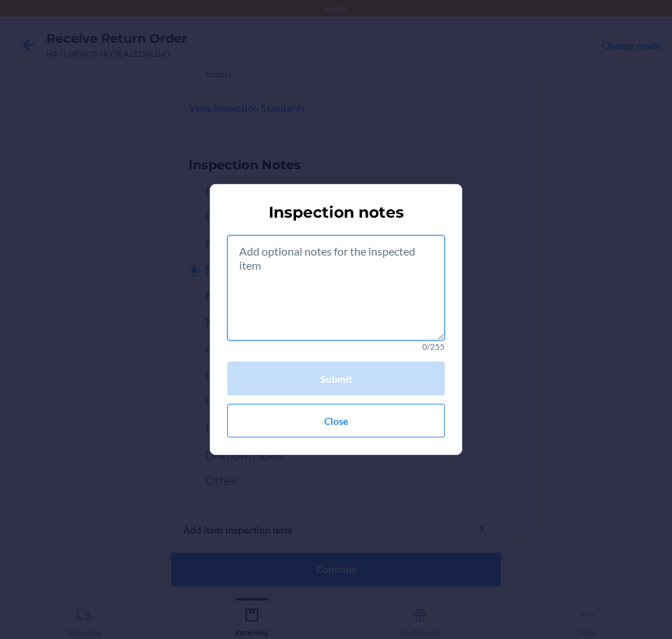
click at [368, 308] on textarea at bounding box center [336, 287] width 218 height 105
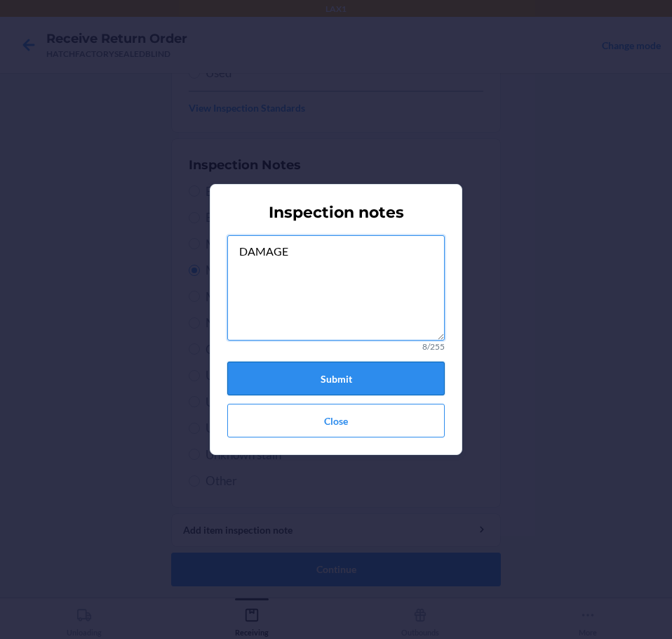
type textarea "DAMAGE"
click at [371, 376] on button "Submit" at bounding box center [336, 378] width 218 height 34
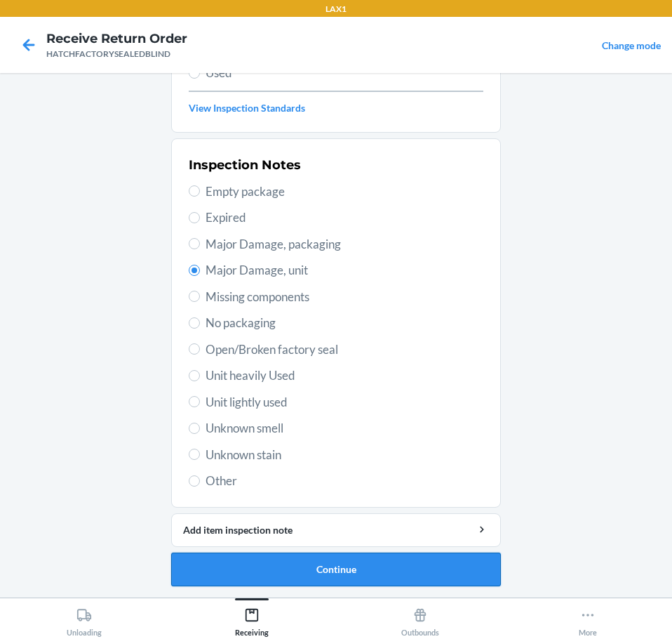
drag, startPoint x: 436, startPoint y: 559, endPoint x: 453, endPoint y: 562, distance: 17.8
click at [453, 562] on button "Continue" at bounding box center [336, 569] width 330 height 34
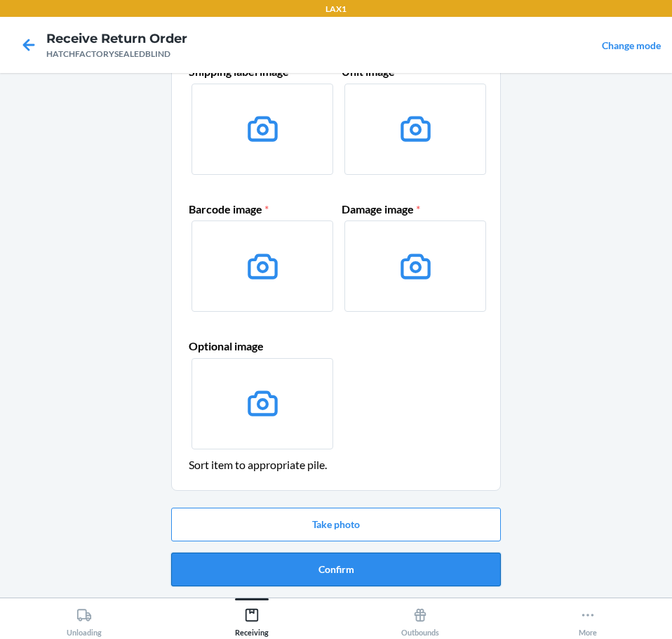
click at [456, 566] on button "Confirm" at bounding box center [336, 569] width 330 height 34
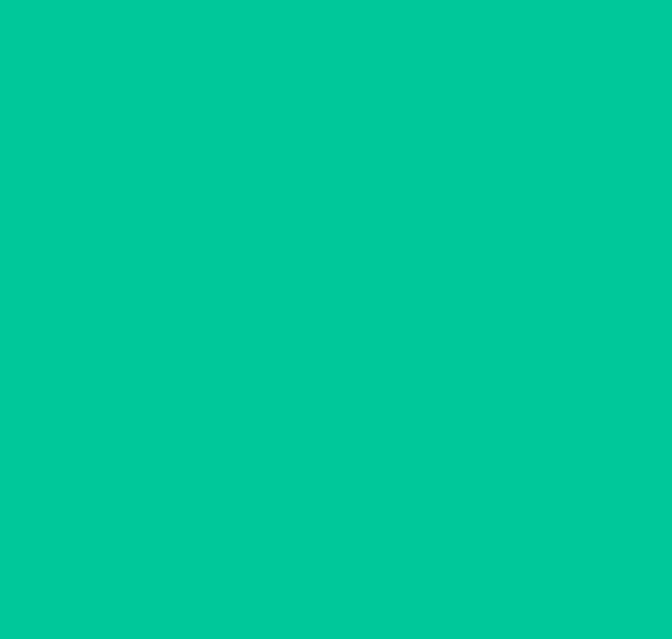
scroll to position [0, 0]
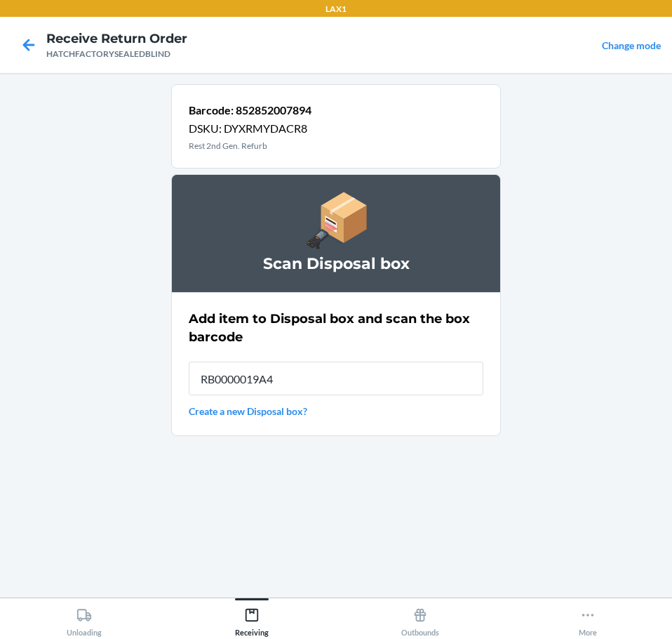
type input "RB0000019A4"
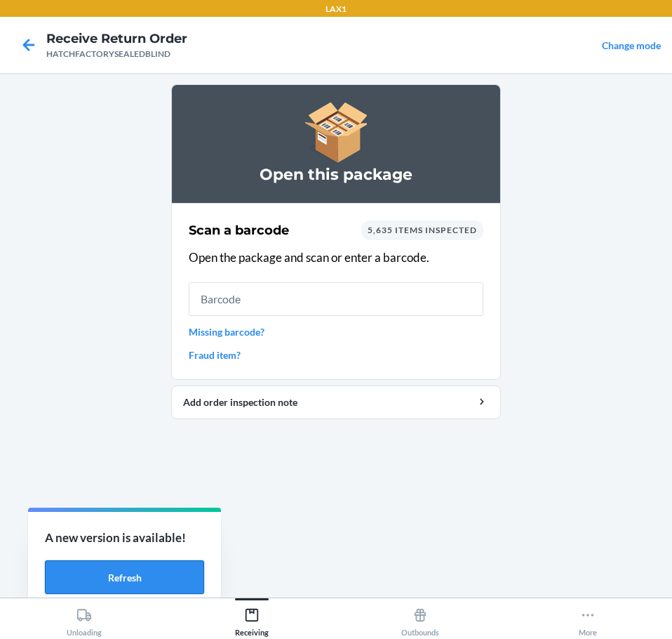
click at [142, 578] on button "Refresh" at bounding box center [124, 577] width 159 height 34
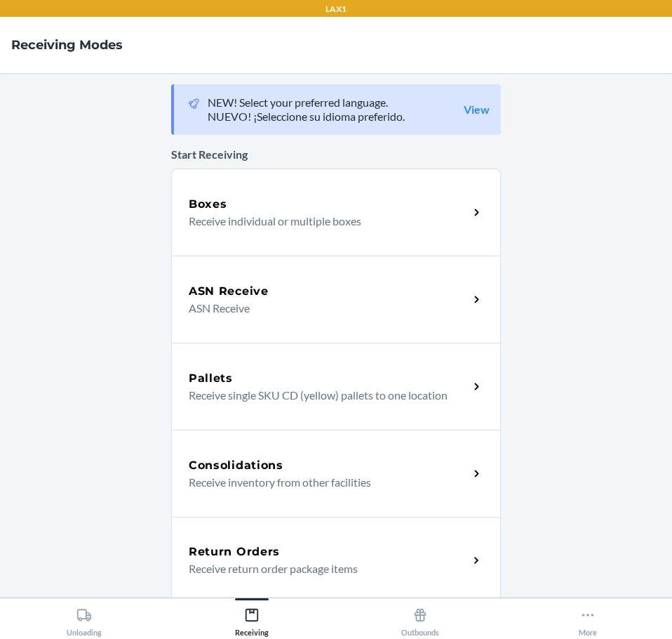
click at [430, 561] on p "Receive return order package items" at bounding box center [323, 568] width 269 height 17
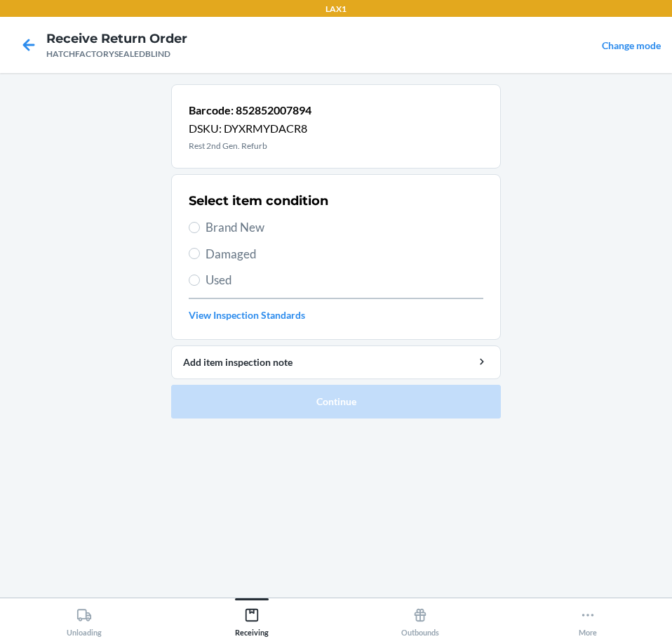
drag, startPoint x: 244, startPoint y: 257, endPoint x: 197, endPoint y: 331, distance: 87.8
click at [244, 258] on span "Damaged" at bounding box center [345, 254] width 278 height 18
click at [200, 258] on input "Damaged" at bounding box center [194, 253] width 11 height 11
radio input "true"
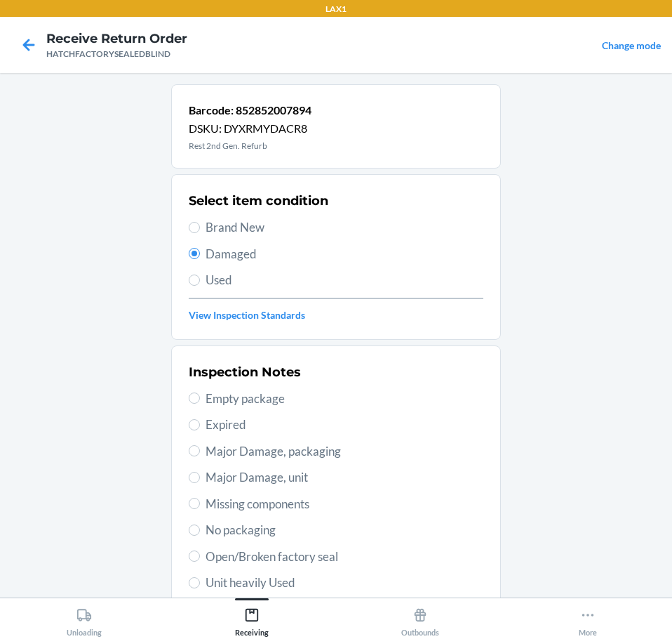
click at [314, 477] on span "Major Damage, unit" at bounding box center [345, 477] width 278 height 18
click at [200, 477] on input "Major Damage, unit" at bounding box center [194, 477] width 11 height 11
radio input "true"
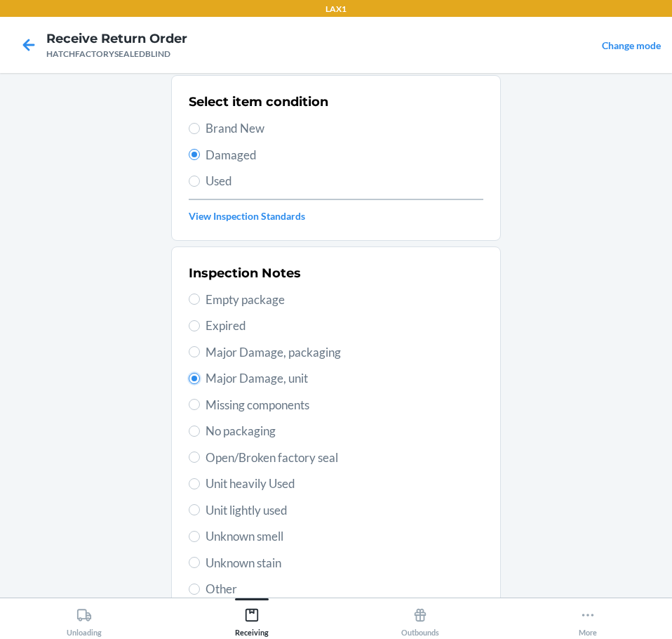
scroll to position [207, 0]
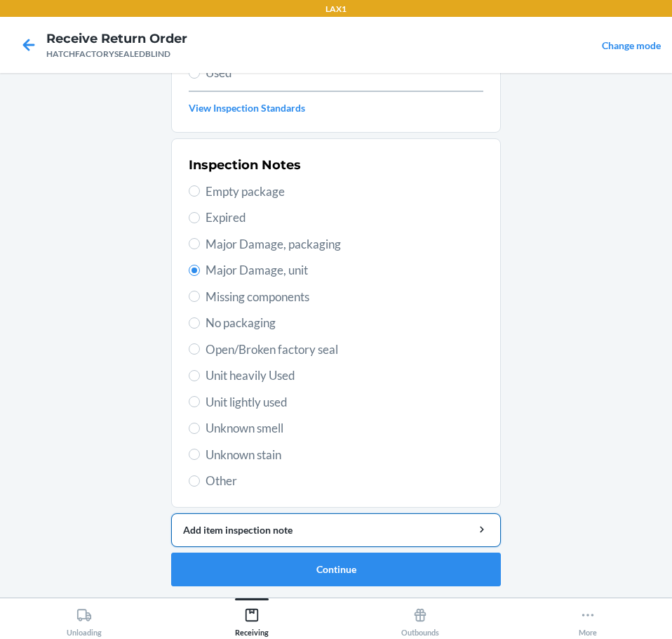
click at [428, 522] on div "Add item inspection note" at bounding box center [336, 529] width 306 height 15
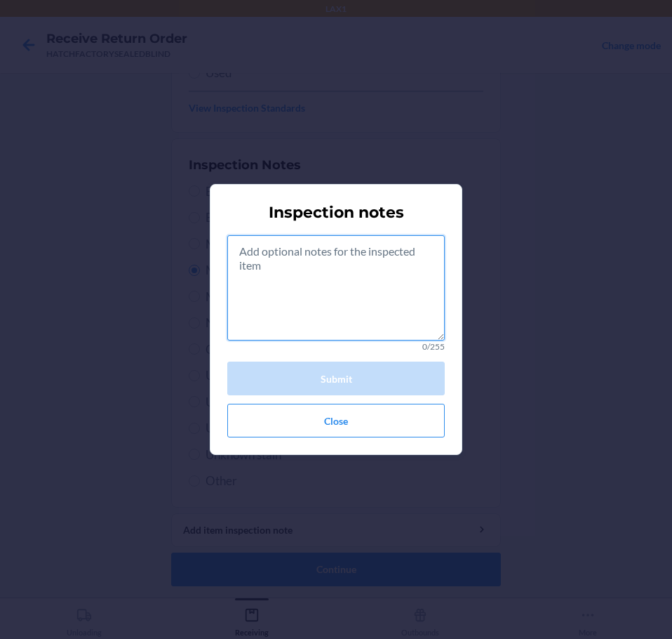
click at [371, 309] on textarea at bounding box center [336, 287] width 218 height 105
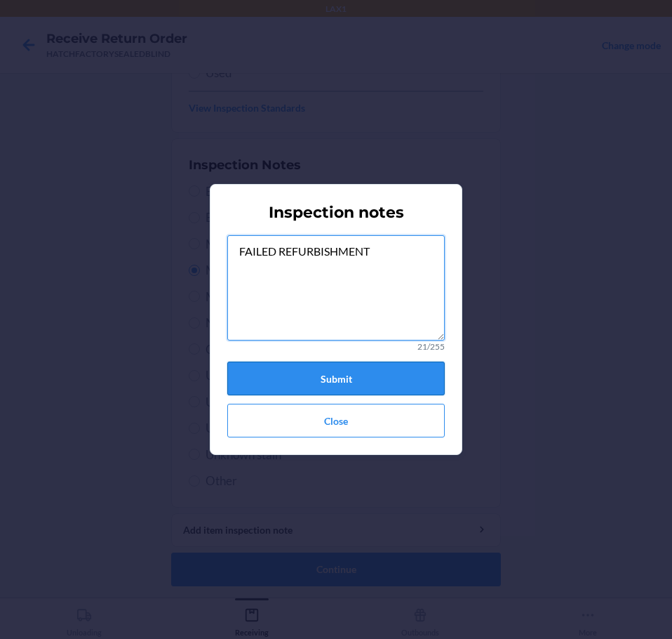
type textarea "FAILED REFURBISHMENT"
click at [368, 364] on button "Submit" at bounding box center [336, 378] width 218 height 34
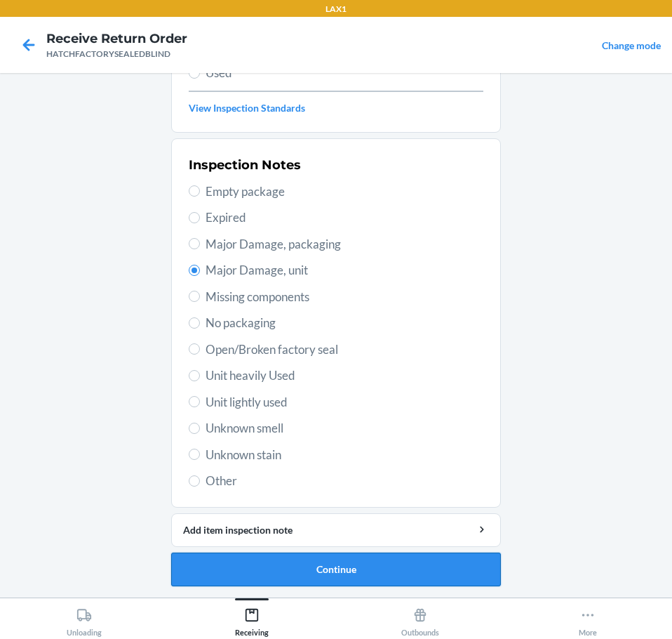
click at [402, 580] on button "Continue" at bounding box center [336, 569] width 330 height 34
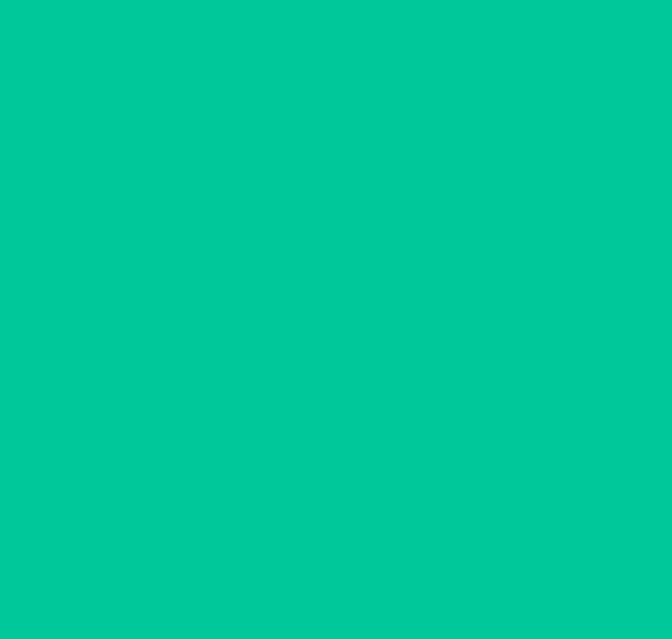
scroll to position [91, 0]
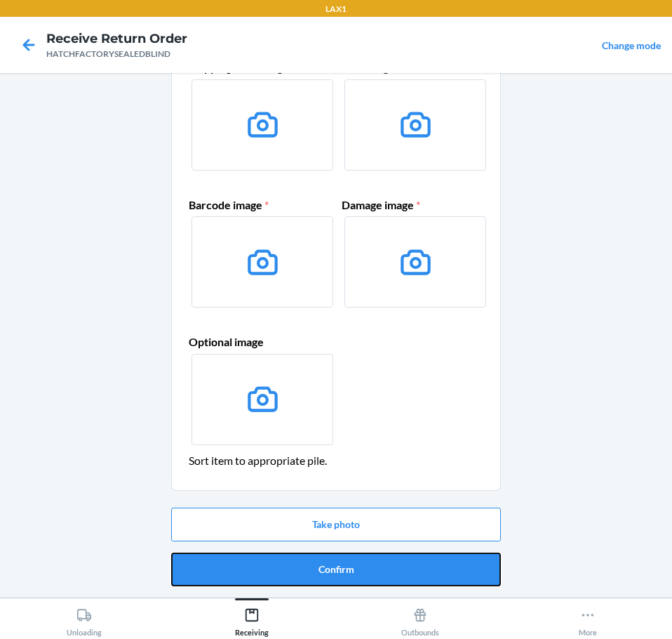
click at [407, 574] on button "Confirm" at bounding box center [336, 569] width 330 height 34
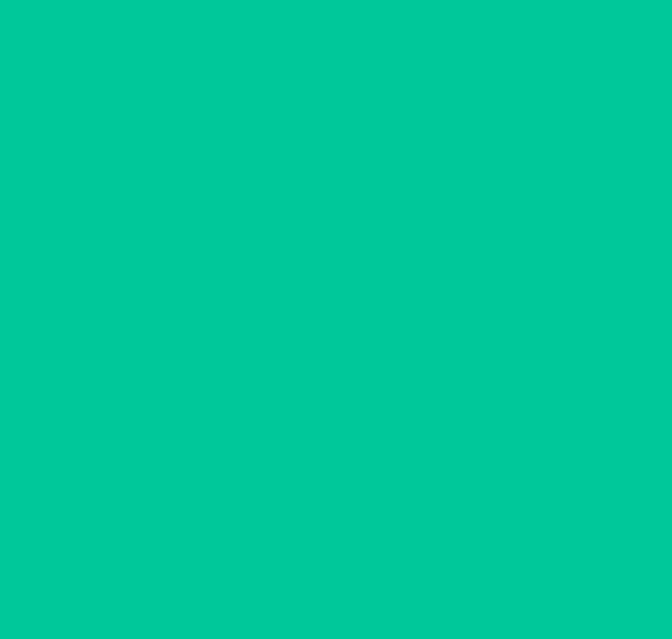
scroll to position [0, 0]
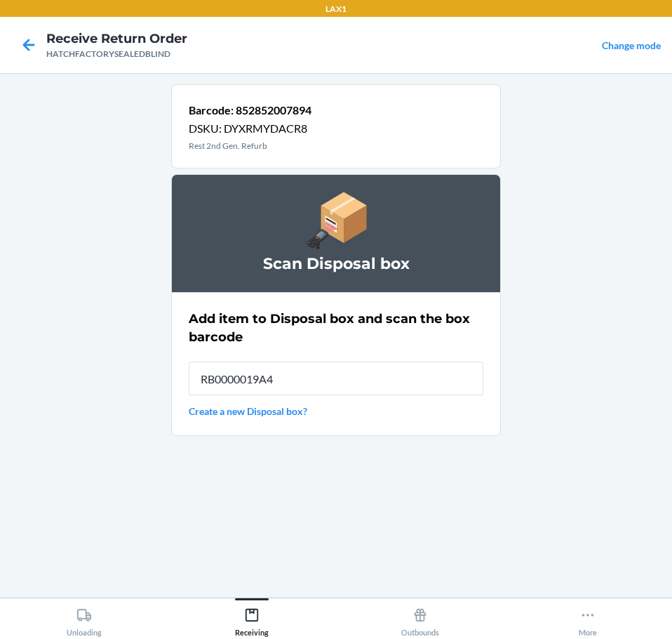
type input "RB0000019A4"
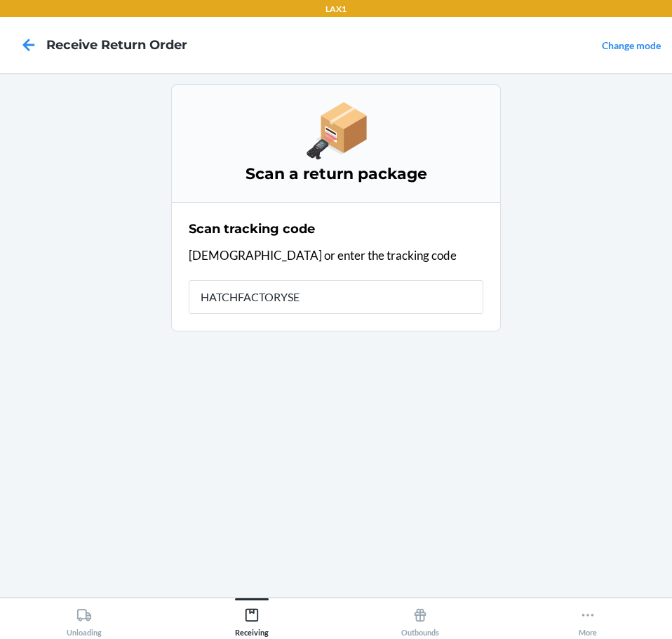
type input "HATCHFACTORYSEA"
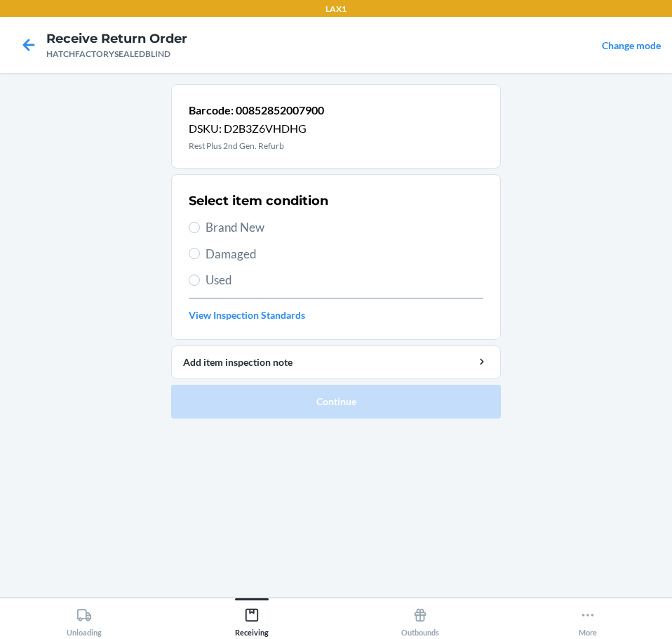
click at [206, 230] on span "Brand New" at bounding box center [345, 227] width 278 height 18
click at [200, 230] on input "Brand New" at bounding box center [194, 227] width 11 height 11
radio input "true"
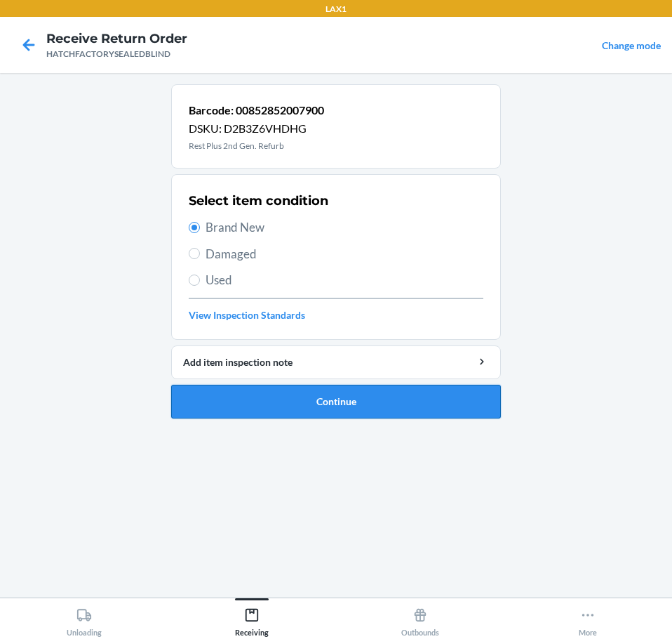
click at [413, 401] on button "Continue" at bounding box center [336, 402] width 330 height 34
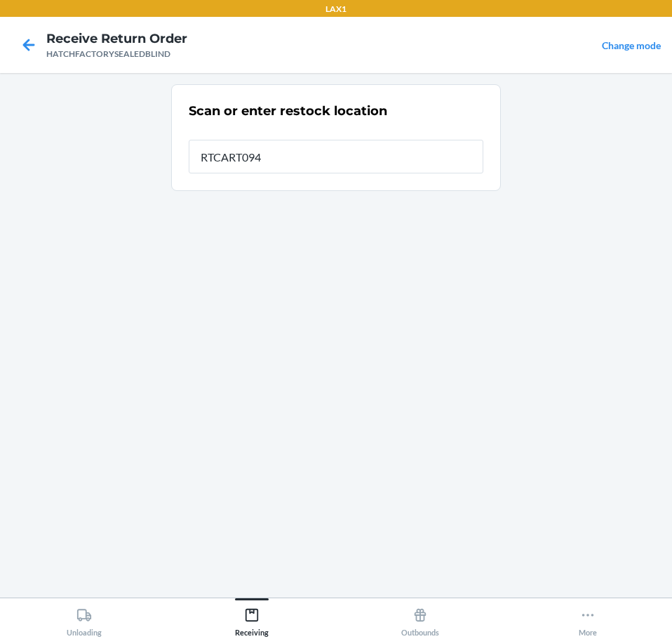
type input "RTCART094"
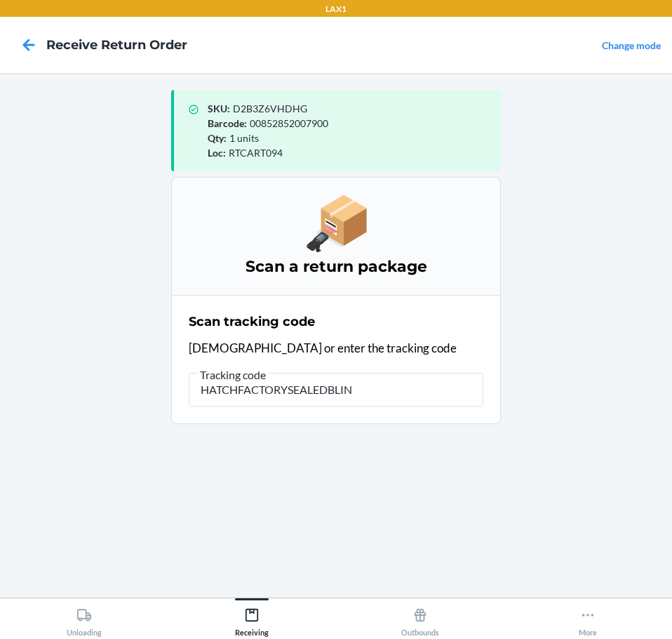
type input "HATCHFACTORYSEALEDBLIND"
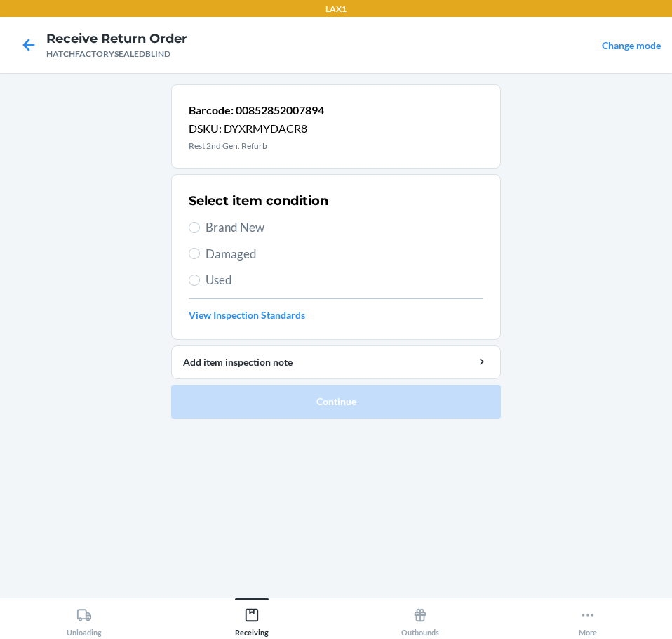
click at [220, 226] on span "Brand New" at bounding box center [345, 227] width 278 height 18
click at [200, 226] on input "Brand New" at bounding box center [194, 227] width 11 height 11
radio input "true"
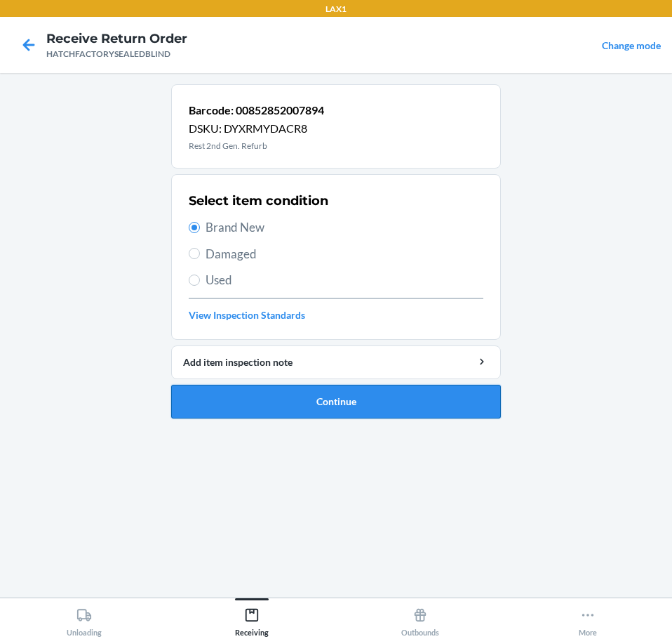
click at [387, 403] on button "Continue" at bounding box center [336, 402] width 330 height 34
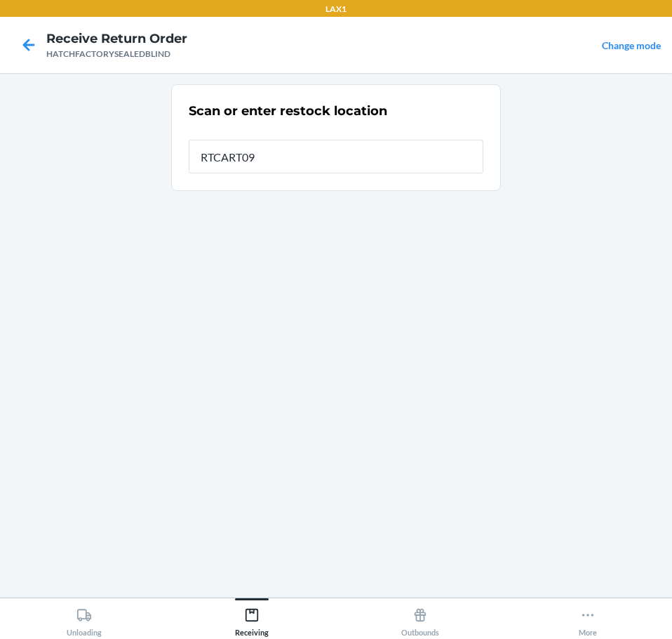
type input "RTCART094"
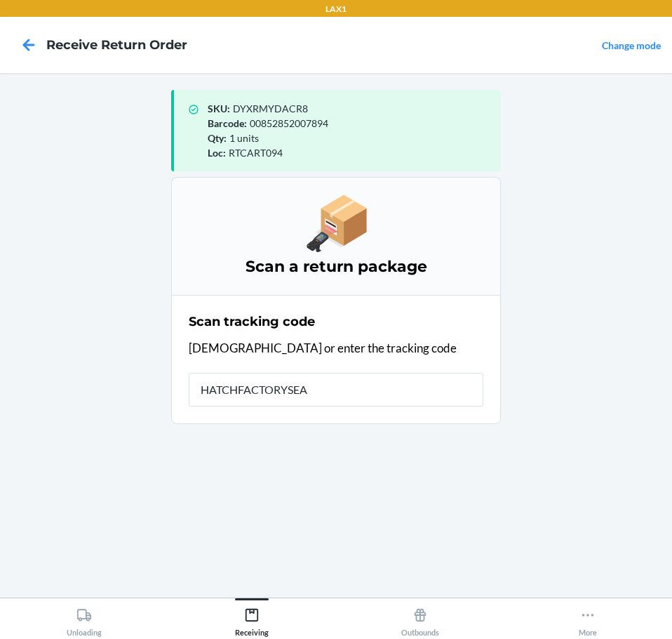
type input "HATCHFACTORYSEAL"
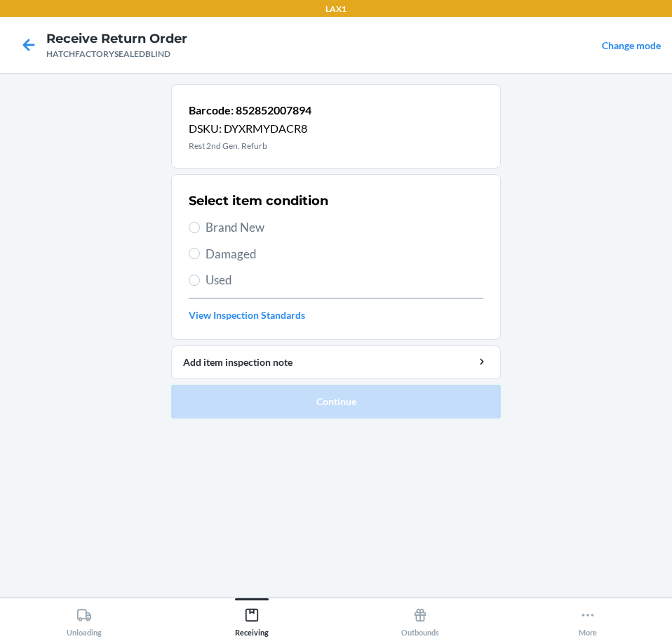
click at [256, 258] on span "Damaged" at bounding box center [345, 254] width 278 height 18
click at [200, 258] on input "Damaged" at bounding box center [194, 253] width 11 height 11
radio input "true"
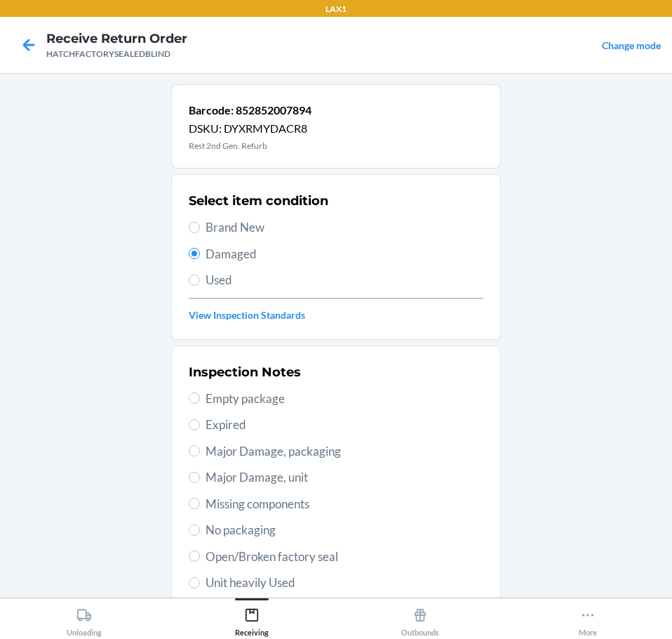
click at [315, 483] on span "Major Damage, unit" at bounding box center [345, 477] width 278 height 18
click at [200, 483] on input "Major Damage, unit" at bounding box center [194, 477] width 11 height 11
radio input "true"
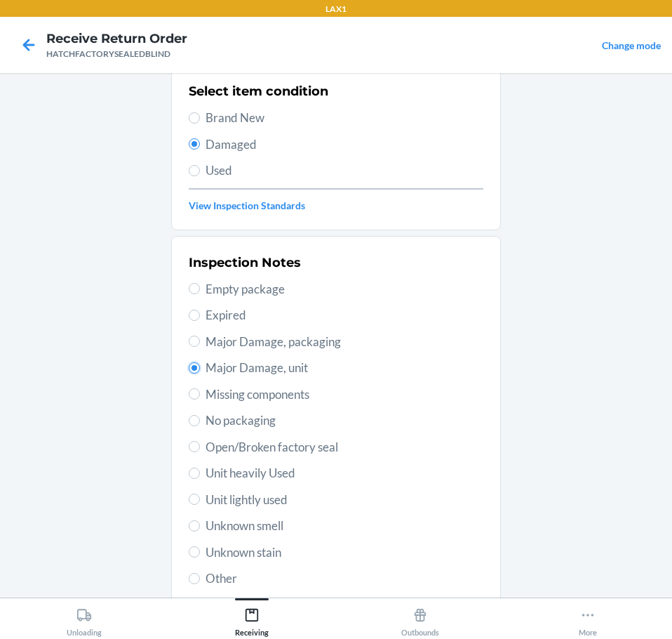
scroll to position [207, 0]
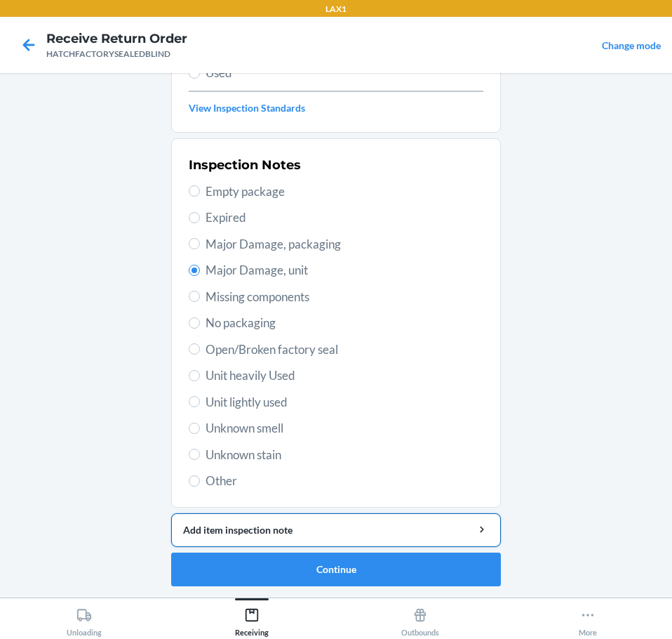
click at [412, 535] on div "Add item inspection note" at bounding box center [336, 529] width 306 height 15
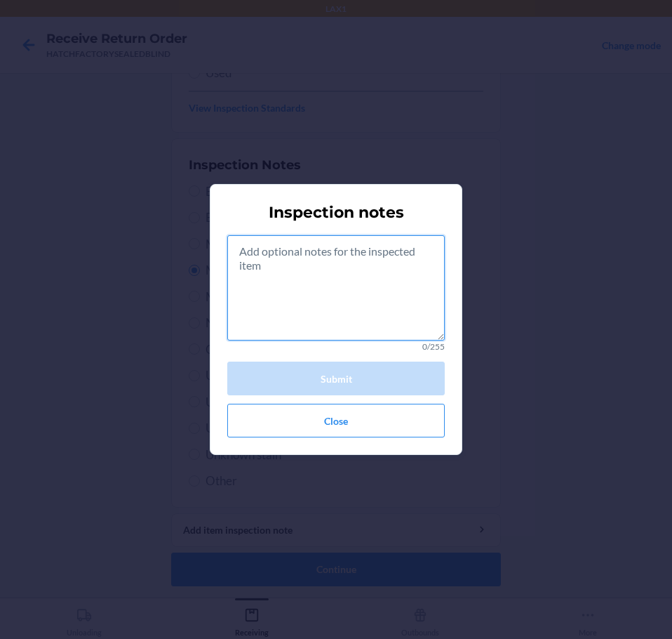
click at [380, 299] on textarea at bounding box center [336, 287] width 218 height 105
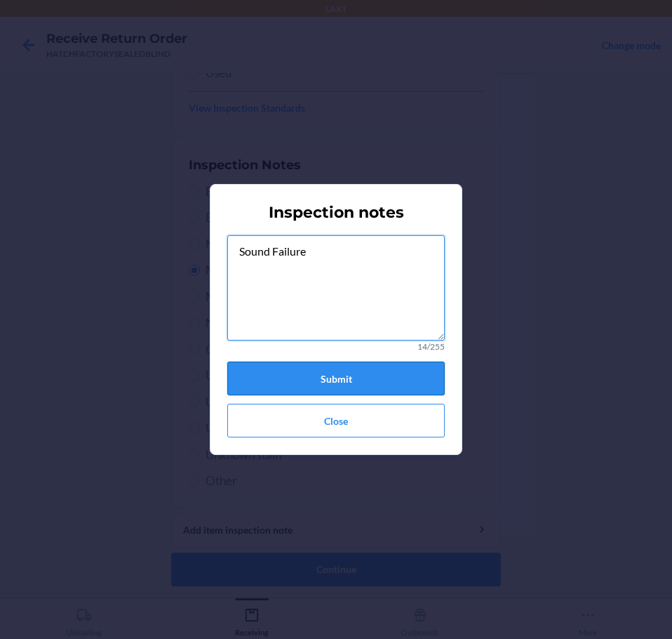
type textarea "Sound Failure"
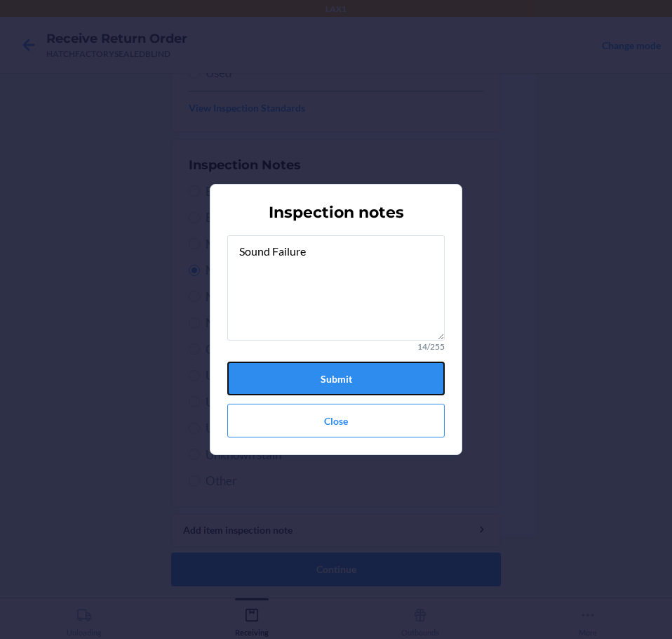
drag, startPoint x: 402, startPoint y: 380, endPoint x: 406, endPoint y: 387, distance: 7.6
click at [405, 382] on button "Submit" at bounding box center [336, 378] width 218 height 34
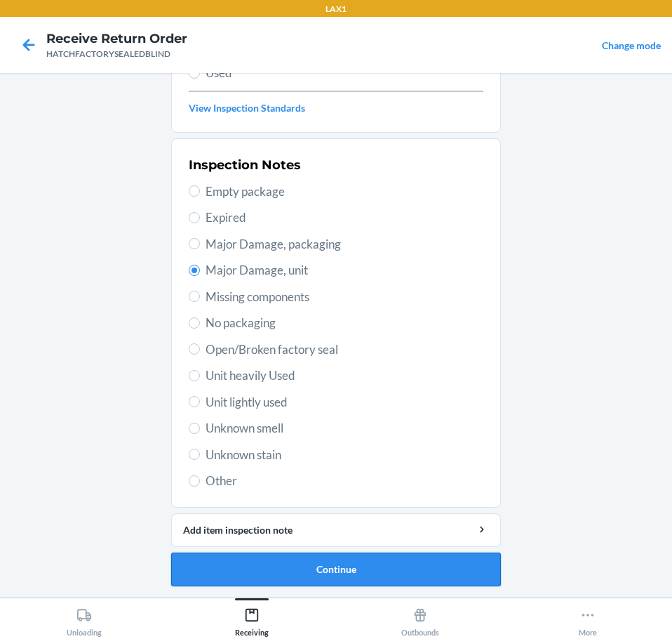
click at [416, 571] on button "Continue" at bounding box center [336, 569] width 330 height 34
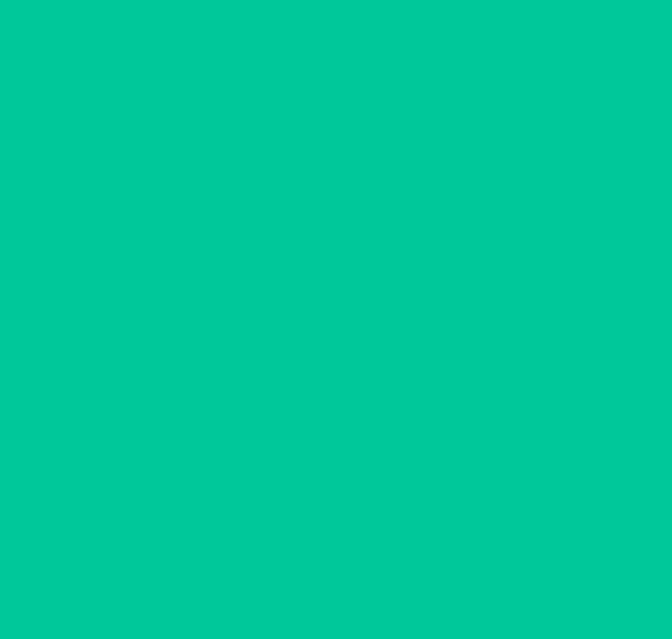
scroll to position [91, 0]
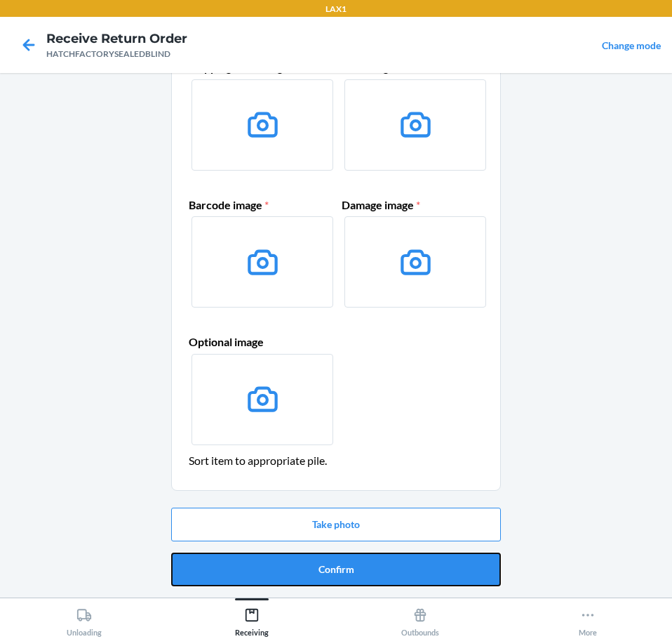
click at [471, 575] on button "Confirm" at bounding box center [336, 569] width 330 height 34
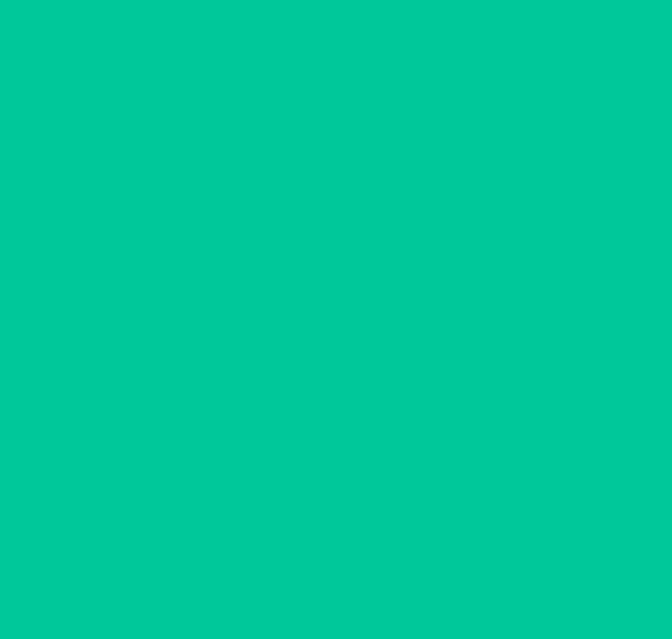
scroll to position [0, 0]
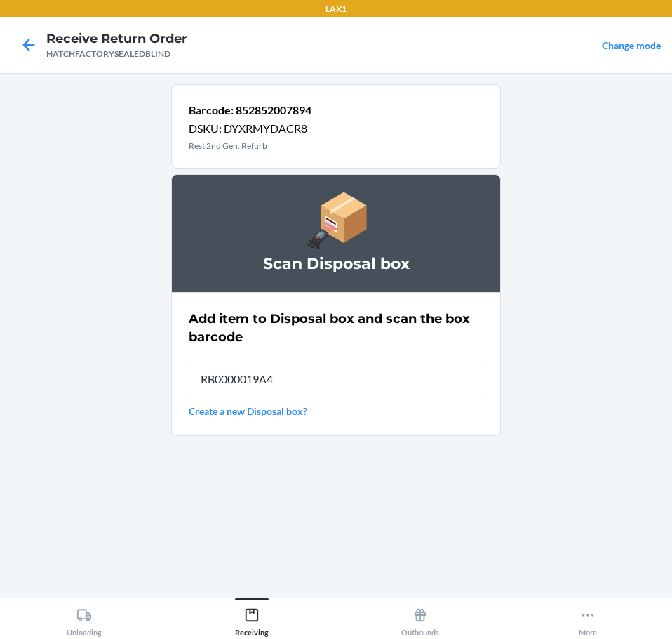
type input "RB0000019A4"
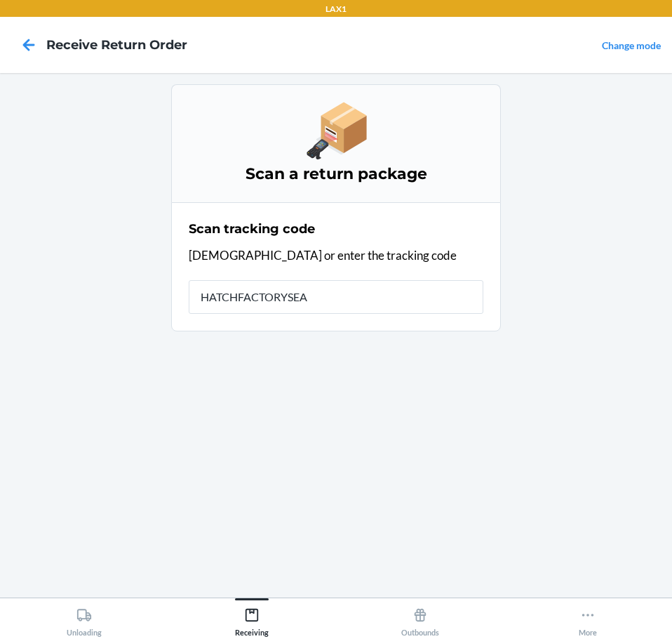
type input "HATCHFACTORYSEAL"
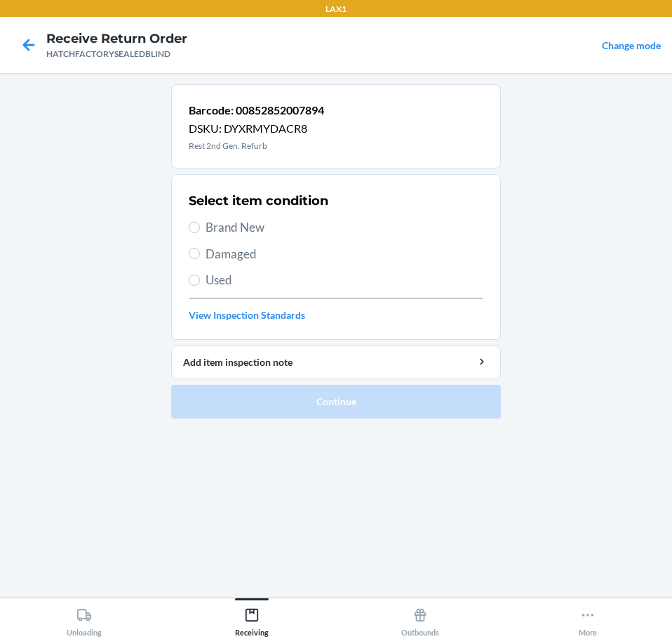
click at [261, 227] on span "Brand New" at bounding box center [345, 227] width 278 height 18
click at [200, 227] on input "Brand New" at bounding box center [194, 227] width 11 height 11
radio input "true"
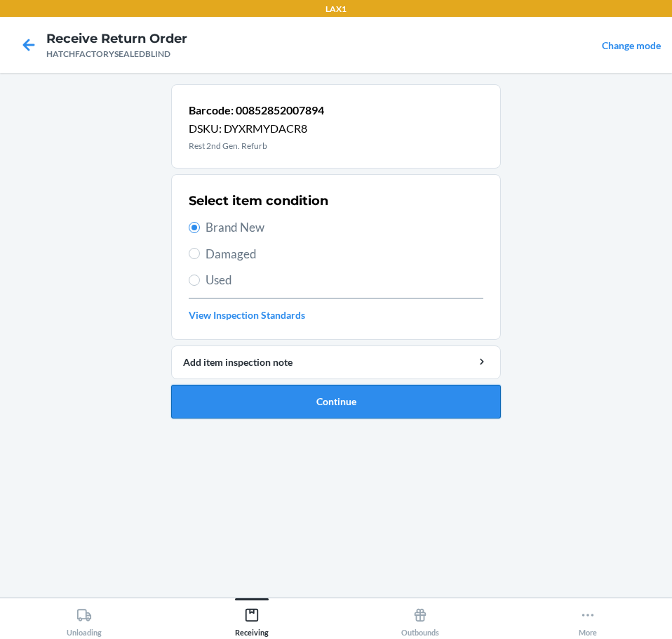
click at [360, 403] on button "Continue" at bounding box center [336, 402] width 330 height 34
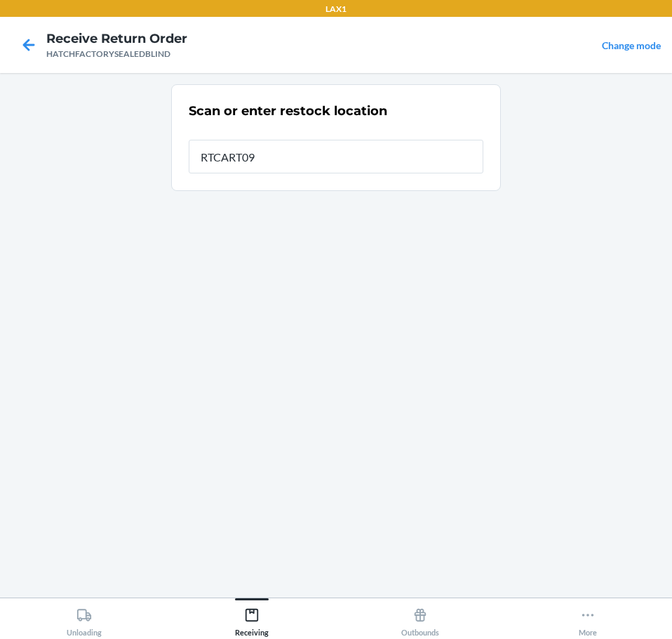
type input "RTCART094"
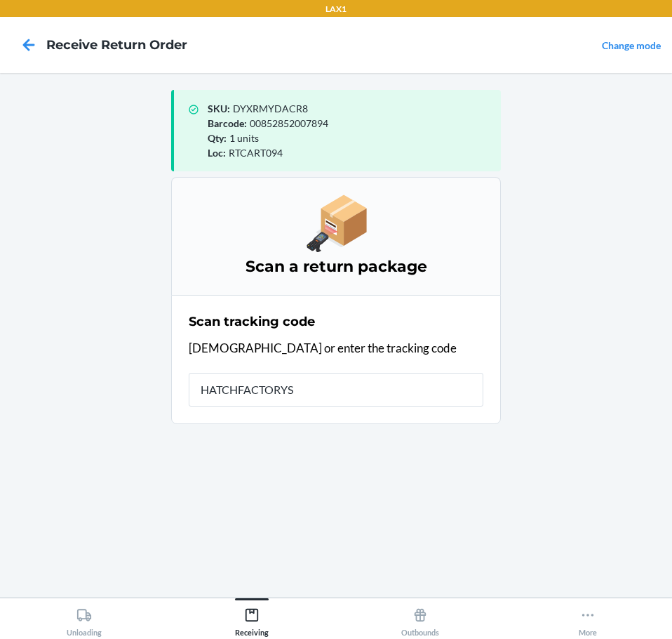
type input "HATCHFACTORYSE"
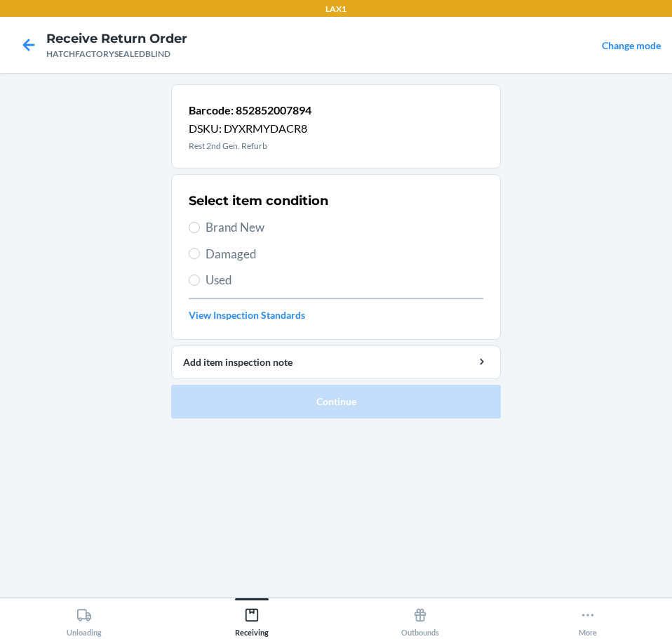
click at [218, 254] on span "Damaged" at bounding box center [345, 254] width 278 height 18
click at [200, 254] on input "Damaged" at bounding box center [194, 253] width 11 height 11
radio input "true"
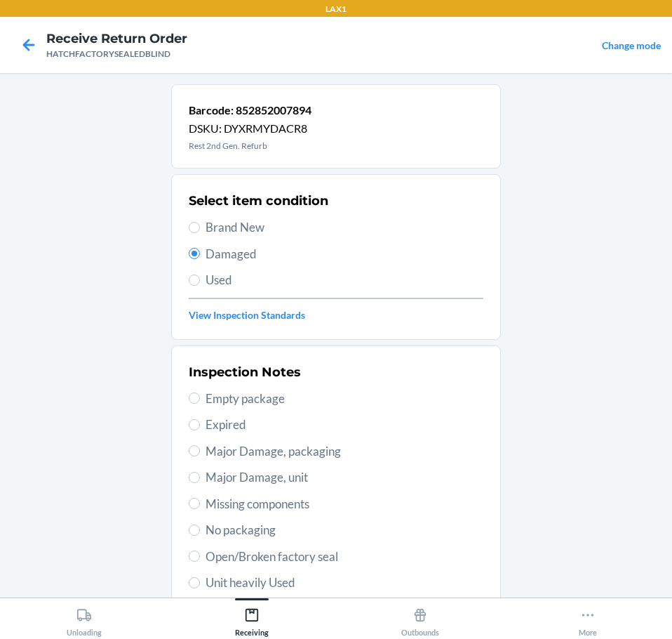
drag, startPoint x: 305, startPoint y: 477, endPoint x: 319, endPoint y: 479, distance: 14.2
click at [305, 479] on span "Major Damage, unit" at bounding box center [345, 477] width 278 height 18
click at [200, 479] on input "Major Damage, unit" at bounding box center [194, 477] width 11 height 11
radio input "true"
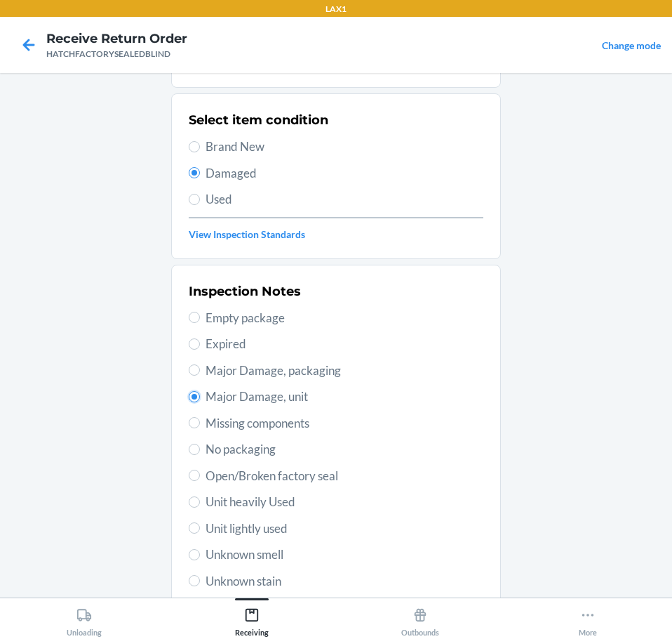
scroll to position [207, 0]
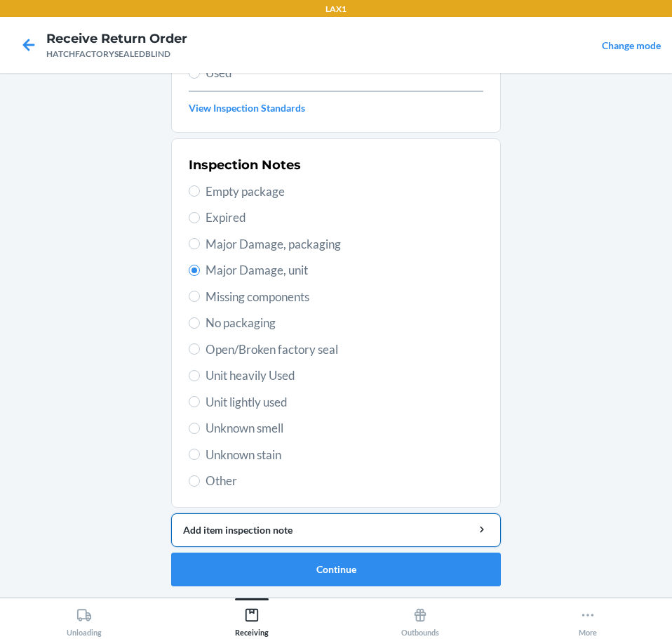
click at [392, 531] on div "Add item inspection note" at bounding box center [336, 529] width 306 height 15
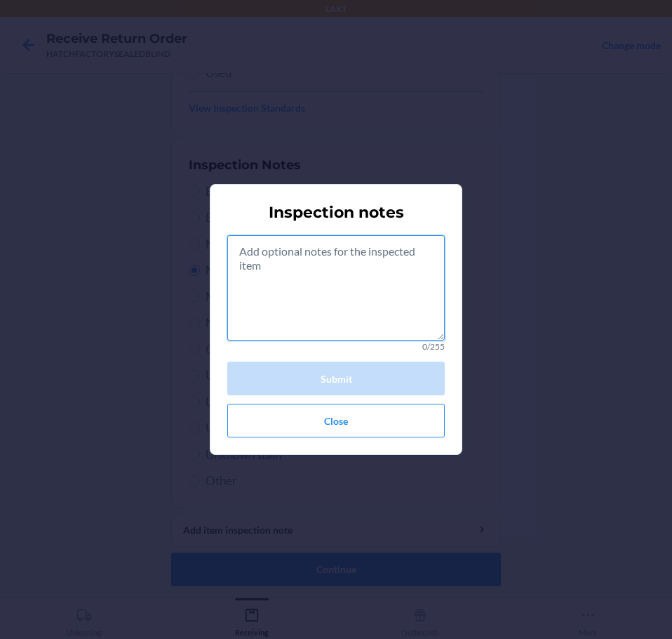
click at [378, 293] on textarea at bounding box center [336, 287] width 218 height 105
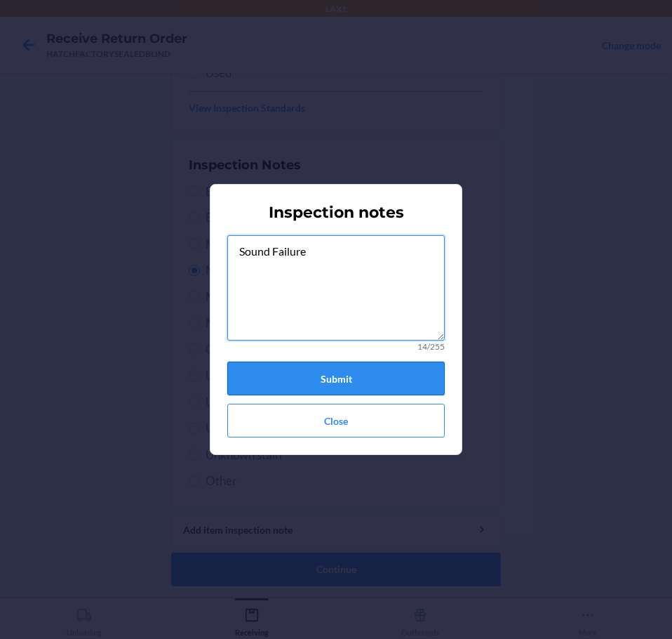
type textarea "Sound Failure"
click at [387, 376] on button "Submit" at bounding box center [336, 378] width 218 height 34
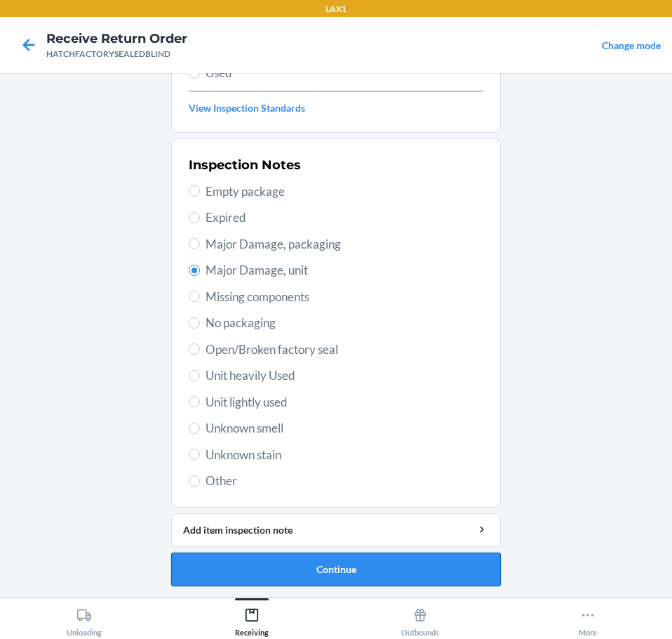
click at [448, 564] on button "Continue" at bounding box center [336, 569] width 330 height 34
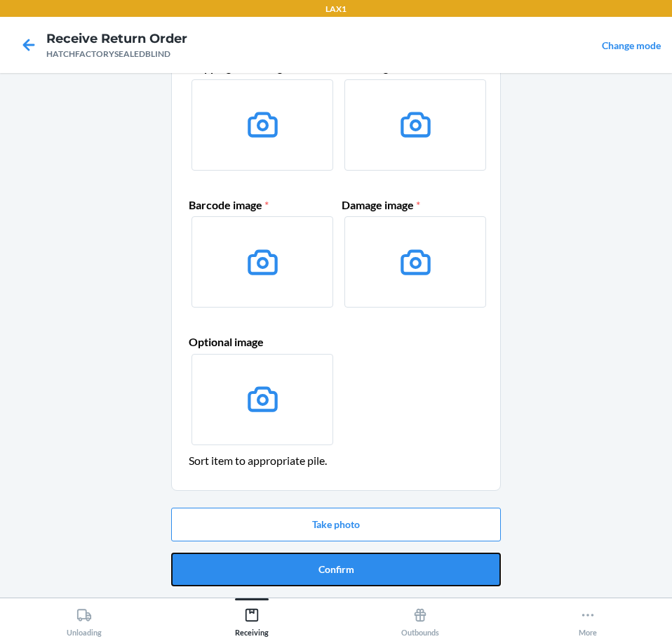
click at [449, 564] on button "Confirm" at bounding box center [336, 569] width 330 height 34
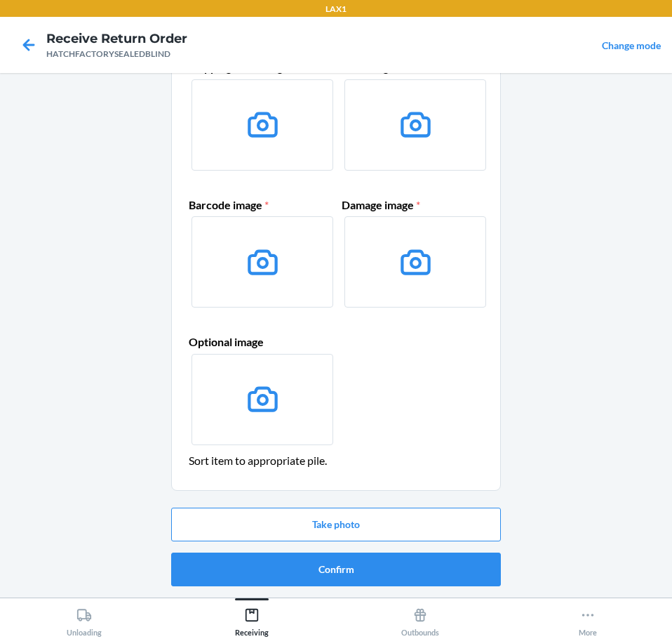
scroll to position [0, 0]
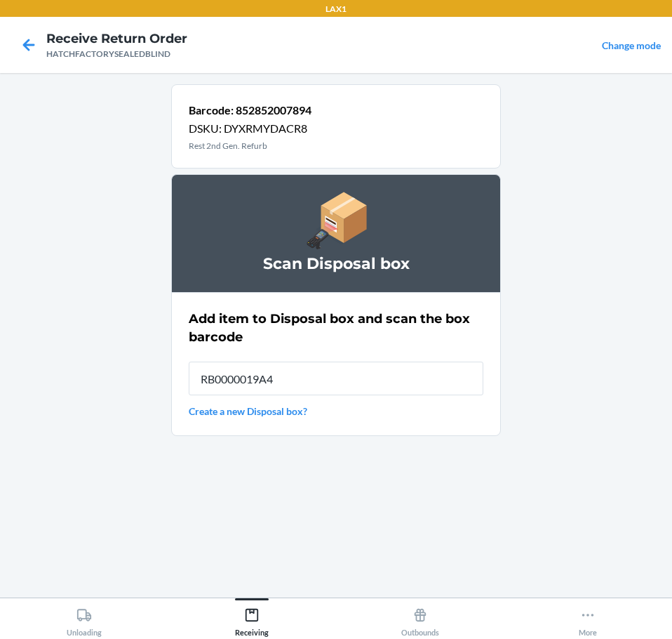
type input "RB0000019A4"
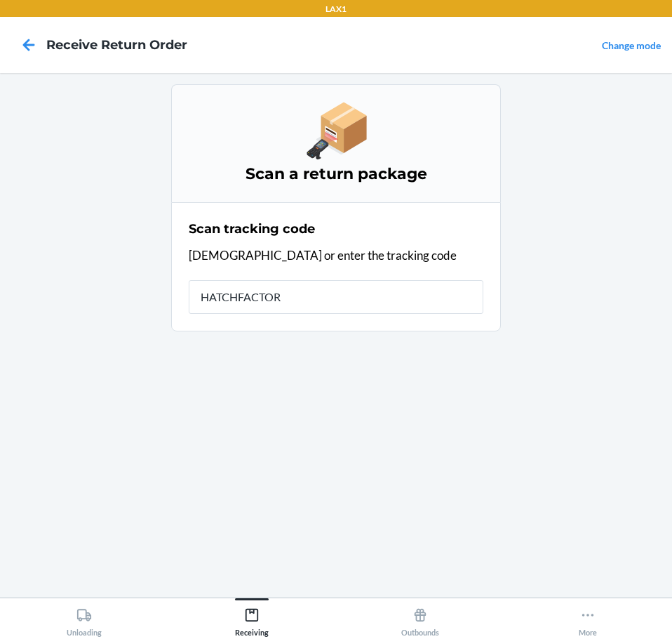
type input "HATCHFACTORY"
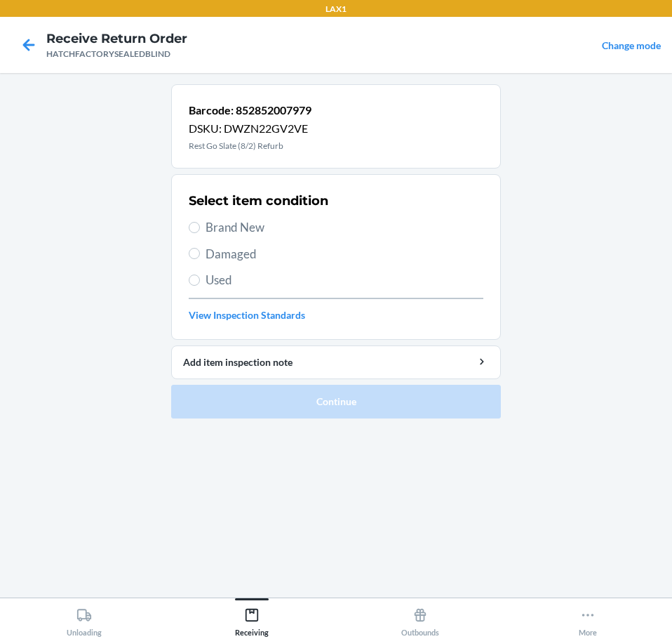
click at [241, 255] on span "Damaged" at bounding box center [345, 254] width 278 height 18
click at [200, 255] on input "Damaged" at bounding box center [194, 253] width 11 height 11
radio input "true"
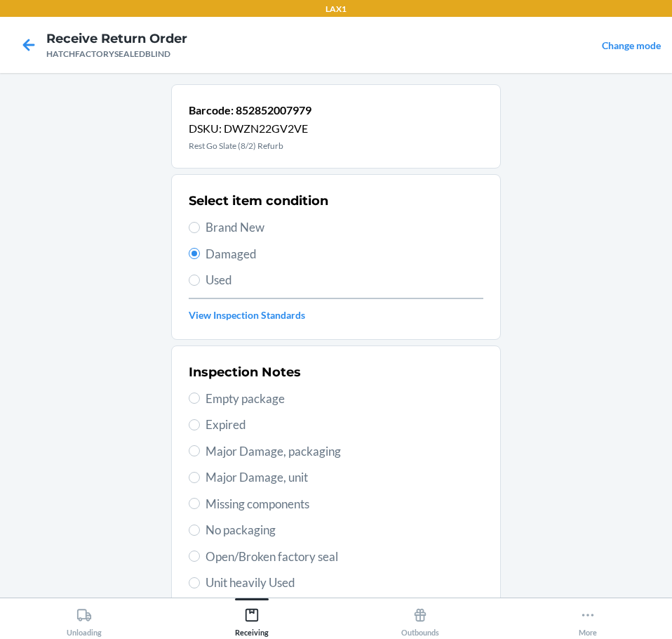
click at [291, 554] on span "Open/Broken factory seal" at bounding box center [345, 556] width 278 height 18
click at [200, 554] on input "Open/Broken factory seal" at bounding box center [194, 555] width 11 height 11
radio input "true"
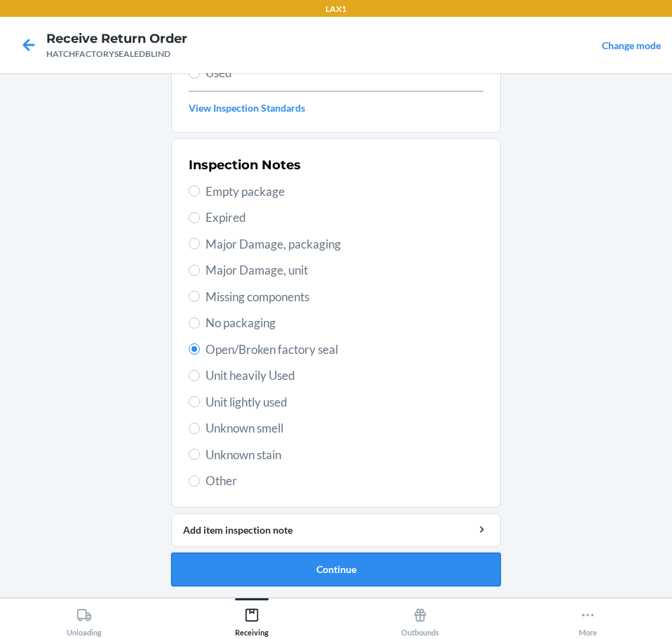
click at [395, 576] on button "Continue" at bounding box center [336, 569] width 330 height 34
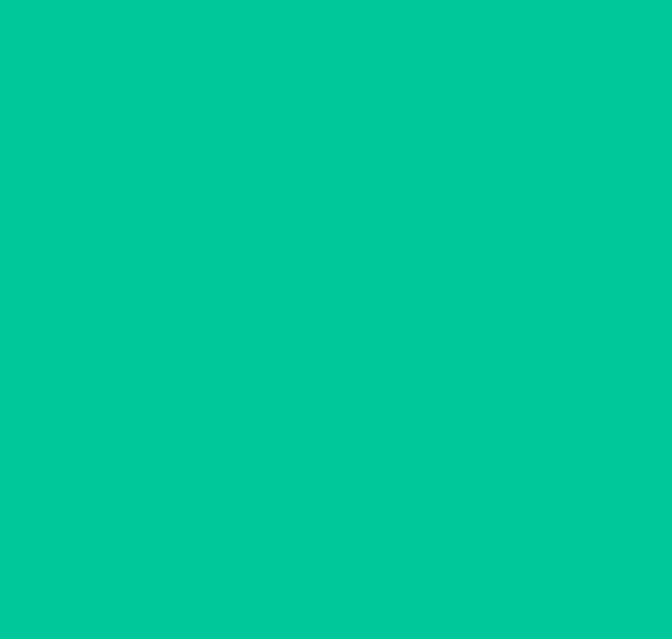
scroll to position [91, 0]
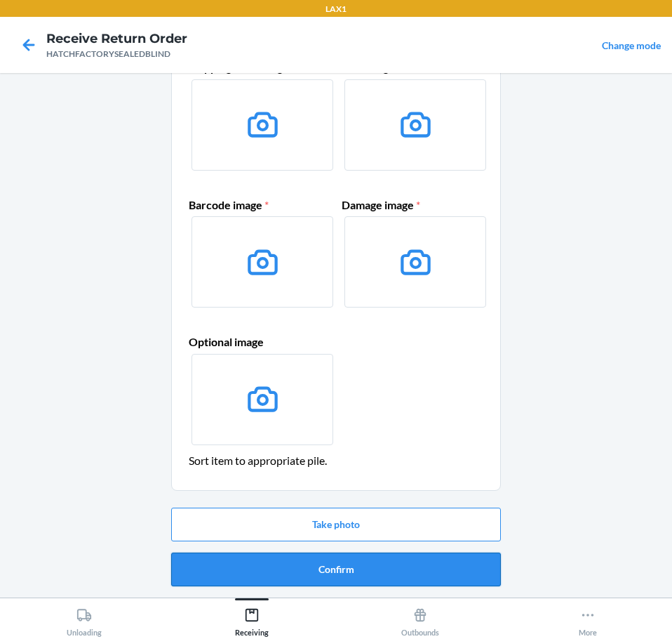
click at [399, 574] on button "Confirm" at bounding box center [336, 569] width 330 height 34
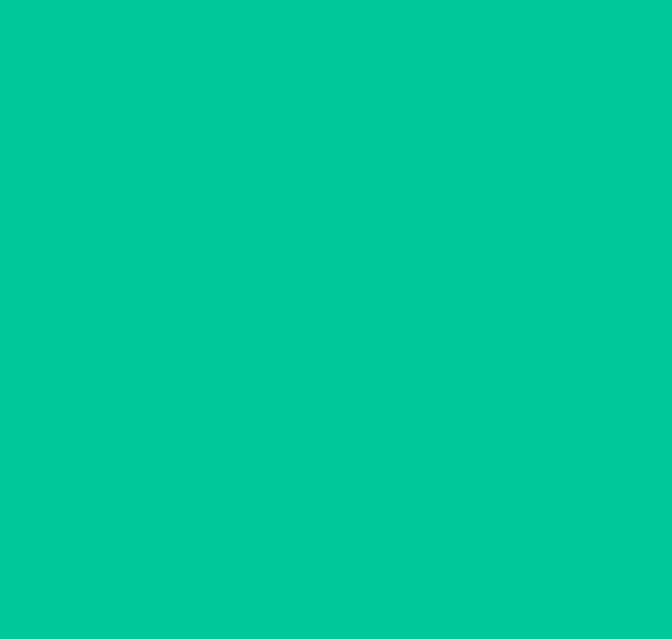
scroll to position [0, 0]
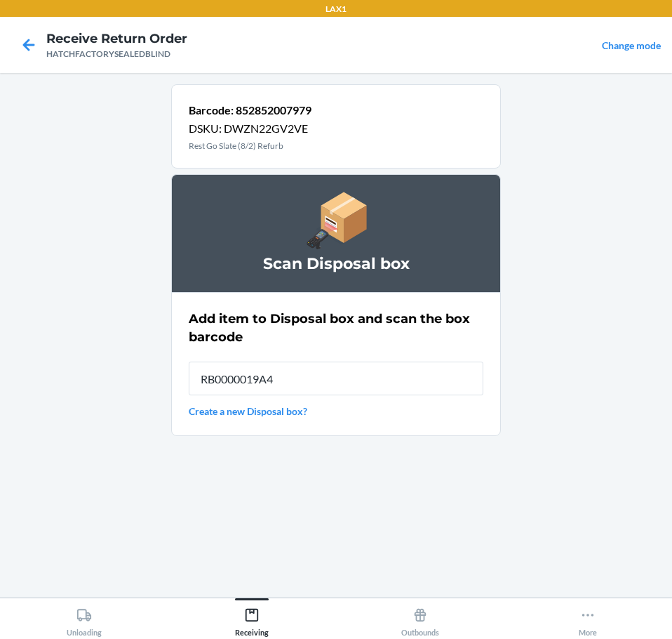
type input "RB0000019A4"
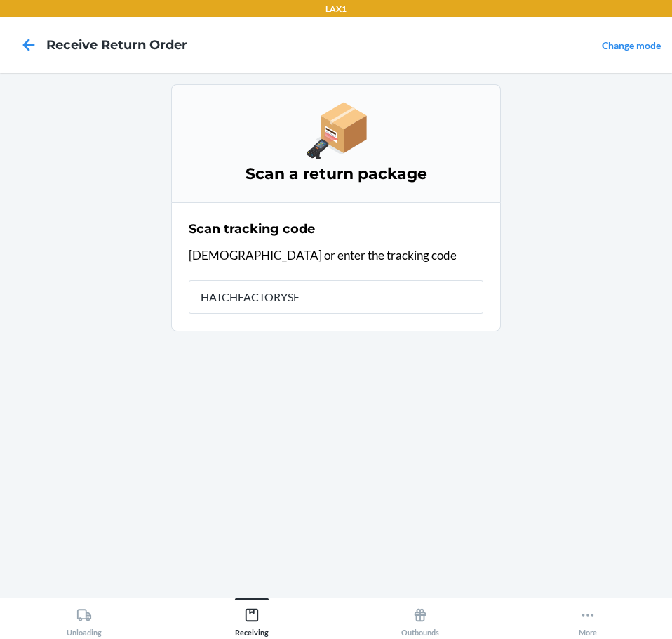
type input "HATCHFACTORYSEA"
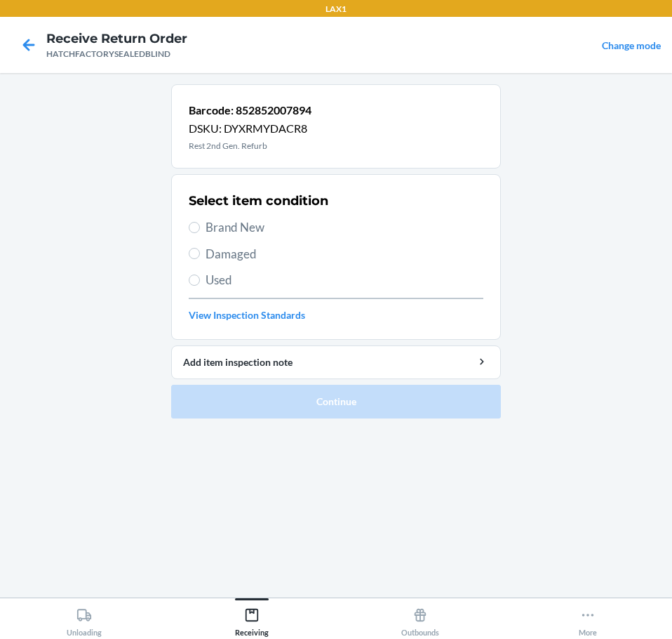
click at [235, 253] on span "Damaged" at bounding box center [345, 254] width 278 height 18
click at [200, 253] on input "Damaged" at bounding box center [194, 253] width 11 height 11
radio input "true"
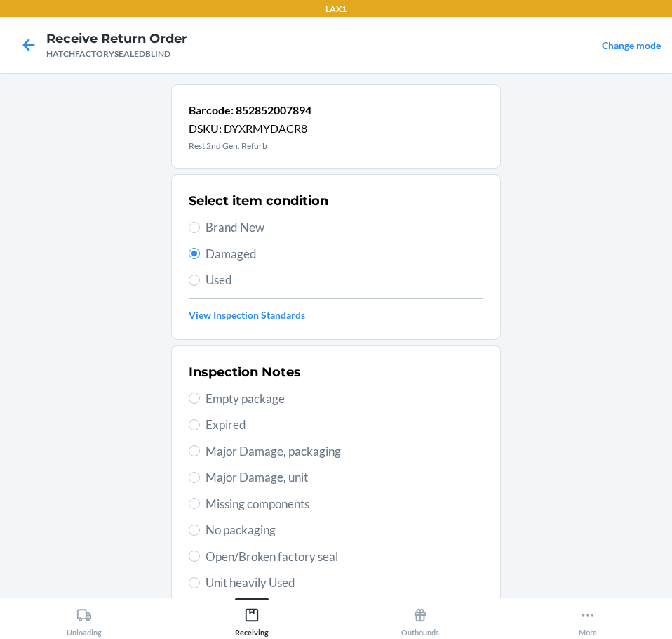
click at [342, 478] on span "Major Damage, unit" at bounding box center [345, 477] width 278 height 18
click at [200, 478] on input "Major Damage, unit" at bounding box center [194, 477] width 11 height 11
radio input "true"
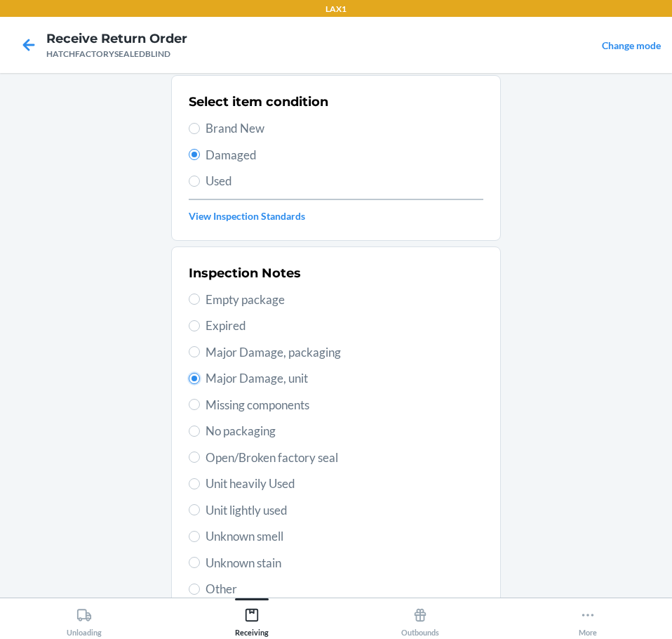
scroll to position [207, 0]
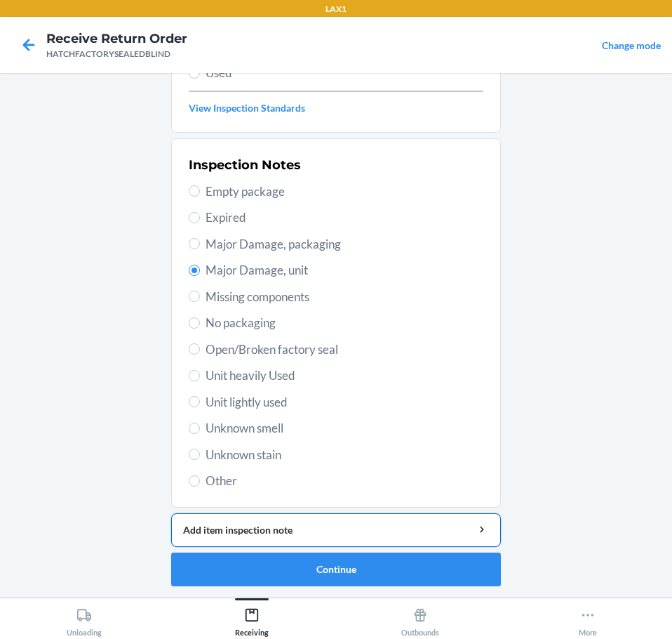
click at [437, 524] on div "Add item inspection note" at bounding box center [336, 529] width 306 height 15
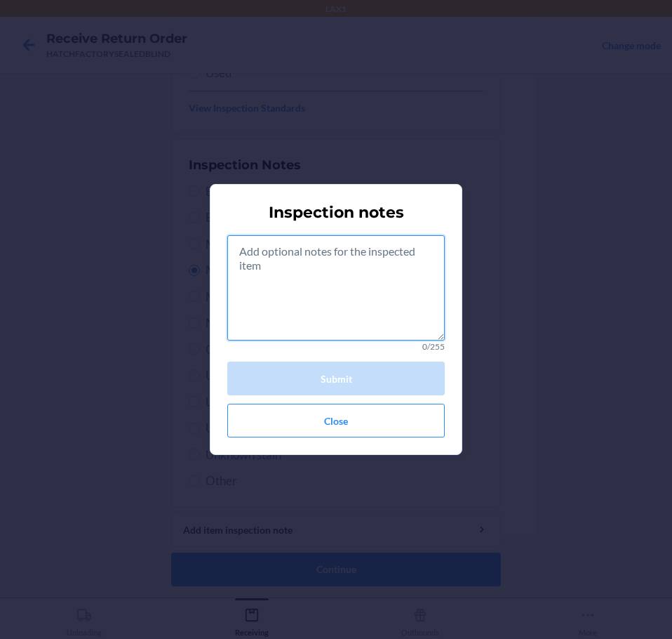
click at [412, 318] on textarea at bounding box center [336, 287] width 218 height 105
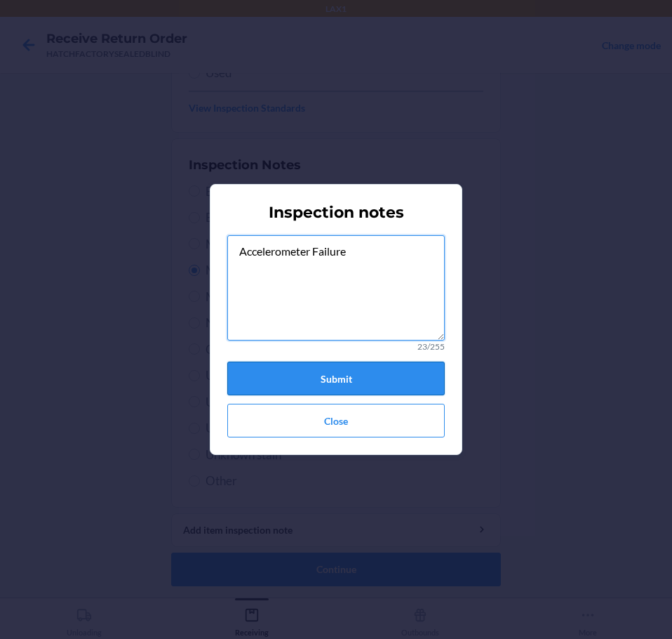
type textarea "Accelerometer Failure"
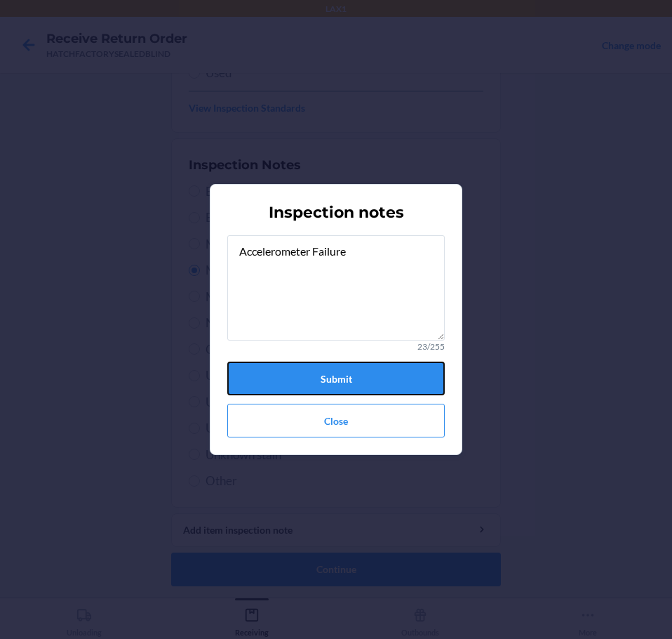
drag, startPoint x: 385, startPoint y: 372, endPoint x: 380, endPoint y: 461, distance: 89.3
click at [389, 373] on button "Submit" at bounding box center [336, 378] width 218 height 34
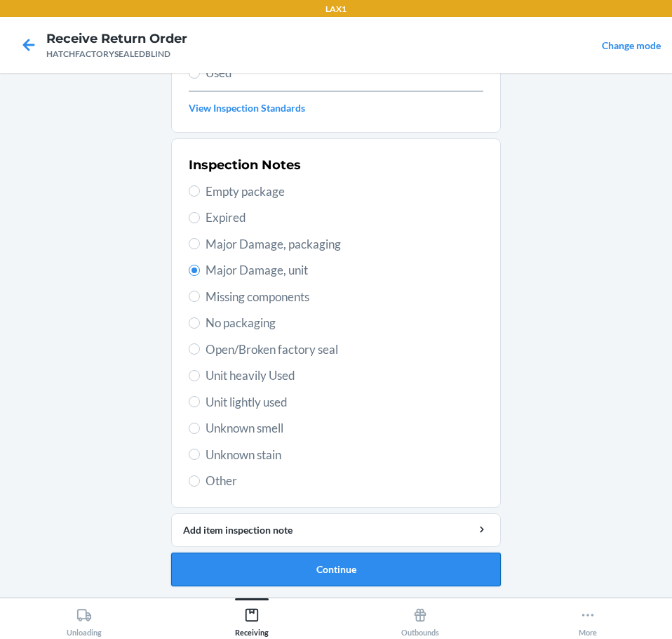
click at [361, 571] on button "Continue" at bounding box center [336, 569] width 330 height 34
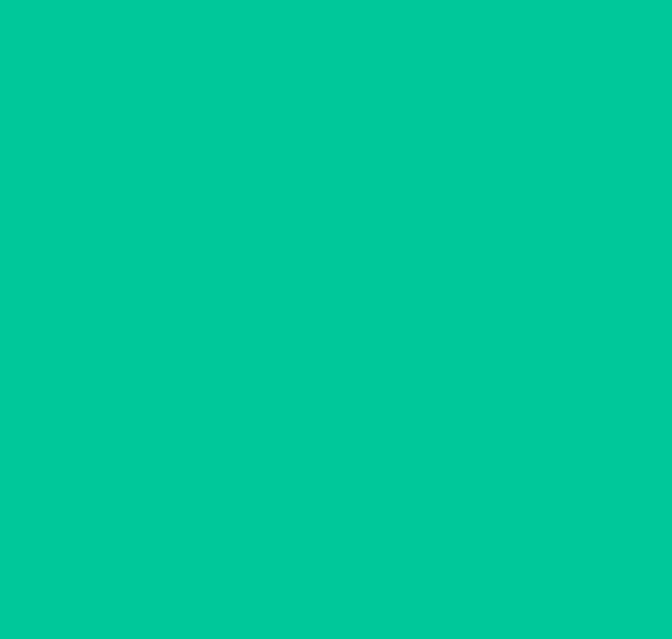
scroll to position [91, 0]
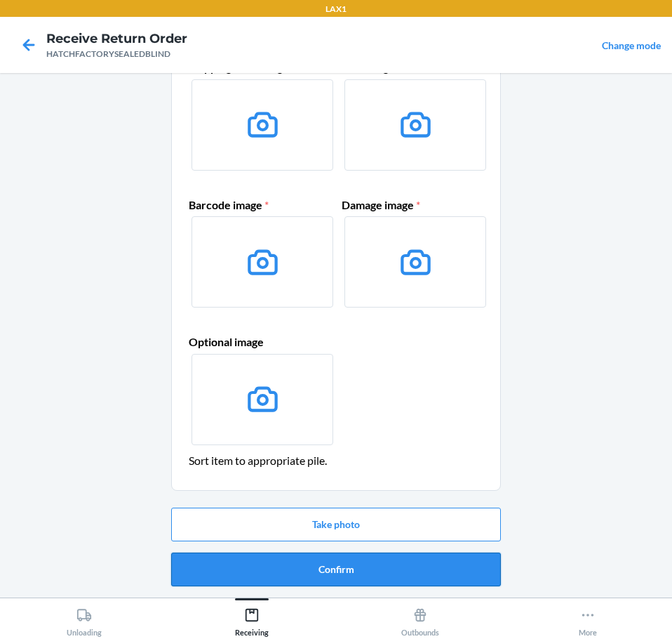
click at [400, 568] on button "Confirm" at bounding box center [336, 569] width 330 height 34
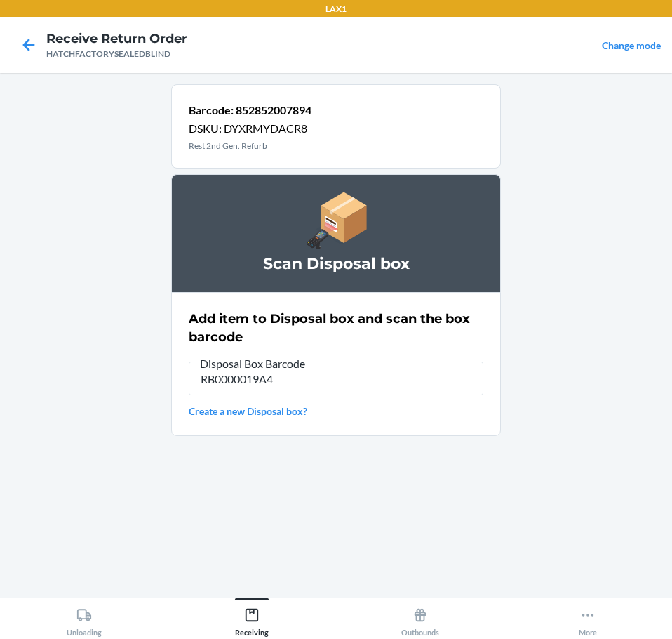
type input "RB0000019A4"
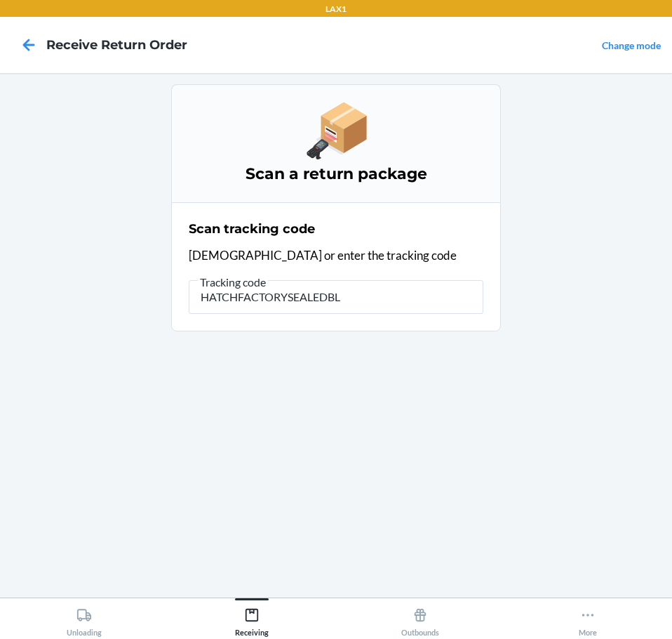
type input "HATCHFACTORYSEALEDBLI"
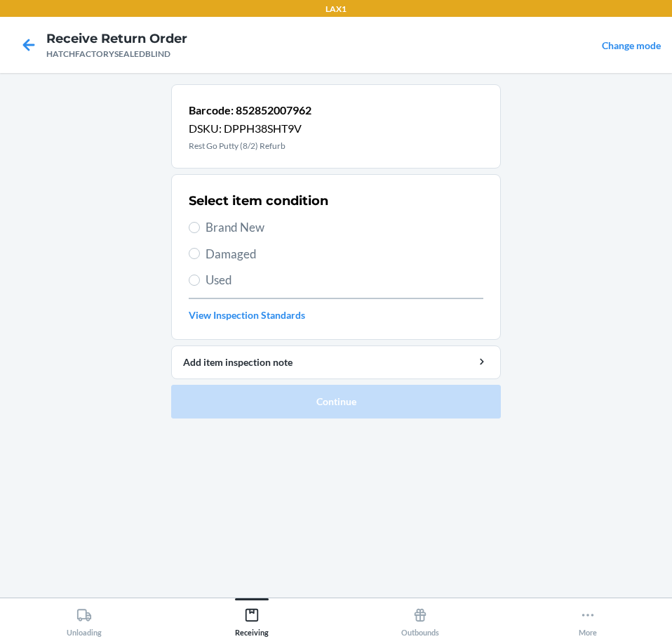
click at [242, 253] on span "Damaged" at bounding box center [345, 254] width 278 height 18
click at [200, 253] on input "Damaged" at bounding box center [194, 253] width 11 height 11
radio input "true"
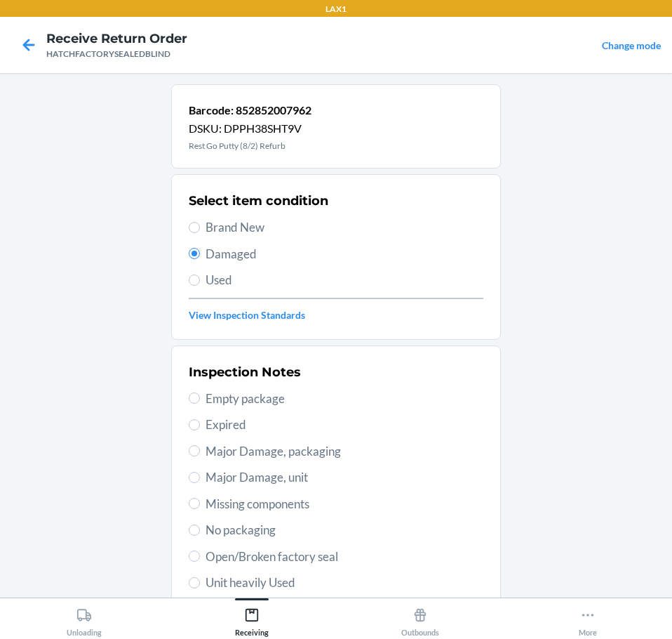
drag, startPoint x: 336, startPoint y: 552, endPoint x: 335, endPoint y: 559, distance: 7.1
click at [336, 554] on span "Open/Broken factory seal" at bounding box center [345, 556] width 278 height 18
click at [200, 554] on input "Open/Broken factory seal" at bounding box center [194, 555] width 11 height 11
radio input "true"
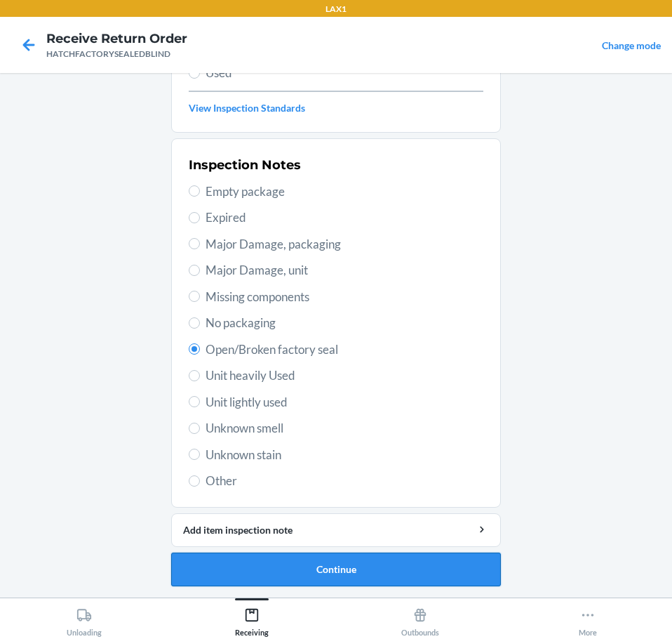
click at [392, 567] on button "Continue" at bounding box center [336, 569] width 330 height 34
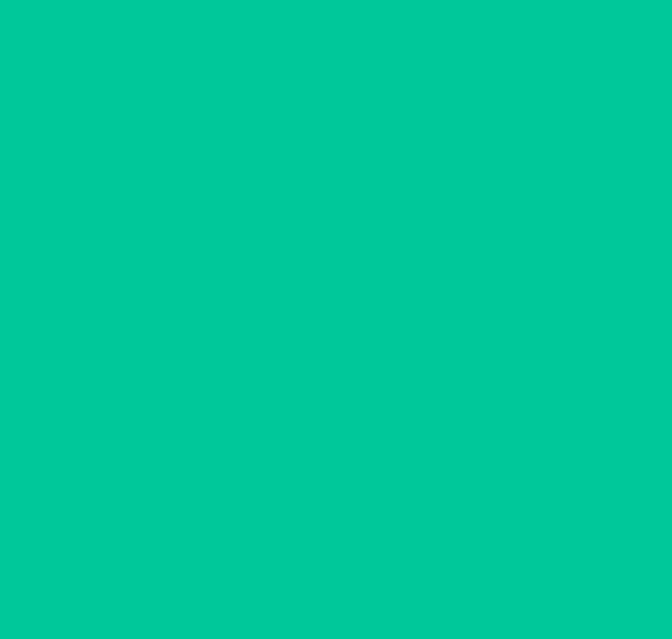
scroll to position [91, 0]
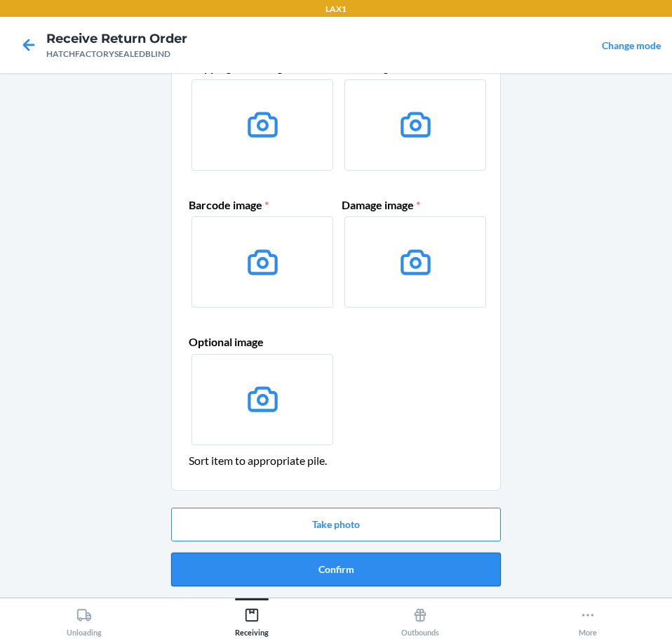
click at [425, 571] on button "Confirm" at bounding box center [336, 569] width 330 height 34
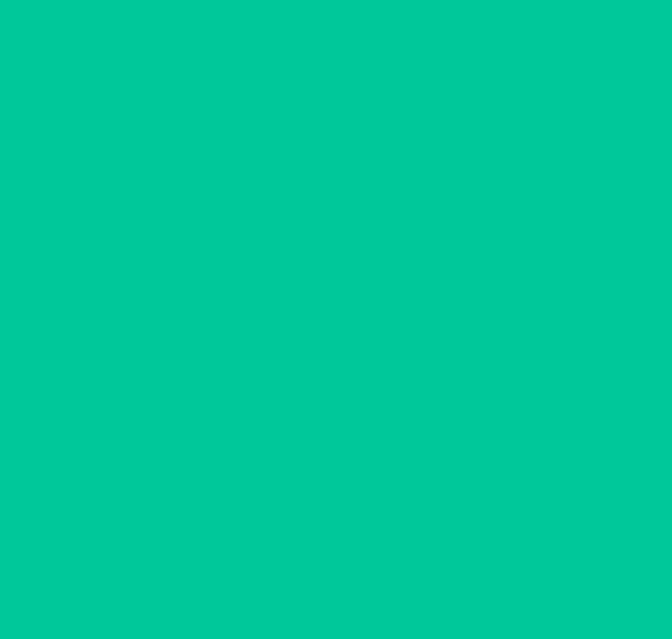
scroll to position [0, 0]
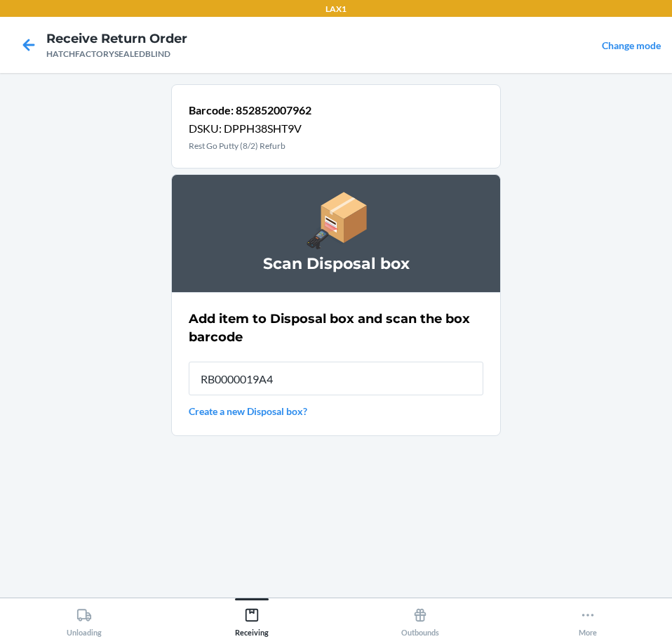
type input "RB0000019A4"
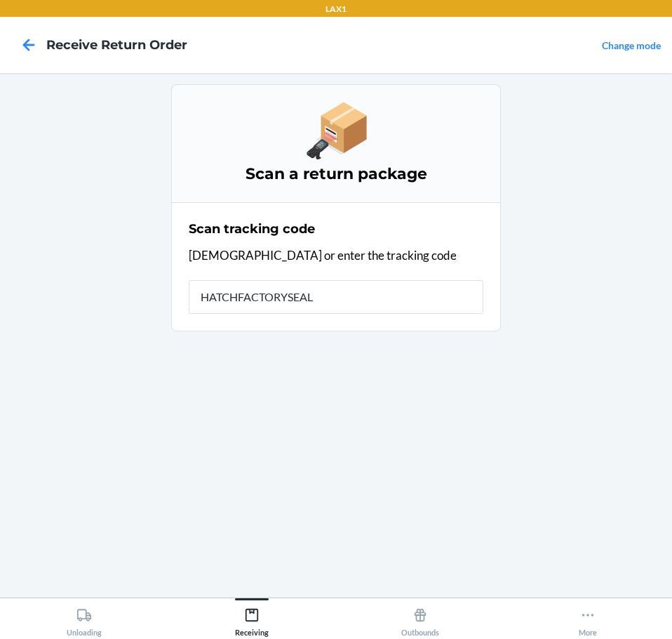
type input "HATCHFACTORYSEALE"
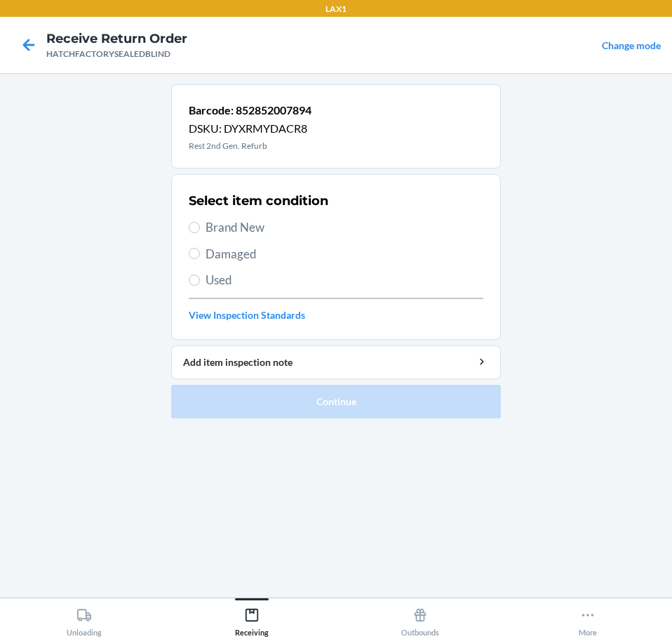
click at [249, 257] on span "Damaged" at bounding box center [345, 254] width 278 height 18
click at [200, 257] on input "Damaged" at bounding box center [194, 253] width 11 height 11
radio input "true"
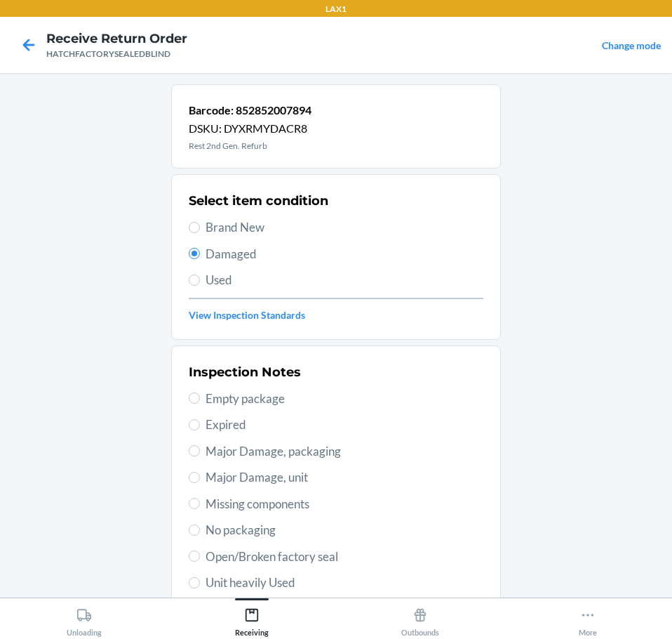
drag, startPoint x: 316, startPoint y: 478, endPoint x: 331, endPoint y: 476, distance: 15.6
click at [317, 478] on span "Major Damage, unit" at bounding box center [345, 477] width 278 height 18
click at [200, 478] on input "Major Damage, unit" at bounding box center [194, 477] width 11 height 11
radio input "true"
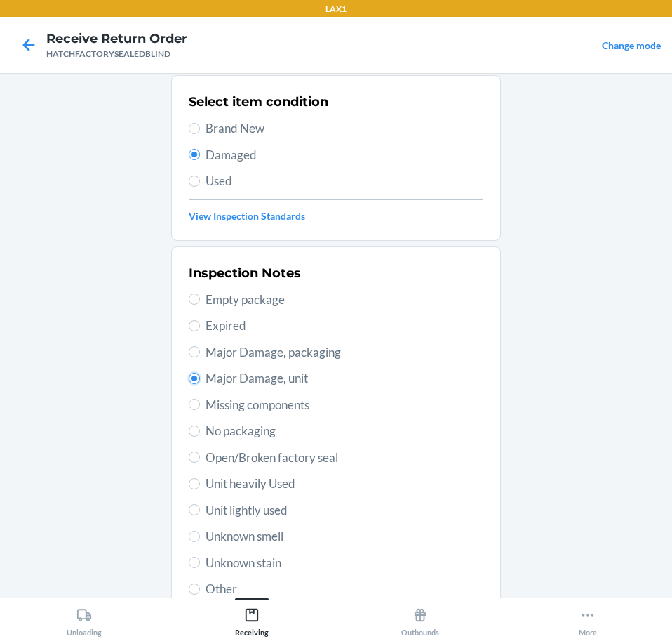
scroll to position [207, 0]
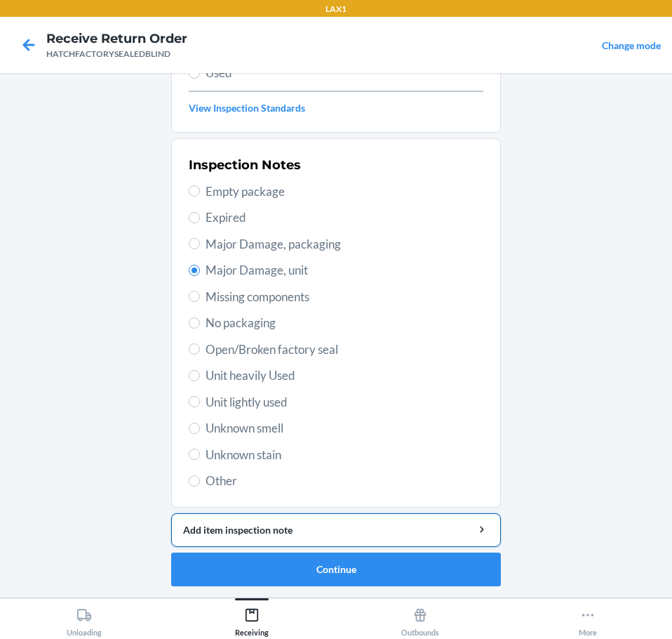
click at [404, 530] on div "Add item inspection note" at bounding box center [336, 529] width 306 height 15
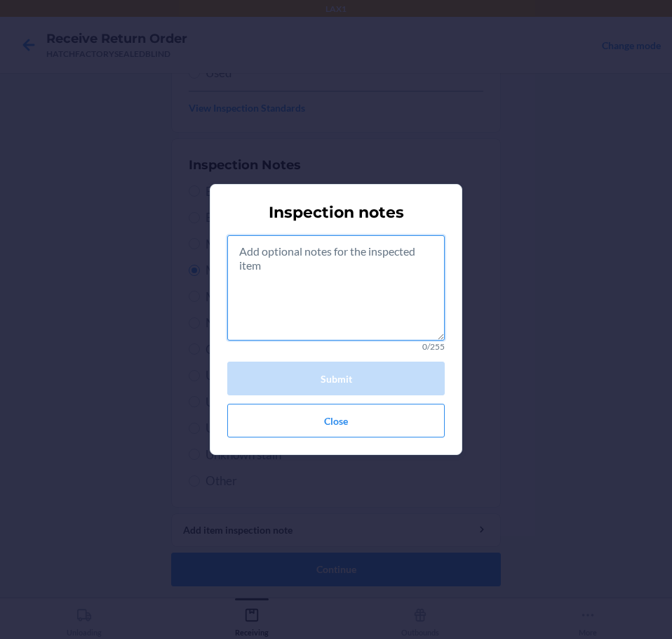
click at [356, 295] on textarea at bounding box center [336, 287] width 218 height 105
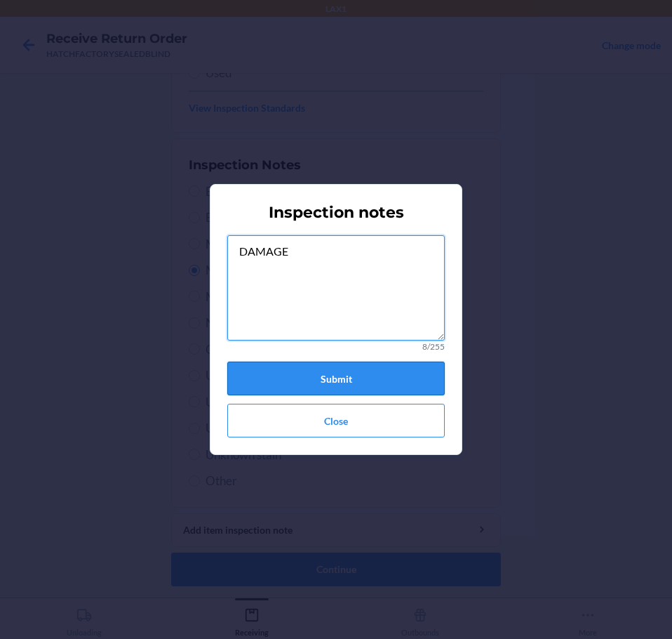
type textarea "DAMAGE"
click at [378, 374] on button "Submit" at bounding box center [336, 378] width 218 height 34
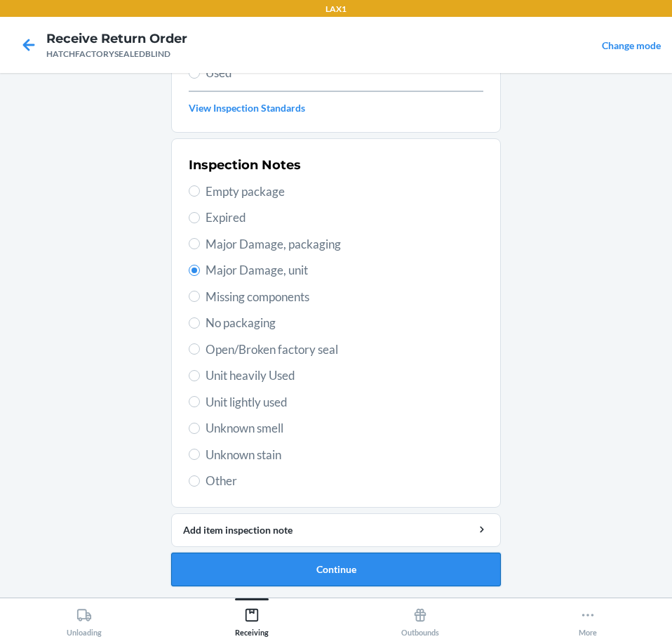
click at [401, 583] on button "Continue" at bounding box center [336, 569] width 330 height 34
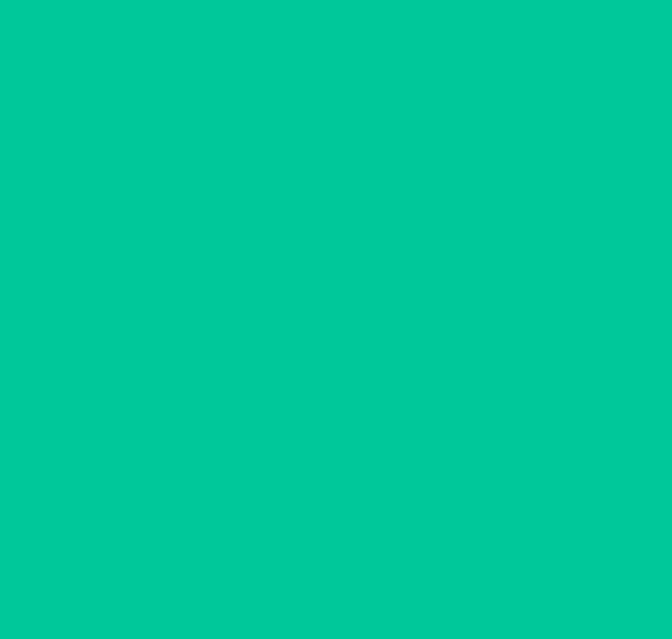
scroll to position [91, 0]
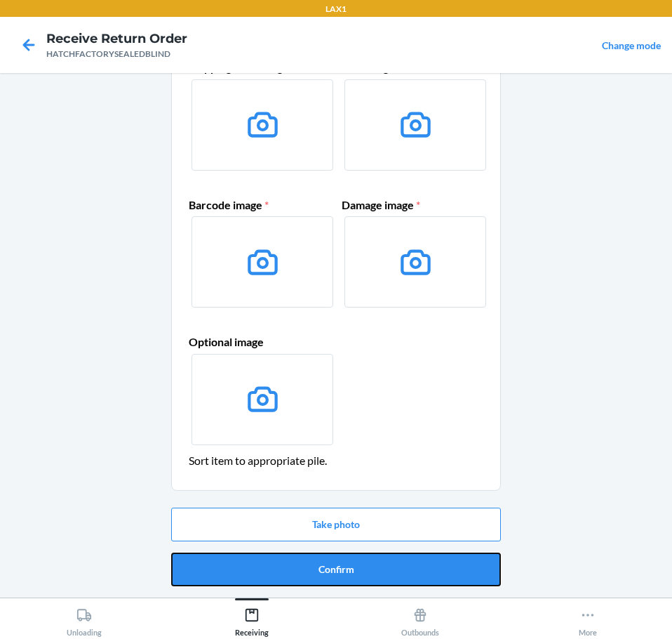
click at [417, 568] on button "Confirm" at bounding box center [336, 569] width 330 height 34
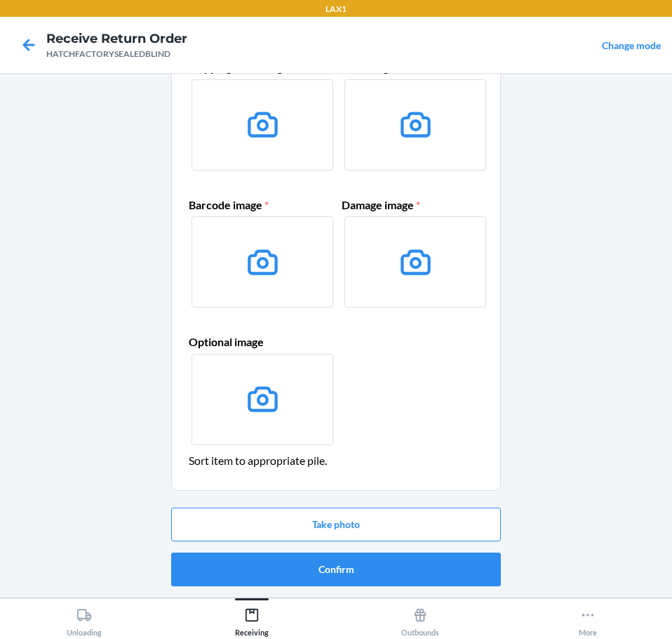
scroll to position [0, 0]
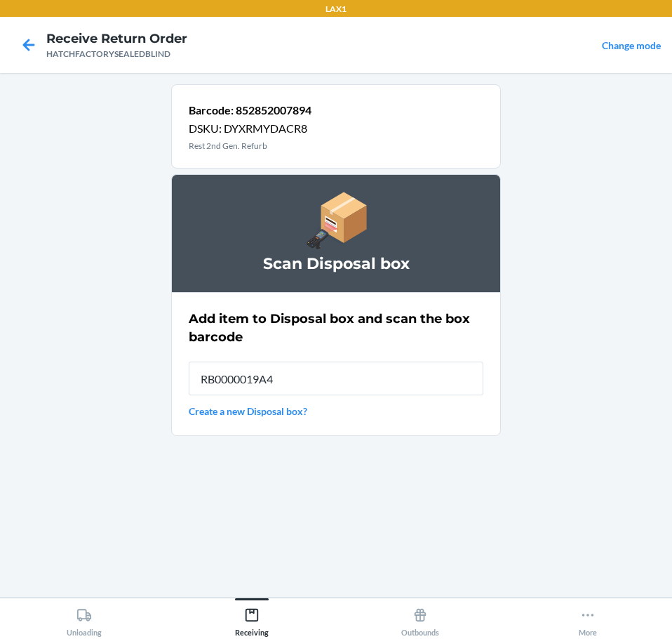
type input "RB0000019A4"
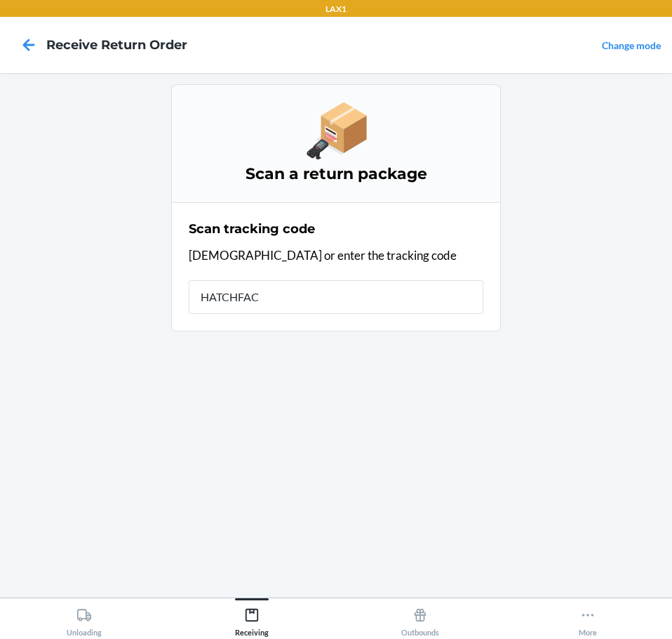
type input "HATCHFACT"
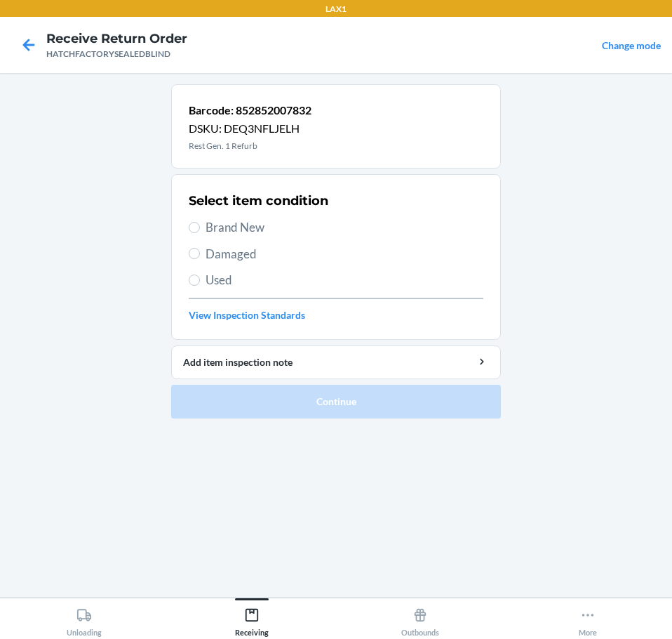
click at [240, 257] on span "Damaged" at bounding box center [345, 254] width 278 height 18
click at [200, 257] on input "Damaged" at bounding box center [194, 253] width 11 height 11
radio input "true"
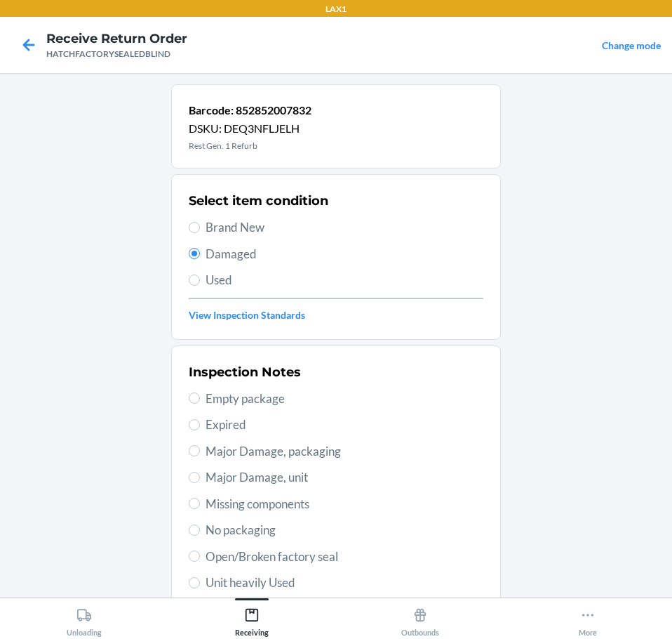
drag, startPoint x: 310, startPoint y: 472, endPoint x: 307, endPoint y: 484, distance: 12.1
click at [308, 483] on span "Major Damage, unit" at bounding box center [345, 477] width 278 height 18
click at [200, 483] on input "Major Damage, unit" at bounding box center [194, 477] width 11 height 11
radio input "true"
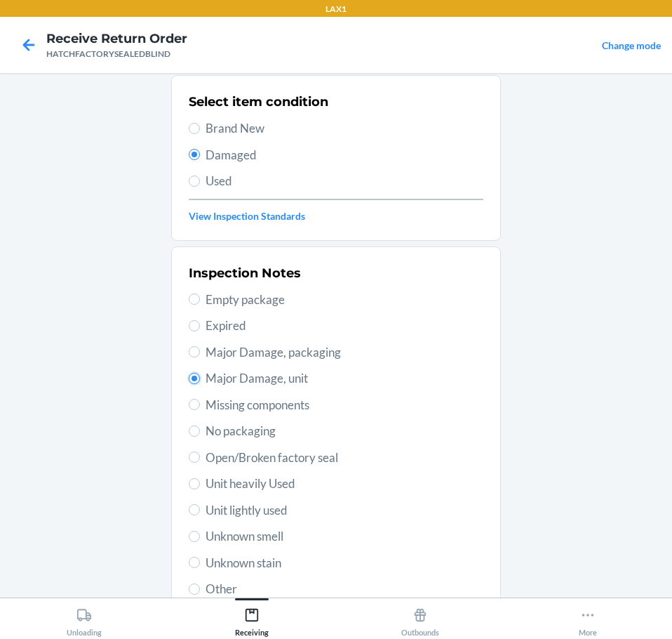
scroll to position [207, 0]
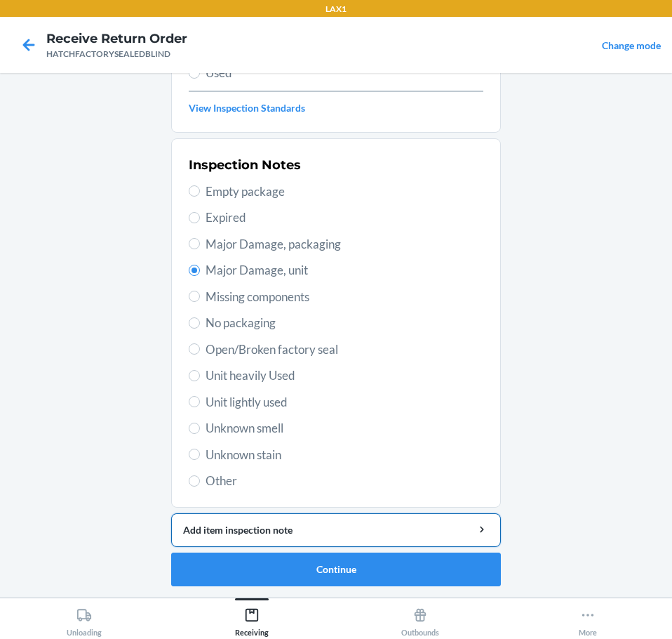
click at [396, 524] on div "Add item inspection note" at bounding box center [336, 529] width 306 height 15
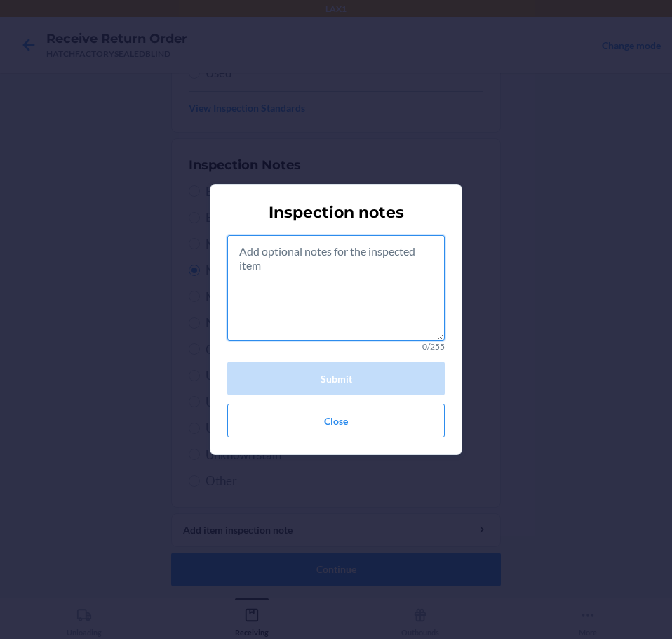
click at [343, 324] on textarea at bounding box center [336, 287] width 218 height 105
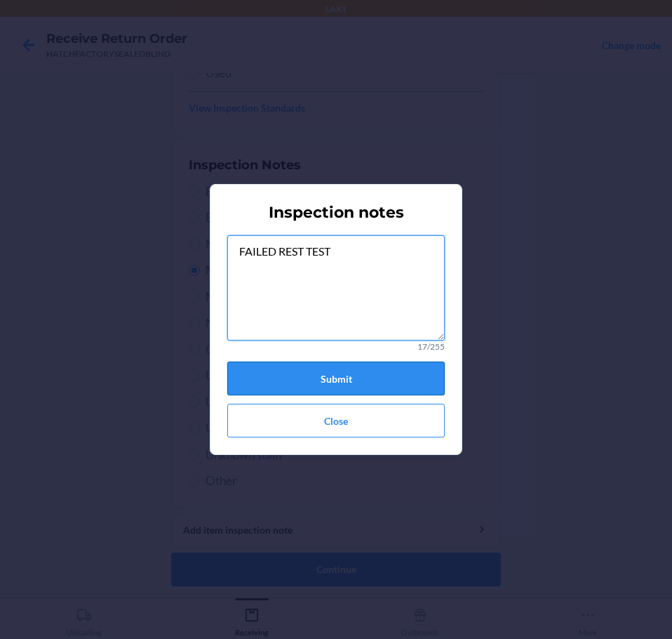
type textarea "FAILED REST TEST"
click at [394, 383] on button "Submit" at bounding box center [336, 378] width 218 height 34
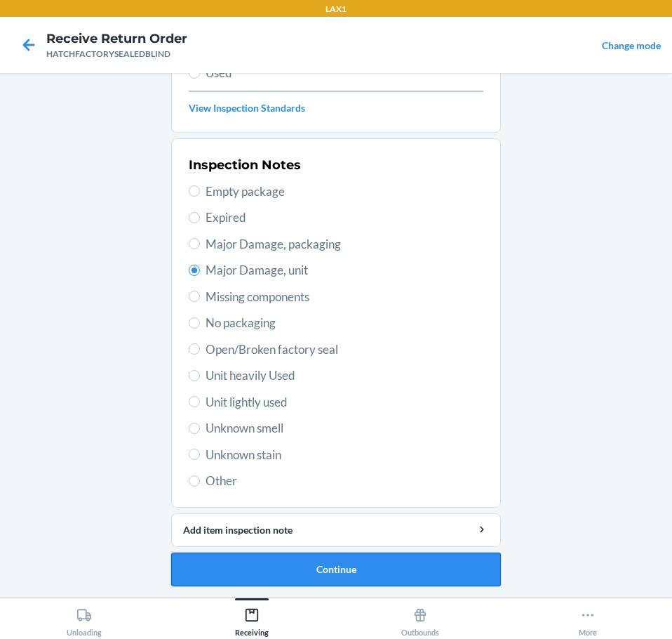
click at [437, 566] on button "Continue" at bounding box center [336, 569] width 330 height 34
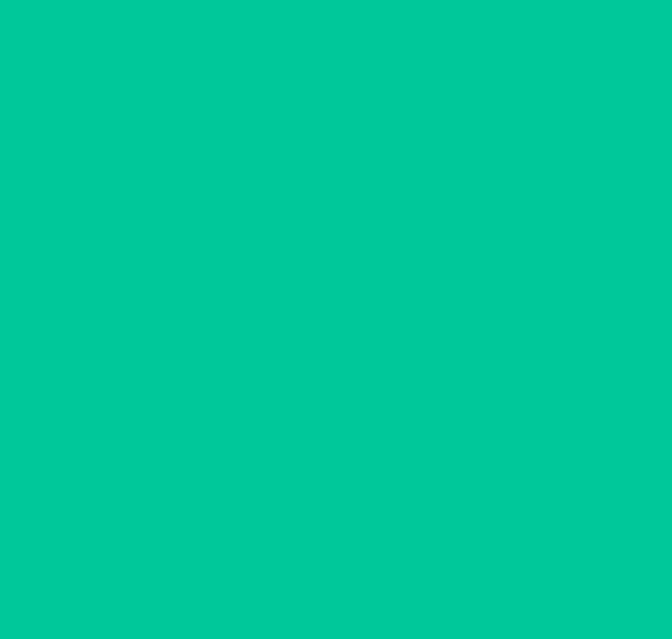
scroll to position [91, 0]
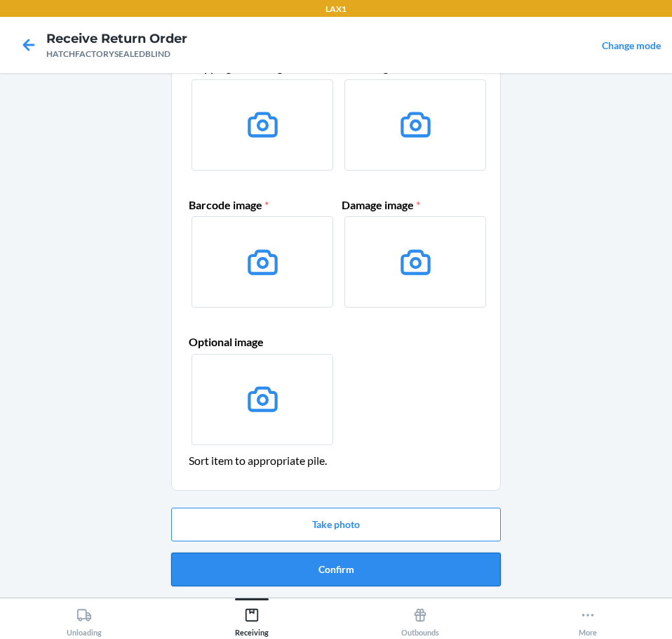
click at [444, 569] on button "Confirm" at bounding box center [336, 569] width 330 height 34
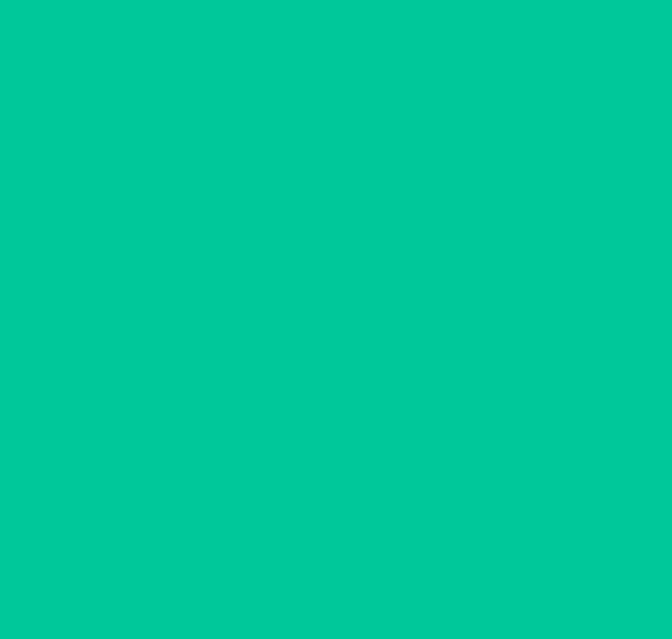
scroll to position [0, 0]
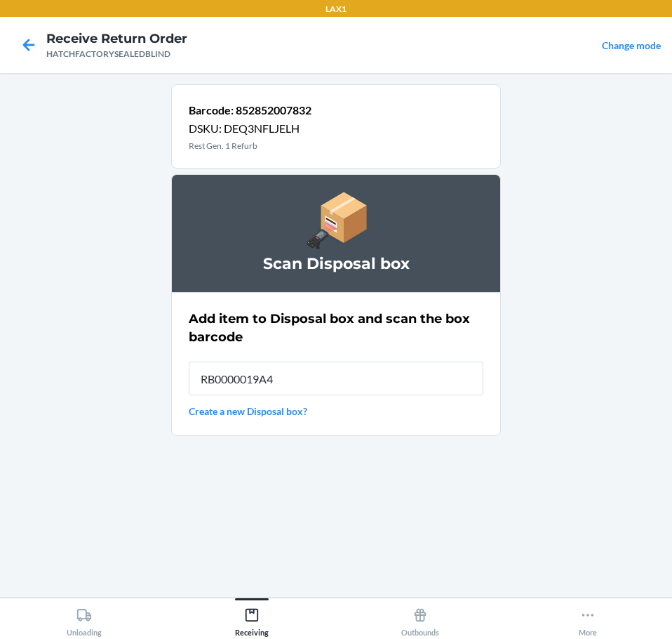
type input "RB0000019A4"
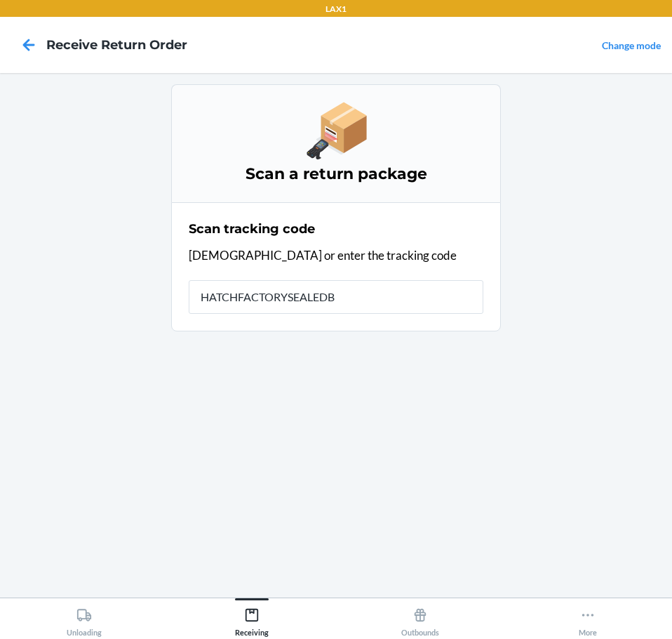
type input "HATCHFACTORYSEALEDBL"
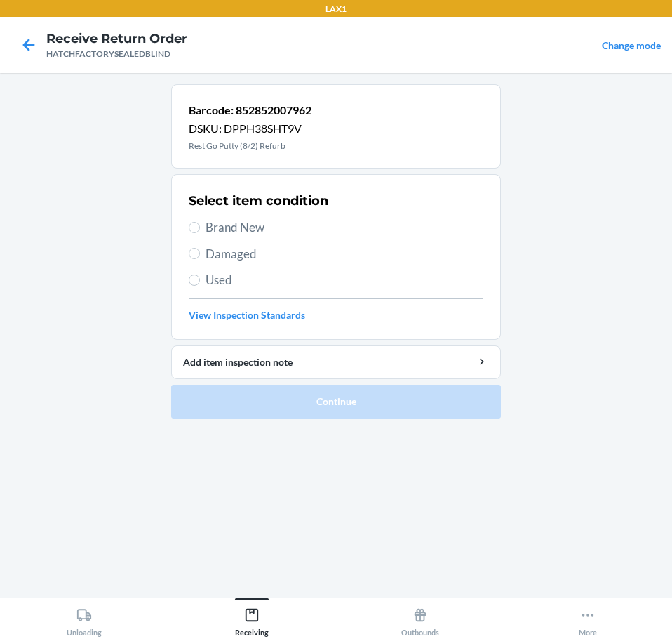
click at [228, 253] on span "Damaged" at bounding box center [345, 254] width 278 height 18
click at [200, 253] on input "Damaged" at bounding box center [194, 253] width 11 height 11
radio input "true"
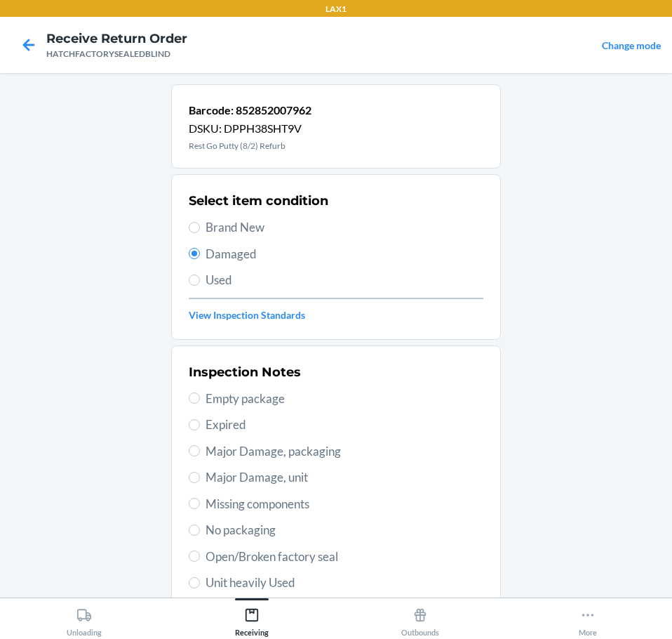
click at [337, 554] on span "Open/Broken factory seal" at bounding box center [345, 556] width 278 height 18
click at [200, 554] on input "Open/Broken factory seal" at bounding box center [194, 555] width 11 height 11
radio input "true"
drag, startPoint x: 353, startPoint y: 538, endPoint x: 387, endPoint y: 587, distance: 60.2
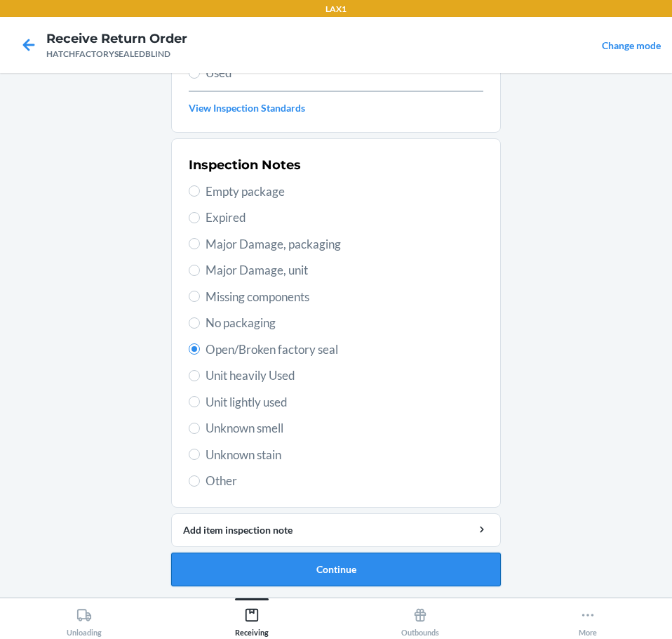
click at [411, 569] on button "Continue" at bounding box center [336, 569] width 330 height 34
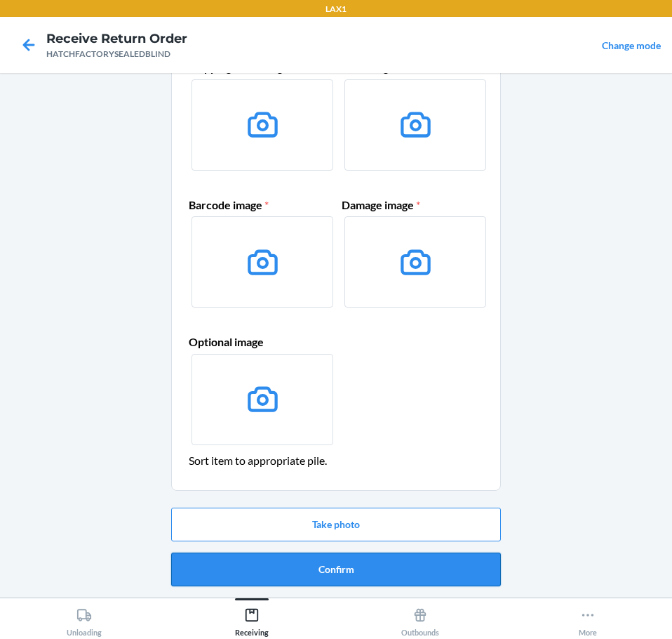
click at [458, 575] on button "Confirm" at bounding box center [336, 569] width 330 height 34
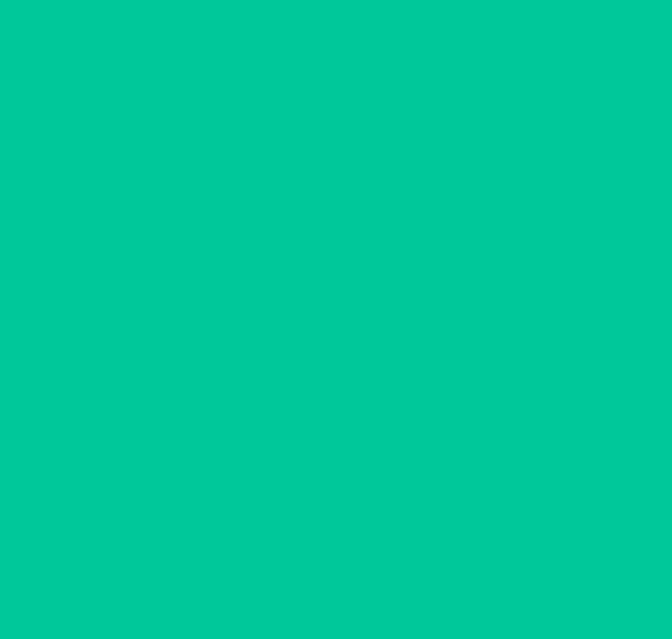
scroll to position [0, 0]
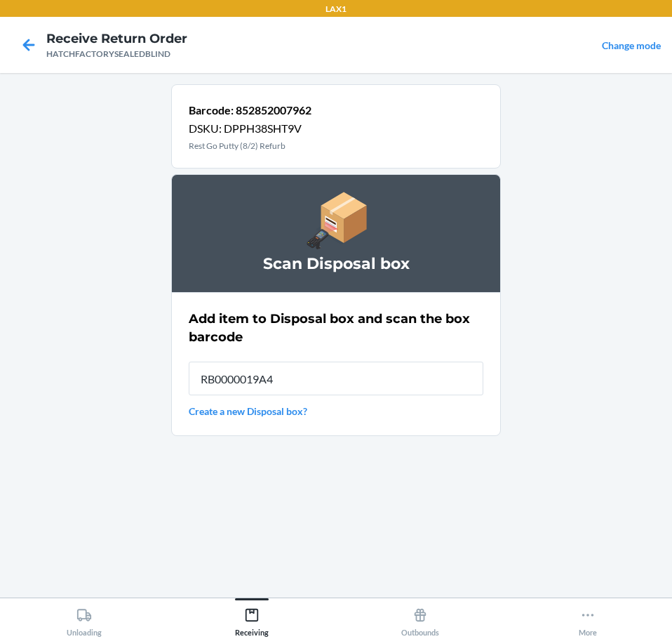
type input "RB0000019A4"
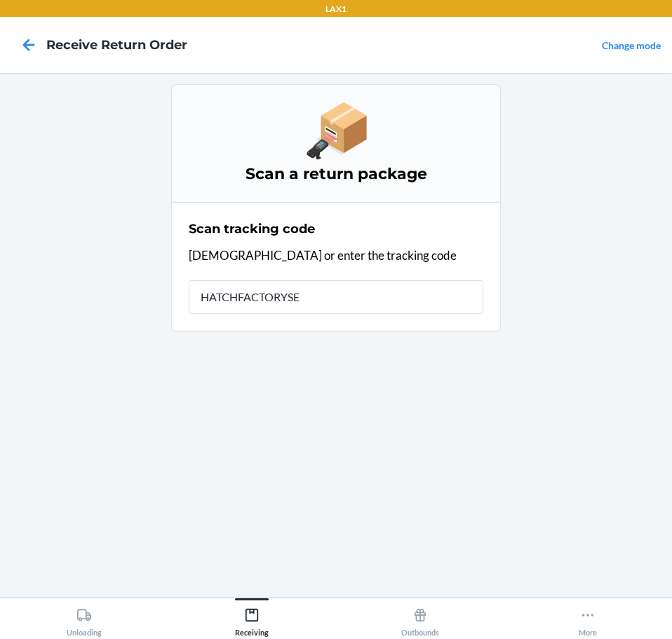
type input "HATCHFACTORYSEA"
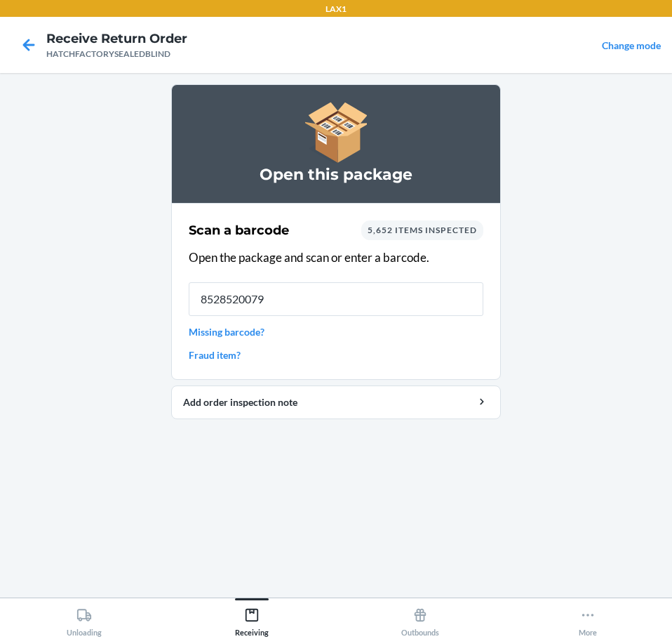
type input "85285200796"
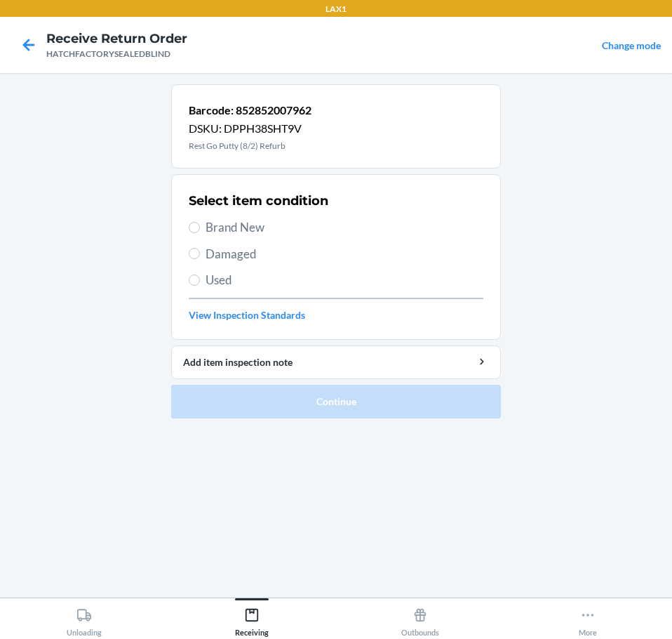
click at [243, 251] on span "Damaged" at bounding box center [345, 254] width 278 height 18
click at [200, 251] on input "Damaged" at bounding box center [194, 253] width 11 height 11
radio input "true"
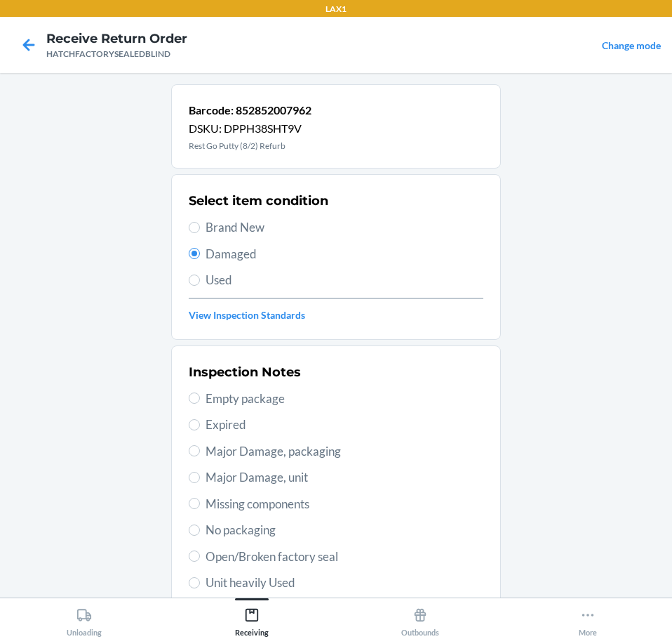
click at [346, 554] on span "Open/Broken factory seal" at bounding box center [345, 556] width 278 height 18
click at [200, 554] on input "Open/Broken factory seal" at bounding box center [194, 555] width 11 height 11
radio input "true"
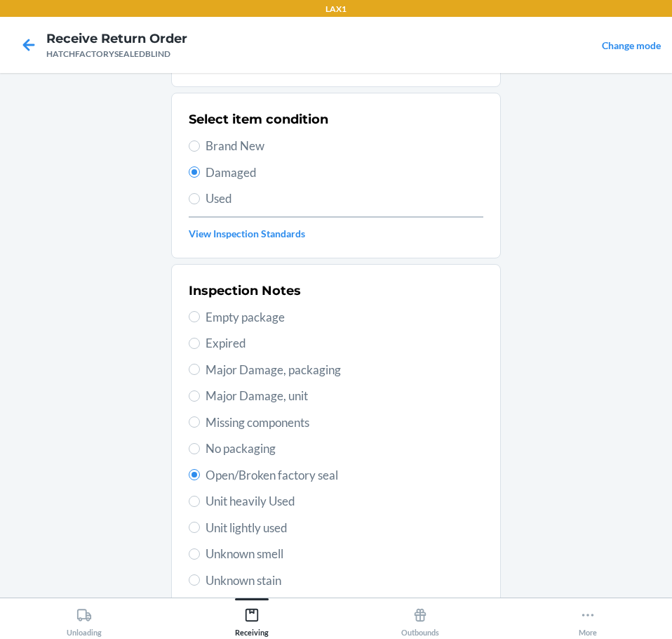
scroll to position [150, 0]
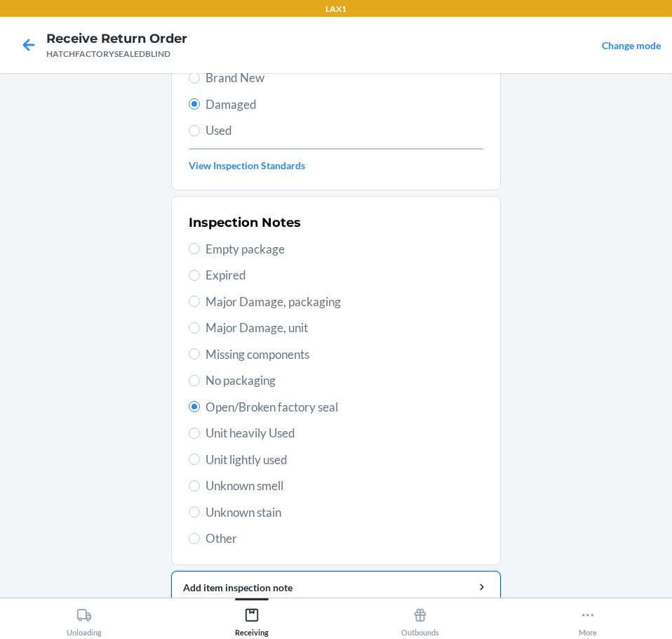
click at [430, 583] on div "Add item inspection note" at bounding box center [336, 587] width 306 height 15
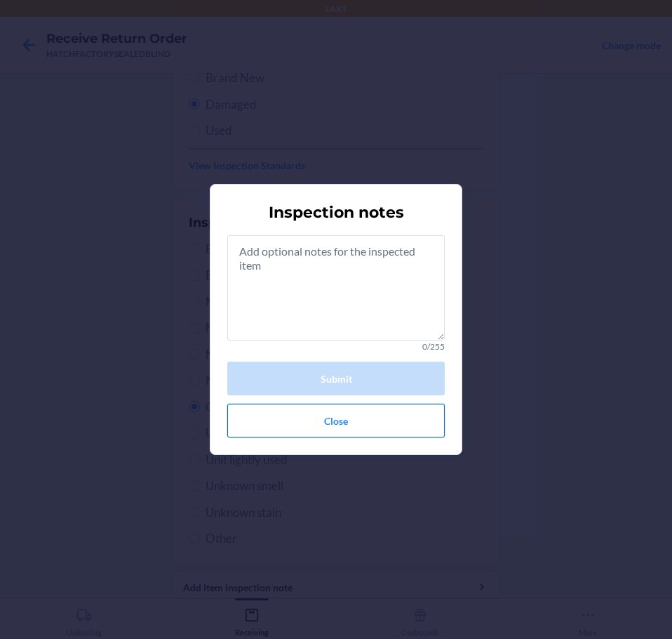
click at [379, 420] on button "Close" at bounding box center [336, 421] width 218 height 34
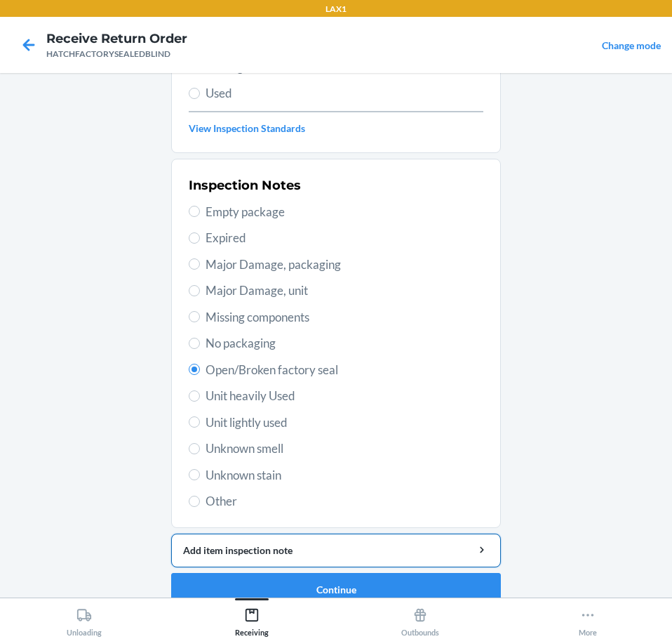
scroll to position [207, 0]
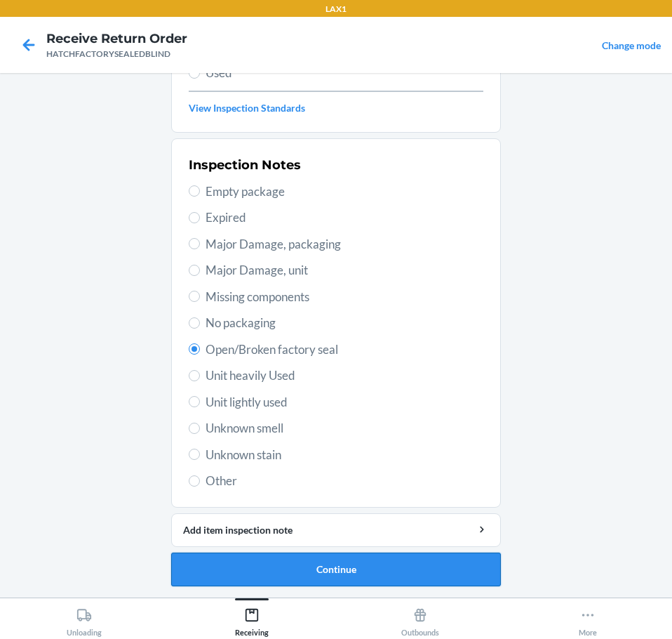
click at [418, 569] on button "Continue" at bounding box center [336, 569] width 330 height 34
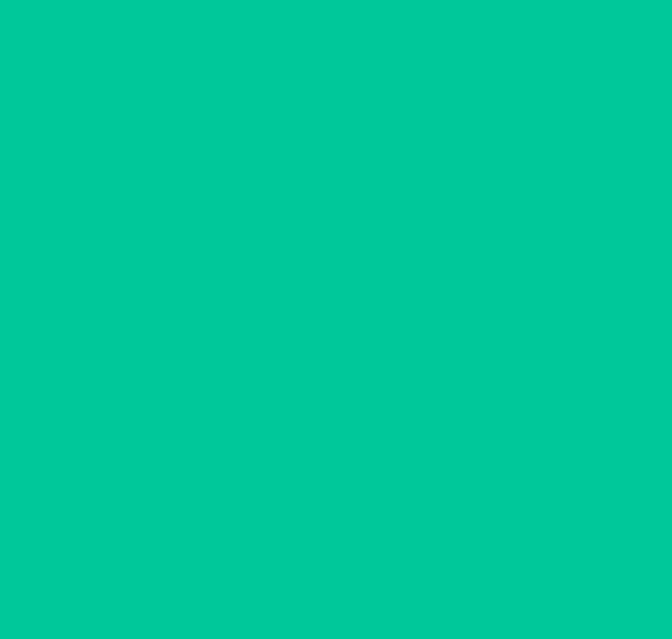
scroll to position [91, 0]
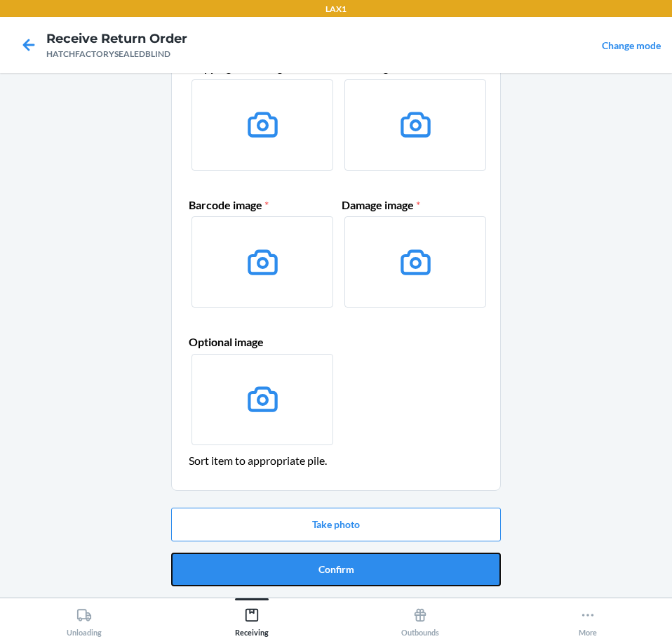
click at [430, 567] on button "Confirm" at bounding box center [336, 569] width 330 height 34
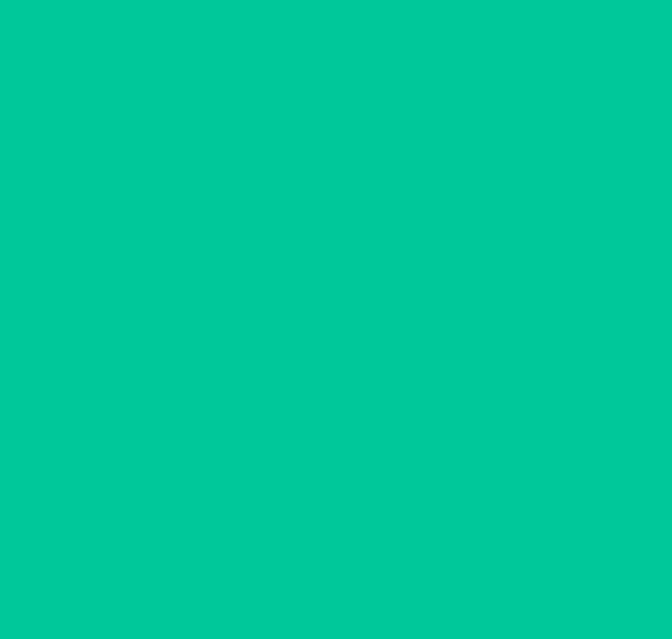
scroll to position [0, 0]
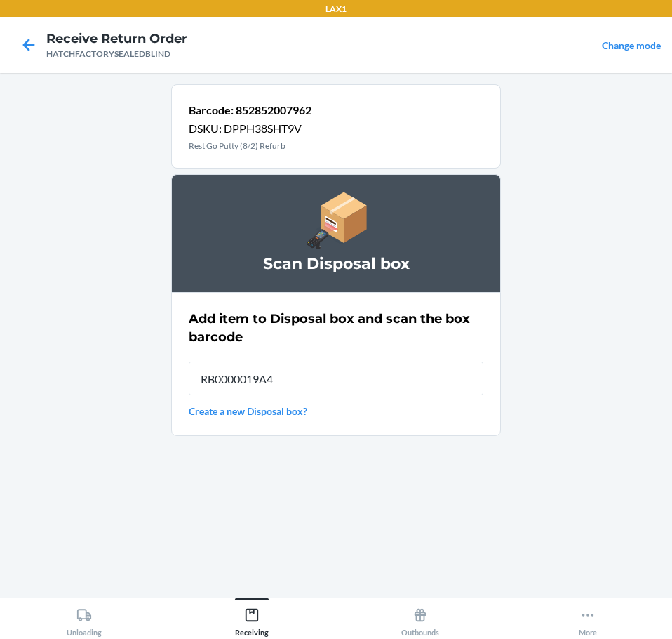
type input "RB0000019A4"
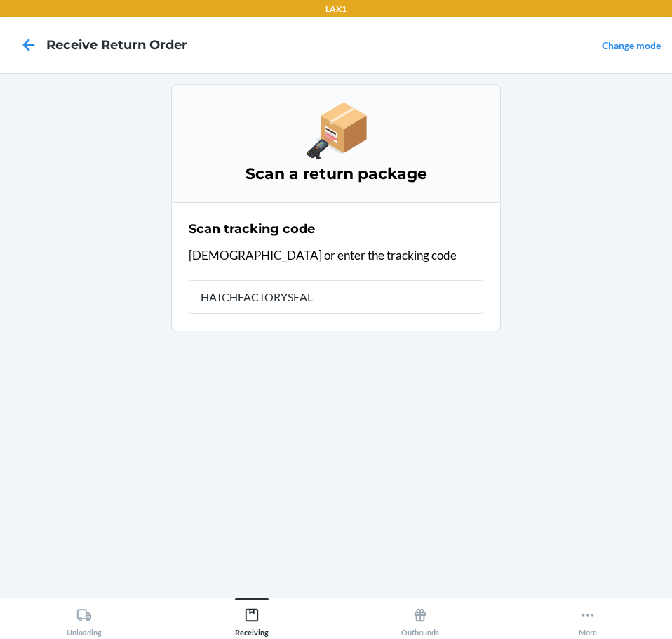
type input "HATCHFACTORYSEALE"
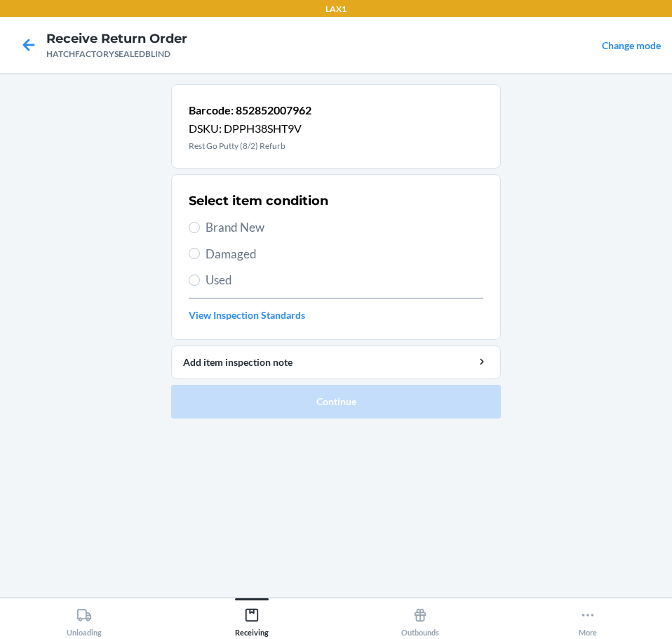
click at [250, 256] on span "Damaged" at bounding box center [345, 254] width 278 height 18
click at [200, 256] on input "Damaged" at bounding box center [194, 253] width 11 height 11
radio input "true"
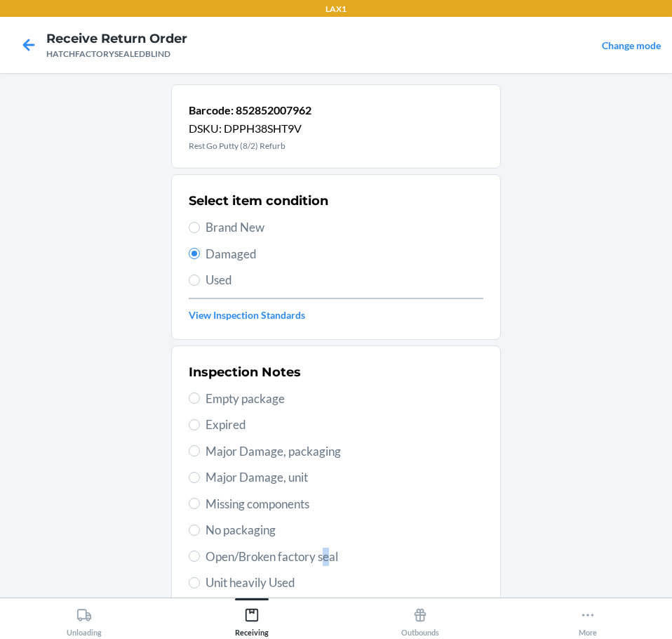
click at [324, 550] on span "Open/Broken factory seal" at bounding box center [345, 556] width 278 height 18
click at [193, 555] on input "Open/Broken factory seal" at bounding box center [194, 555] width 11 height 11
radio input "true"
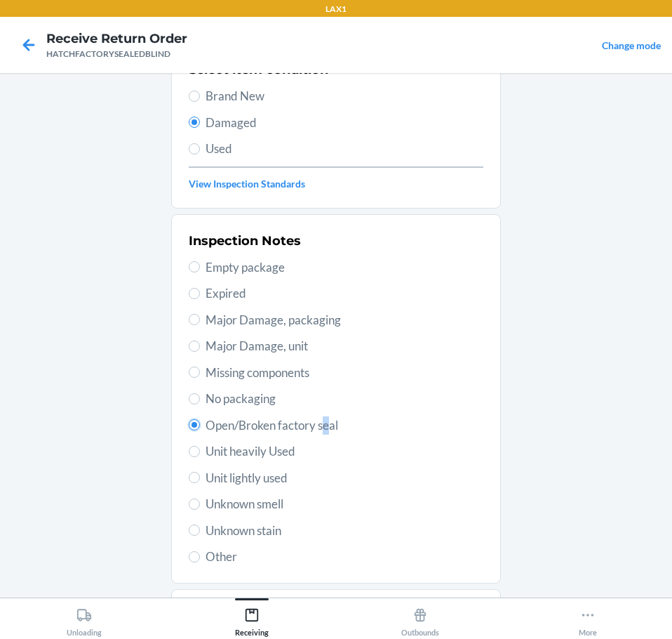
scroll to position [207, 0]
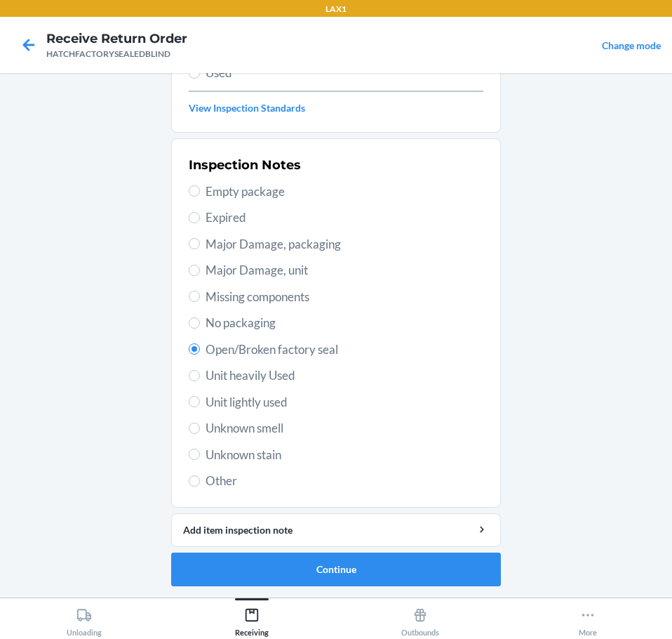
click at [259, 346] on span "Open/Broken factory seal" at bounding box center [345, 349] width 278 height 18
click at [200, 346] on input "Open/Broken factory seal" at bounding box center [194, 348] width 11 height 11
click at [411, 564] on button "Continue" at bounding box center [336, 569] width 330 height 34
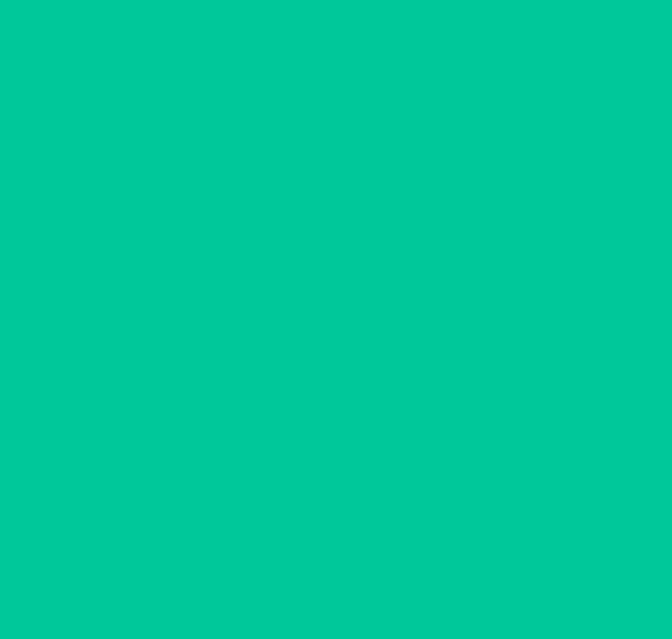
scroll to position [91, 0]
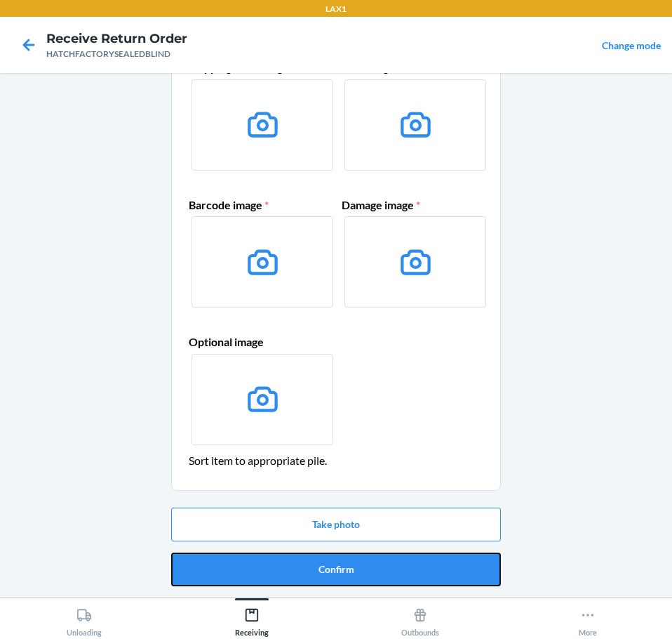
click at [432, 562] on button "Confirm" at bounding box center [336, 569] width 330 height 34
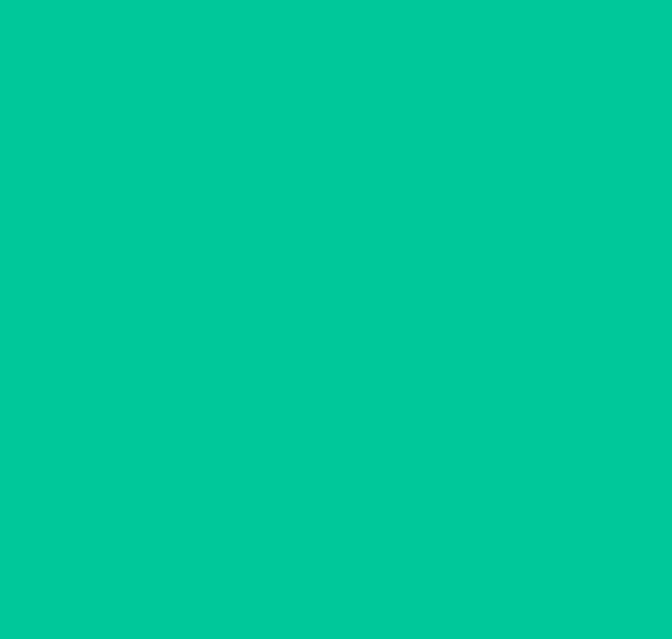
scroll to position [0, 0]
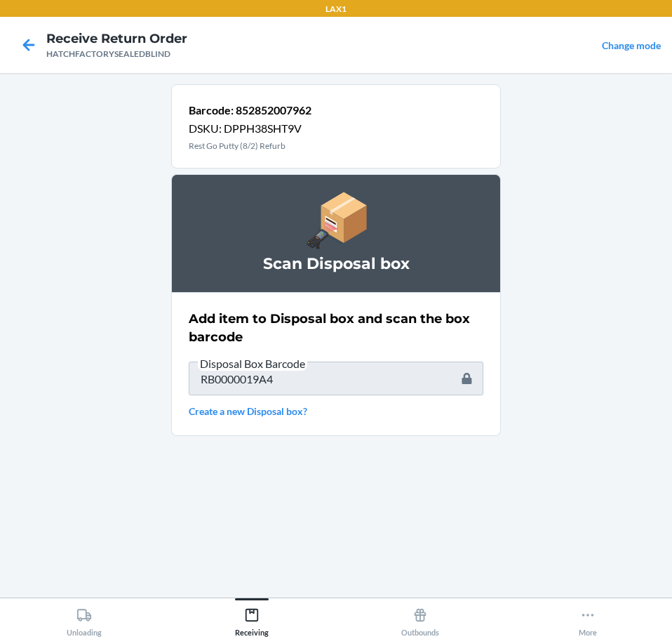
type input "RB0000019A40010"
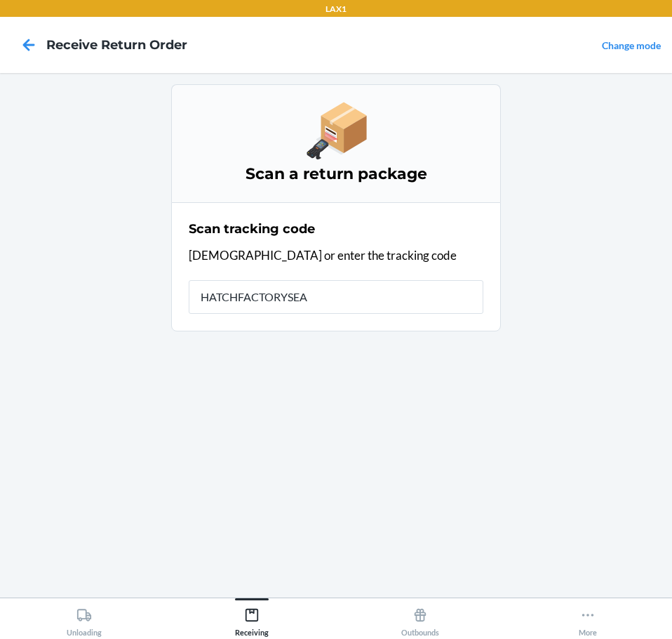
type input "HATCHFACTORYSEAL"
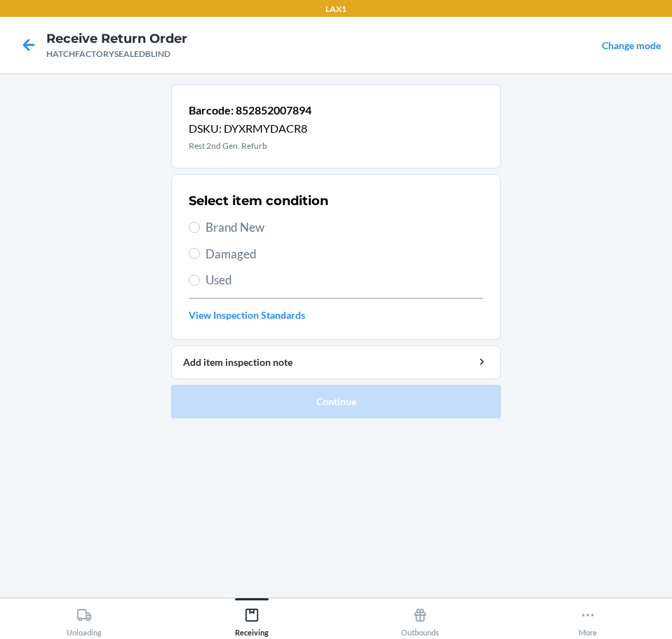
drag, startPoint x: 262, startPoint y: 255, endPoint x: 277, endPoint y: 327, distance: 73.2
click at [265, 260] on span "Damaged" at bounding box center [345, 254] width 278 height 18
click at [200, 259] on input "Damaged" at bounding box center [194, 253] width 11 height 11
radio input "true"
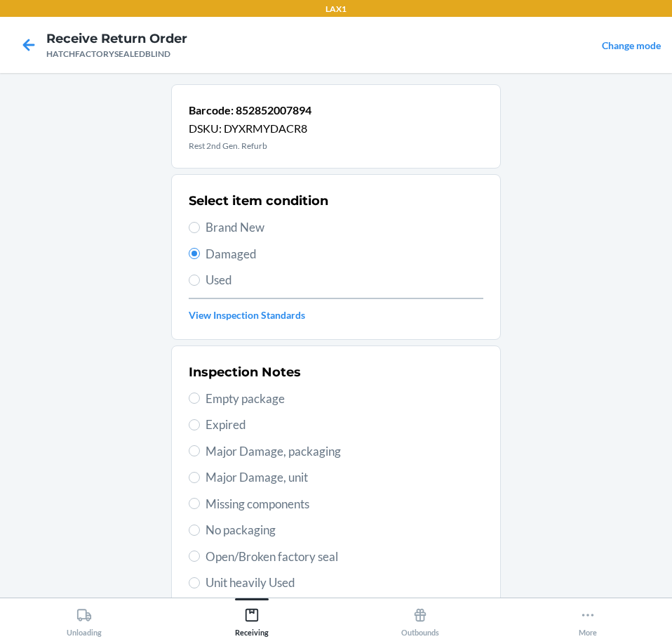
drag, startPoint x: 314, startPoint y: 474, endPoint x: 314, endPoint y: 489, distance: 14.8
click at [314, 477] on span "Major Damage, unit" at bounding box center [345, 477] width 278 height 18
click at [200, 477] on input "Major Damage, unit" at bounding box center [194, 477] width 11 height 11
radio input "true"
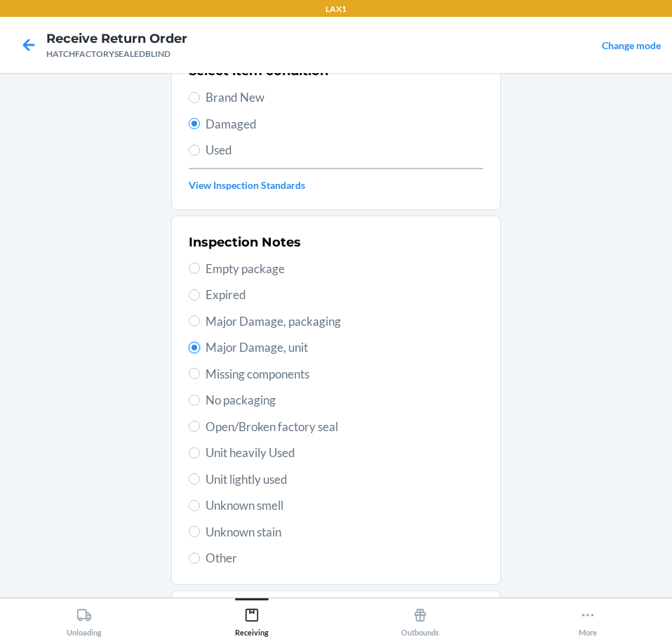
scroll to position [207, 0]
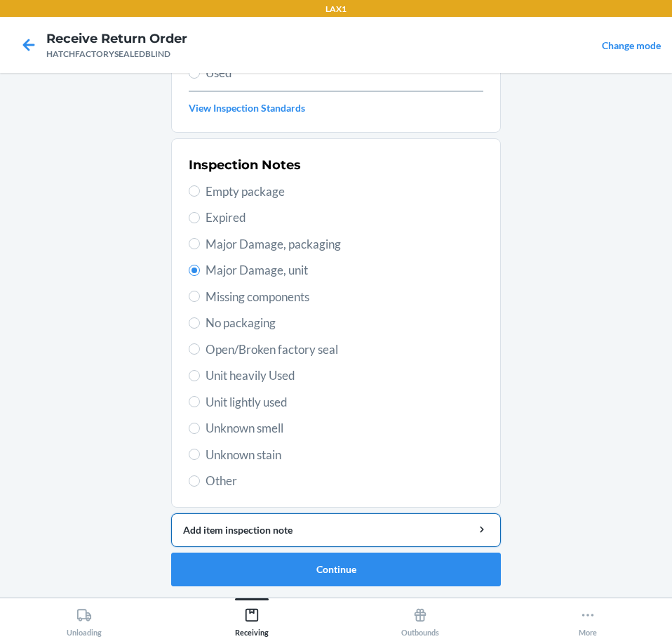
click at [406, 527] on div "Add item inspection note" at bounding box center [336, 529] width 306 height 15
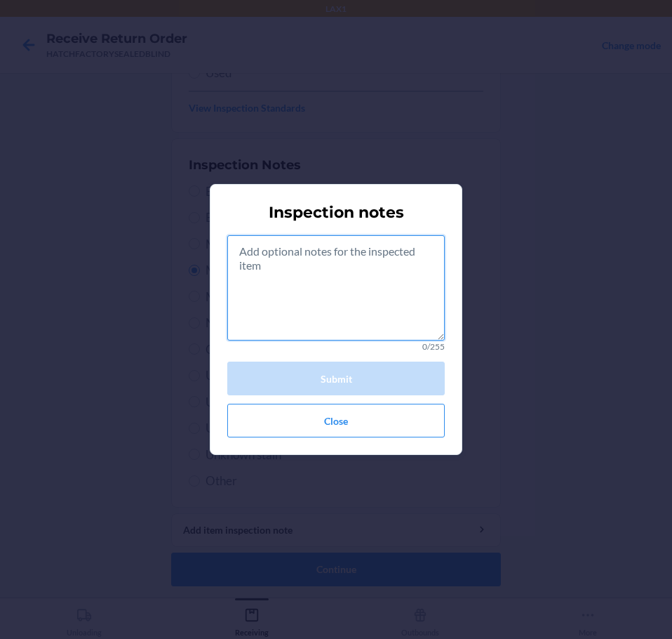
click at [374, 319] on textarea at bounding box center [336, 287] width 218 height 105
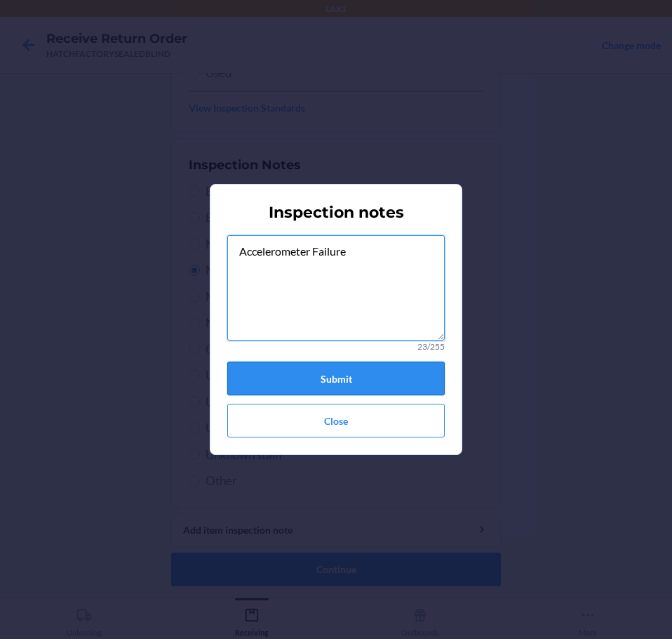
type textarea "Accelerometer Failure"
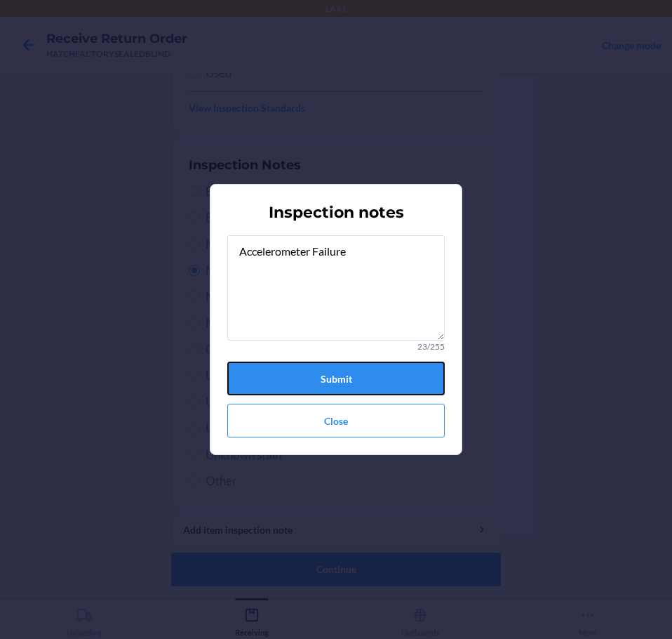
click at [359, 376] on button "Submit" at bounding box center [336, 378] width 218 height 34
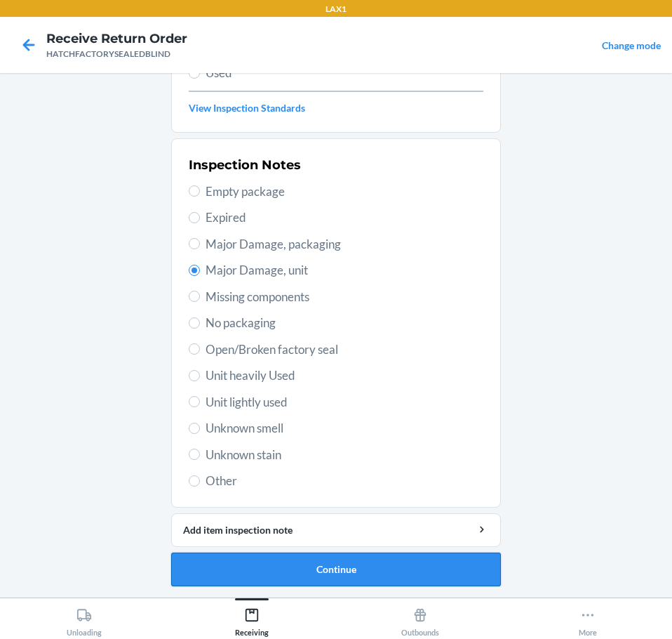
click at [425, 575] on button "Continue" at bounding box center [336, 569] width 330 height 34
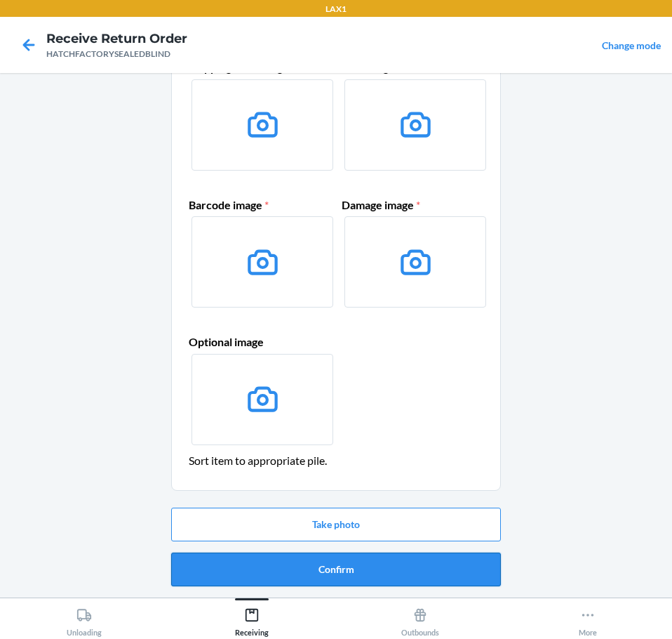
click at [448, 579] on button "Confirm" at bounding box center [336, 569] width 330 height 34
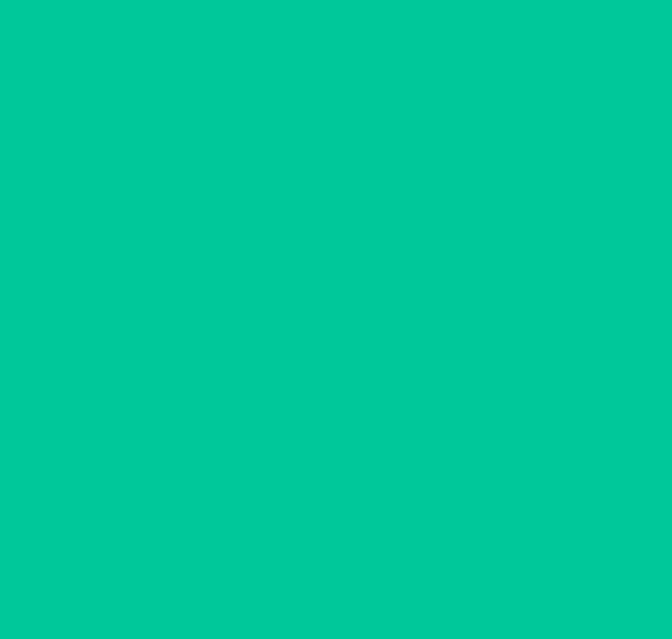
scroll to position [0, 0]
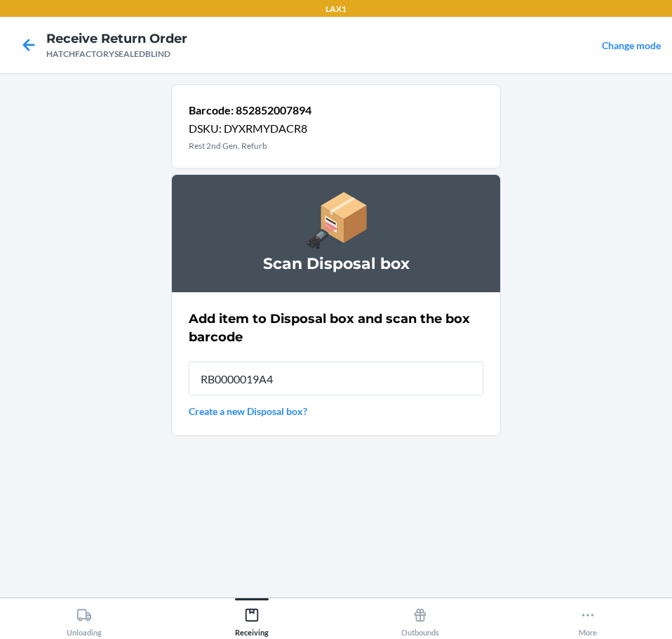
type input "RB0000019A4"
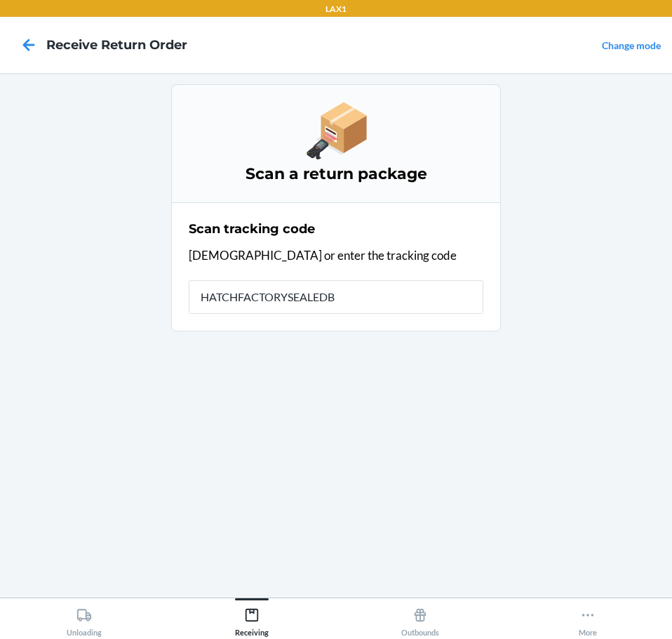
type input "HATCHFACTORYSEALEDBL"
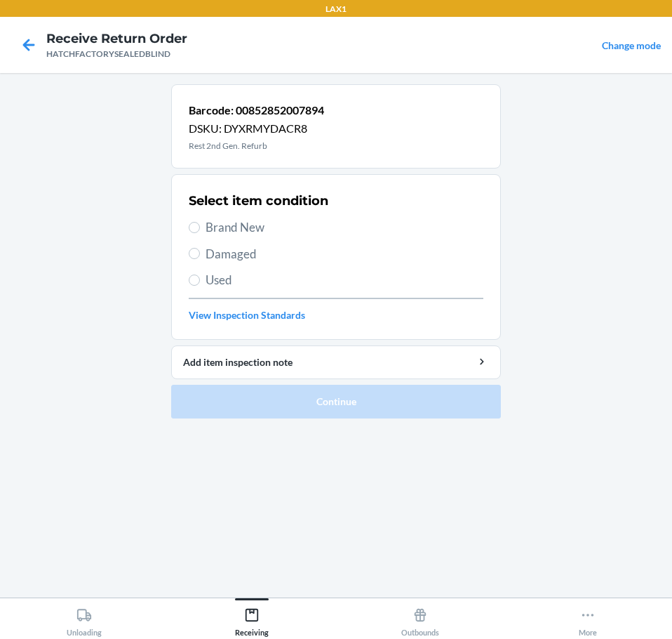
drag, startPoint x: 260, startPoint y: 227, endPoint x: 241, endPoint y: 301, distance: 76.1
click at [255, 239] on div "Select item condition Brand New Damaged Used View Inspection Standards" at bounding box center [336, 256] width 295 height 139
click at [211, 227] on span "Brand New" at bounding box center [345, 227] width 278 height 18
click at [200, 227] on input "Brand New" at bounding box center [194, 227] width 11 height 11
radio input "true"
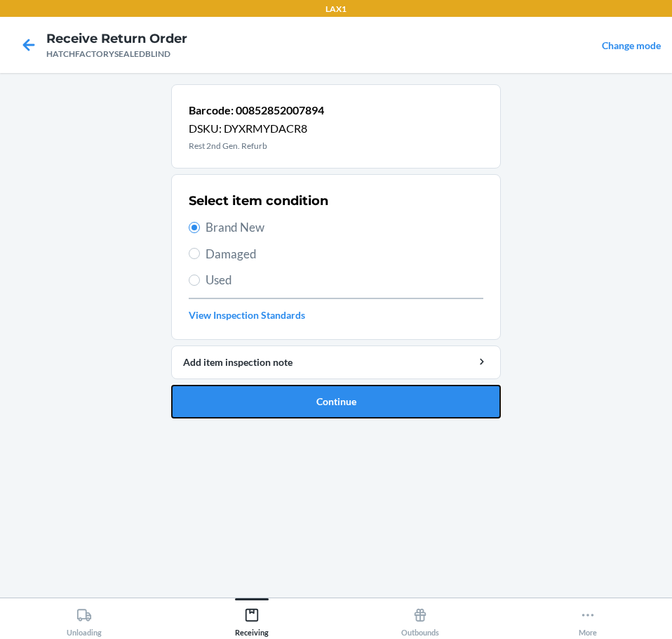
click at [376, 404] on button "Continue" at bounding box center [336, 402] width 330 height 34
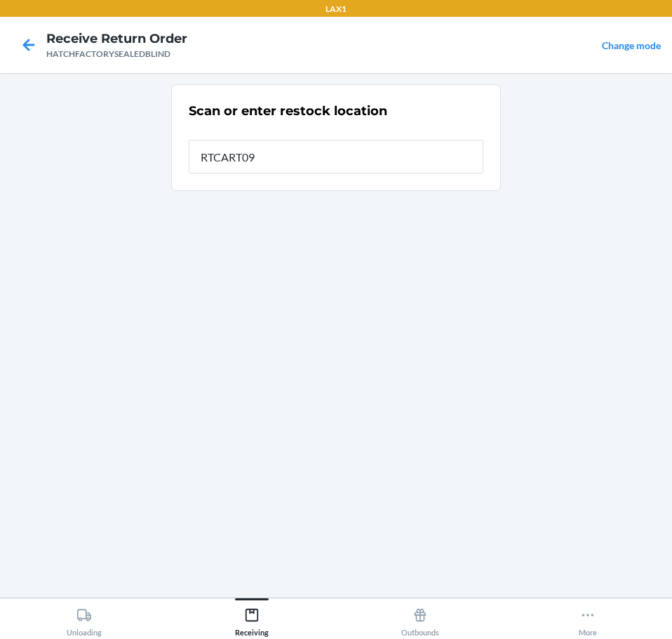
type input "RTCART094"
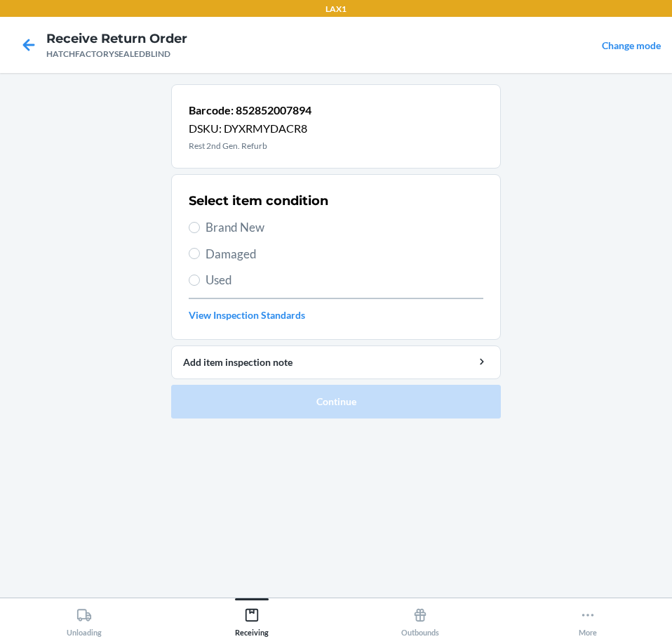
click at [227, 253] on span "Damaged" at bounding box center [345, 254] width 278 height 18
click at [200, 253] on input "Damaged" at bounding box center [194, 253] width 11 height 11
radio input "true"
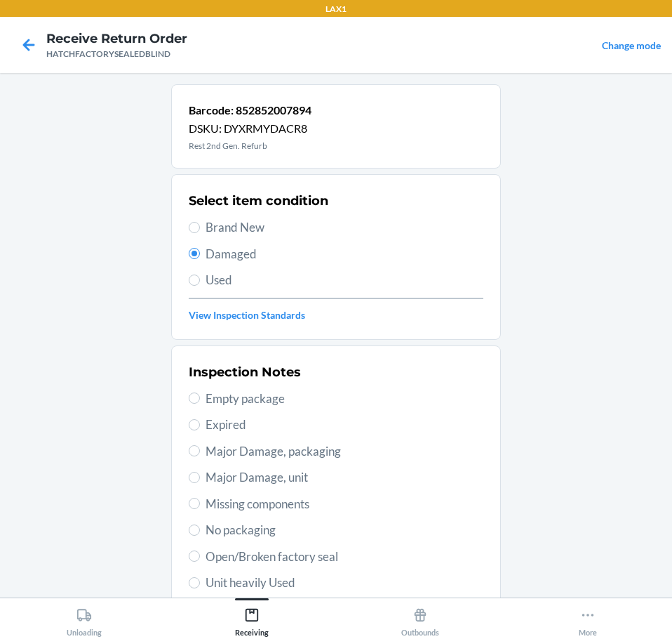
click at [302, 499] on span "Missing components" at bounding box center [345, 504] width 278 height 18
click at [200, 499] on input "Missing components" at bounding box center [194, 503] width 11 height 11
radio input "true"
click at [296, 479] on span "Major Damage, unit" at bounding box center [345, 477] width 278 height 18
click at [200, 479] on input "Major Damage, unit" at bounding box center [194, 477] width 11 height 11
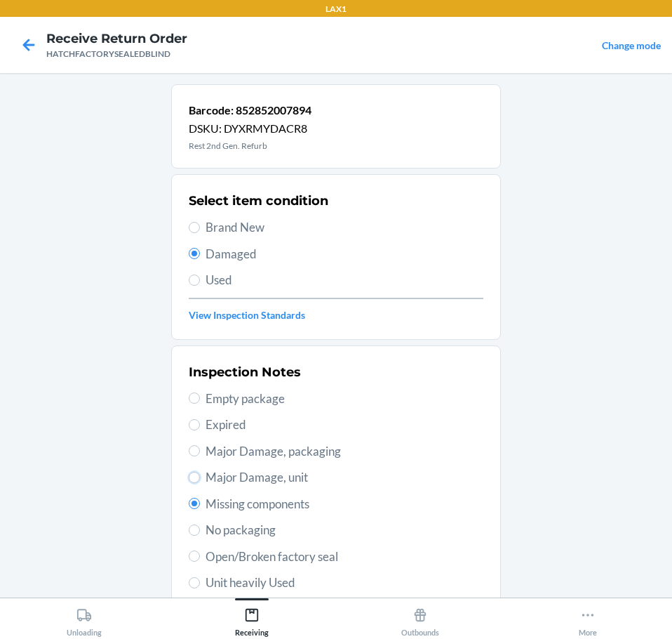
radio input "true"
radio input "false"
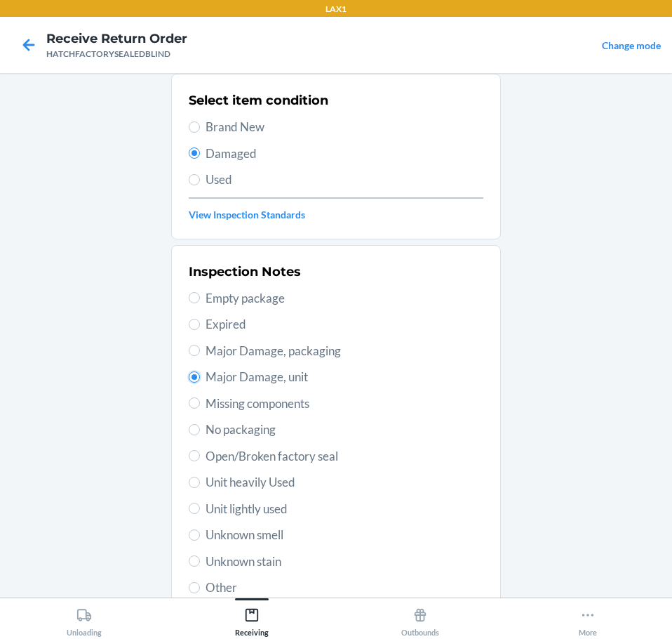
scroll to position [207, 0]
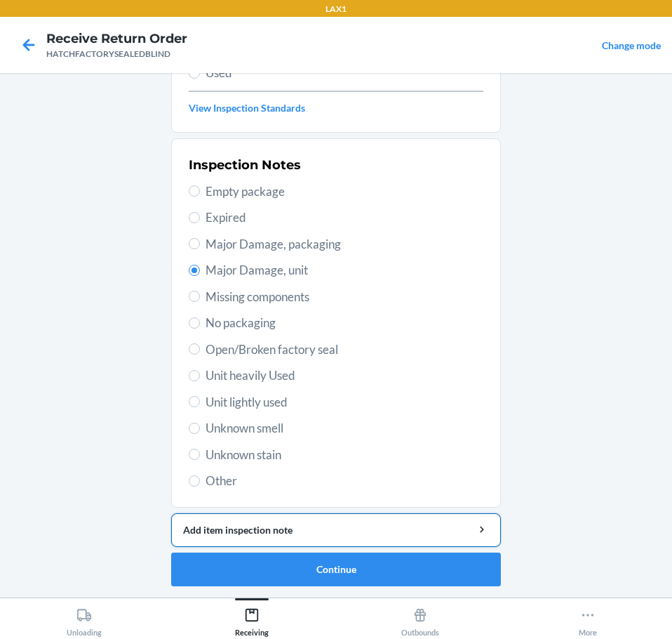
click at [404, 523] on div "Add item inspection note" at bounding box center [336, 529] width 306 height 15
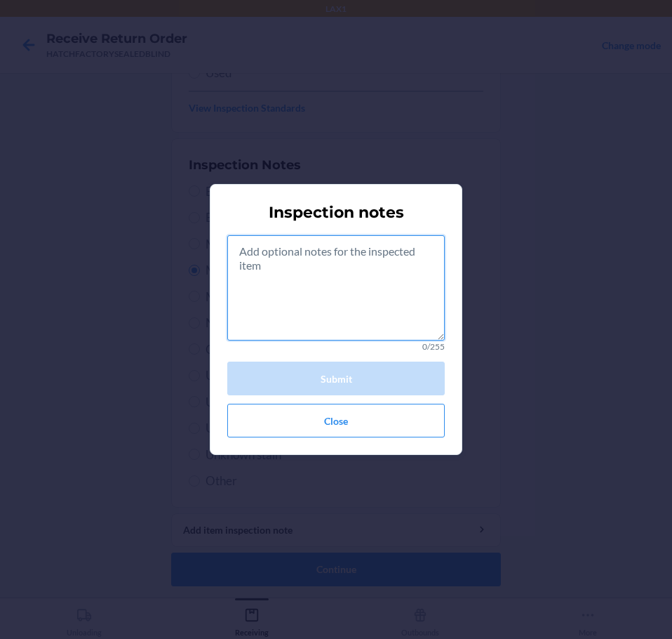
click at [398, 292] on textarea at bounding box center [336, 287] width 218 height 105
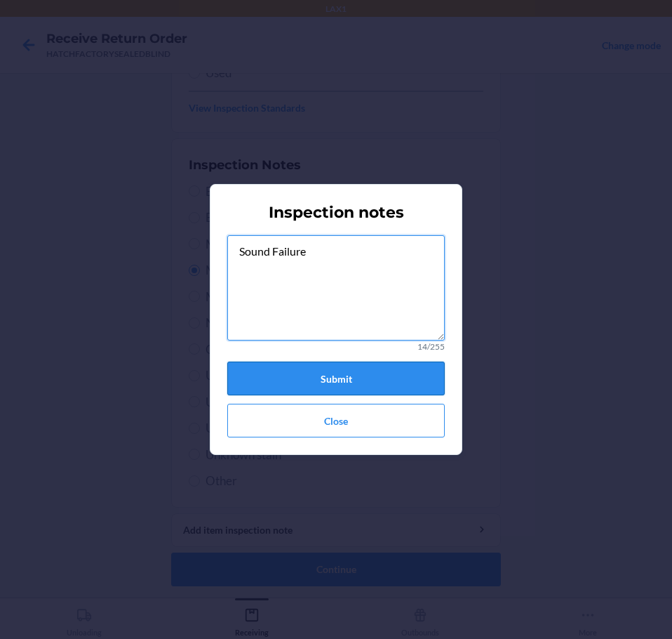
type textarea "Sound Failure"
click at [384, 382] on button "Submit" at bounding box center [336, 378] width 218 height 34
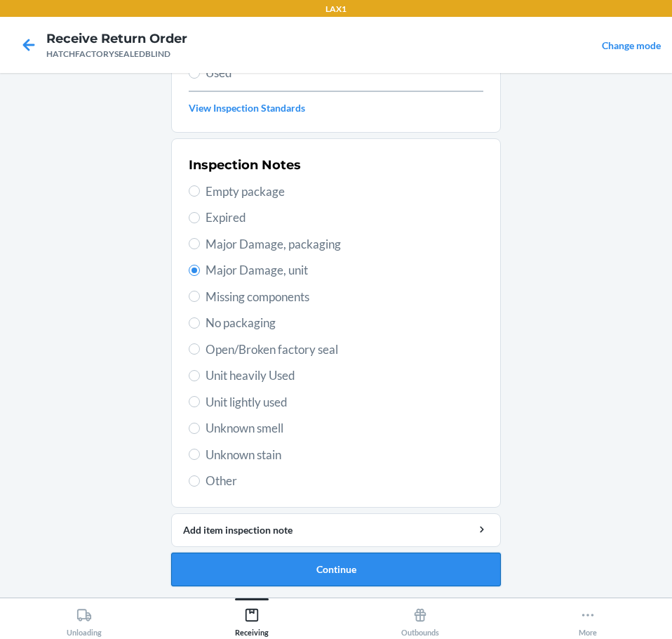
click at [423, 569] on button "Continue" at bounding box center [336, 569] width 330 height 34
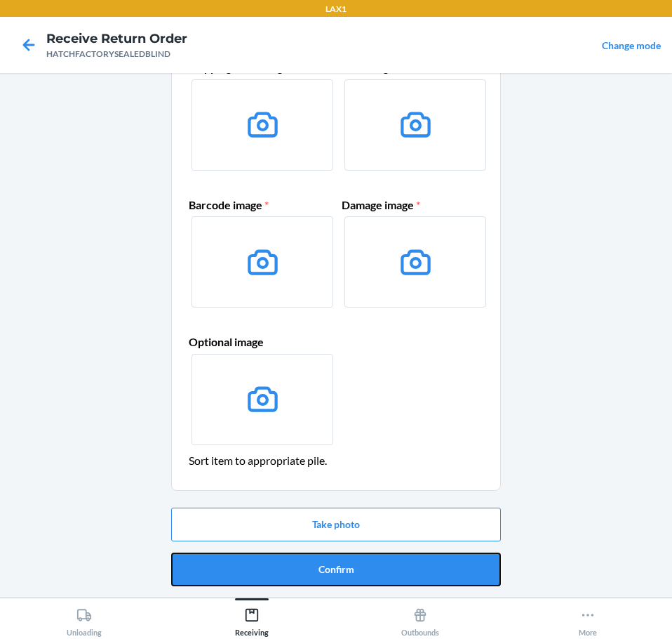
click at [432, 566] on button "Confirm" at bounding box center [336, 569] width 330 height 34
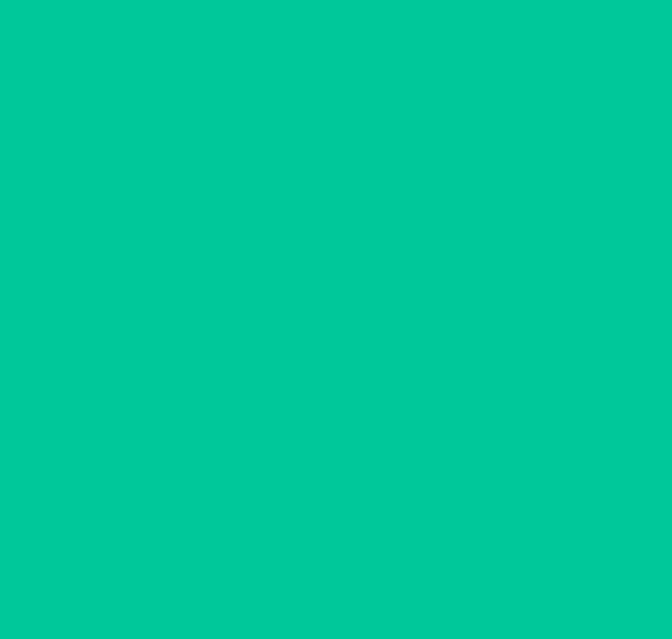
scroll to position [0, 0]
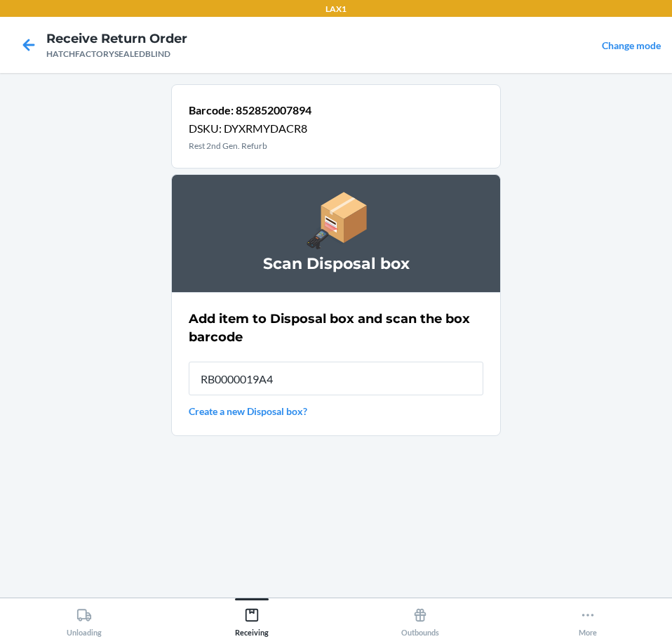
type input "RB0000019A4"
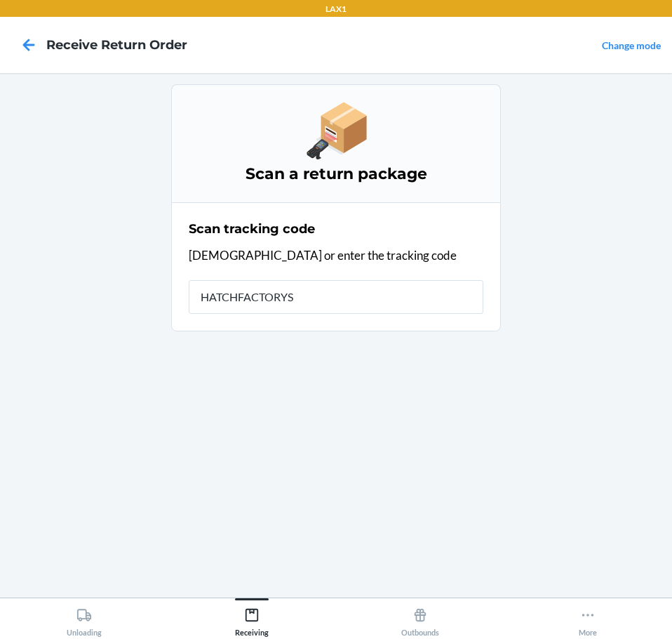
type input "HATCHFACTORYSE"
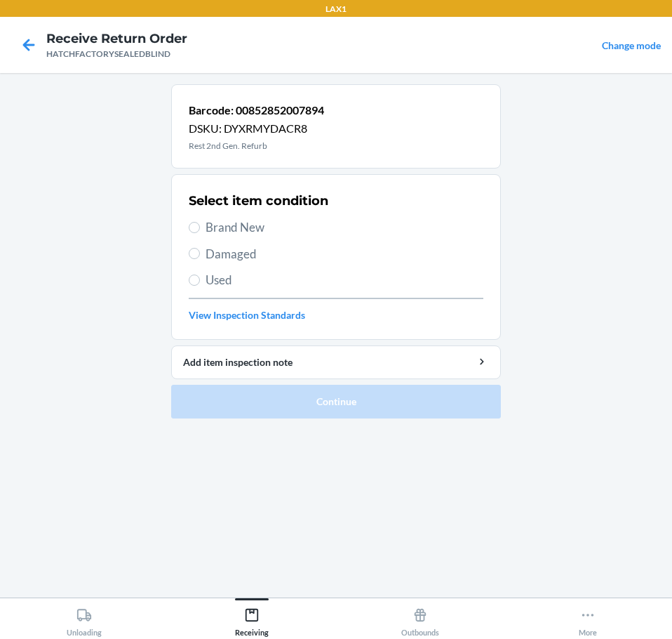
click at [270, 225] on span "Brand New" at bounding box center [345, 227] width 278 height 18
click at [200, 225] on input "Brand New" at bounding box center [194, 227] width 11 height 11
radio input "true"
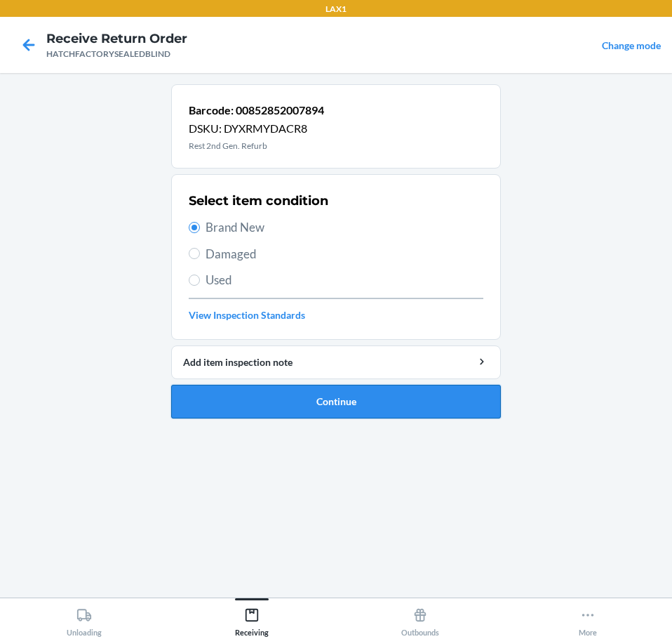
click at [413, 401] on button "Continue" at bounding box center [336, 402] width 330 height 34
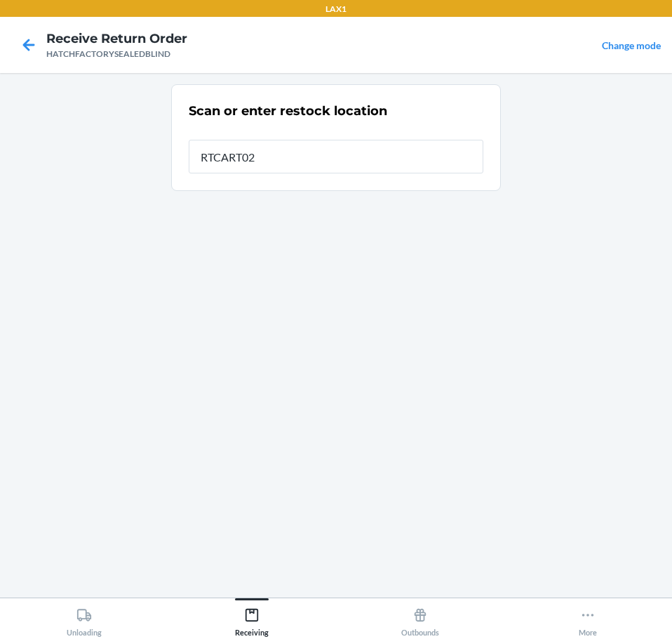
type input "RTCART027"
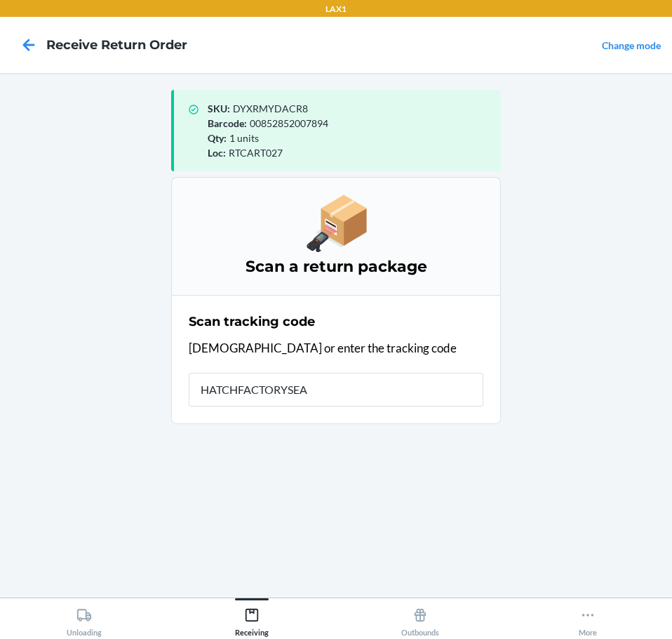
type input "HATCHFACTORYSEAL"
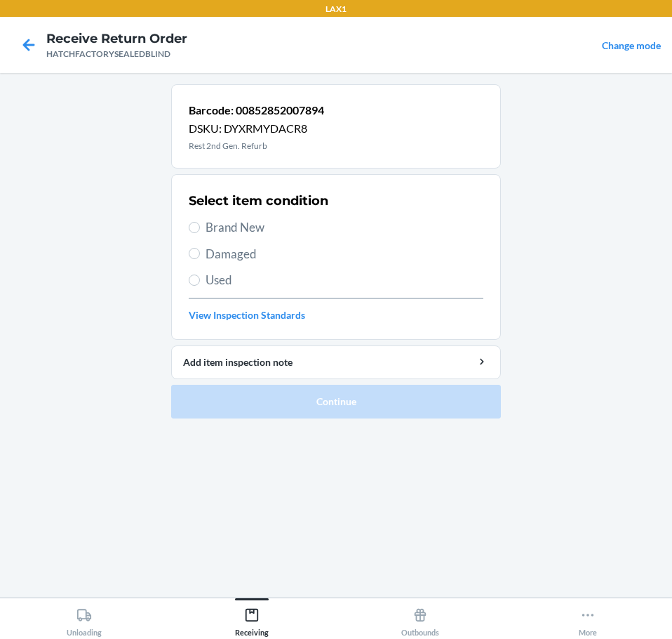
click at [264, 234] on span "Brand New" at bounding box center [345, 227] width 278 height 18
click at [200, 233] on input "Brand New" at bounding box center [194, 227] width 11 height 11
radio input "true"
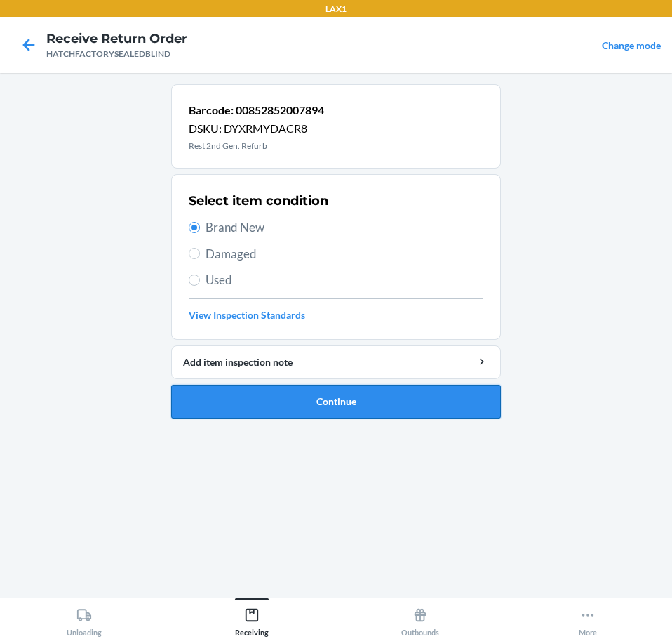
click at [407, 399] on button "Continue" at bounding box center [336, 402] width 330 height 34
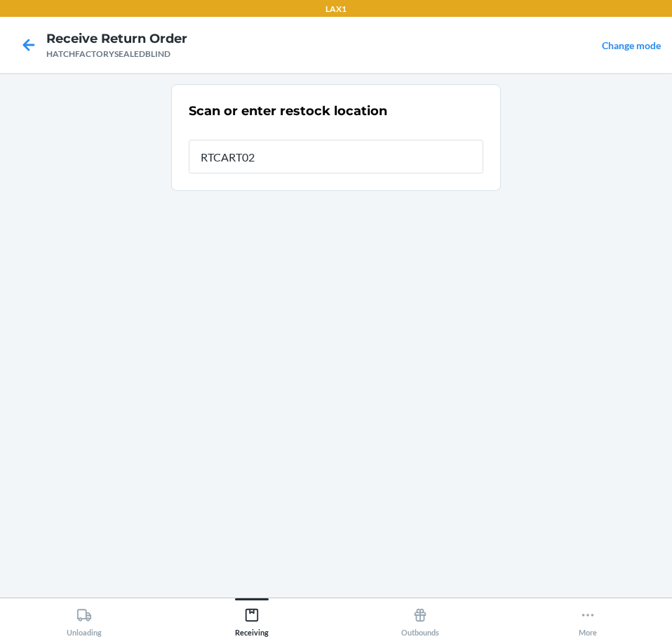
type input "RTCART027"
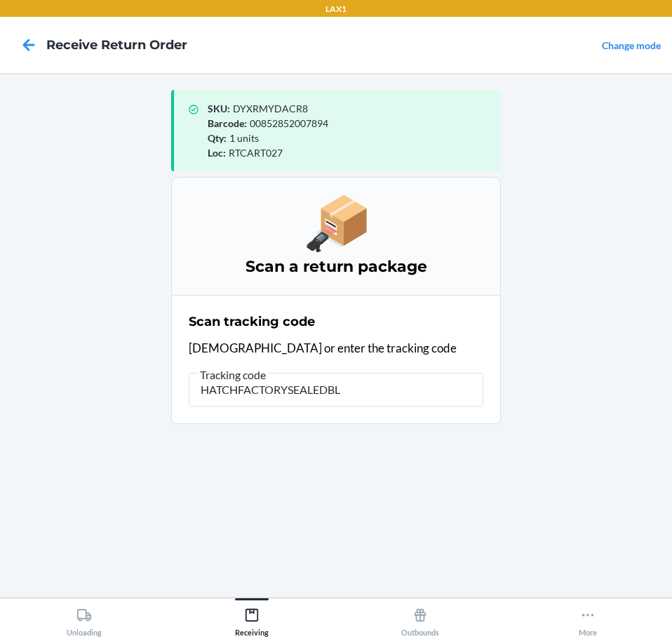
type input "HATCHFACTORYSEALEDBLI"
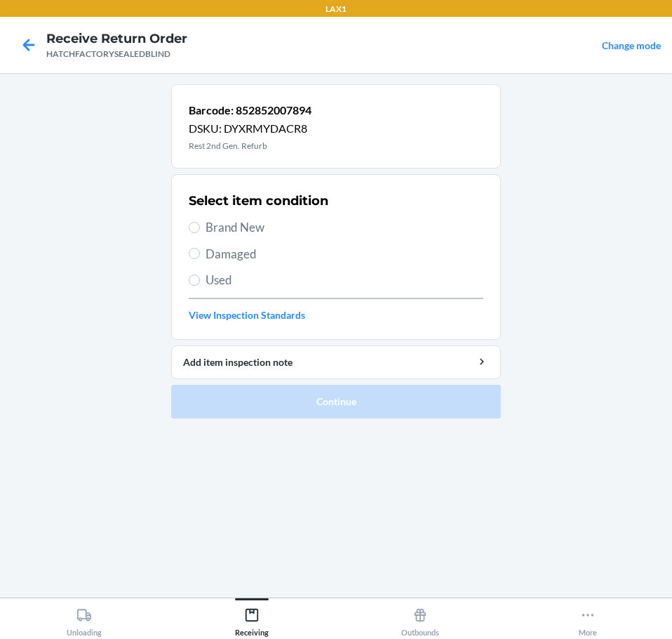
click at [235, 254] on span "Damaged" at bounding box center [345, 254] width 278 height 18
click at [200, 254] on input "Damaged" at bounding box center [194, 253] width 11 height 11
radio input "true"
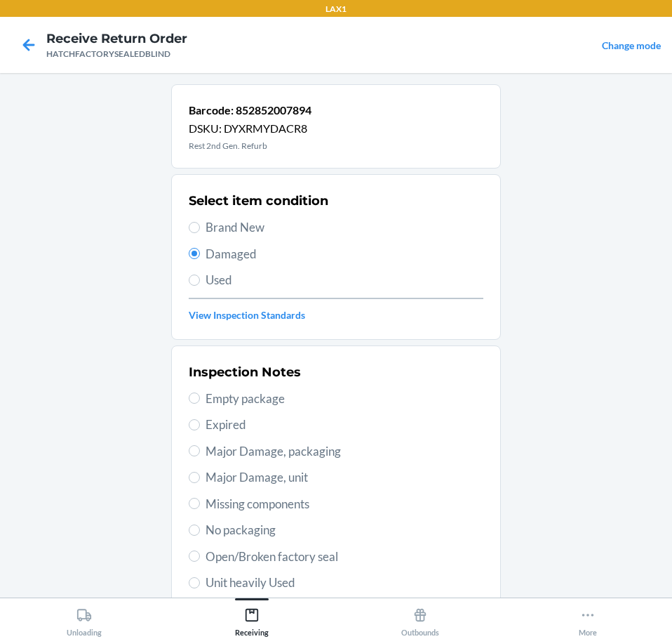
drag, startPoint x: 295, startPoint y: 477, endPoint x: 310, endPoint y: 475, distance: 15.6
click at [295, 477] on span "Major Damage, unit" at bounding box center [345, 477] width 278 height 18
click at [200, 477] on input "Major Damage, unit" at bounding box center [194, 477] width 11 height 11
radio input "true"
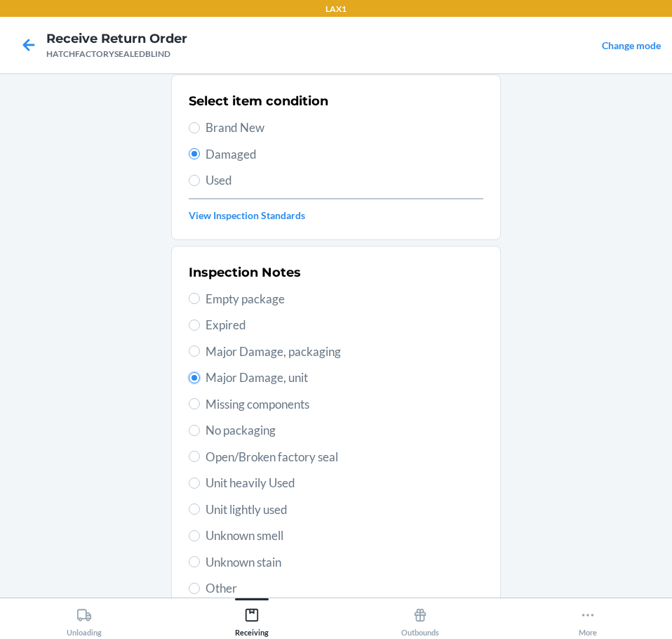
scroll to position [207, 0]
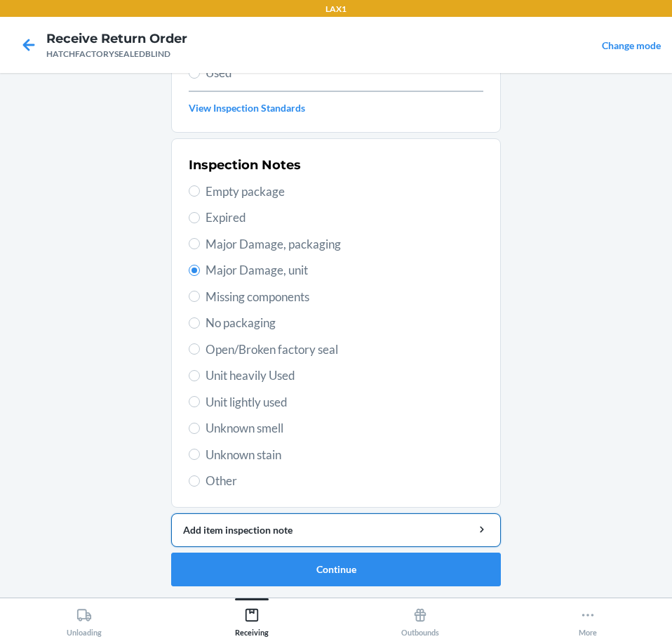
click at [433, 535] on div "Add item inspection note" at bounding box center [336, 529] width 306 height 15
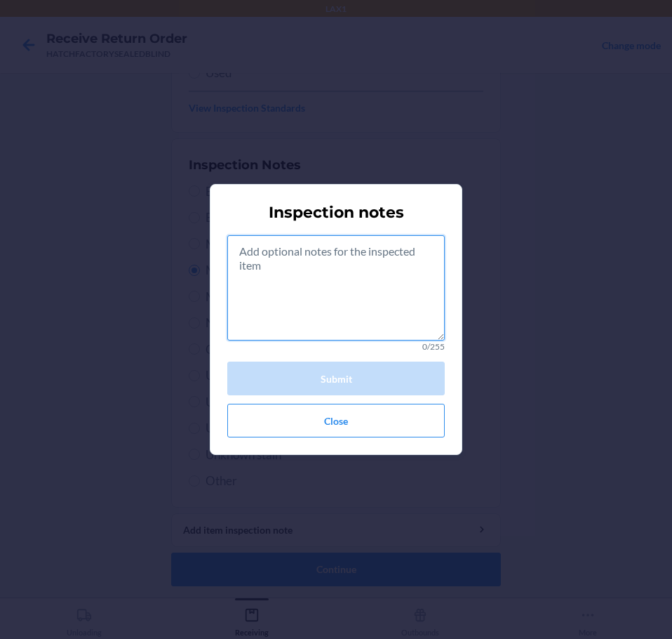
click at [394, 316] on textarea at bounding box center [336, 287] width 218 height 105
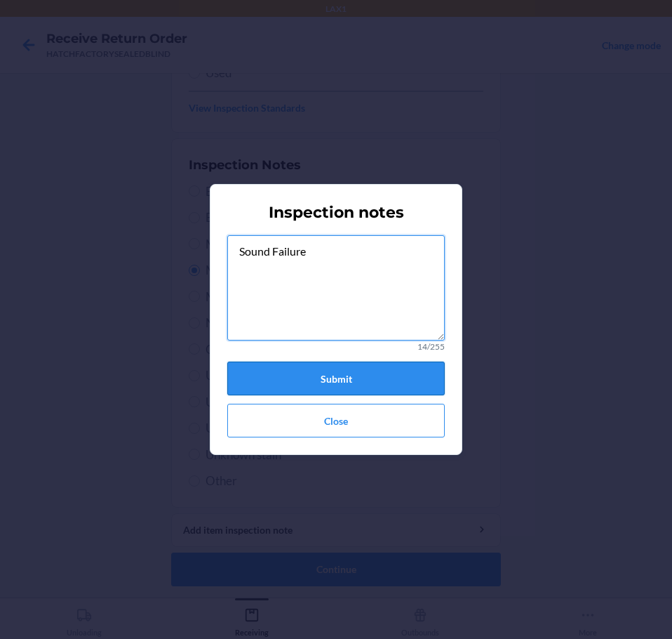
type textarea "Sound Failure"
click at [368, 373] on button "Submit" at bounding box center [336, 378] width 218 height 34
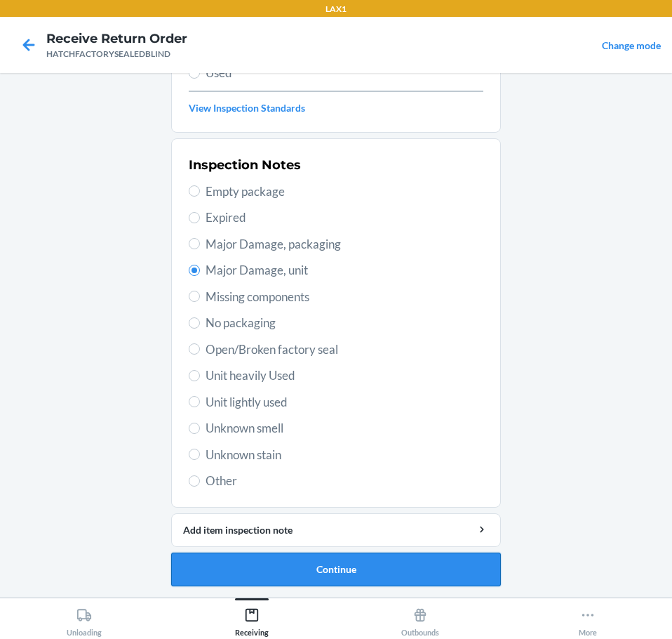
click at [371, 570] on button "Continue" at bounding box center [336, 569] width 330 height 34
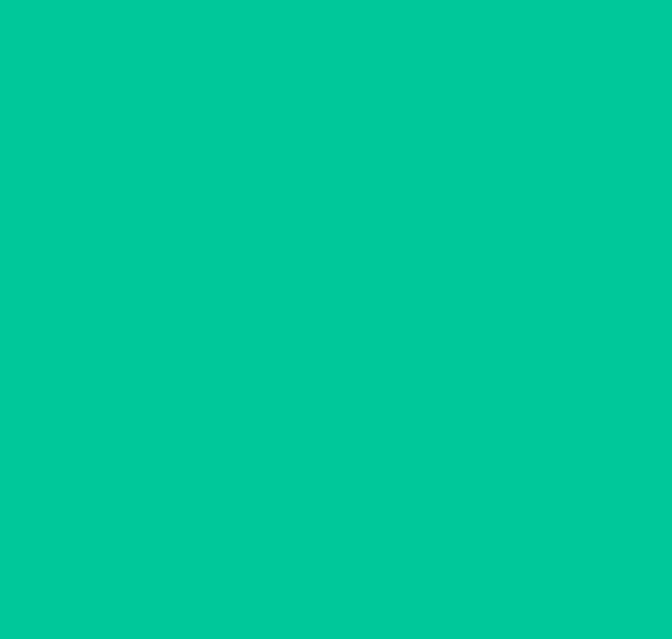
scroll to position [91, 0]
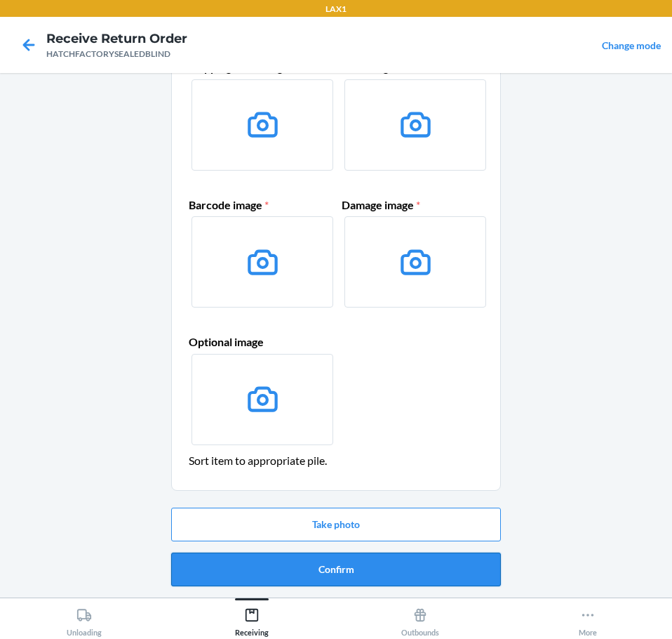
click at [418, 571] on button "Confirm" at bounding box center [336, 569] width 330 height 34
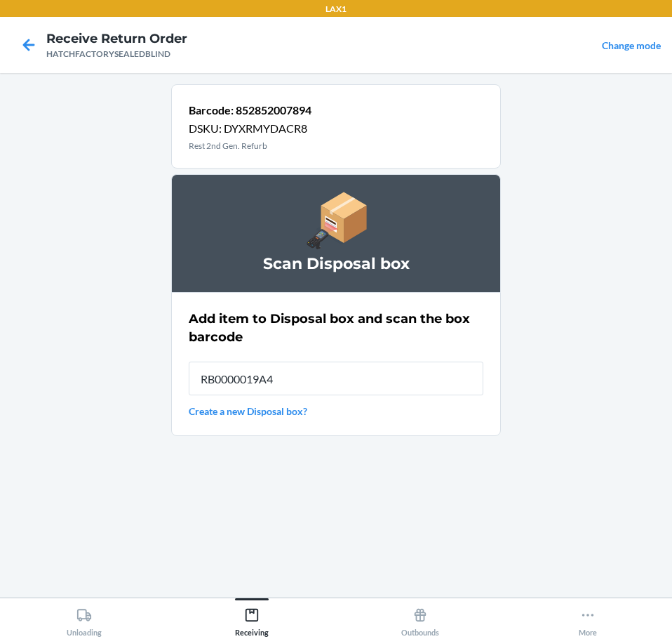
type input "RB0000019A4"
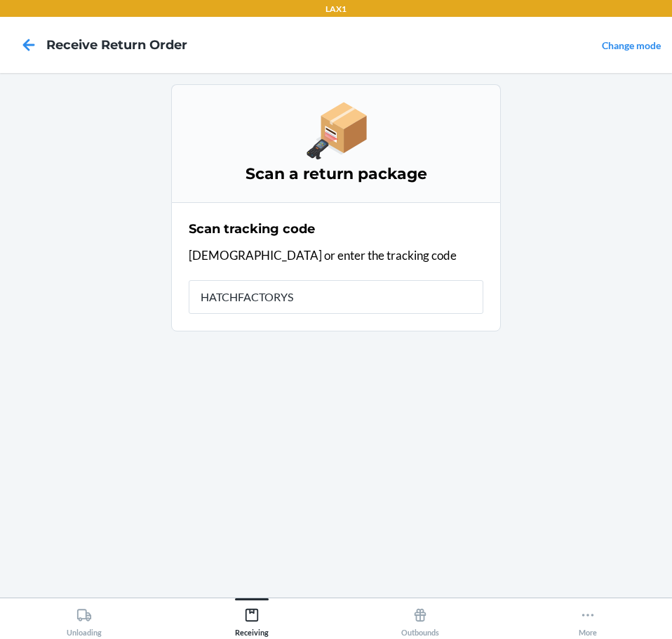
type input "HATCHFACTORYSE"
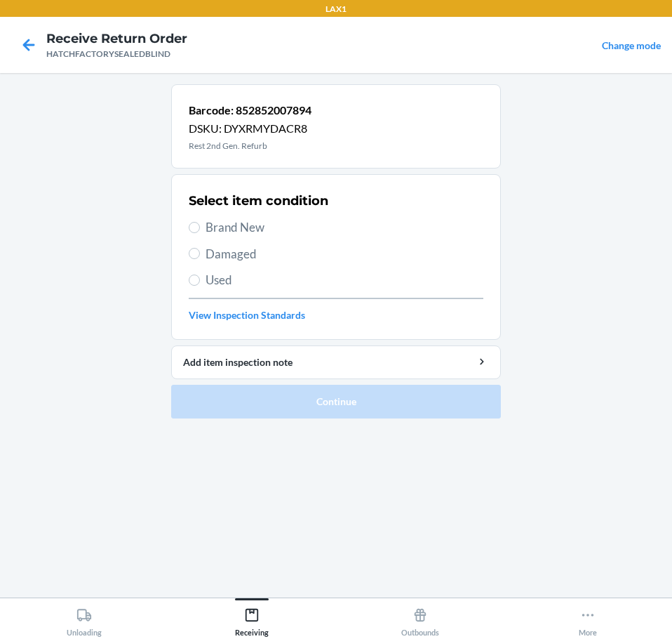
click at [238, 256] on span "Damaged" at bounding box center [345, 254] width 278 height 18
click at [200, 256] on input "Damaged" at bounding box center [194, 253] width 11 height 11
radio input "true"
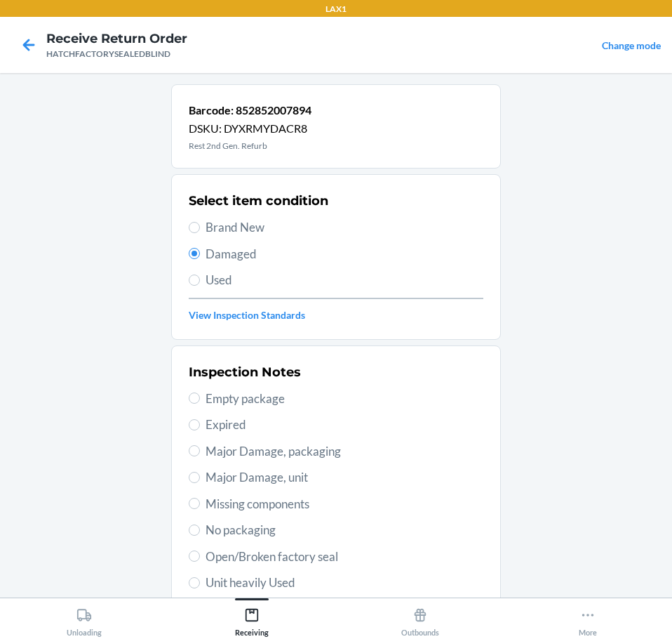
click at [310, 482] on span "Major Damage, unit" at bounding box center [345, 477] width 278 height 18
click at [200, 482] on input "Major Damage, unit" at bounding box center [194, 477] width 11 height 11
radio input "true"
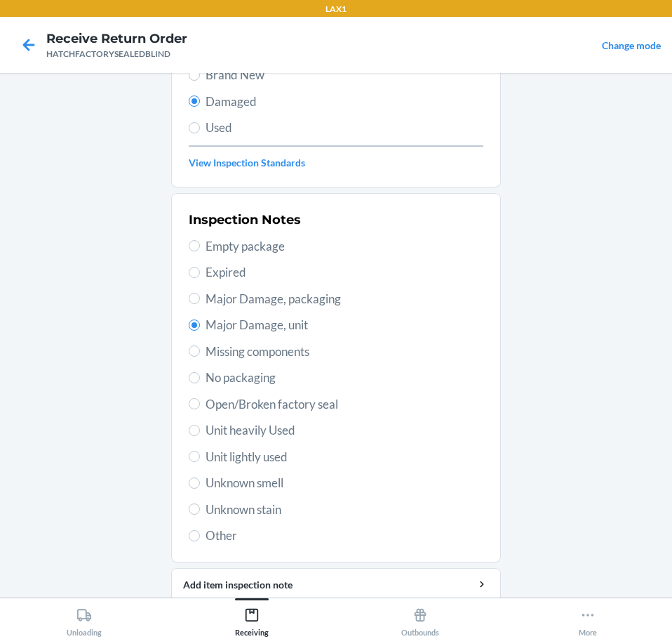
scroll to position [207, 0]
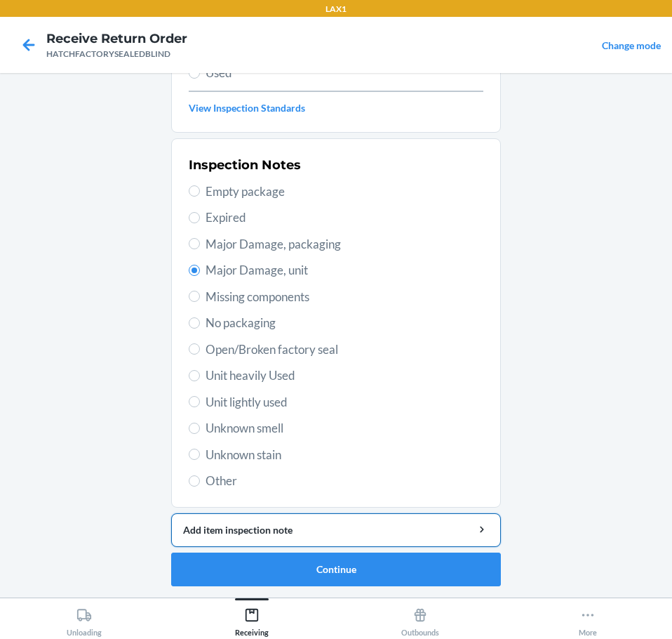
click at [395, 530] on div "Add item inspection note" at bounding box center [336, 529] width 306 height 15
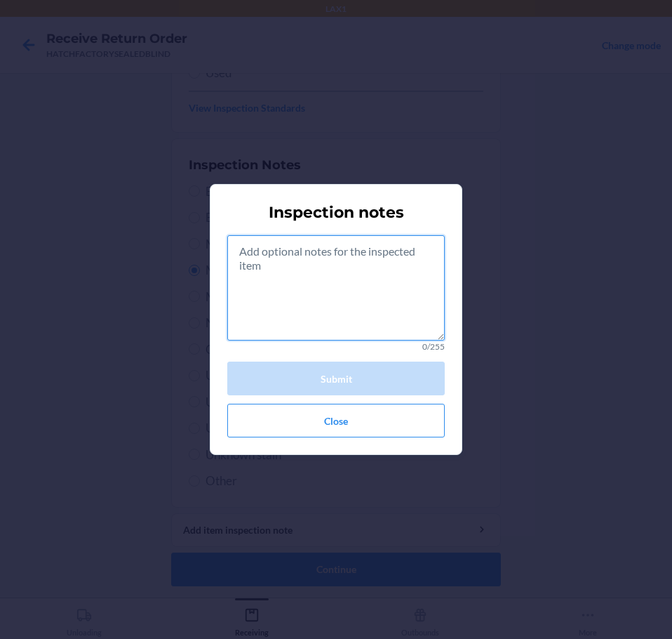
click at [378, 305] on textarea at bounding box center [336, 287] width 218 height 105
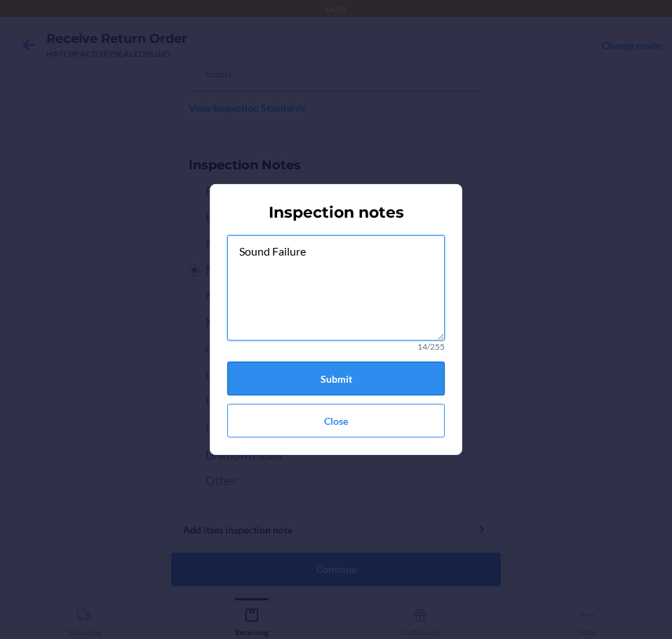
type textarea "Sound Failure"
click at [405, 387] on button "Submit" at bounding box center [336, 378] width 218 height 34
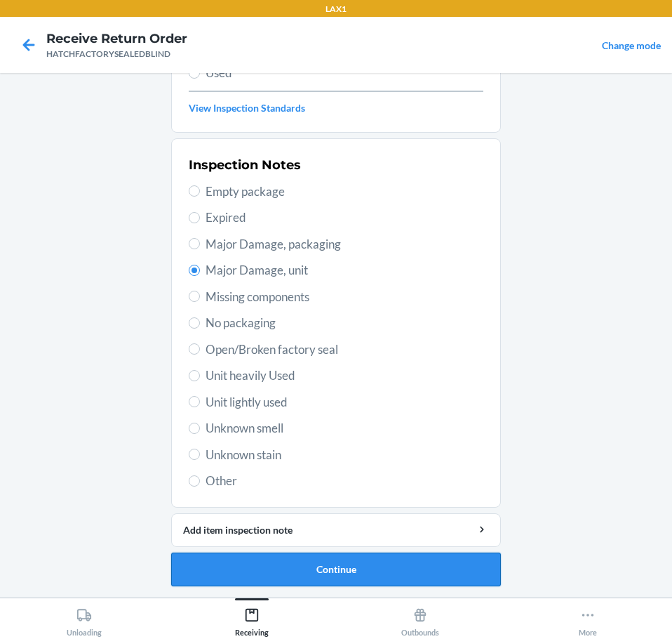
click at [450, 576] on button "Continue" at bounding box center [336, 569] width 330 height 34
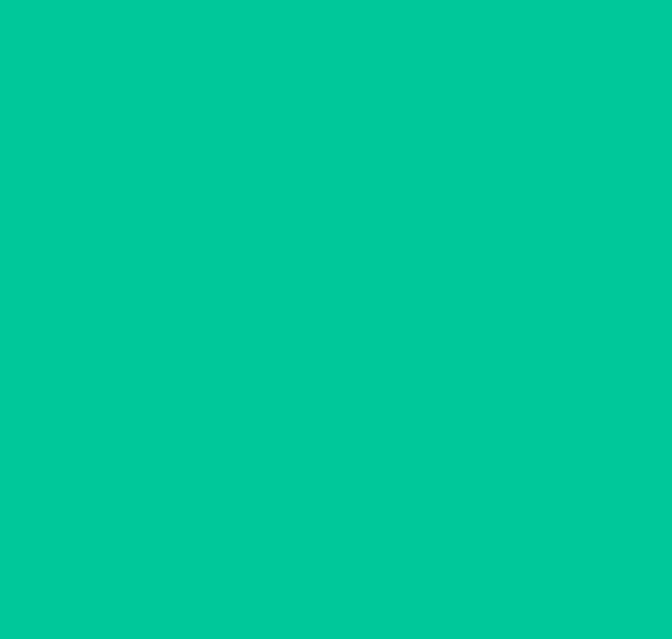
scroll to position [91, 0]
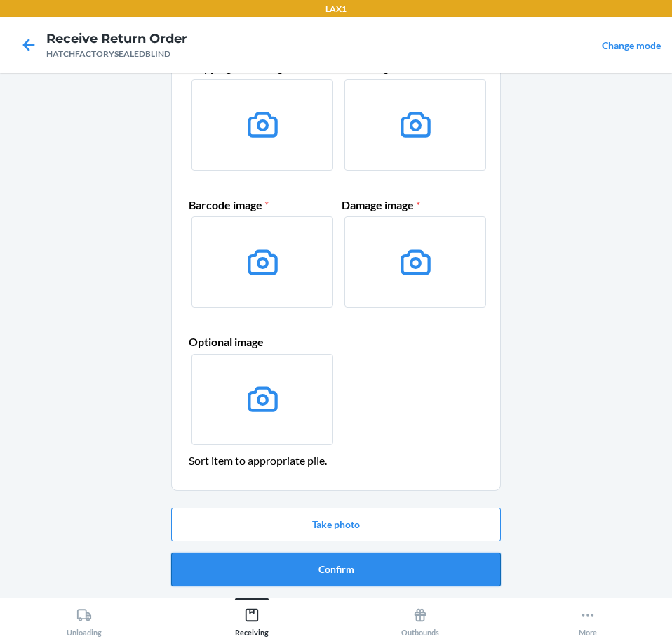
click at [460, 576] on button "Confirm" at bounding box center [336, 569] width 330 height 34
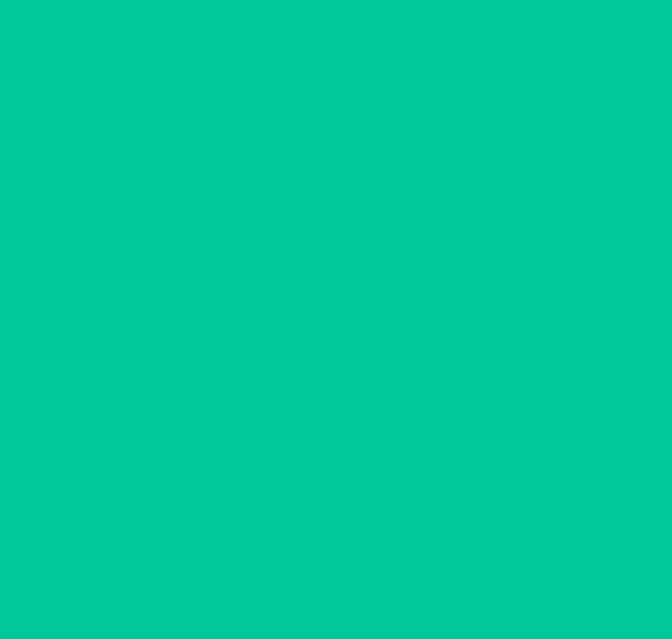
scroll to position [0, 0]
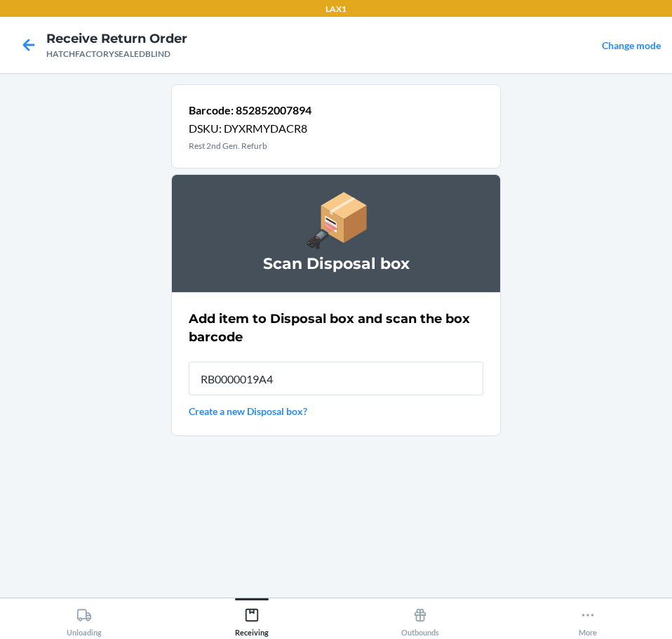
type input "RB0000019A4"
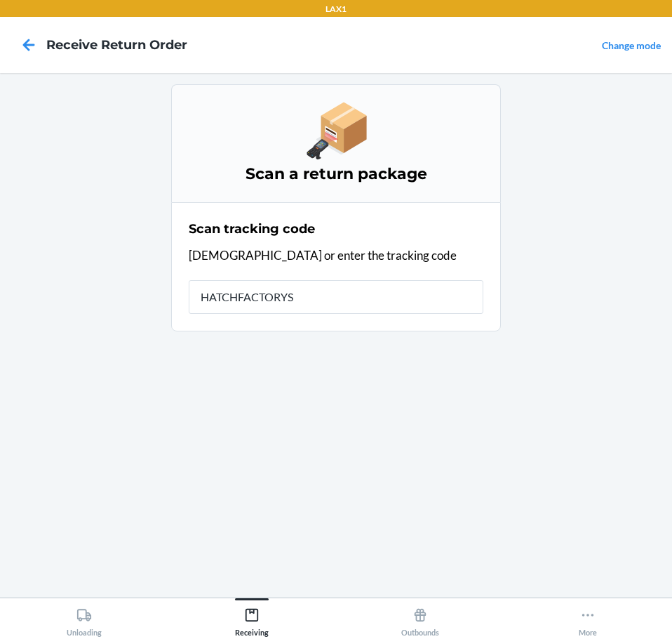
type input "HATCHFACTORYSE"
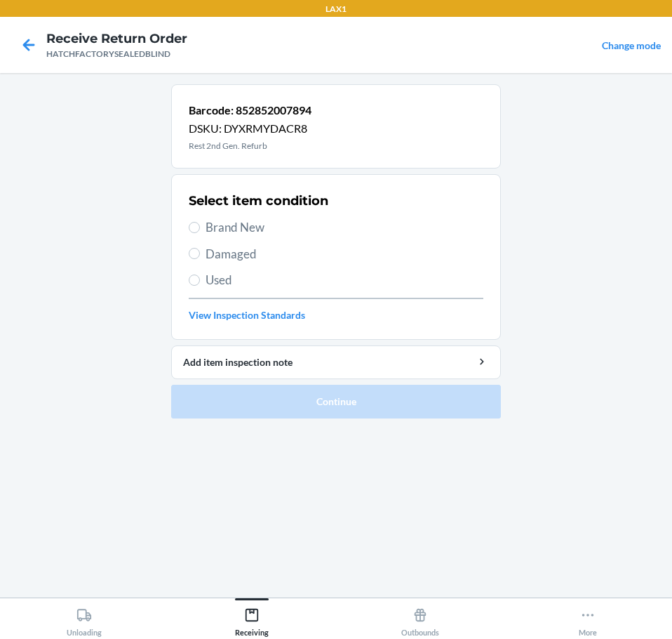
click at [249, 258] on span "Damaged" at bounding box center [345, 254] width 278 height 18
click at [200, 258] on input "Damaged" at bounding box center [194, 253] width 11 height 11
radio input "true"
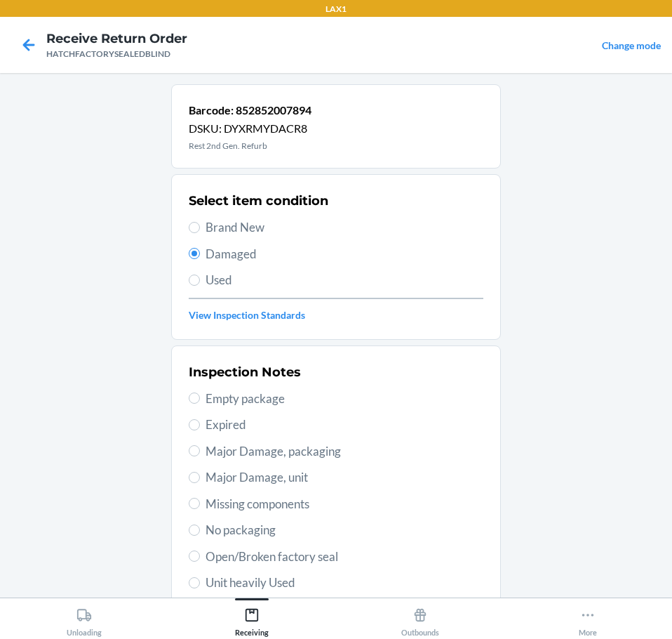
click at [281, 480] on span "Major Damage, unit" at bounding box center [345, 477] width 278 height 18
click at [200, 480] on input "Major Damage, unit" at bounding box center [194, 477] width 11 height 11
radio input "true"
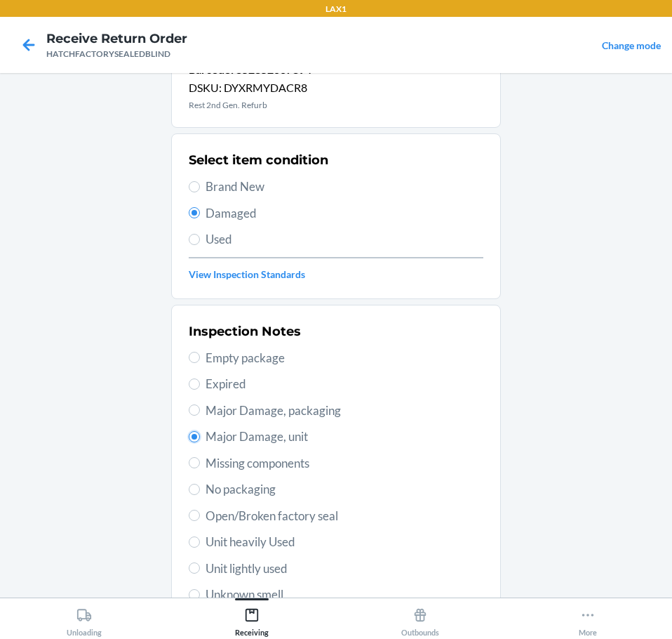
scroll to position [207, 0]
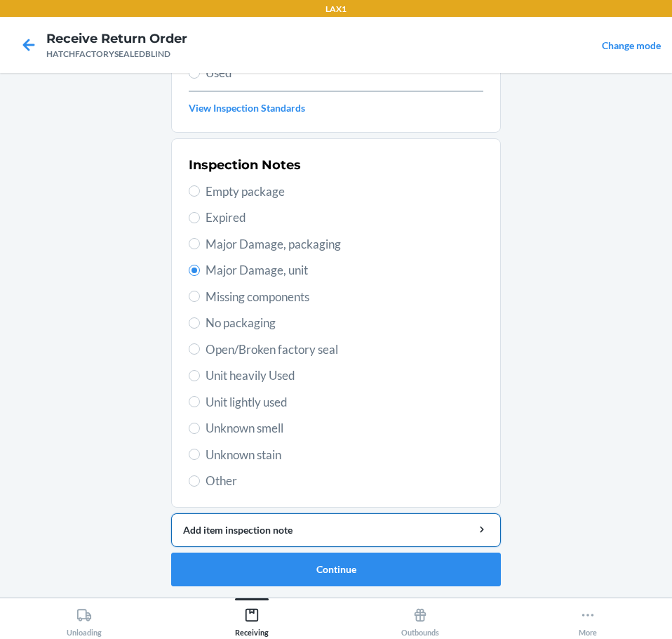
drag, startPoint x: 375, startPoint y: 525, endPoint x: 376, endPoint y: 518, distance: 7.1
click at [376, 519] on button "Add item inspection note" at bounding box center [336, 530] width 330 height 34
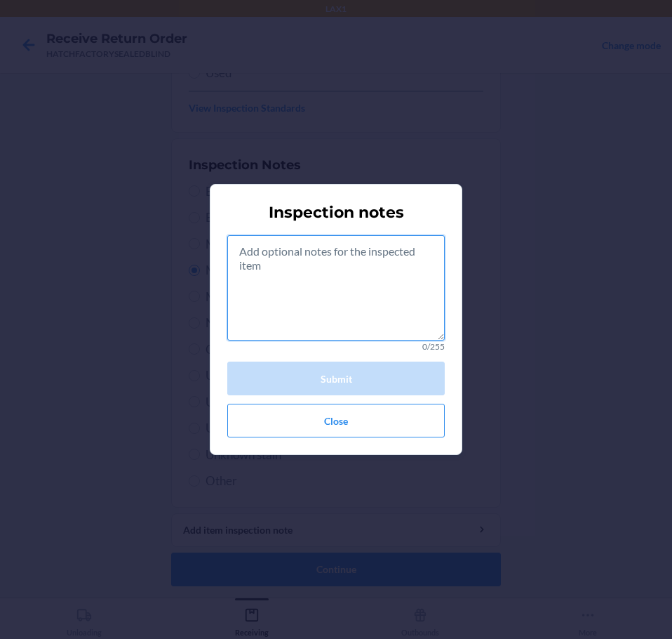
click at [363, 305] on textarea at bounding box center [336, 287] width 218 height 105
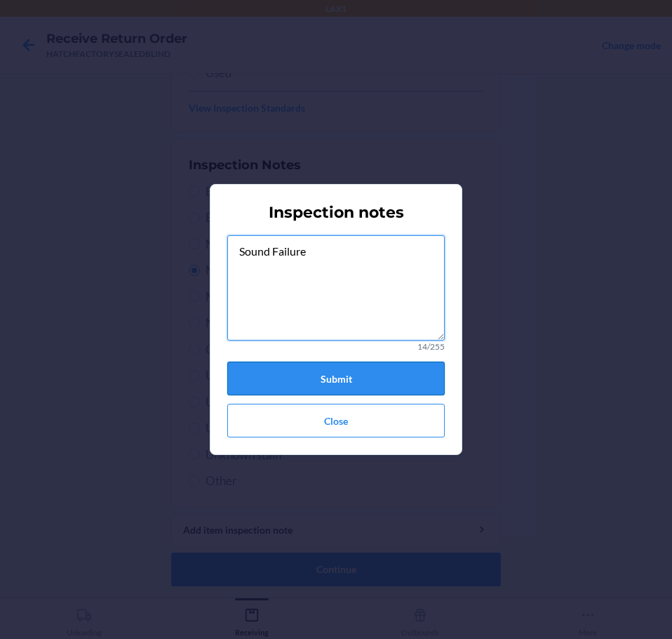
type textarea "Sound Failure"
click at [314, 372] on button "Submit" at bounding box center [336, 378] width 218 height 34
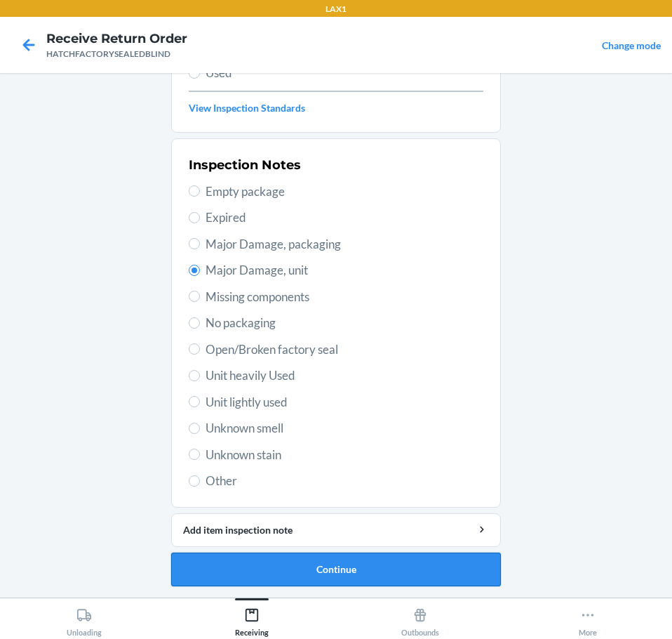
click at [425, 561] on button "Continue" at bounding box center [336, 569] width 330 height 34
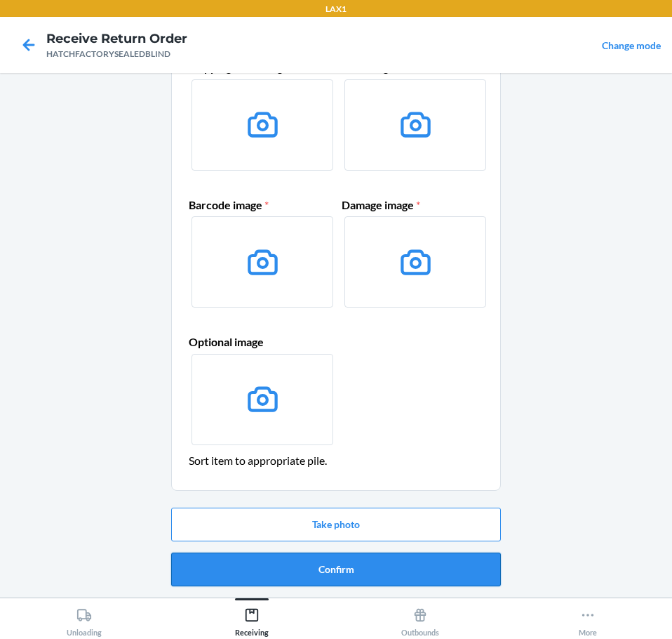
click at [443, 566] on button "Confirm" at bounding box center [336, 569] width 330 height 34
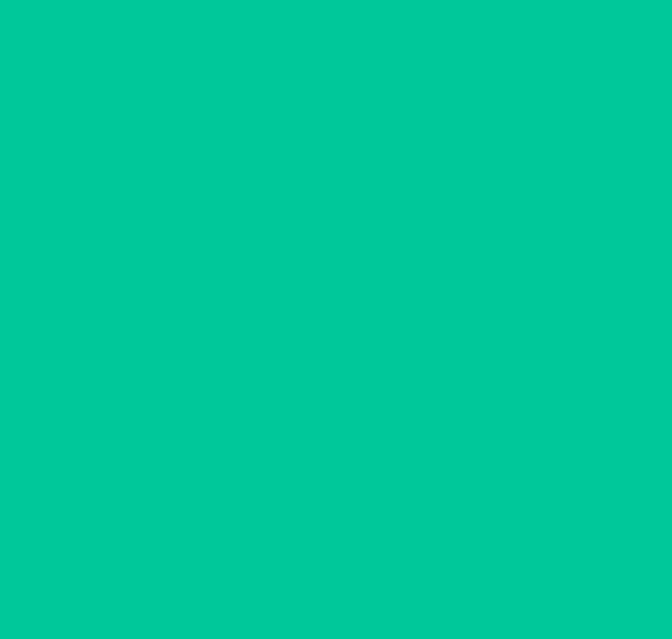
scroll to position [0, 0]
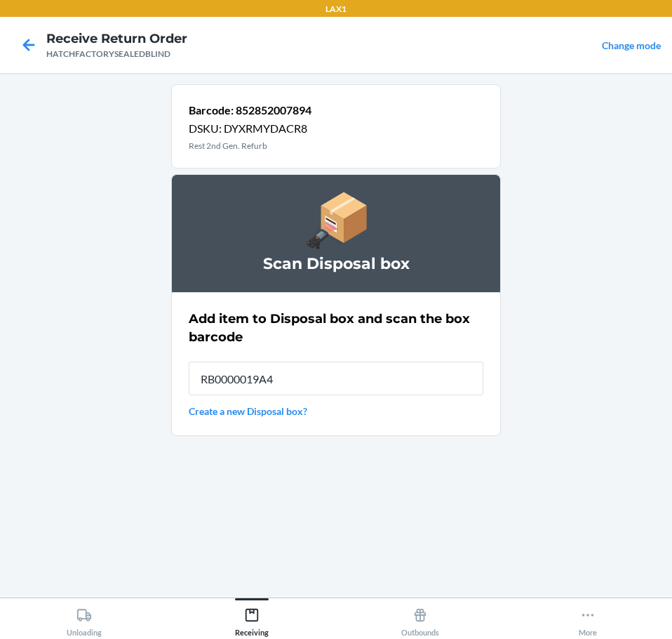
type input "RB0000019A4"
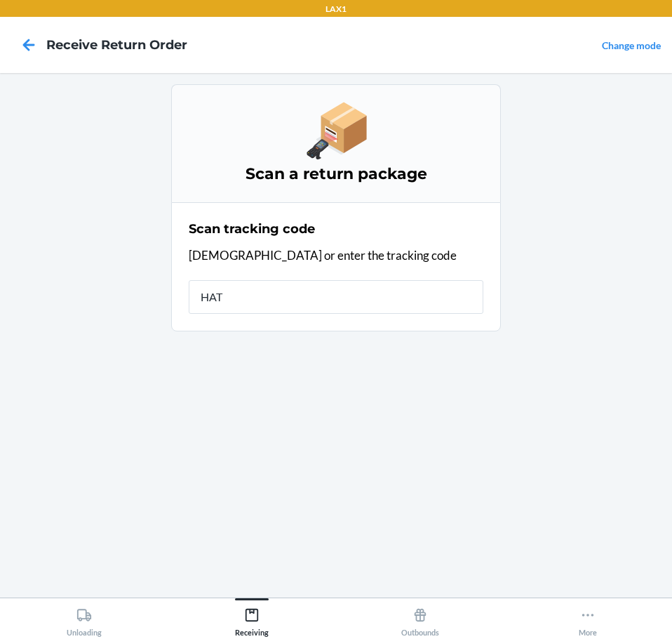
type input "HATC"
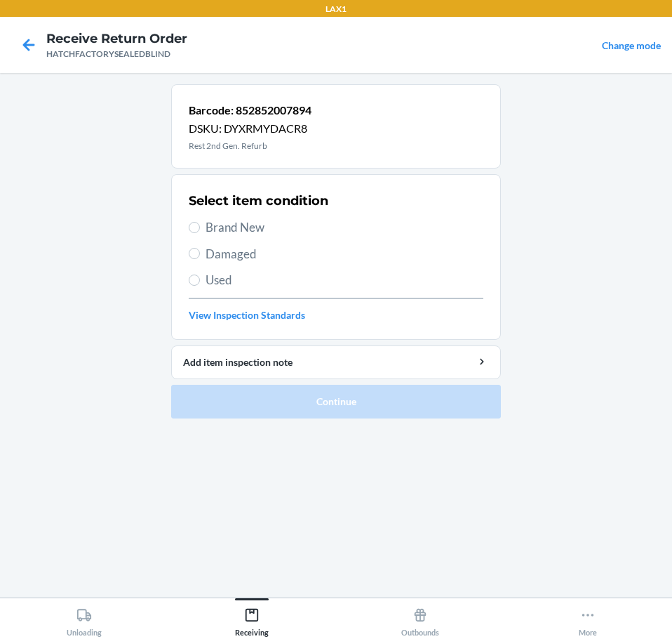
click at [238, 253] on span "Damaged" at bounding box center [345, 254] width 278 height 18
click at [200, 253] on input "Damaged" at bounding box center [194, 253] width 11 height 11
radio input "true"
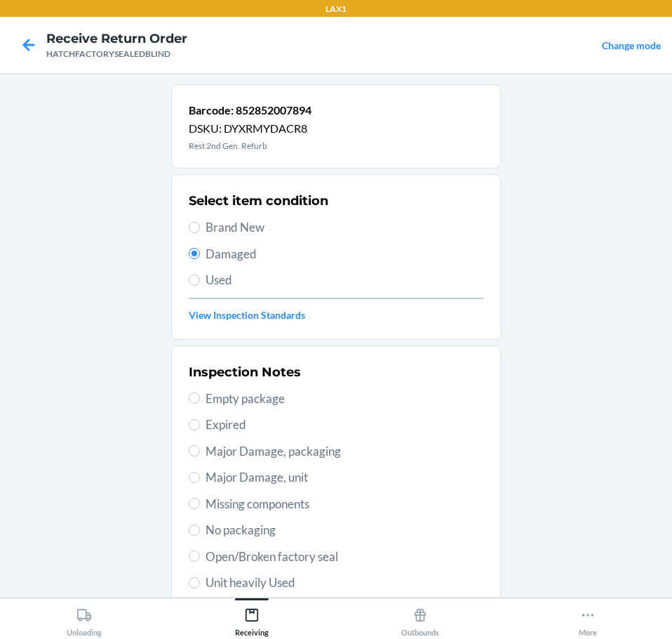
click at [340, 474] on span "Major Damage, unit" at bounding box center [345, 477] width 278 height 18
click at [200, 474] on input "Major Damage, unit" at bounding box center [194, 477] width 11 height 11
radio input "true"
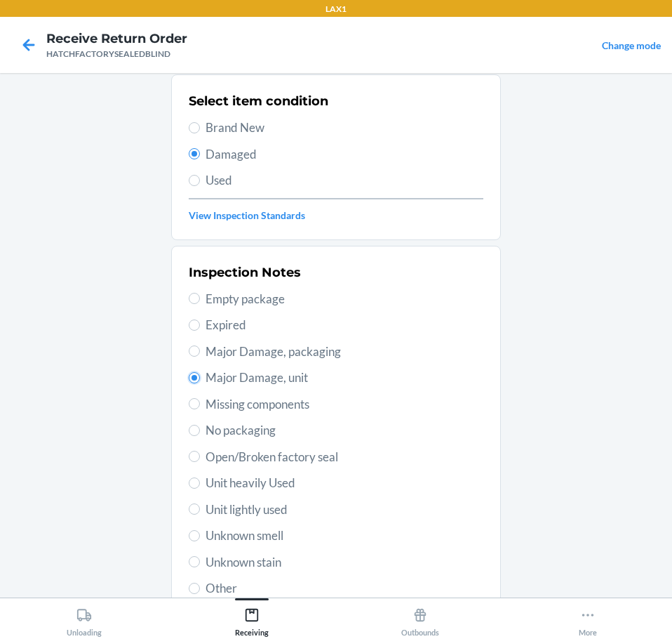
scroll to position [207, 0]
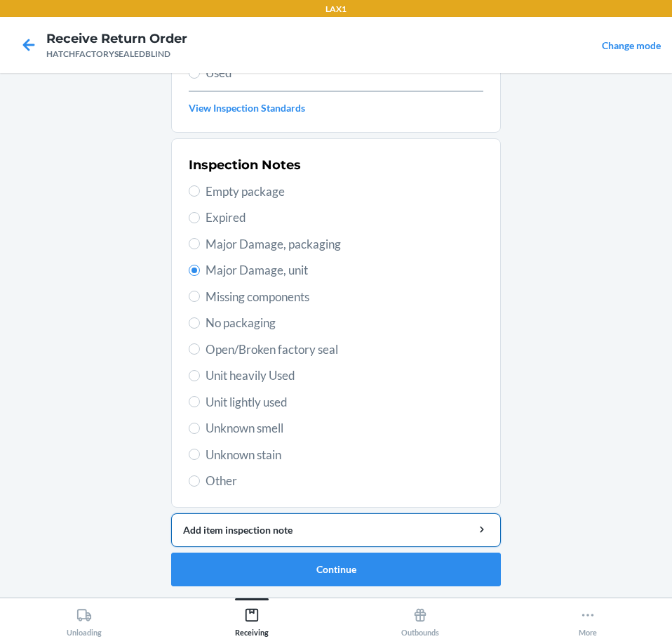
click at [408, 519] on button "Add item inspection note" at bounding box center [336, 530] width 330 height 34
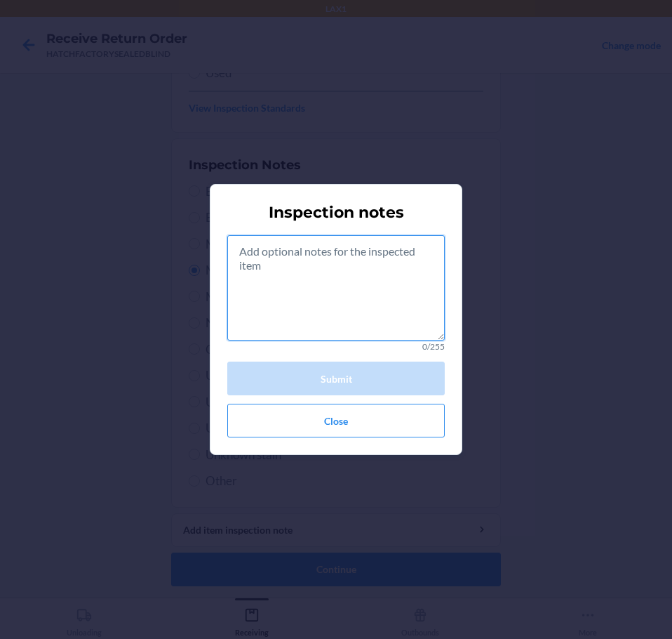
click at [374, 307] on textarea at bounding box center [336, 287] width 218 height 105
click at [375, 307] on textarea at bounding box center [336, 287] width 218 height 105
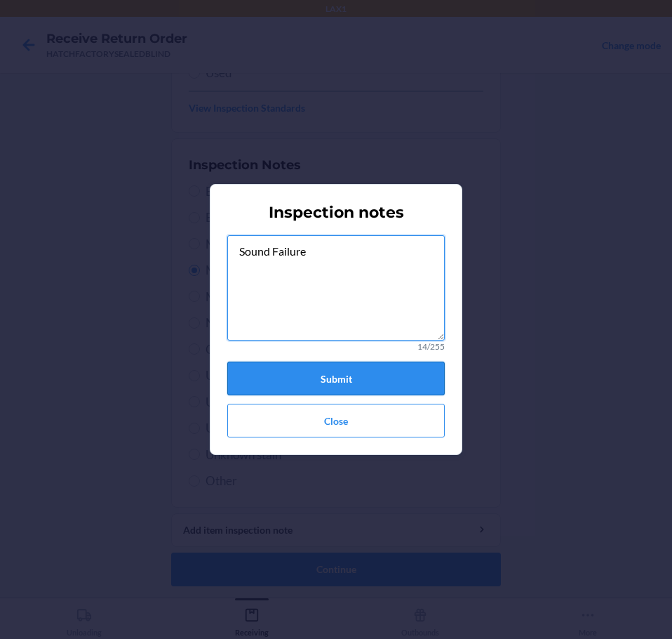
type textarea "Sound Failure"
click at [376, 378] on button "Submit" at bounding box center [336, 378] width 218 height 34
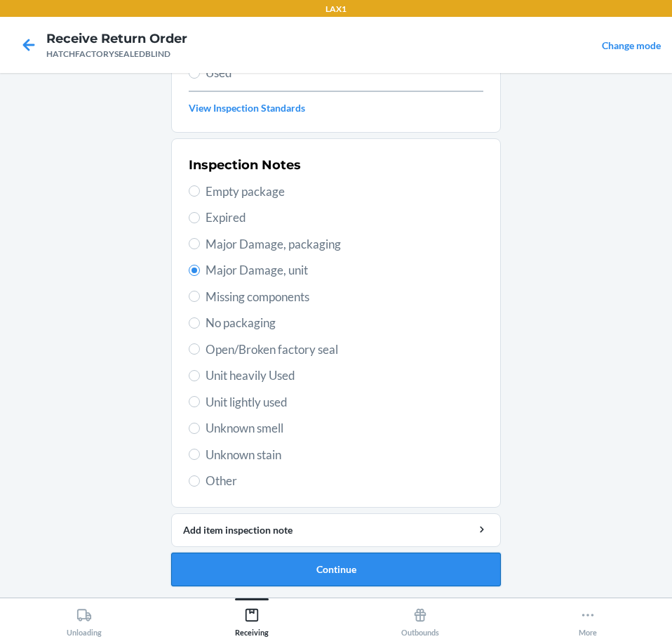
click at [457, 564] on button "Continue" at bounding box center [336, 569] width 330 height 34
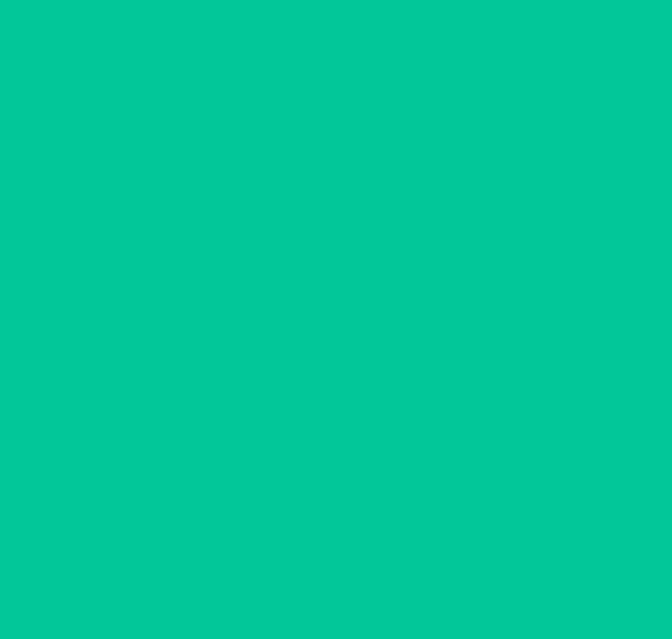
scroll to position [91, 0]
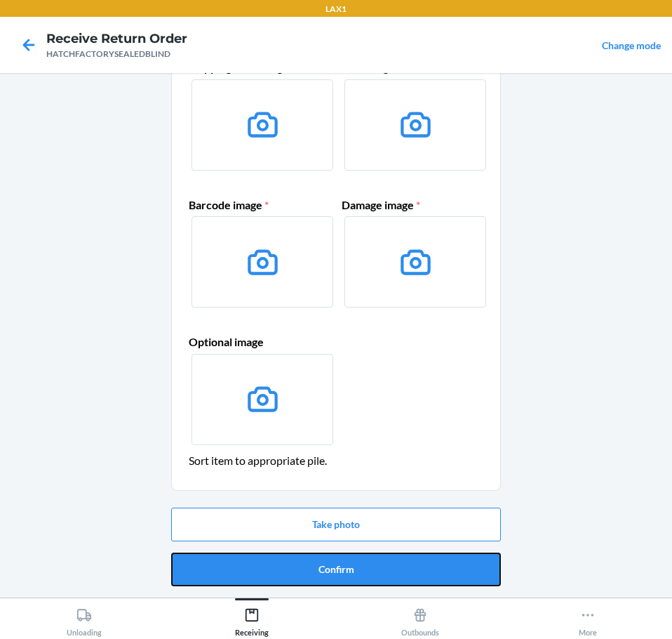
click at [457, 564] on button "Confirm" at bounding box center [336, 569] width 330 height 34
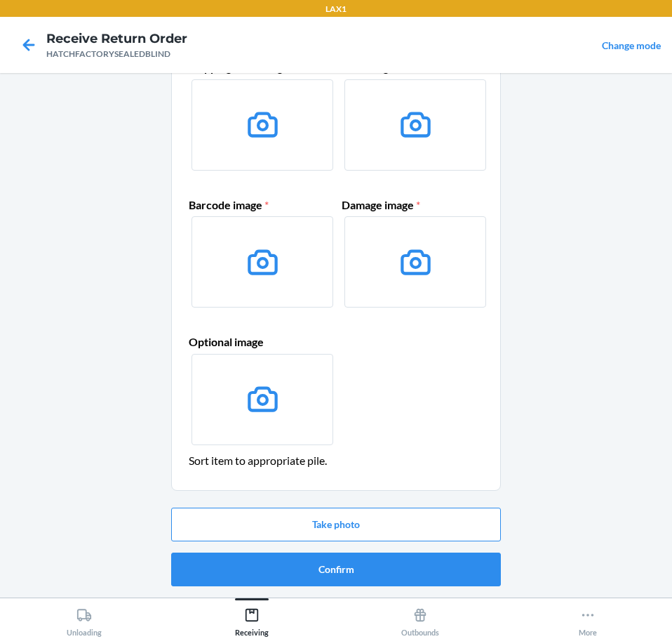
scroll to position [0, 0]
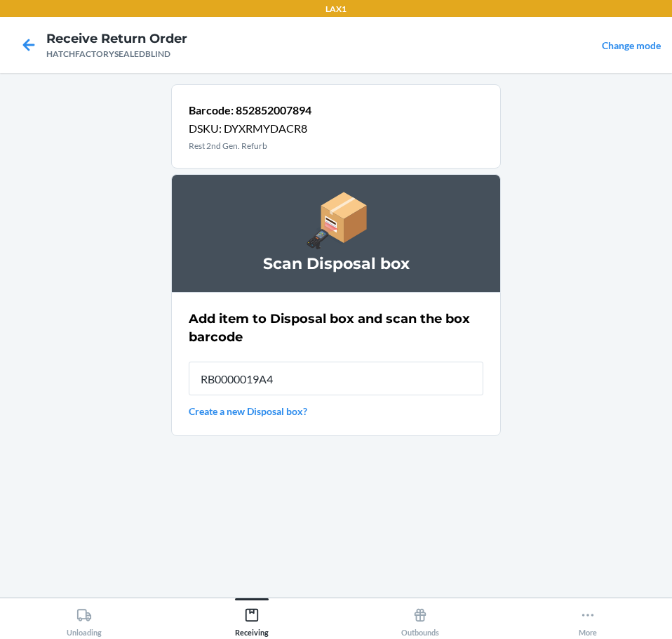
type input "RB0000019A4"
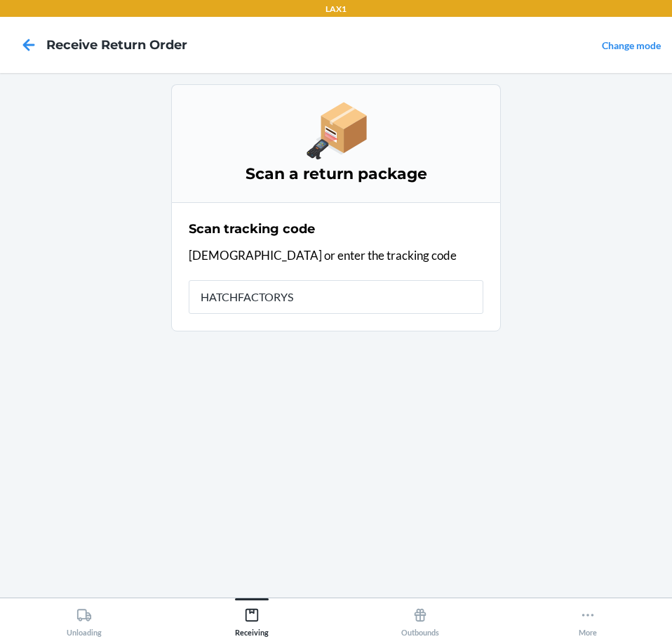
type input "HATCHFACTORYSE"
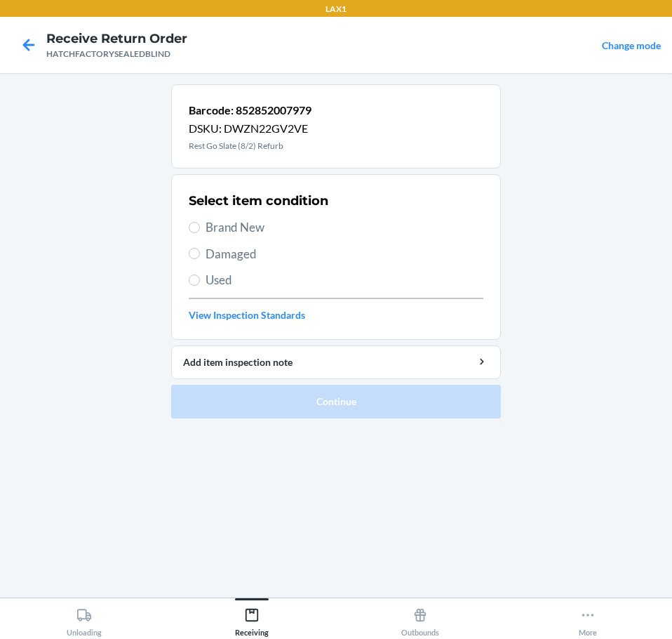
click at [261, 258] on span "Damaged" at bounding box center [345, 254] width 278 height 18
click at [200, 258] on input "Damaged" at bounding box center [194, 253] width 11 height 11
radio input "true"
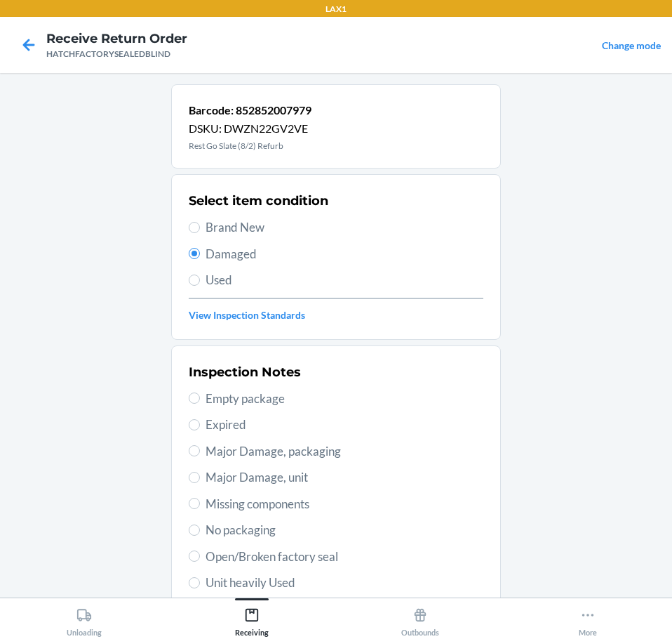
click at [302, 558] on span "Open/Broken factory seal" at bounding box center [345, 556] width 278 height 18
click at [200, 558] on input "Open/Broken factory seal" at bounding box center [194, 555] width 11 height 11
radio input "true"
click at [306, 559] on span "Open/Broken factory seal" at bounding box center [345, 556] width 278 height 18
click at [200, 559] on input "Open/Broken factory seal" at bounding box center [194, 555] width 11 height 11
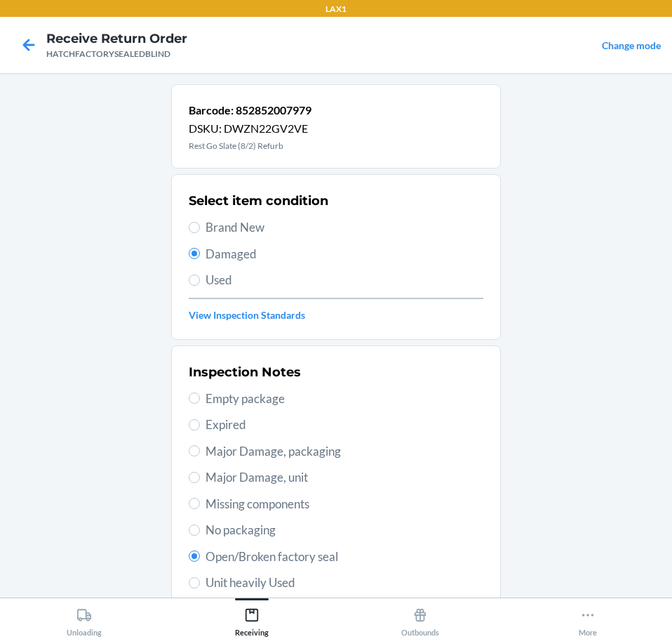
drag, startPoint x: 380, startPoint y: 559, endPoint x: 384, endPoint y: 597, distance: 38.1
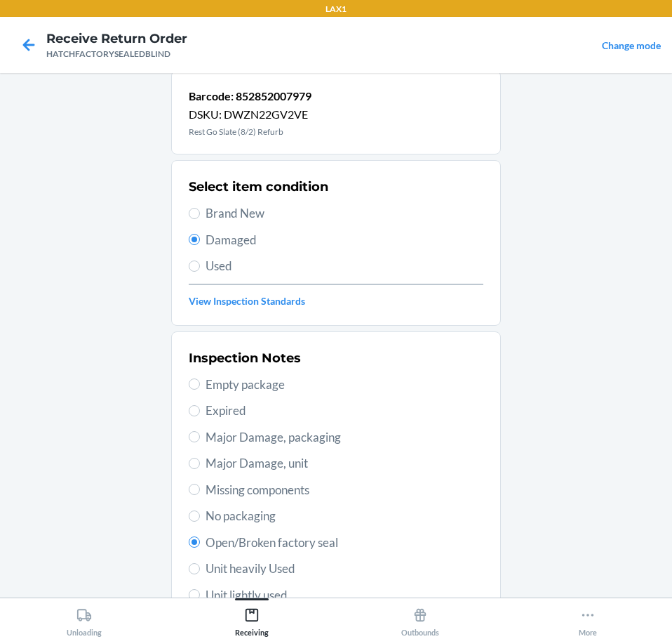
scroll to position [15, 0]
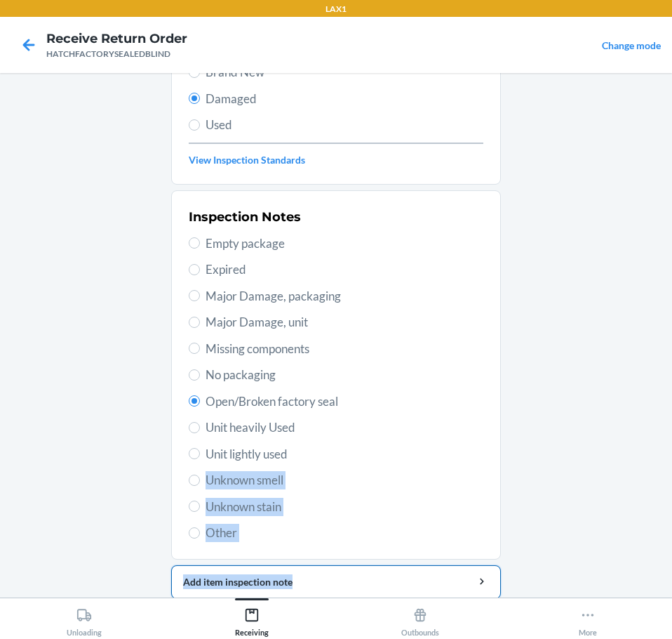
click at [409, 596] on li "Barcode: 852852007979 DSKU: DWZN22GV2VE Rest Go Slate (8/2) Refurb Select item …" at bounding box center [336, 283] width 330 height 709
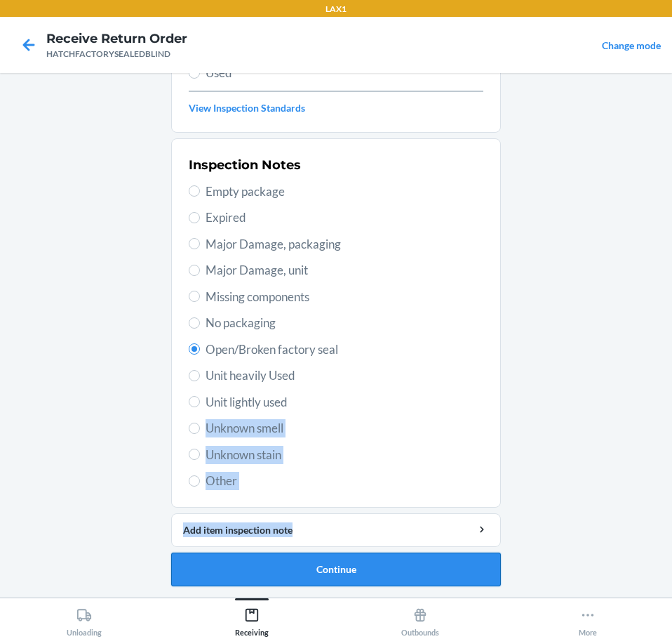
click at [451, 571] on button "Continue" at bounding box center [336, 569] width 330 height 34
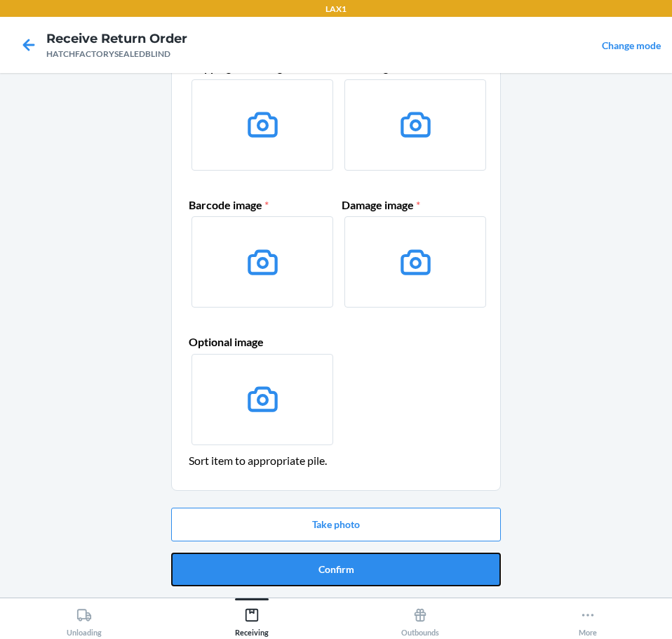
click at [451, 571] on button "Confirm" at bounding box center [336, 569] width 330 height 34
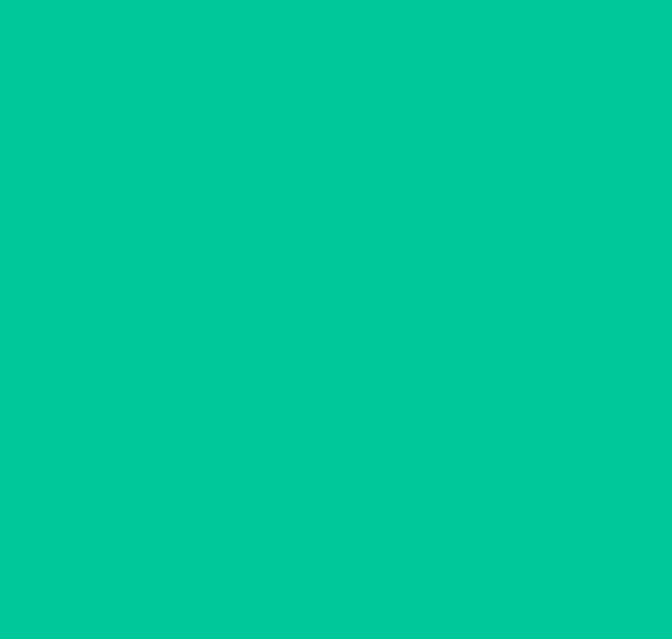
scroll to position [0, 0]
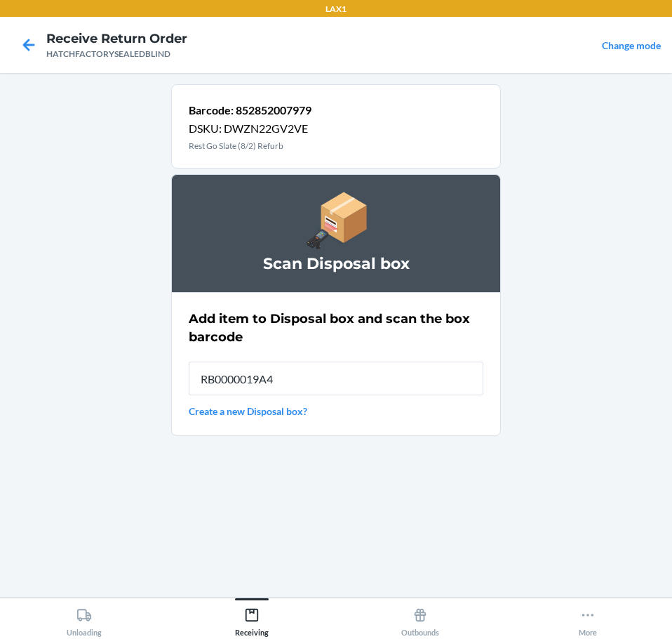
type input "RB0000019A4"
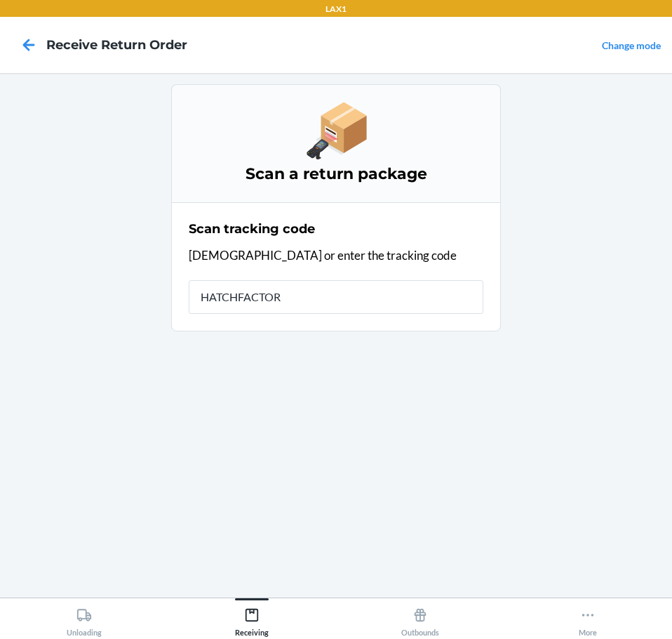
type input "HATCHFACTORY"
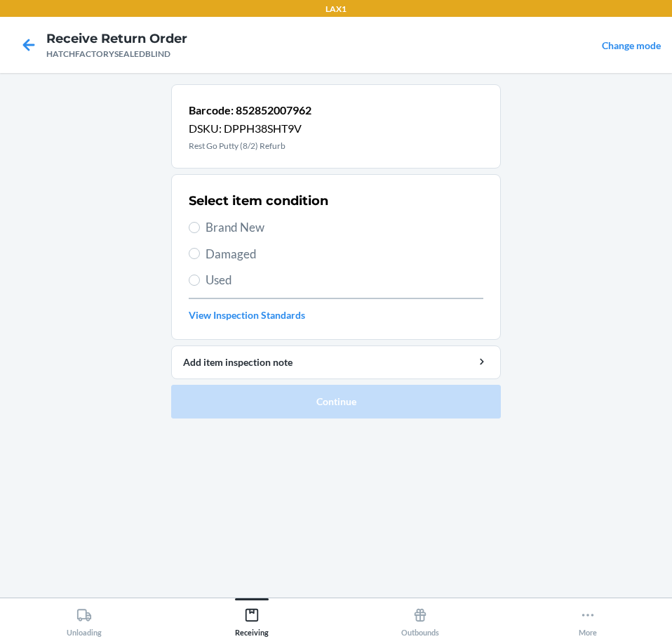
click at [262, 258] on span "Damaged" at bounding box center [345, 254] width 278 height 18
click at [200, 258] on input "Damaged" at bounding box center [194, 253] width 11 height 11
radio input "true"
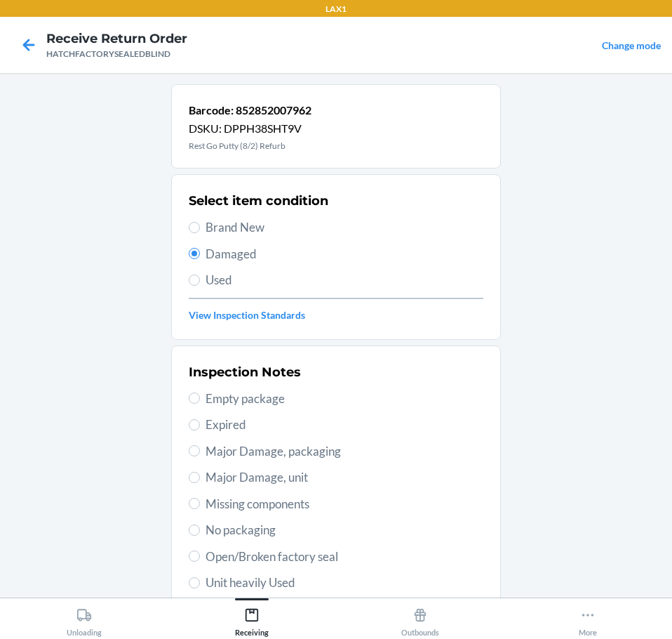
click at [288, 477] on span "Major Damage, unit" at bounding box center [345, 477] width 278 height 18
click at [200, 477] on input "Major Damage, unit" at bounding box center [194, 477] width 11 height 11
radio input "true"
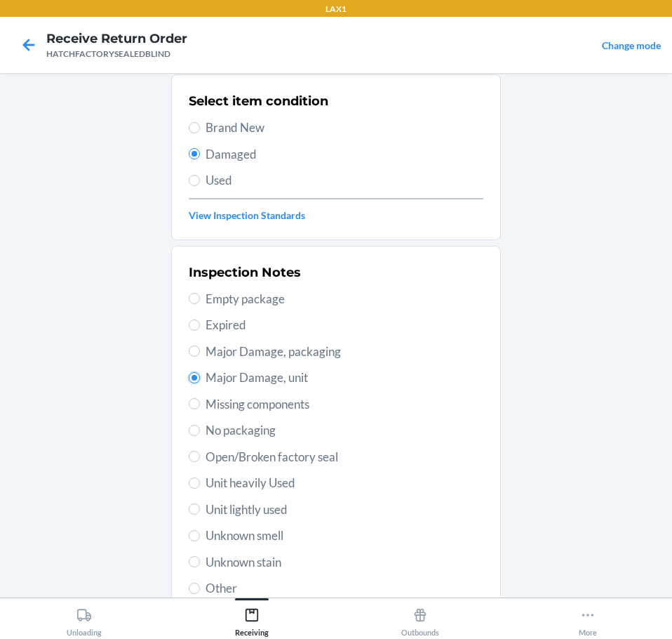
scroll to position [207, 0]
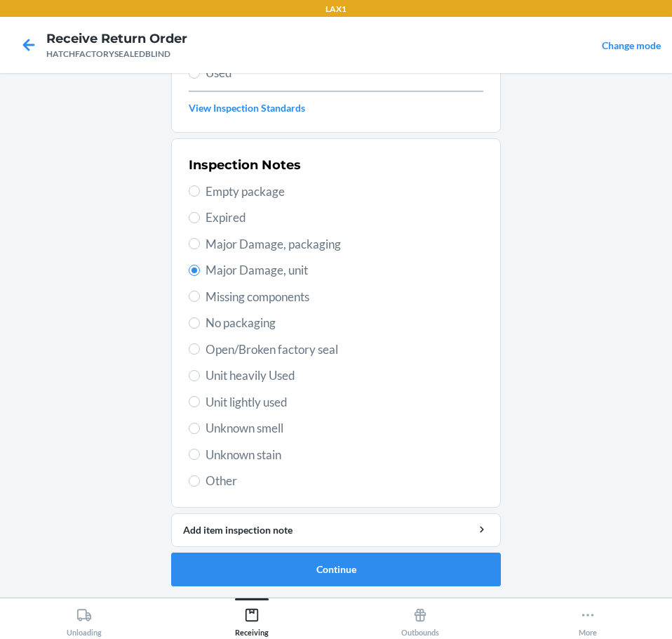
click at [321, 354] on span "Open/Broken factory seal" at bounding box center [345, 349] width 278 height 18
click at [200, 354] on input "Open/Broken factory seal" at bounding box center [194, 348] width 11 height 11
radio input "true"
radio input "false"
click at [454, 573] on button "Continue" at bounding box center [336, 569] width 330 height 34
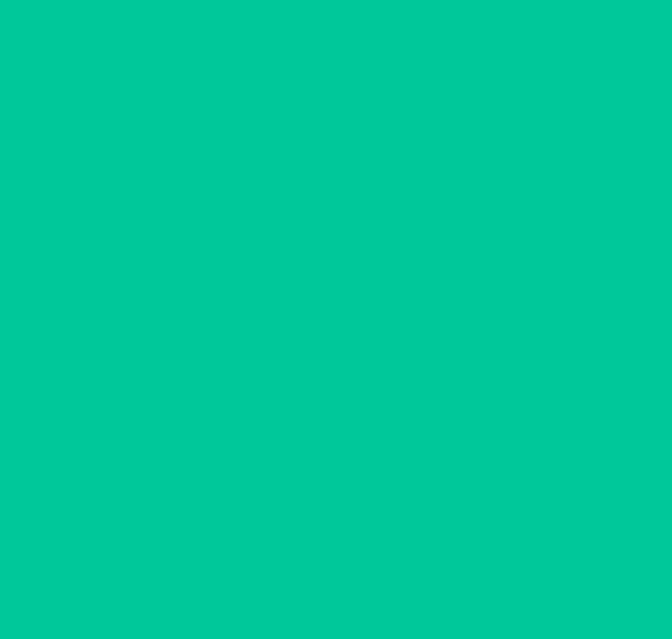
scroll to position [91, 0]
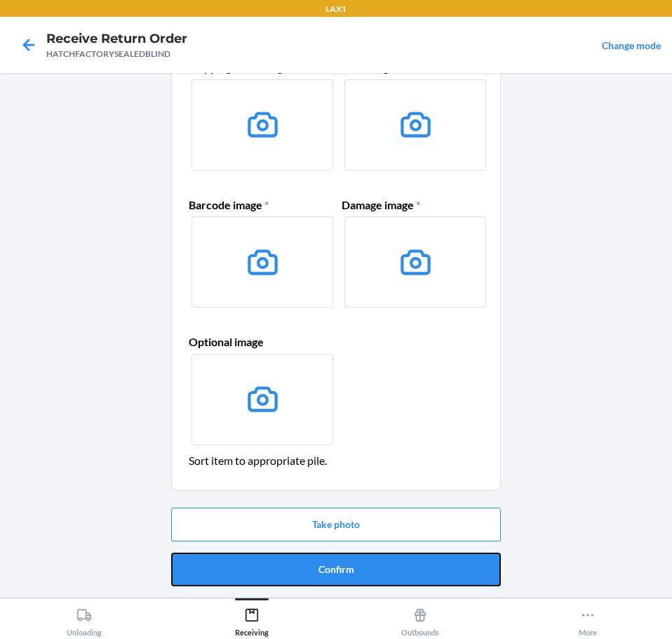
click at [454, 573] on button "Confirm" at bounding box center [336, 569] width 330 height 34
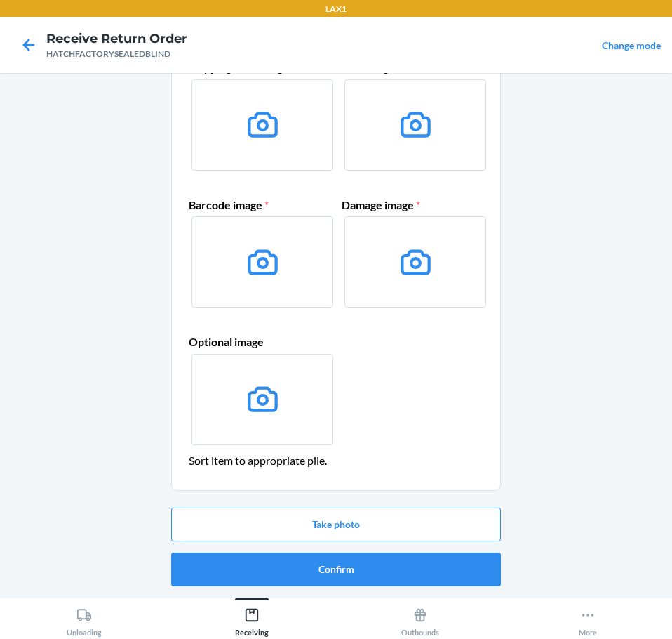
scroll to position [0, 0]
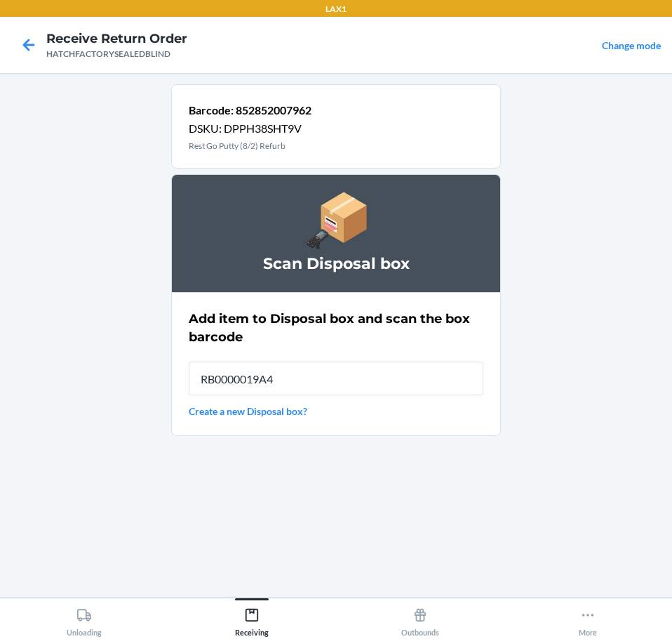
type input "RB0000019A4"
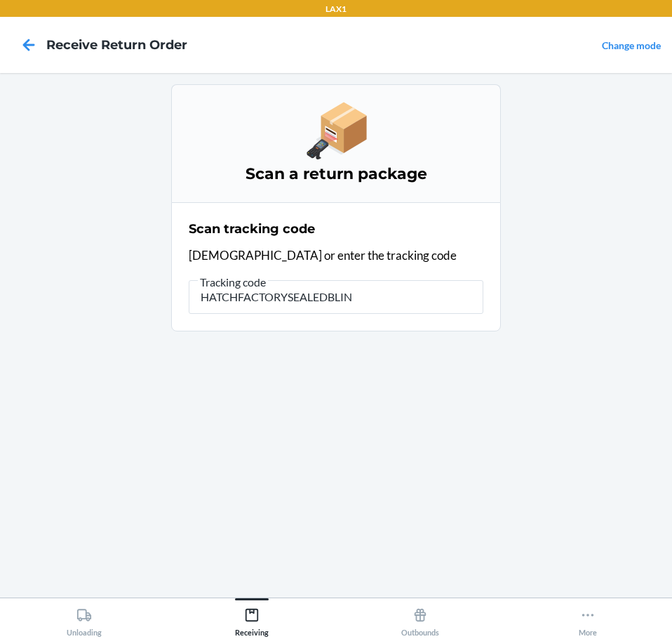
type input "HATCHFACTORYSEALEDBLIND"
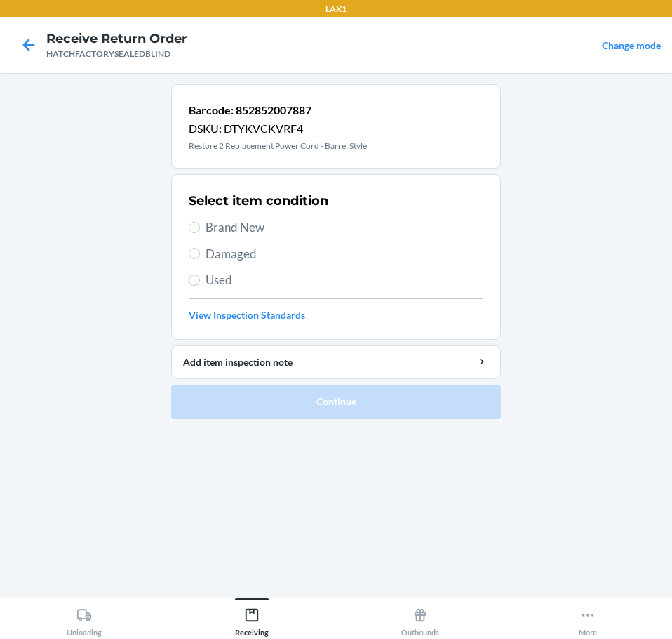
click at [251, 255] on span "Damaged" at bounding box center [345, 254] width 278 height 18
click at [200, 255] on input "Damaged" at bounding box center [194, 253] width 11 height 11
radio input "true"
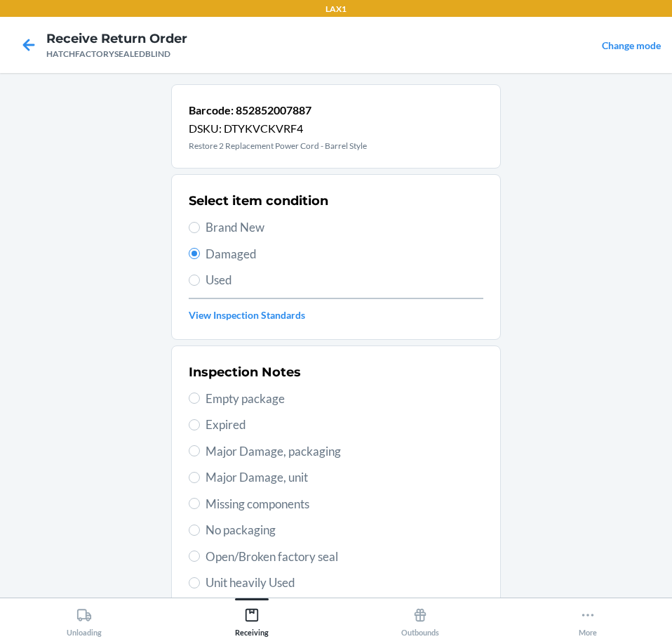
click at [303, 477] on span "Major Damage, unit" at bounding box center [345, 477] width 278 height 18
click at [200, 477] on input "Major Damage, unit" at bounding box center [194, 477] width 11 height 11
radio input "true"
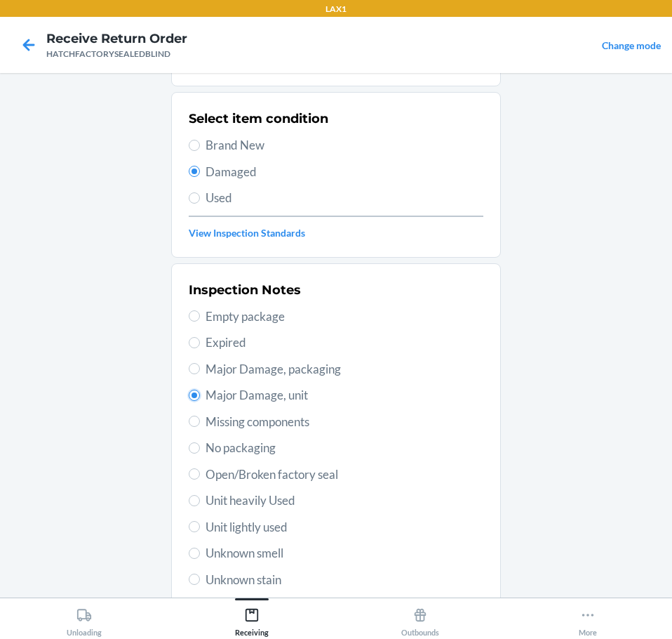
scroll to position [207, 0]
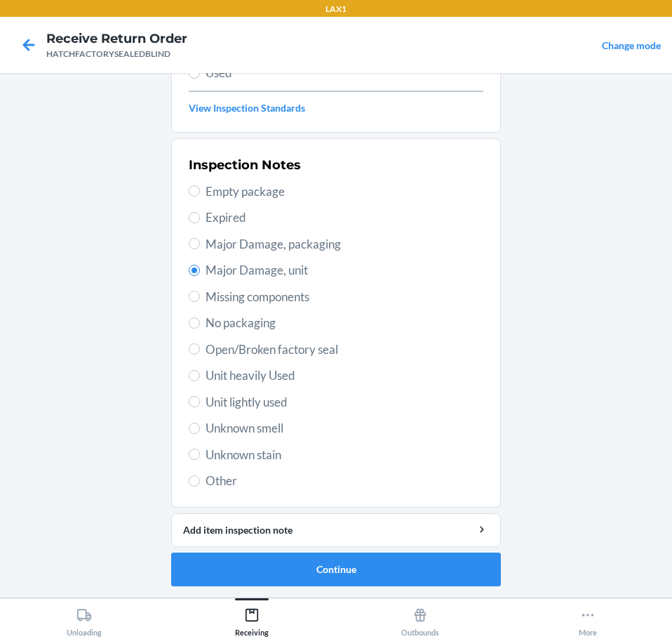
click at [337, 352] on span "Open/Broken factory seal" at bounding box center [345, 349] width 278 height 18
click at [200, 352] on input "Open/Broken factory seal" at bounding box center [194, 348] width 11 height 11
radio input "true"
radio input "false"
click at [434, 570] on button "Continue" at bounding box center [336, 569] width 330 height 34
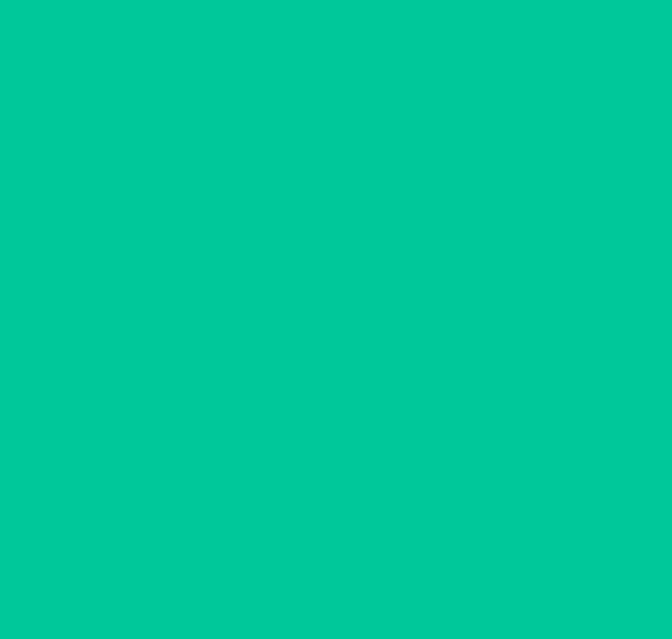
scroll to position [91, 0]
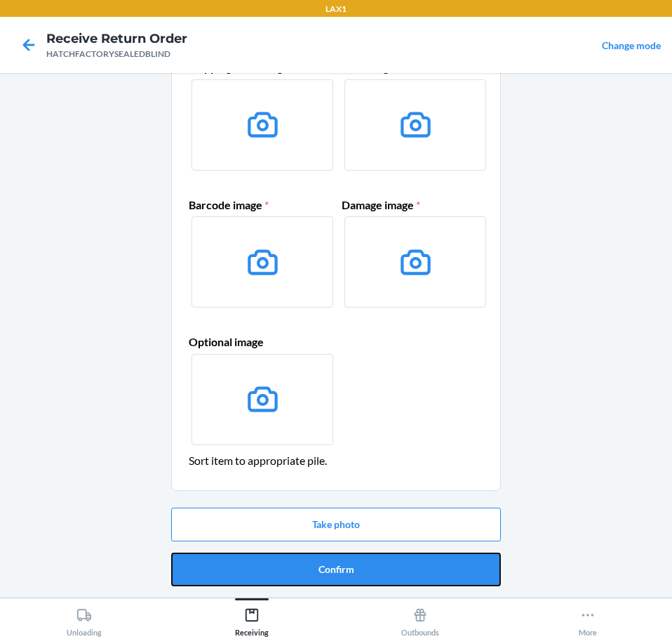
click at [434, 570] on button "Confirm" at bounding box center [336, 569] width 330 height 34
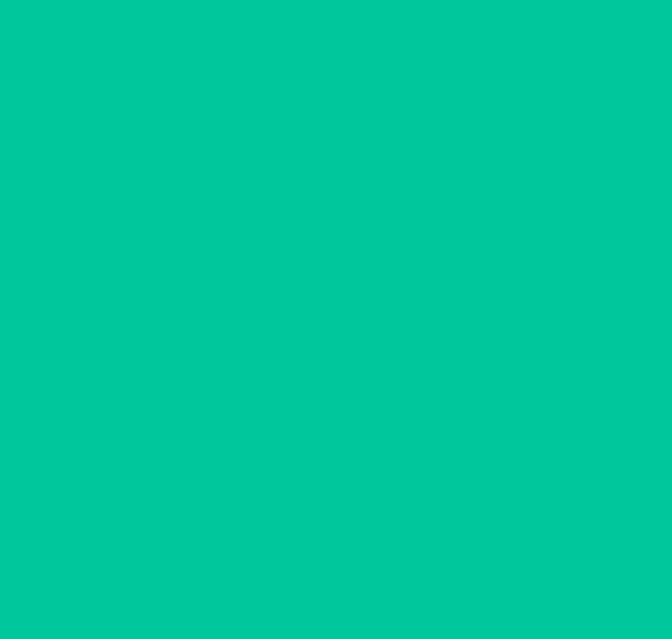
scroll to position [0, 0]
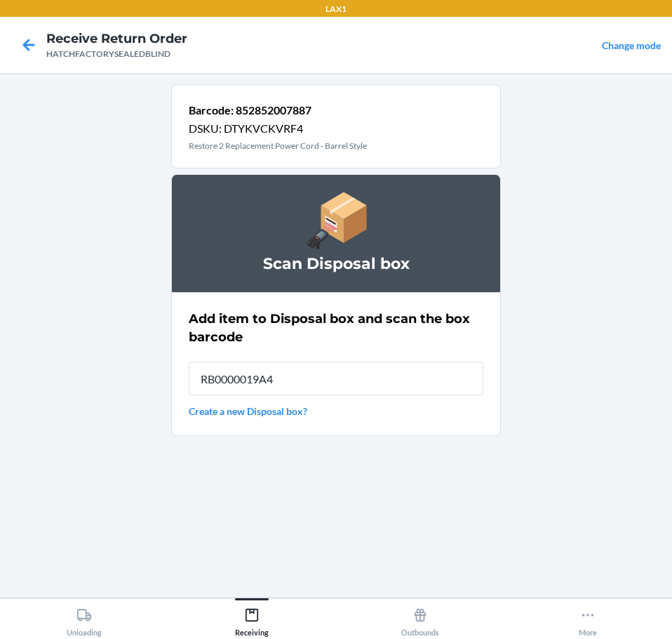
type input "RB0000019A4"
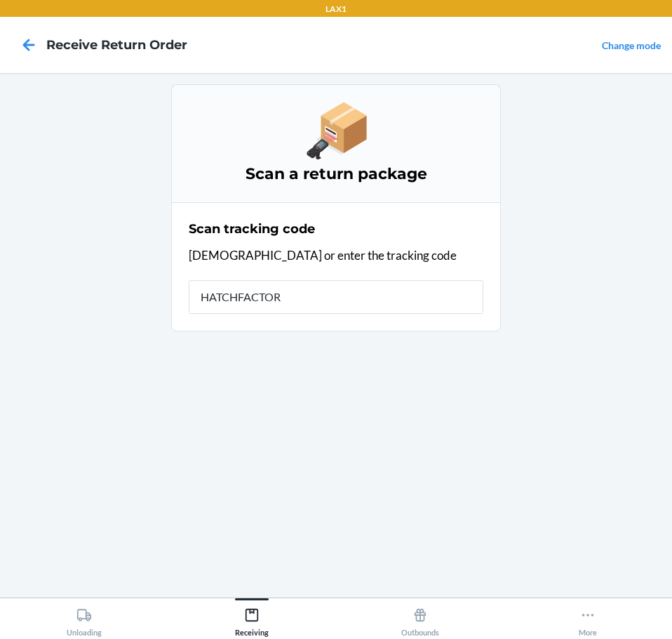
type input "HATCHFACTORY"
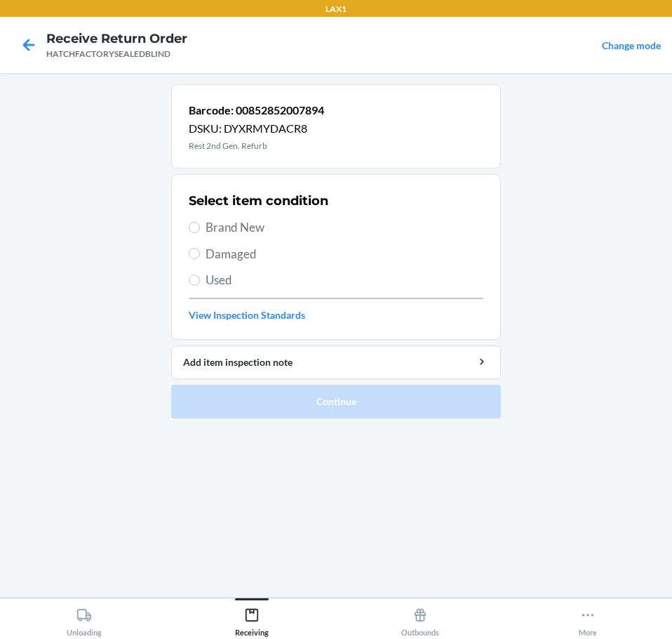
click at [268, 234] on span "Brand New" at bounding box center [345, 227] width 278 height 18
click at [200, 233] on input "Brand New" at bounding box center [194, 227] width 11 height 11
radio input "true"
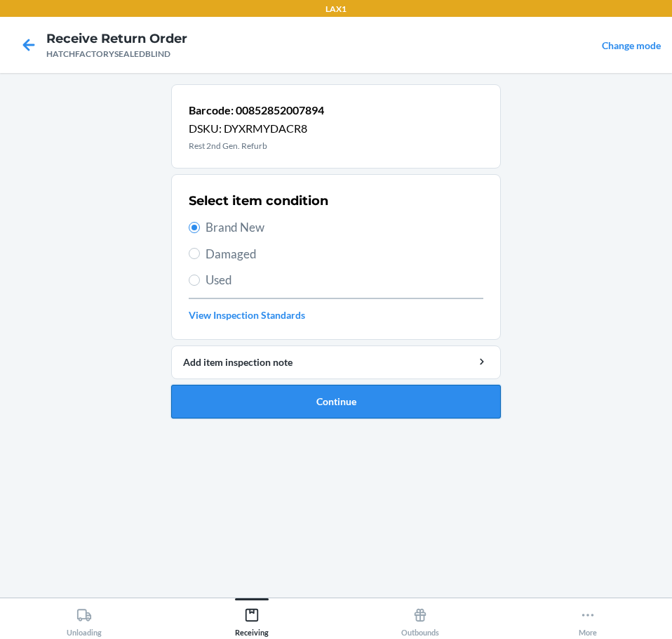
click at [404, 399] on button "Continue" at bounding box center [336, 402] width 330 height 34
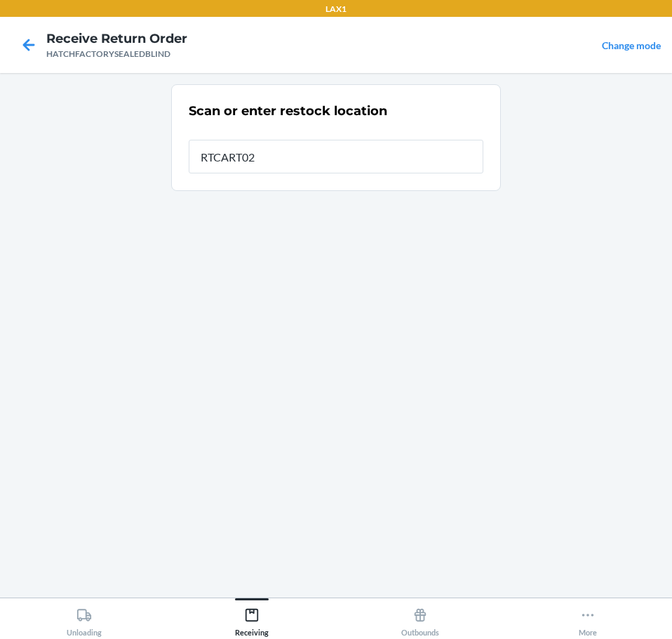
type input "RTCART027"
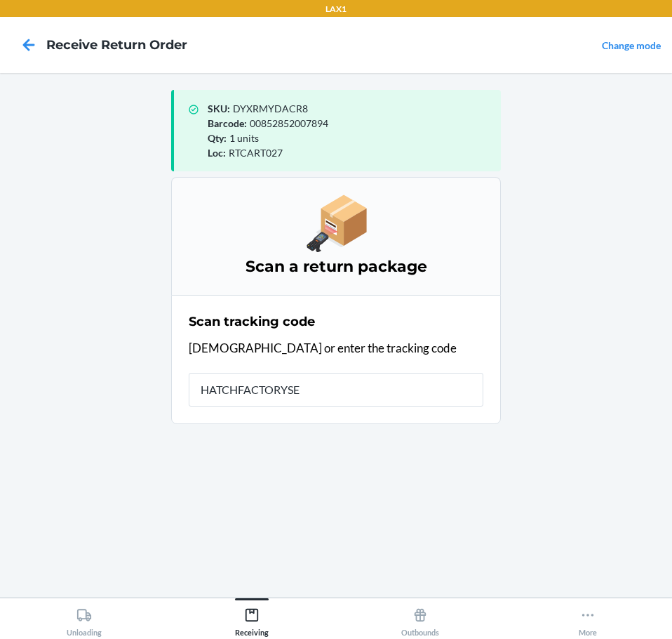
type input "HATCHFACTORYSEA"
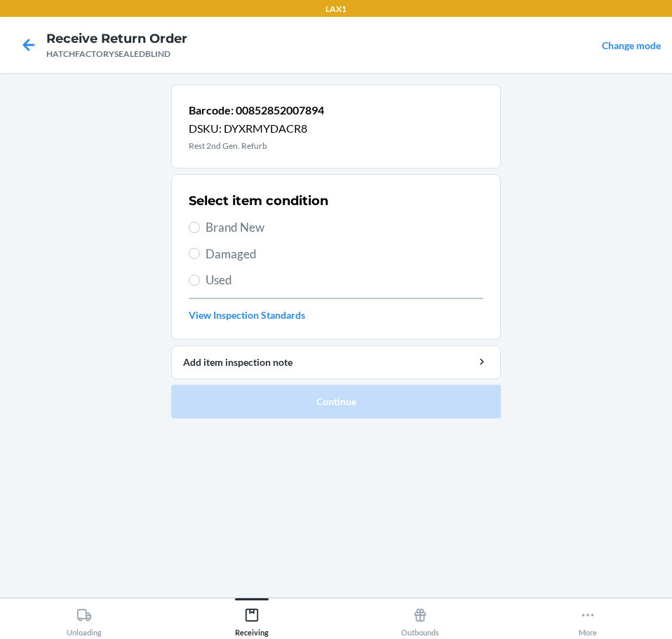
click at [211, 225] on span "Brand New" at bounding box center [345, 227] width 278 height 18
click at [200, 225] on input "Brand New" at bounding box center [194, 227] width 11 height 11
radio input "true"
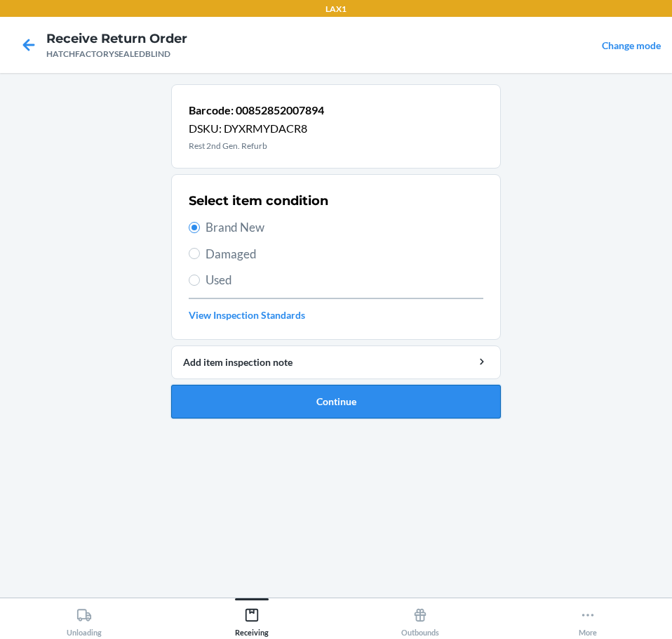
click at [400, 399] on button "Continue" at bounding box center [336, 402] width 330 height 34
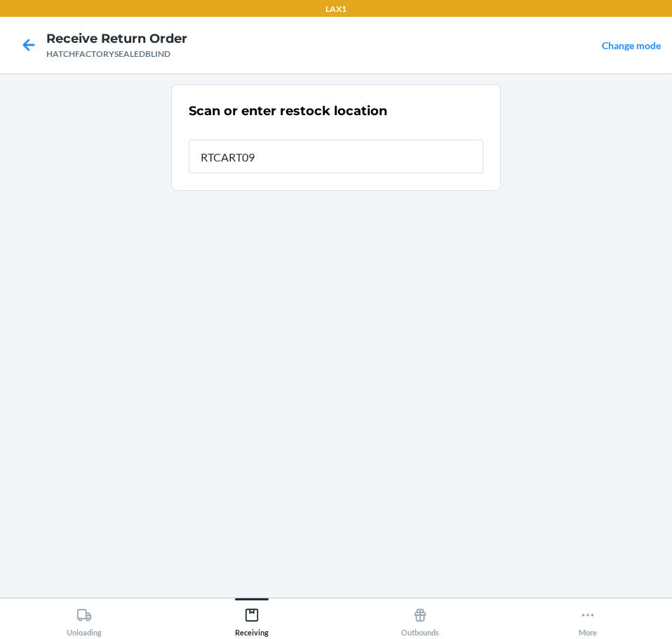
type input "RTCART094"
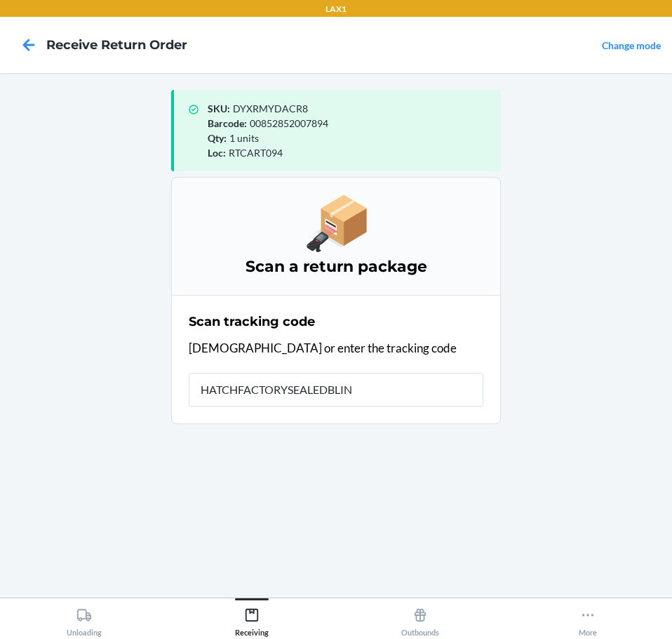
type input "HATCHFACTORYSEALEDBLIND"
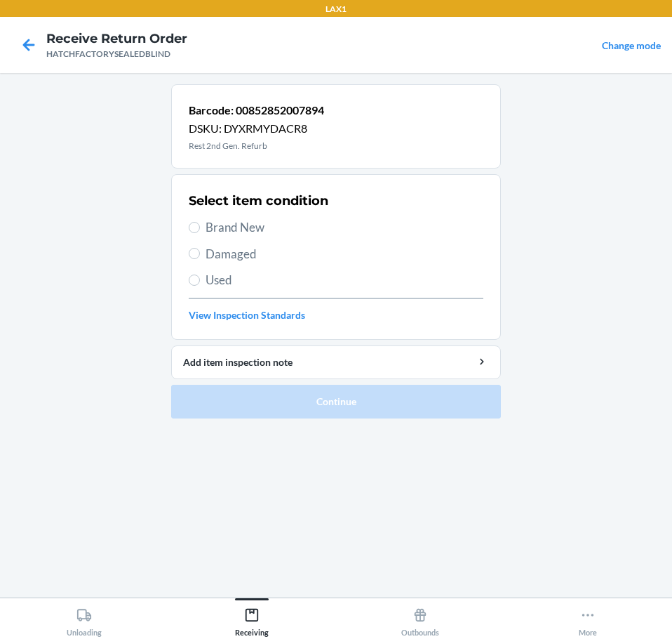
click at [238, 226] on span "Brand New" at bounding box center [345, 227] width 278 height 18
click at [200, 226] on input "Brand New" at bounding box center [194, 227] width 11 height 11
radio input "true"
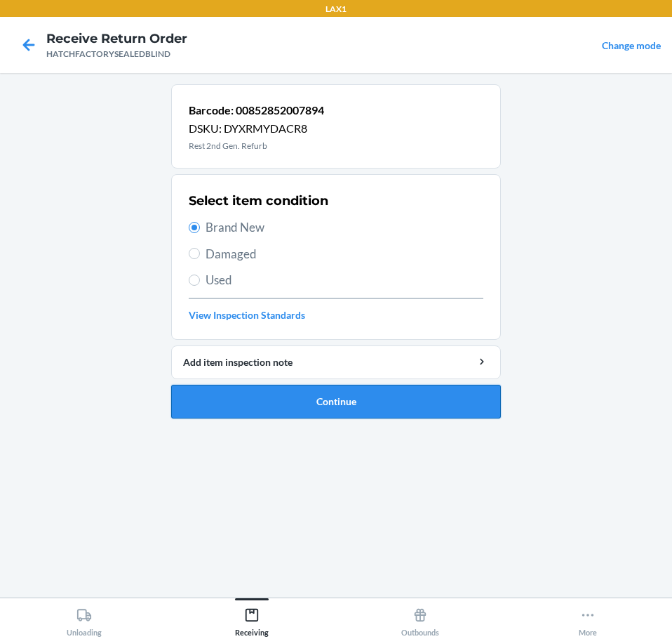
click at [470, 394] on button "Continue" at bounding box center [336, 402] width 330 height 34
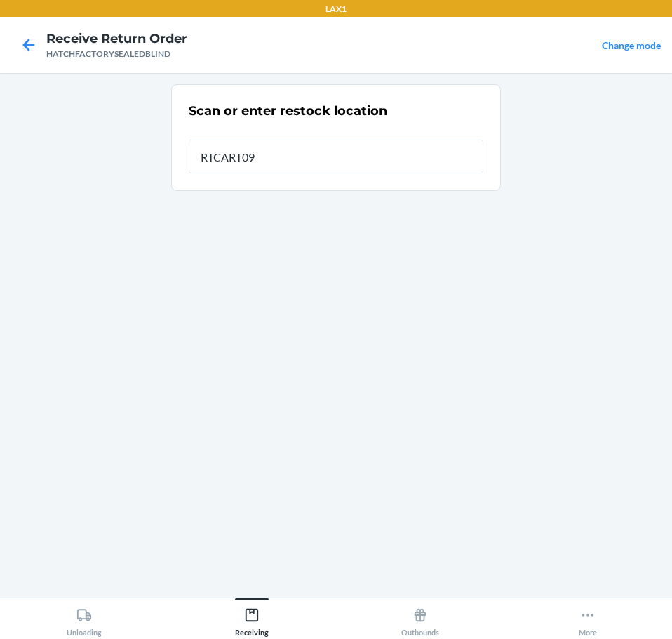
type input "RTCART094"
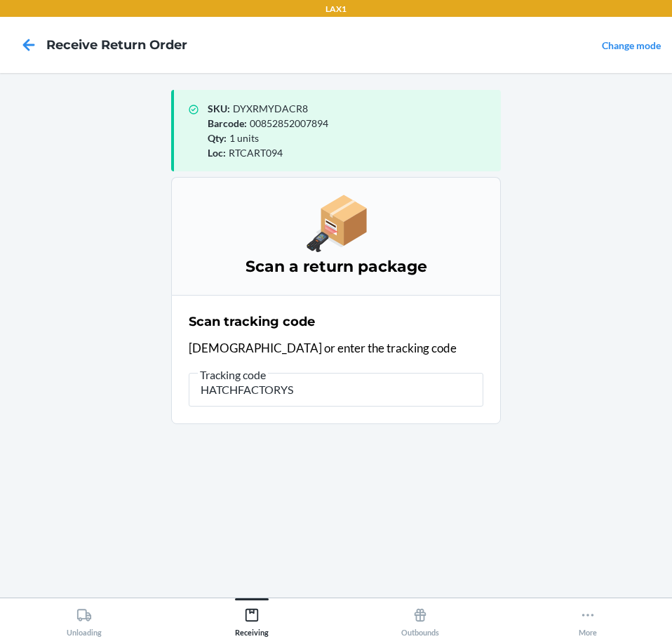
type input "HATCHFACTORYSE"
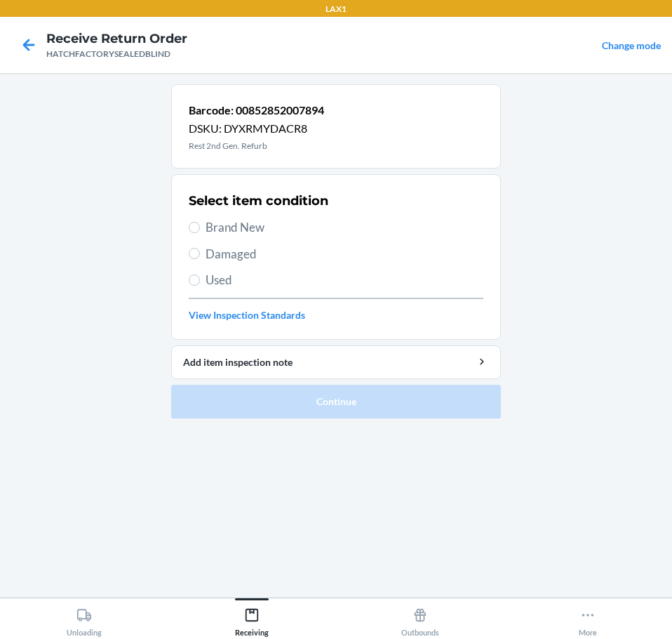
click at [234, 222] on span "Brand New" at bounding box center [345, 227] width 278 height 18
click at [200, 222] on input "Brand New" at bounding box center [194, 227] width 11 height 11
radio input "true"
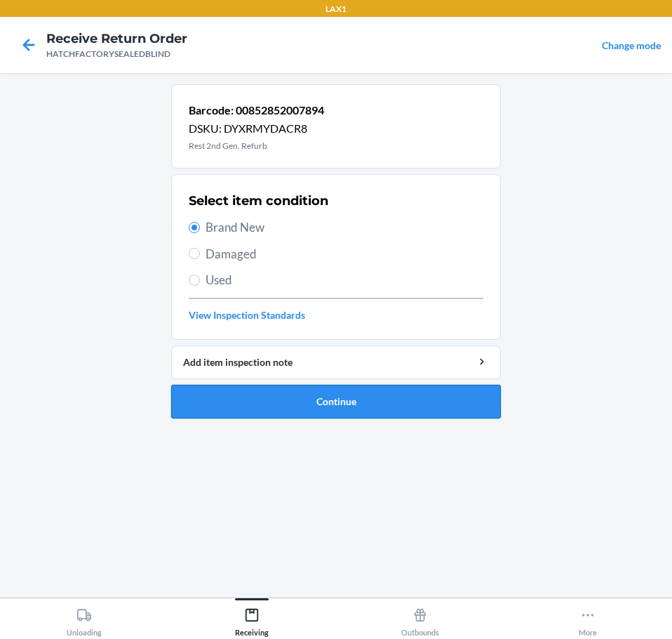
click at [368, 400] on button "Continue" at bounding box center [336, 402] width 330 height 34
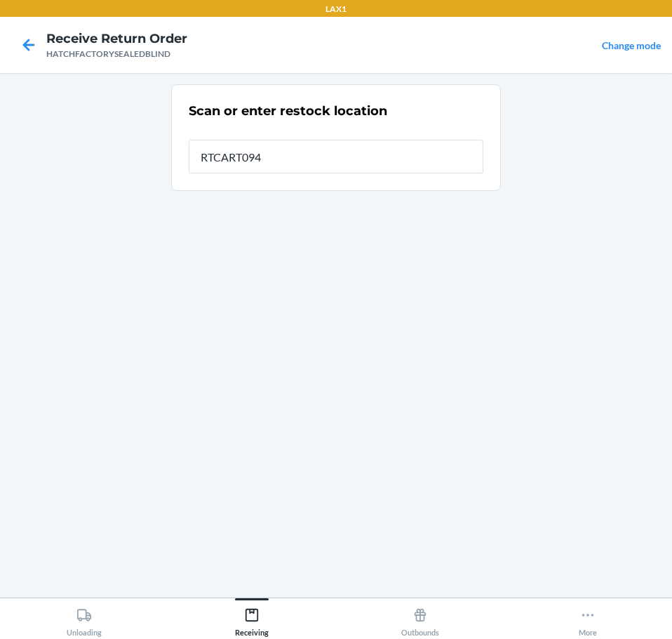
type input "RTCART094"
